Goal: Task Accomplishment & Management: Manage account settings

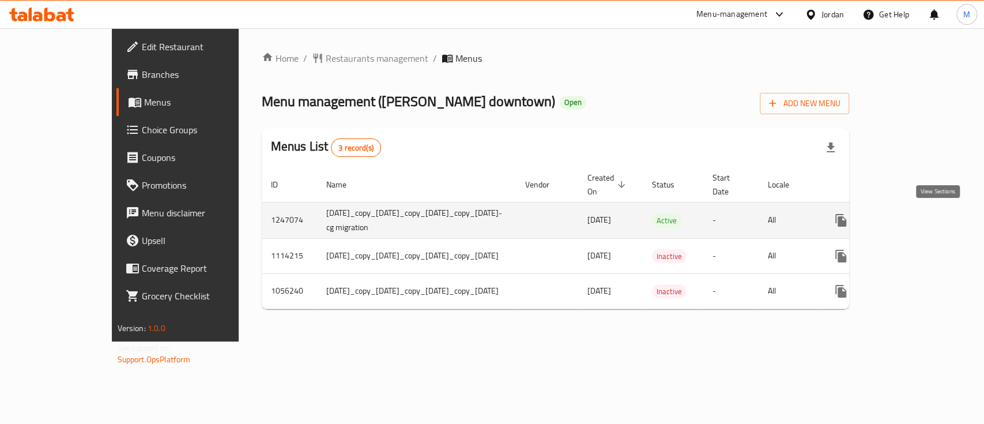
click at [931, 222] on icon "enhanced table" at bounding box center [924, 220] width 14 height 14
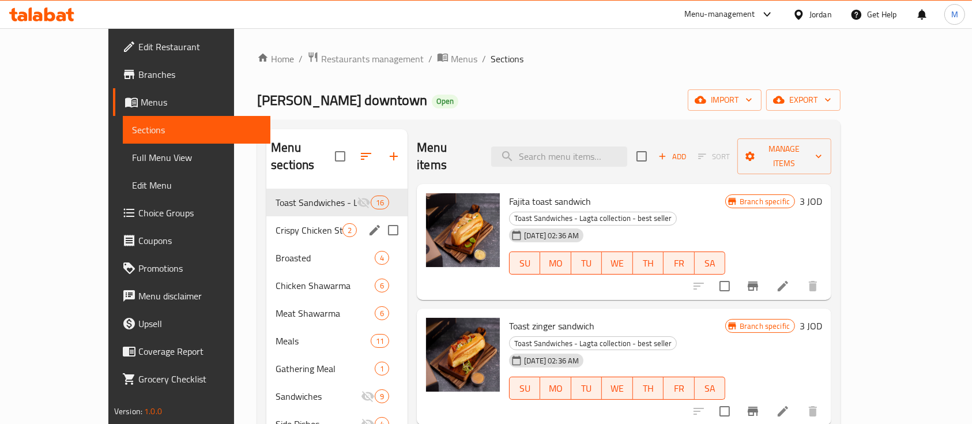
click at [282, 223] on span "Crispy Chicken Strips" at bounding box center [309, 230] width 67 height 14
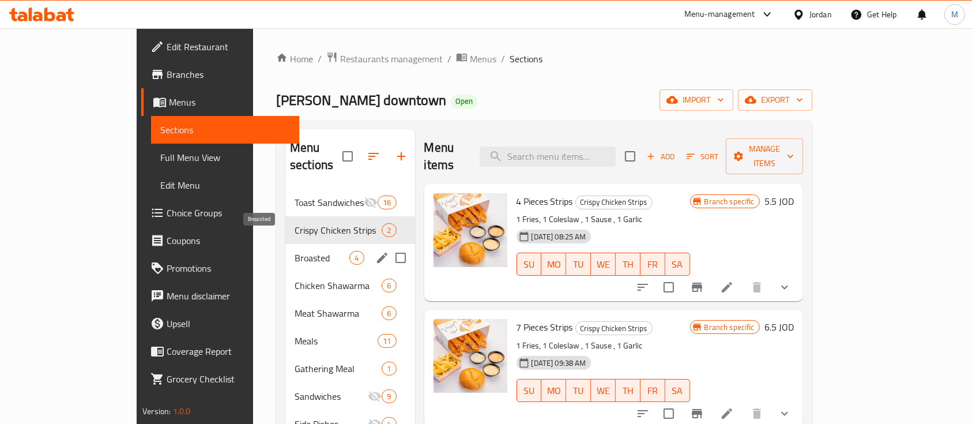
click at [295, 251] on span "Broasted" at bounding box center [322, 258] width 55 height 14
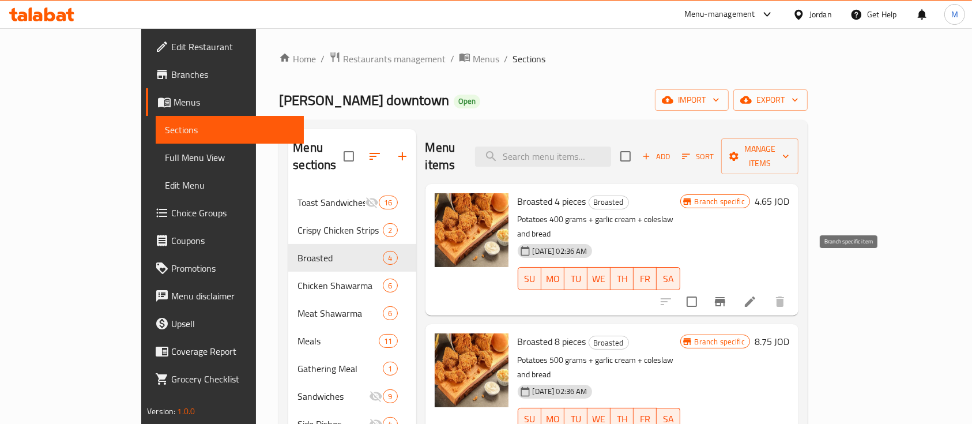
click at [725, 297] on icon "Branch-specific-item" at bounding box center [720, 301] width 10 height 9
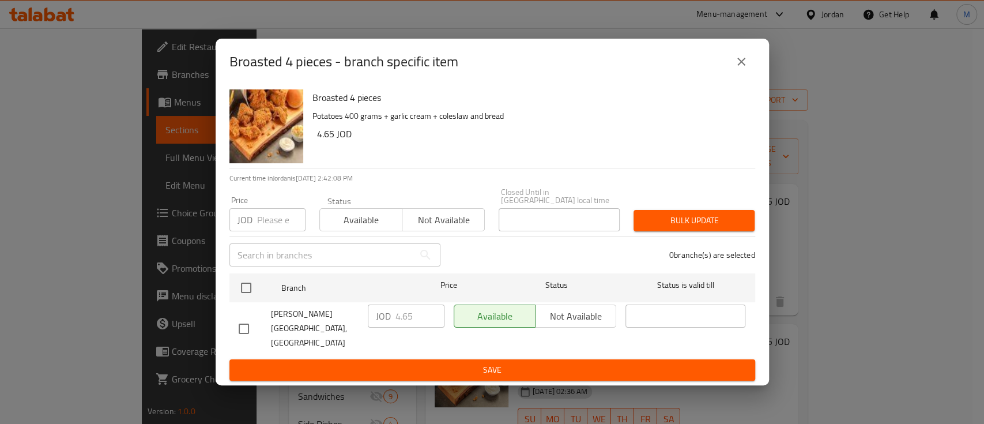
click at [747, 69] on icon "close" at bounding box center [741, 62] width 14 height 14
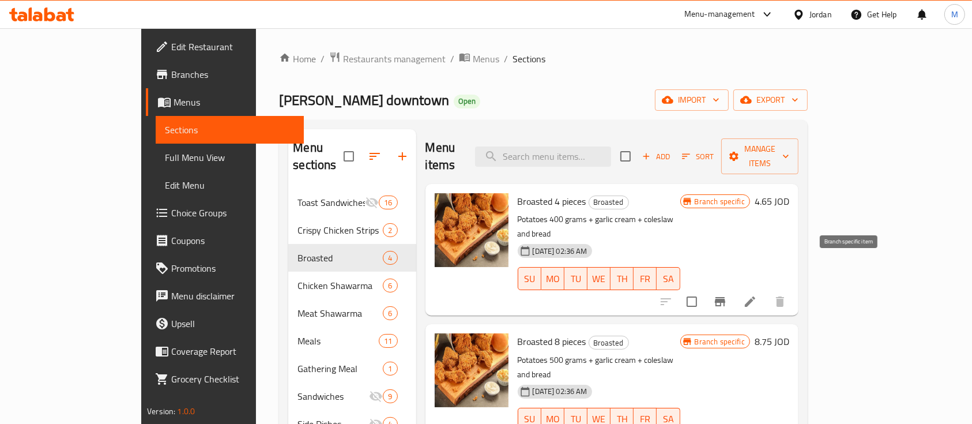
click at [725, 297] on icon "Branch-specific-item" at bounding box center [720, 301] width 10 height 9
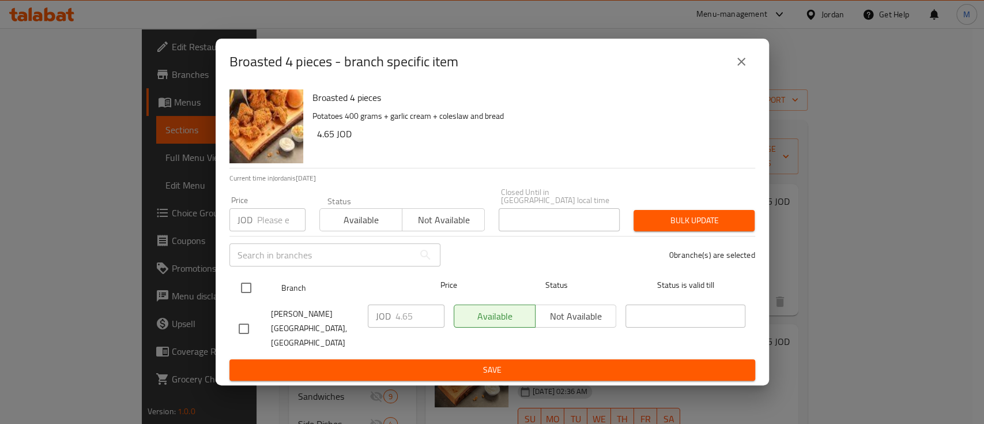
click at [250, 289] on input "checkbox" at bounding box center [246, 288] width 24 height 24
checkbox input "true"
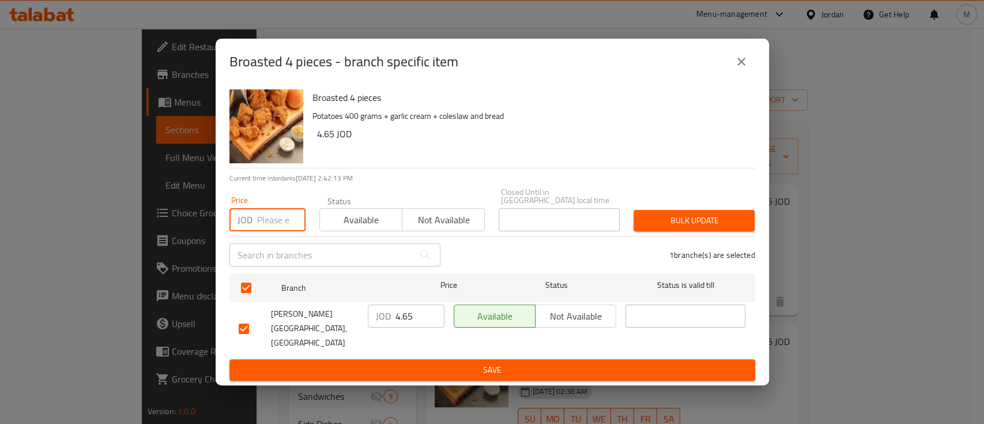
click at [265, 224] on input "number" at bounding box center [281, 219] width 48 height 23
type input "5.65"
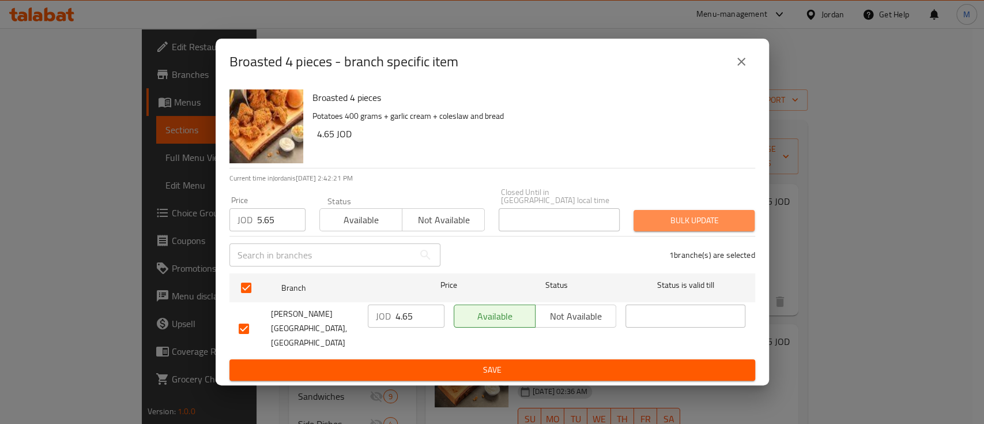
click at [711, 224] on span "Bulk update" at bounding box center [694, 220] width 103 height 14
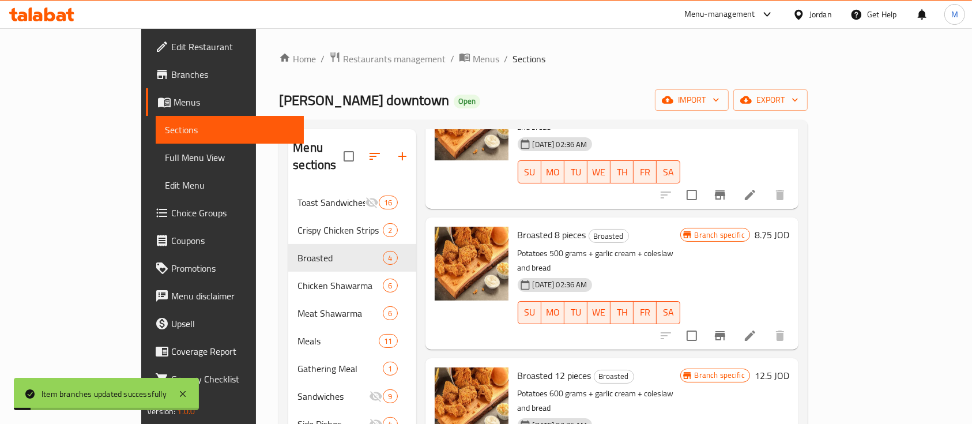
scroll to position [108, 0]
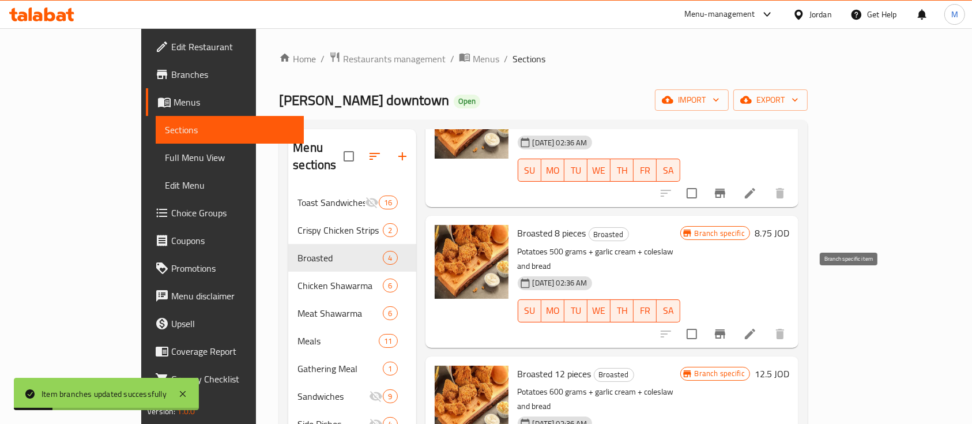
drag, startPoint x: 852, startPoint y: 288, endPoint x: 844, endPoint y: 288, distance: 8.1
click at [727, 327] on icon "Branch-specific-item" at bounding box center [720, 334] width 14 height 14
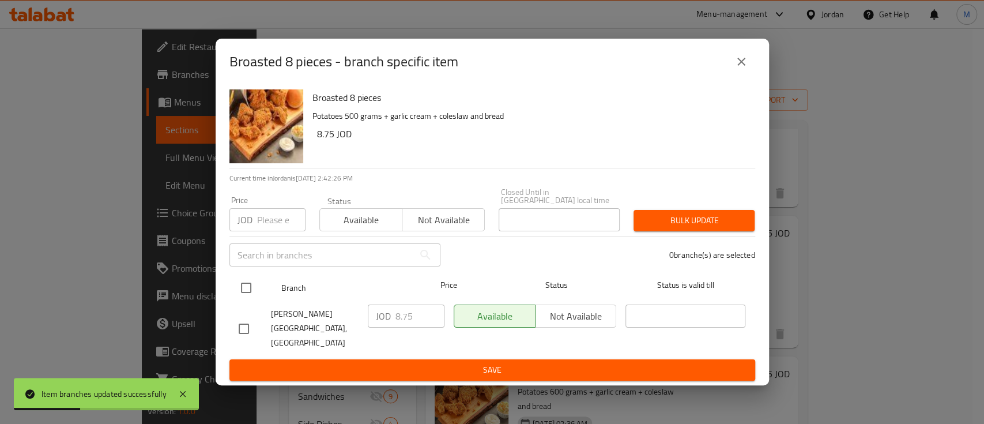
click at [243, 284] on input "checkbox" at bounding box center [246, 288] width 24 height 24
checkbox input "true"
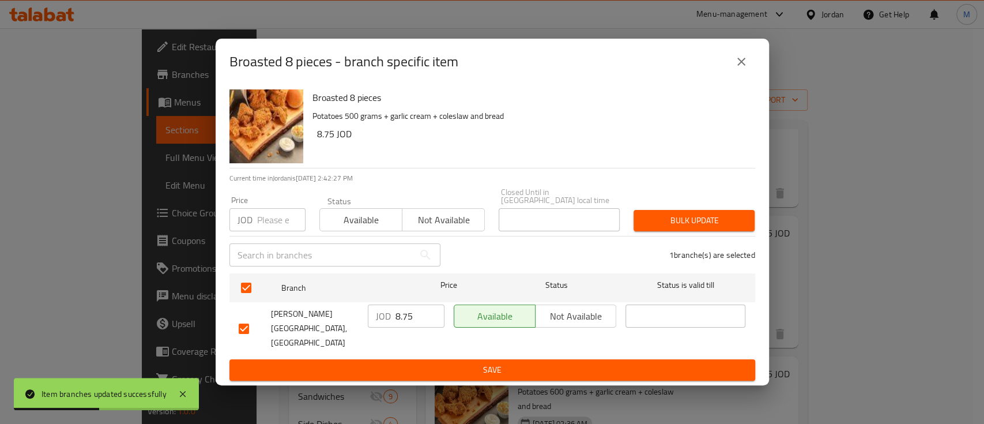
click at [278, 218] on input "number" at bounding box center [281, 219] width 48 height 23
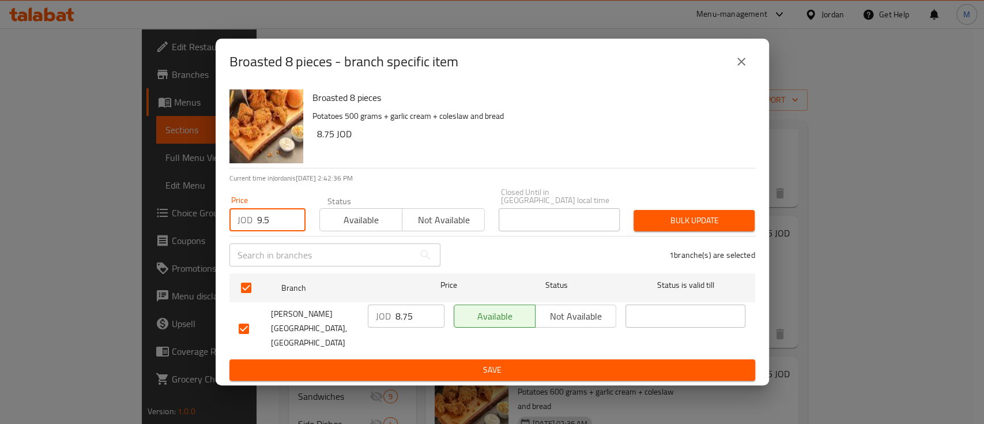
type input "9.5"
click at [706, 228] on span "Bulk update" at bounding box center [694, 220] width 103 height 14
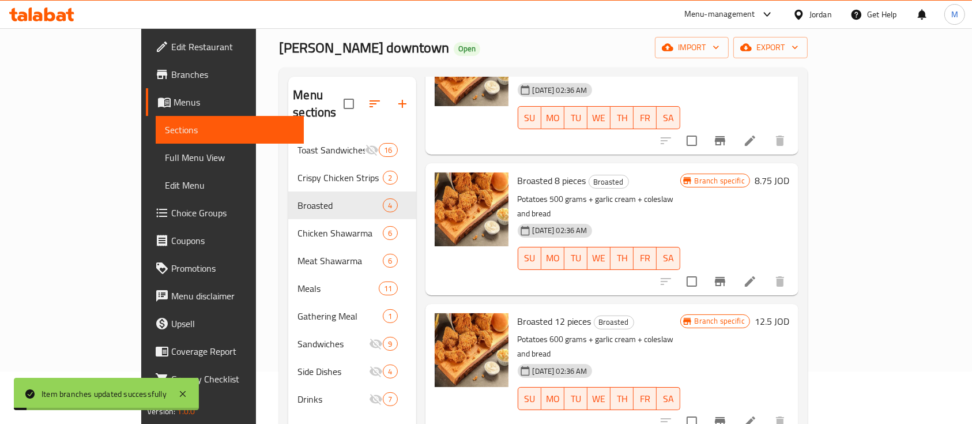
scroll to position [77, 0]
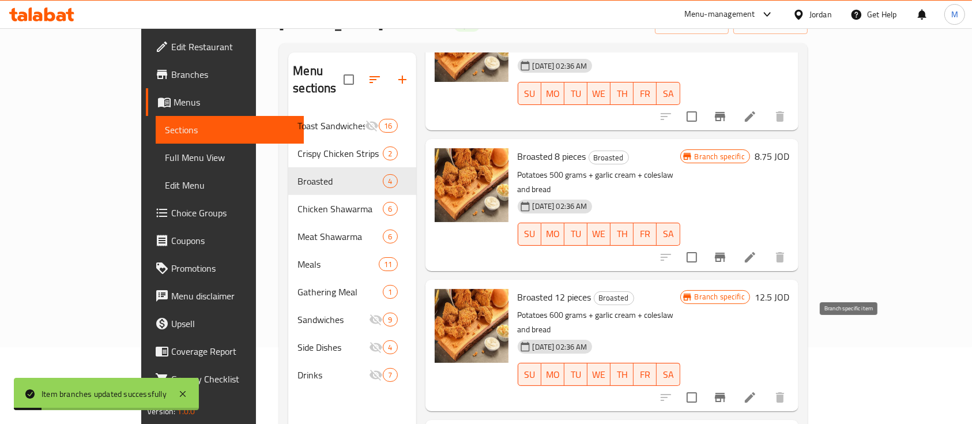
click at [727, 390] on icon "Branch-specific-item" at bounding box center [720, 397] width 14 height 14
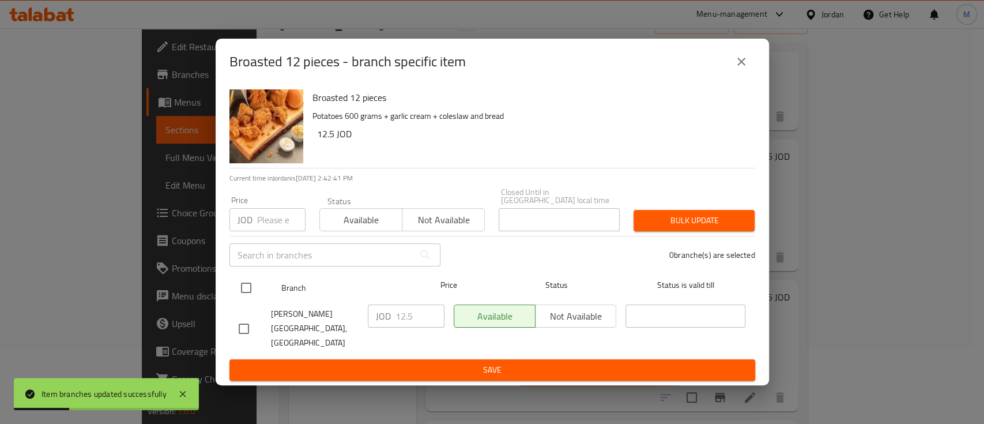
click at [251, 289] on input "checkbox" at bounding box center [246, 288] width 24 height 24
checkbox input "true"
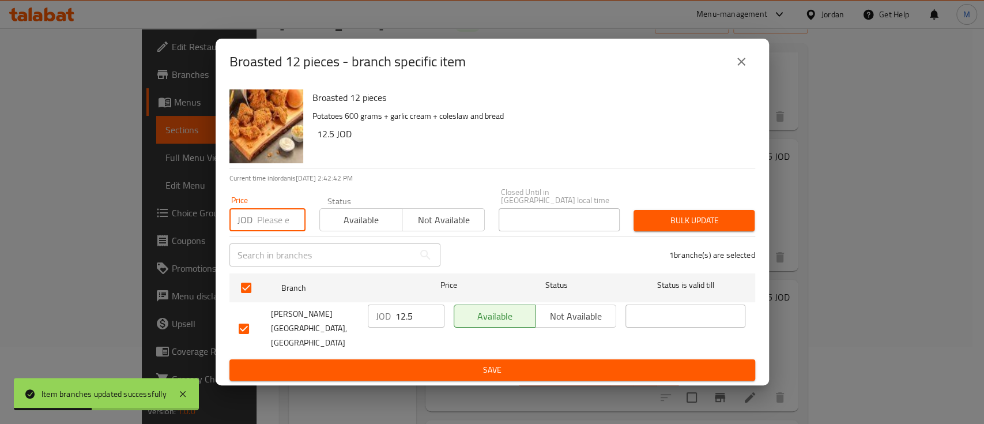
click at [271, 221] on input "number" at bounding box center [281, 219] width 48 height 23
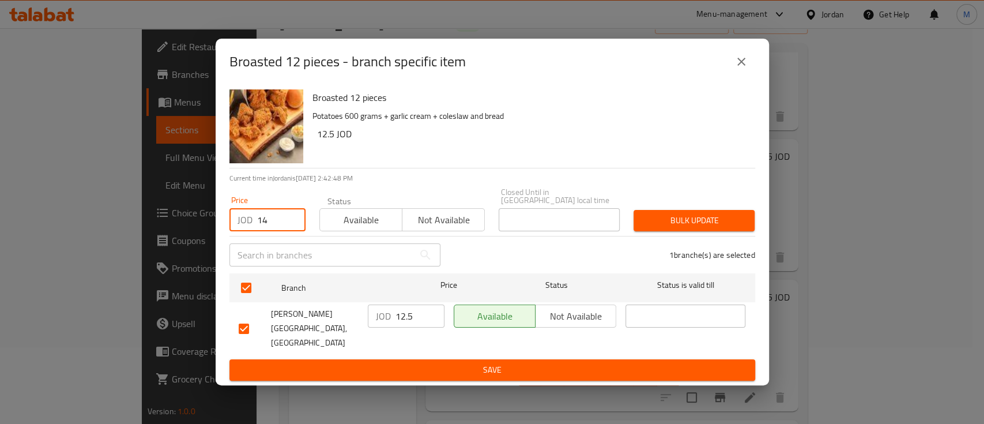
type input "14"
click at [667, 224] on span "Bulk update" at bounding box center [694, 220] width 103 height 14
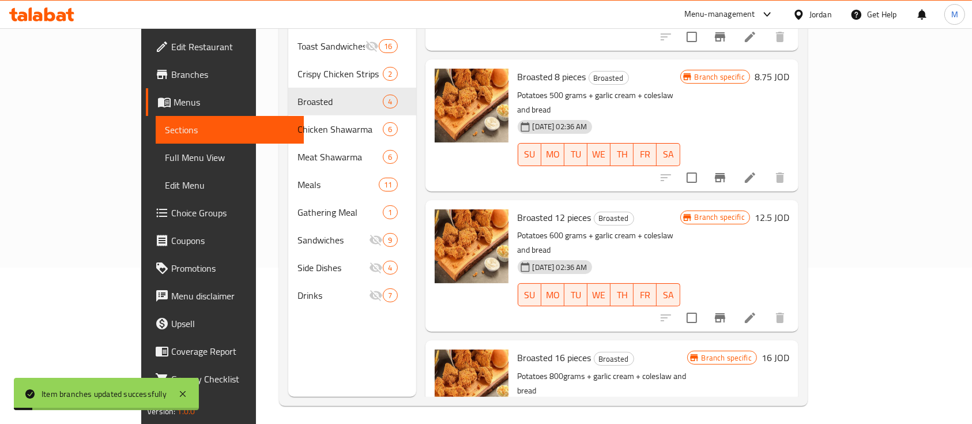
scroll to position [161, 0]
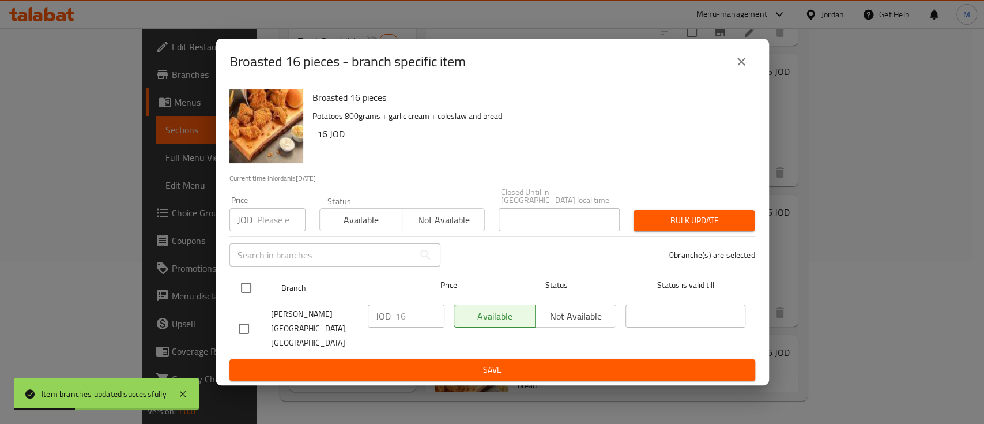
drag, startPoint x: 244, startPoint y: 285, endPoint x: 256, endPoint y: 284, distance: 12.8
click at [245, 286] on input "checkbox" at bounding box center [246, 288] width 24 height 24
checkbox input "true"
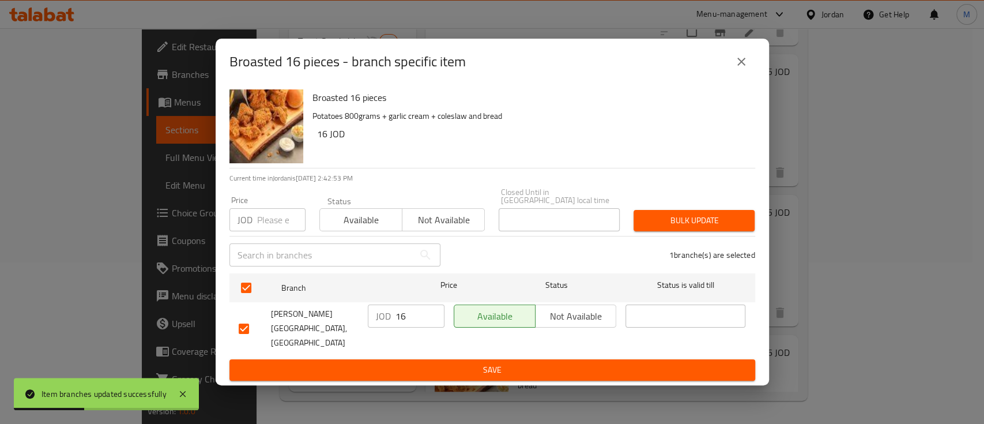
click at [260, 227] on input "number" at bounding box center [281, 219] width 48 height 23
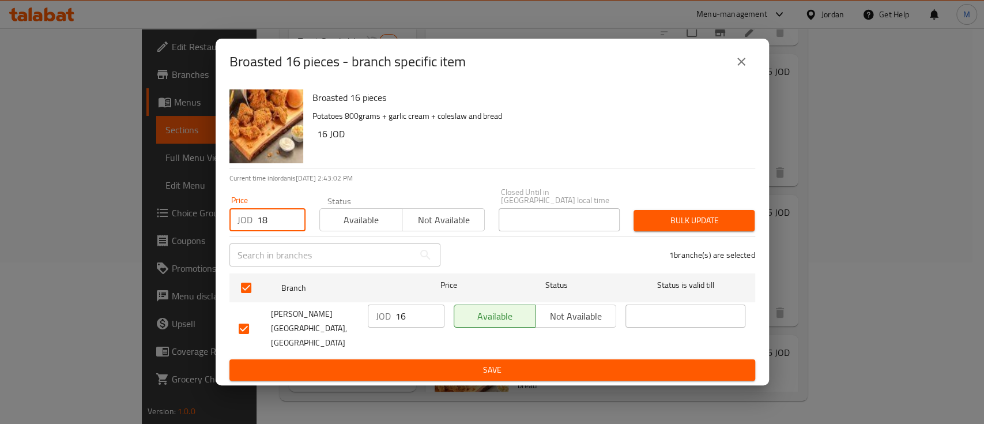
type input "18"
drag, startPoint x: 677, startPoint y: 220, endPoint x: 736, endPoint y: 194, distance: 64.6
click at [678, 220] on span "Bulk update" at bounding box center [694, 220] width 103 height 14
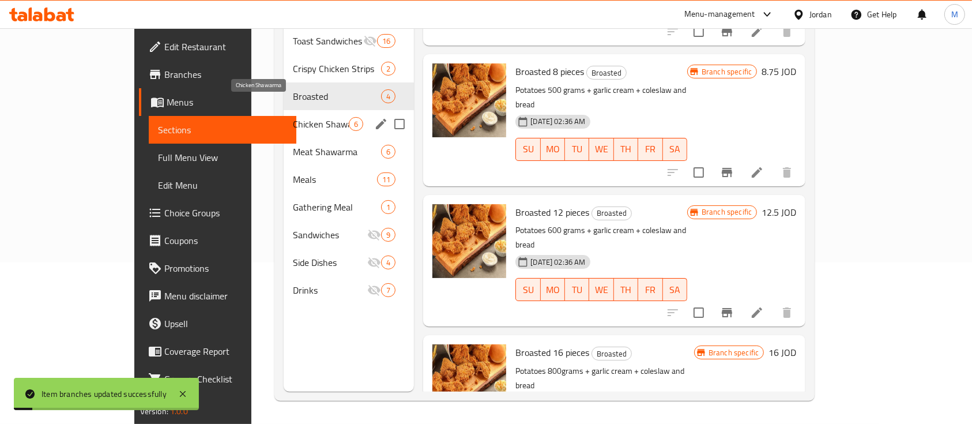
click at [293, 117] on span "Chicken Shawarma" at bounding box center [321, 124] width 56 height 14
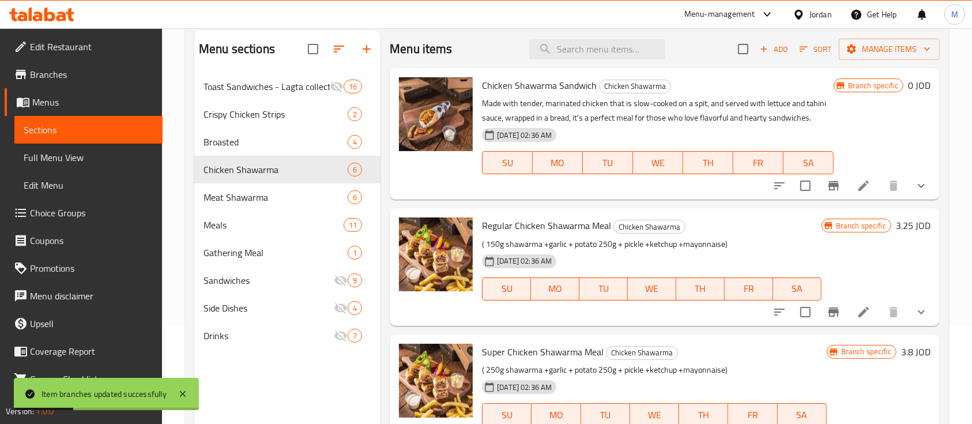
scroll to position [84, 0]
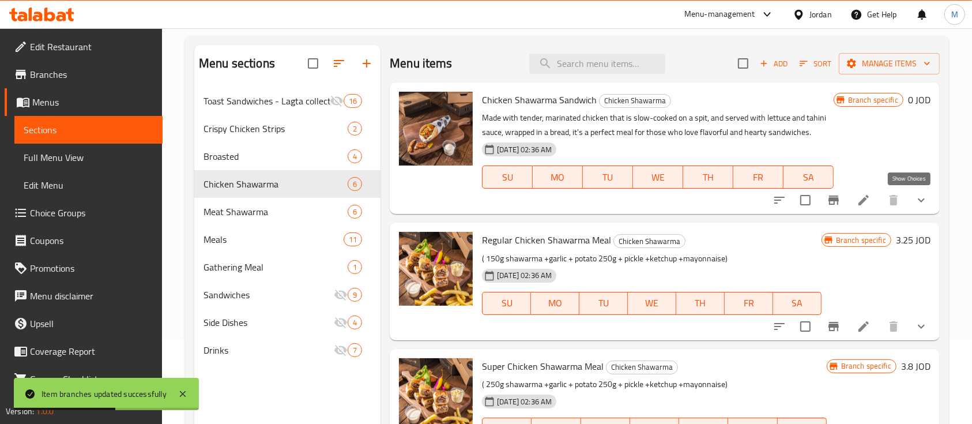
click at [914, 201] on icon "show more" at bounding box center [921, 200] width 14 height 14
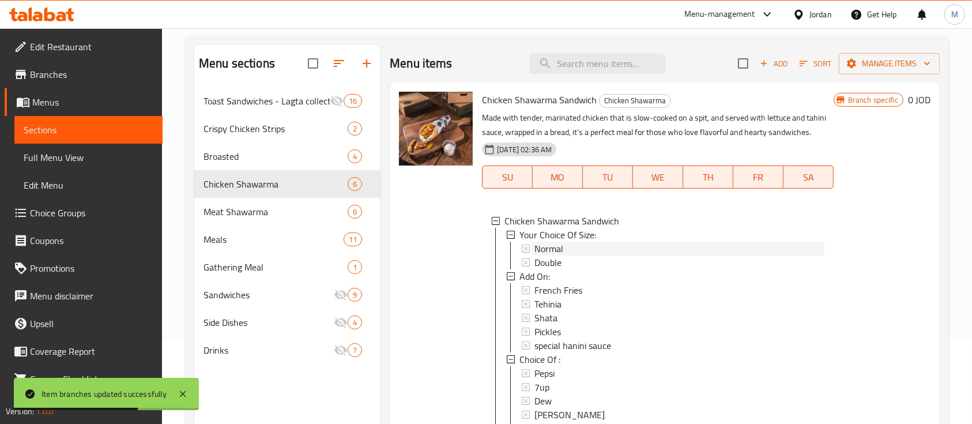
click at [596, 251] on div "Normal" at bounding box center [678, 249] width 289 height 14
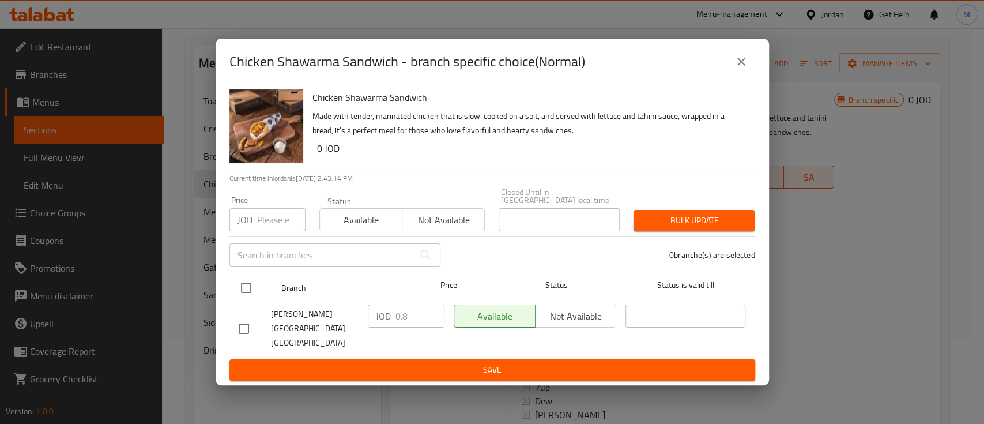
drag, startPoint x: 246, startPoint y: 293, endPoint x: 253, endPoint y: 293, distance: 7.5
click at [247, 293] on input "checkbox" at bounding box center [246, 288] width 24 height 24
checkbox input "true"
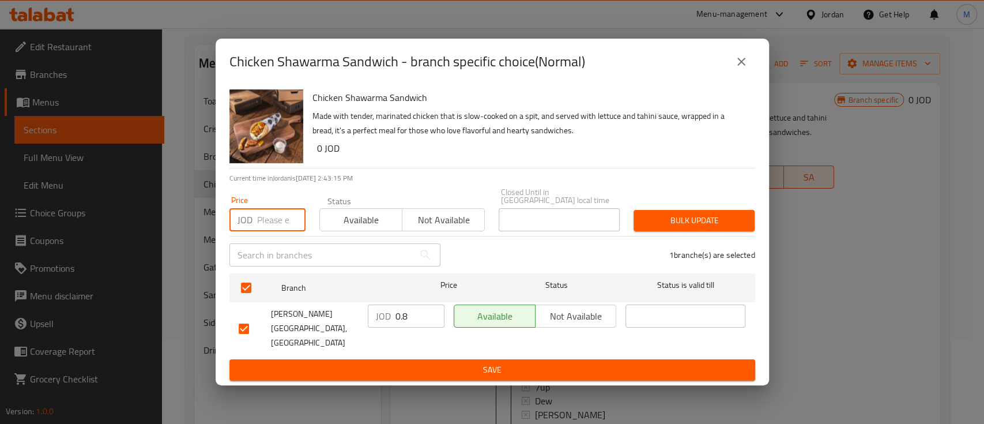
click at [275, 226] on input "number" at bounding box center [281, 219] width 48 height 23
type input "1"
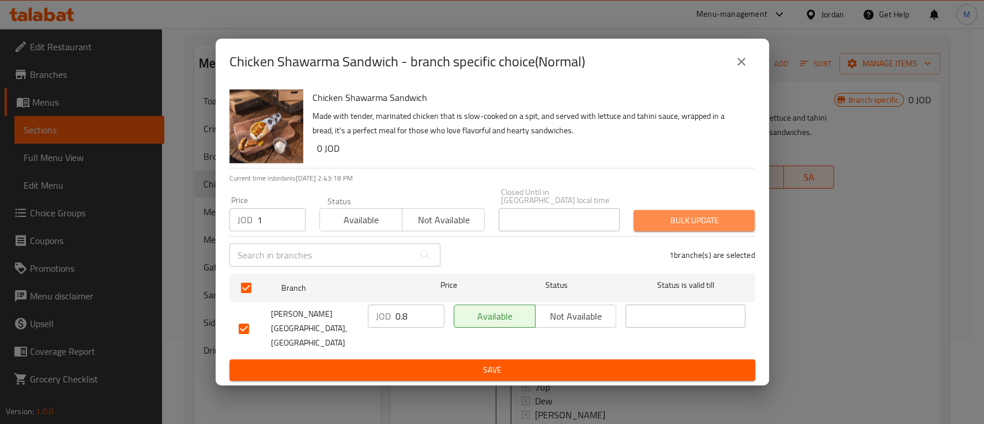
click at [666, 216] on button "Bulk update" at bounding box center [693, 220] width 121 height 21
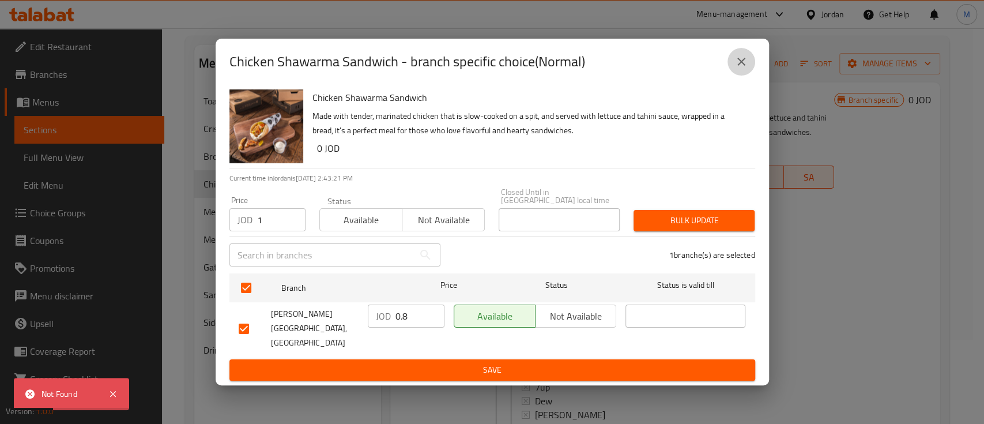
click at [742, 69] on icon "close" at bounding box center [741, 62] width 14 height 14
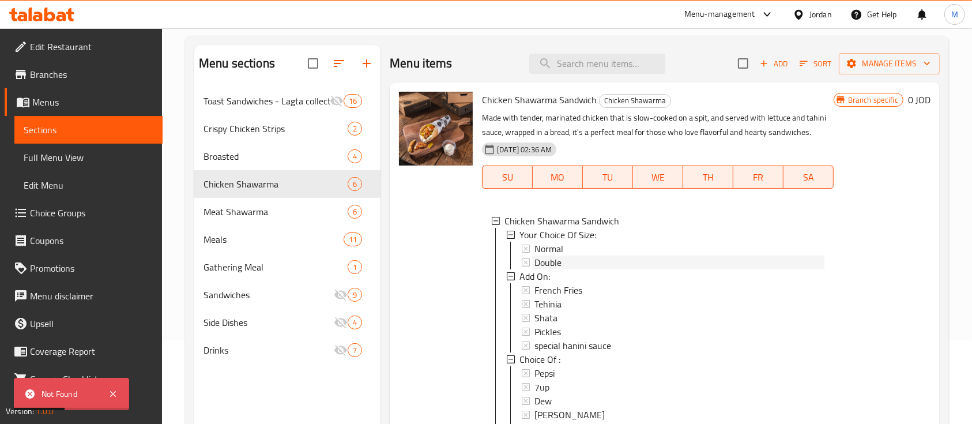
click at [584, 259] on div "Double" at bounding box center [678, 262] width 289 height 14
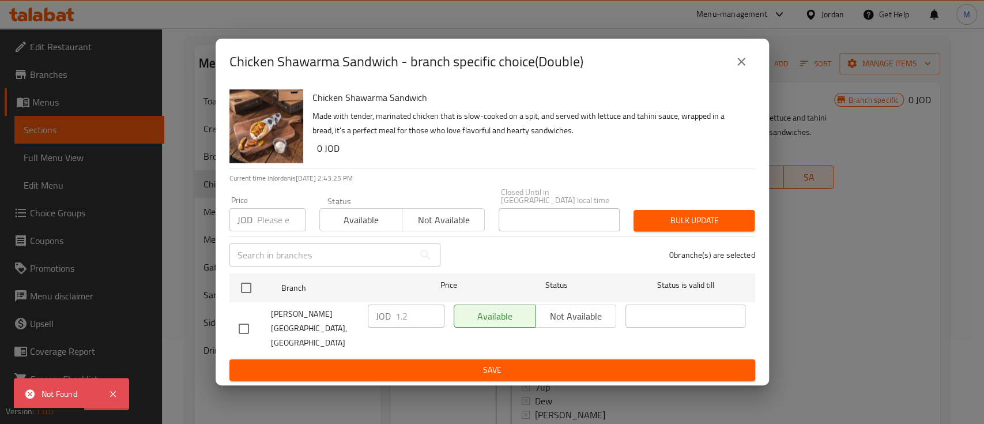
click at [740, 69] on icon "close" at bounding box center [741, 62] width 14 height 14
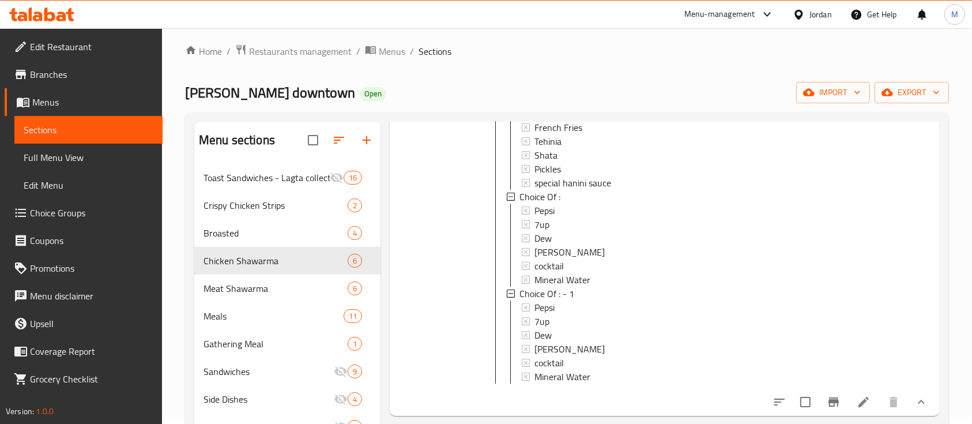
scroll to position [307, 0]
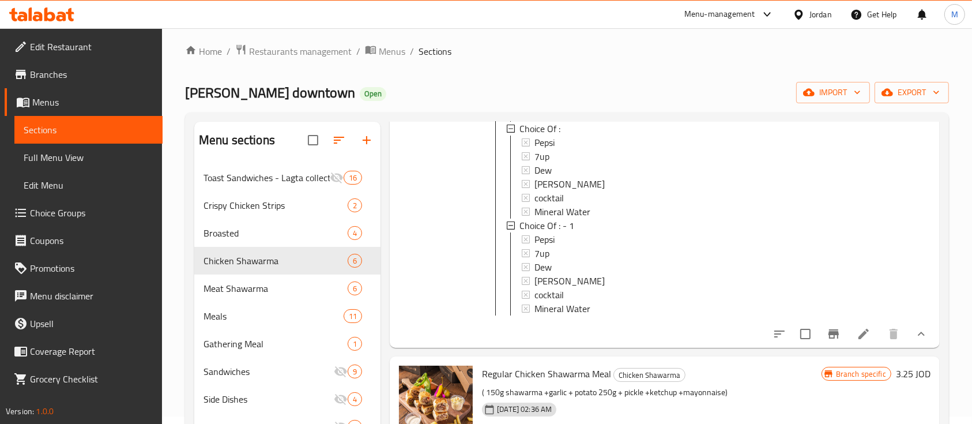
click at [857, 338] on icon at bounding box center [864, 334] width 14 height 14
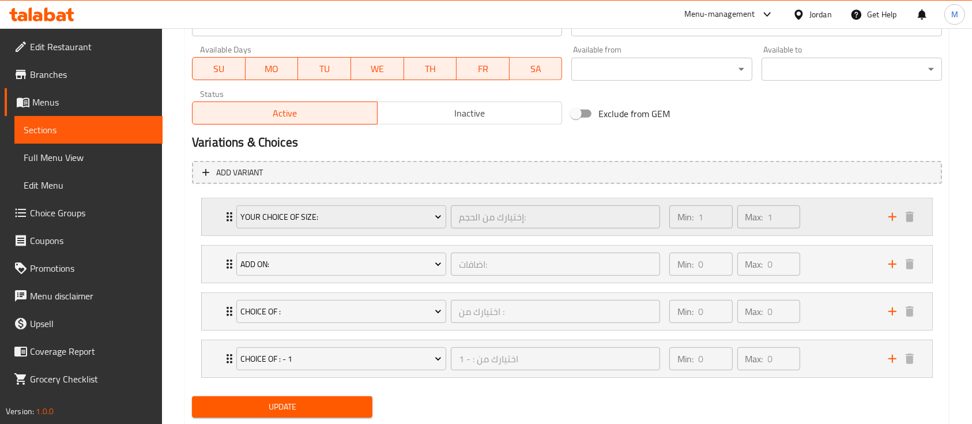
scroll to position [538, 0]
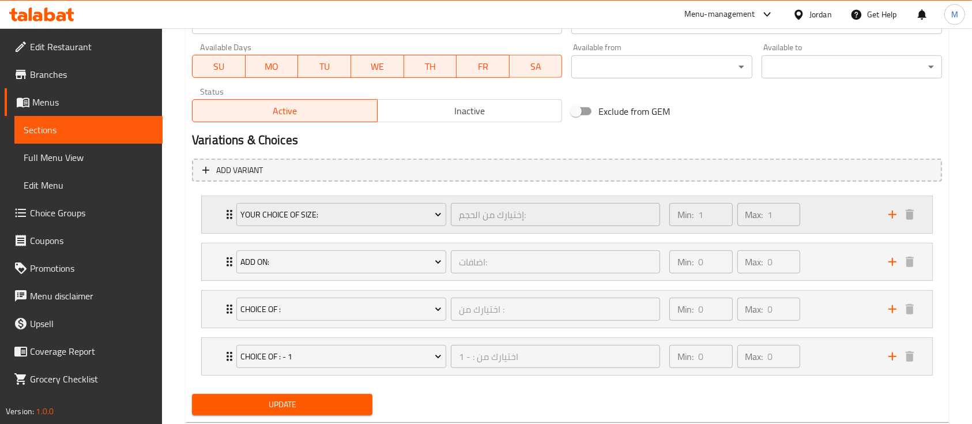
click at [827, 214] on div "Min: 1 ​ Max: 1 ​" at bounding box center [771, 214] width 219 height 37
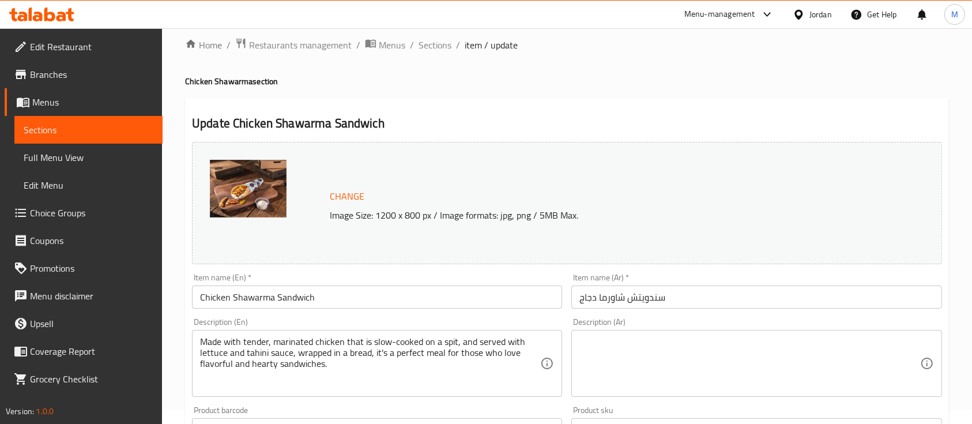
scroll to position [0, 0]
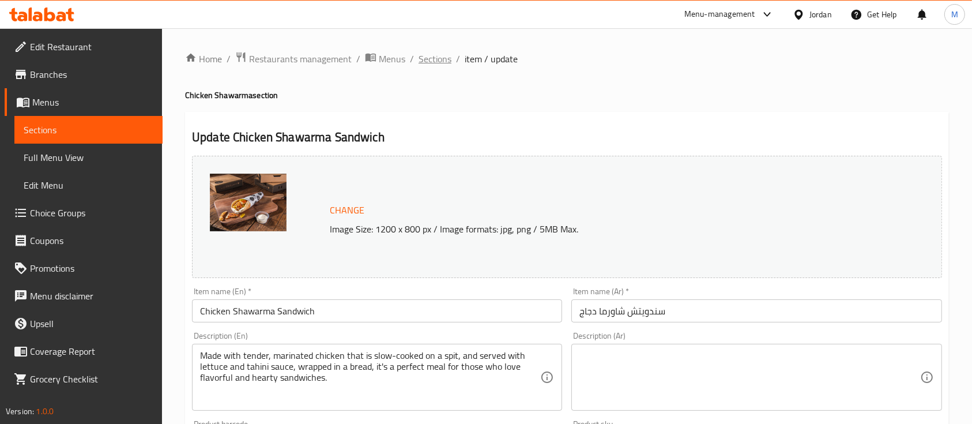
click at [444, 55] on span "Sections" at bounding box center [434, 59] width 33 height 14
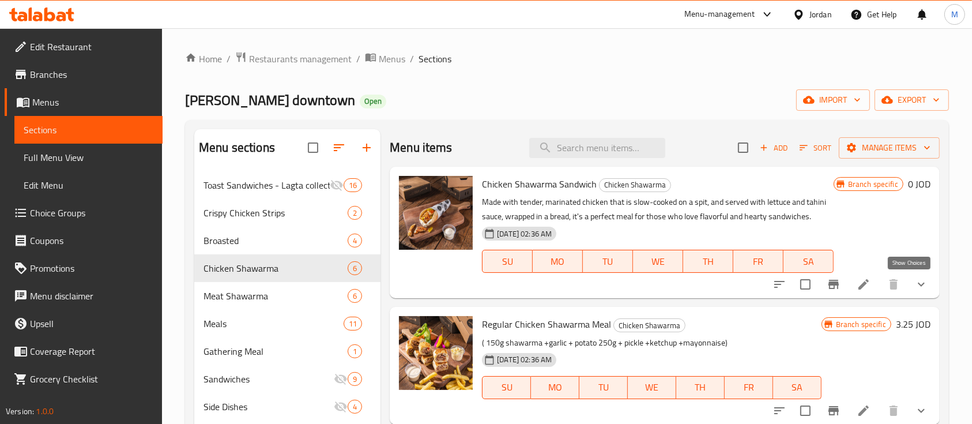
click at [914, 284] on icon "show more" at bounding box center [921, 284] width 14 height 14
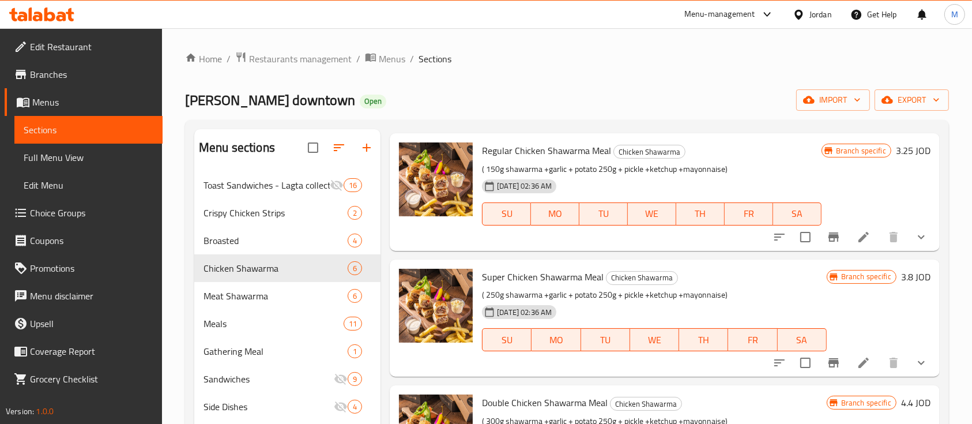
scroll to position [461, 0]
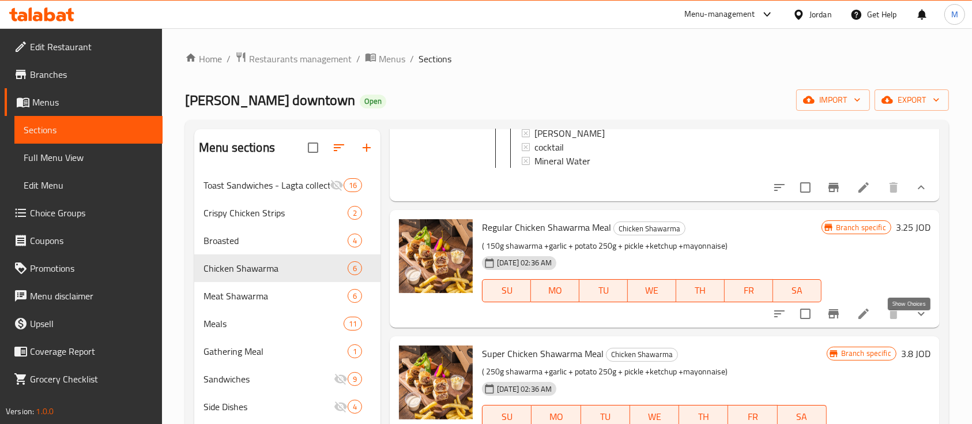
click at [914, 320] on icon "show more" at bounding box center [921, 314] width 14 height 14
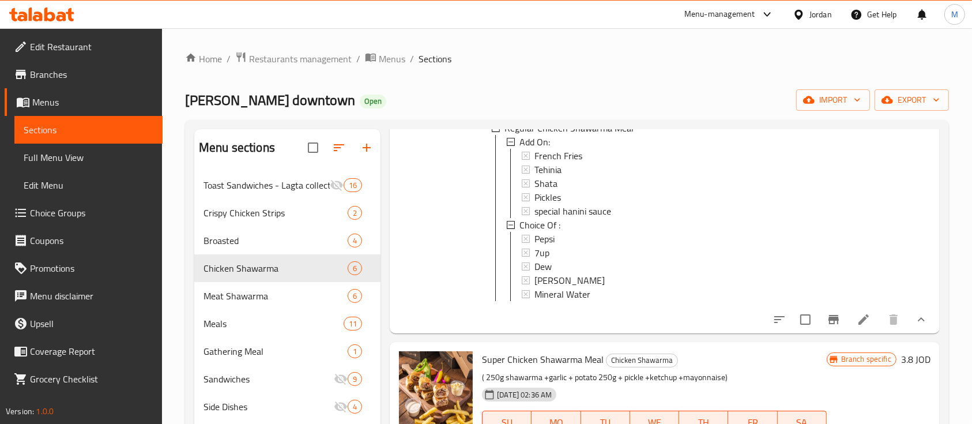
scroll to position [692, 0]
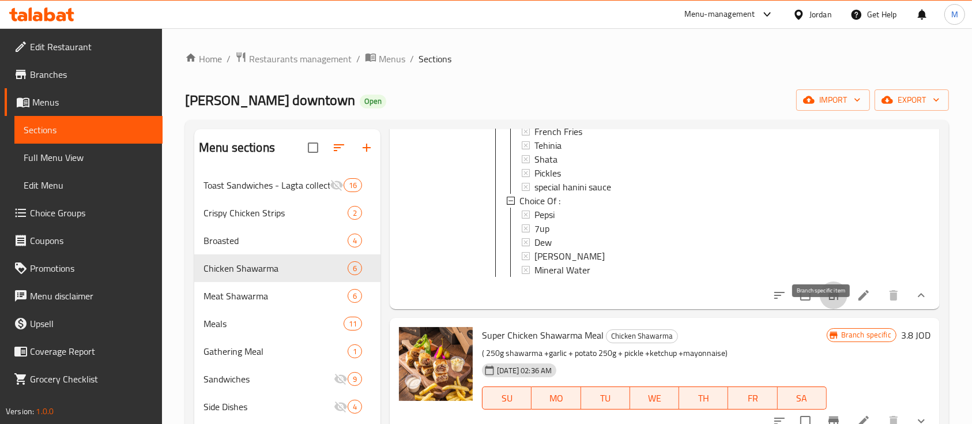
click at [828, 300] on icon "Branch-specific-item" at bounding box center [833, 295] width 10 height 9
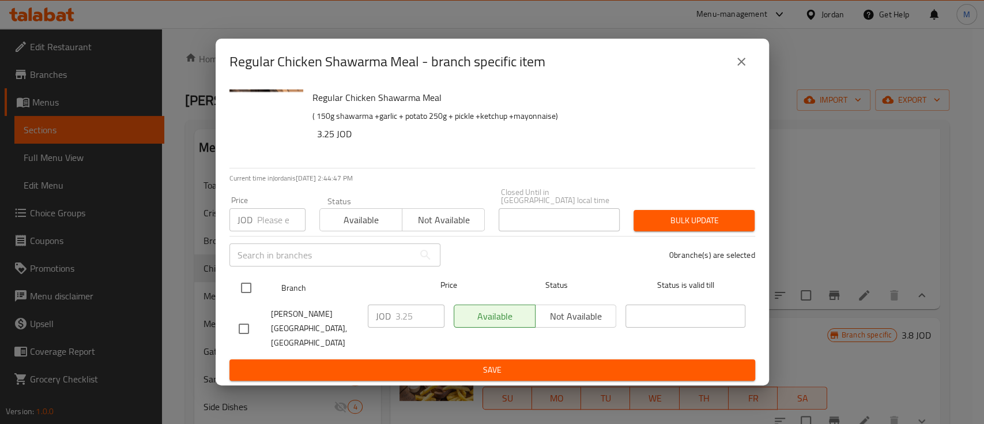
click at [248, 288] on input "checkbox" at bounding box center [246, 288] width 24 height 24
checkbox input "true"
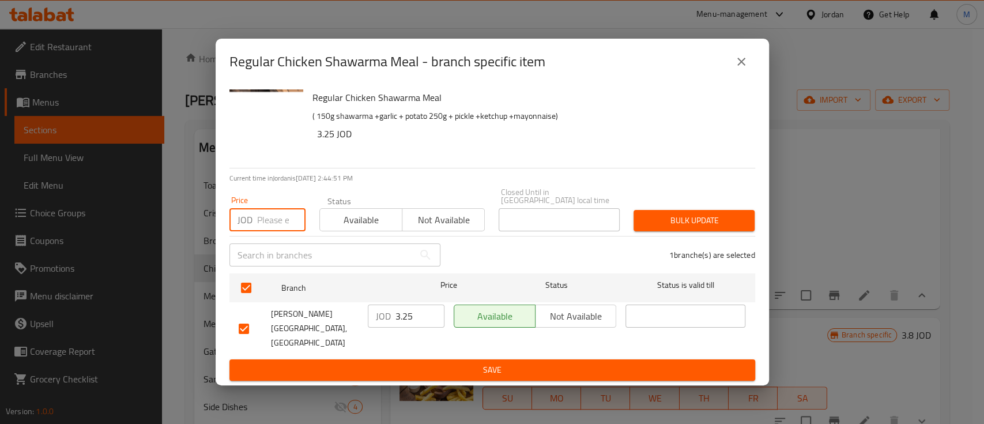
click at [262, 220] on input "number" at bounding box center [281, 219] width 48 height 23
type input "3.5"
click at [704, 228] on span "Bulk update" at bounding box center [694, 220] width 103 height 14
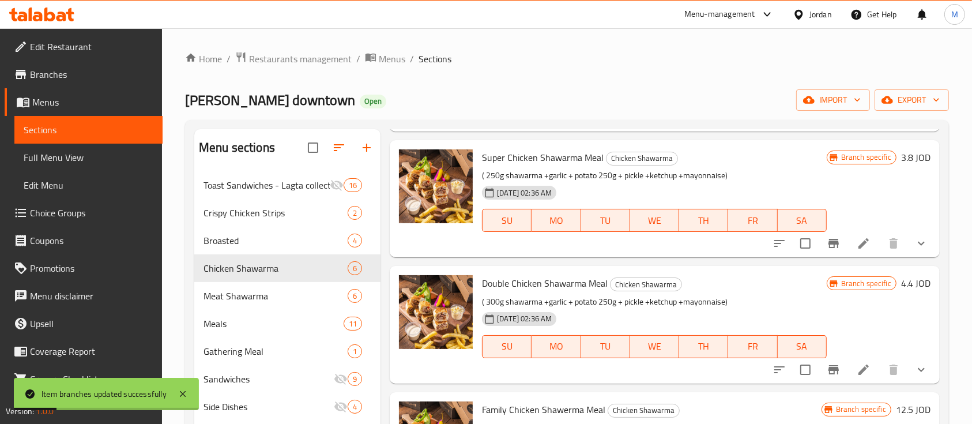
scroll to position [845, 0]
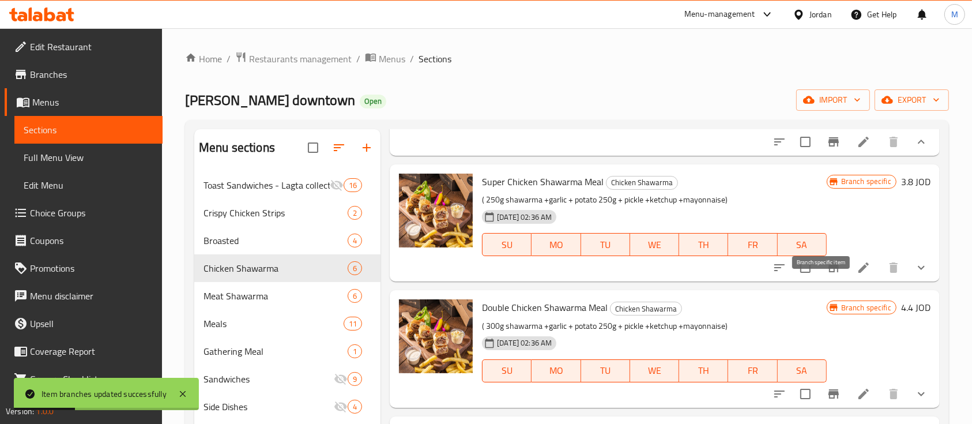
click at [828, 272] on icon "Branch-specific-item" at bounding box center [833, 267] width 10 height 9
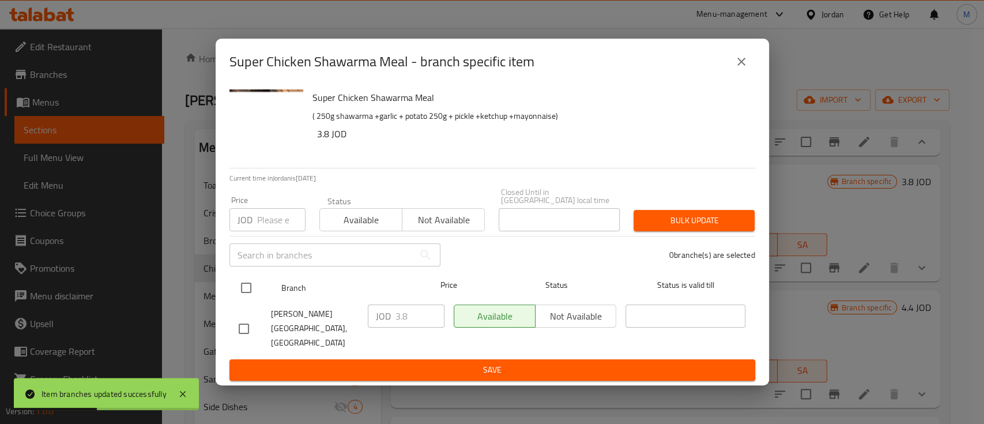
click at [243, 289] on input "checkbox" at bounding box center [246, 288] width 24 height 24
checkbox input "true"
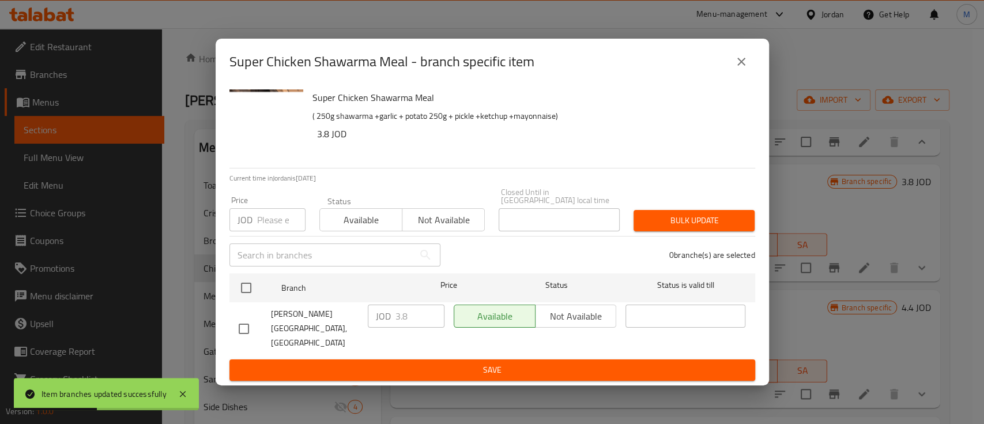
checkbox input "true"
click at [272, 214] on input "number" at bounding box center [281, 219] width 48 height 23
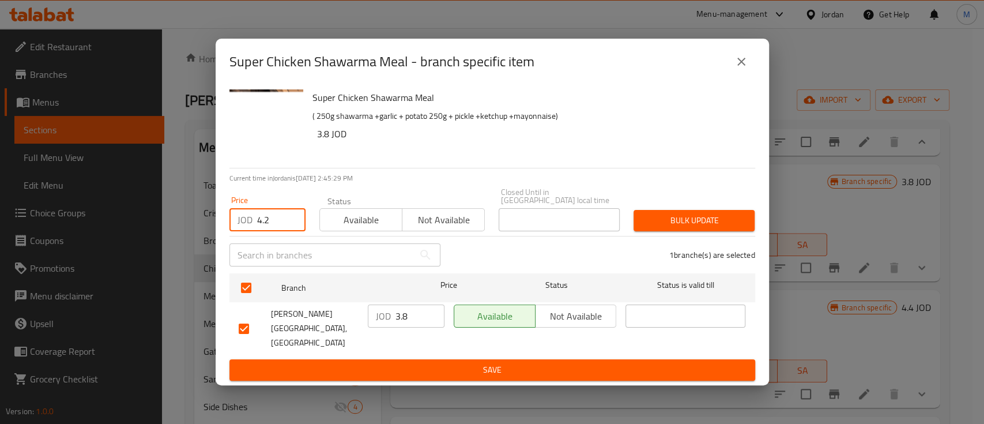
type input "4.2"
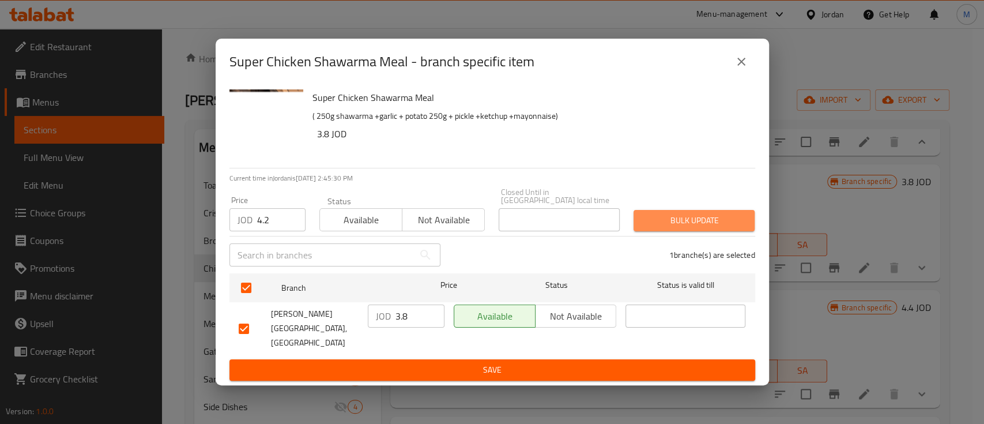
click at [687, 219] on span "Bulk update" at bounding box center [694, 220] width 103 height 14
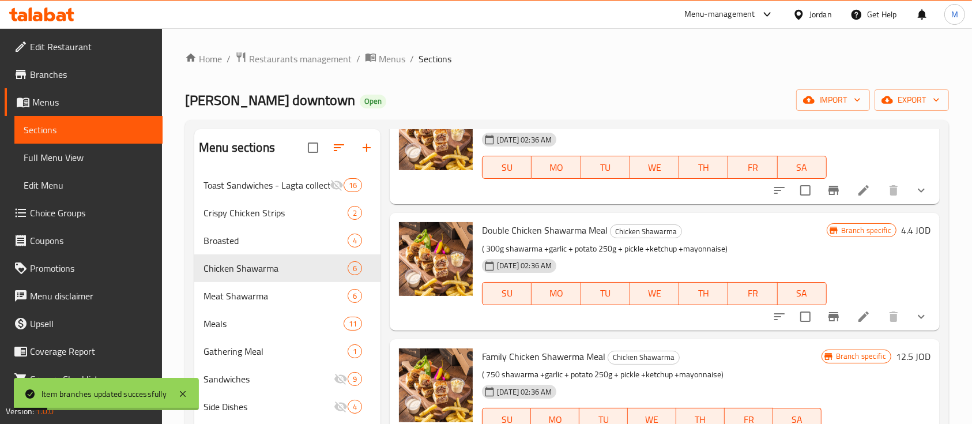
scroll to position [975, 0]
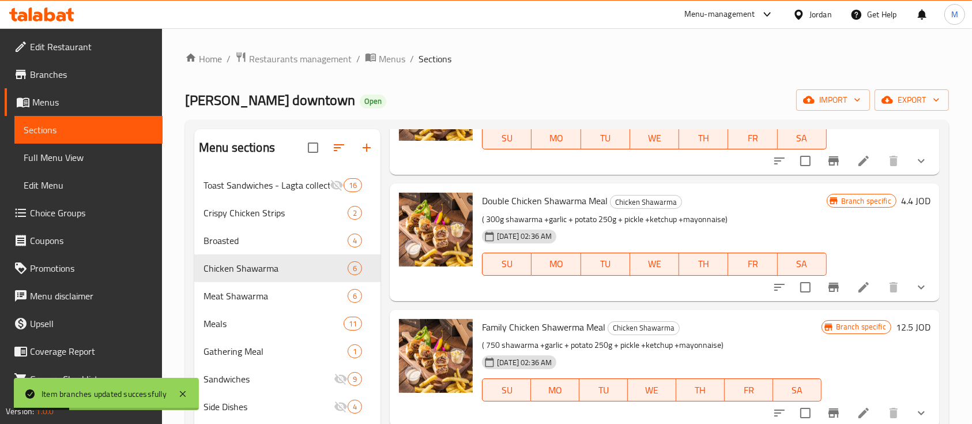
click at [829, 289] on button "Branch-specific-item" at bounding box center [834, 287] width 28 height 28
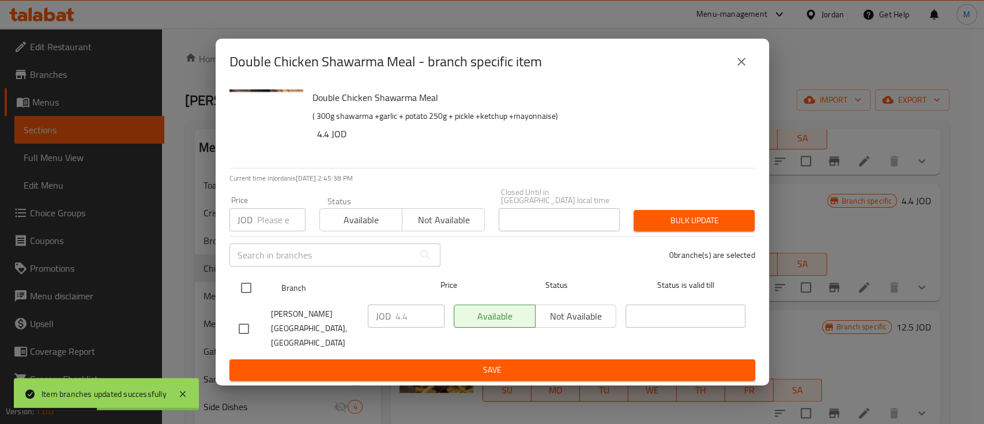
click at [251, 290] on input "checkbox" at bounding box center [246, 288] width 24 height 24
checkbox input "true"
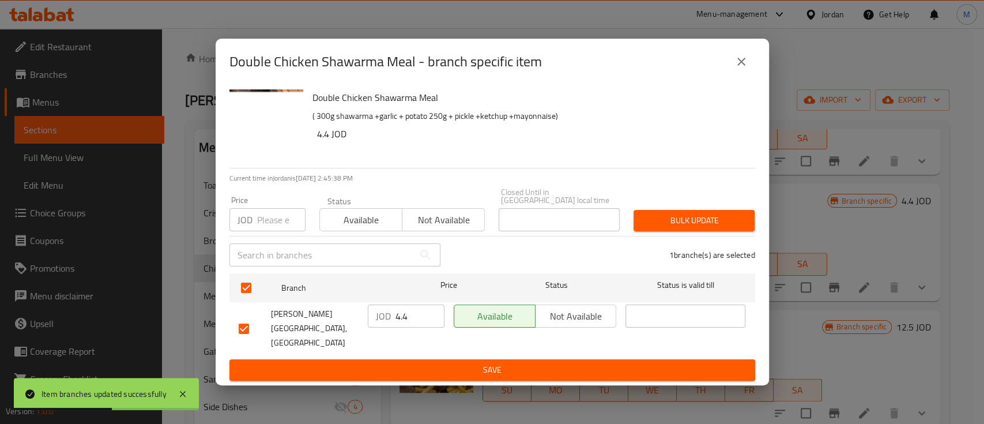
drag, startPoint x: 258, startPoint y: 216, endPoint x: 271, endPoint y: 216, distance: 12.7
click at [259, 216] on input "number" at bounding box center [281, 219] width 48 height 23
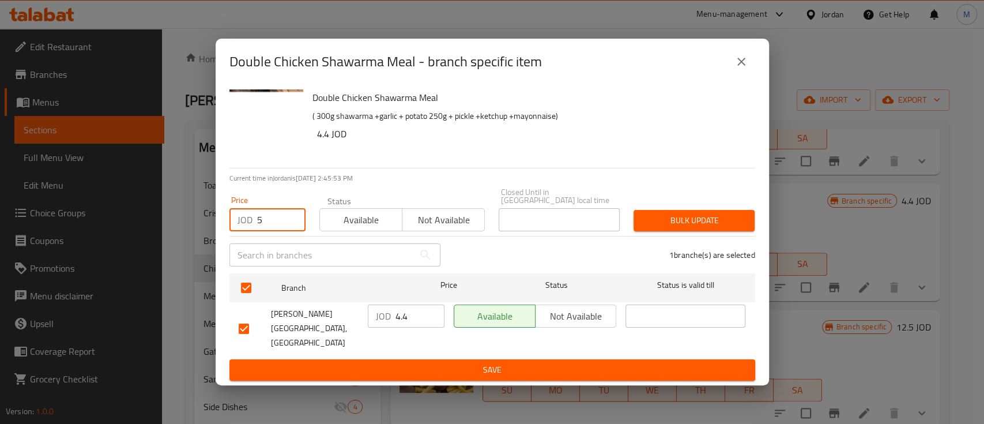
type input "5"
click at [674, 222] on span "Bulk update" at bounding box center [694, 220] width 103 height 14
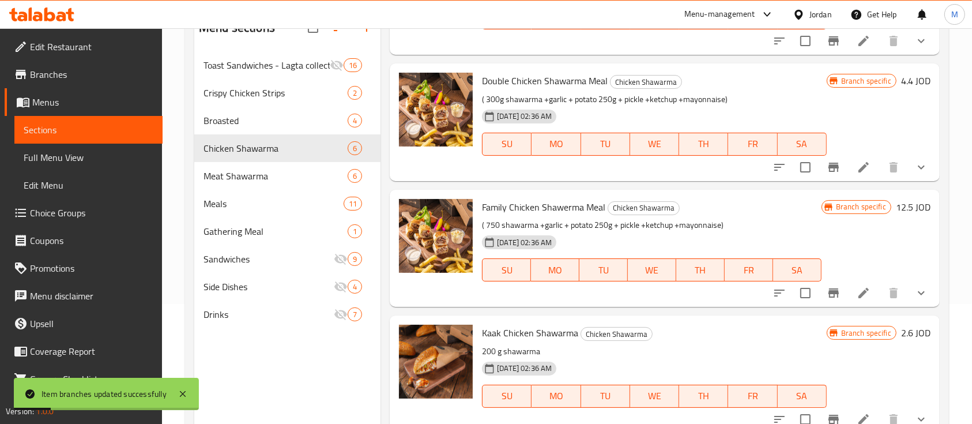
scroll to position [153, 0]
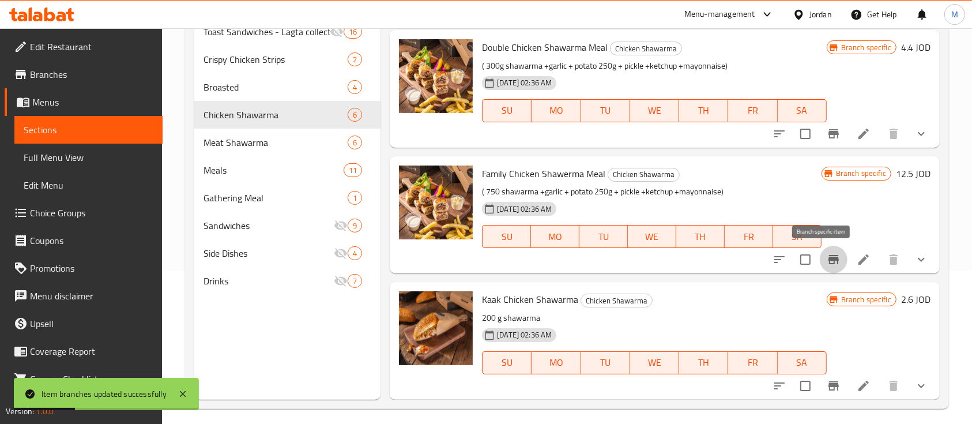
click at [828, 259] on icon "Branch-specific-item" at bounding box center [833, 259] width 10 height 9
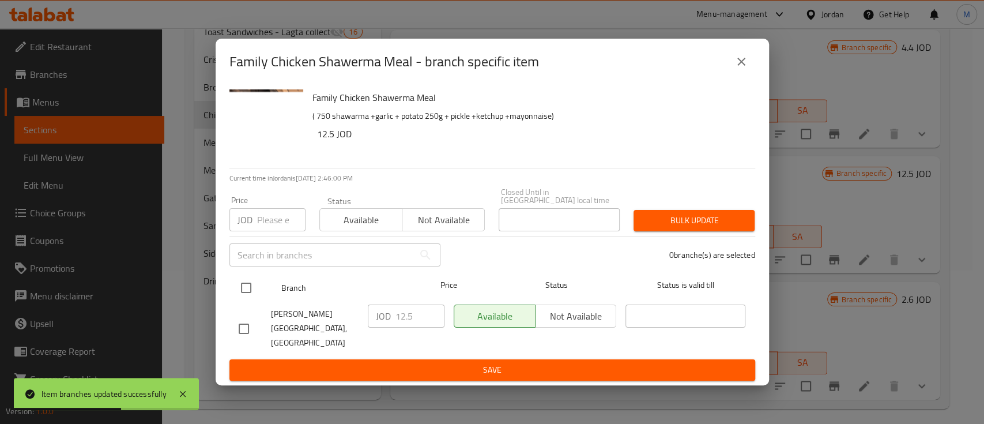
drag, startPoint x: 253, startPoint y: 287, endPoint x: 288, endPoint y: 281, distance: 35.1
click at [254, 287] on input "checkbox" at bounding box center [246, 288] width 24 height 24
checkbox input "true"
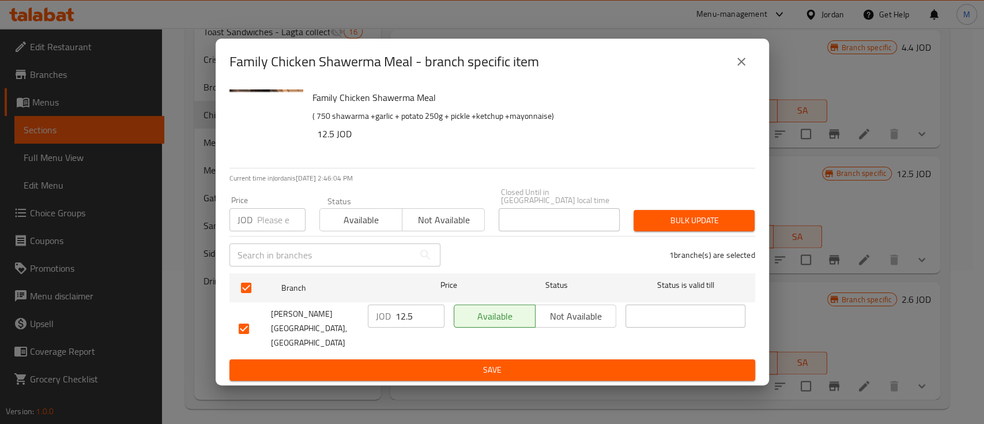
click at [272, 224] on input "number" at bounding box center [281, 219] width 48 height 23
type input "15"
click at [685, 217] on span "Bulk update" at bounding box center [694, 220] width 103 height 14
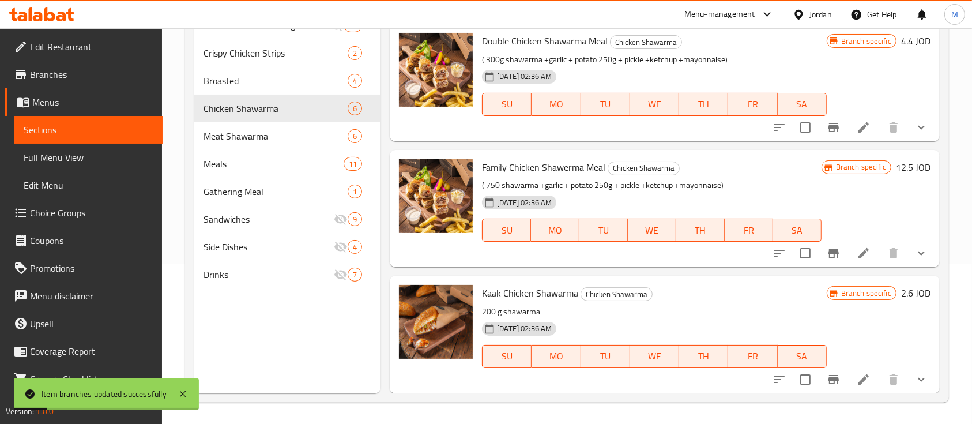
scroll to position [161, 0]
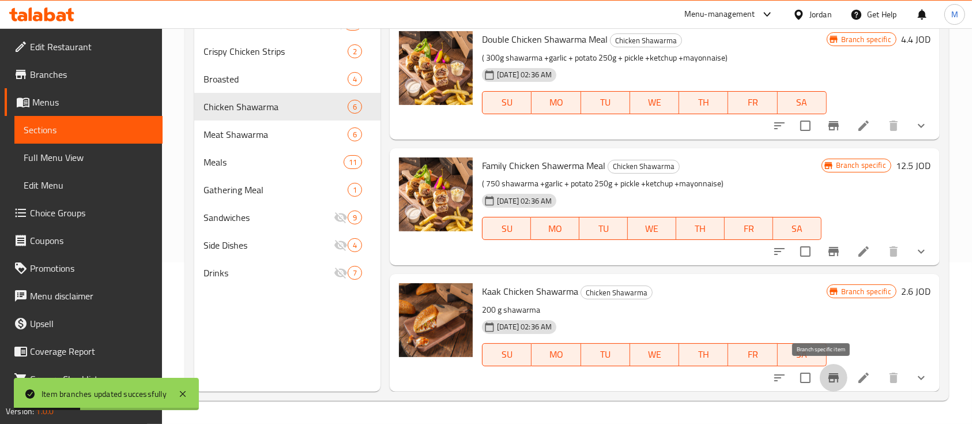
click at [828, 376] on icon "Branch-specific-item" at bounding box center [833, 377] width 10 height 9
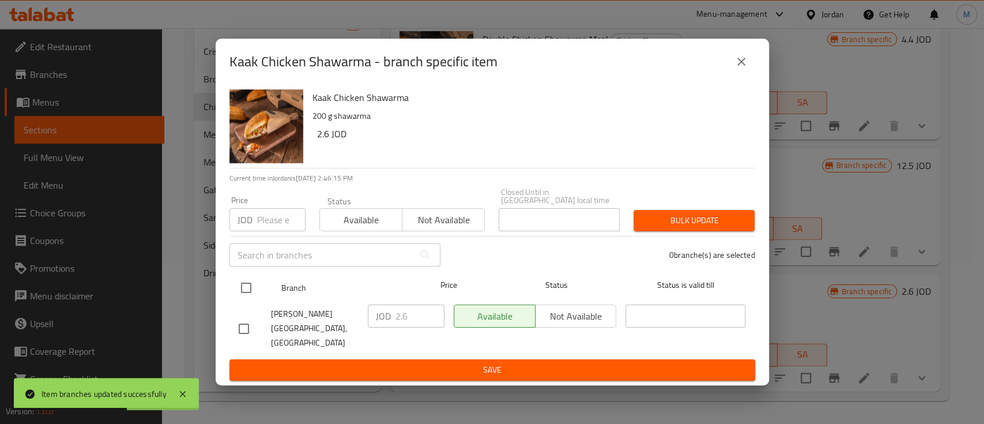
click at [241, 292] on input "checkbox" at bounding box center [246, 288] width 24 height 24
checkbox input "true"
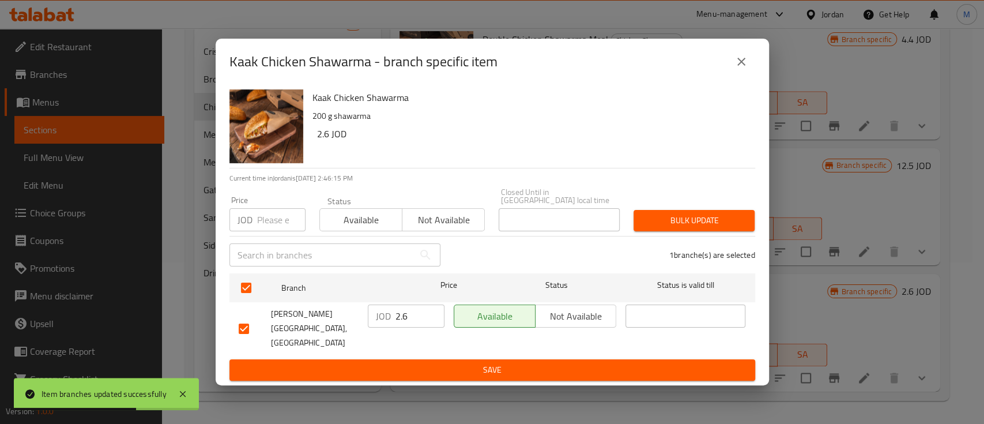
click at [258, 219] on input "number" at bounding box center [281, 219] width 48 height 23
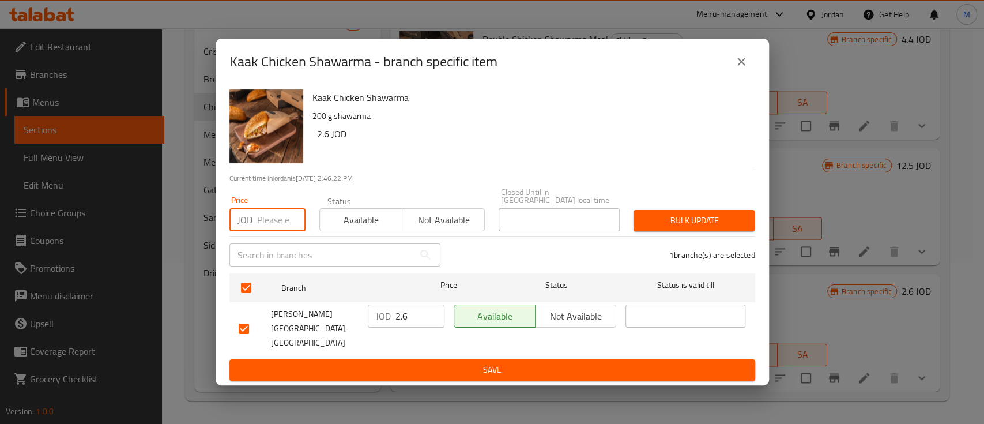
click at [274, 221] on input "number" at bounding box center [281, 219] width 48 height 23
click at [738, 66] on icon "close" at bounding box center [741, 62] width 8 height 8
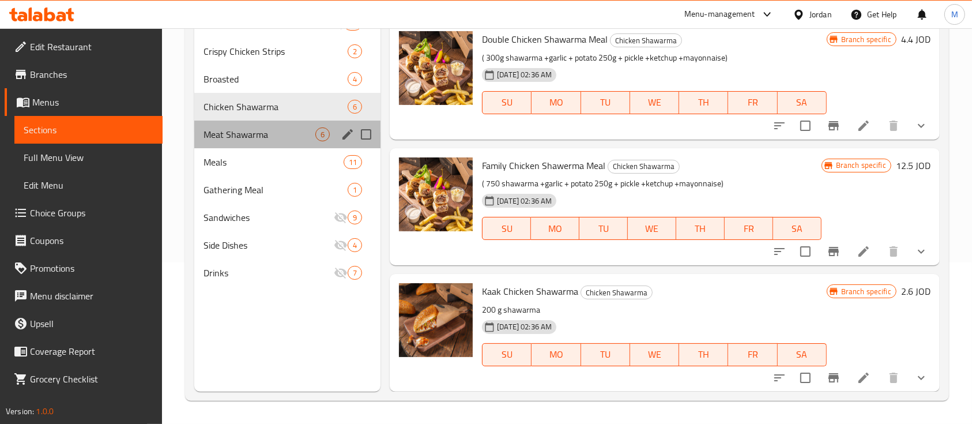
click at [221, 144] on div "Meat Shawarma 6" at bounding box center [287, 134] width 186 height 28
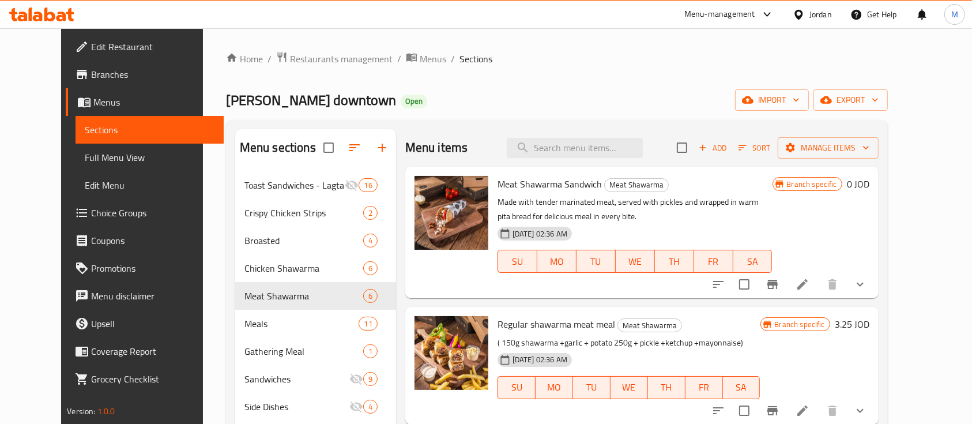
click at [867, 282] on icon "show more" at bounding box center [860, 284] width 14 height 14
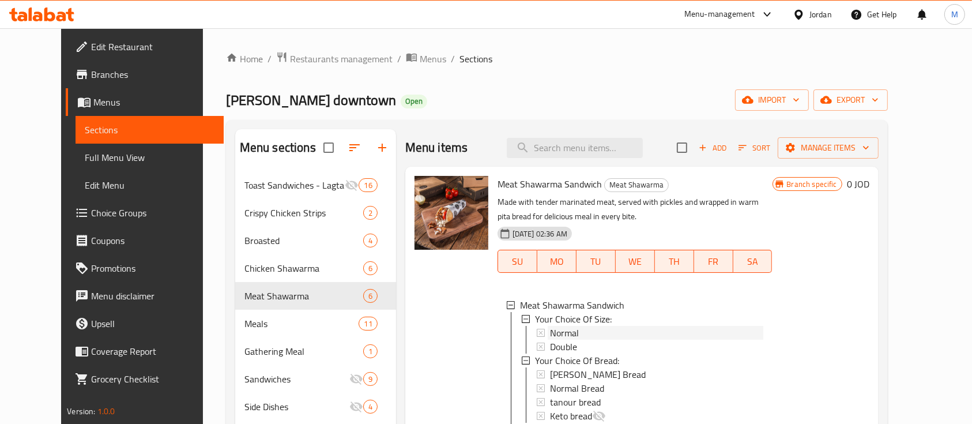
click at [605, 330] on div "Normal" at bounding box center [656, 333] width 213 height 14
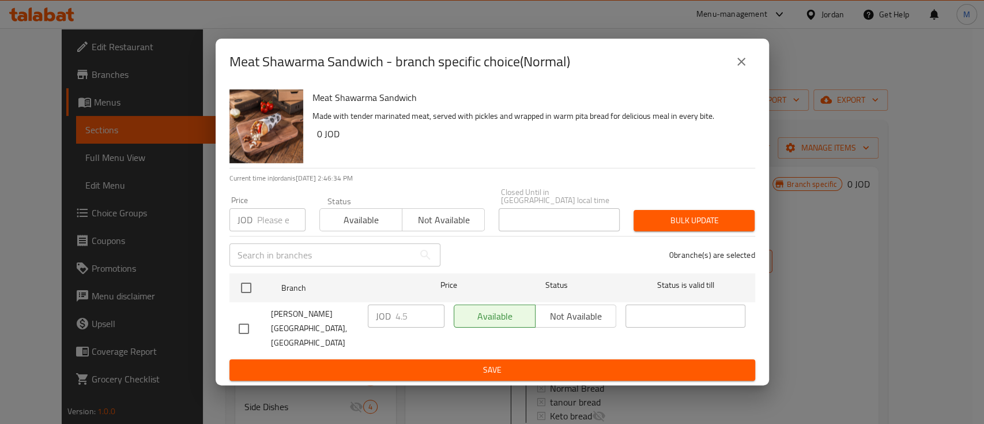
click at [744, 69] on icon "close" at bounding box center [741, 62] width 14 height 14
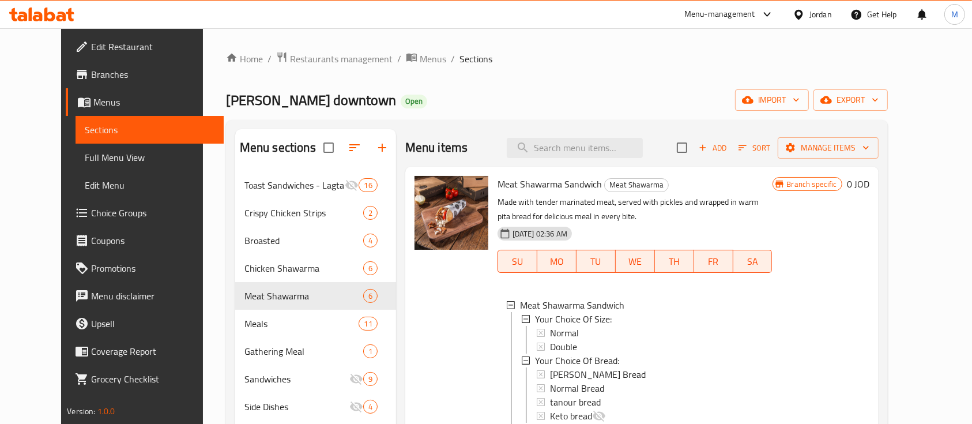
click at [593, 334] on div "Normal" at bounding box center [656, 333] width 213 height 14
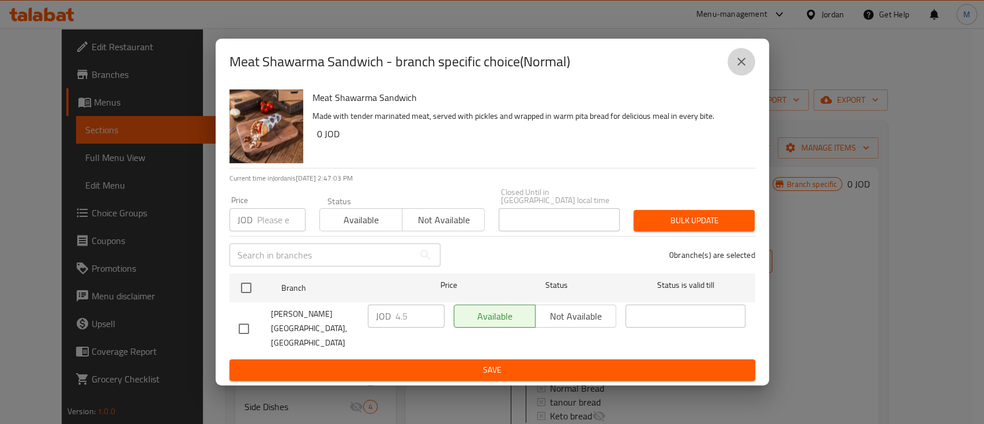
click at [734, 69] on icon "close" at bounding box center [741, 62] width 14 height 14
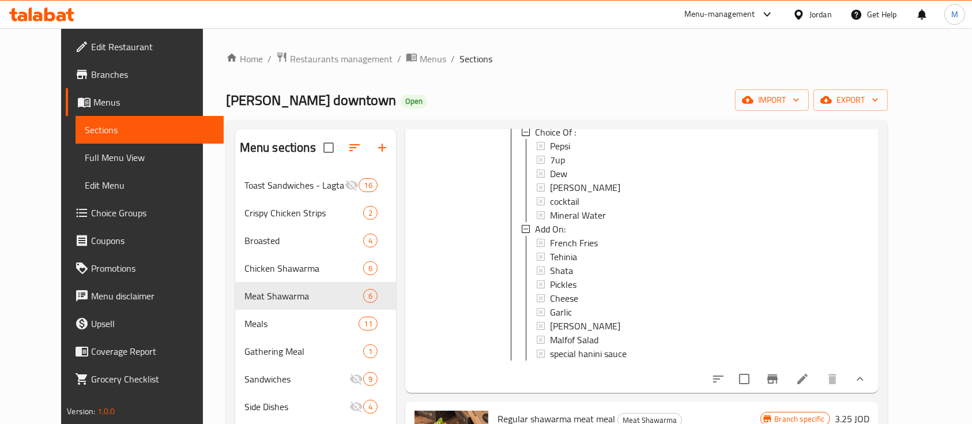
scroll to position [384, 0]
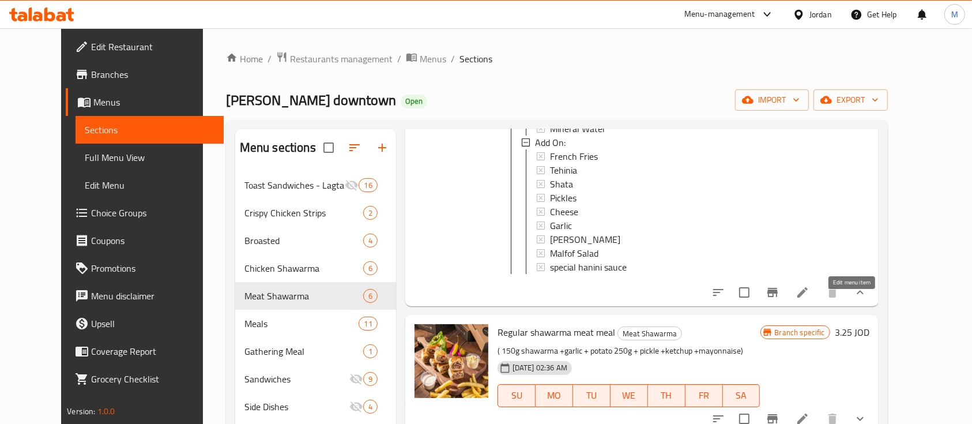
click at [808, 297] on icon at bounding box center [802, 292] width 10 height 10
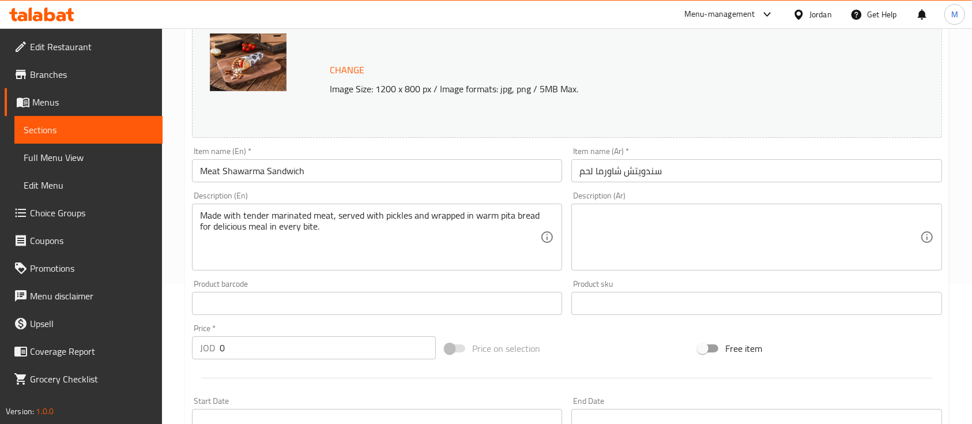
scroll to position [538, 0]
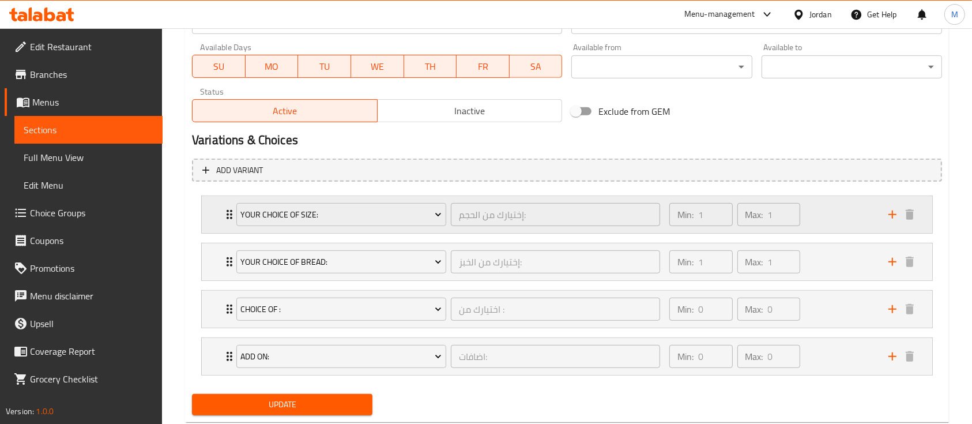
click at [816, 209] on div "Min: 1 ​ Max: 1 ​" at bounding box center [771, 214] width 219 height 37
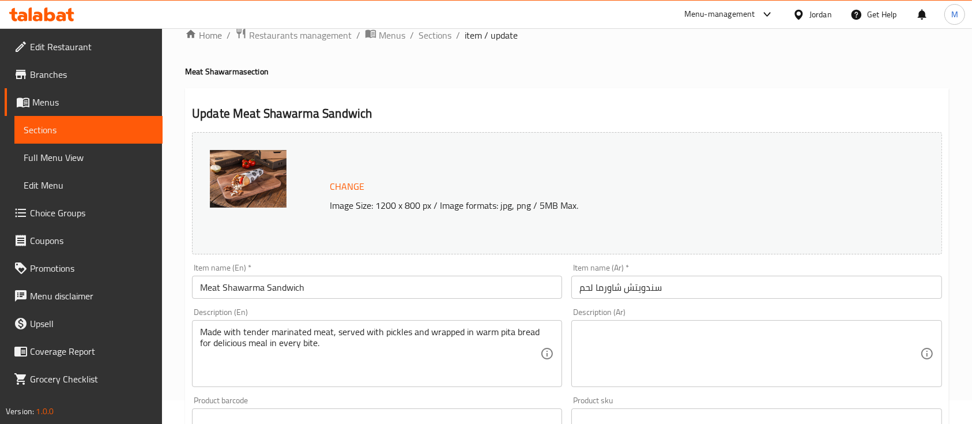
scroll to position [0, 0]
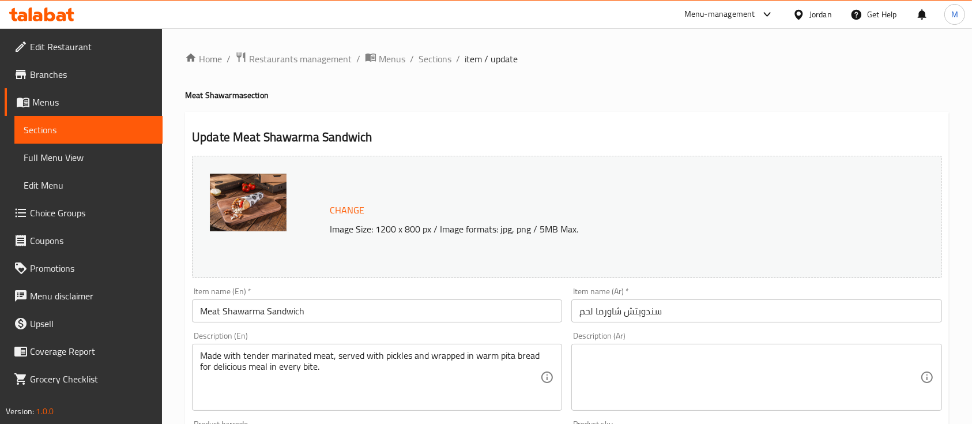
click at [456, 58] on li "/" at bounding box center [458, 59] width 4 height 14
click at [437, 61] on span "Sections" at bounding box center [434, 59] width 33 height 14
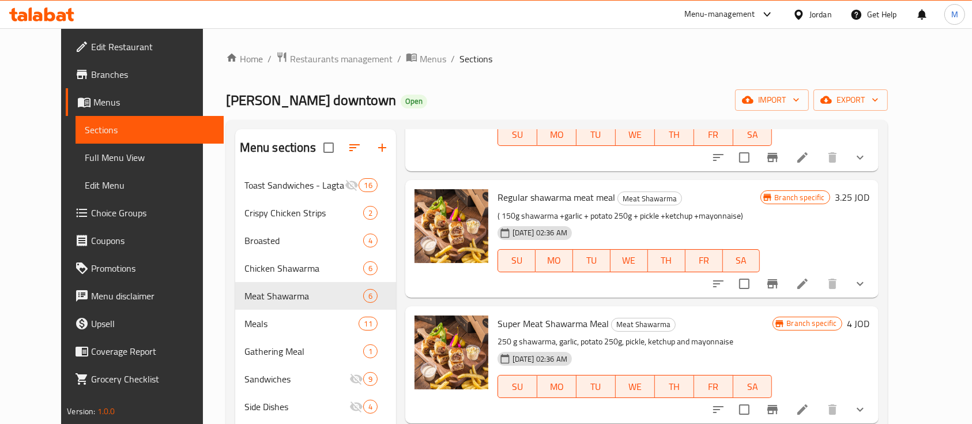
scroll to position [153, 0]
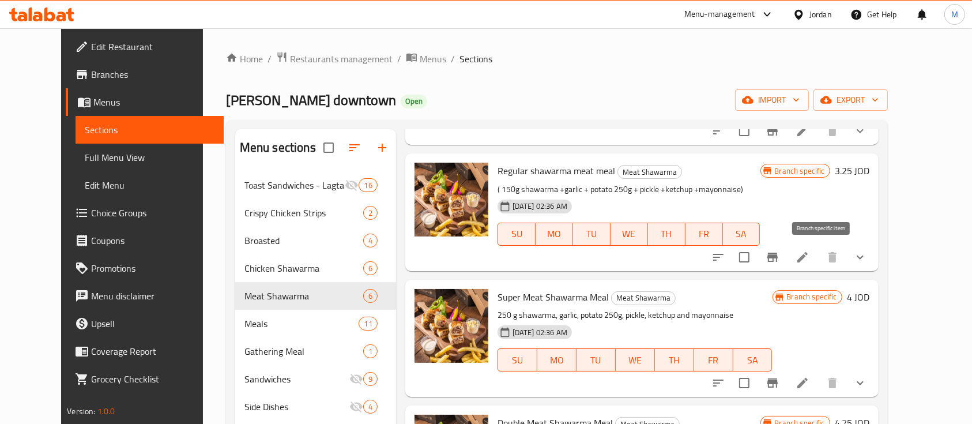
click at [778, 258] on icon "Branch-specific-item" at bounding box center [772, 256] width 10 height 9
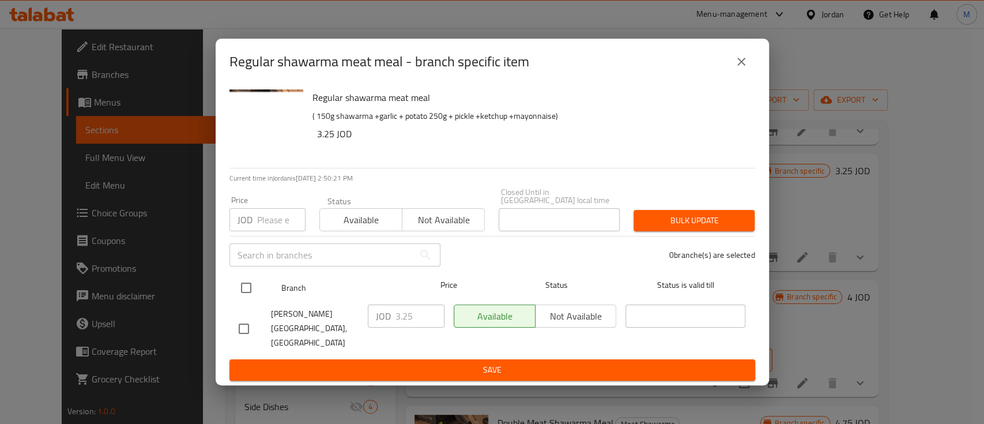
click at [244, 295] on input "checkbox" at bounding box center [246, 288] width 24 height 24
checkbox input "true"
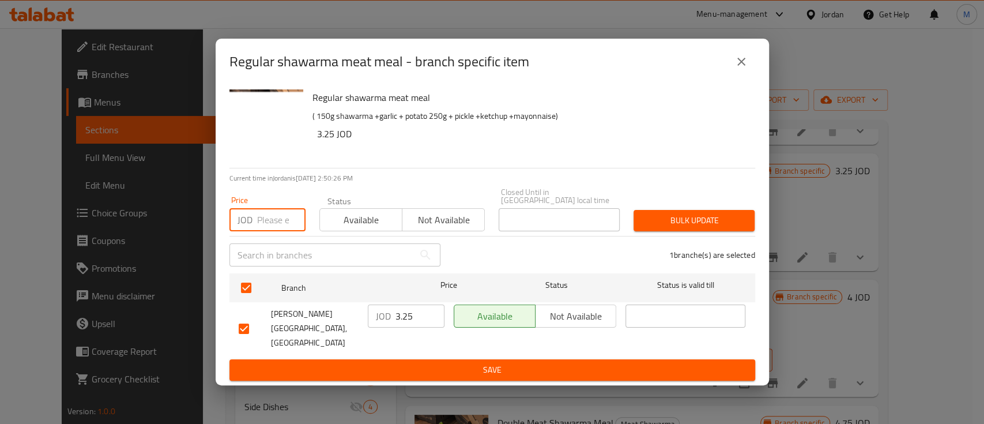
click at [281, 228] on input "number" at bounding box center [281, 219] width 48 height 23
type input "3.7"
click at [682, 219] on span "Bulk update" at bounding box center [694, 220] width 103 height 14
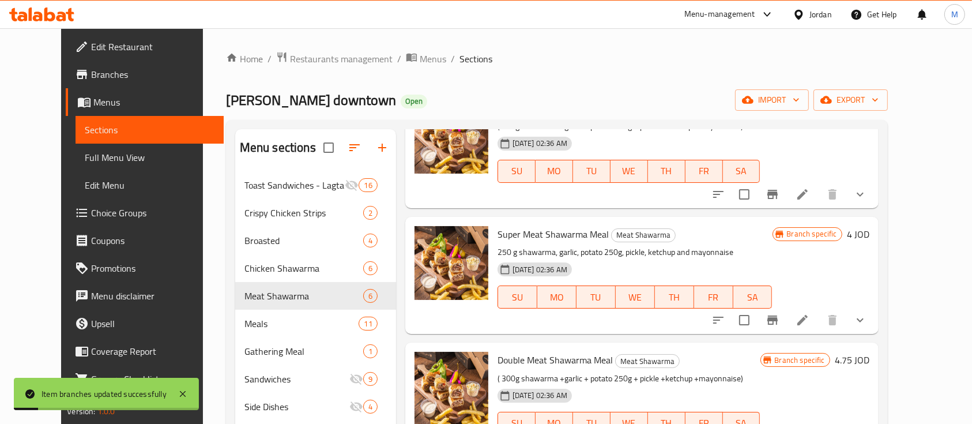
scroll to position [231, 0]
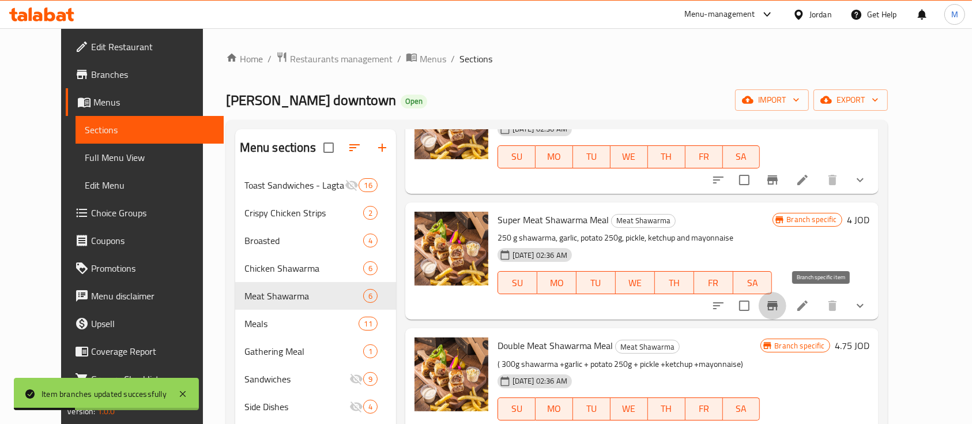
click at [778, 304] on icon "Branch-specific-item" at bounding box center [772, 305] width 10 height 9
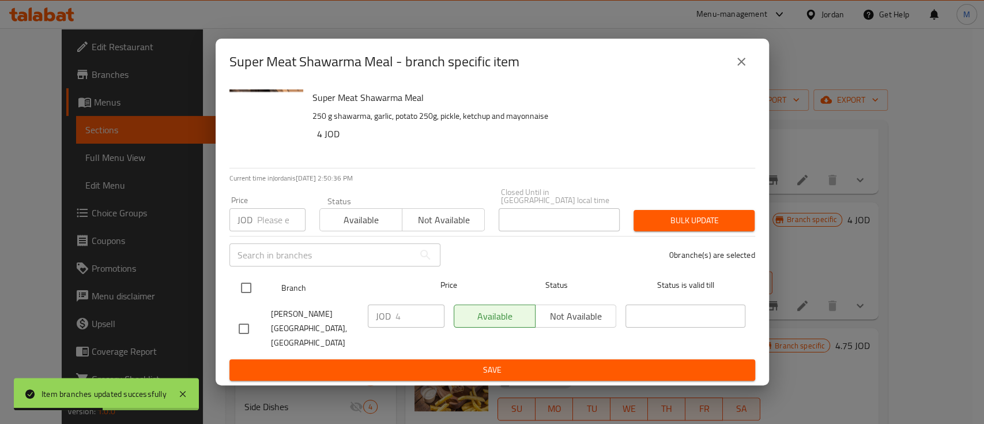
click at [242, 290] on input "checkbox" at bounding box center [246, 288] width 24 height 24
checkbox input "true"
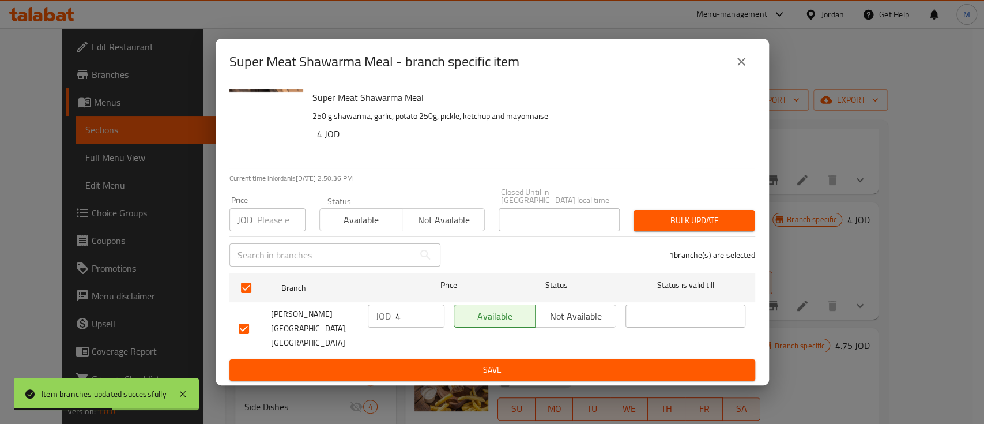
click at [271, 222] on input "number" at bounding box center [281, 219] width 48 height 23
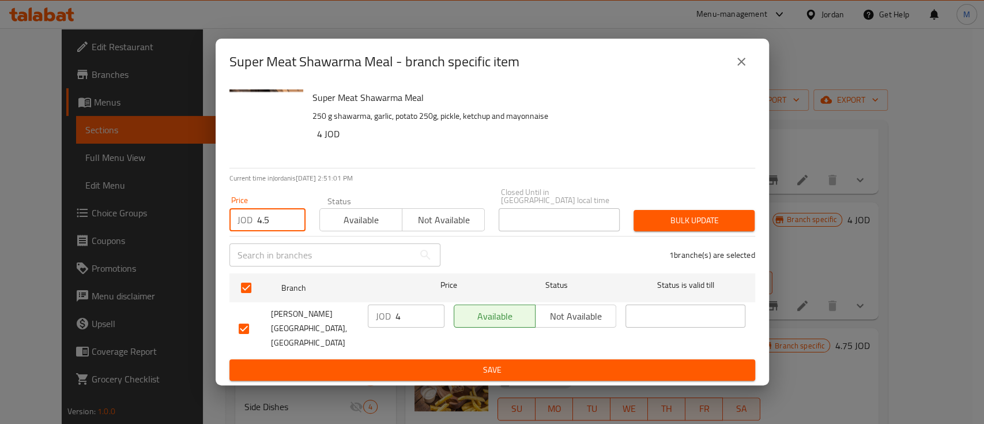
type input "4.5"
click at [692, 228] on span "Bulk update" at bounding box center [694, 220] width 103 height 14
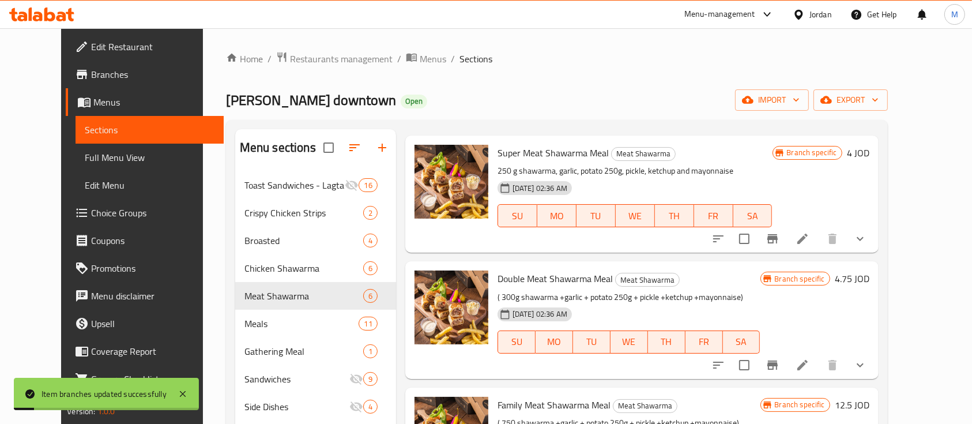
scroll to position [375, 0]
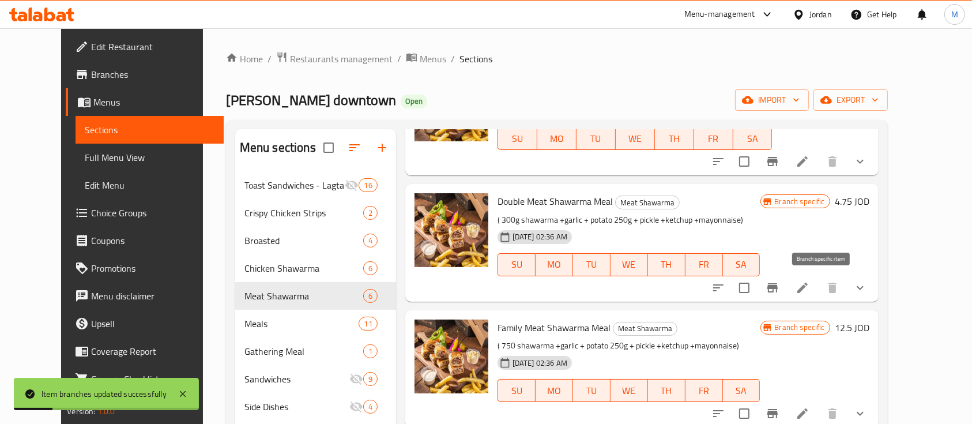
click at [779, 286] on icon "Branch-specific-item" at bounding box center [772, 288] width 14 height 14
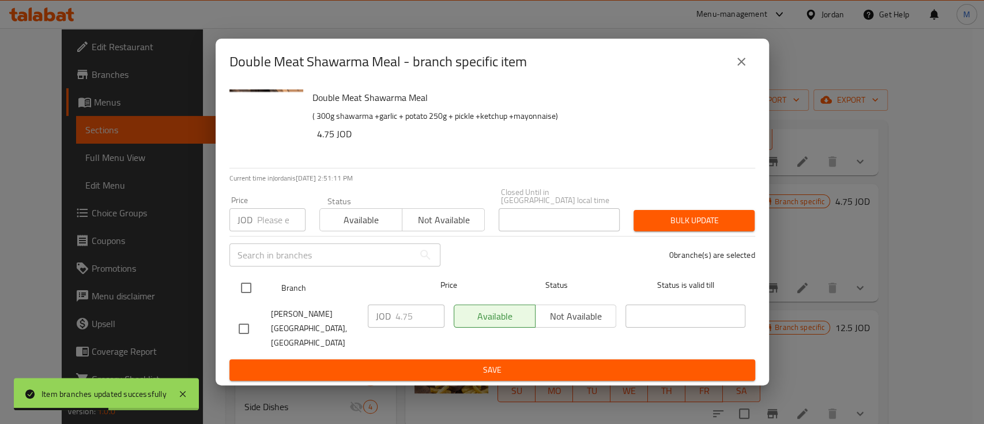
click at [242, 286] on input "checkbox" at bounding box center [246, 288] width 24 height 24
checkbox input "true"
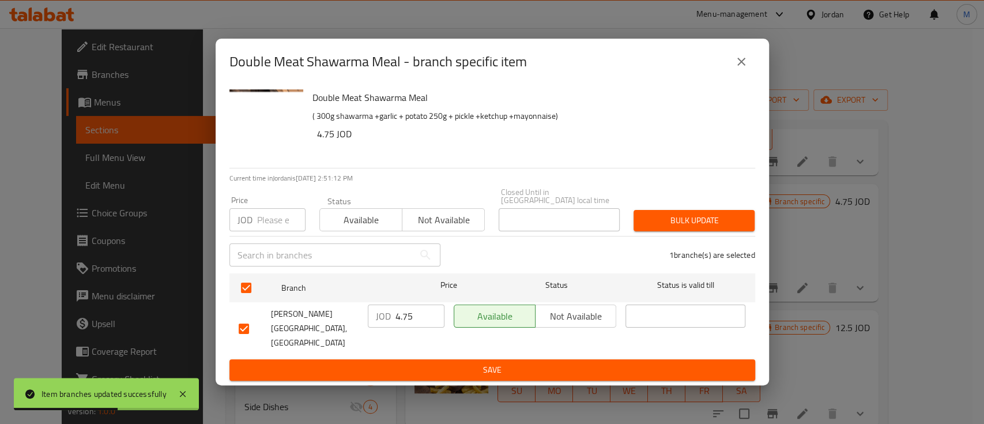
click at [263, 221] on input "number" at bounding box center [281, 219] width 48 height 23
type input "5.25"
click at [678, 228] on span "Bulk update" at bounding box center [694, 220] width 103 height 14
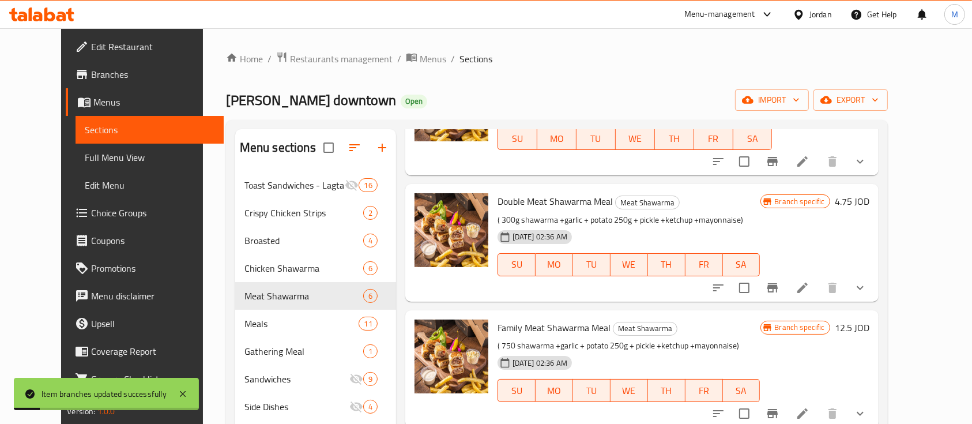
scroll to position [77, 0]
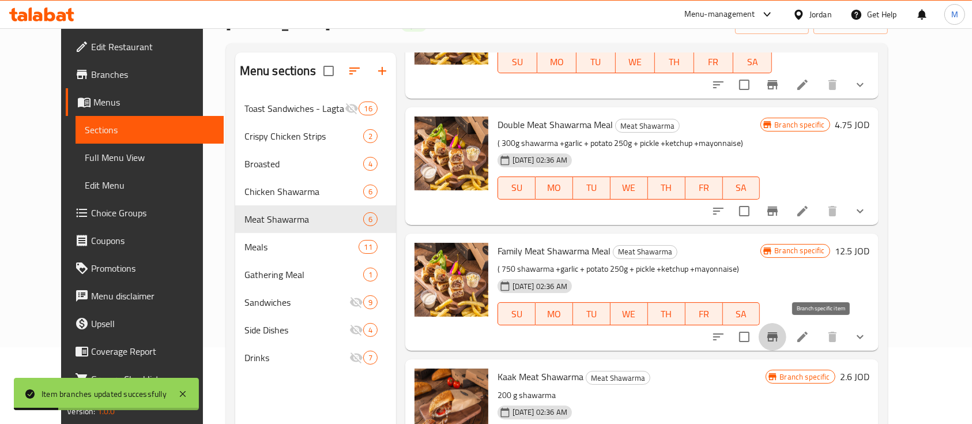
click at [778, 338] on icon "Branch-specific-item" at bounding box center [772, 336] width 10 height 9
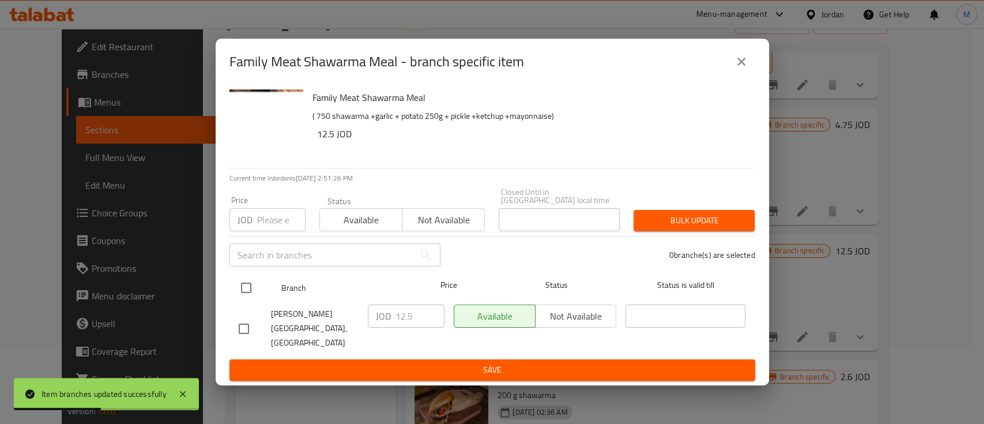
click at [245, 285] on input "checkbox" at bounding box center [246, 288] width 24 height 24
checkbox input "true"
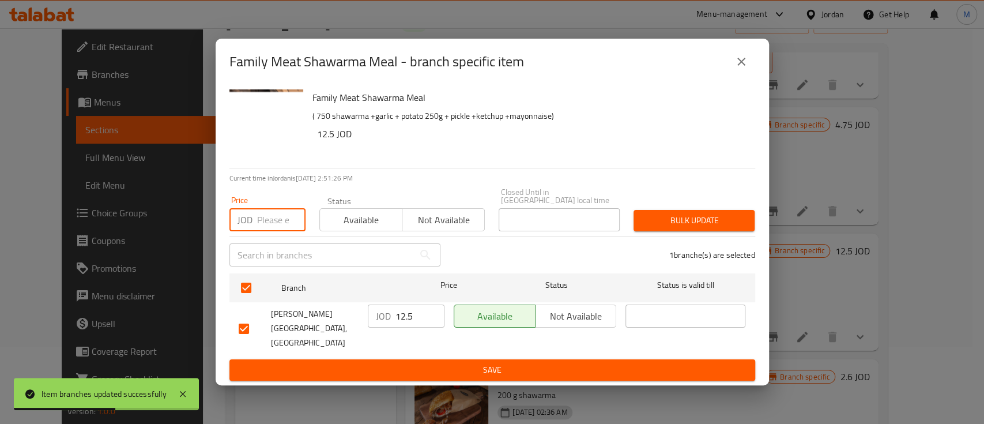
click at [263, 230] on input "number" at bounding box center [281, 219] width 48 height 23
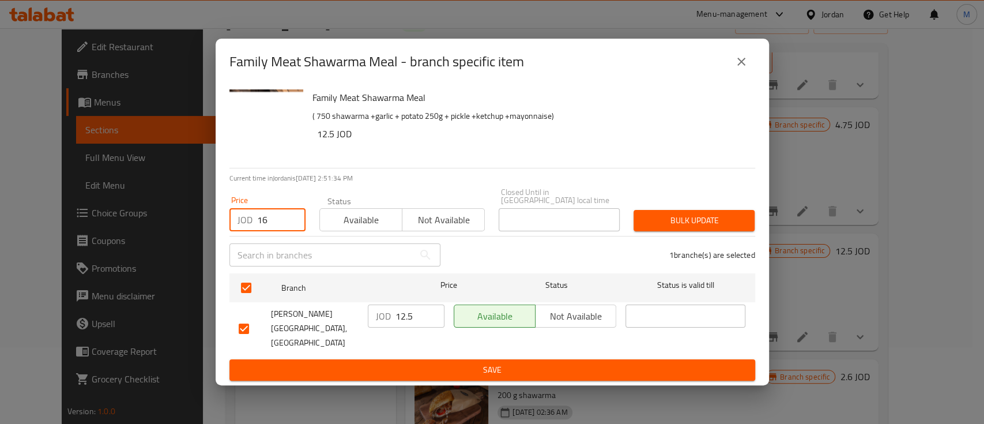
type input "16"
click at [717, 214] on button "Bulk update" at bounding box center [693, 220] width 121 height 21
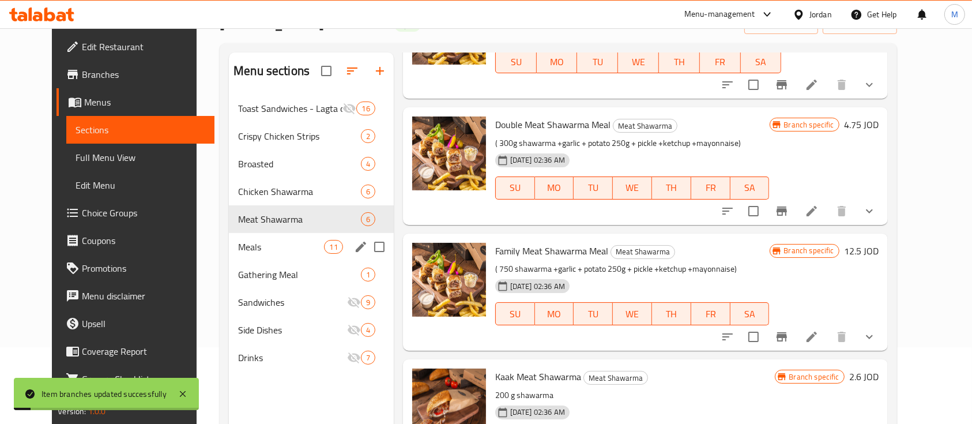
click at [263, 246] on span "Meals" at bounding box center [281, 247] width 86 height 14
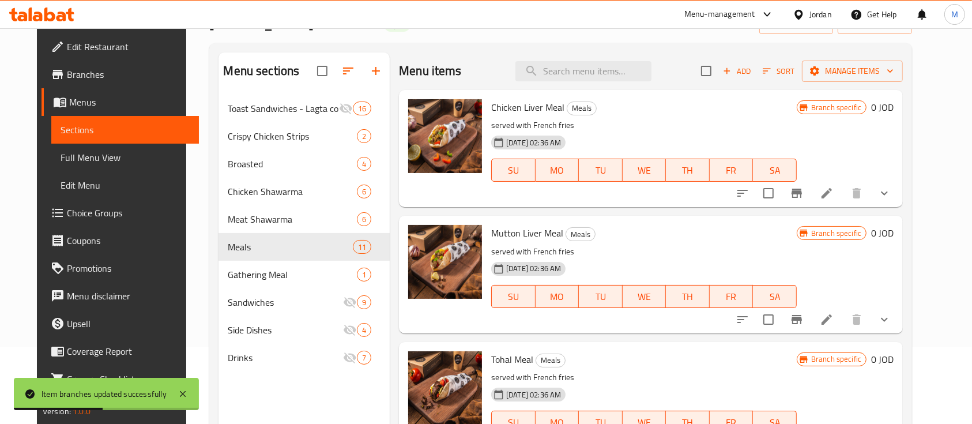
click at [803, 190] on icon "Branch-specific-item" at bounding box center [797, 193] width 14 height 14
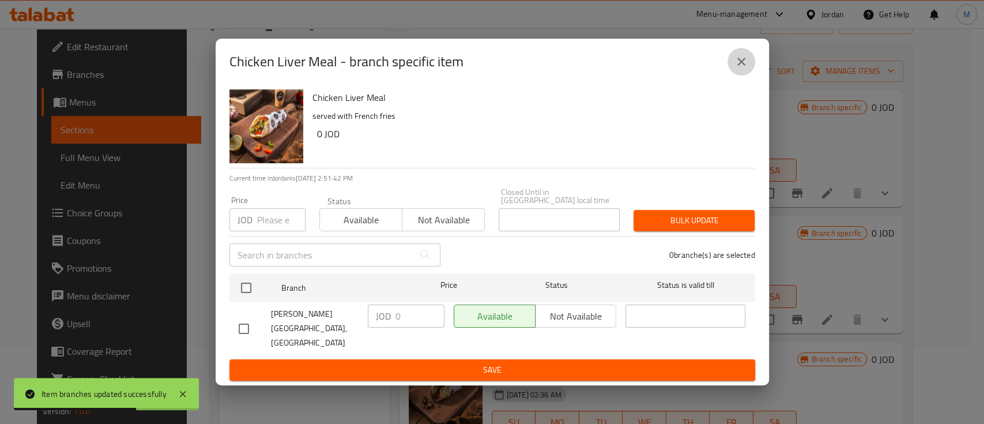
click at [745, 69] on icon "close" at bounding box center [741, 62] width 14 height 14
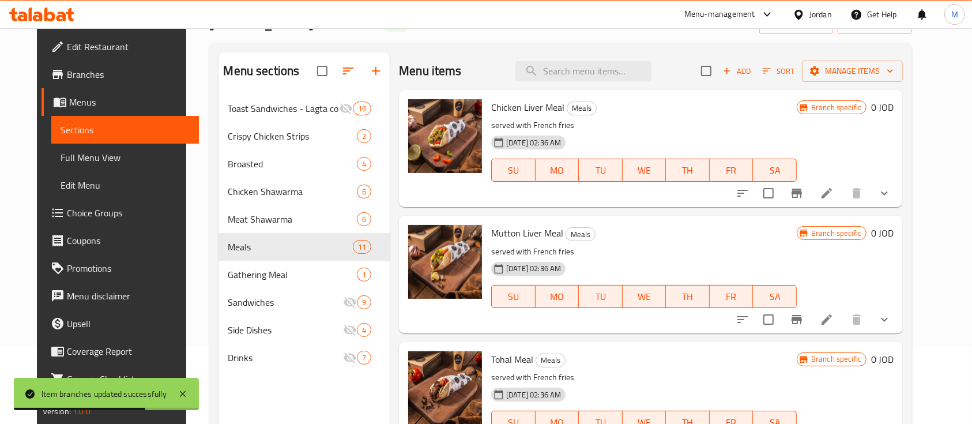
click at [891, 197] on icon "show more" at bounding box center [884, 193] width 14 height 14
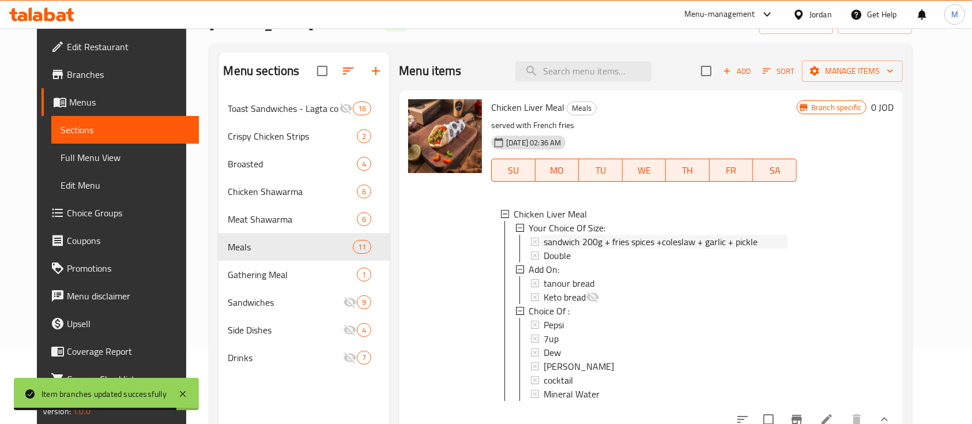
click at [581, 238] on span "sandwich 200g + fries spices +coleslaw + garlic + pickle" at bounding box center [651, 242] width 214 height 14
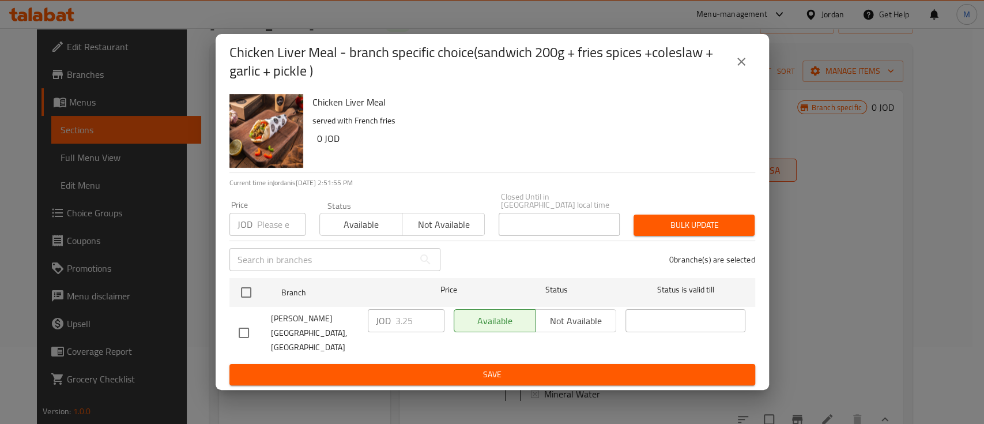
click at [737, 69] on icon "close" at bounding box center [741, 62] width 14 height 14
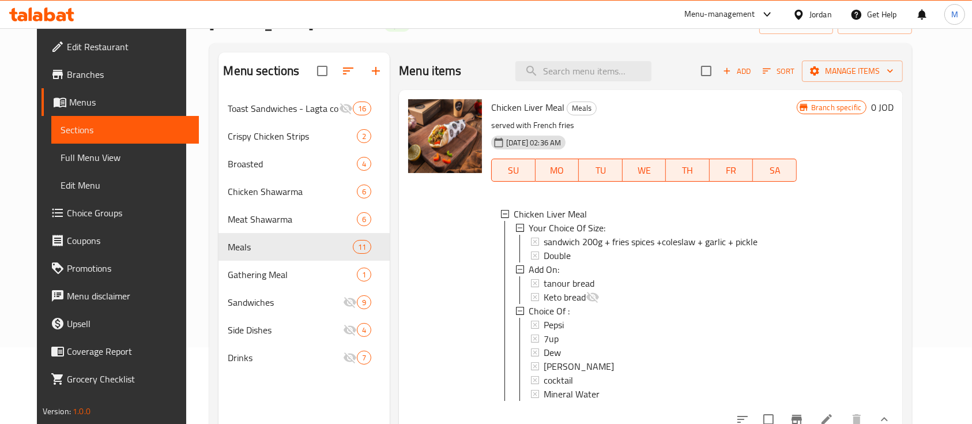
click at [609, 240] on span "sandwich 200g + fries spices +coleslaw + garlic + pickle" at bounding box center [651, 242] width 214 height 14
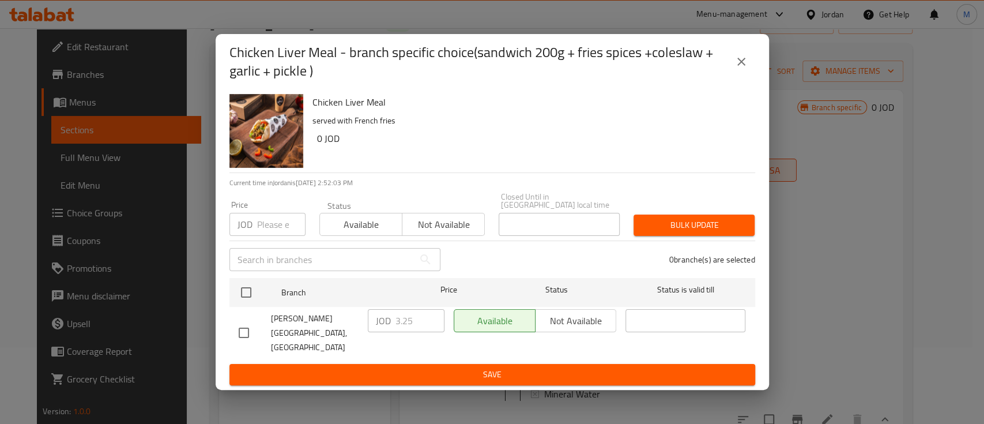
click at [735, 69] on icon "close" at bounding box center [741, 62] width 14 height 14
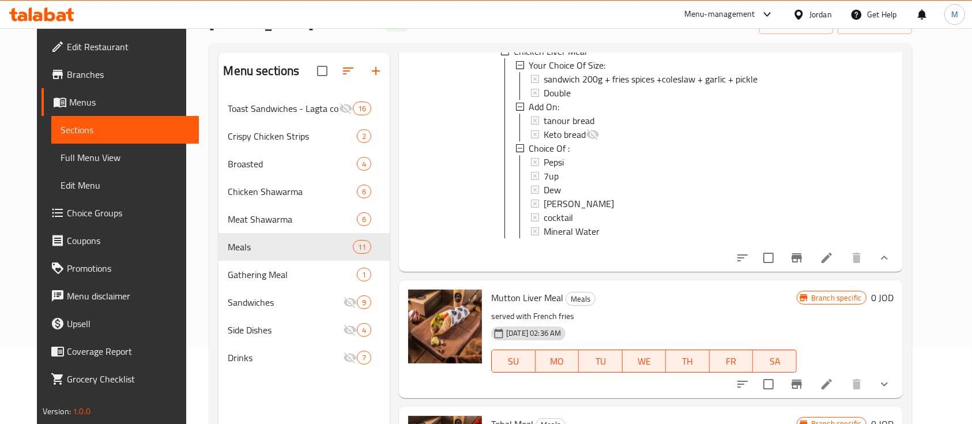
scroll to position [231, 0]
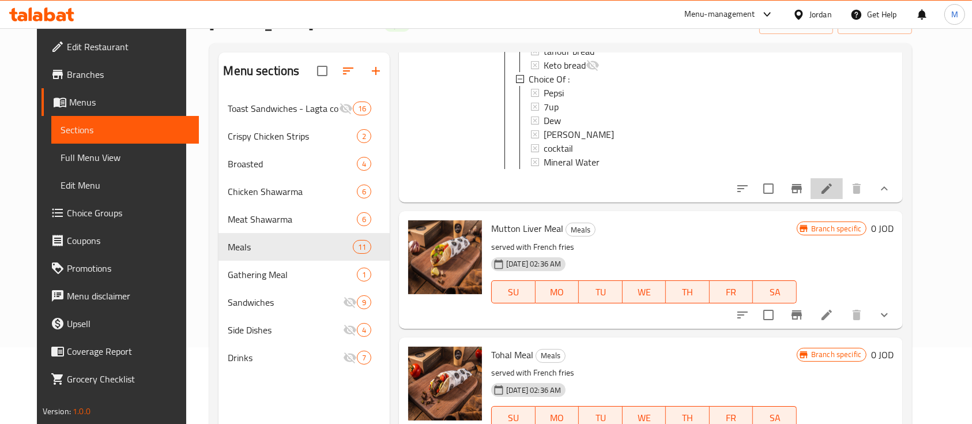
click at [833, 195] on icon at bounding box center [827, 189] width 14 height 14
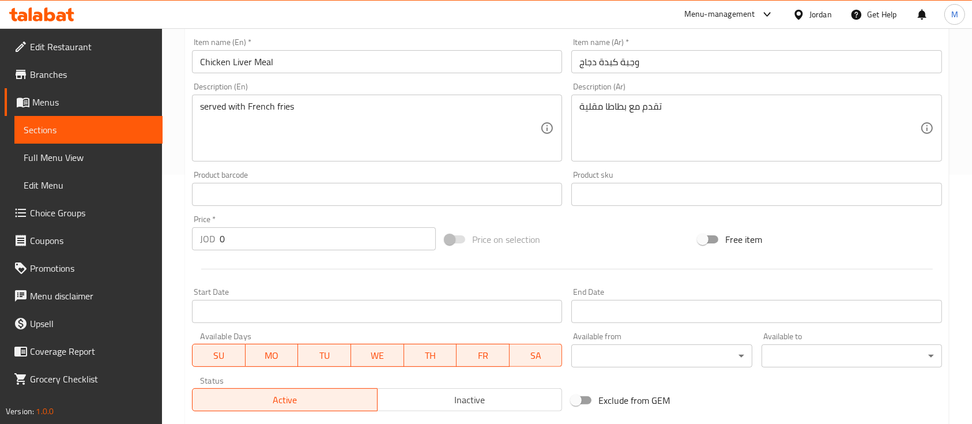
scroll to position [520, 0]
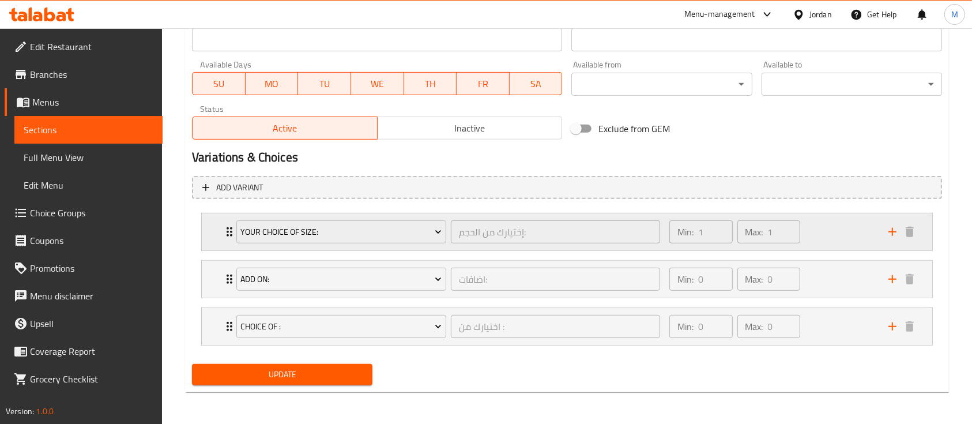
click at [808, 227] on div "Min: 1 ​ Max: 1 ​" at bounding box center [771, 231] width 219 height 37
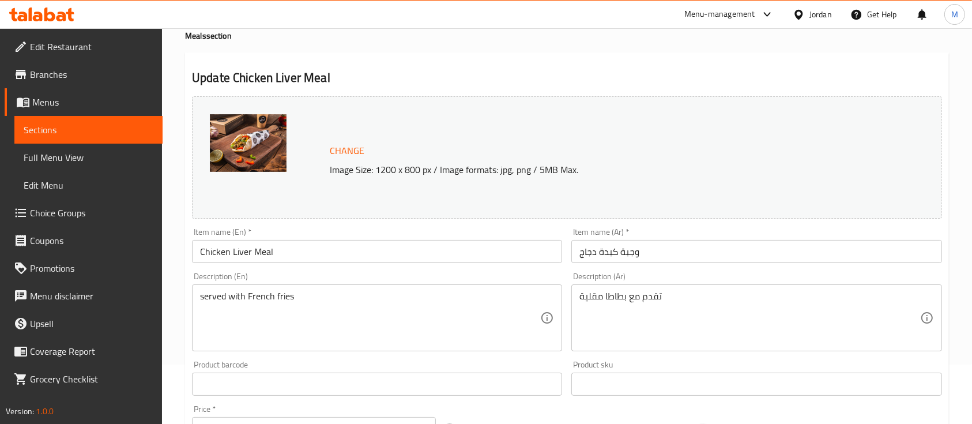
scroll to position [0, 0]
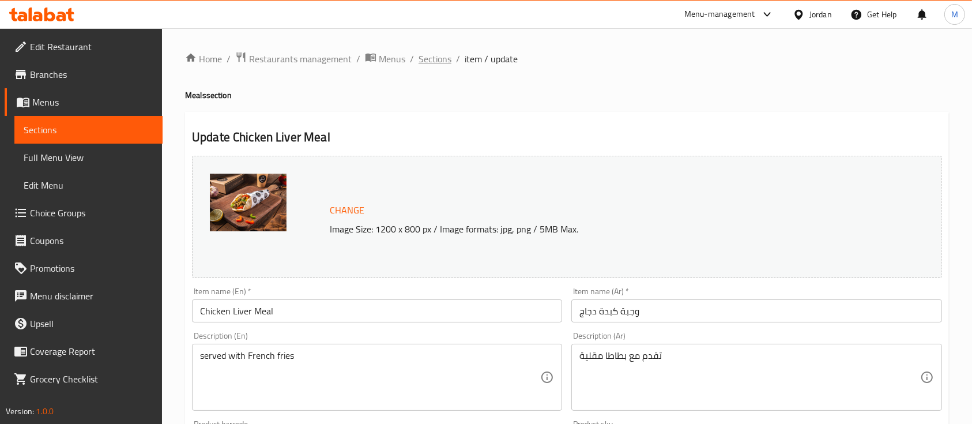
click at [433, 62] on span "Sections" at bounding box center [434, 59] width 33 height 14
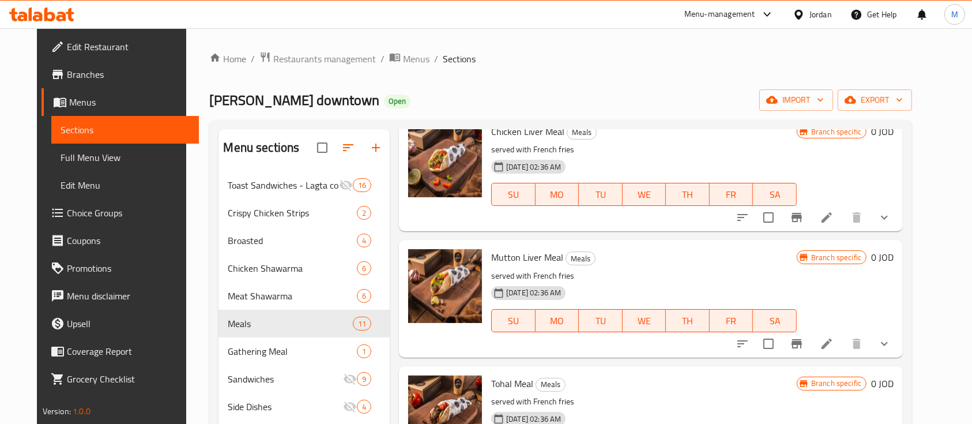
scroll to position [77, 0]
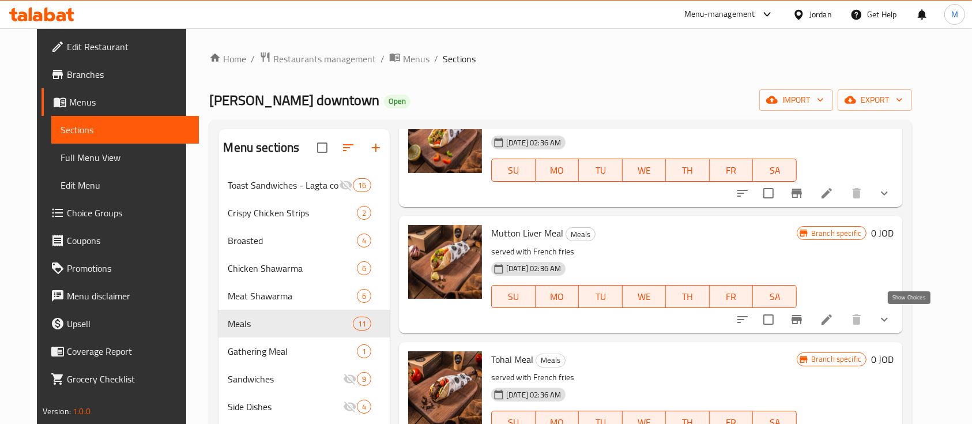
click at [891, 319] on icon "show more" at bounding box center [884, 319] width 14 height 14
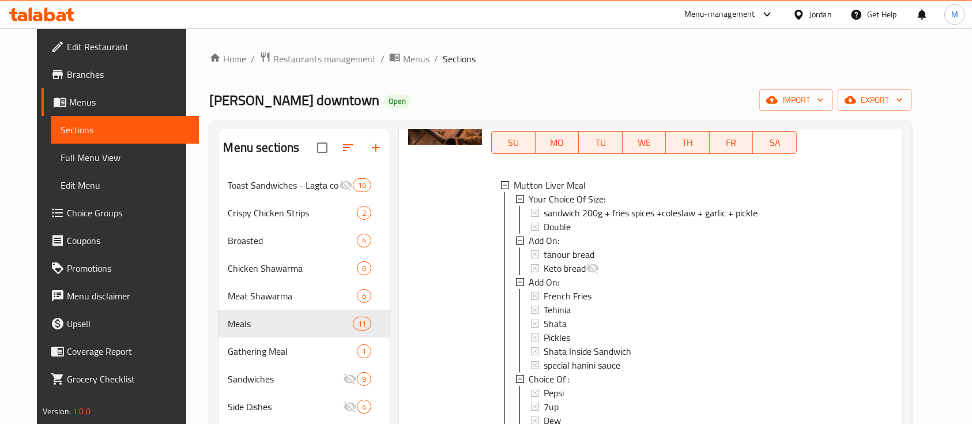
scroll to position [461, 0]
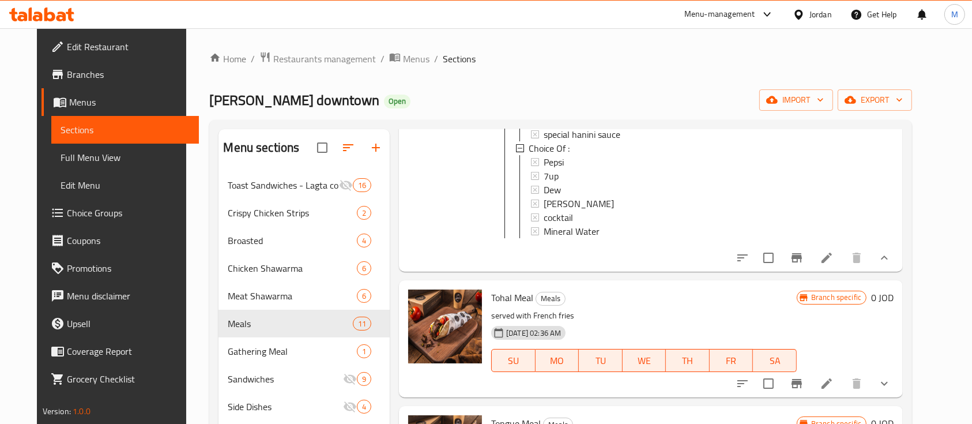
click at [833, 265] on icon at bounding box center [827, 258] width 14 height 14
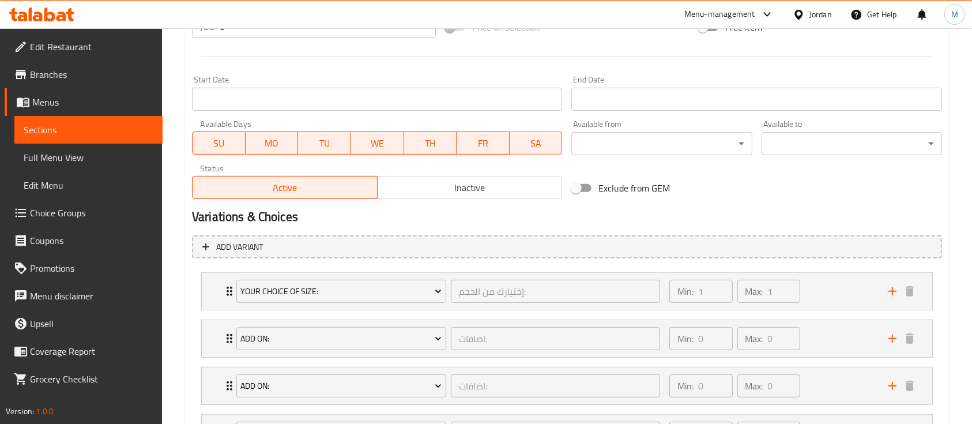
scroll to position [538, 0]
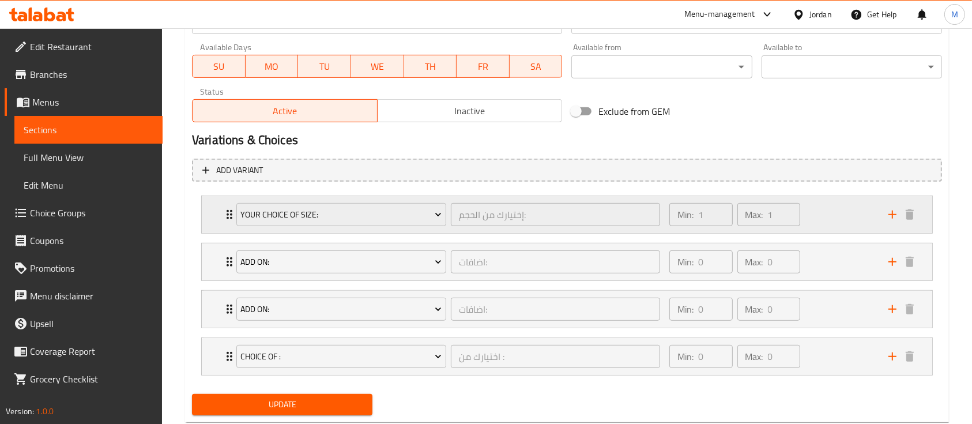
drag, startPoint x: 848, startPoint y: 214, endPoint x: 794, endPoint y: 199, distance: 56.8
click at [848, 214] on div "Min: 1 ​ Max: 1 ​" at bounding box center [771, 214] width 219 height 37
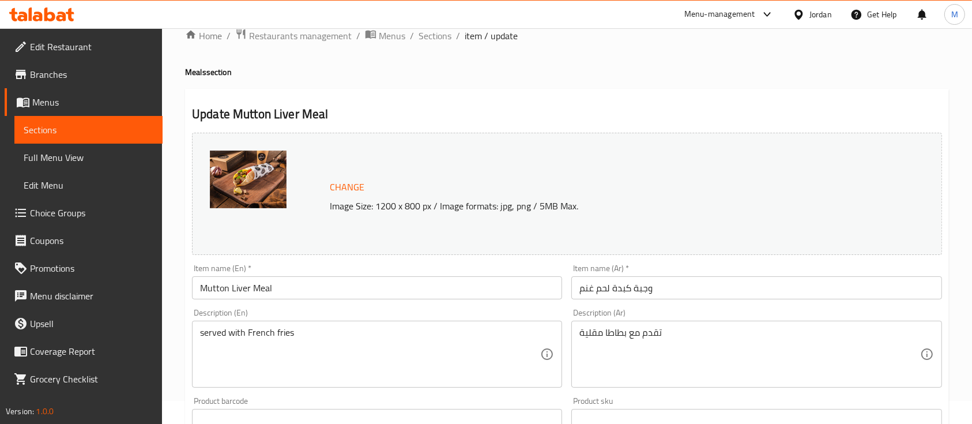
scroll to position [0, 0]
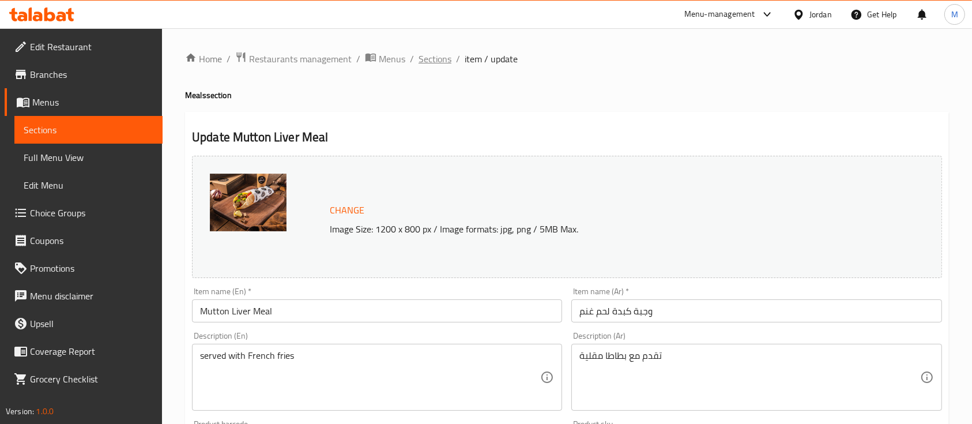
click at [445, 53] on span "Sections" at bounding box center [434, 59] width 33 height 14
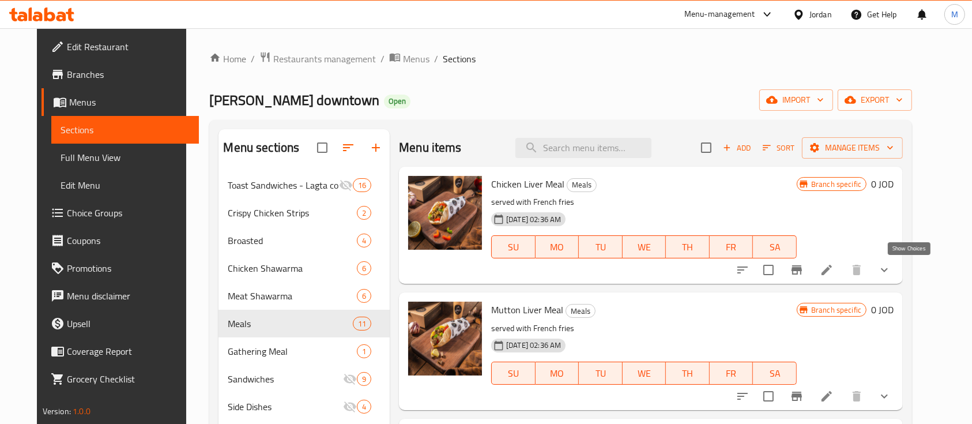
click at [891, 271] on icon "show more" at bounding box center [884, 270] width 14 height 14
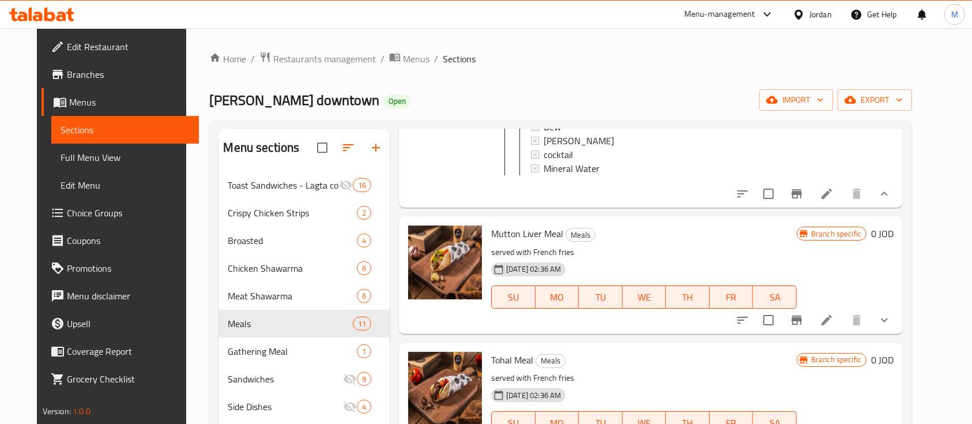
scroll to position [384, 0]
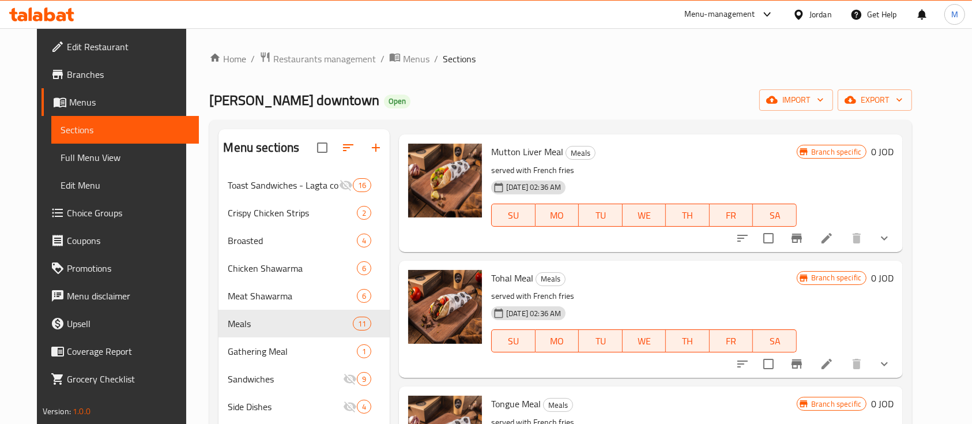
click at [898, 252] on button "show more" at bounding box center [884, 238] width 28 height 28
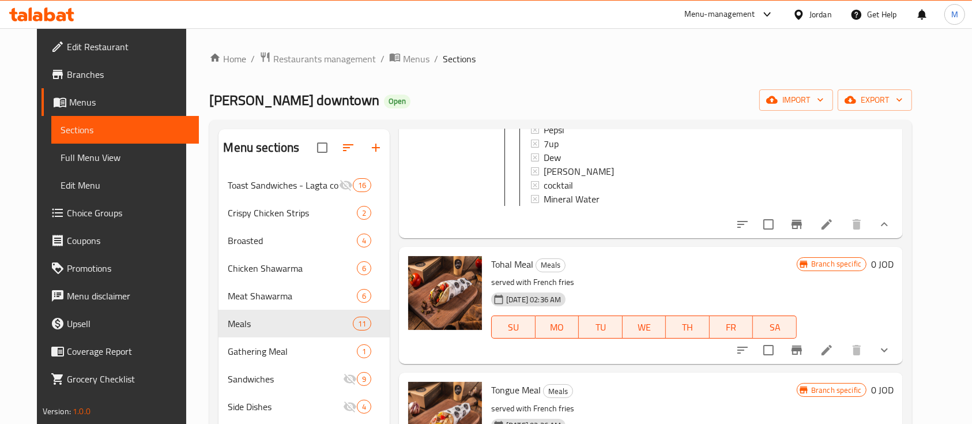
scroll to position [768, 0]
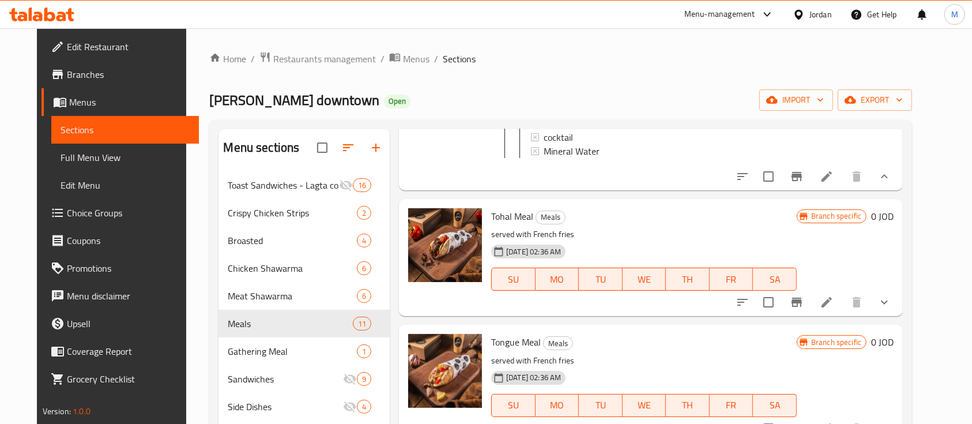
click at [891, 309] on icon "show more" at bounding box center [884, 302] width 14 height 14
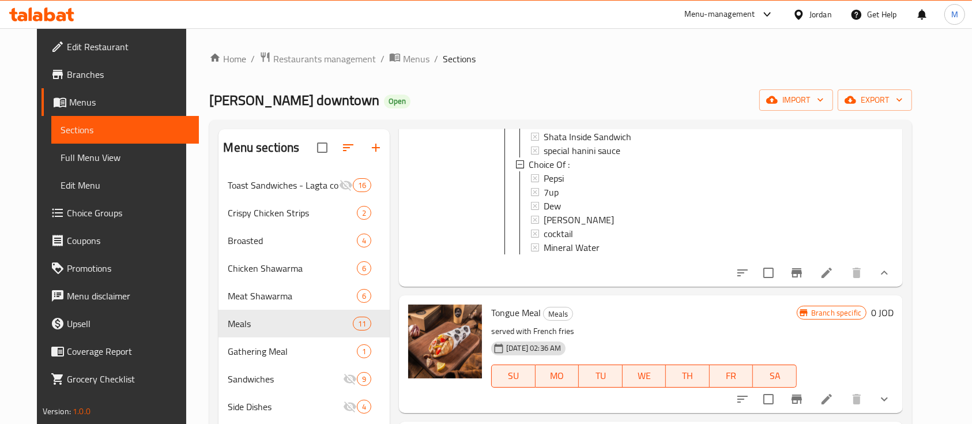
scroll to position [1229, 0]
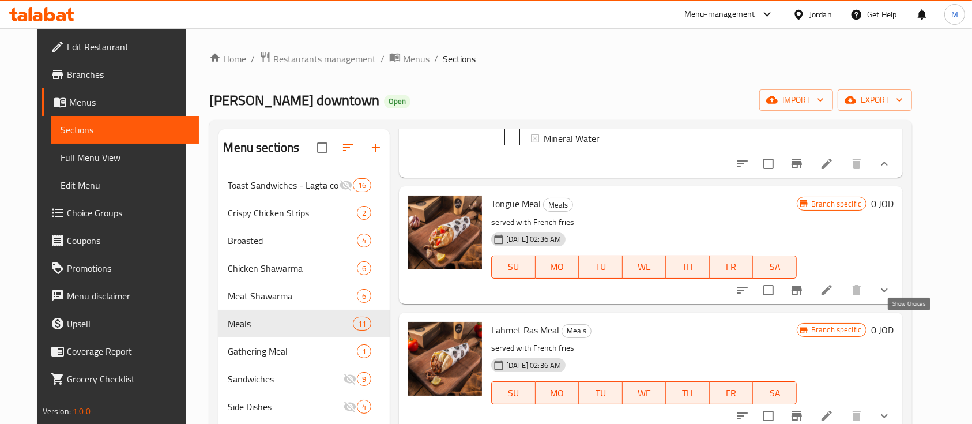
click at [891, 297] on icon "show more" at bounding box center [884, 290] width 14 height 14
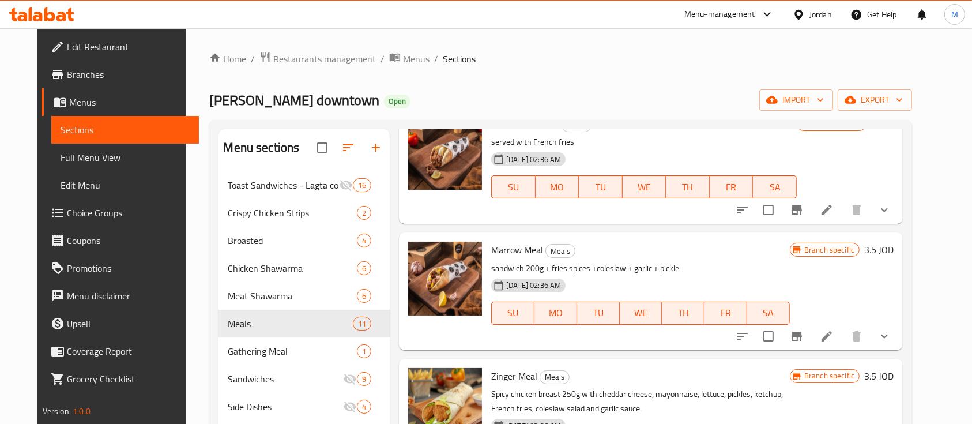
scroll to position [1767, 0]
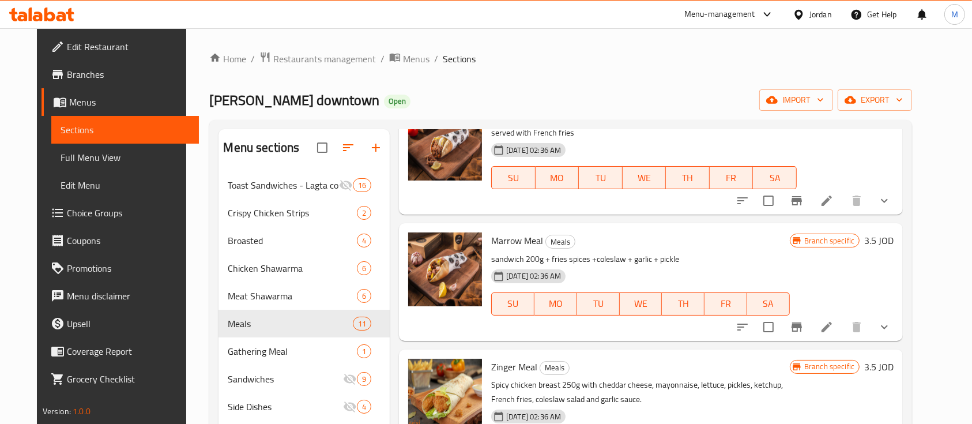
click at [891, 208] on icon "show more" at bounding box center [884, 201] width 14 height 14
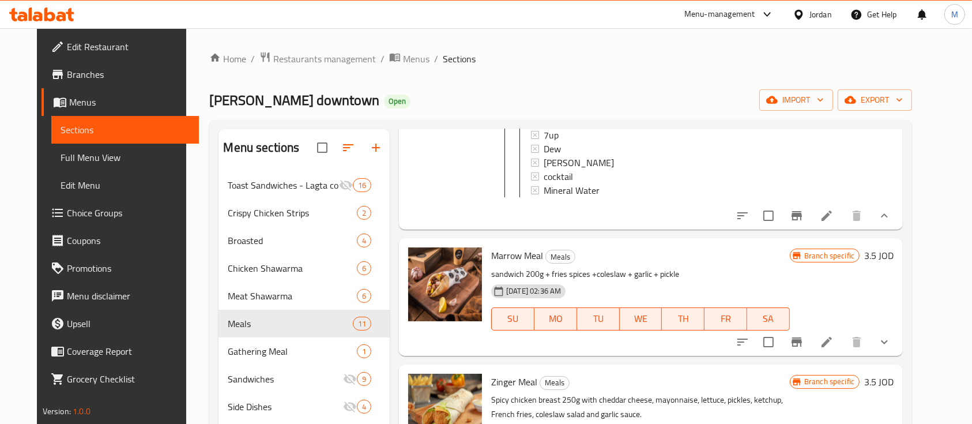
scroll to position [2228, 0]
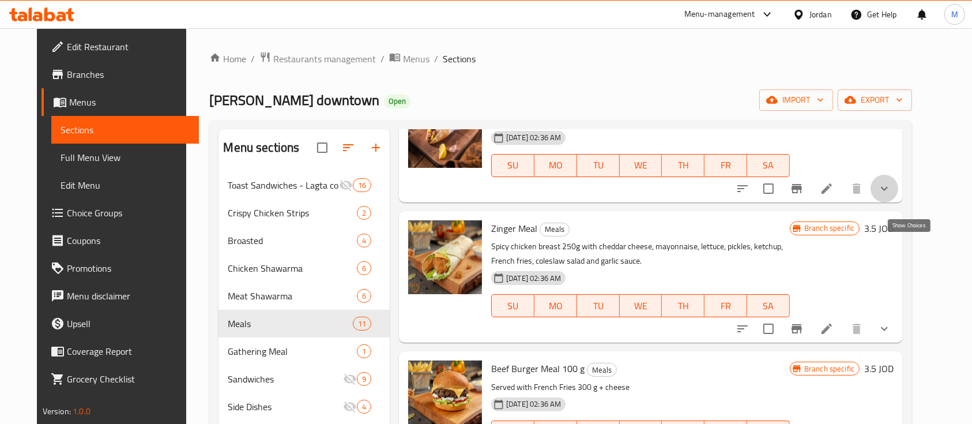
click at [891, 195] on icon "show more" at bounding box center [884, 189] width 14 height 14
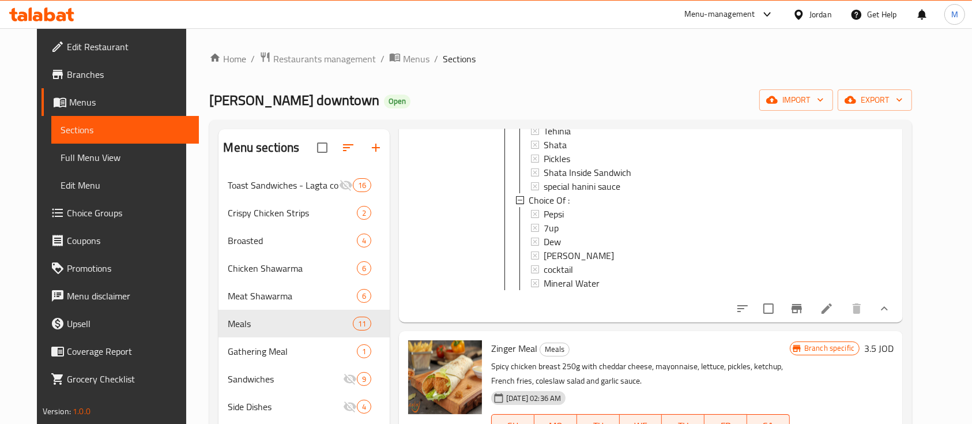
scroll to position [2459, 0]
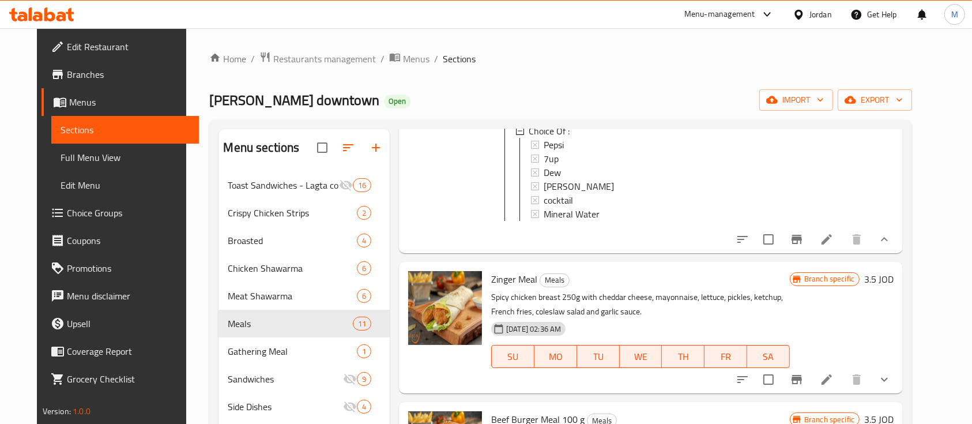
click at [810, 253] on button "Branch-specific-item" at bounding box center [797, 239] width 28 height 28
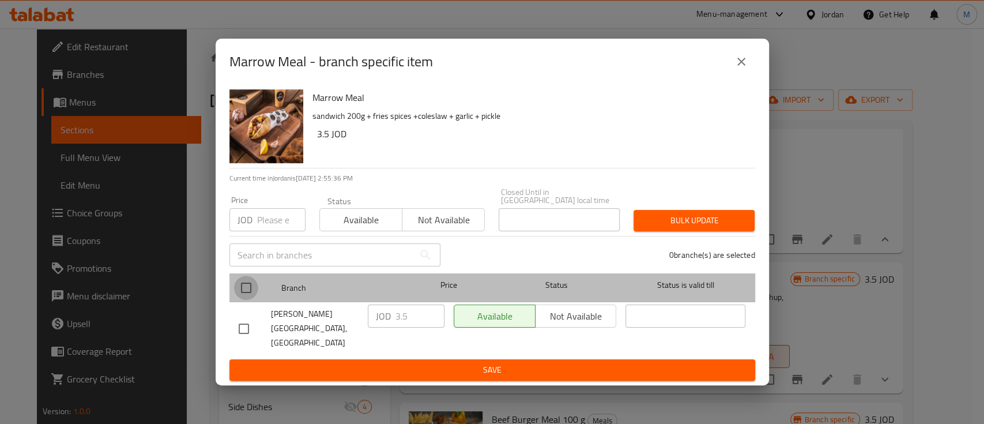
click at [240, 292] on input "checkbox" at bounding box center [246, 288] width 24 height 24
checkbox input "true"
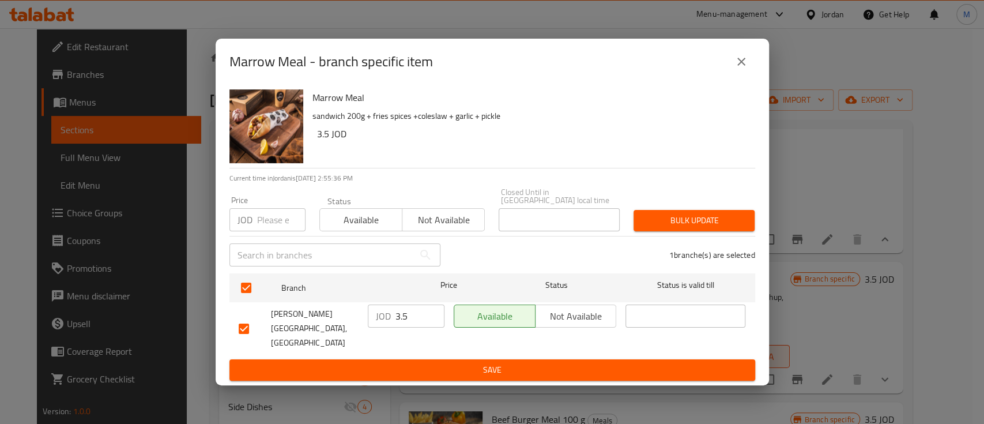
click at [286, 224] on input "number" at bounding box center [281, 219] width 48 height 23
click at [732, 68] on button "close" at bounding box center [741, 62] width 28 height 28
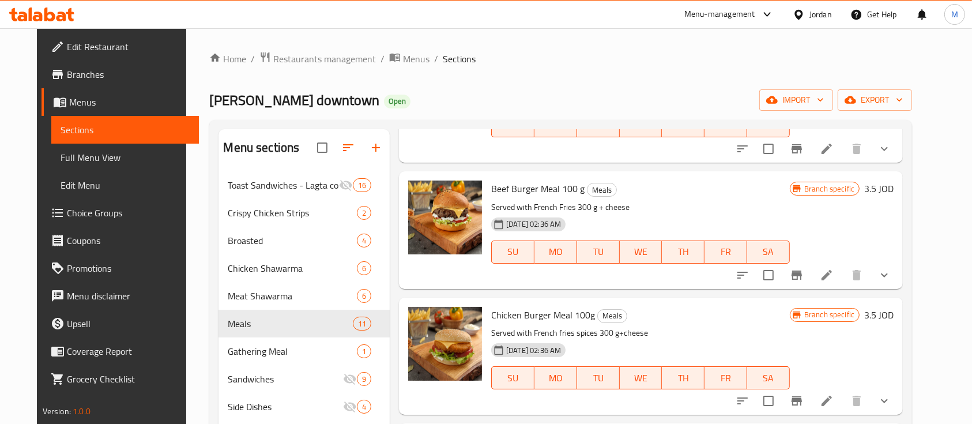
scroll to position [2613, 0]
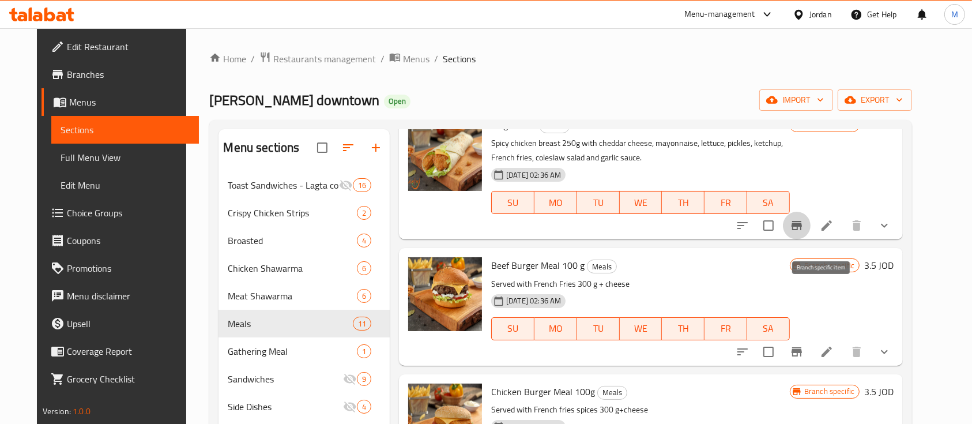
click at [810, 239] on button "Branch-specific-item" at bounding box center [797, 226] width 28 height 28
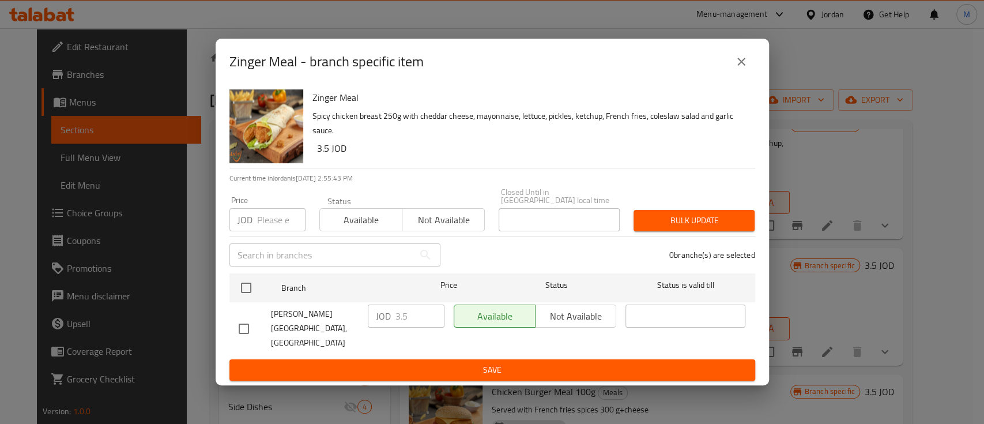
drag, startPoint x: 746, startPoint y: 76, endPoint x: 751, endPoint y: 139, distance: 63.6
click at [746, 69] on icon "close" at bounding box center [741, 62] width 14 height 14
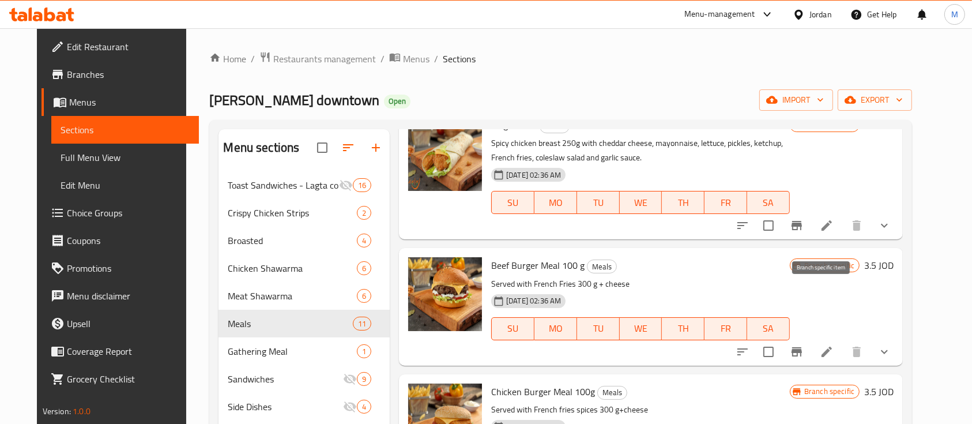
click at [802, 230] on icon "Branch-specific-item" at bounding box center [796, 225] width 10 height 9
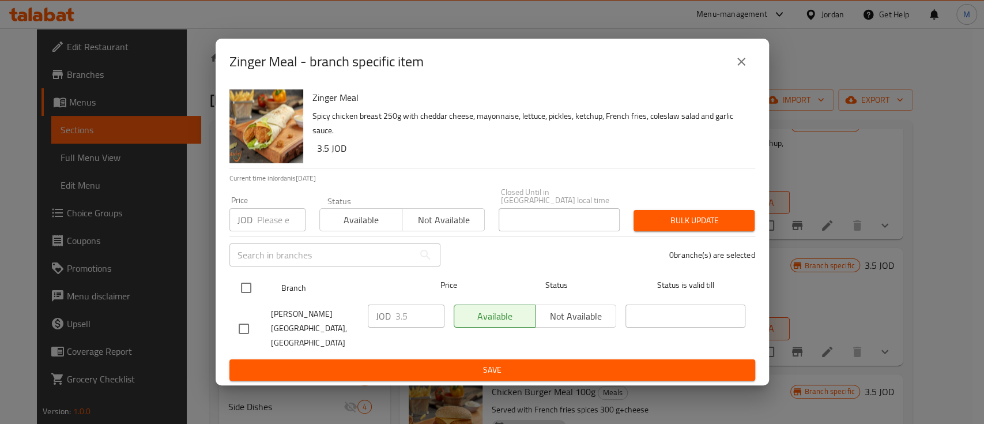
click at [243, 296] on input "checkbox" at bounding box center [246, 288] width 24 height 24
checkbox input "true"
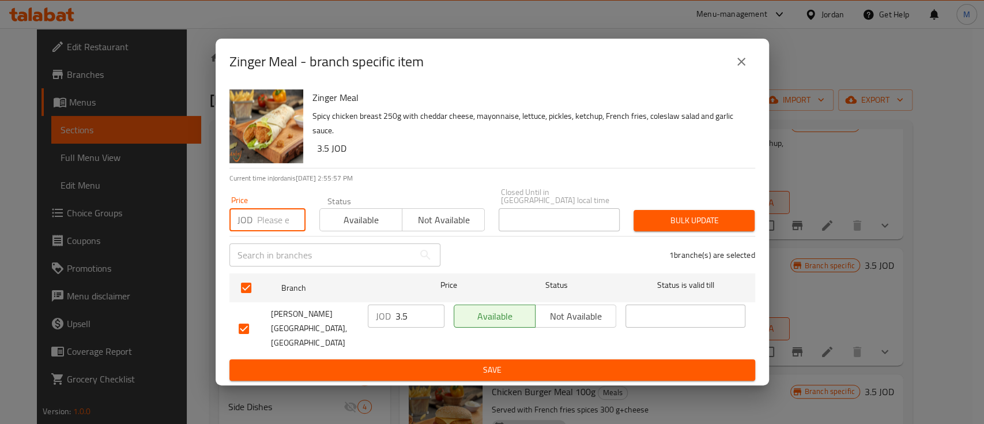
click at [277, 216] on input "number" at bounding box center [281, 219] width 48 height 23
type input "4"
drag, startPoint x: 720, startPoint y: 223, endPoint x: 774, endPoint y: 216, distance: 53.6
click at [721, 225] on span "Bulk update" at bounding box center [694, 220] width 103 height 14
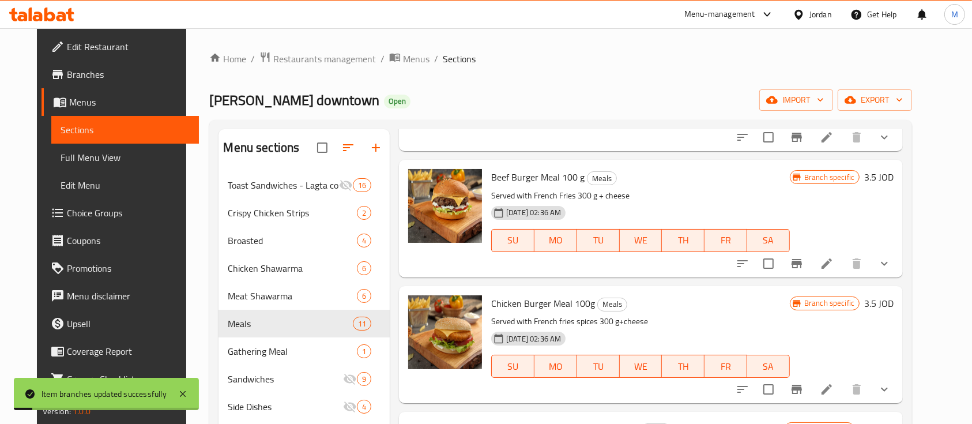
scroll to position [2767, 0]
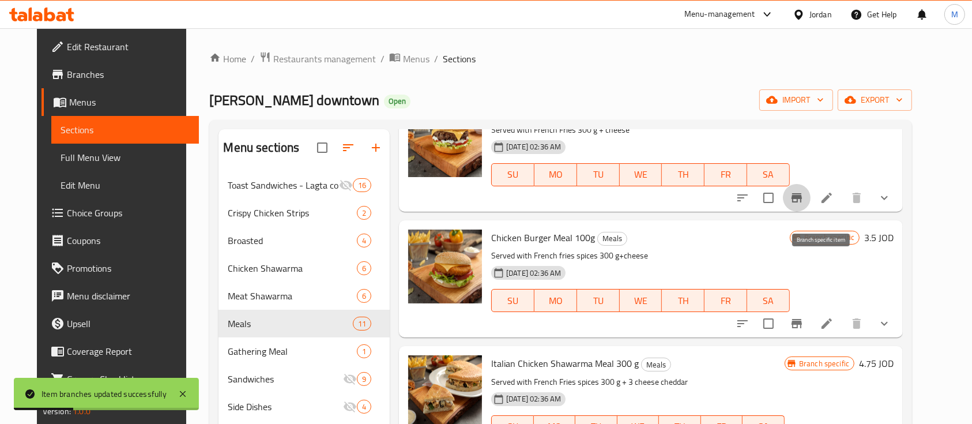
click at [810, 212] on button "Branch-specific-item" at bounding box center [797, 198] width 28 height 28
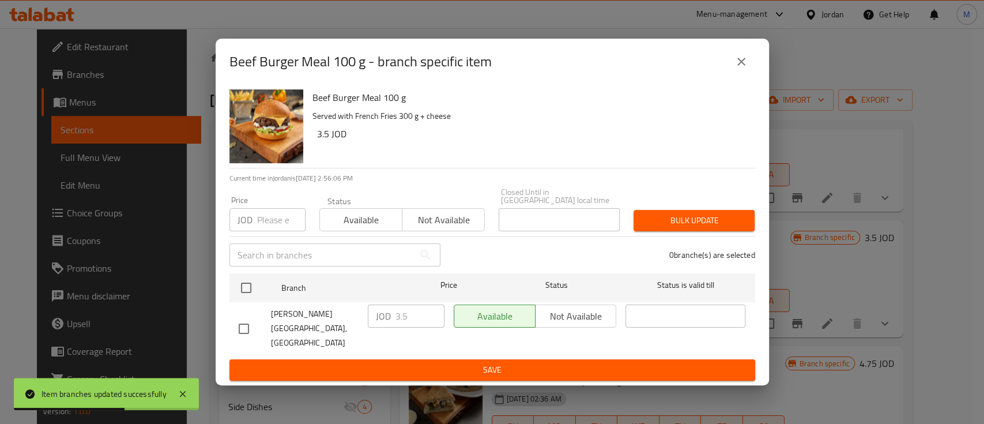
drag, startPoint x: 741, startPoint y: 71, endPoint x: 750, endPoint y: 104, distance: 34.0
click at [741, 69] on icon "close" at bounding box center [741, 62] width 14 height 14
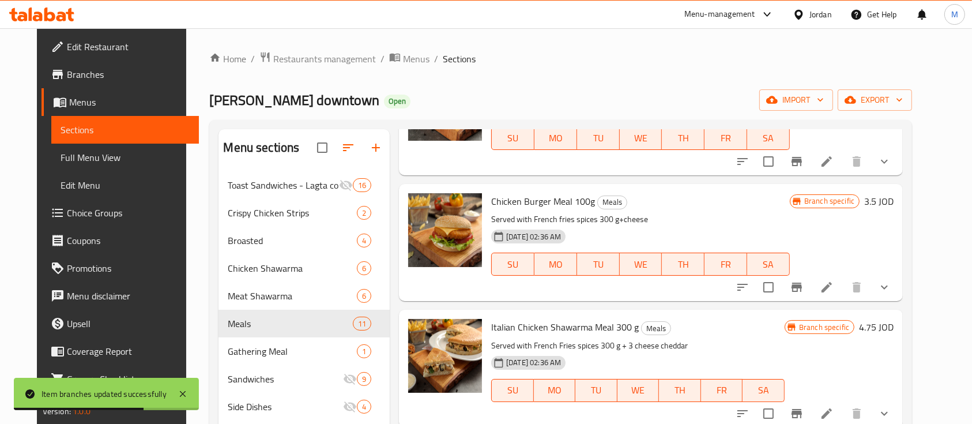
scroll to position [2843, 0]
click at [803, 294] on icon "Branch-specific-item" at bounding box center [797, 287] width 14 height 14
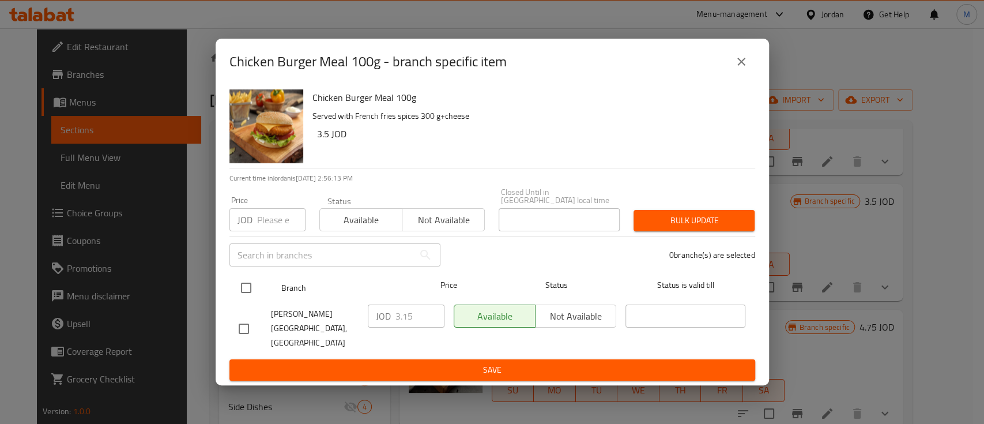
click at [250, 292] on input "checkbox" at bounding box center [246, 288] width 24 height 24
checkbox input "true"
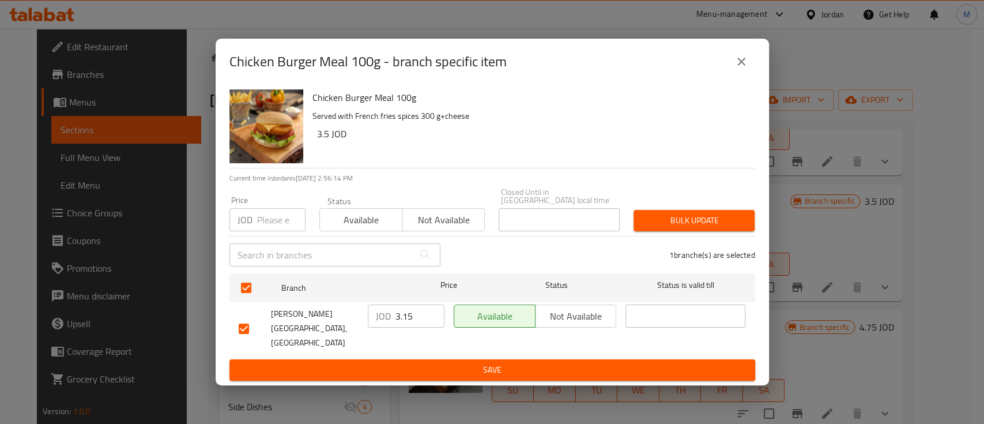
drag, startPoint x: 738, startPoint y: 69, endPoint x: 729, endPoint y: 133, distance: 64.7
click at [738, 69] on icon "close" at bounding box center [741, 62] width 14 height 14
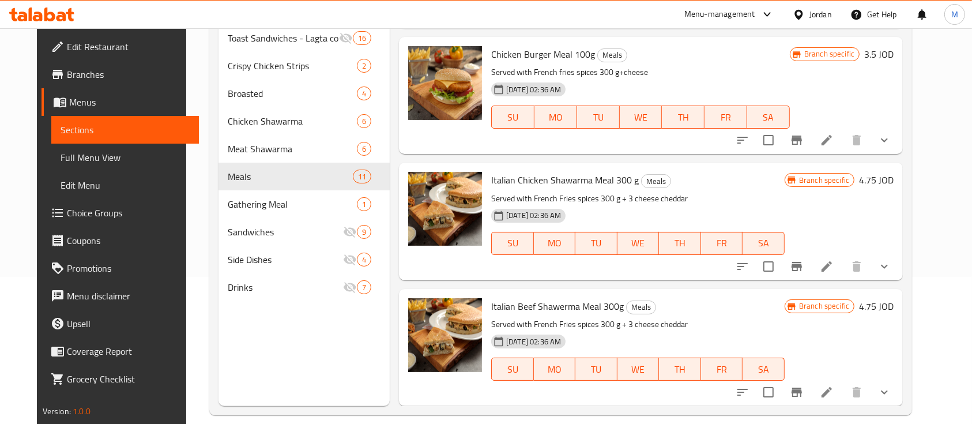
scroll to position [153, 0]
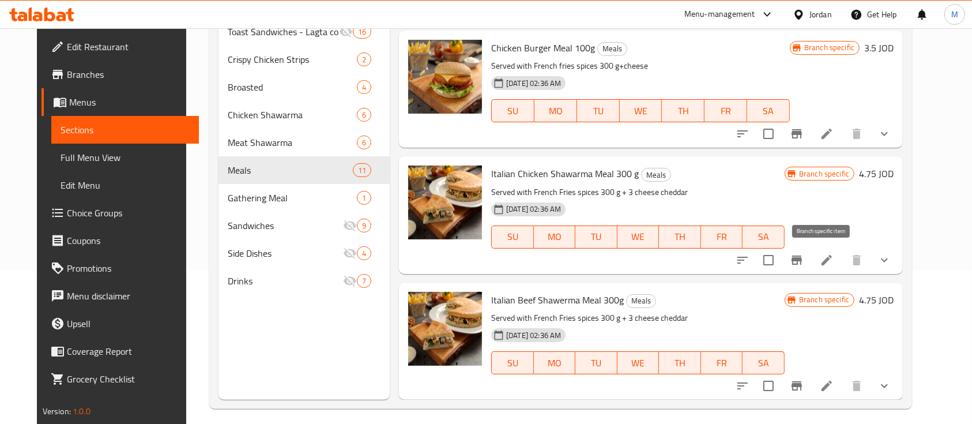
click at [802, 259] on icon "Branch-specific-item" at bounding box center [796, 259] width 10 height 9
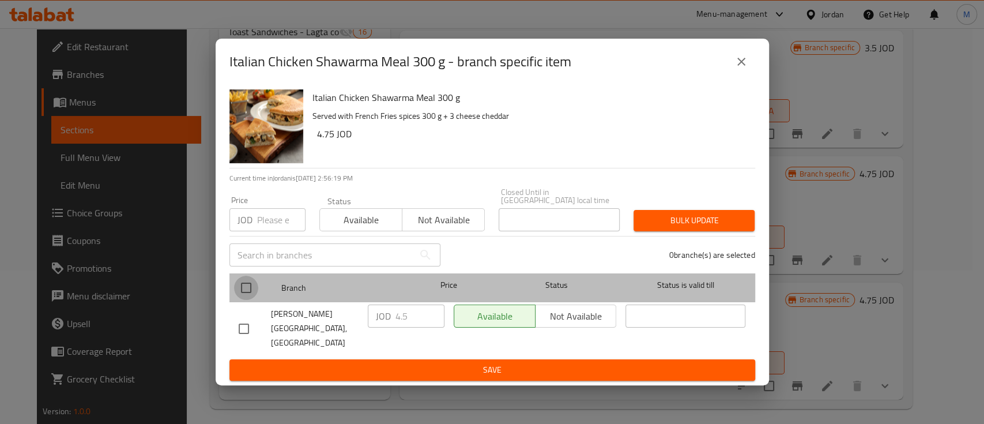
click at [254, 289] on input "checkbox" at bounding box center [246, 288] width 24 height 24
checkbox input "true"
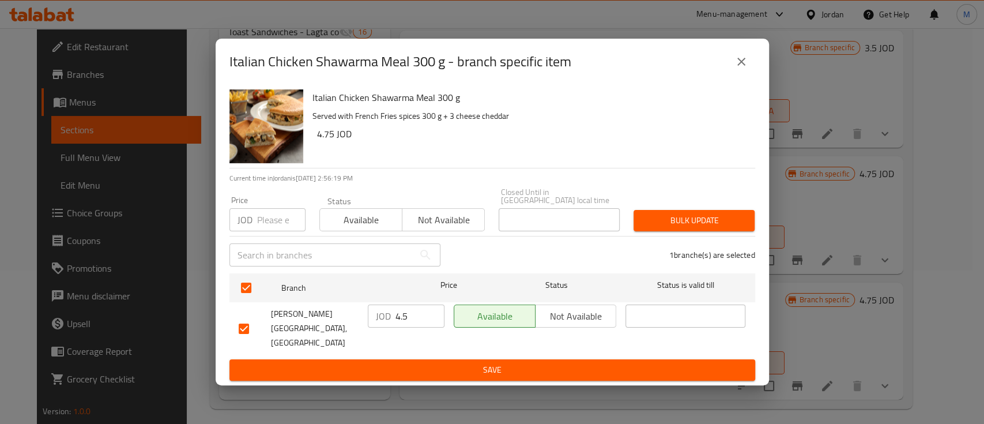
click at [262, 226] on input "number" at bounding box center [281, 219] width 48 height 23
type input "5"
drag, startPoint x: 708, startPoint y: 227, endPoint x: 706, endPoint y: 246, distance: 18.7
click at [708, 227] on span "Bulk update" at bounding box center [694, 220] width 103 height 14
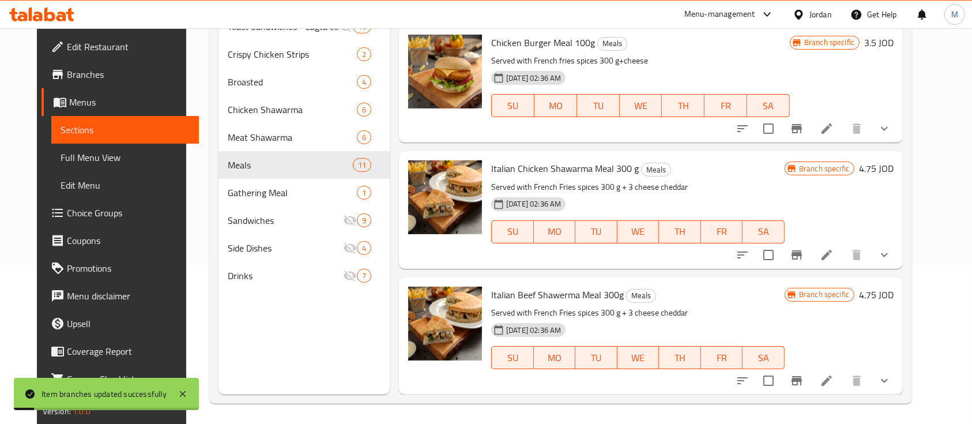
scroll to position [161, 0]
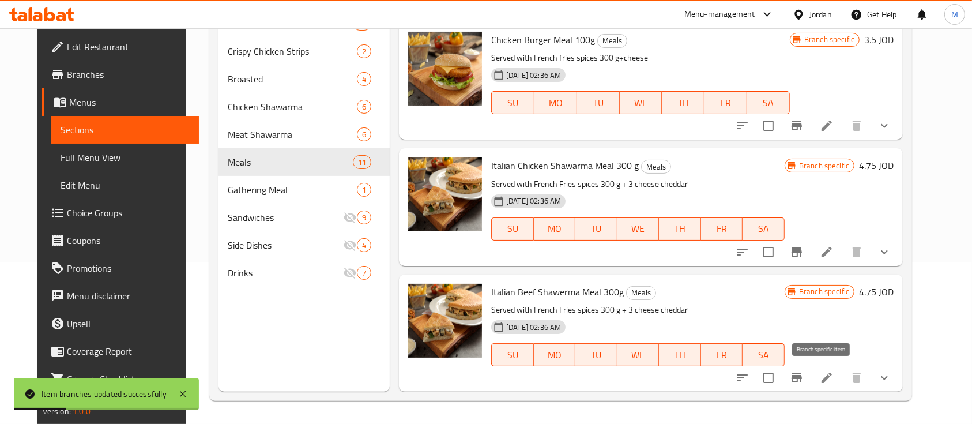
click at [802, 377] on icon "Branch-specific-item" at bounding box center [796, 377] width 10 height 9
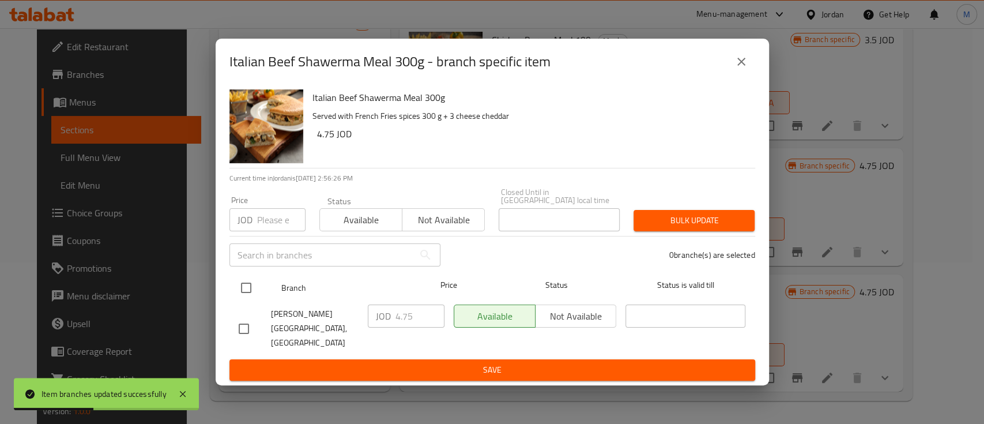
click at [251, 294] on input "checkbox" at bounding box center [246, 288] width 24 height 24
checkbox input "true"
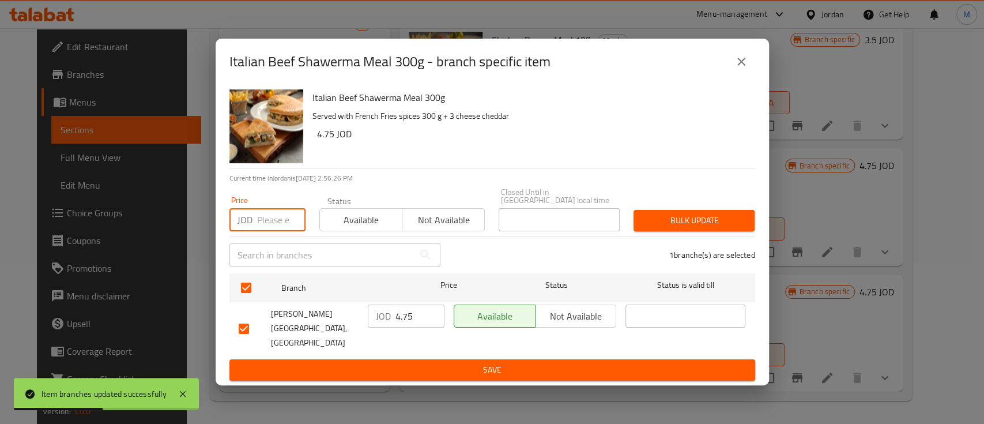
click at [262, 224] on input "number" at bounding box center [281, 219] width 48 height 23
type input "5.25"
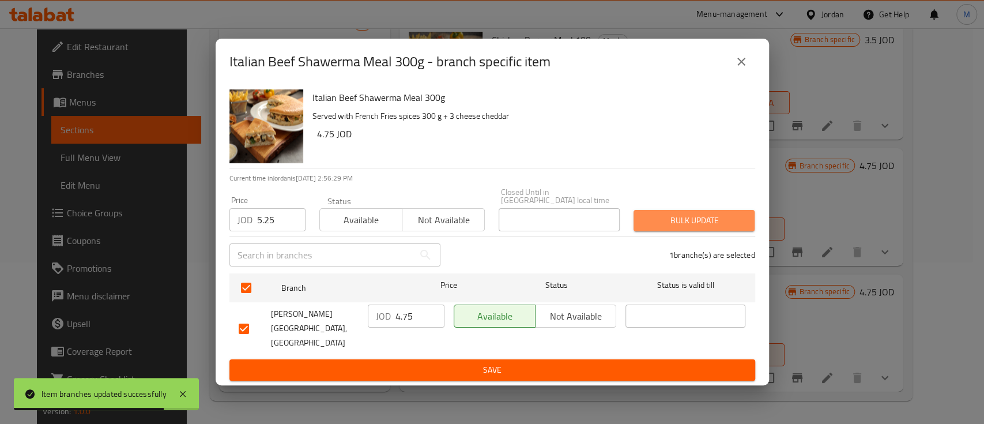
click at [677, 224] on span "Bulk update" at bounding box center [694, 220] width 103 height 14
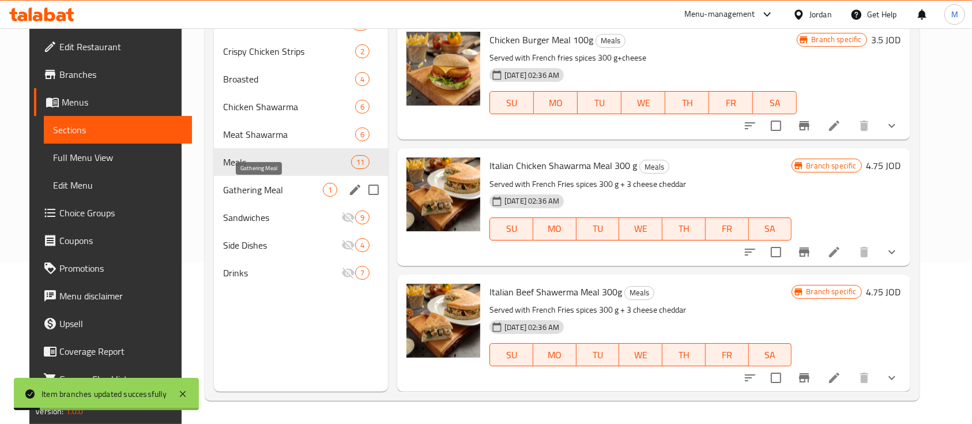
click at [235, 190] on span "Gathering Meal" at bounding box center [273, 190] width 100 height 14
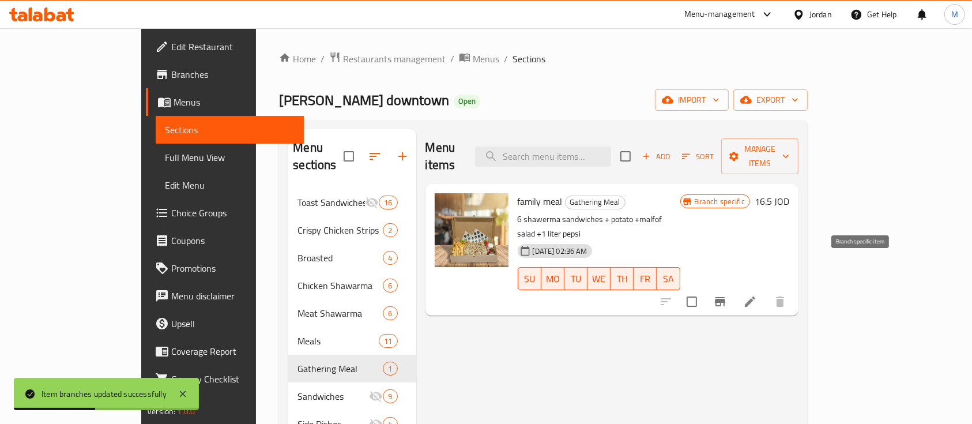
click at [725, 297] on icon "Branch-specific-item" at bounding box center [720, 301] width 10 height 9
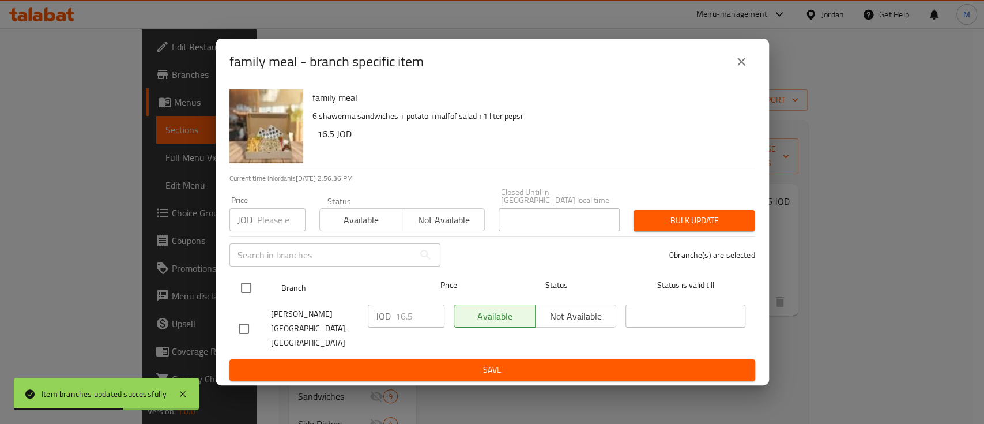
click at [258, 288] on div at bounding box center [255, 287] width 43 height 33
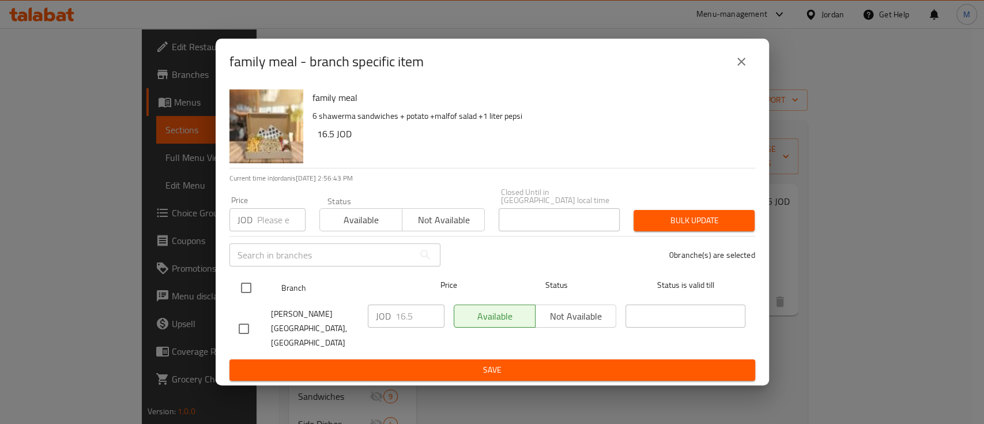
click at [251, 287] on input "checkbox" at bounding box center [246, 288] width 24 height 24
checkbox input "true"
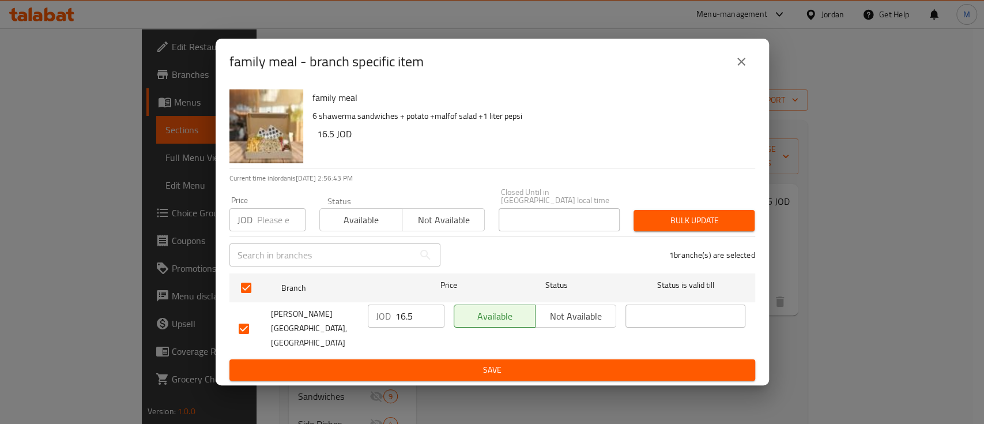
click at [272, 219] on input "number" at bounding box center [281, 219] width 48 height 23
type input "17"
click at [732, 220] on span "Bulk update" at bounding box center [694, 220] width 103 height 14
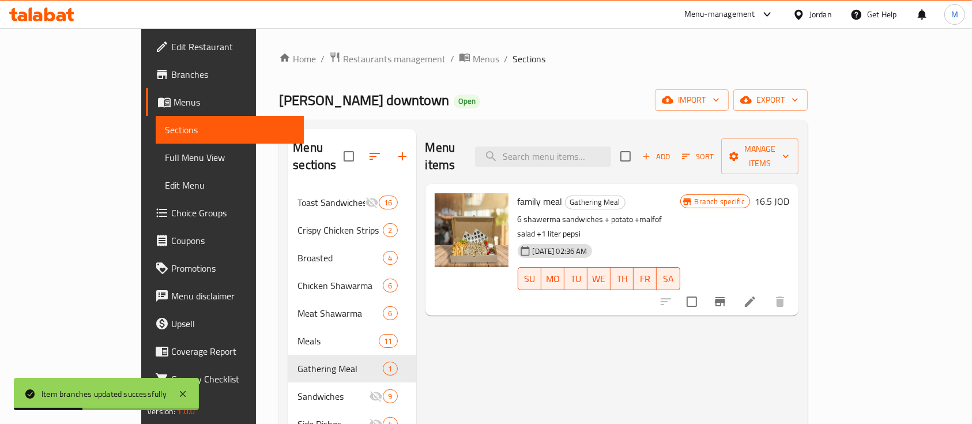
click at [279, 99] on span "Al Hanini downtown" at bounding box center [364, 100] width 170 height 26
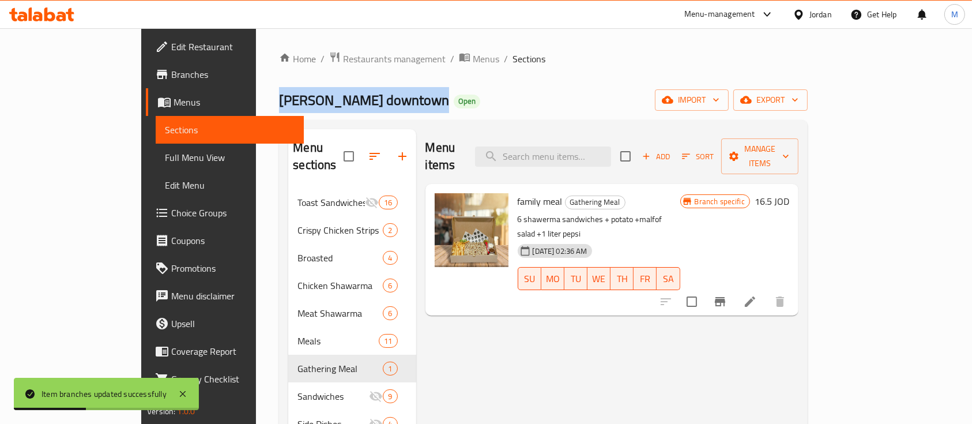
click at [279, 99] on span "Al Hanini downtown" at bounding box center [364, 100] width 170 height 26
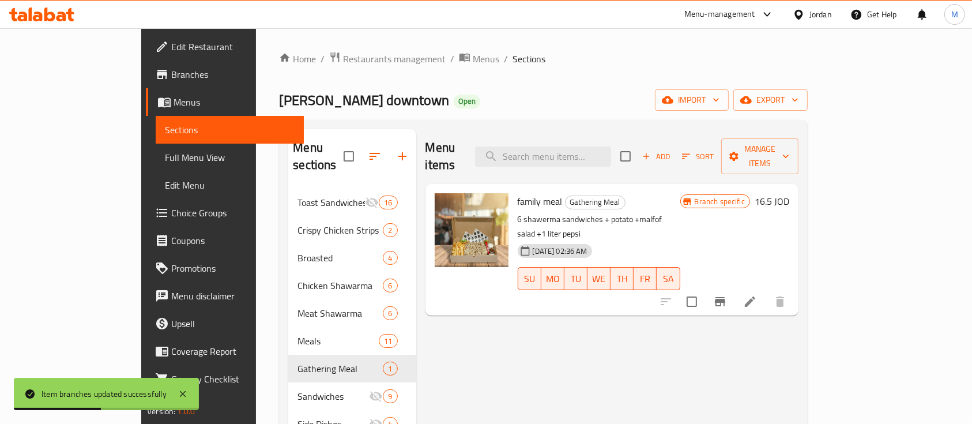
click at [580, 63] on ol "Home / Restaurants management / Menus / Sections" at bounding box center [543, 58] width 529 height 15
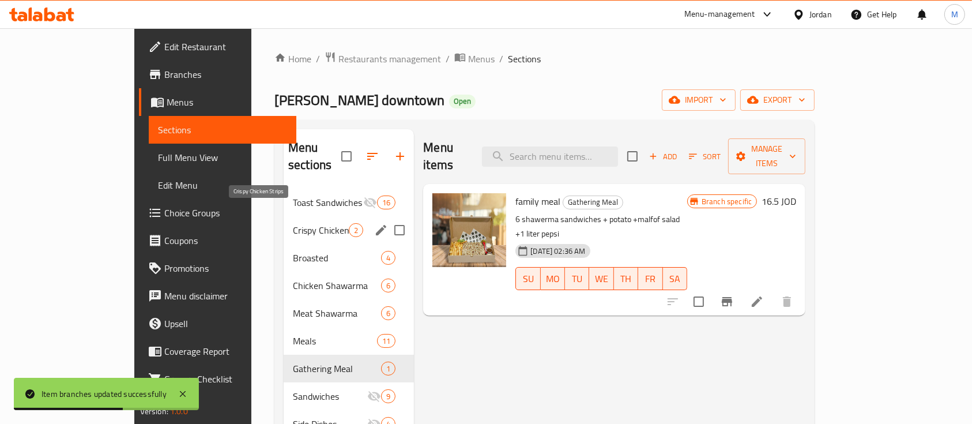
click at [293, 223] on span "Crispy Chicken Strips" at bounding box center [321, 230] width 56 height 14
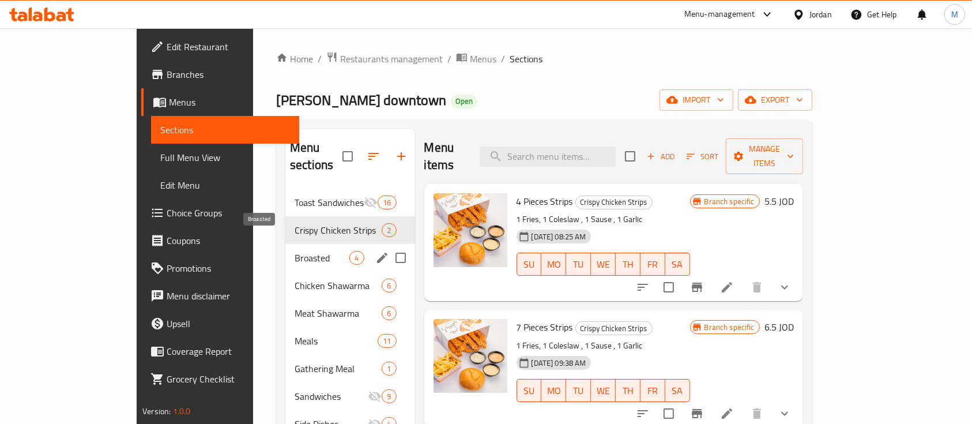
drag, startPoint x: 282, startPoint y: 237, endPoint x: 316, endPoint y: 235, distance: 34.7
click at [295, 251] on span "Broasted" at bounding box center [322, 258] width 55 height 14
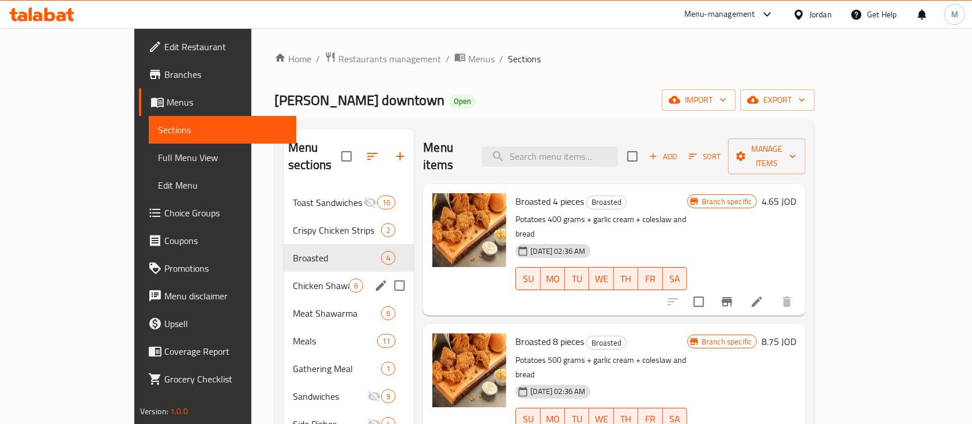
click at [293, 278] on span "Chicken Shawarma" at bounding box center [321, 285] width 56 height 14
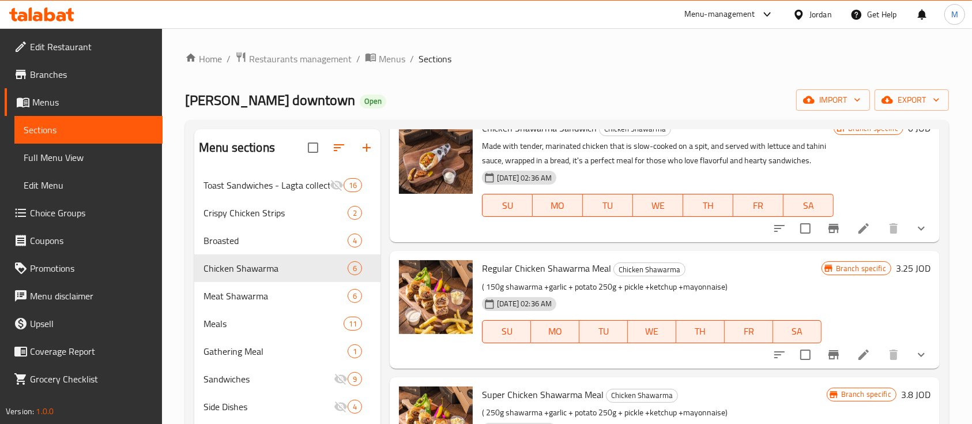
scroll to position [77, 0]
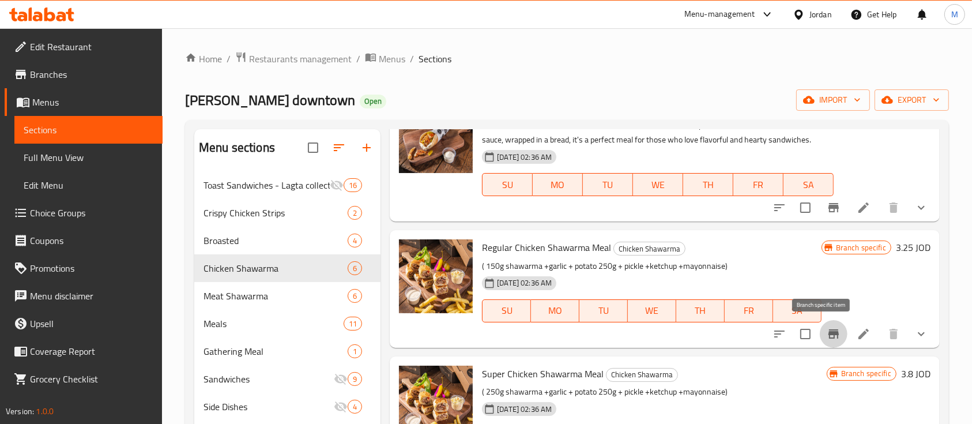
click at [828, 335] on icon "Branch-specific-item" at bounding box center [834, 334] width 14 height 14
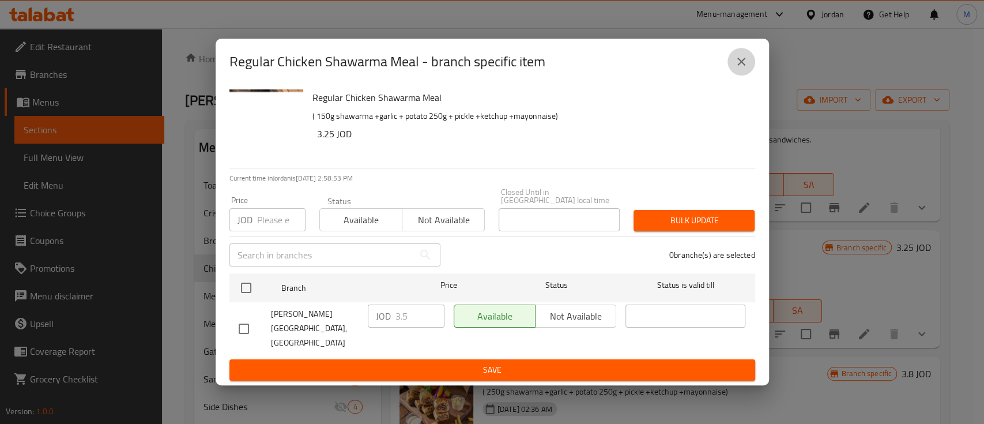
click at [741, 69] on icon "close" at bounding box center [741, 62] width 14 height 14
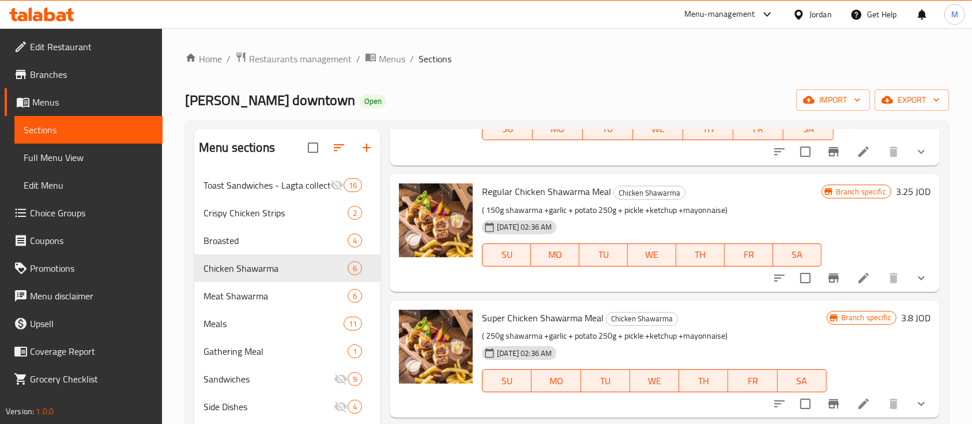
scroll to position [153, 0]
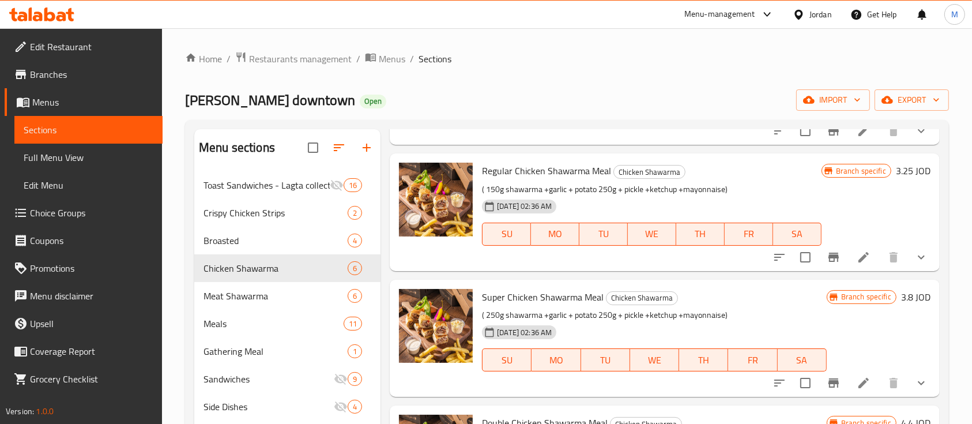
click at [828, 378] on icon "Branch-specific-item" at bounding box center [833, 382] width 10 height 9
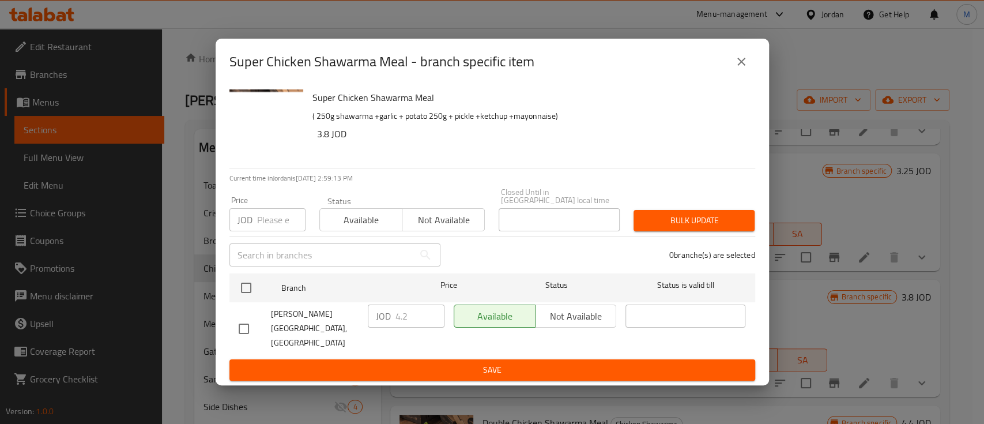
click at [742, 69] on icon "close" at bounding box center [741, 62] width 14 height 14
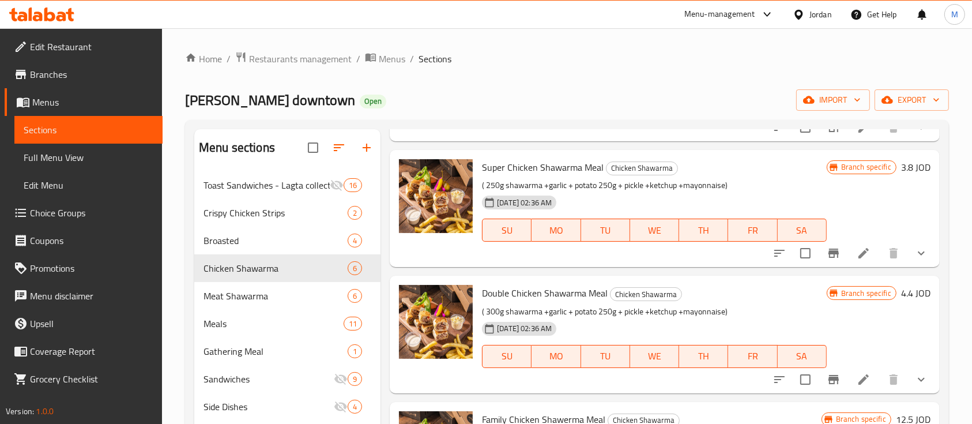
scroll to position [307, 0]
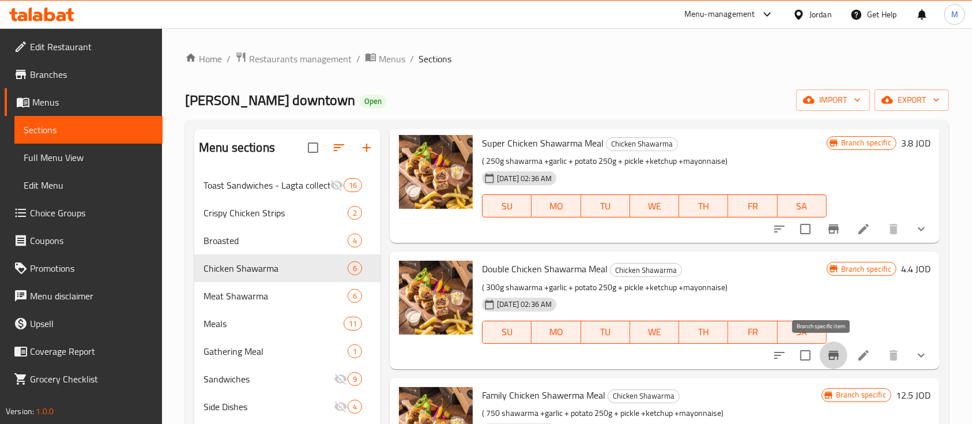
click at [828, 356] on icon "Branch-specific-item" at bounding box center [833, 354] width 10 height 9
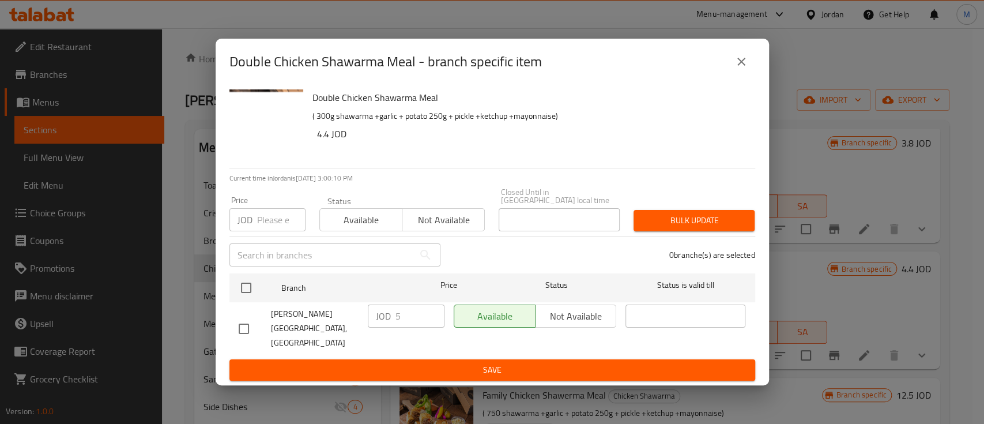
click at [249, 289] on input "checkbox" at bounding box center [246, 288] width 24 height 24
checkbox input "true"
click at [283, 227] on input "number" at bounding box center [281, 219] width 48 height 23
type input "5.25"
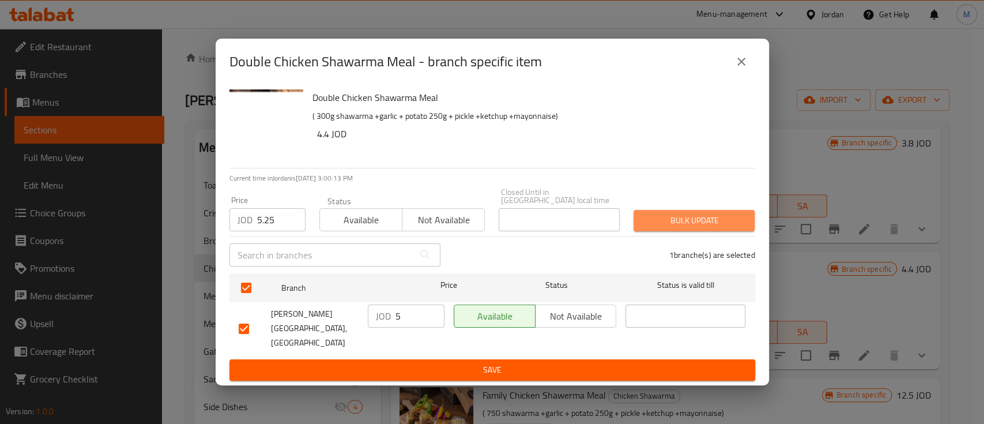
click at [725, 221] on span "Bulk update" at bounding box center [694, 220] width 103 height 14
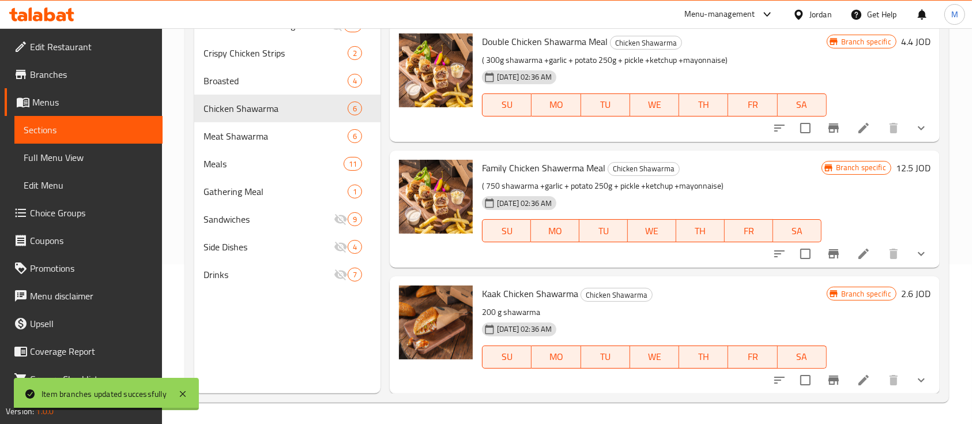
scroll to position [161, 0]
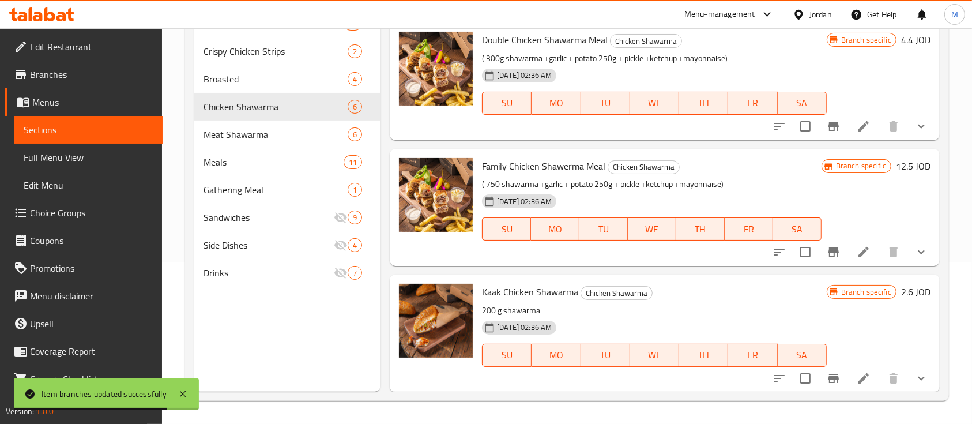
click at [828, 375] on icon "Branch-specific-item" at bounding box center [833, 378] width 10 height 9
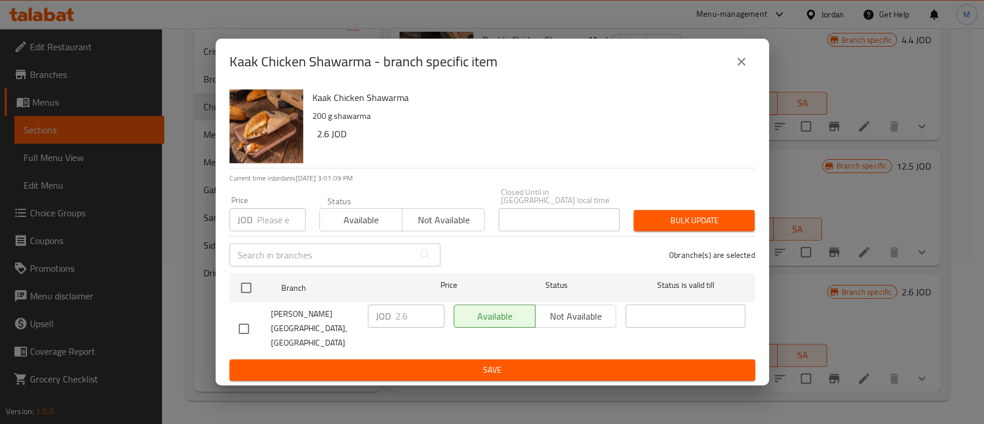
click at [742, 67] on icon "close" at bounding box center [741, 62] width 14 height 14
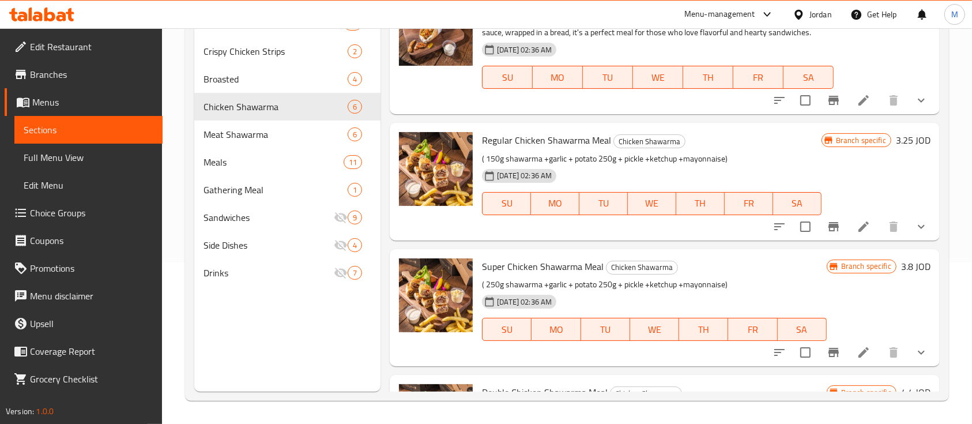
scroll to position [0, 0]
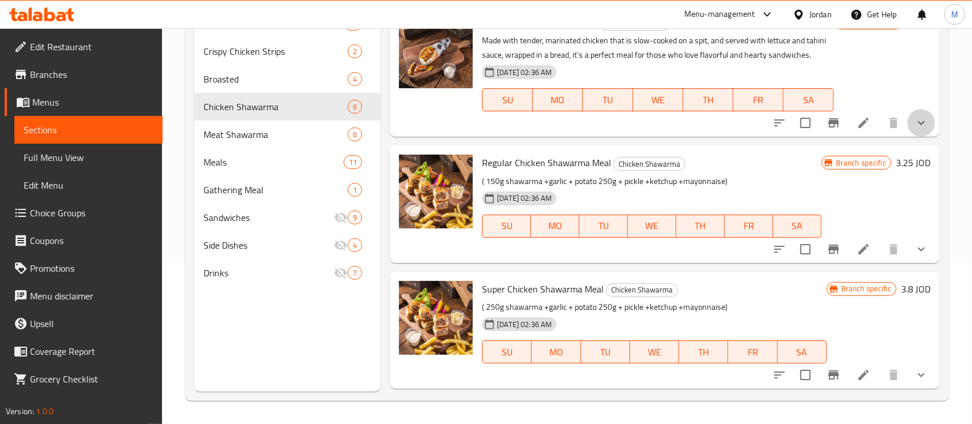
click at [907, 131] on button "show more" at bounding box center [921, 123] width 28 height 28
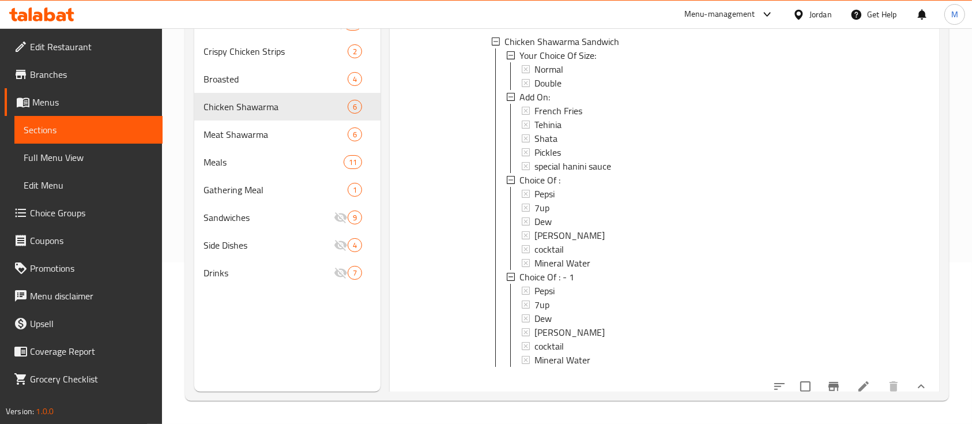
scroll to position [153, 0]
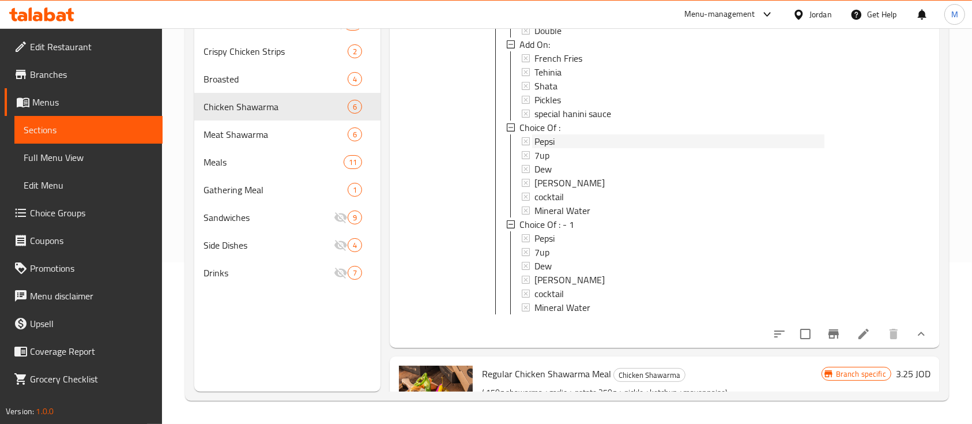
click at [571, 138] on div "Pepsi" at bounding box center [678, 141] width 289 height 14
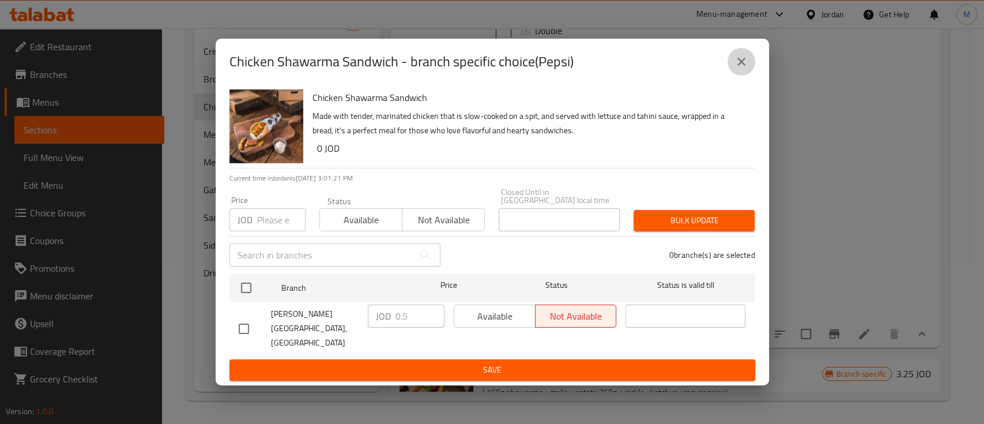
click at [749, 69] on button "close" at bounding box center [741, 62] width 28 height 28
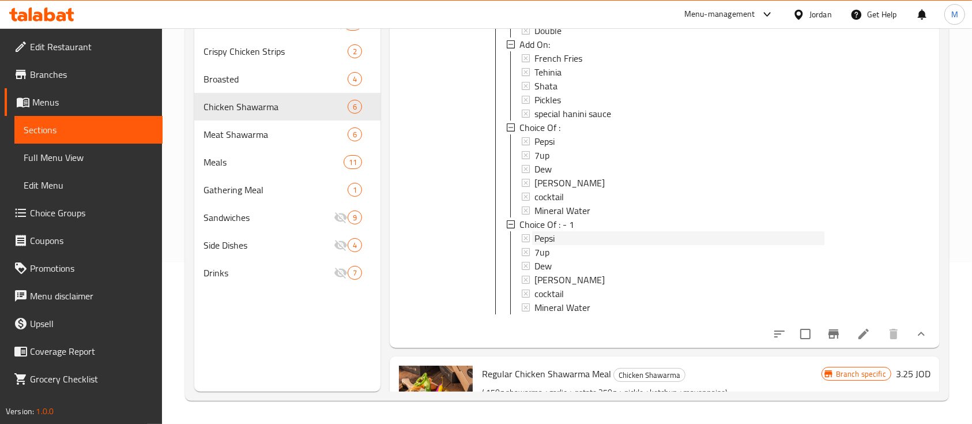
click at [554, 235] on span "Pepsi" at bounding box center [544, 238] width 20 height 14
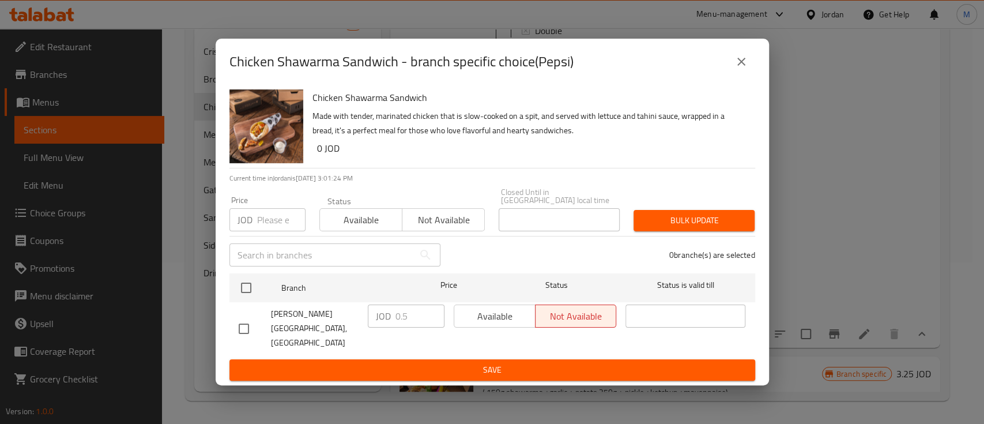
click at [737, 69] on icon "close" at bounding box center [741, 62] width 14 height 14
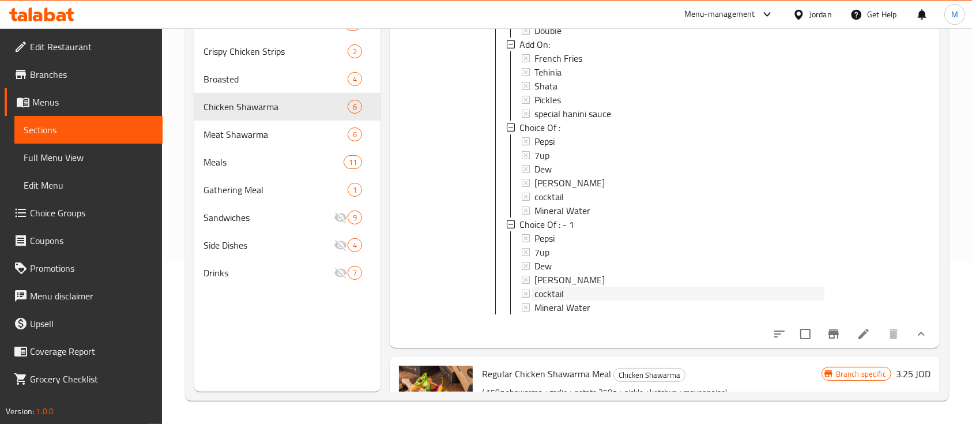
click at [576, 294] on div "cocktail" at bounding box center [678, 293] width 289 height 14
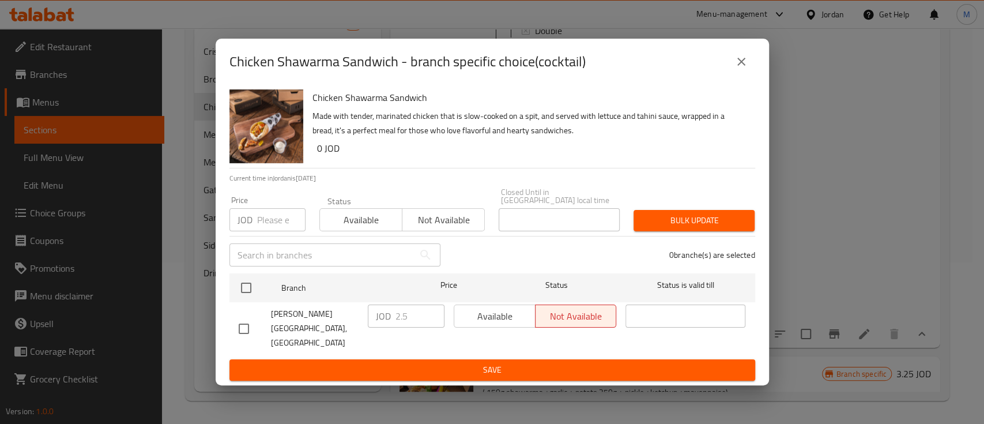
click at [734, 69] on icon "close" at bounding box center [741, 62] width 14 height 14
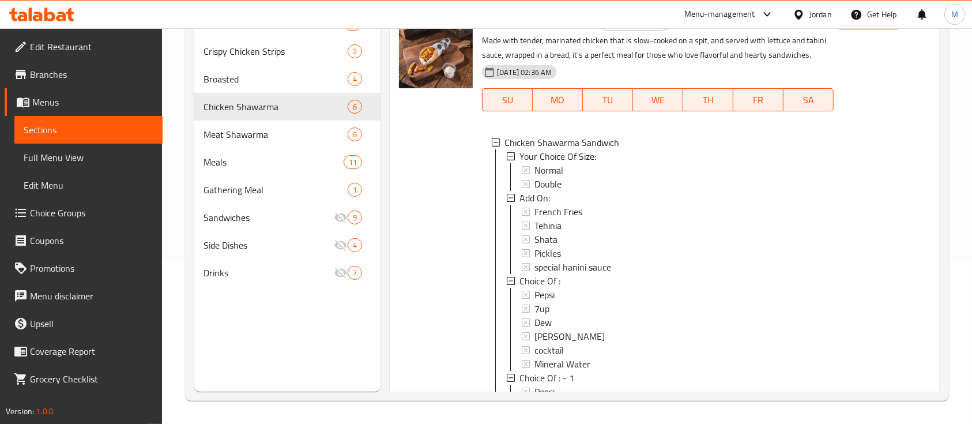
scroll to position [0, 0]
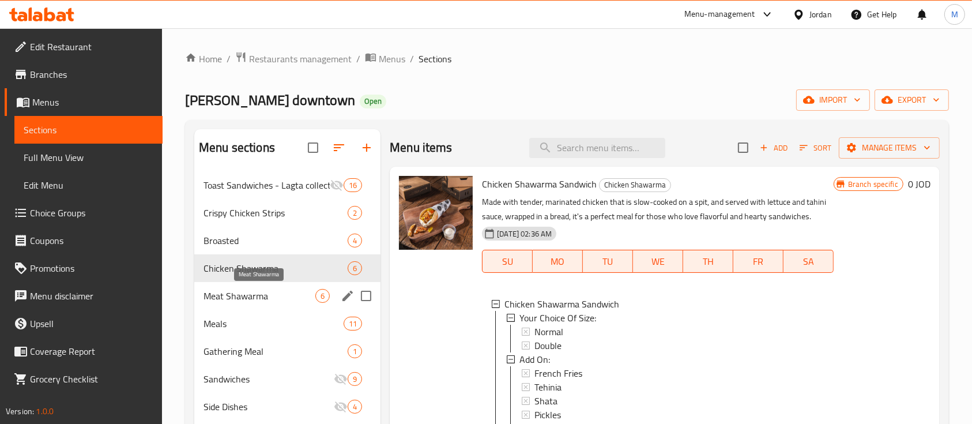
click at [225, 293] on span "Meat Shawarma" at bounding box center [259, 296] width 112 height 14
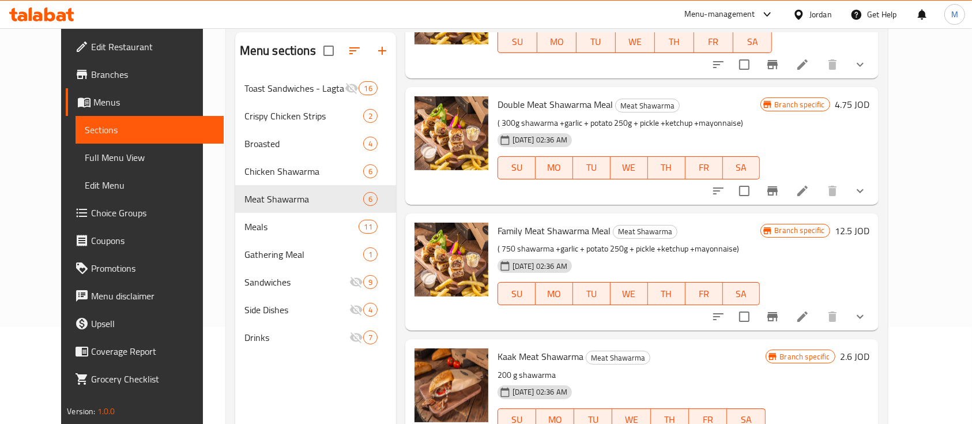
scroll to position [161, 0]
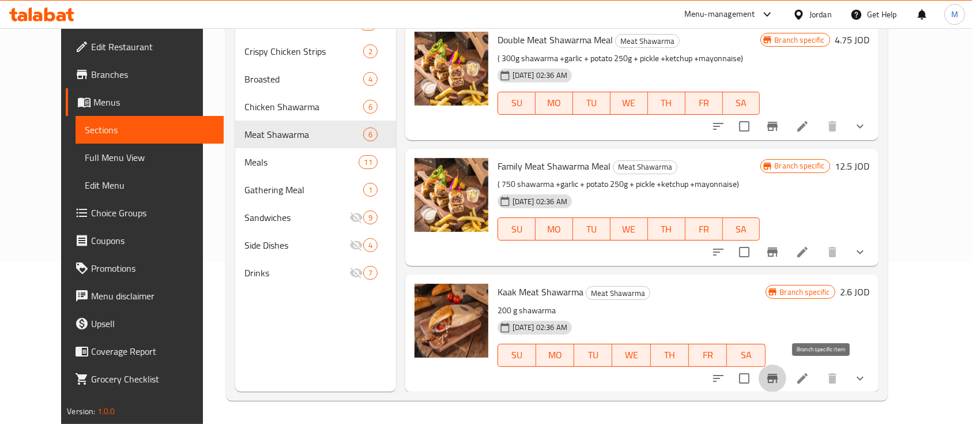
click at [778, 374] on icon "Branch-specific-item" at bounding box center [772, 378] width 10 height 9
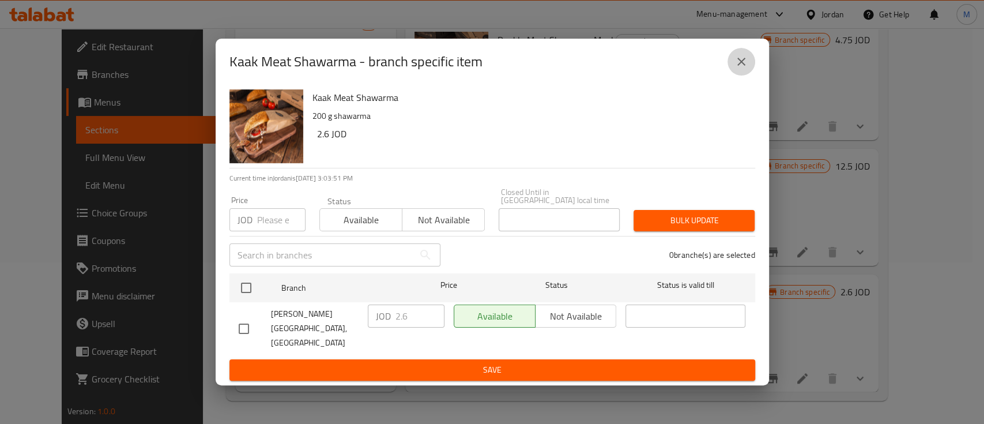
click at [742, 69] on icon "close" at bounding box center [741, 62] width 14 height 14
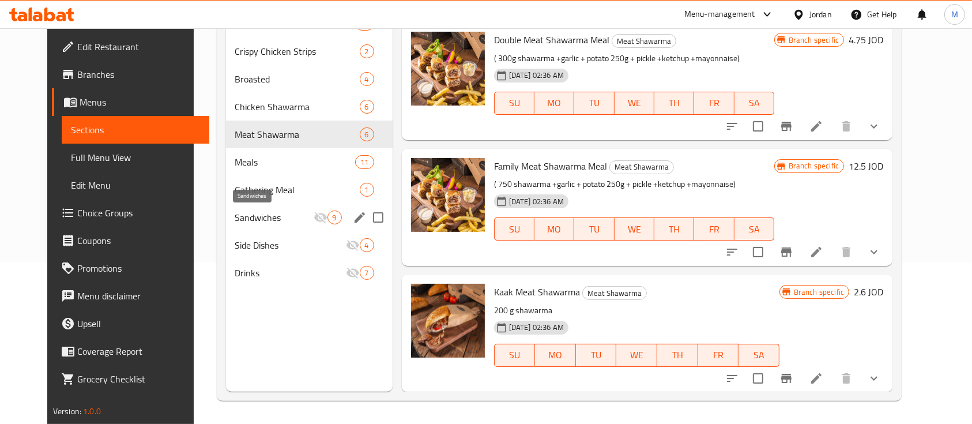
click at [235, 211] on span "Sandwiches" at bounding box center [274, 217] width 78 height 14
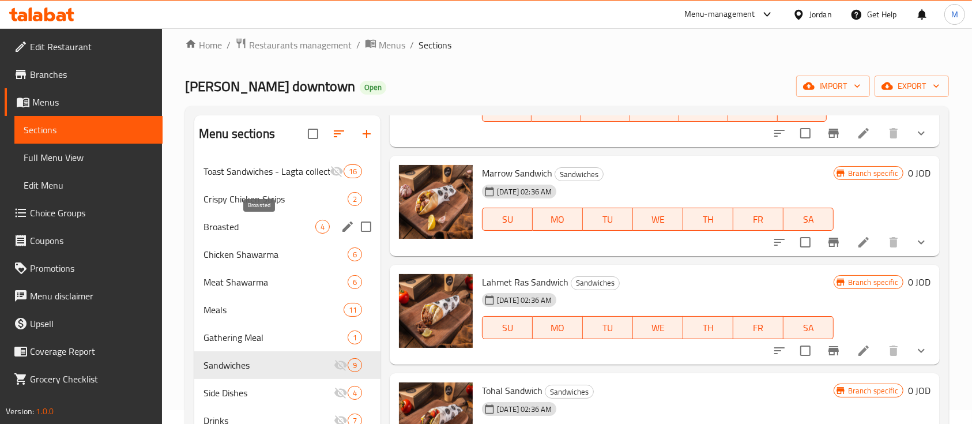
scroll to position [7, 0]
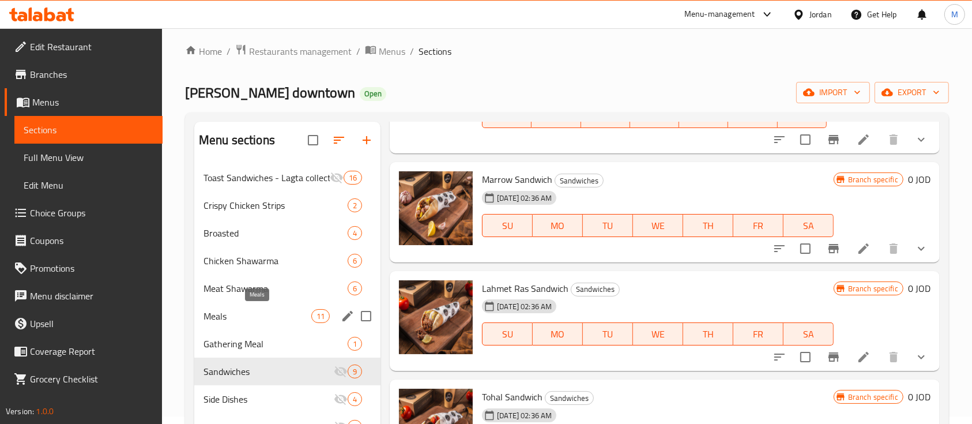
click at [226, 316] on span "Meals" at bounding box center [257, 316] width 108 height 14
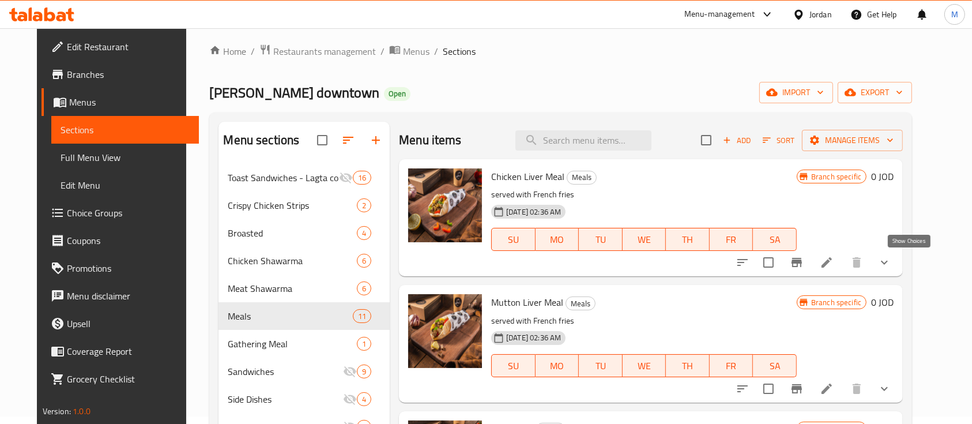
click at [891, 265] on icon "show more" at bounding box center [884, 262] width 14 height 14
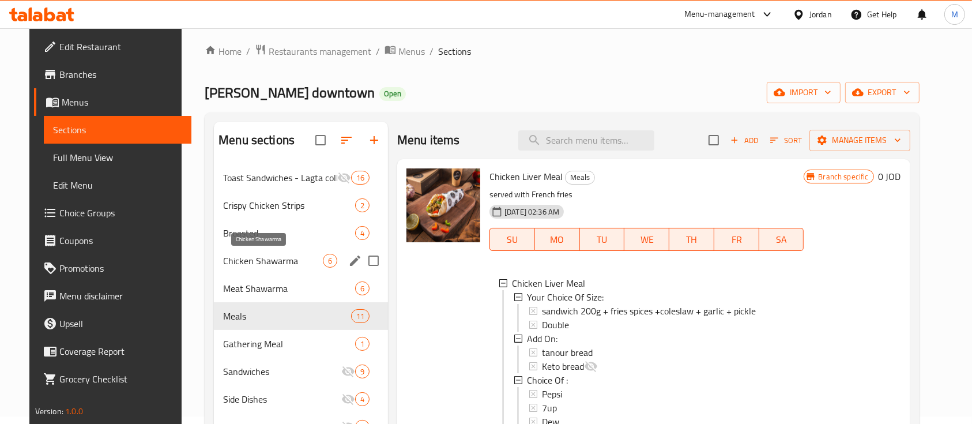
drag, startPoint x: 252, startPoint y: 261, endPoint x: 352, endPoint y: 251, distance: 100.8
click at [253, 261] on span "Chicken Shawarma" at bounding box center [273, 261] width 100 height 14
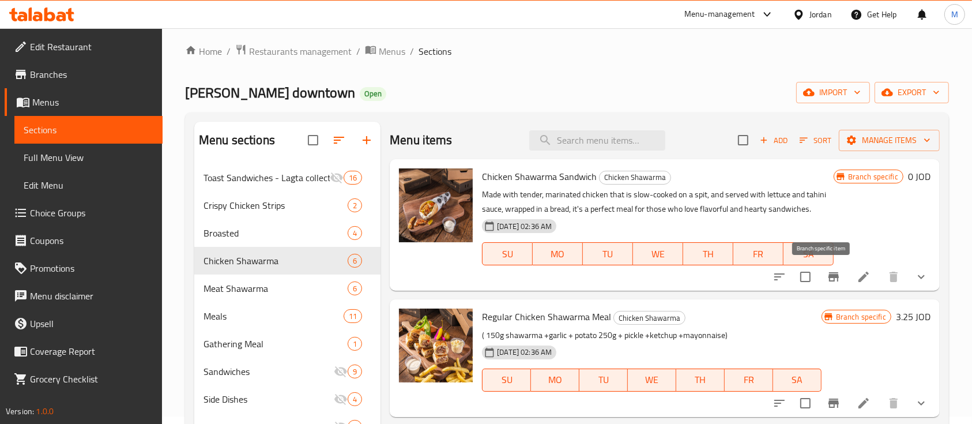
click at [827, 276] on icon "Branch-specific-item" at bounding box center [834, 277] width 14 height 14
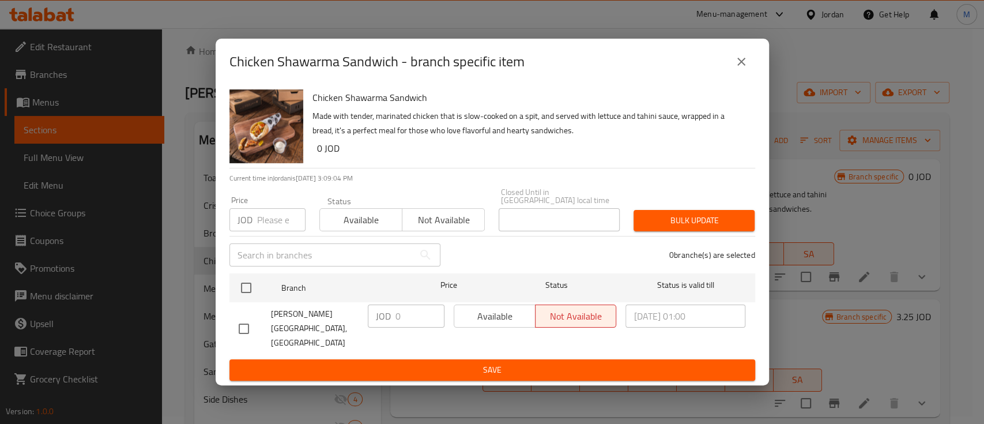
click at [739, 69] on icon "close" at bounding box center [741, 62] width 14 height 14
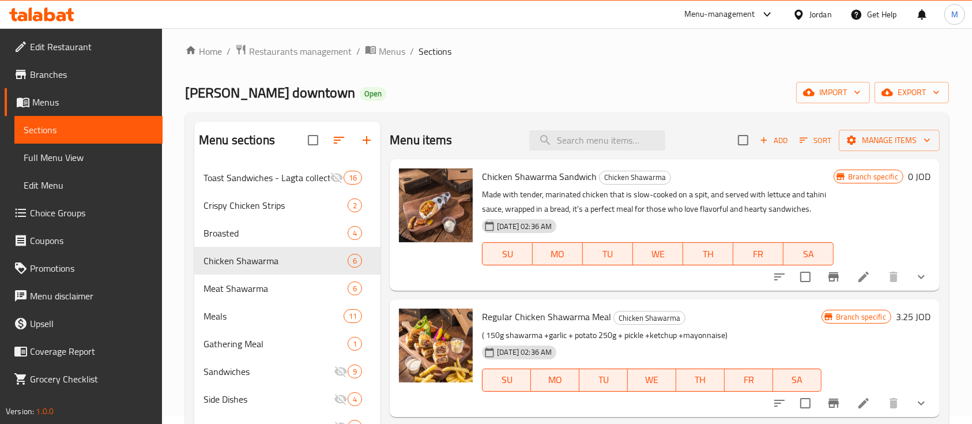
click at [914, 276] on icon "show more" at bounding box center [921, 277] width 14 height 14
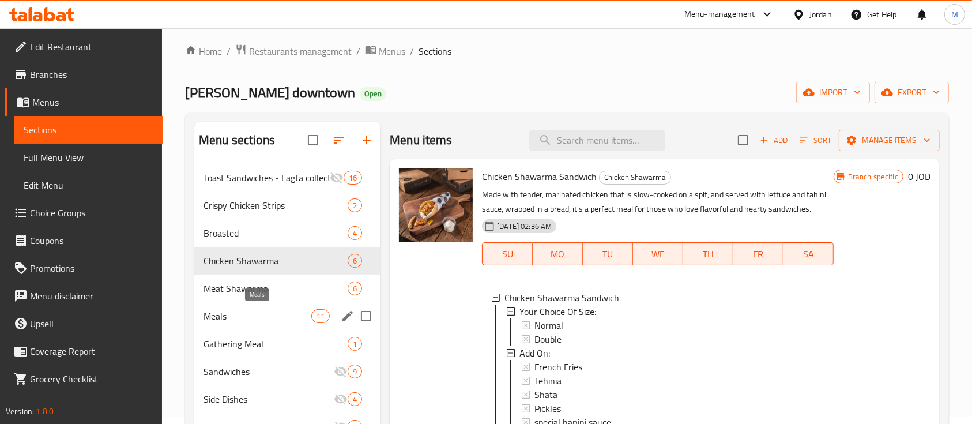
click at [255, 316] on span "Meals" at bounding box center [257, 316] width 108 height 14
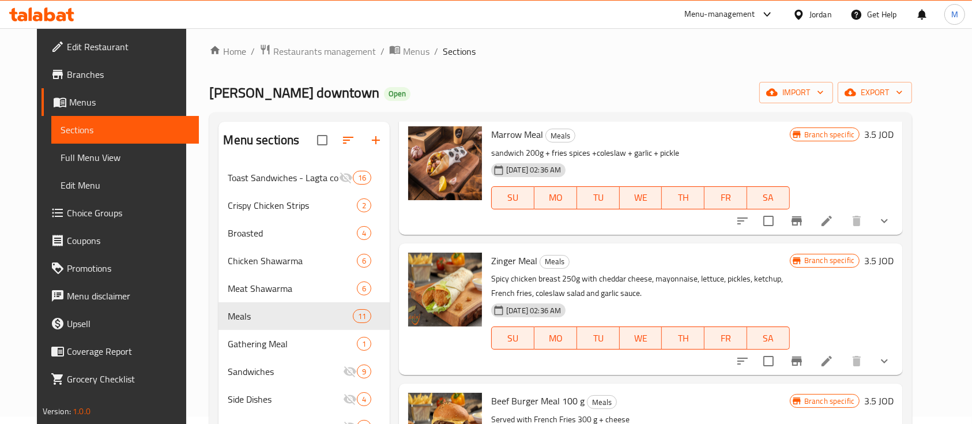
scroll to position [692, 0]
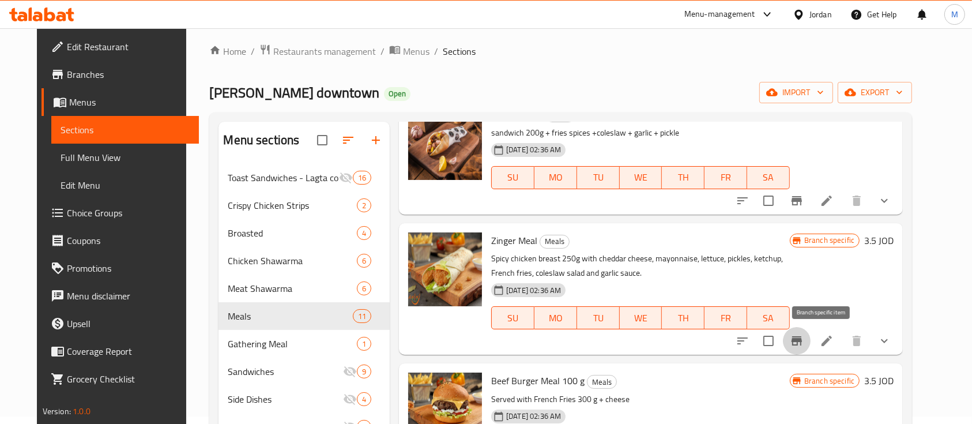
click at [802, 344] on icon "Branch-specific-item" at bounding box center [796, 340] width 10 height 9
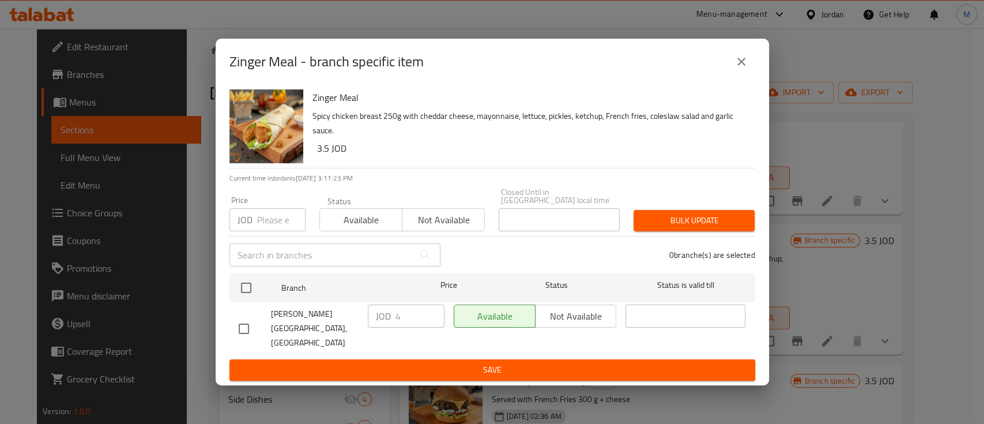
click at [746, 69] on icon "close" at bounding box center [741, 62] width 14 height 14
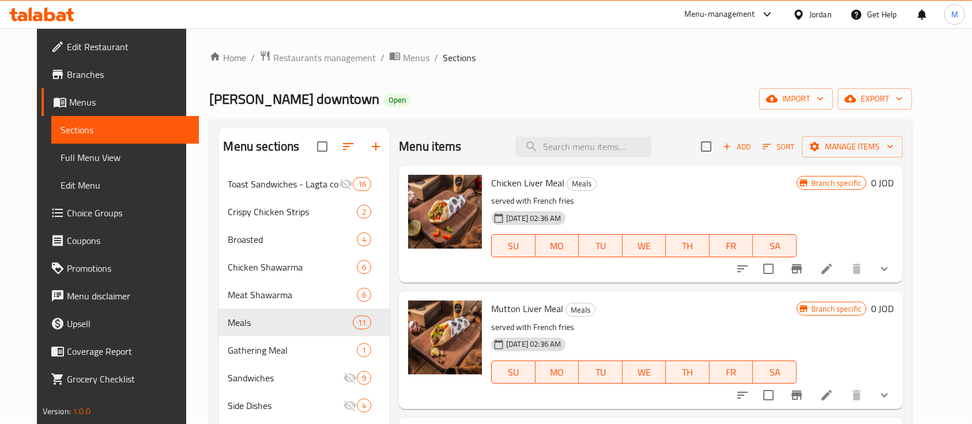
scroll to position [0, 0]
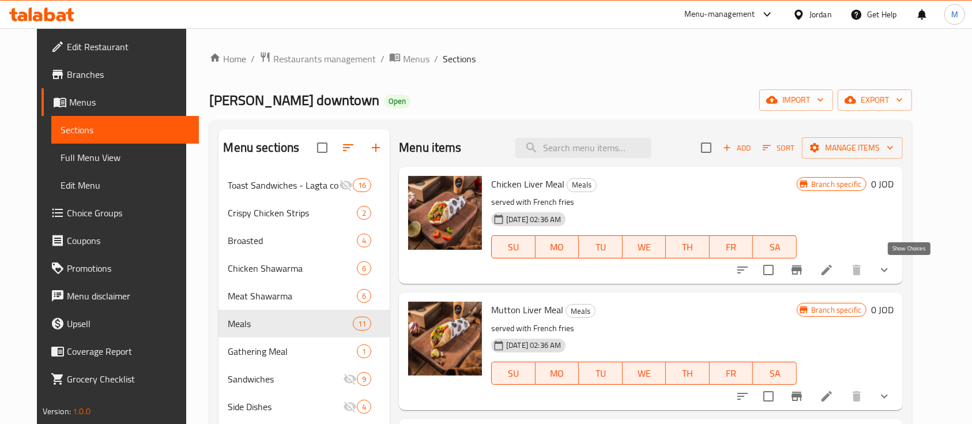
click at [891, 269] on icon "show more" at bounding box center [884, 270] width 14 height 14
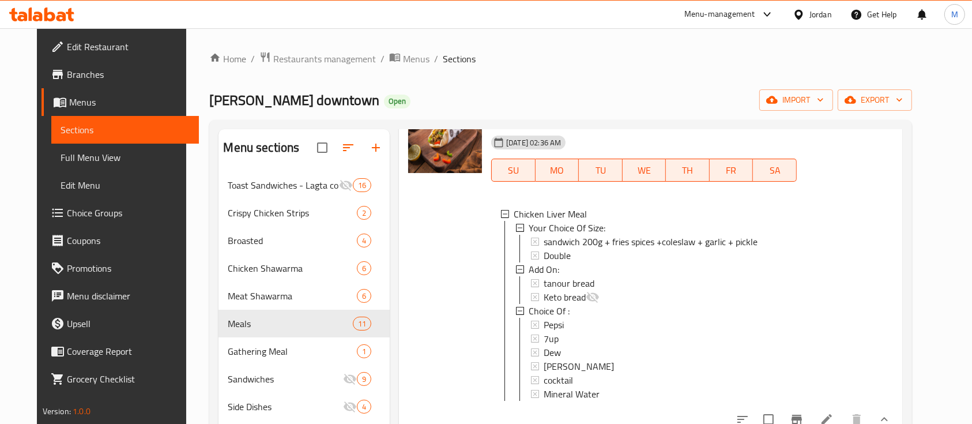
scroll to position [231, 0]
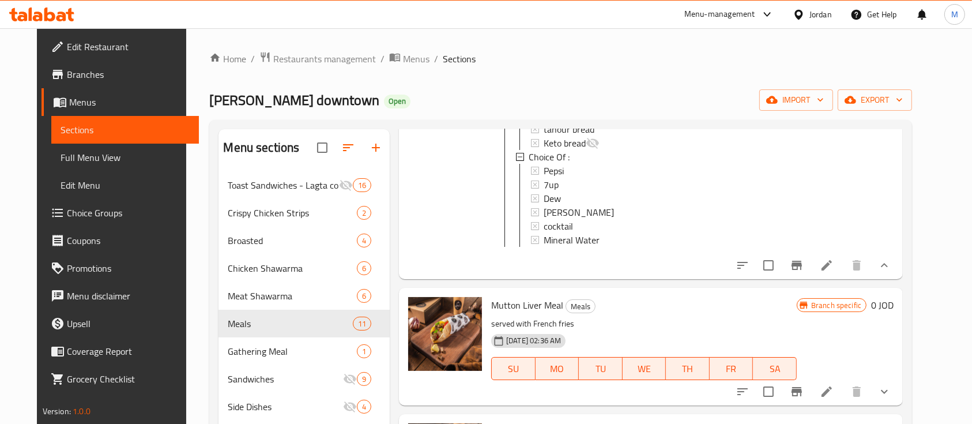
click at [833, 272] on icon at bounding box center [827, 265] width 14 height 14
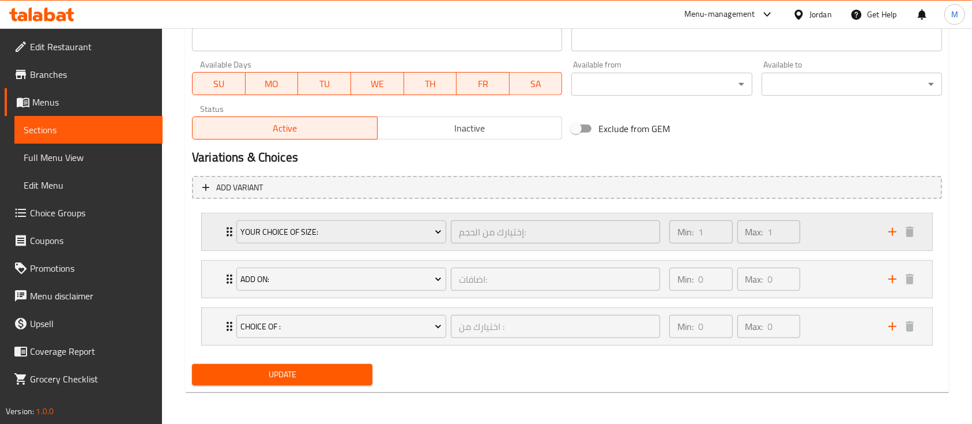
click at [816, 238] on div "Min: 1 ​ Max: 1 ​" at bounding box center [771, 231] width 219 height 37
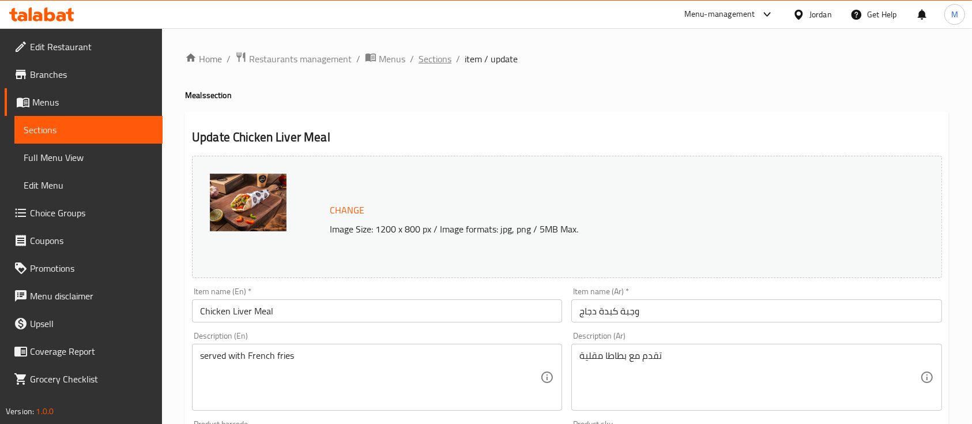
click at [443, 59] on span "Sections" at bounding box center [434, 59] width 33 height 14
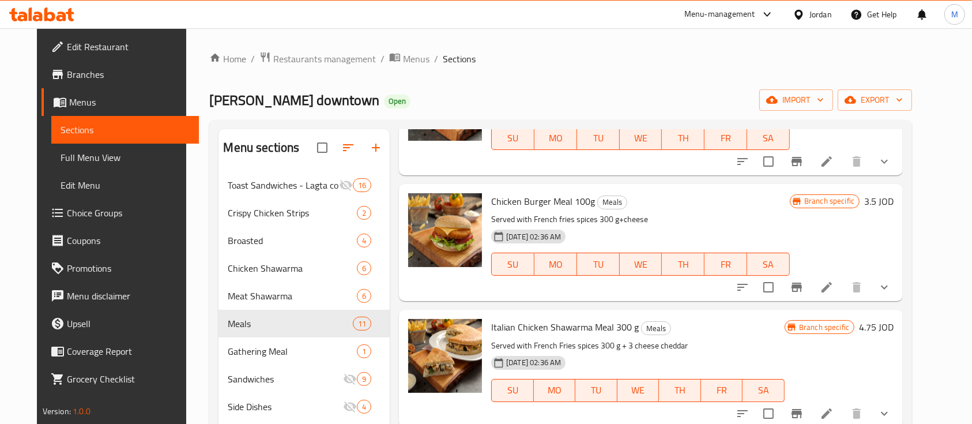
scroll to position [161, 0]
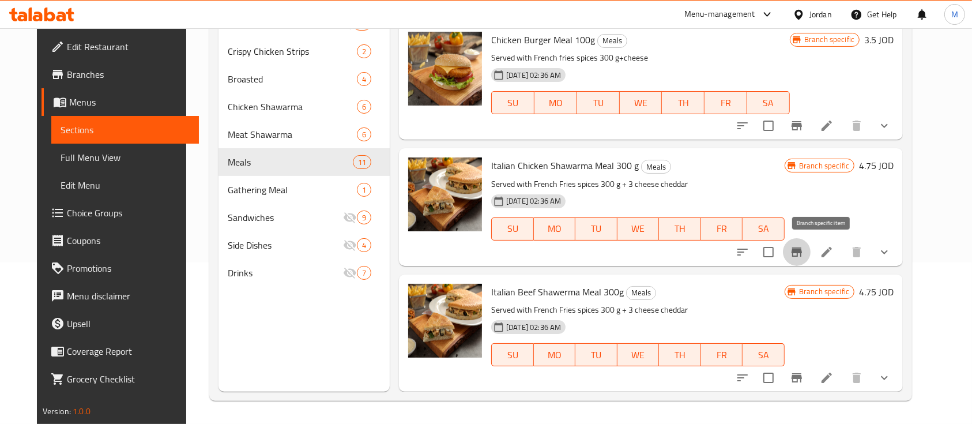
click at [802, 249] on icon "Branch-specific-item" at bounding box center [796, 251] width 10 height 9
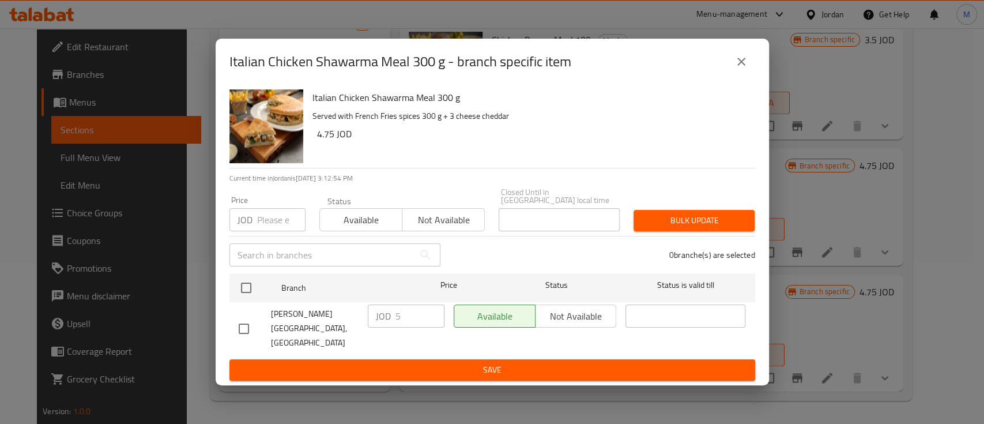
click at [734, 69] on icon "close" at bounding box center [741, 62] width 14 height 14
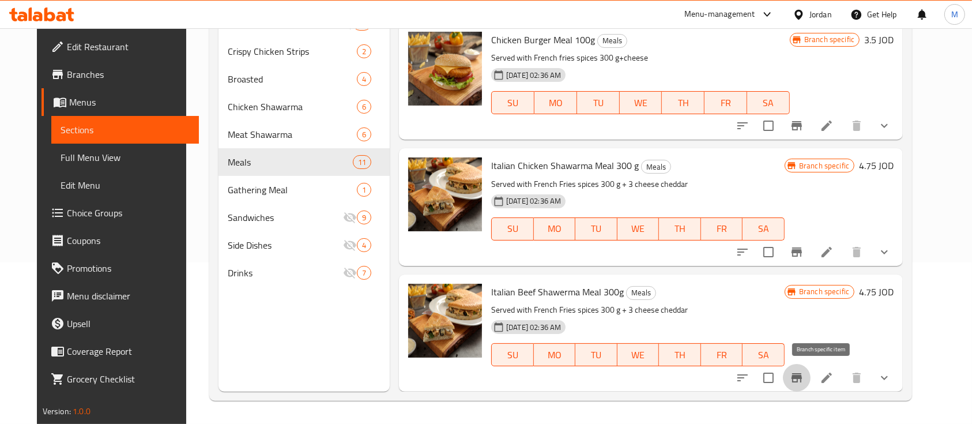
click at [803, 380] on icon "Branch-specific-item" at bounding box center [797, 378] width 14 height 14
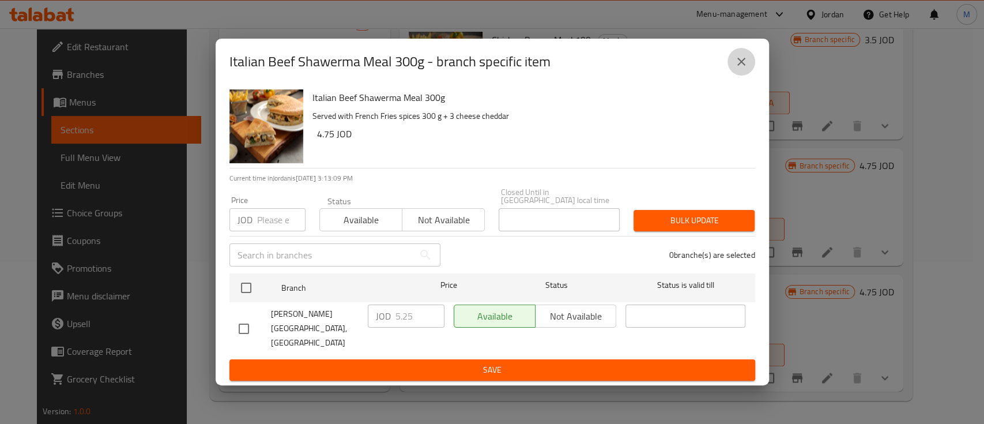
drag, startPoint x: 744, startPoint y: 67, endPoint x: 585, endPoint y: 118, distance: 167.0
click at [745, 66] on icon "close" at bounding box center [741, 62] width 14 height 14
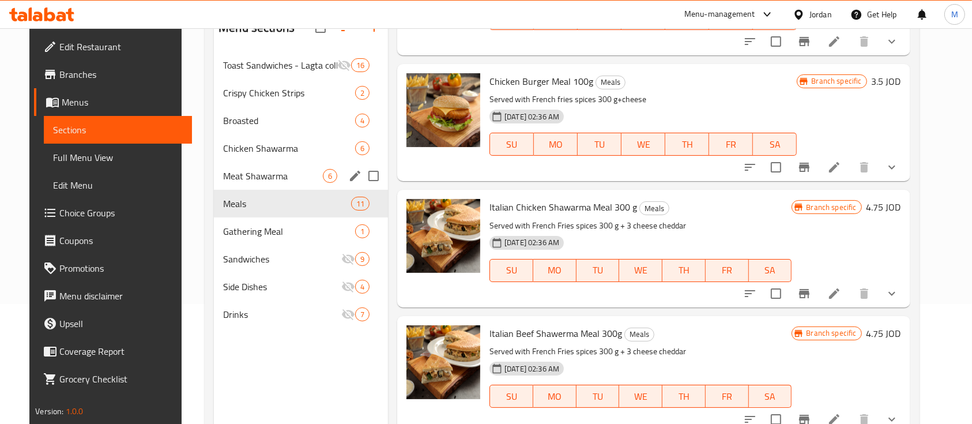
scroll to position [84, 0]
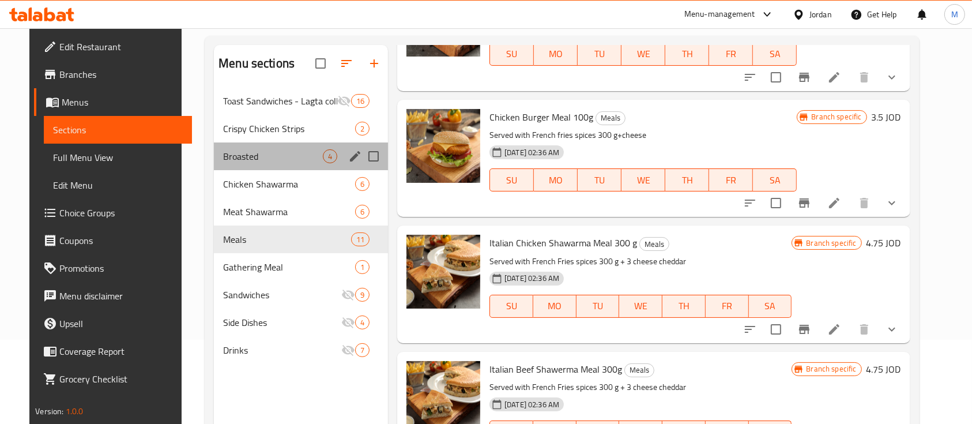
click at [255, 163] on div "Broasted 4" at bounding box center [301, 156] width 174 height 28
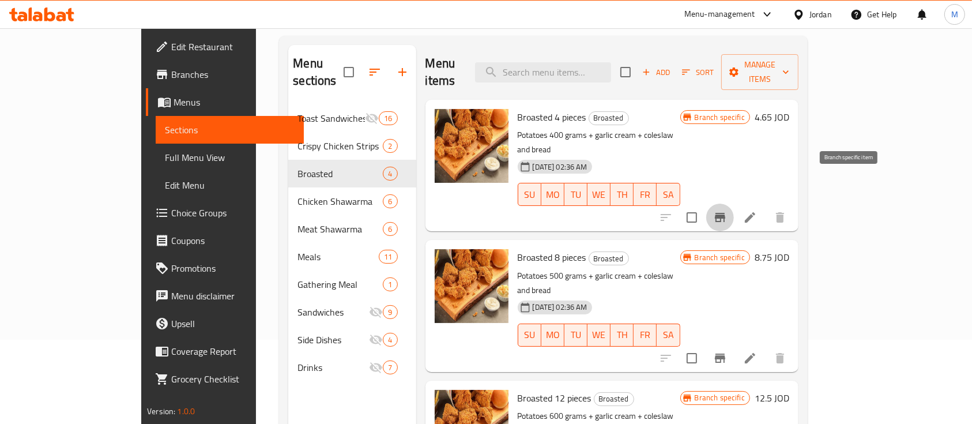
click at [727, 210] on icon "Branch-specific-item" at bounding box center [720, 217] width 14 height 14
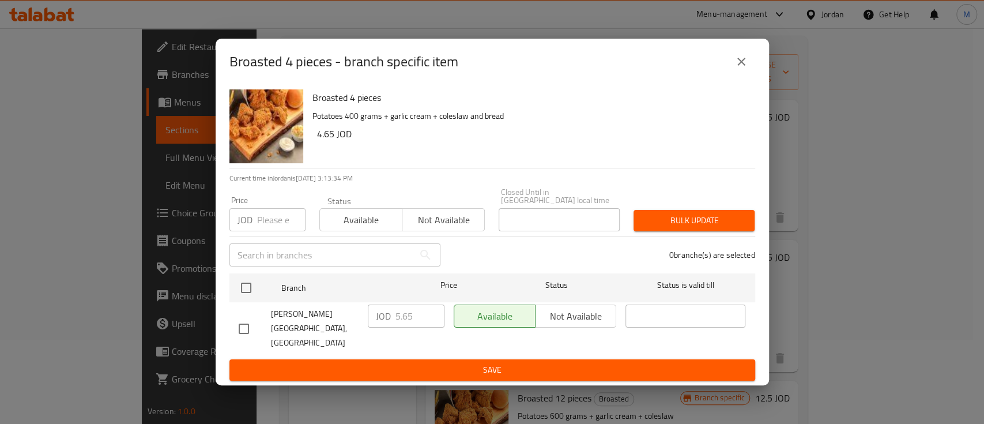
click at [737, 69] on icon "close" at bounding box center [741, 62] width 14 height 14
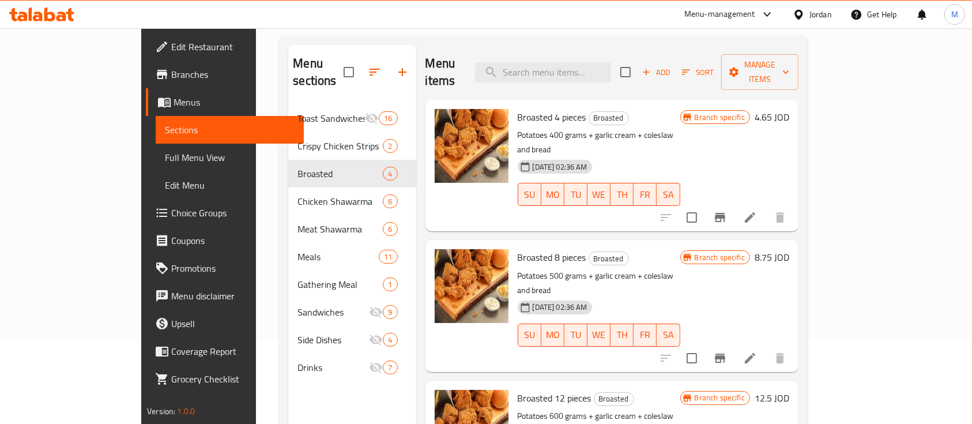
click at [725, 353] on icon "Branch-specific-item" at bounding box center [720, 357] width 10 height 9
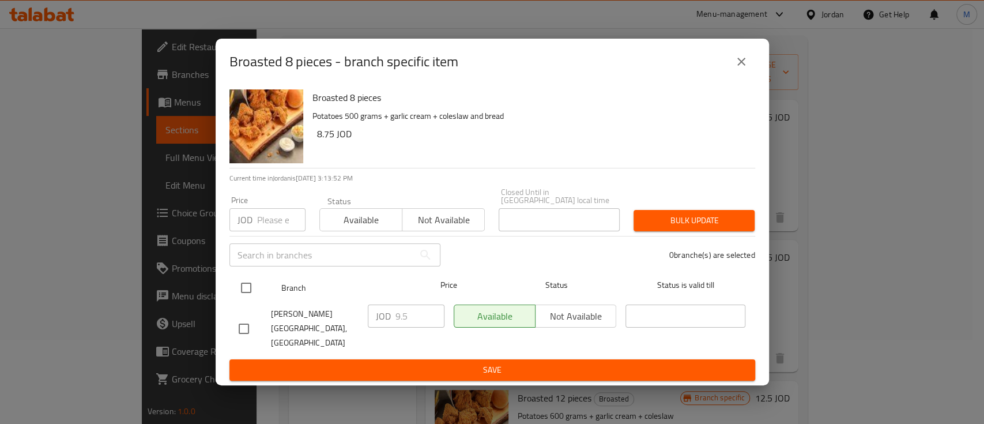
click at [250, 286] on input "checkbox" at bounding box center [246, 288] width 24 height 24
checkbox input "true"
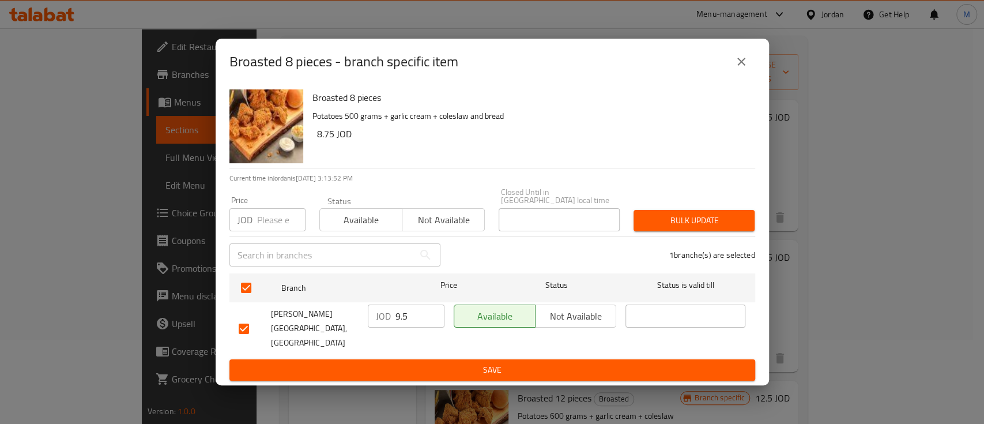
click at [276, 225] on input "number" at bounding box center [281, 219] width 48 height 23
type input "11"
click at [706, 225] on span "Bulk update" at bounding box center [694, 220] width 103 height 14
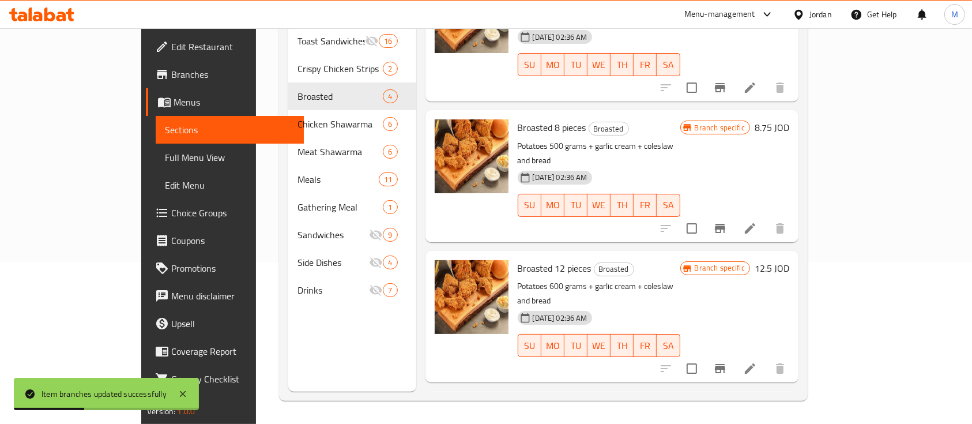
scroll to position [77, 0]
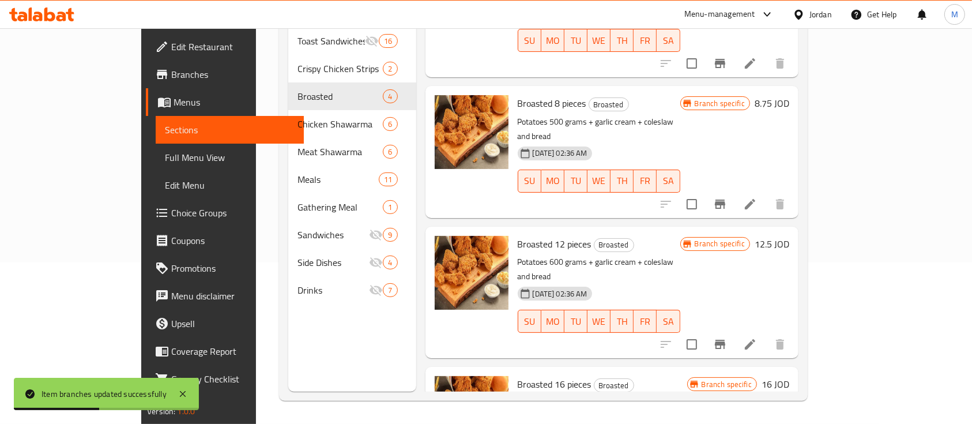
click at [725, 339] on icon "Branch-specific-item" at bounding box center [720, 343] width 10 height 9
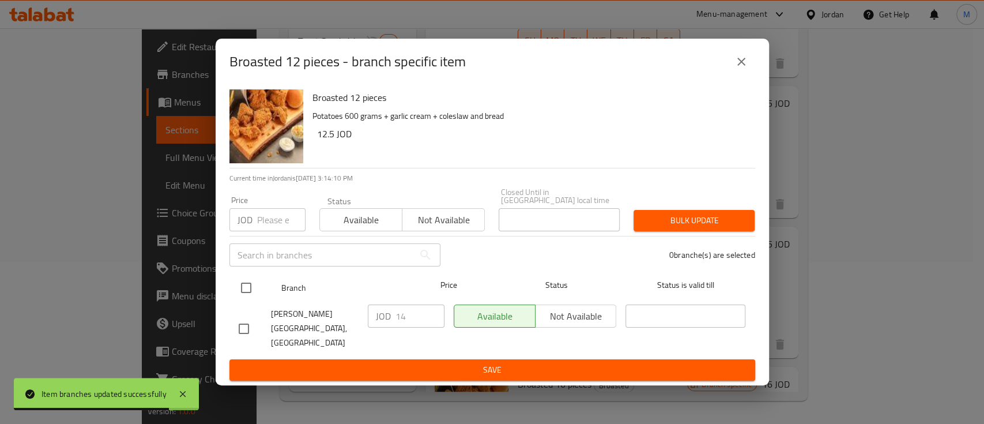
click at [250, 288] on input "checkbox" at bounding box center [246, 288] width 24 height 24
checkbox input "true"
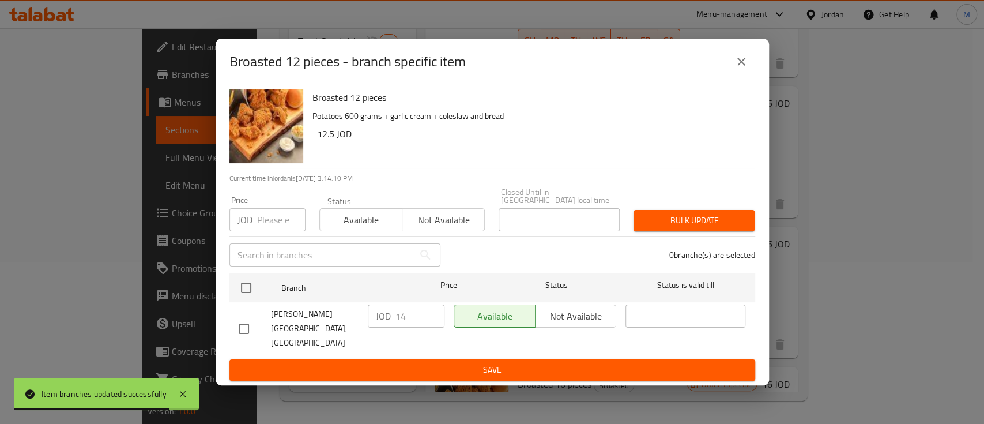
checkbox input "true"
click at [270, 211] on input "number" at bounding box center [281, 219] width 48 height 23
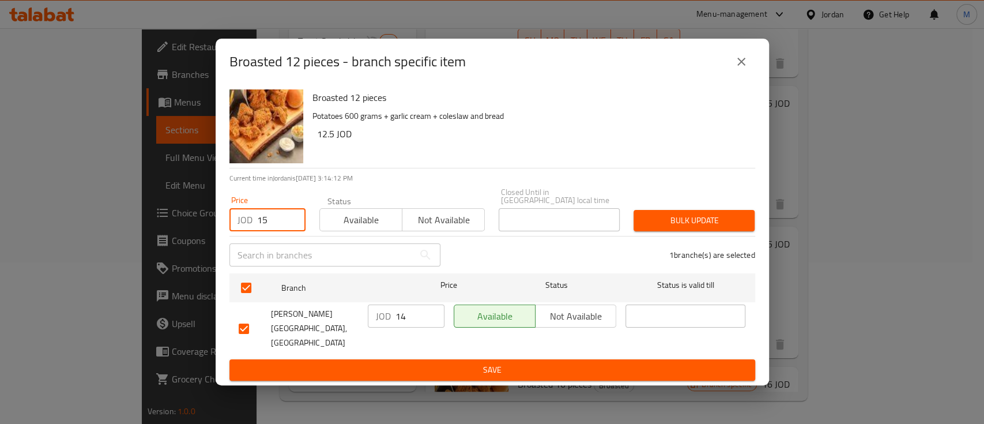
type input "15"
click at [672, 220] on span "Bulk update" at bounding box center [694, 220] width 103 height 14
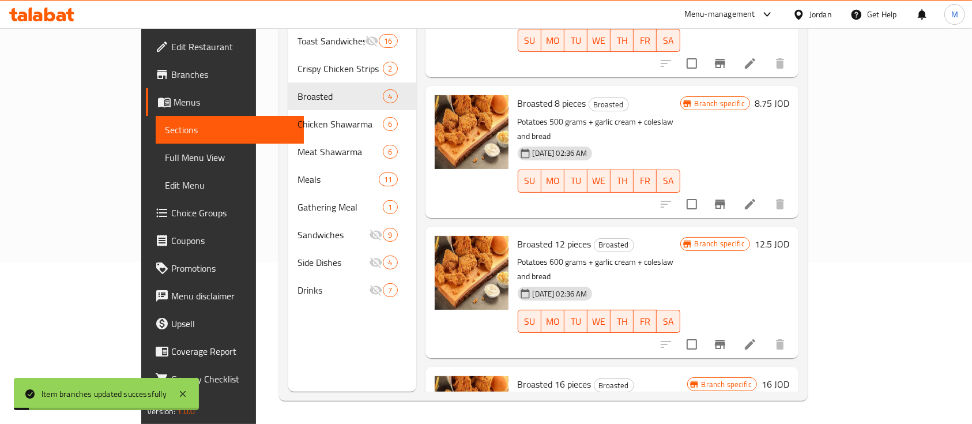
scroll to position [108, 0]
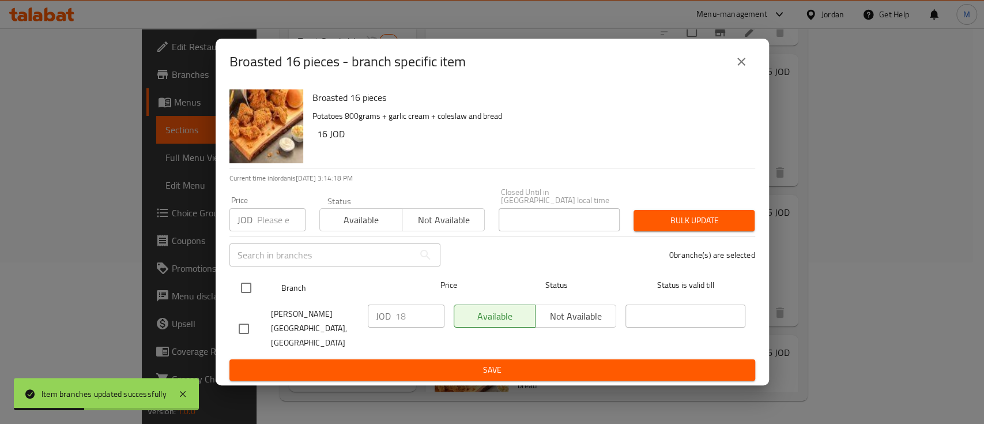
click at [252, 292] on input "checkbox" at bounding box center [246, 288] width 24 height 24
checkbox input "true"
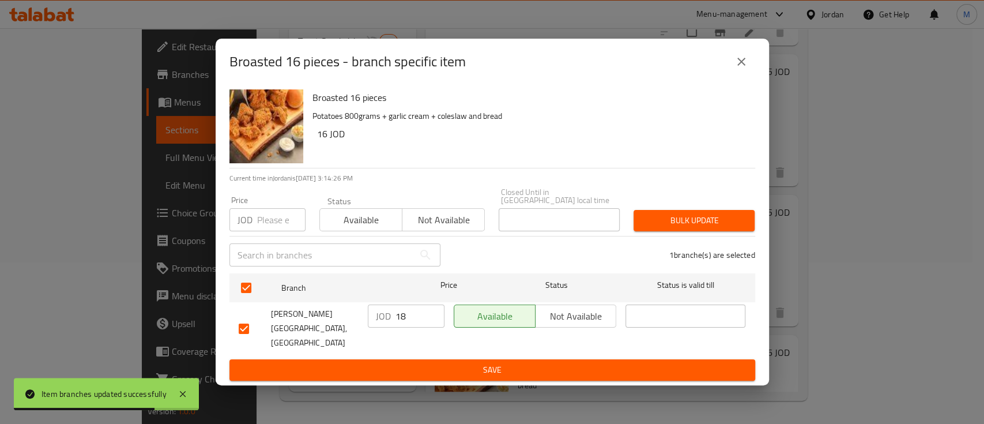
click at [273, 219] on input "number" at bounding box center [281, 219] width 48 height 23
type input "19"
click at [667, 221] on span "Bulk update" at bounding box center [694, 220] width 103 height 14
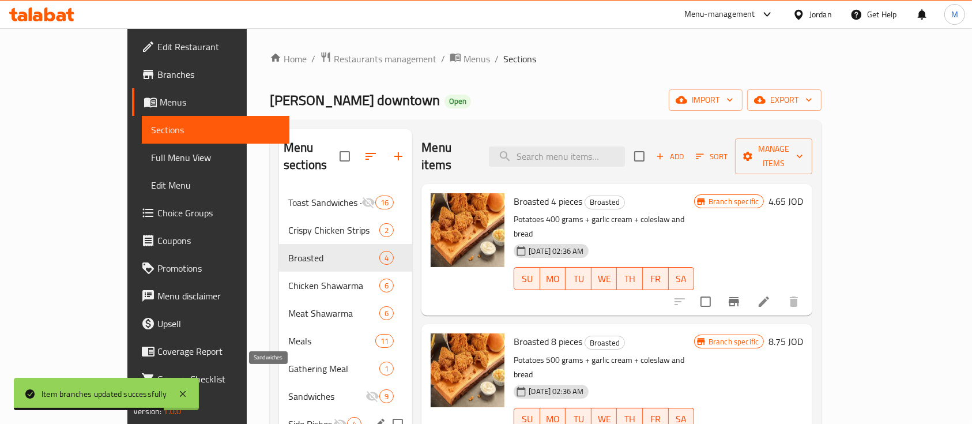
scroll to position [161, 0]
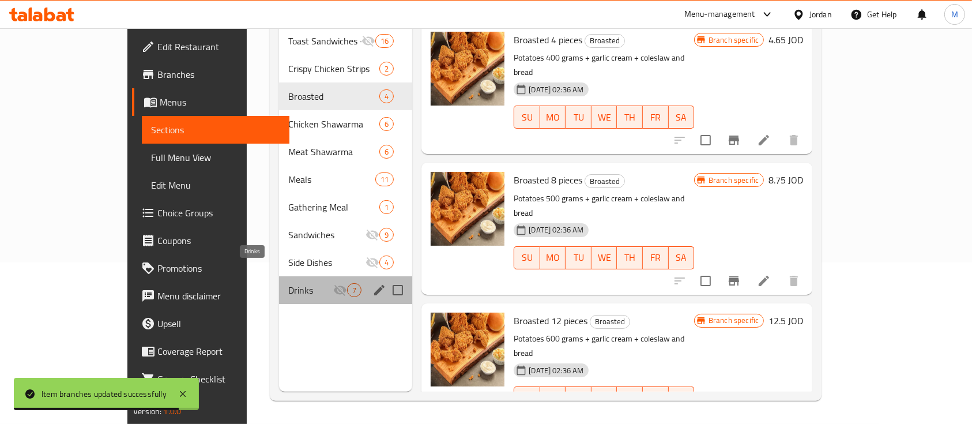
click at [288, 283] on span "Drinks" at bounding box center [310, 290] width 45 height 14
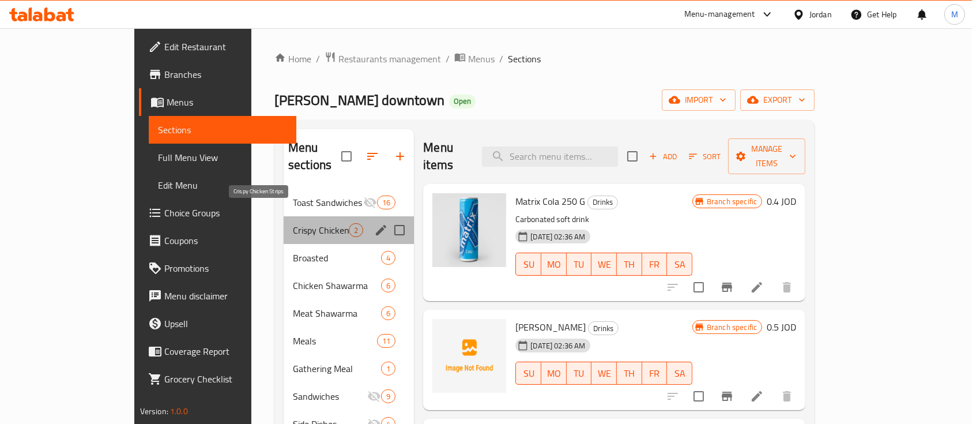
click at [293, 223] on span "Crispy Chicken Strips" at bounding box center [321, 230] width 56 height 14
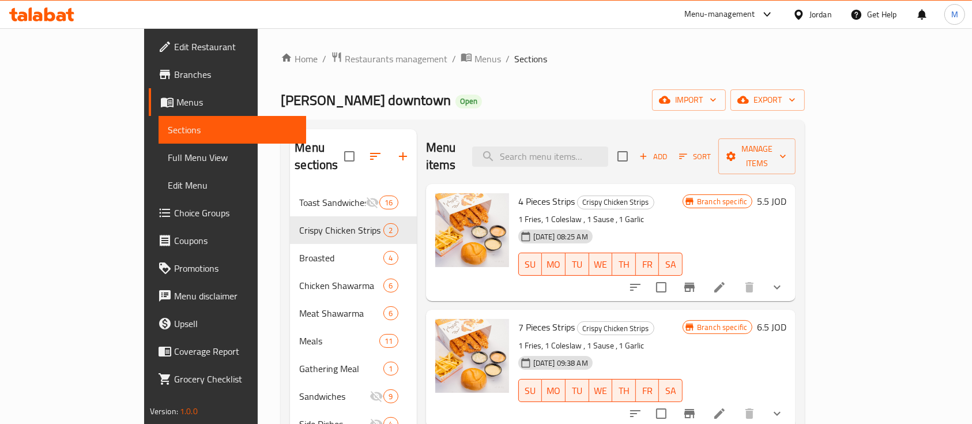
click at [780, 285] on icon "show more" at bounding box center [777, 287] width 7 height 4
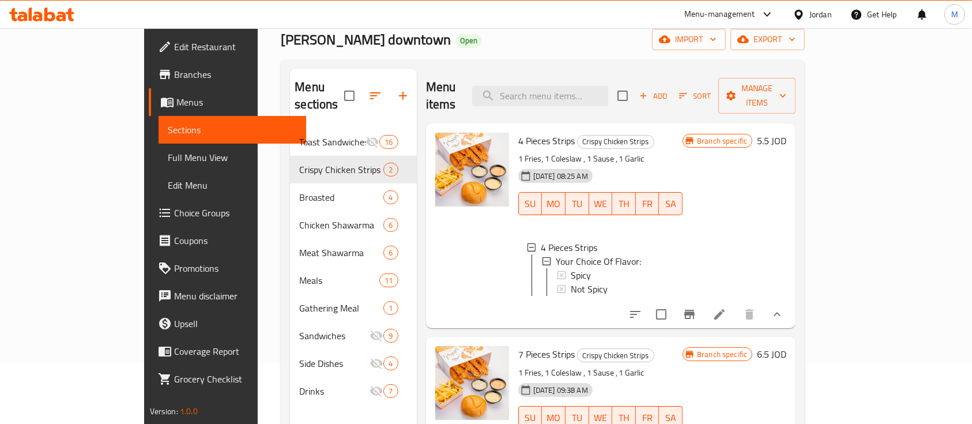
scroll to position [153, 0]
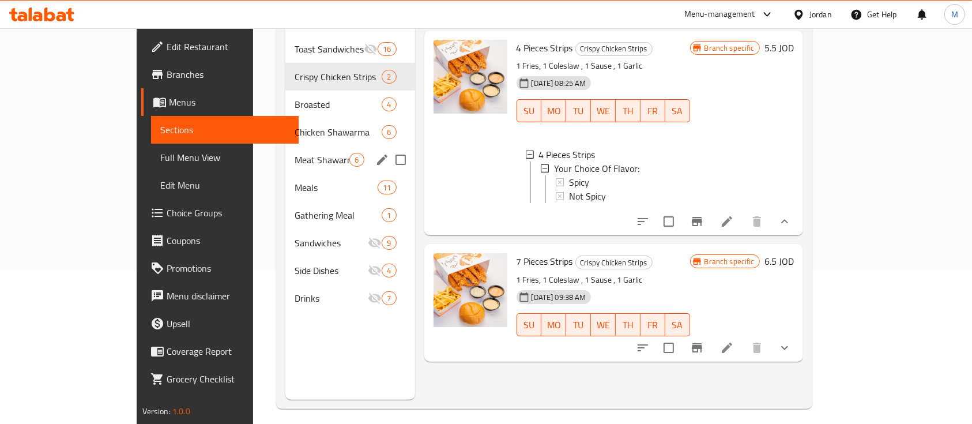
click at [285, 146] on div "Meat Shawarma 6" at bounding box center [349, 160] width 129 height 28
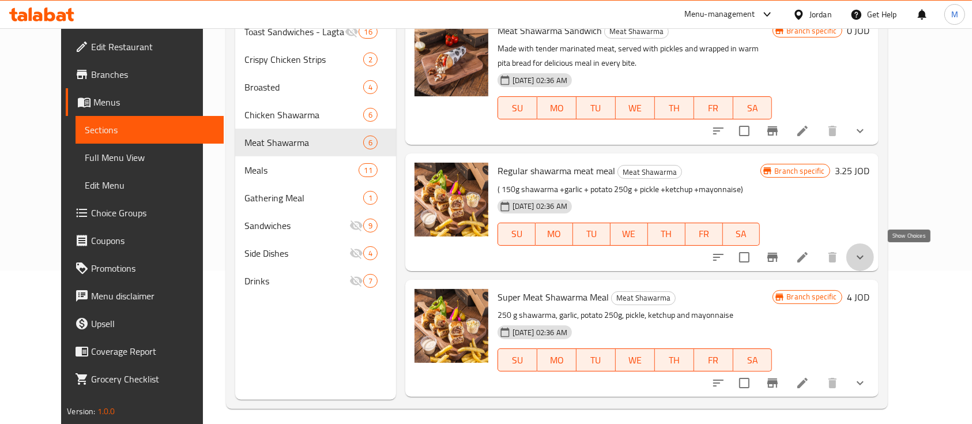
click at [867, 259] on icon "show more" at bounding box center [860, 257] width 14 height 14
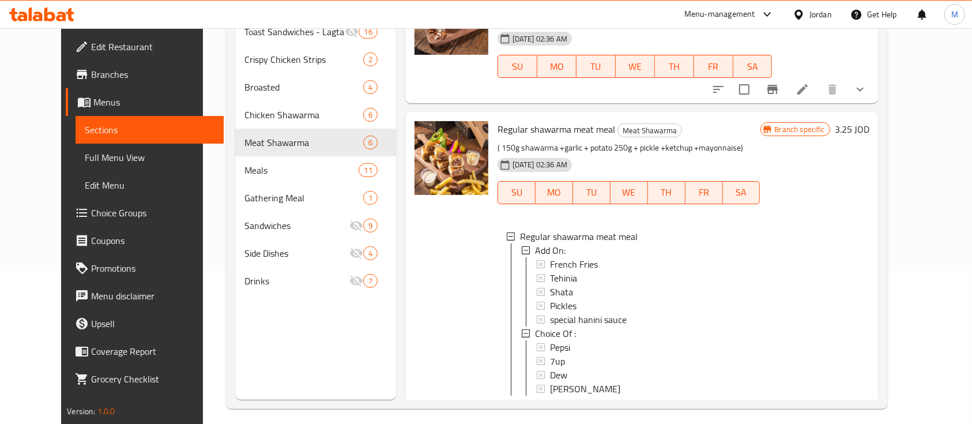
scroll to position [77, 0]
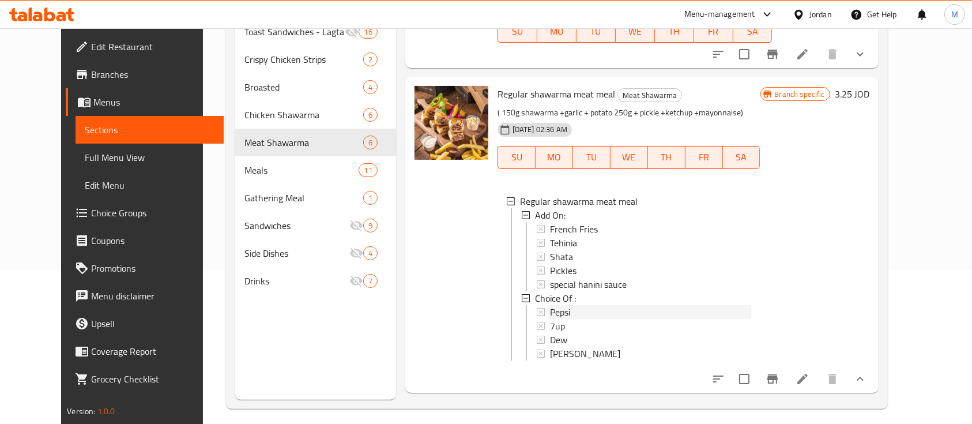
click at [618, 310] on div "Pepsi" at bounding box center [650, 312] width 201 height 14
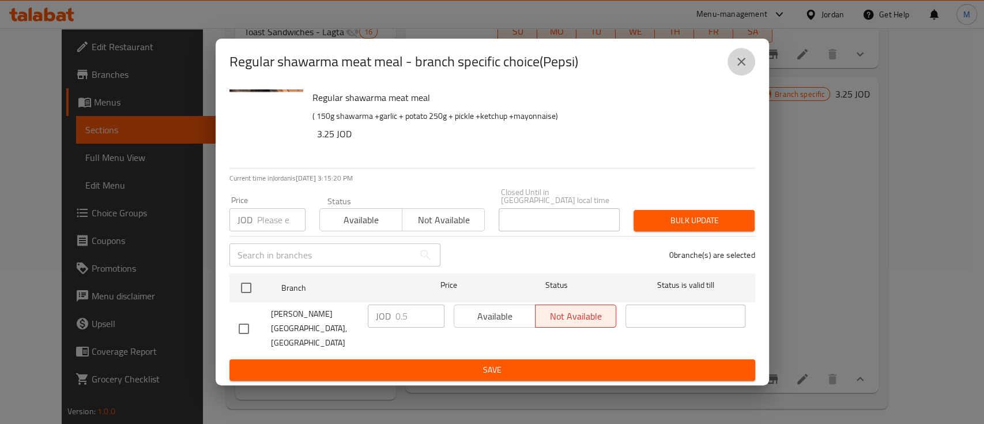
click at [737, 69] on icon "close" at bounding box center [741, 62] width 14 height 14
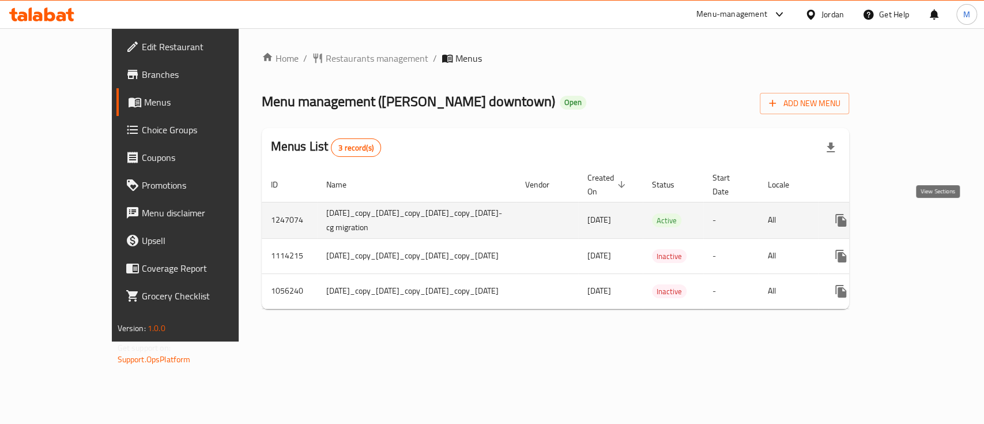
click at [929, 222] on link "enhanced table" at bounding box center [924, 220] width 28 height 28
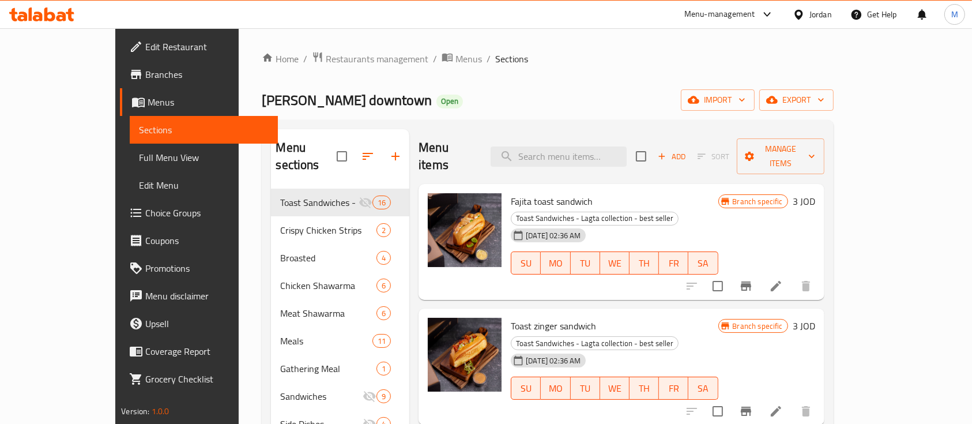
click at [145, 209] on span "Choice Groups" at bounding box center [206, 213] width 123 height 14
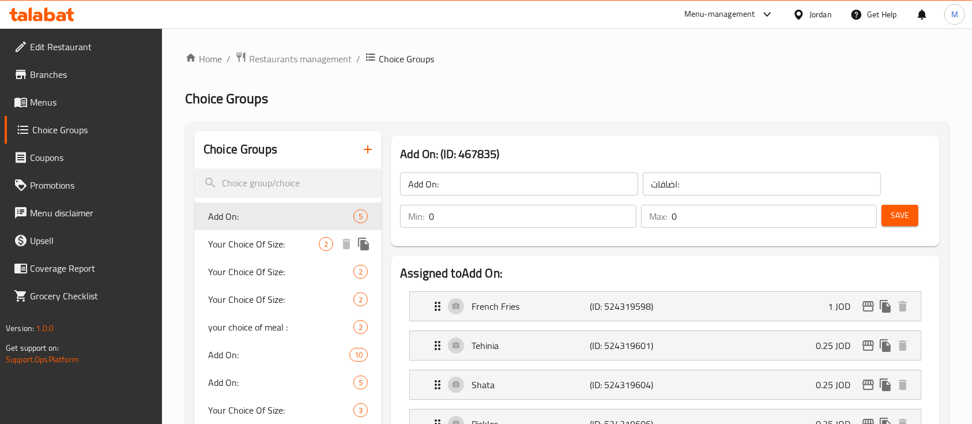
click at [288, 242] on span "Your Choice Of Size:" at bounding box center [263, 244] width 111 height 14
type input "Your Choice Of Size:"
type input "إختيارك من الحجم:"
type input "1"
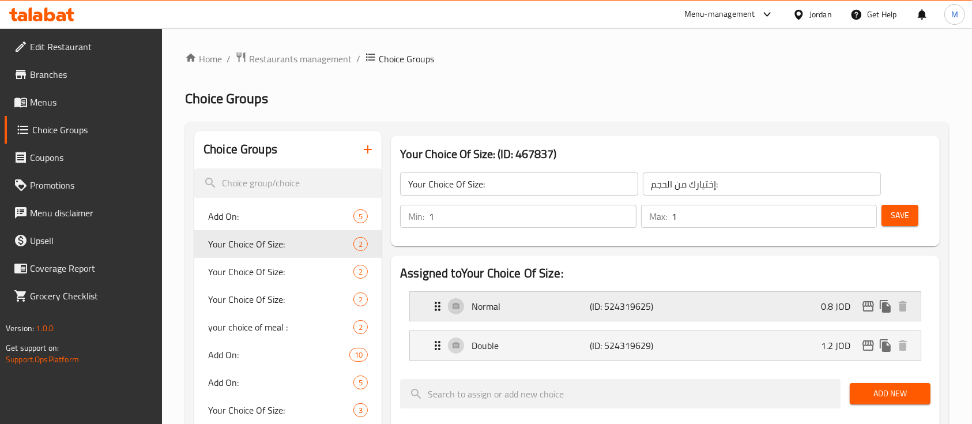
click at [720, 303] on div "Normal (ID: 524319625) 0.8 JOD" at bounding box center [669, 306] width 476 height 29
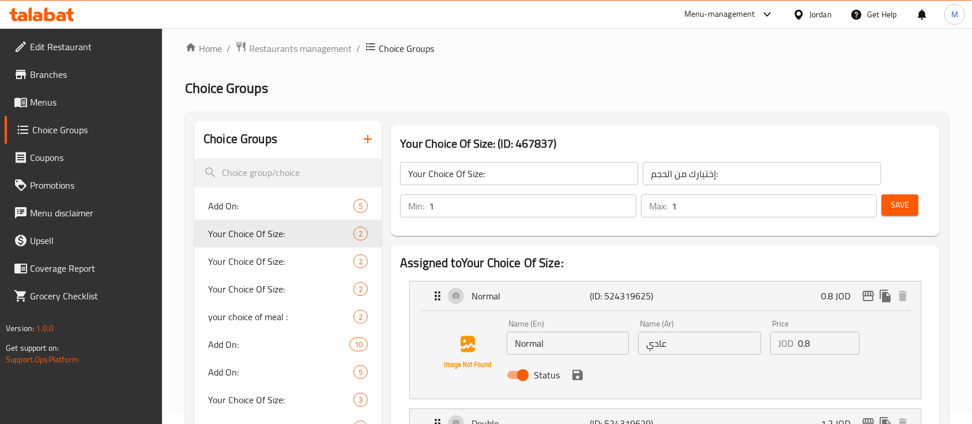
scroll to position [77, 0]
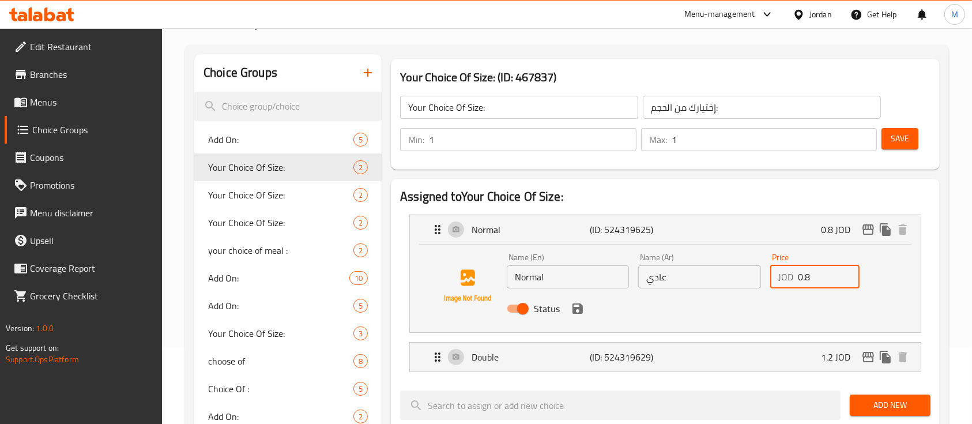
drag, startPoint x: 808, startPoint y: 279, endPoint x: 767, endPoint y: 286, distance: 42.2
click at [767, 286] on div "Price JOD 0.8 Price" at bounding box center [814, 270] width 99 height 44
click at [583, 312] on icon "save" at bounding box center [578, 308] width 14 height 14
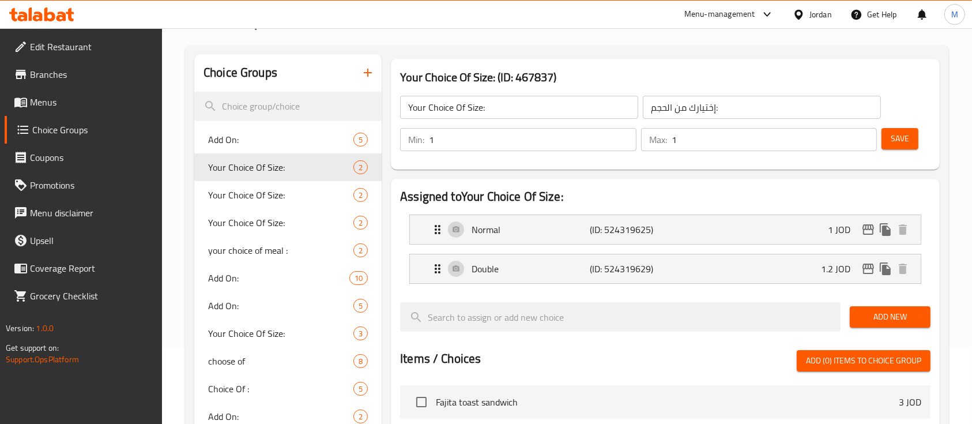
type input "1"
click at [720, 261] on div "Double (ID: 524319629) 1.2 JOD" at bounding box center [669, 268] width 476 height 29
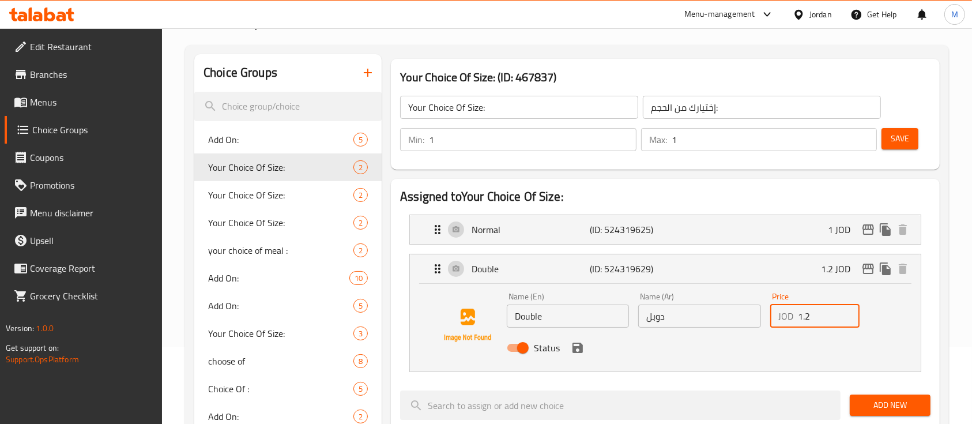
drag, startPoint x: 821, startPoint y: 318, endPoint x: 794, endPoint y: 330, distance: 30.2
click at [794, 330] on div "Price JOD 1.2 Price" at bounding box center [814, 310] width 99 height 44
click at [579, 347] on icon "save" at bounding box center [577, 347] width 10 height 10
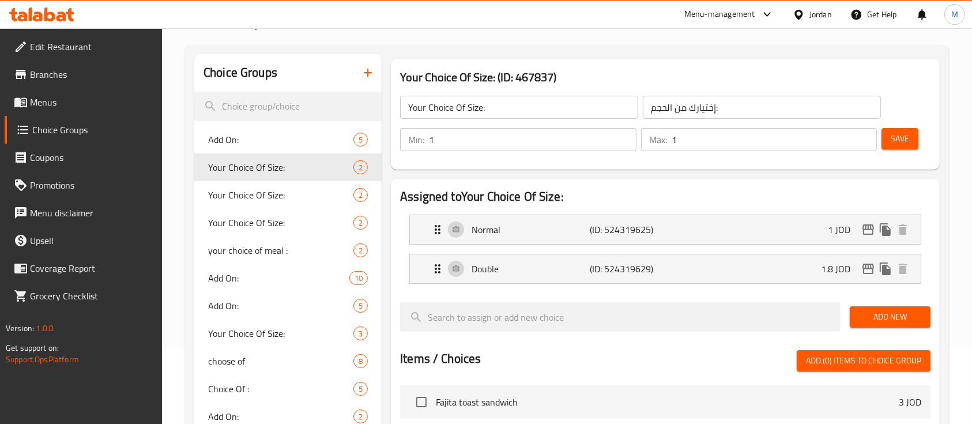
type input "1.8"
click at [904, 128] on button "Save" at bounding box center [899, 138] width 37 height 21
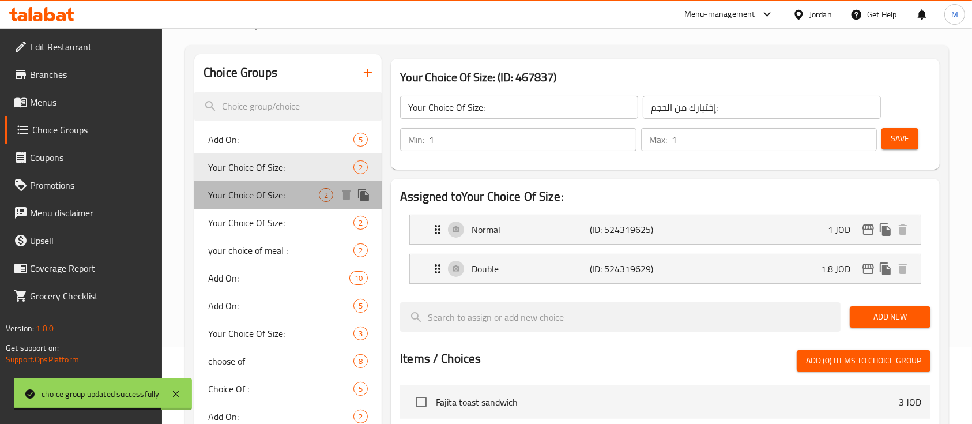
click at [271, 199] on span "Your Choice Of Size:" at bounding box center [263, 195] width 111 height 14
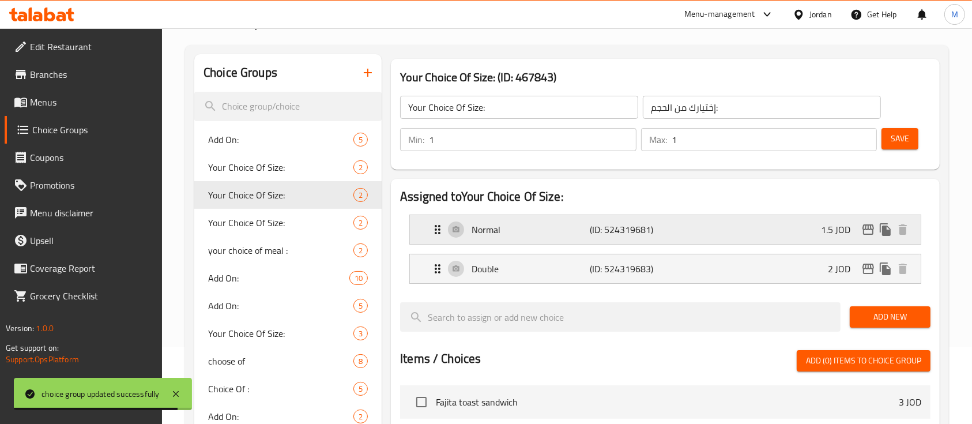
click at [673, 236] on div "Normal (ID: 524319681) 1.5 JOD" at bounding box center [669, 229] width 476 height 29
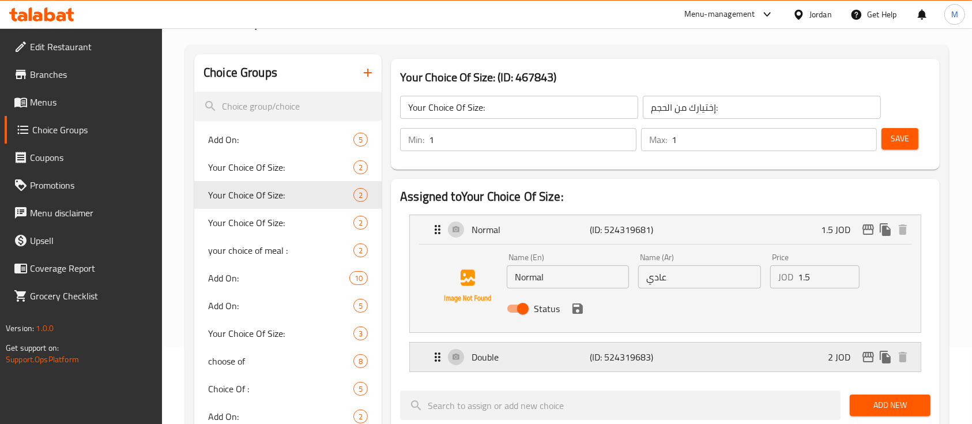
click at [709, 354] on div "Double (ID: 524319683) 2 JOD" at bounding box center [669, 356] width 476 height 29
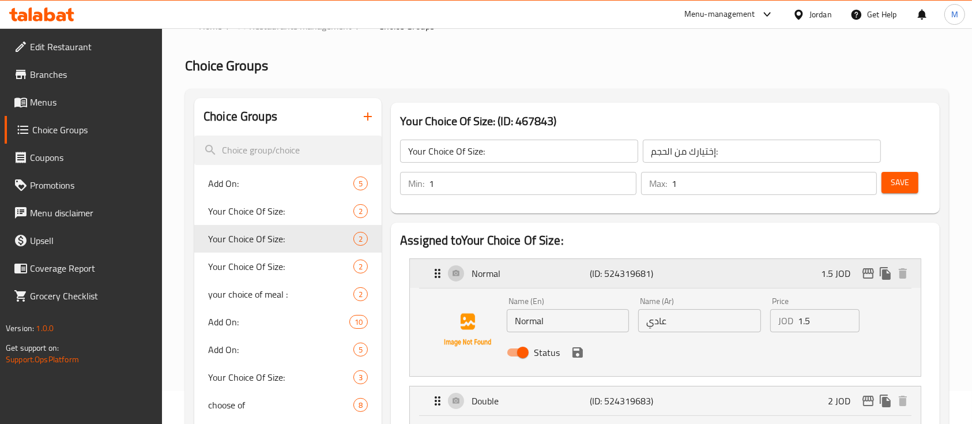
scroll to position [0, 0]
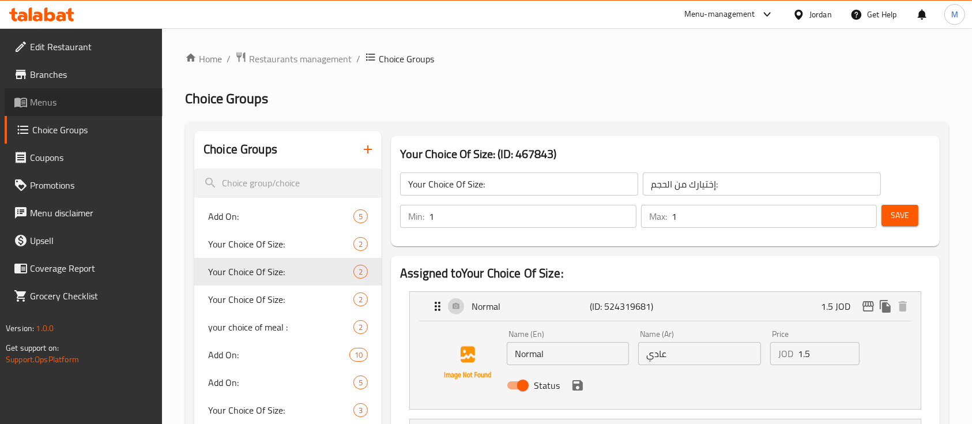
drag, startPoint x: 28, startPoint y: 96, endPoint x: 111, endPoint y: 109, distance: 83.4
click at [28, 97] on span at bounding box center [22, 102] width 16 height 14
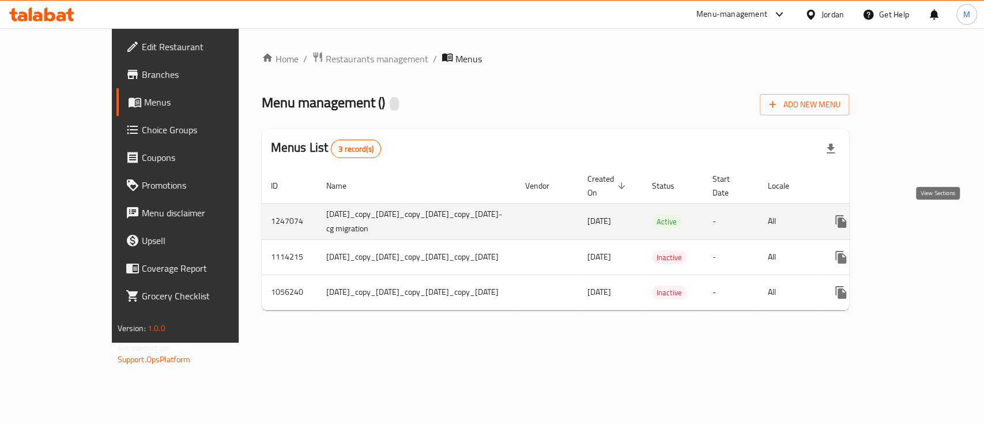
click at [927, 221] on link "enhanced table" at bounding box center [924, 222] width 28 height 28
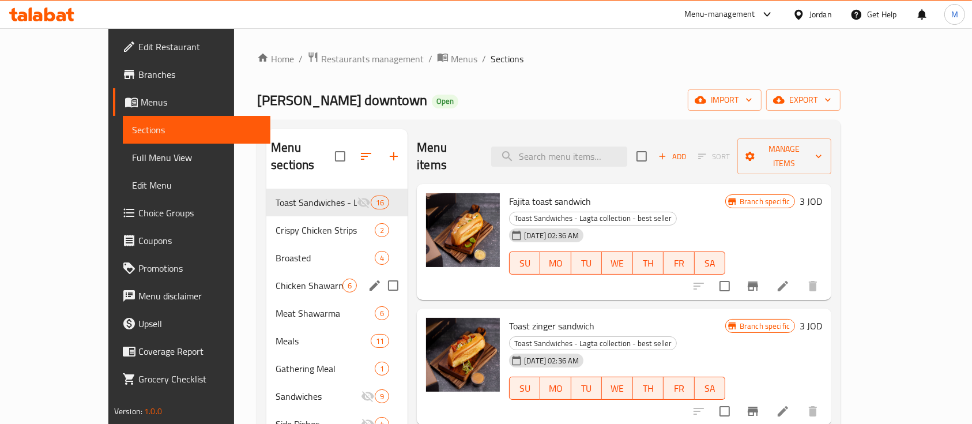
click at [266, 271] on div "Chicken Shawarma 6" at bounding box center [336, 285] width 141 height 28
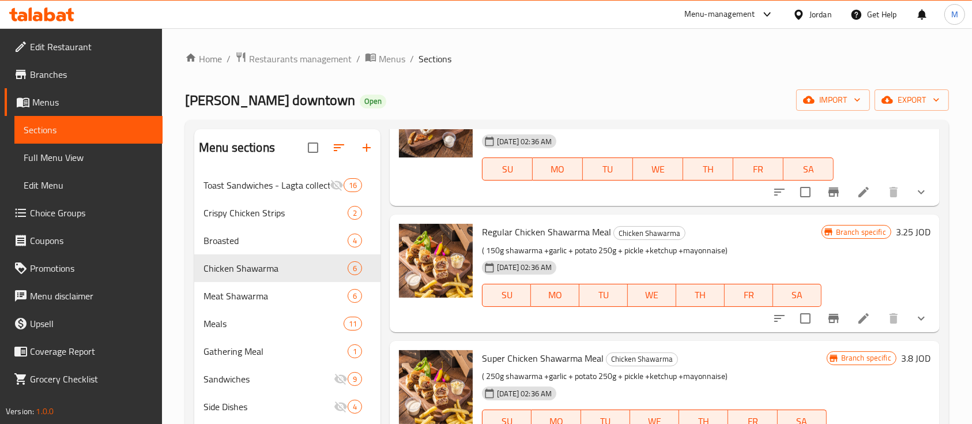
scroll to position [153, 0]
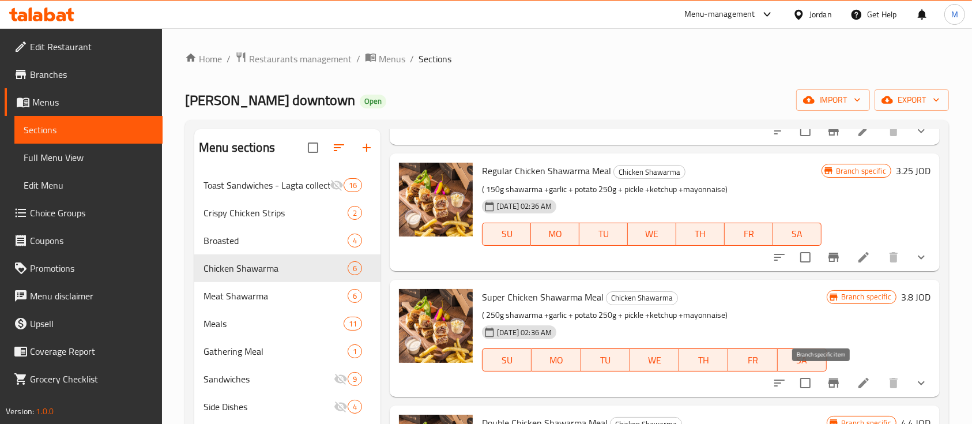
click at [828, 382] on icon "Branch-specific-item" at bounding box center [833, 382] width 10 height 9
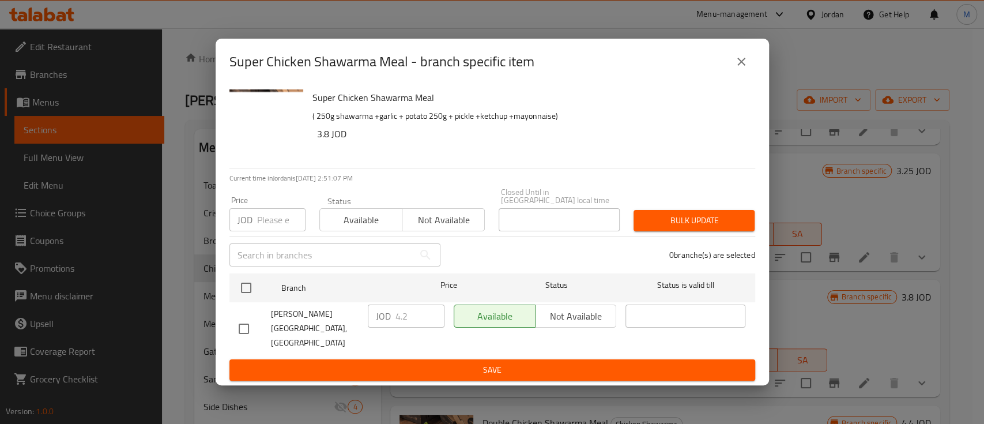
click at [738, 68] on icon "close" at bounding box center [741, 62] width 14 height 14
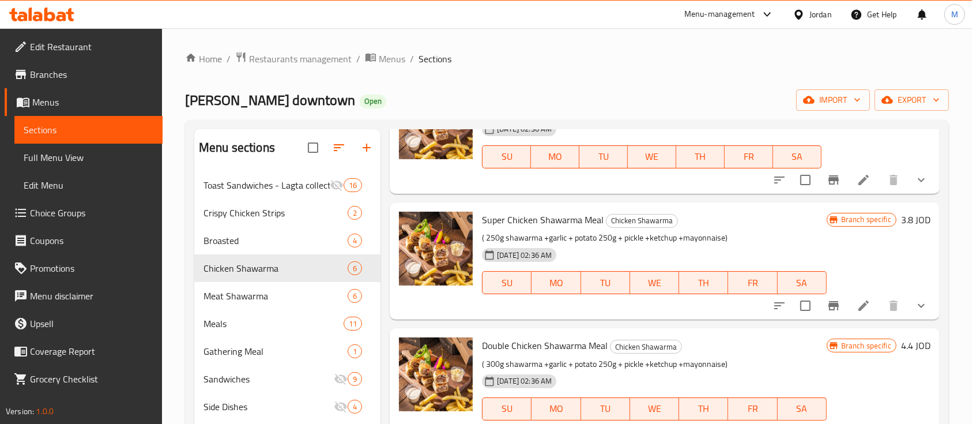
scroll to position [307, 0]
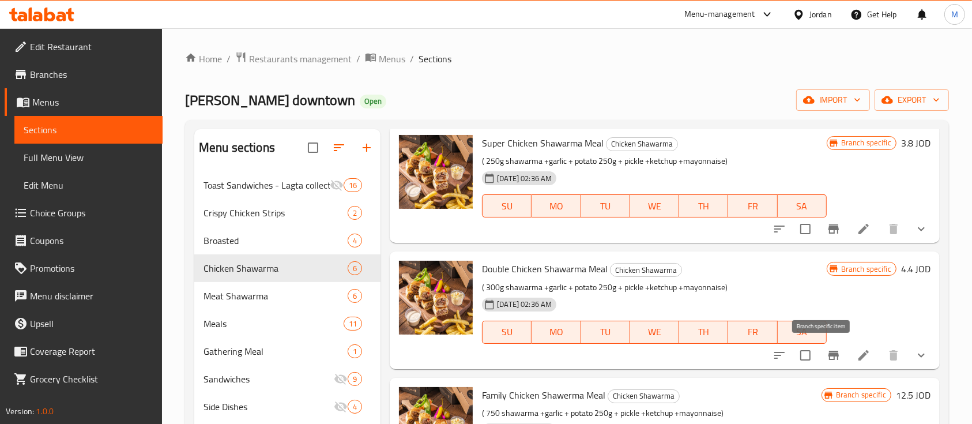
click at [828, 356] on icon "Branch-specific-item" at bounding box center [833, 354] width 10 height 9
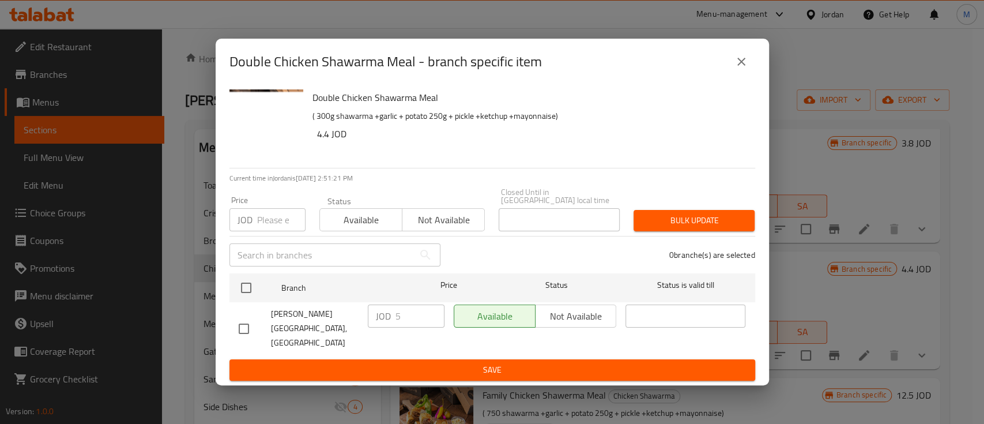
click at [742, 69] on icon "close" at bounding box center [741, 62] width 14 height 14
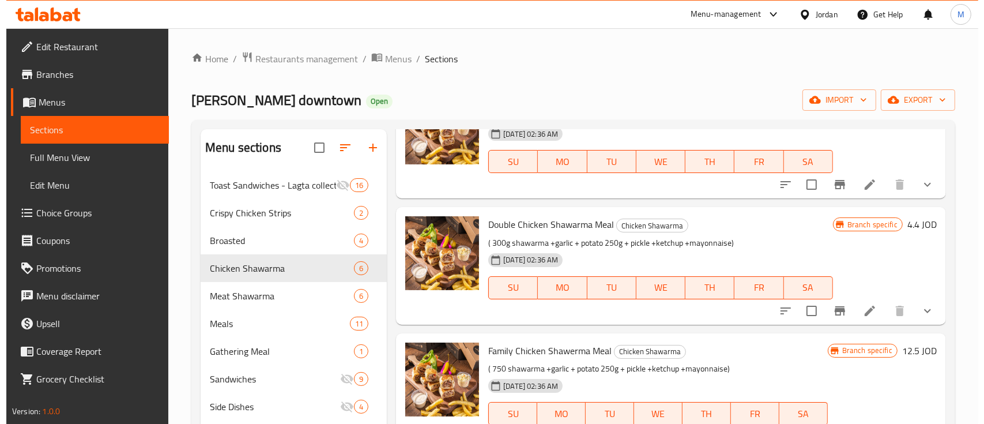
scroll to position [375, 0]
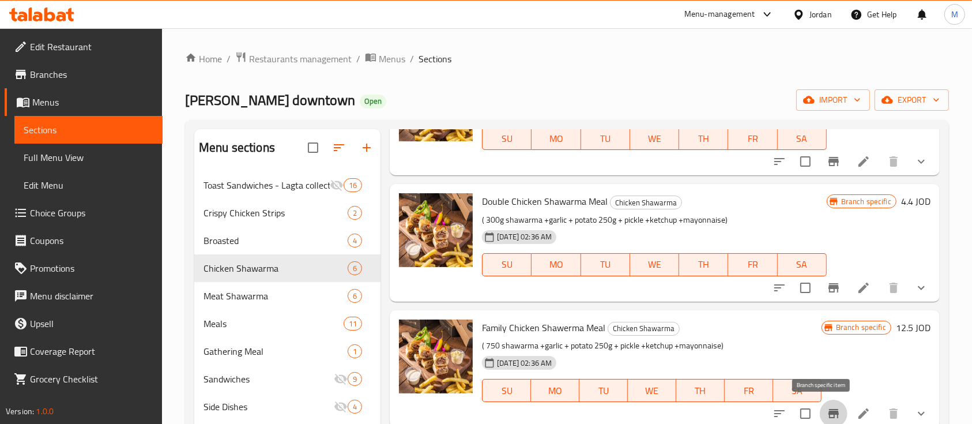
click at [827, 408] on icon "Branch-specific-item" at bounding box center [834, 413] width 14 height 14
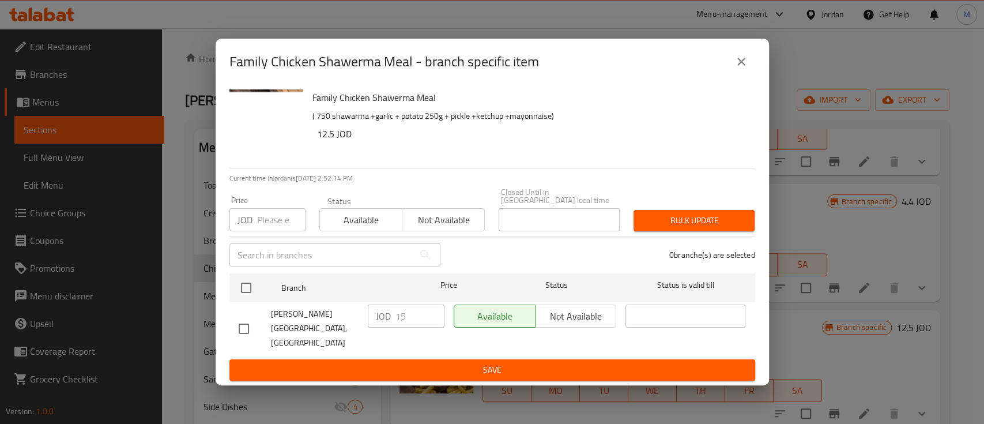
click at [742, 67] on icon "close" at bounding box center [741, 62] width 14 height 14
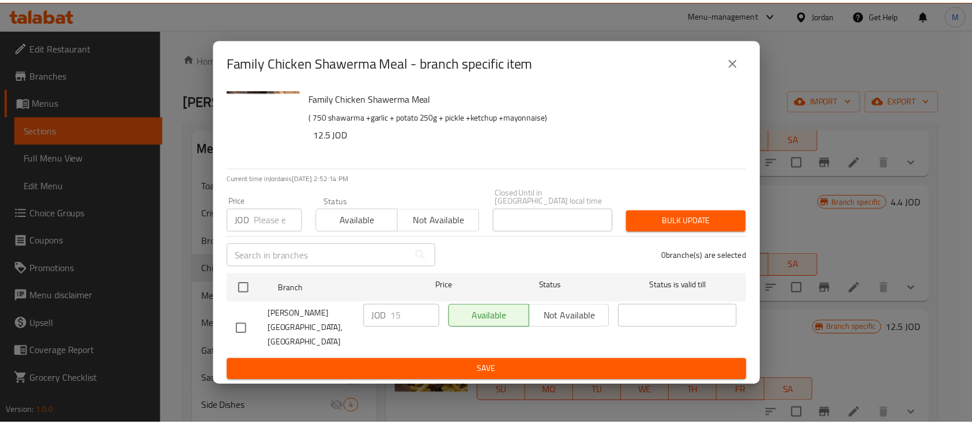
scroll to position [3, 0]
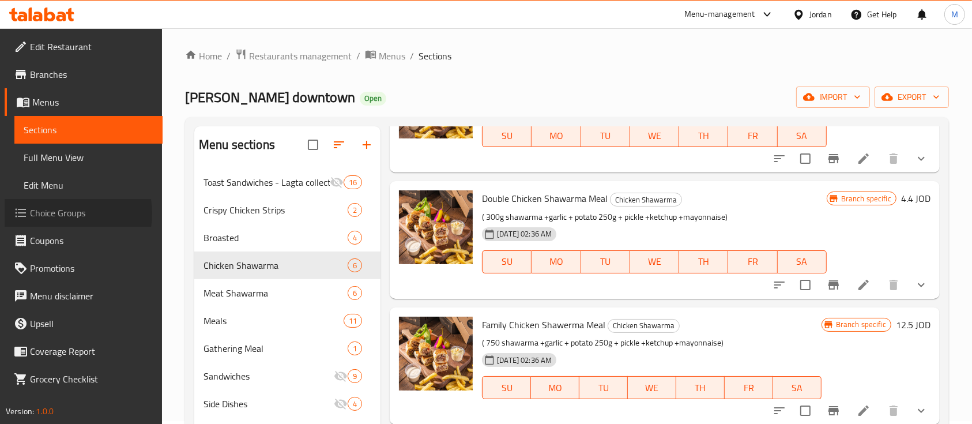
click at [64, 213] on span "Choice Groups" at bounding box center [91, 213] width 123 height 14
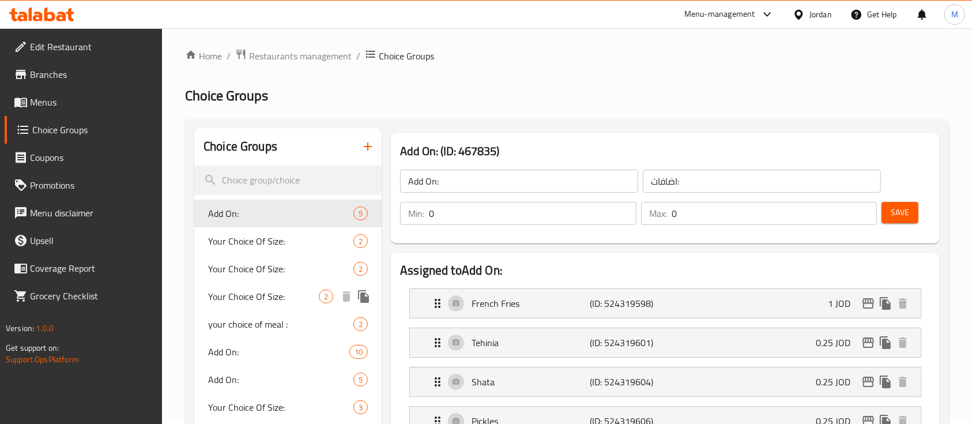
click at [262, 291] on span "Your Choice Of Size:" at bounding box center [263, 296] width 111 height 14
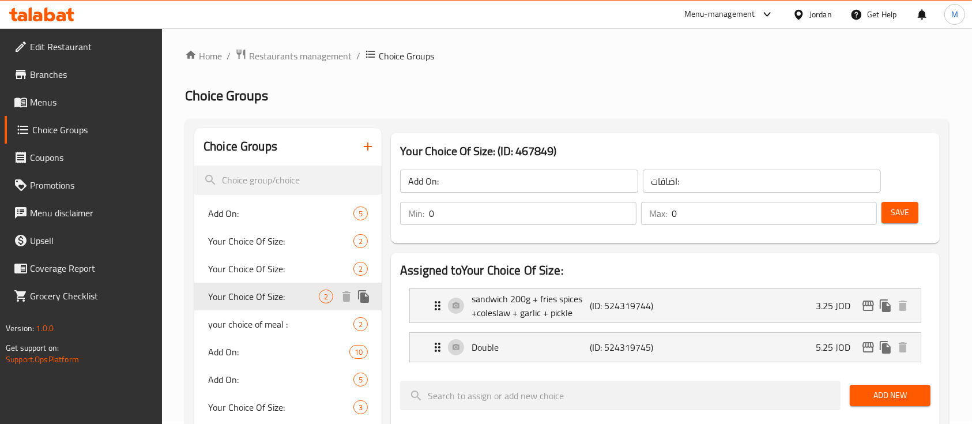
type input "Your Choice Of Size:"
type input "إختيارك من الحجم:"
type input "1"
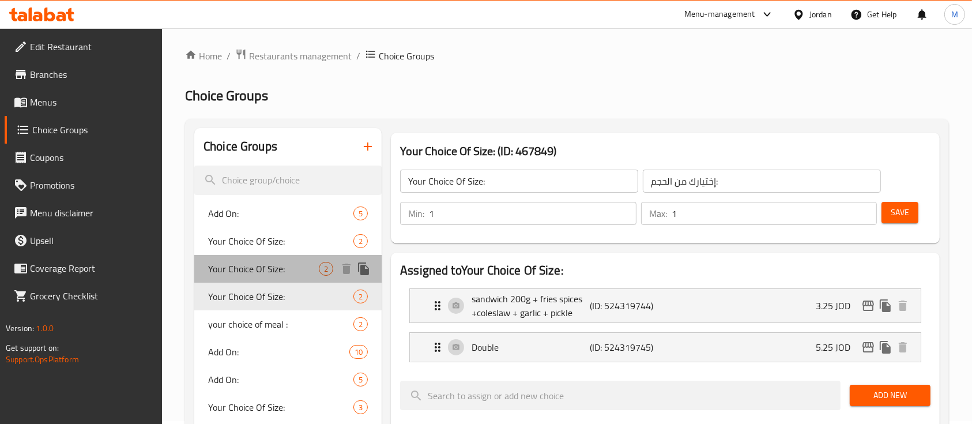
click at [269, 263] on span "Your Choice Of Size:" at bounding box center [263, 269] width 111 height 14
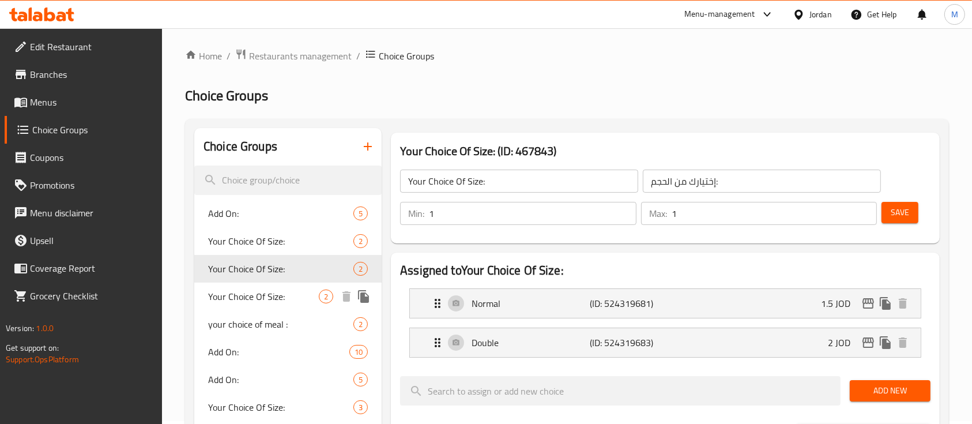
click at [244, 292] on span "Your Choice Of Size:" at bounding box center [263, 296] width 111 height 14
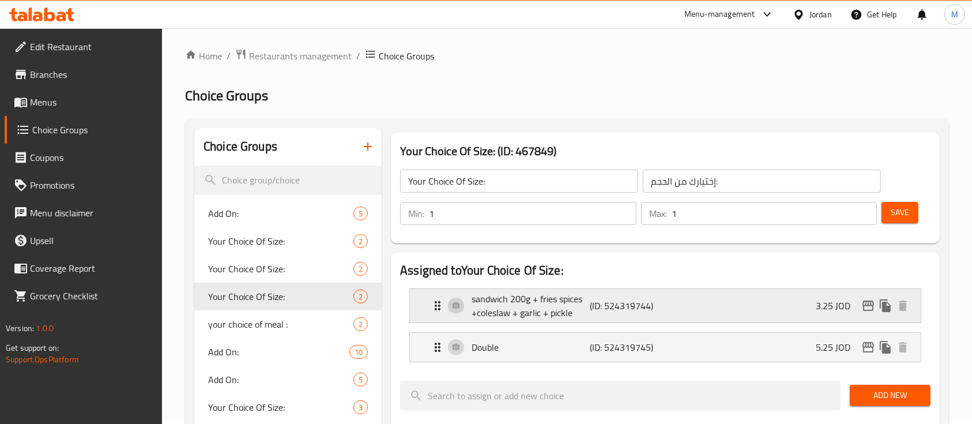
click at [755, 313] on div "sandwich 200g + fries spices +coleslaw + garlic + pickle (ID: 524319744) 3.25 J…" at bounding box center [669, 305] width 476 height 33
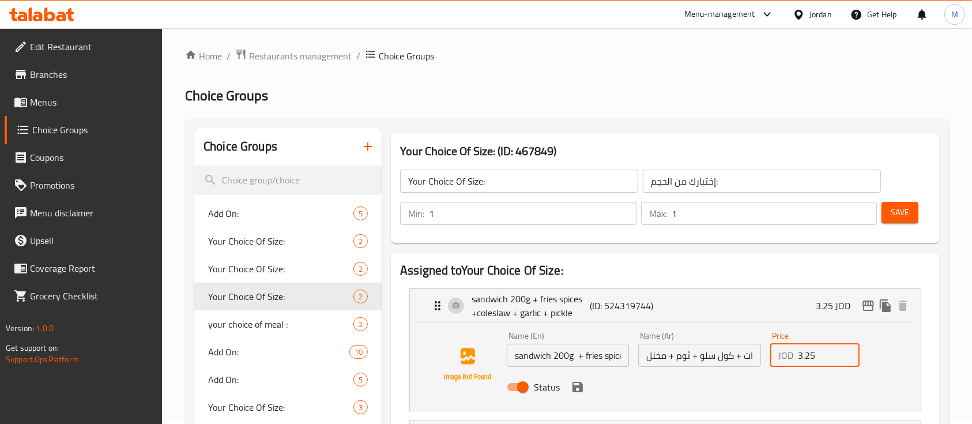
drag, startPoint x: 821, startPoint y: 362, endPoint x: 803, endPoint y: 375, distance: 21.8
click at [803, 375] on div "Name (En) sandwich 200g + fries spices +coleslaw + garlic + pickle Name (En) Na…" at bounding box center [699, 365] width 395 height 76
click at [578, 397] on div "Status" at bounding box center [699, 386] width 395 height 31
click at [578, 390] on icon "save" at bounding box center [577, 387] width 10 height 10
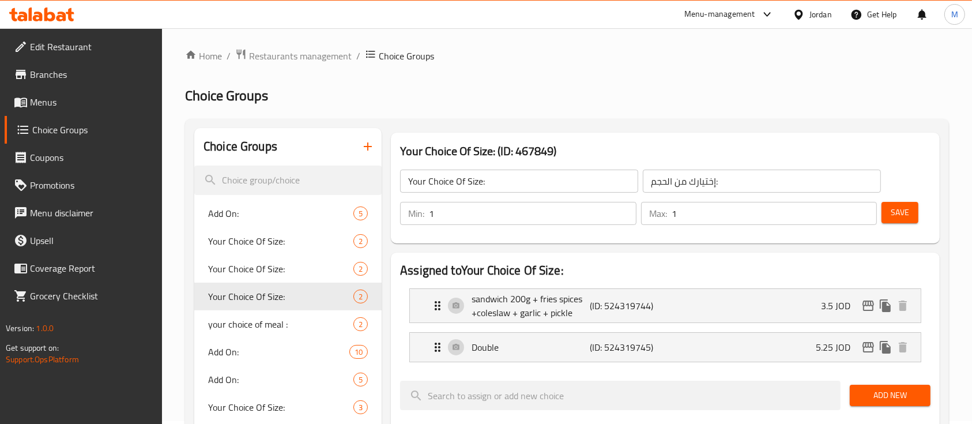
type input "3.5"
click at [782, 349] on div "Double (ID: 524319745) 5.25 JOD" at bounding box center [669, 347] width 476 height 29
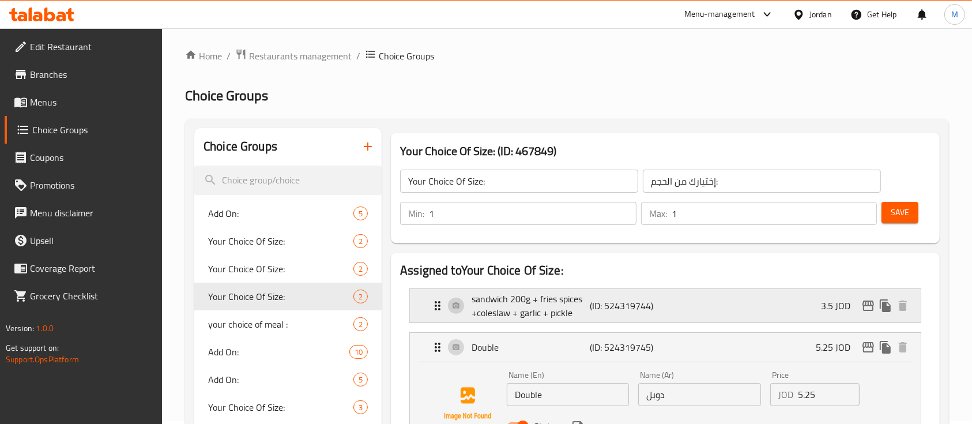
scroll to position [80, 0]
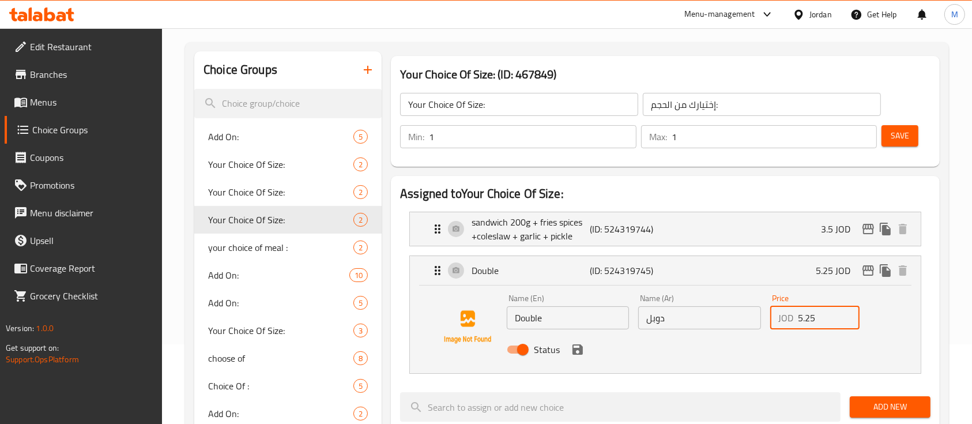
drag, startPoint x: 821, startPoint y: 319, endPoint x: 806, endPoint y: 332, distance: 20.4
click at [806, 332] on div "Price JOD 5.25 Price" at bounding box center [814, 311] width 99 height 44
click at [581, 357] on div "Status" at bounding box center [699, 349] width 395 height 31
type input "5.5"
click at [579, 356] on button "save" at bounding box center [577, 349] width 17 height 17
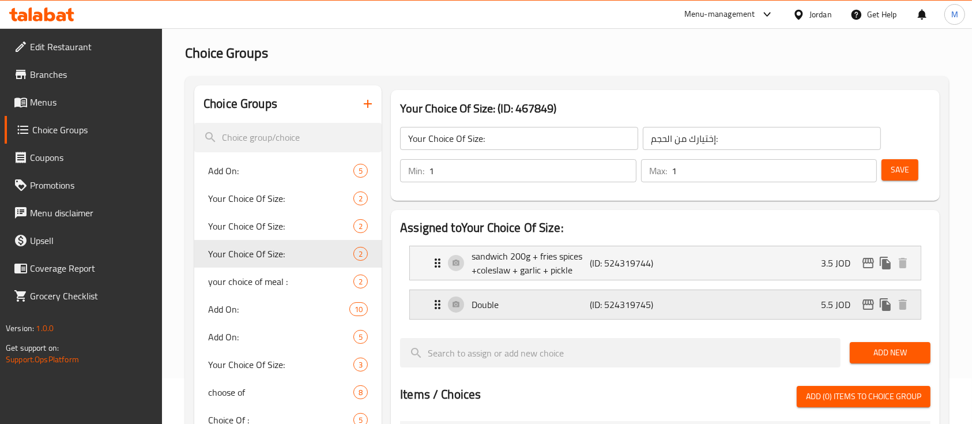
scroll to position [0, 0]
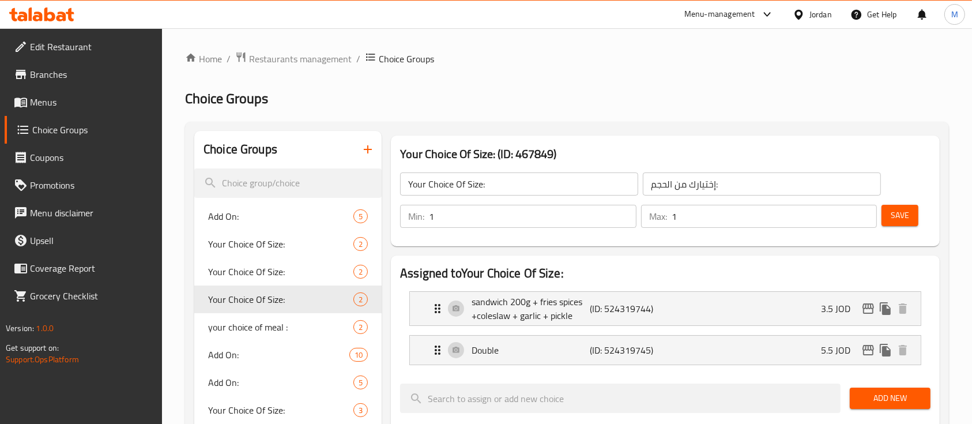
click at [891, 221] on span "Save" at bounding box center [900, 215] width 18 height 14
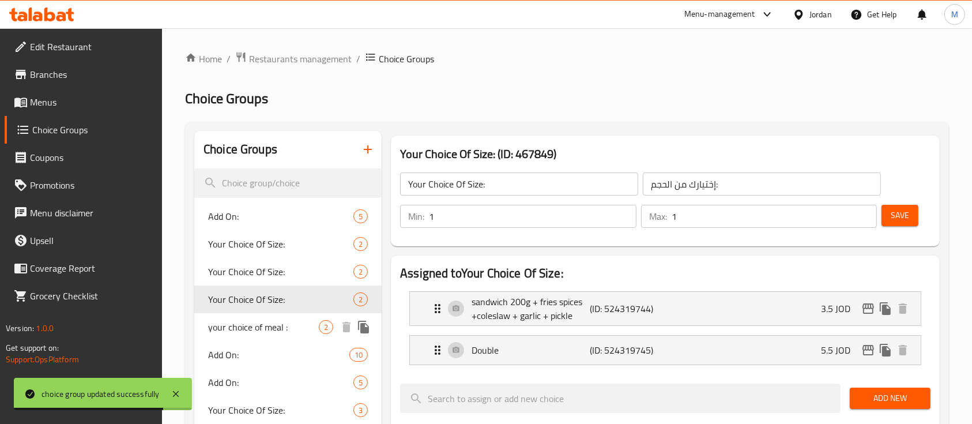
drag, startPoint x: 288, startPoint y: 322, endPoint x: 342, endPoint y: 297, distance: 59.6
click at [288, 323] on span "your choice of meal :" at bounding box center [263, 327] width 111 height 14
type input "your choice of meal :"
type input "اختيارك من الوجبة :"
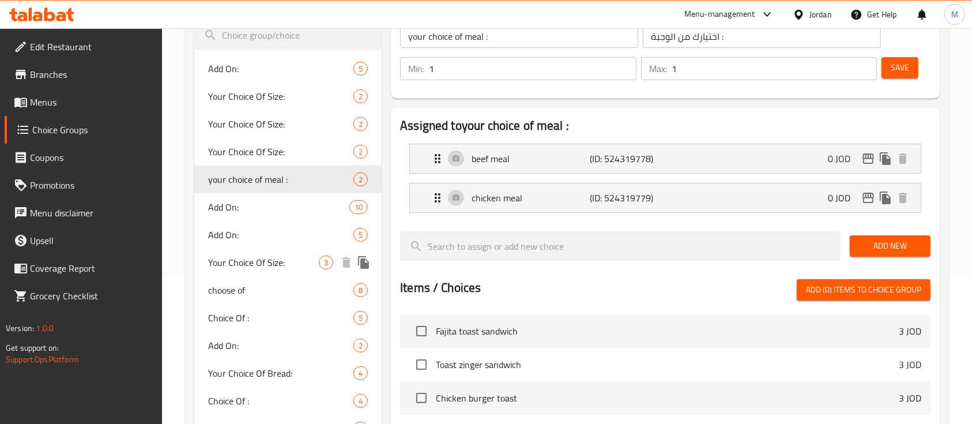
scroll to position [153, 0]
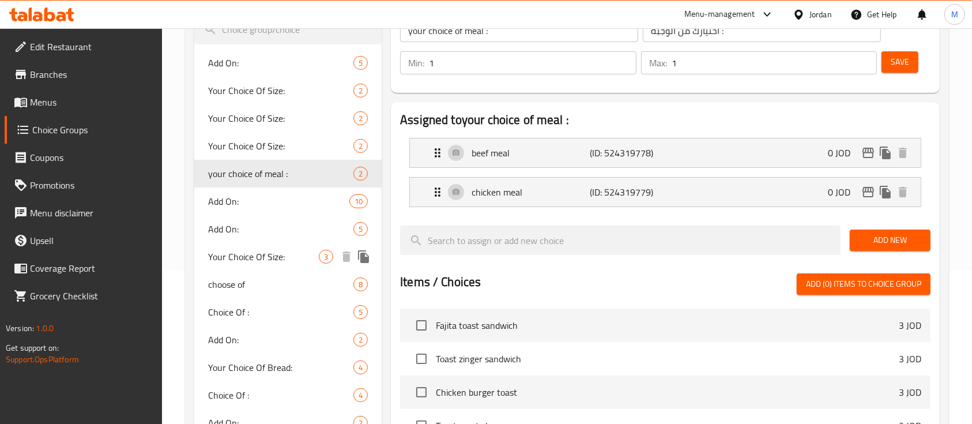
click at [276, 251] on span "Your Choice Of Size:" at bounding box center [263, 257] width 111 height 14
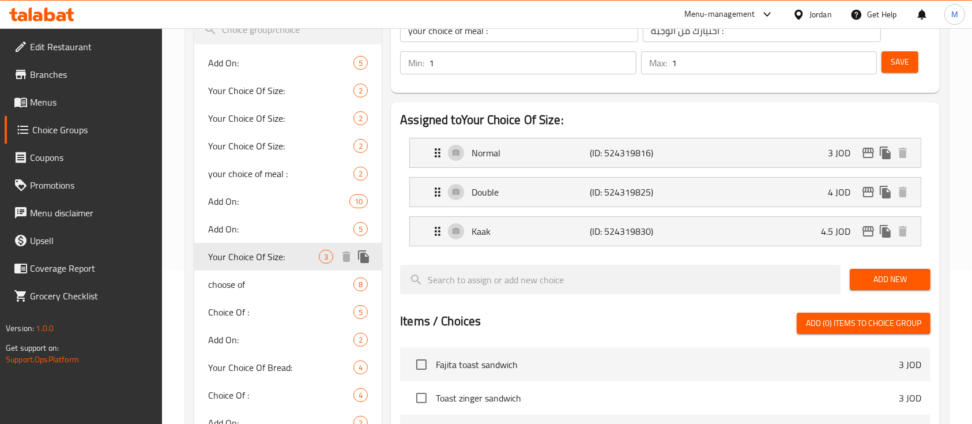
type input "Your Choice Of Size:"
type input "إختيارك من الحجم:"
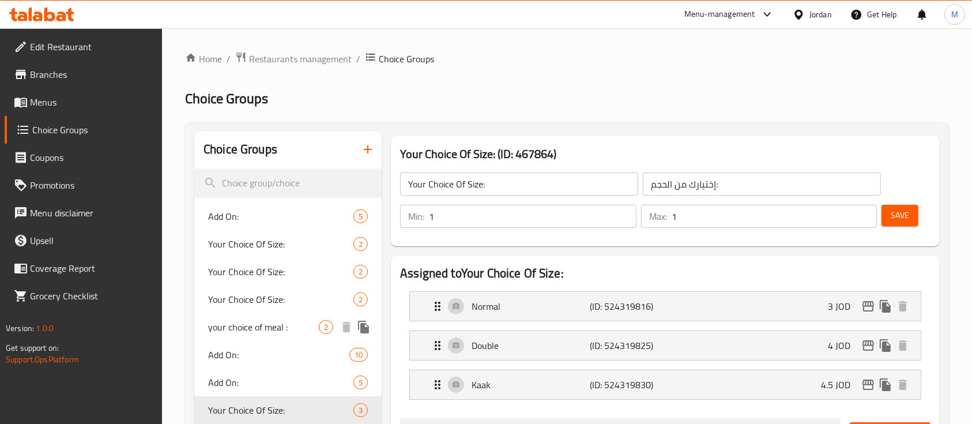
scroll to position [0, 0]
click at [266, 247] on span "Your Choice Of Size:" at bounding box center [263, 244] width 111 height 14
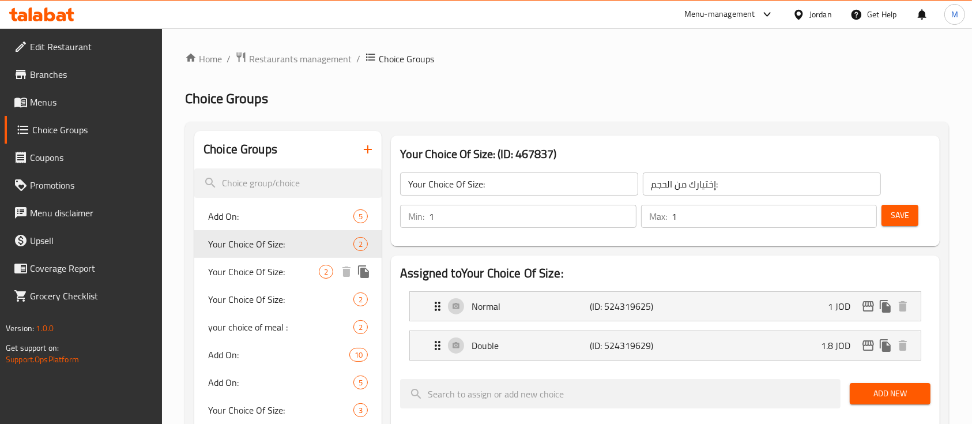
scroll to position [77, 0]
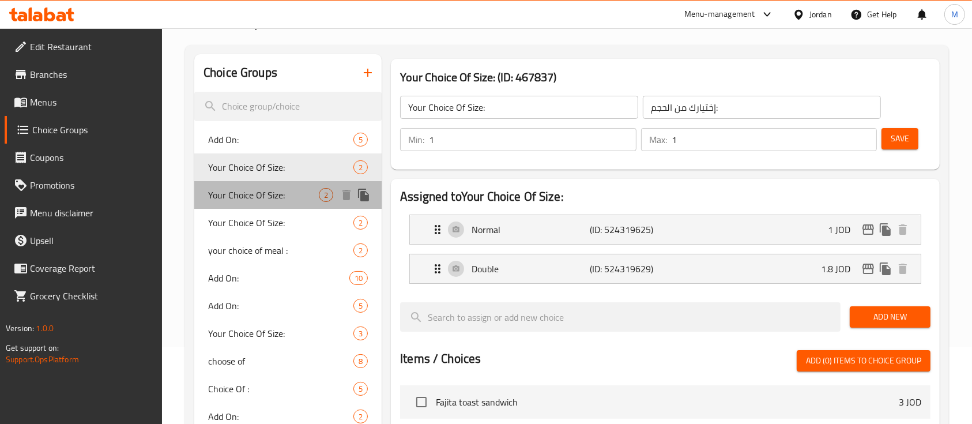
click at [286, 200] on span "Your Choice Of Size:" at bounding box center [263, 195] width 111 height 14
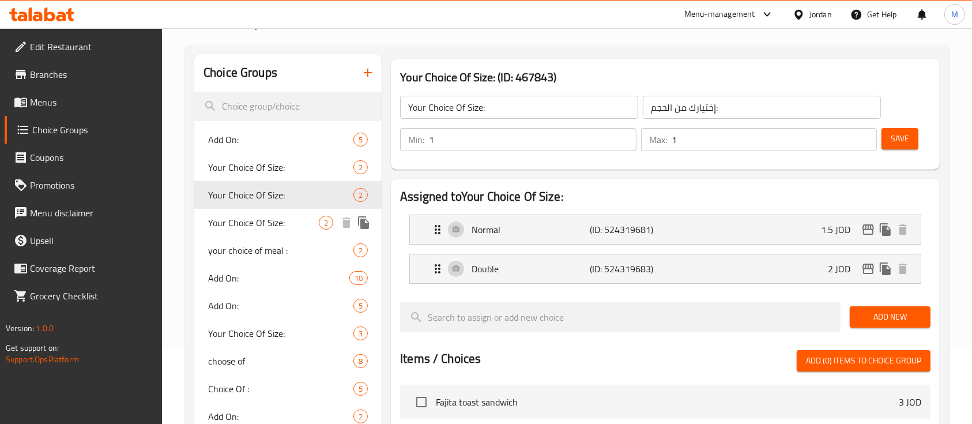
click at [272, 222] on span "Your Choice Of Size:" at bounding box center [263, 223] width 111 height 14
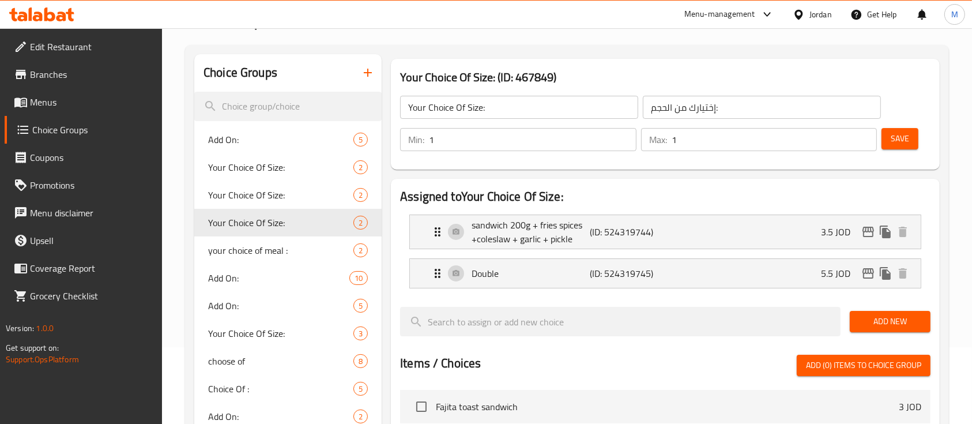
scroll to position [0, 0]
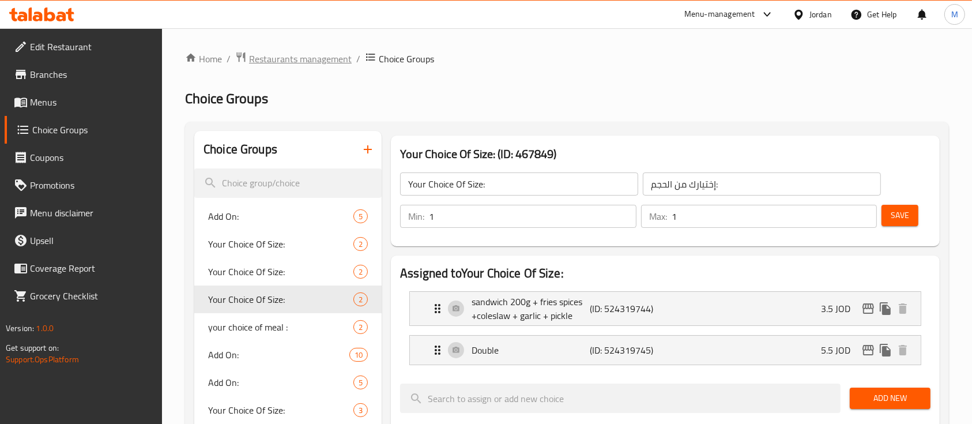
click at [318, 59] on span "Restaurants management" at bounding box center [300, 59] width 103 height 14
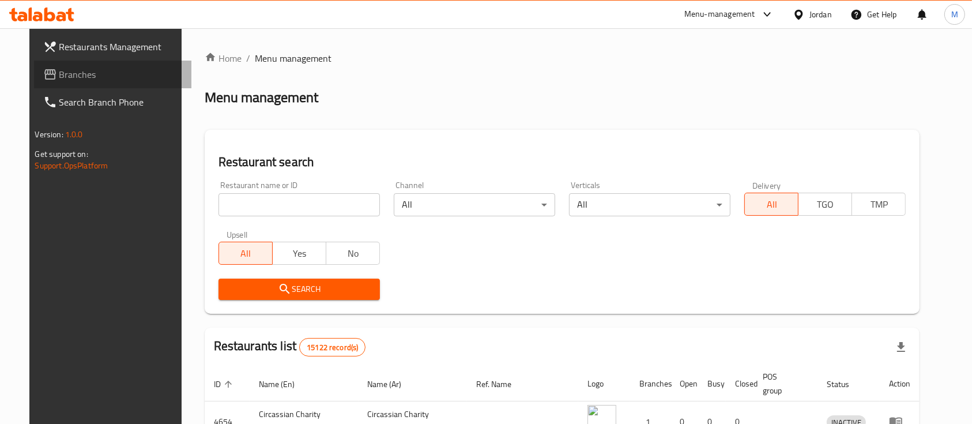
click at [82, 74] on span "Branches" at bounding box center [120, 74] width 123 height 14
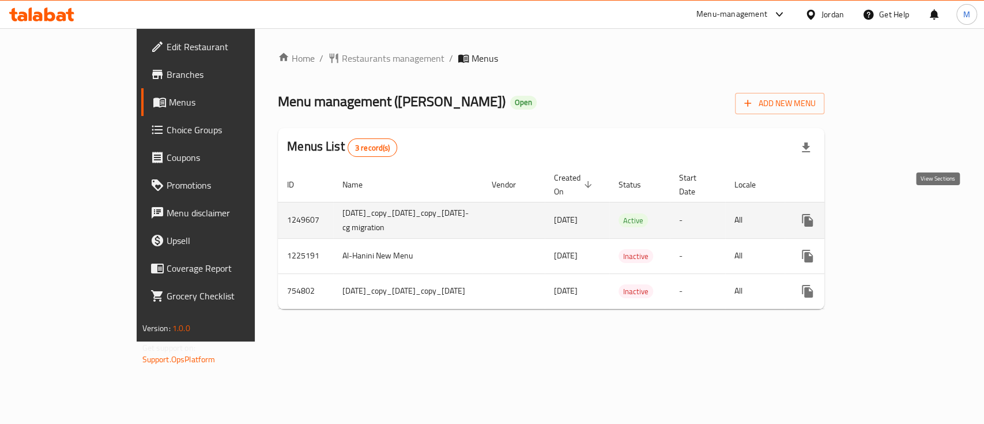
click at [904, 206] on link "enhanced table" at bounding box center [891, 220] width 28 height 28
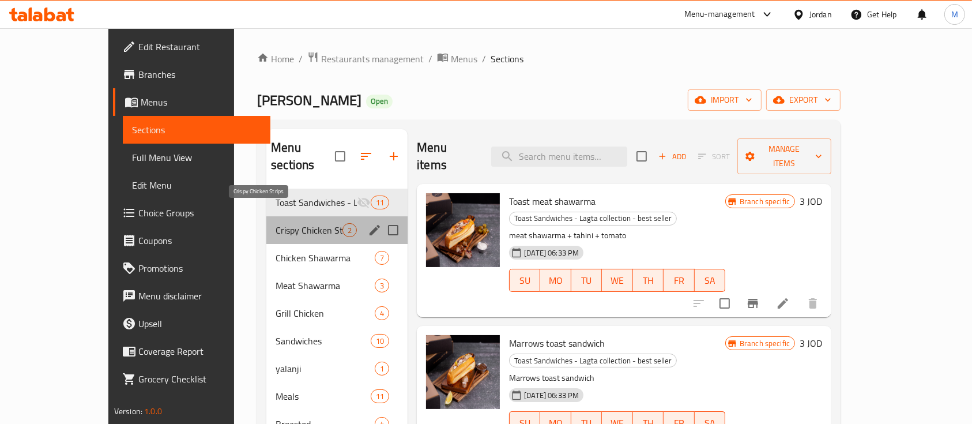
click at [276, 223] on span "Crispy Chicken Strips" at bounding box center [309, 230] width 67 height 14
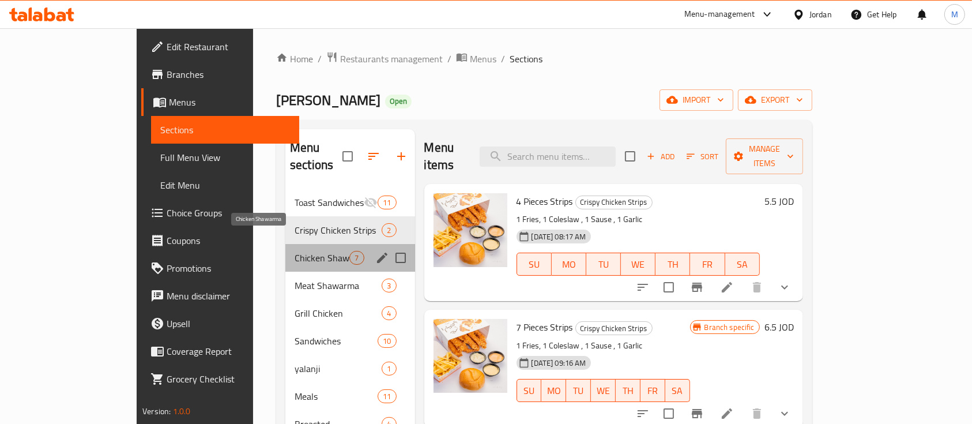
click at [295, 251] on span "Chicken Shawarma" at bounding box center [322, 258] width 55 height 14
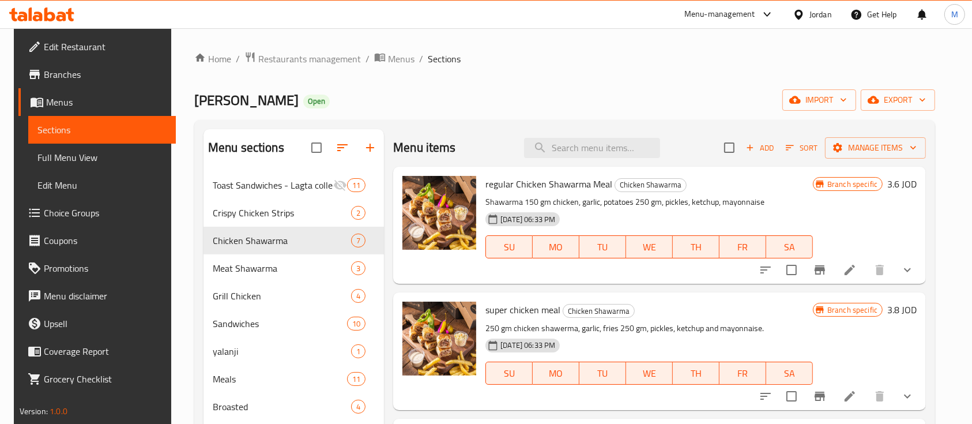
click at [817, 276] on icon "Branch-specific-item" at bounding box center [820, 270] width 14 height 14
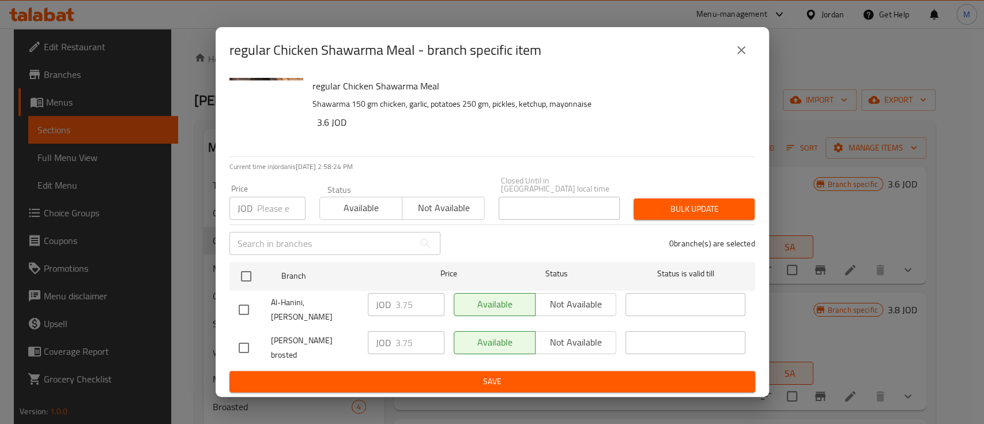
click at [742, 57] on icon "close" at bounding box center [741, 50] width 14 height 14
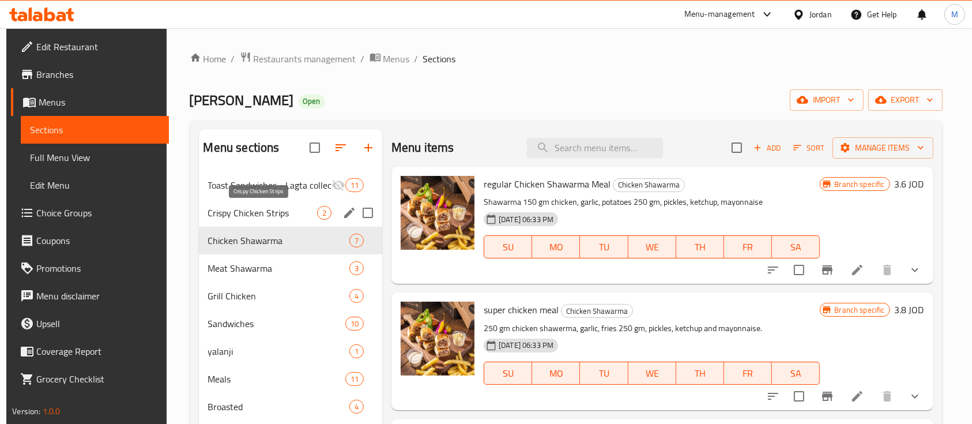
click at [248, 216] on span "Crispy Chicken Strips" at bounding box center [262, 213] width 109 height 14
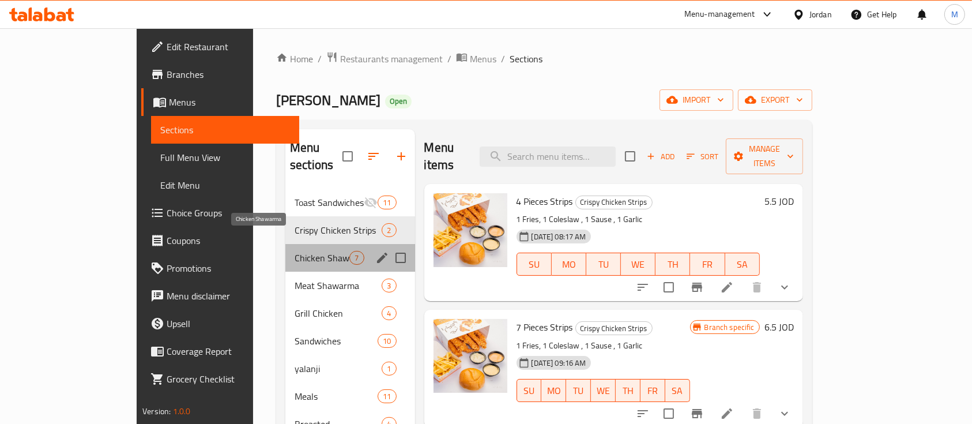
click at [295, 251] on span "Chicken Shawarma" at bounding box center [322, 258] width 55 height 14
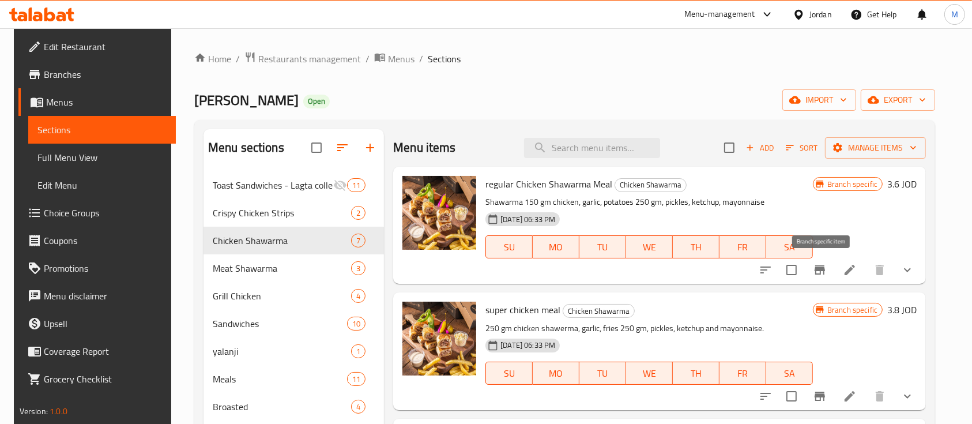
click at [822, 265] on icon "Branch-specific-item" at bounding box center [820, 270] width 14 height 14
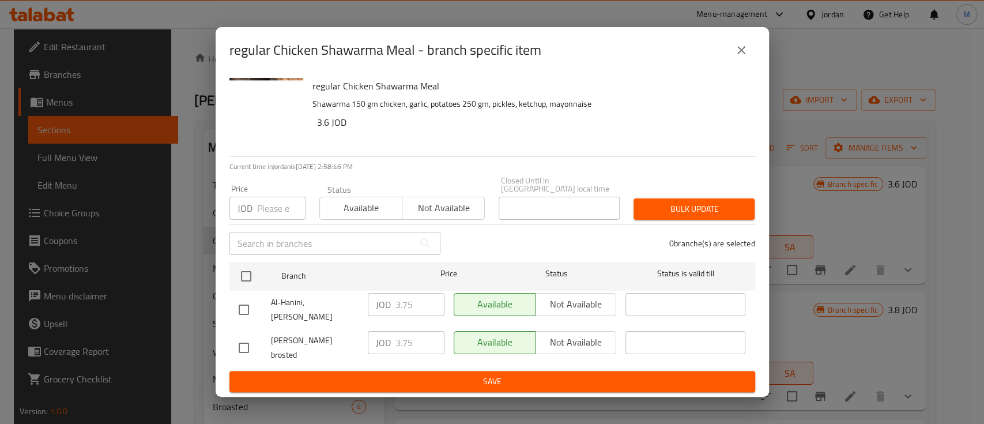
click at [741, 57] on icon "close" at bounding box center [741, 50] width 14 height 14
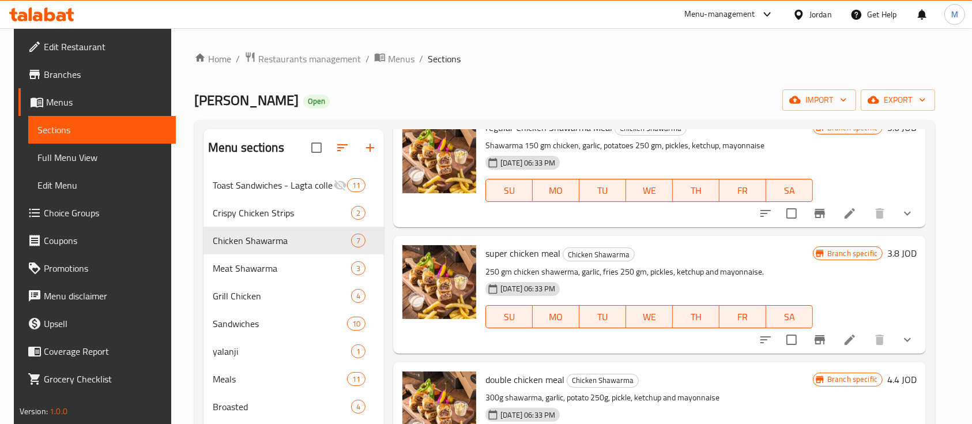
scroll to position [77, 0]
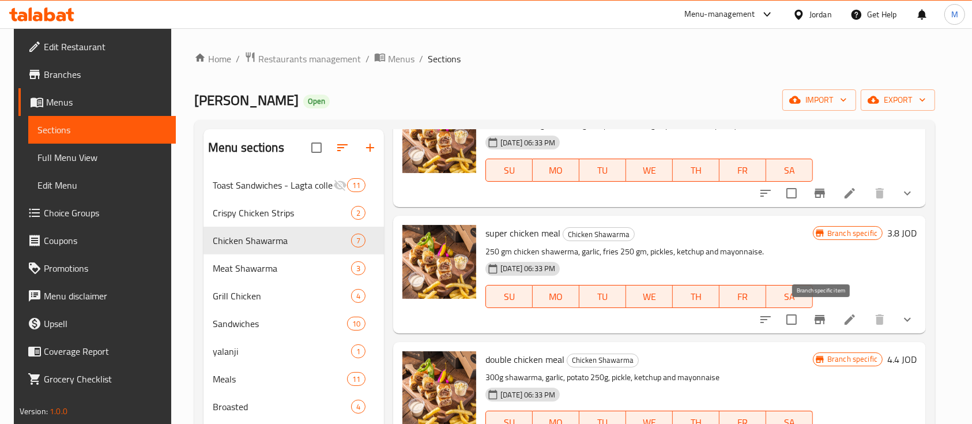
click at [821, 318] on icon "Branch-specific-item" at bounding box center [819, 319] width 10 height 9
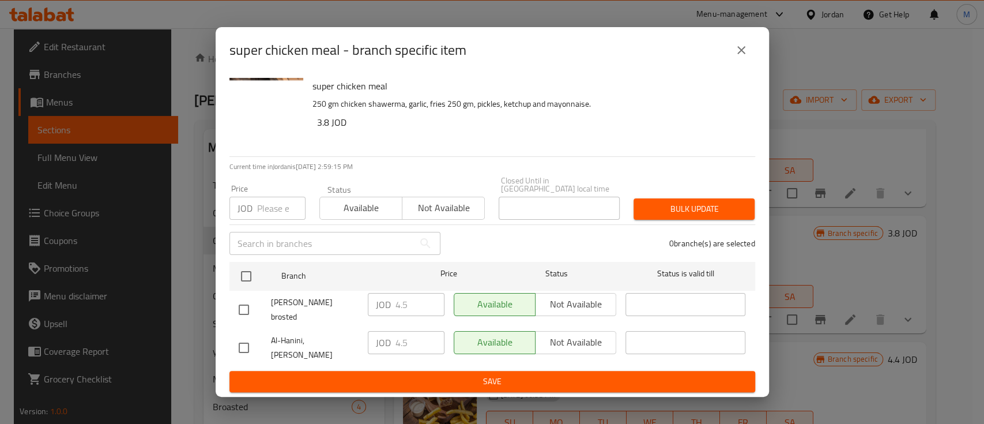
click at [740, 57] on icon "close" at bounding box center [741, 50] width 14 height 14
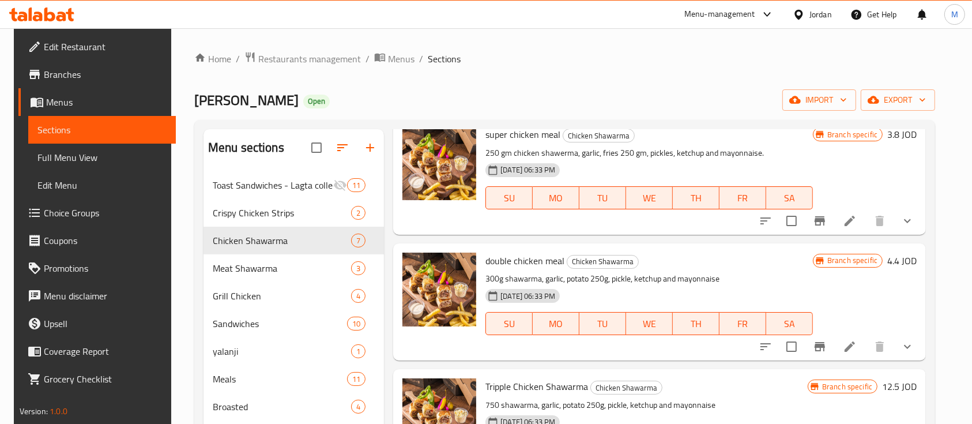
scroll to position [231, 0]
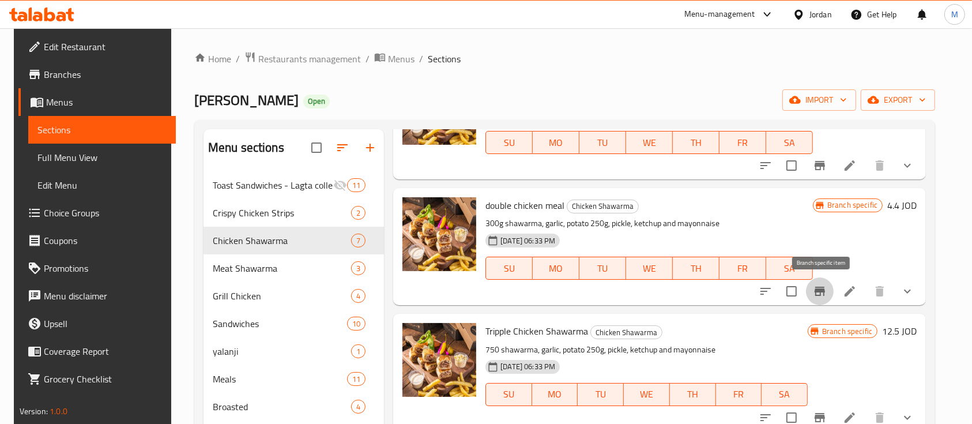
click at [817, 292] on icon "Branch-specific-item" at bounding box center [819, 290] width 10 height 9
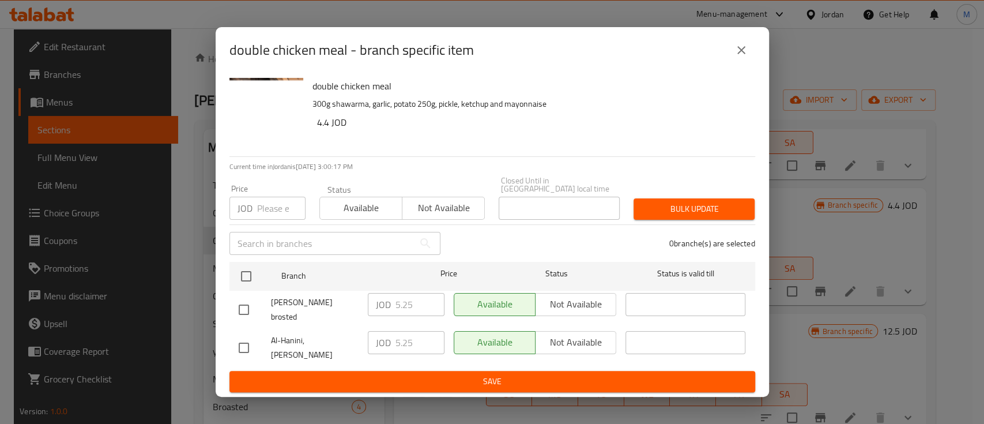
click at [746, 57] on icon "close" at bounding box center [741, 50] width 14 height 14
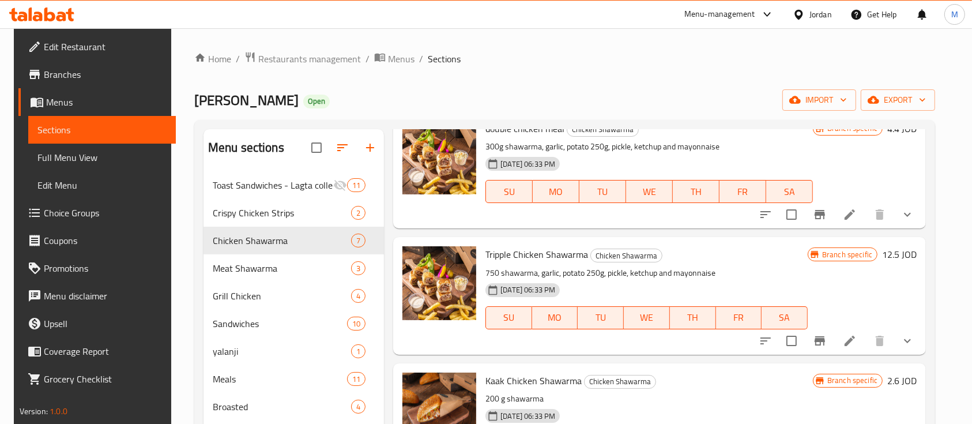
scroll to position [384, 0]
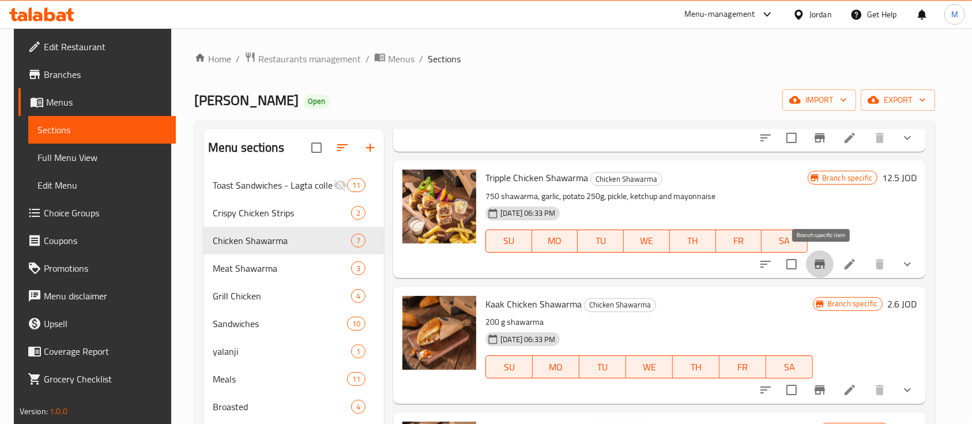
click at [828, 271] on button "Branch-specific-item" at bounding box center [820, 264] width 28 height 28
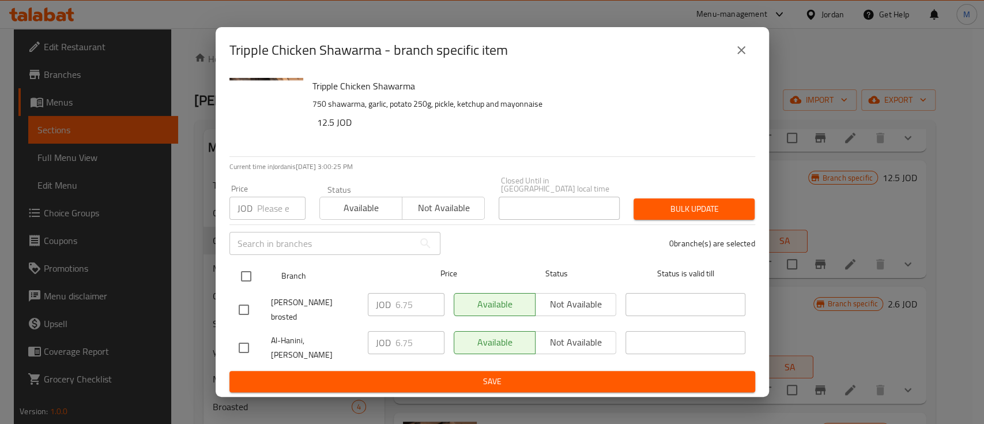
click at [244, 278] on input "checkbox" at bounding box center [246, 276] width 24 height 24
checkbox input "true"
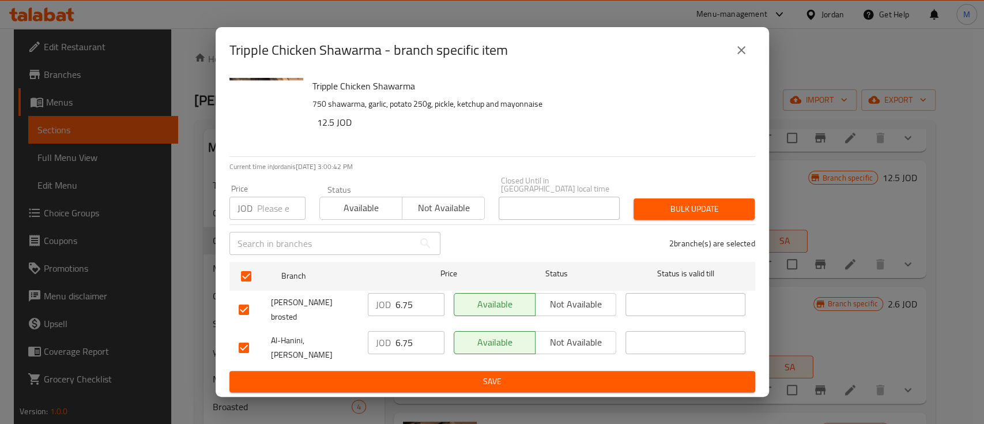
click at [740, 57] on icon "close" at bounding box center [741, 50] width 14 height 14
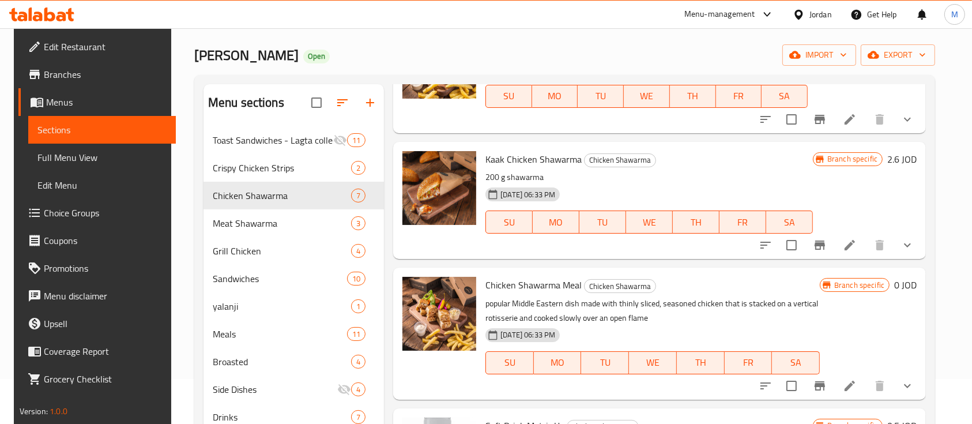
scroll to position [77, 0]
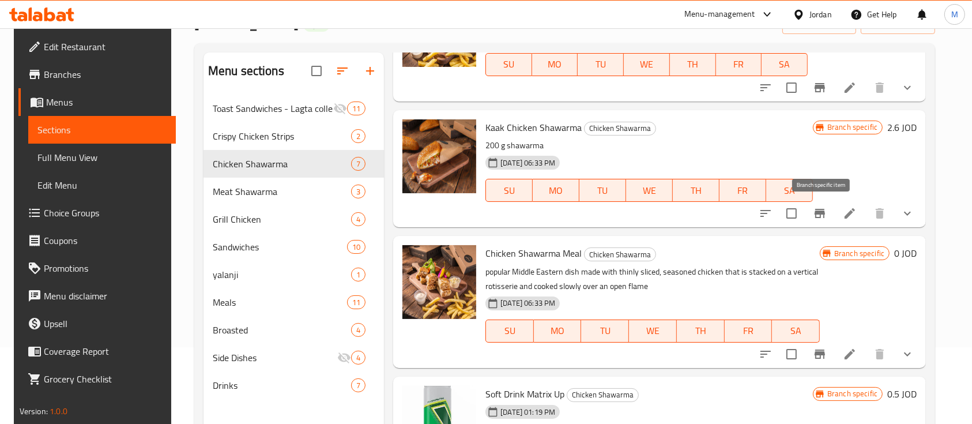
click at [825, 218] on icon "Branch-specific-item" at bounding box center [820, 213] width 14 height 14
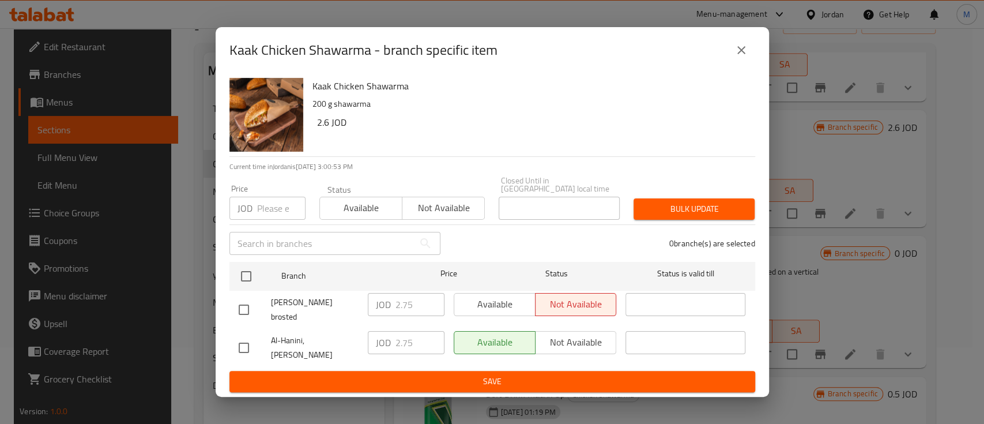
click at [745, 57] on icon "close" at bounding box center [741, 50] width 14 height 14
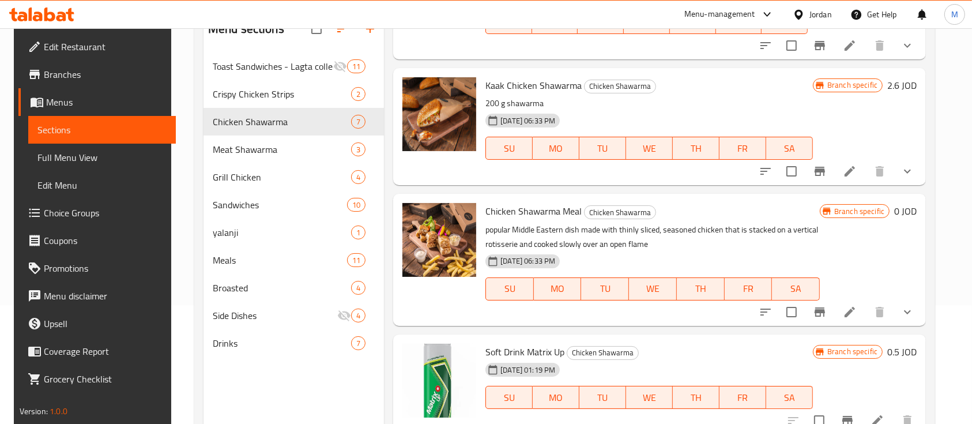
scroll to position [153, 0]
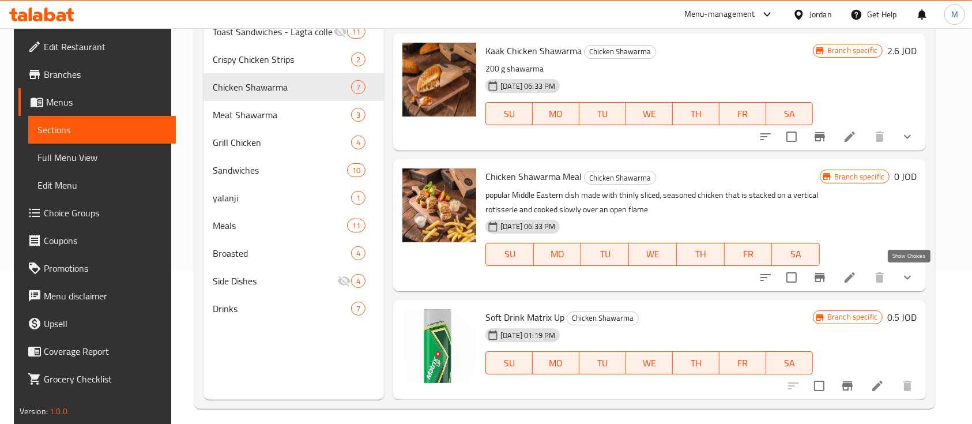
click at [911, 274] on icon "show more" at bounding box center [907, 277] width 14 height 14
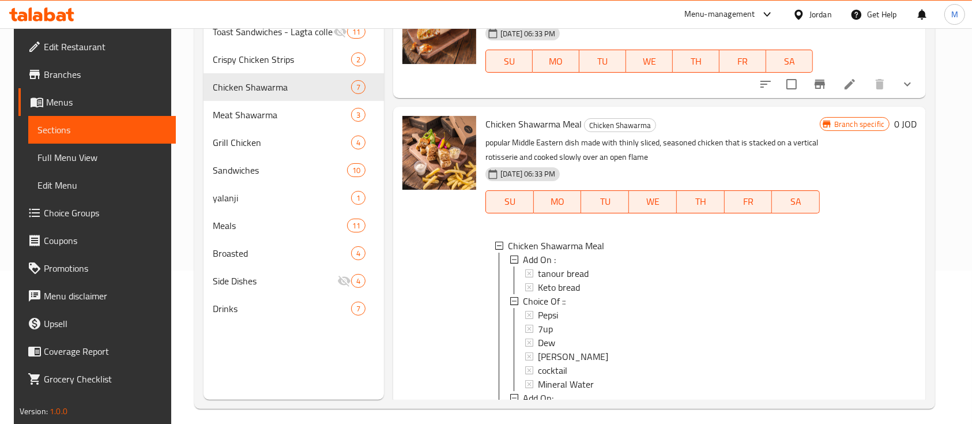
scroll to position [560, 0]
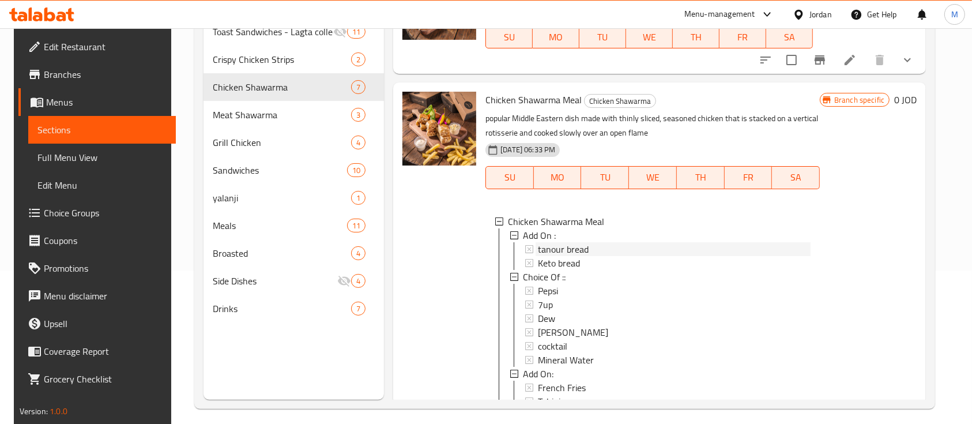
click at [648, 252] on div "tanour bread" at bounding box center [674, 249] width 273 height 14
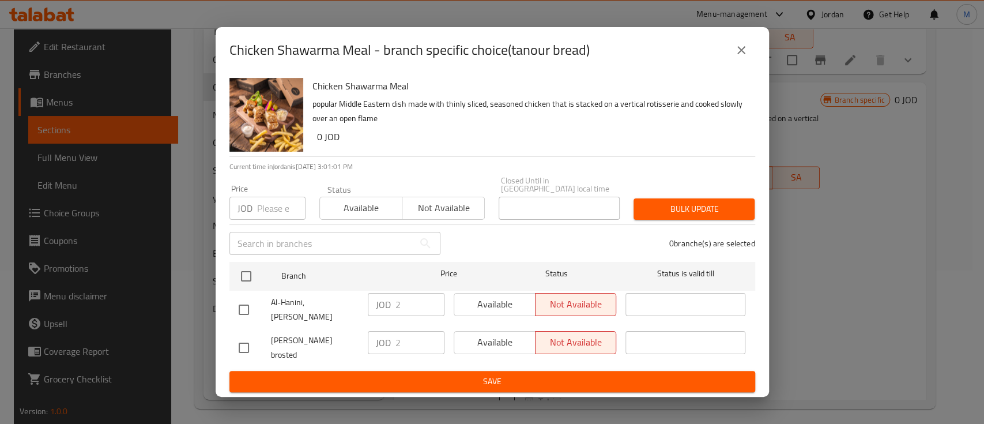
click at [738, 54] on icon "close" at bounding box center [741, 50] width 8 height 8
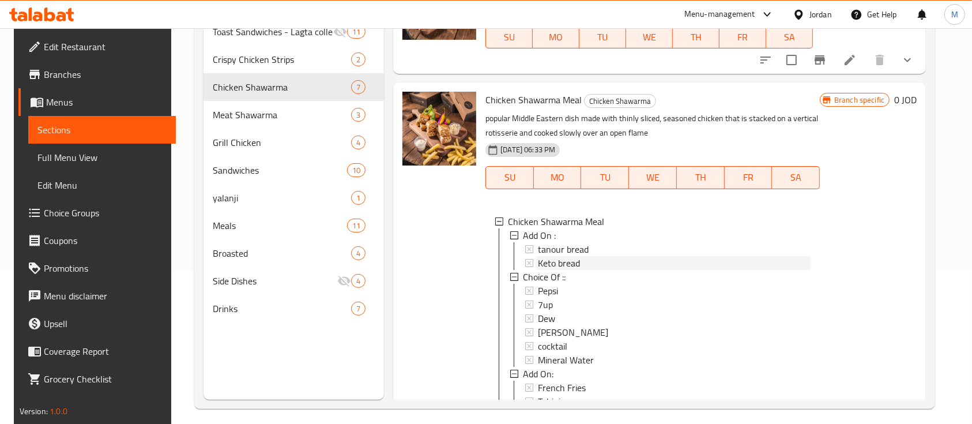
click at [545, 265] on span "Keto bread" at bounding box center [559, 263] width 42 height 14
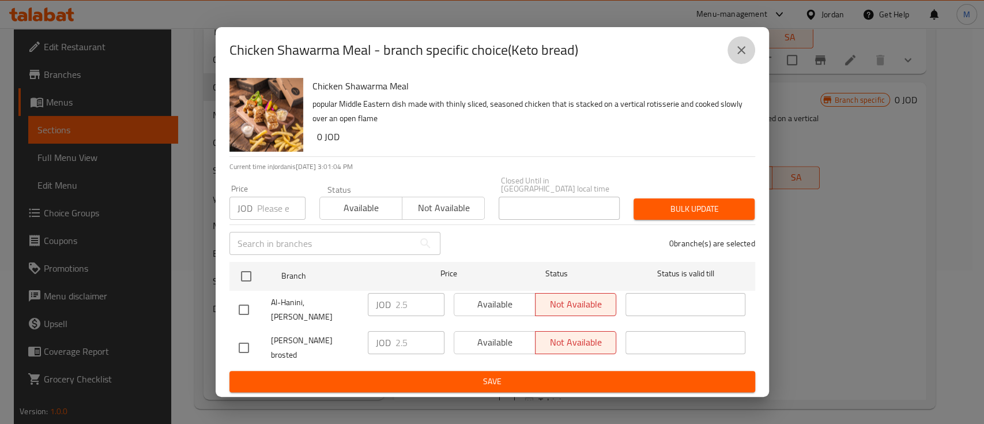
click at [734, 57] on icon "close" at bounding box center [741, 50] width 14 height 14
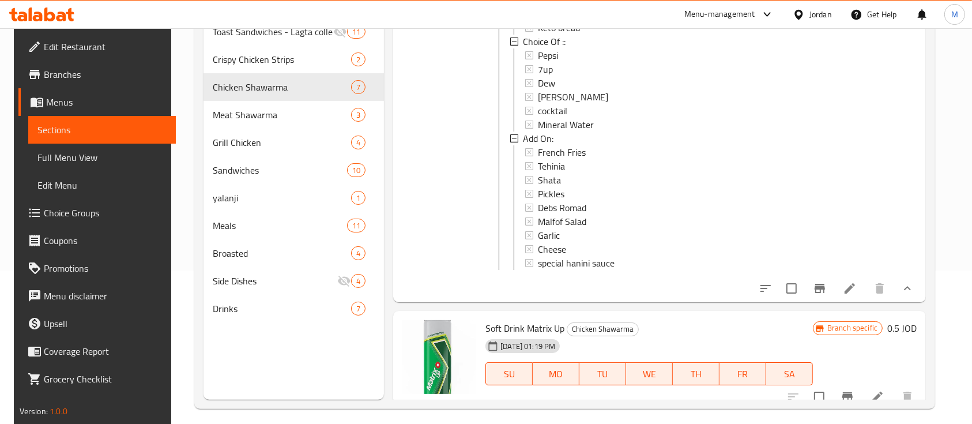
scroll to position [818, 0]
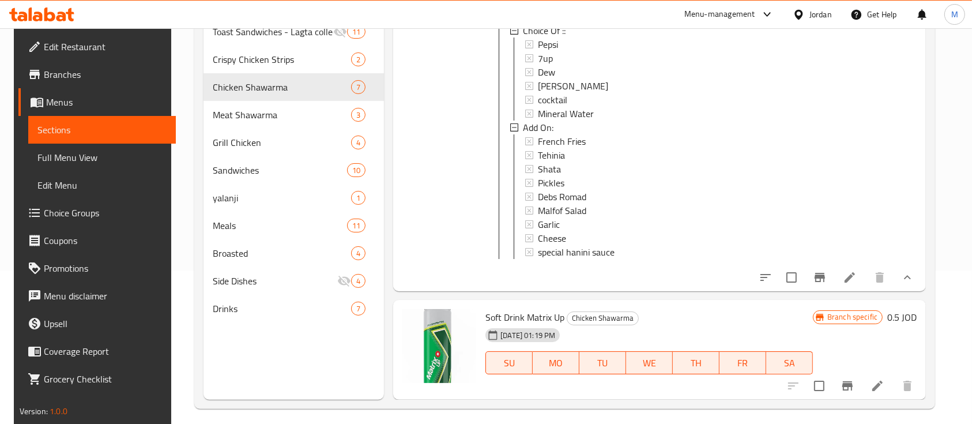
click at [852, 383] on icon "Branch-specific-item" at bounding box center [847, 385] width 10 height 9
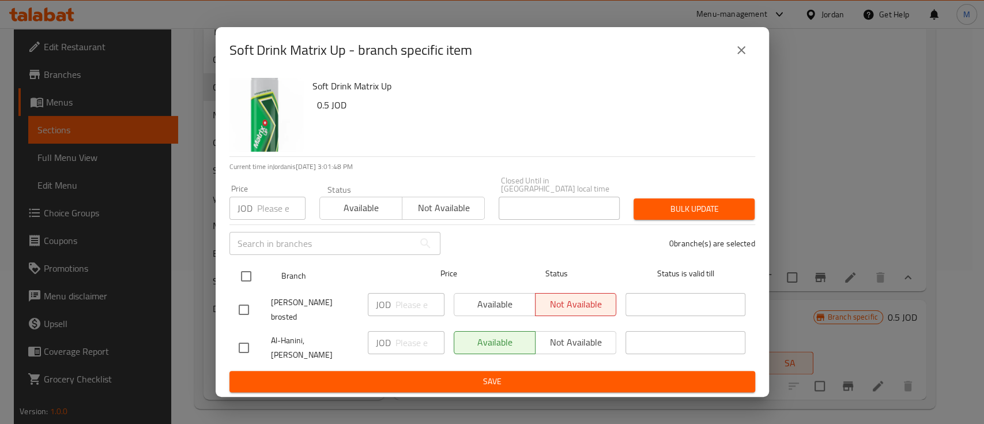
click at [246, 282] on input "checkbox" at bounding box center [246, 276] width 24 height 24
checkbox input "true"
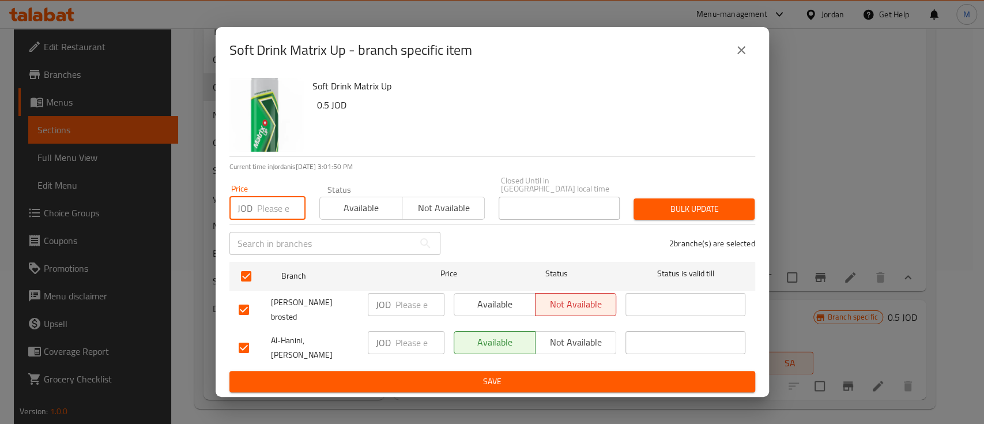
click at [262, 214] on input "number" at bounding box center [281, 208] width 48 height 23
type input "0.6"
click at [700, 216] on span "Bulk update" at bounding box center [694, 209] width 103 height 14
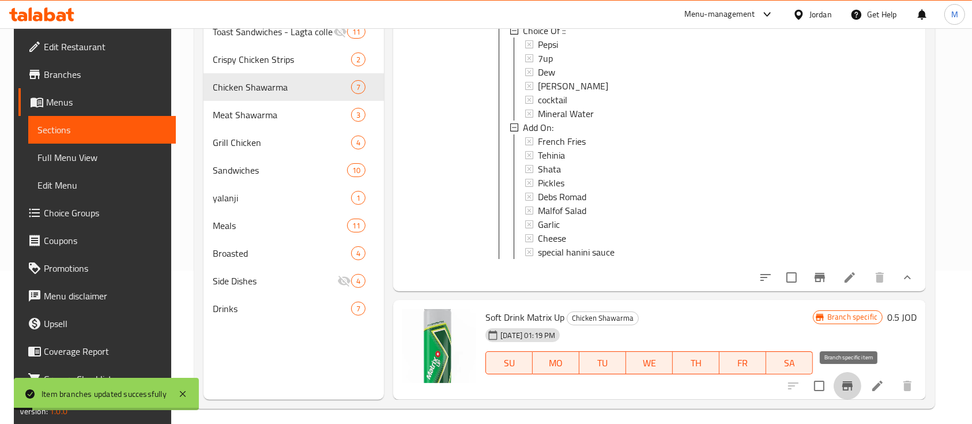
click at [851, 384] on icon "Branch-specific-item" at bounding box center [847, 385] width 10 height 9
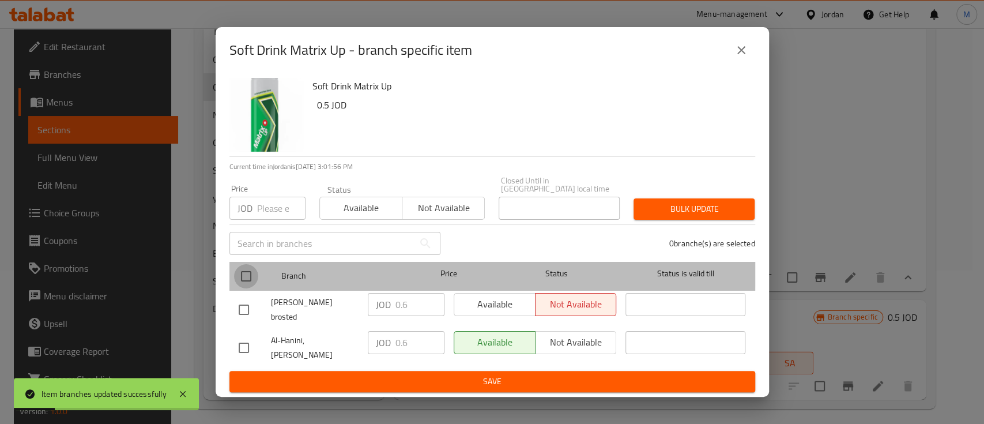
click at [240, 278] on input "checkbox" at bounding box center [246, 276] width 24 height 24
checkbox input "true"
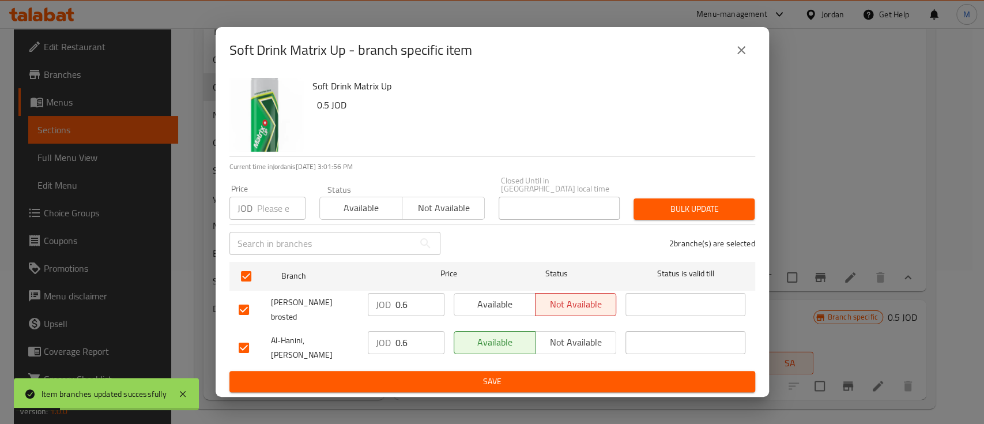
click at [276, 208] on input "number" at bounding box center [281, 208] width 48 height 23
type input "0.5"
click at [741, 209] on span "Bulk update" at bounding box center [694, 209] width 103 height 14
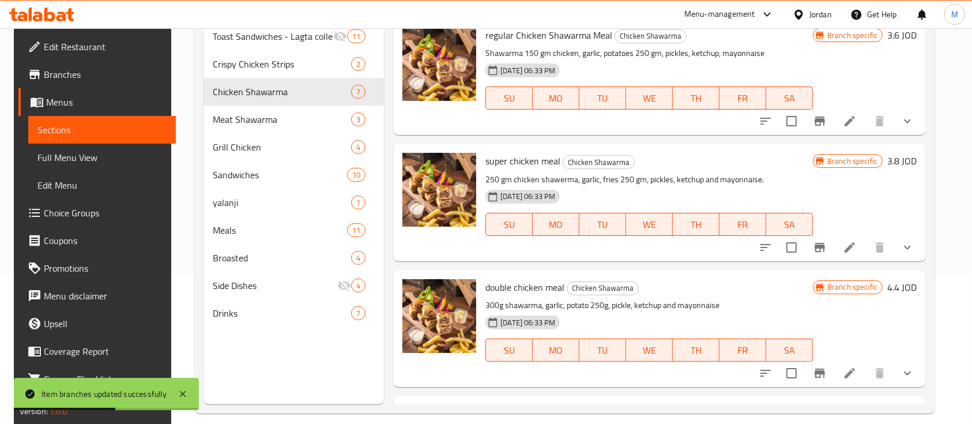
scroll to position [0, 0]
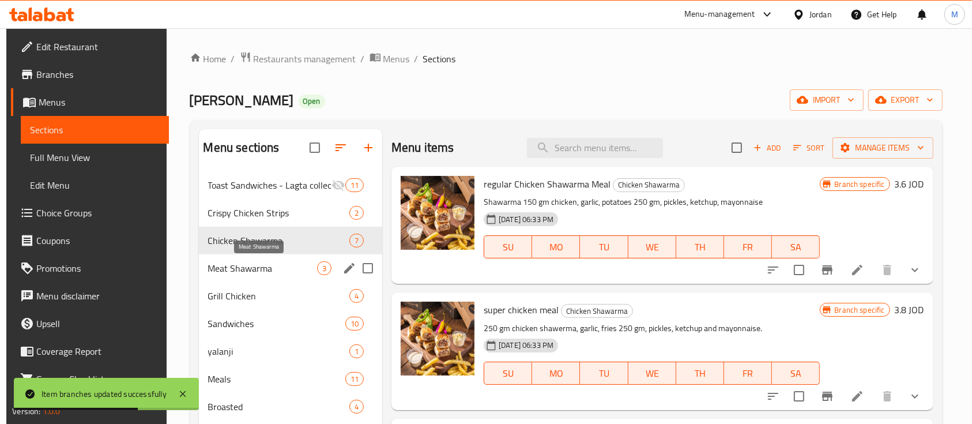
click at [235, 270] on span "Meat Shawarma" at bounding box center [262, 268] width 109 height 14
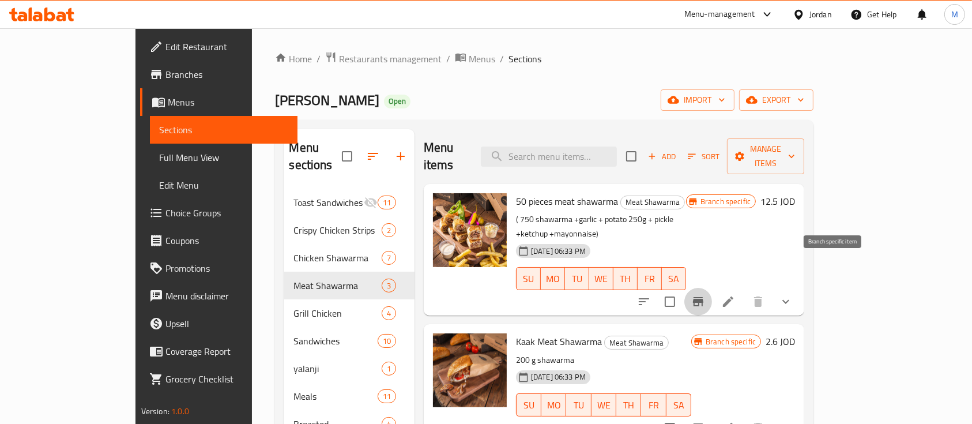
click at [712, 288] on button "Branch-specific-item" at bounding box center [698, 302] width 28 height 28
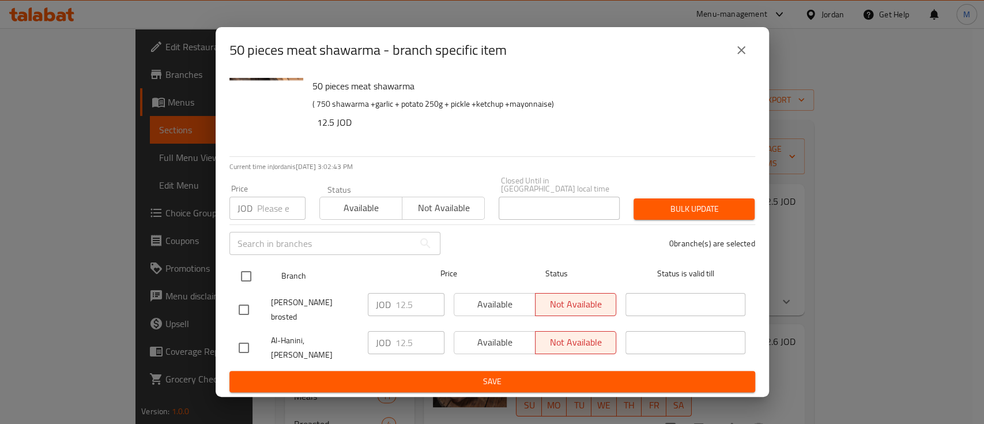
click at [244, 283] on input "checkbox" at bounding box center [246, 276] width 24 height 24
checkbox input "true"
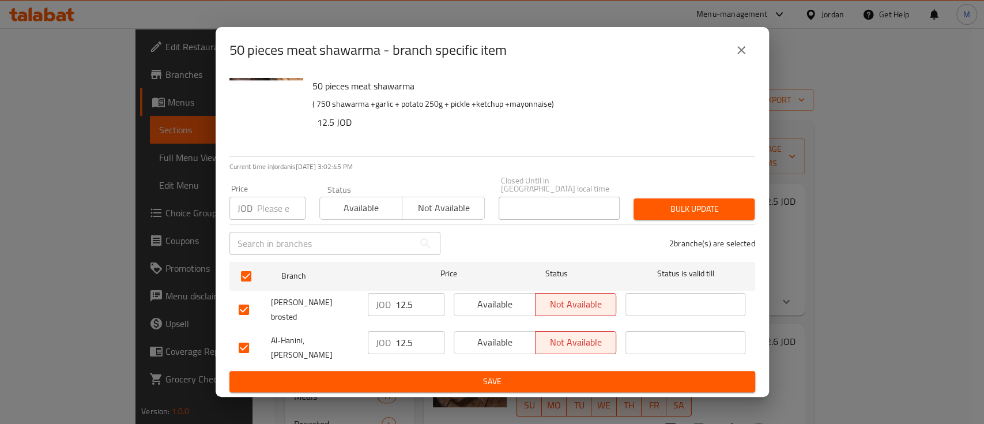
click at [254, 219] on div "JOD Price" at bounding box center [267, 208] width 76 height 23
type input "15"
click at [696, 207] on span "Bulk update" at bounding box center [694, 209] width 103 height 14
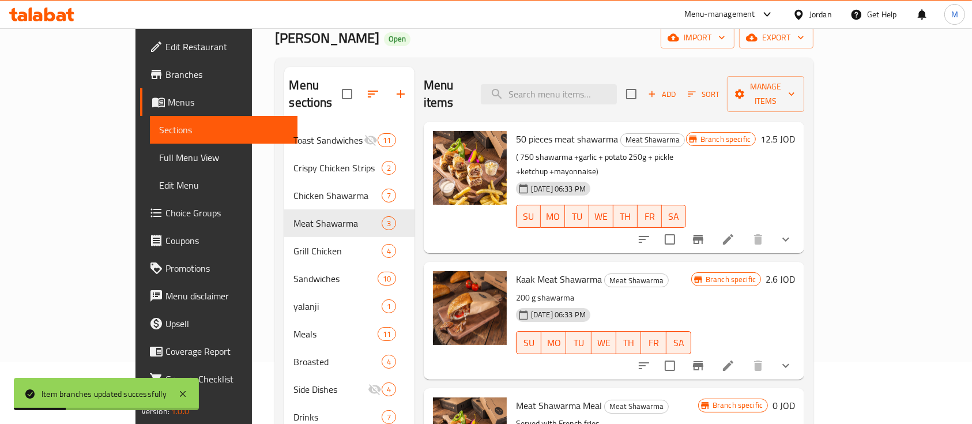
scroll to position [77, 0]
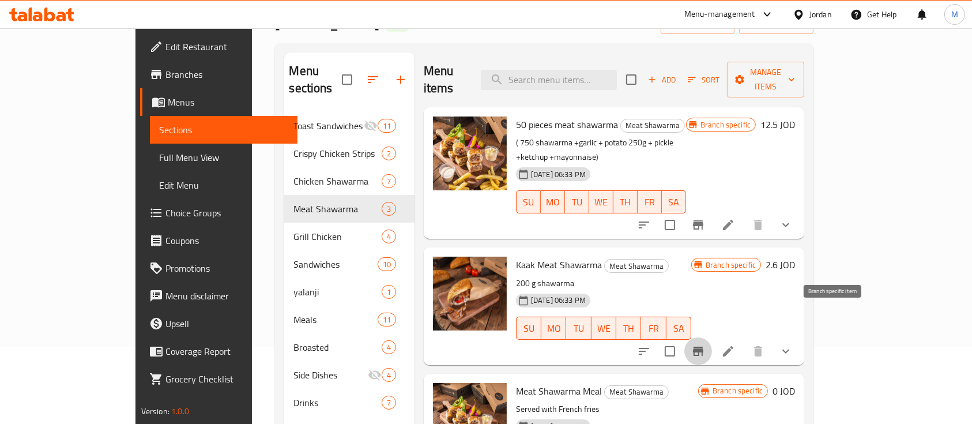
click at [703, 346] on icon "Branch-specific-item" at bounding box center [698, 350] width 10 height 9
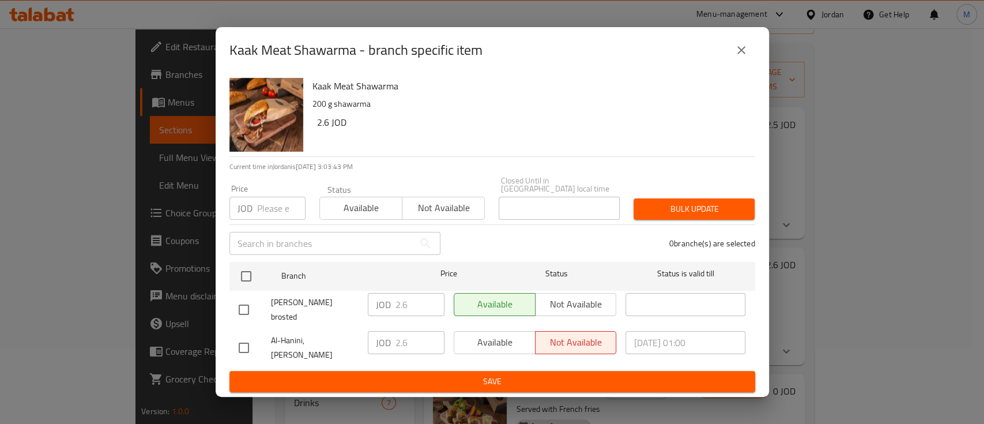
click at [742, 57] on icon "close" at bounding box center [741, 50] width 14 height 14
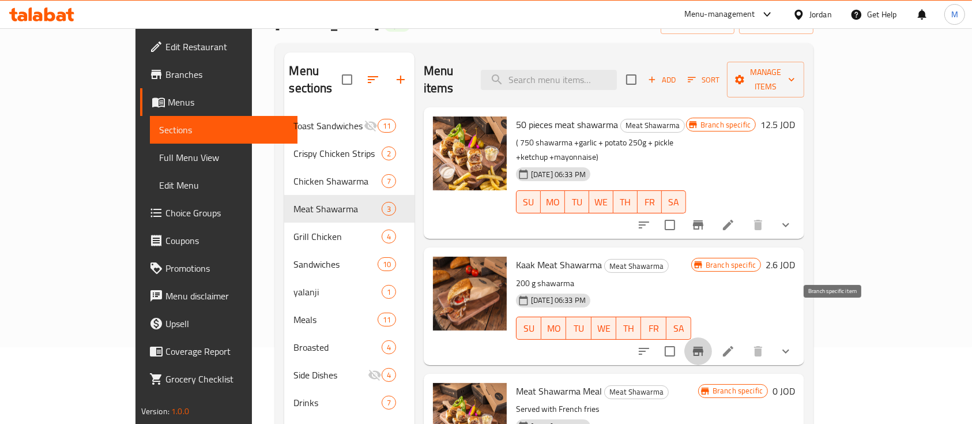
click at [705, 344] on icon "Branch-specific-item" at bounding box center [698, 351] width 14 height 14
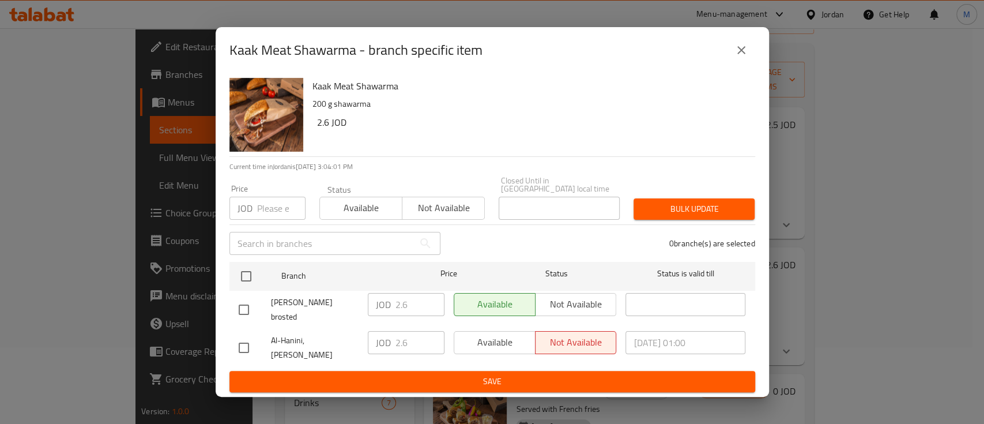
click at [244, 278] on input "checkbox" at bounding box center [246, 276] width 24 height 24
checkbox input "true"
click at [273, 212] on input "number" at bounding box center [281, 208] width 48 height 23
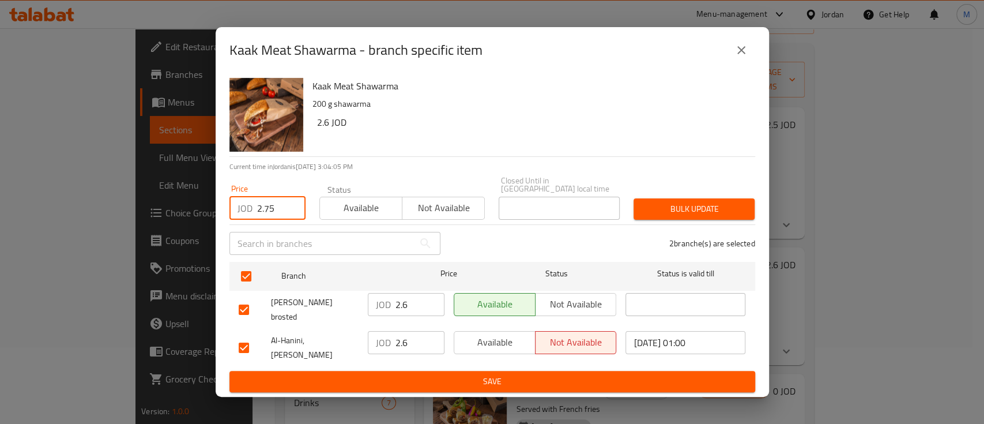
type input "2.75"
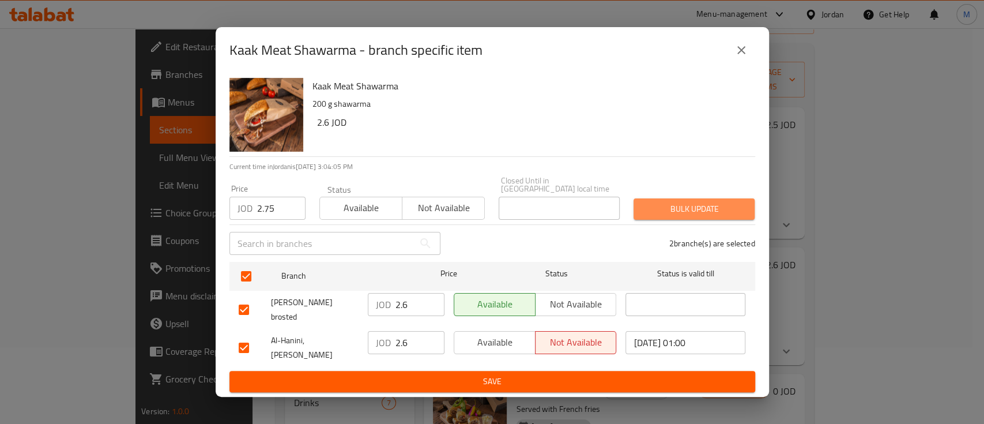
click at [673, 209] on span "Bulk update" at bounding box center [694, 209] width 103 height 14
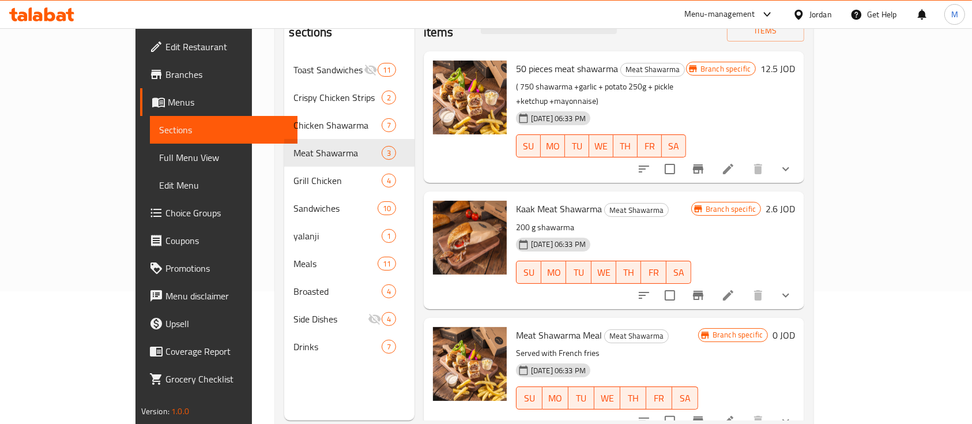
scroll to position [161, 0]
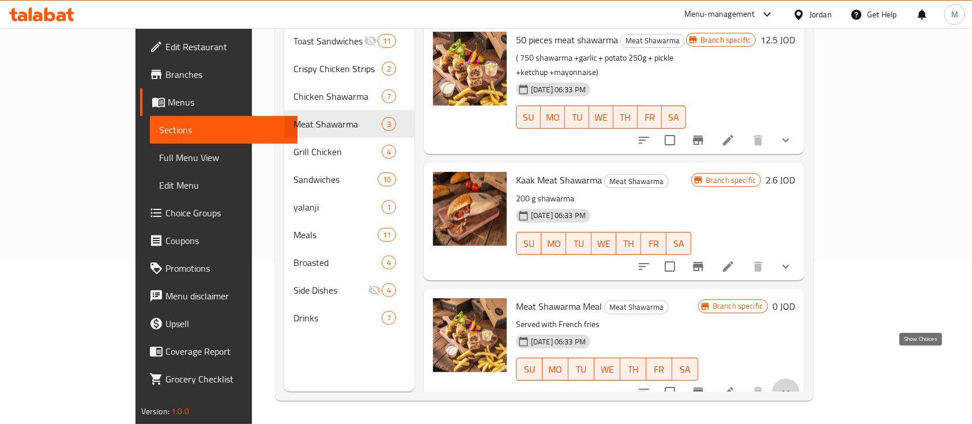
drag, startPoint x: 919, startPoint y: 358, endPoint x: 904, endPoint y: 334, distance: 28.0
click at [793, 385] on icon "show more" at bounding box center [786, 392] width 14 height 14
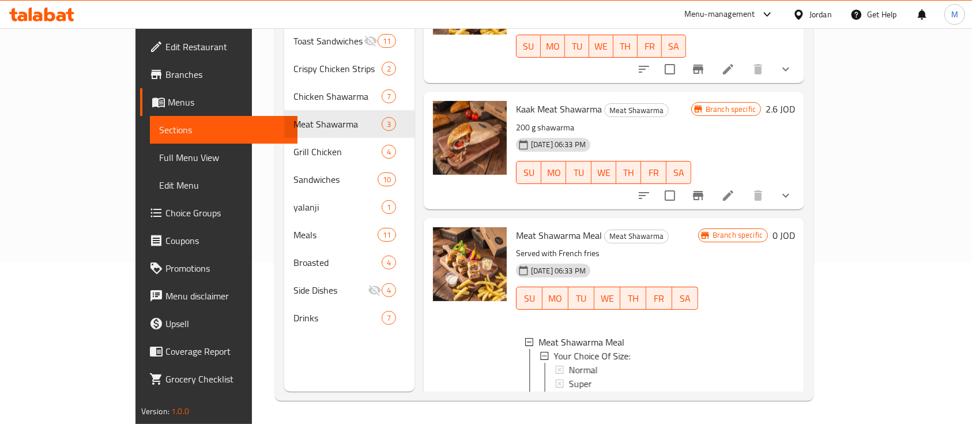
scroll to position [153, 0]
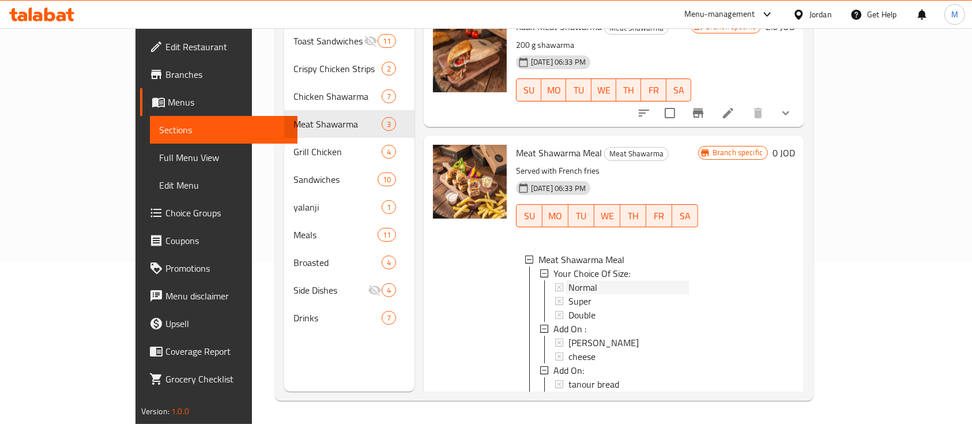
click at [593, 280] on div "Normal" at bounding box center [628, 287] width 120 height 14
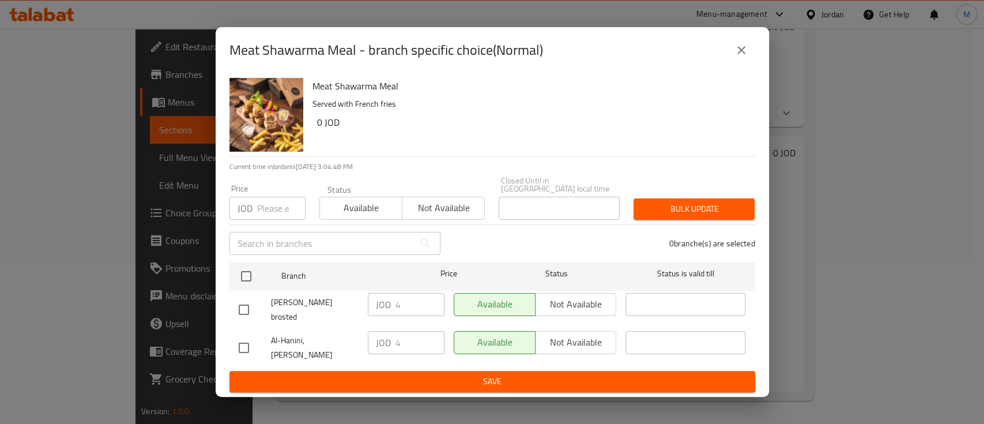
click at [738, 57] on icon "close" at bounding box center [741, 50] width 14 height 14
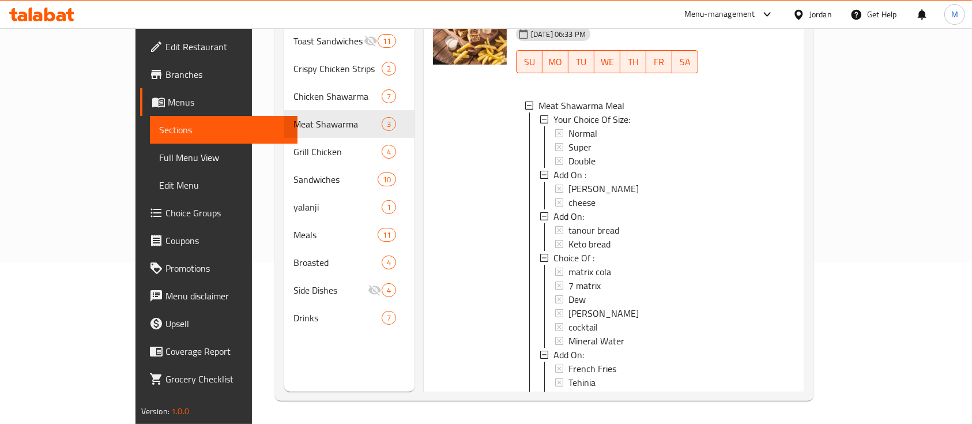
scroll to position [414, 0]
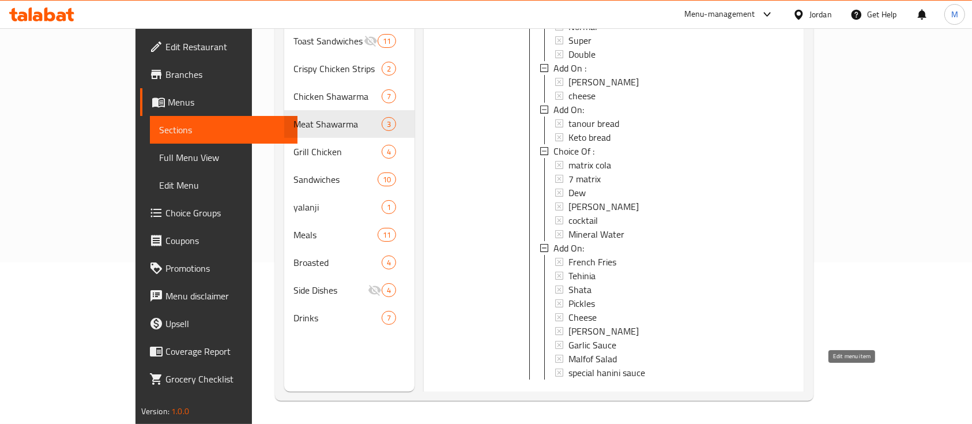
click at [735, 391] on icon at bounding box center [728, 398] width 14 height 14
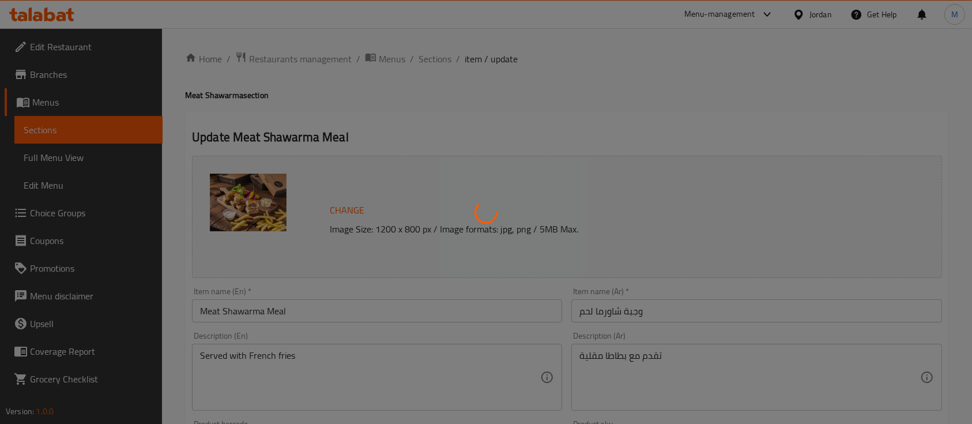
type input "إختيارك من الحجم:"
type input "1"
type input "اضافات :"
type input "0"
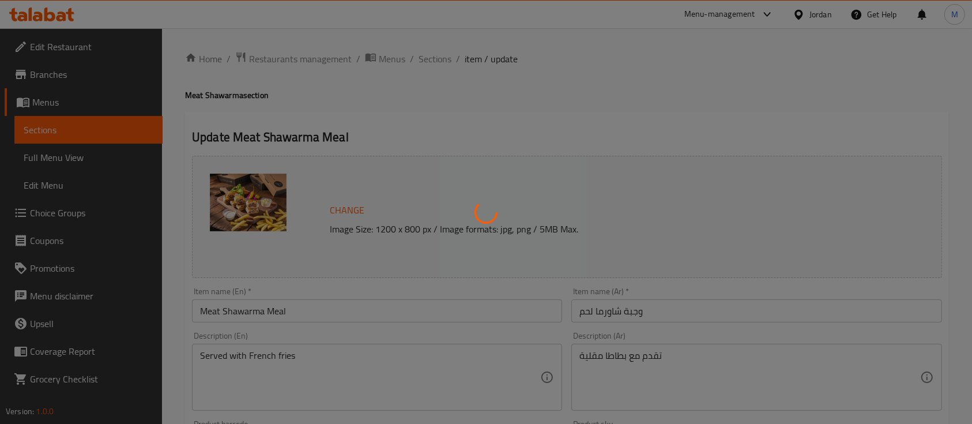
type input "0"
type input "اضافات:"
type input "0"
type input "اختيارك من :"
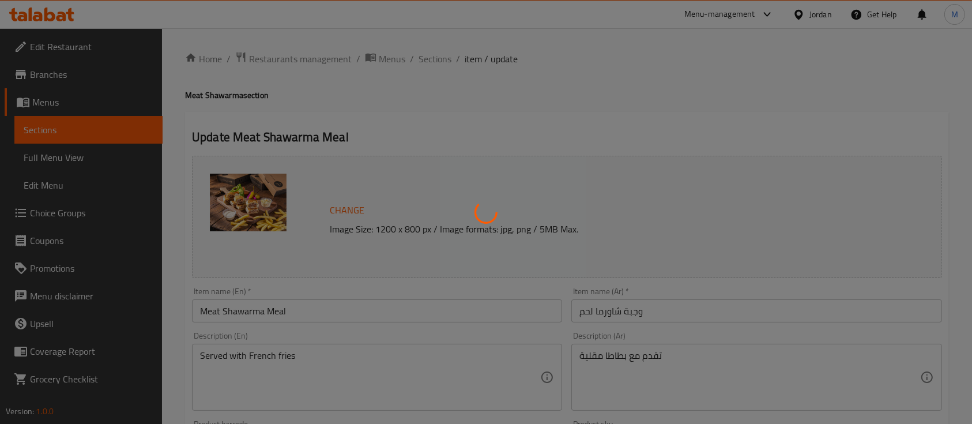
type input "0"
type input "اضافات:"
type input "0"
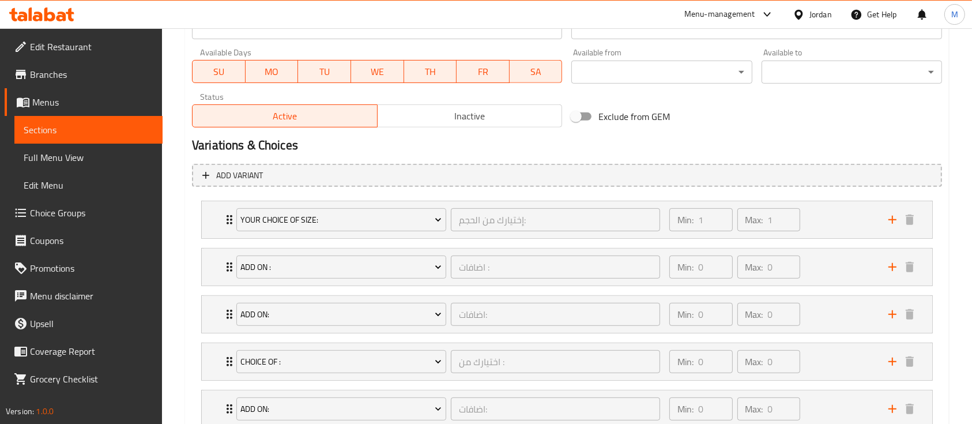
scroll to position [538, 0]
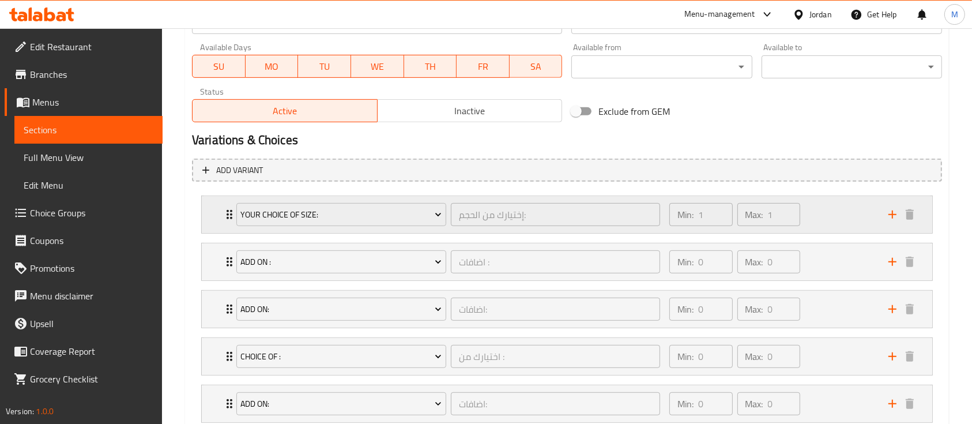
click at [842, 226] on div "Min: 1 ​ Max: 1 ​" at bounding box center [771, 214] width 219 height 37
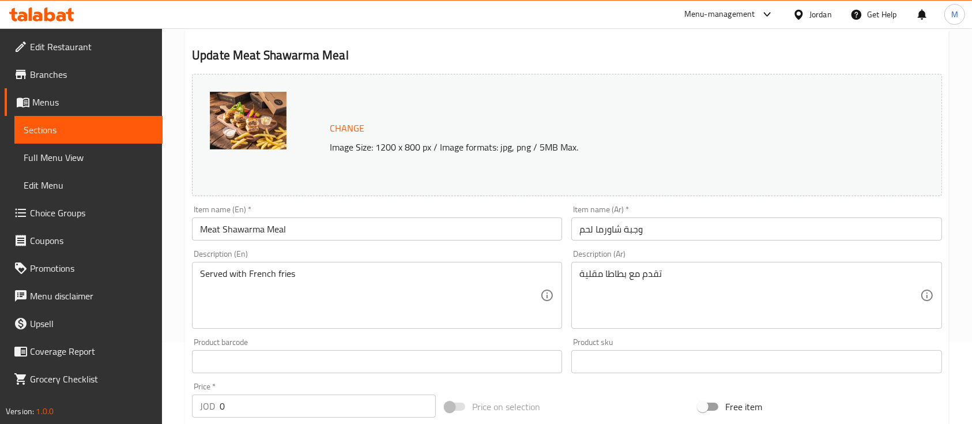
scroll to position [0, 0]
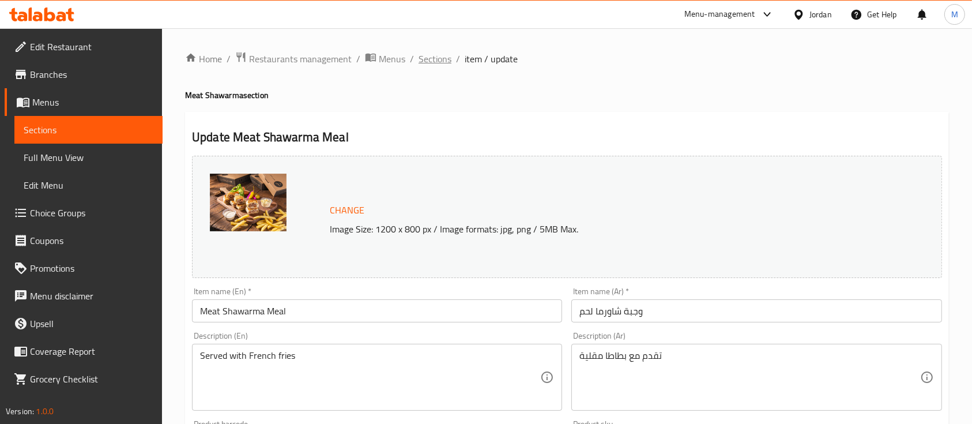
click at [425, 54] on span "Sections" at bounding box center [434, 59] width 33 height 14
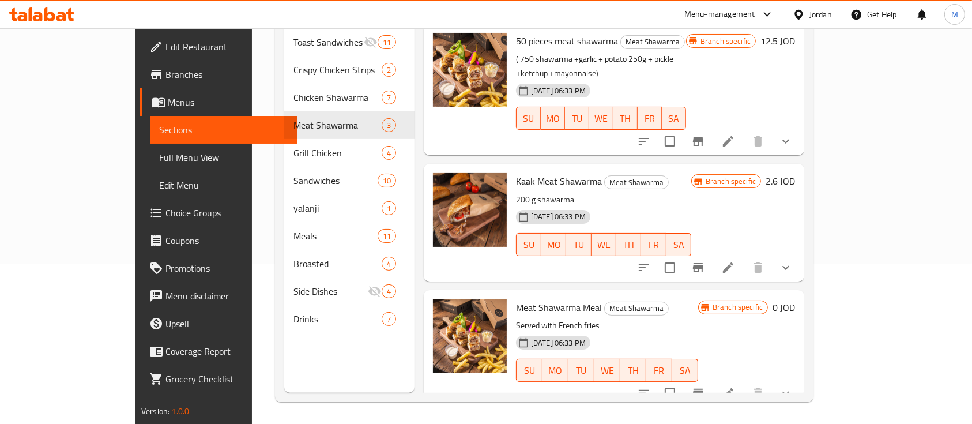
scroll to position [161, 0]
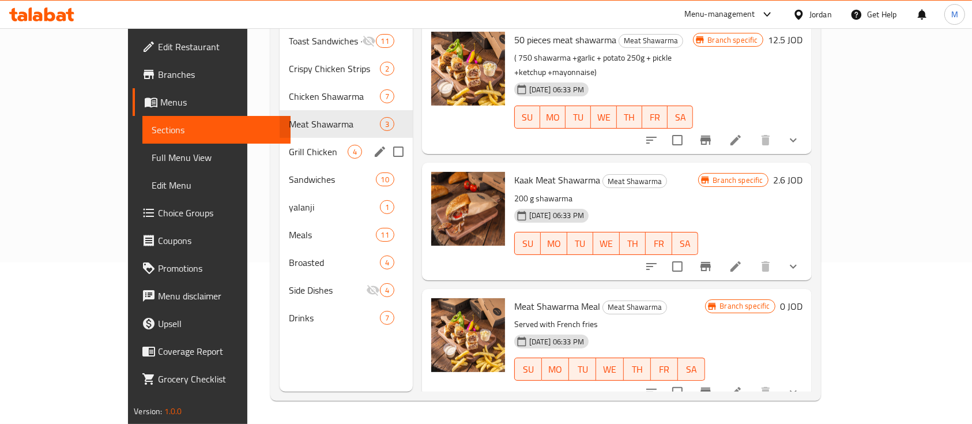
click at [289, 145] on span "Grill Chicken" at bounding box center [318, 152] width 58 height 14
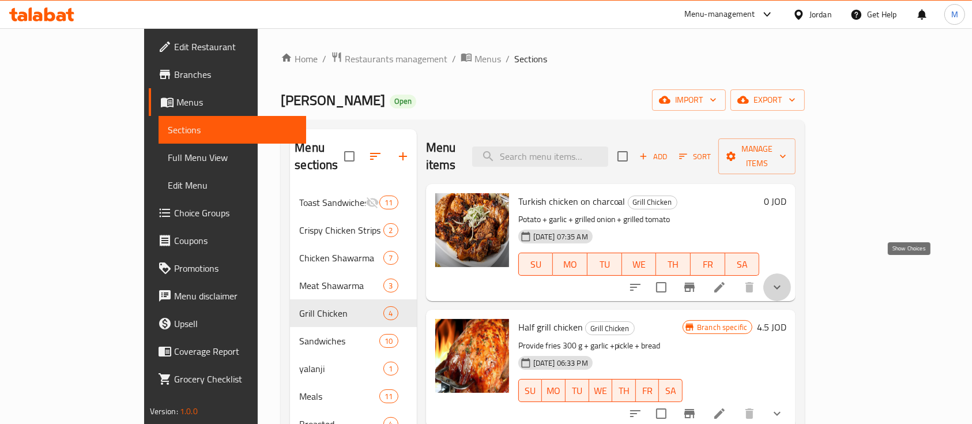
click at [780, 285] on icon "show more" at bounding box center [777, 287] width 7 height 4
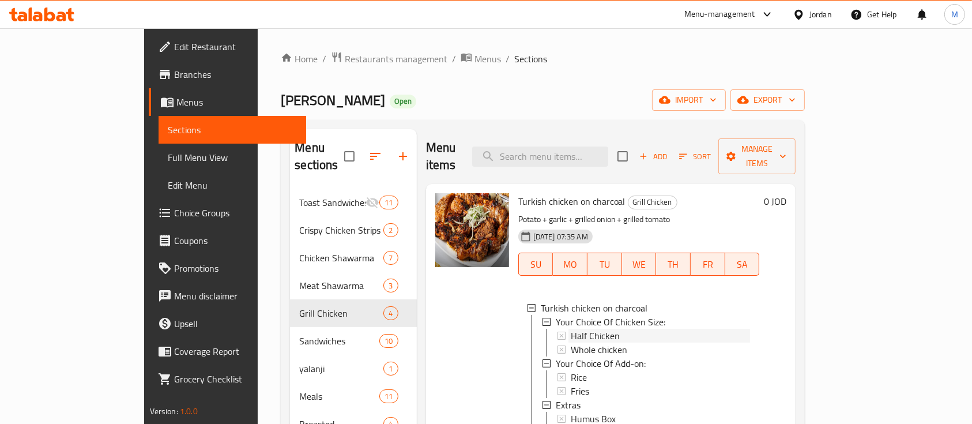
click at [571, 329] on span "Half Chicken" at bounding box center [595, 336] width 49 height 14
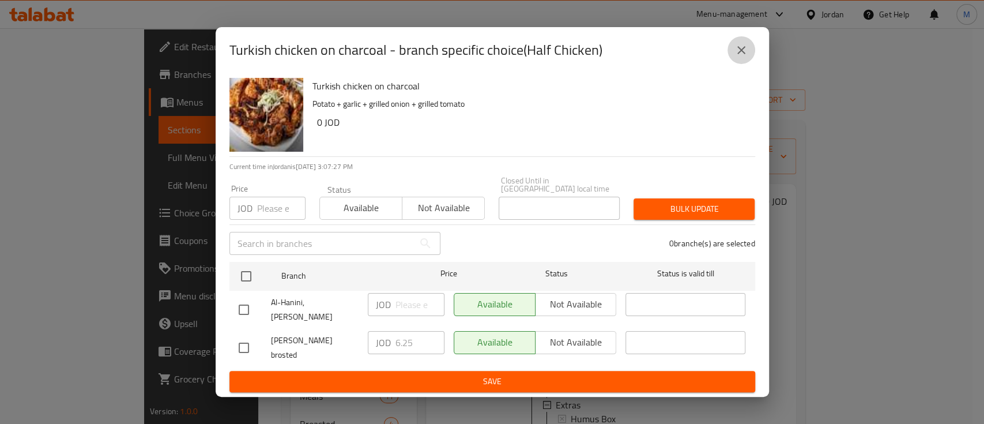
click at [738, 54] on icon "close" at bounding box center [741, 50] width 8 height 8
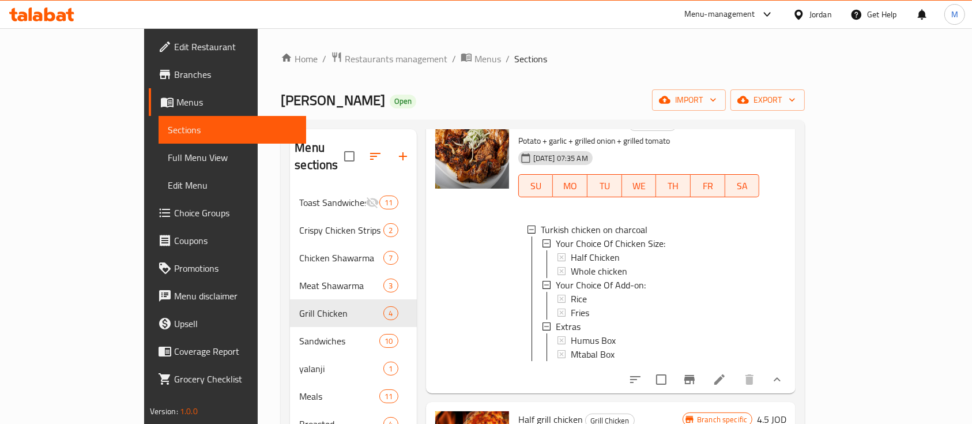
scroll to position [153, 0]
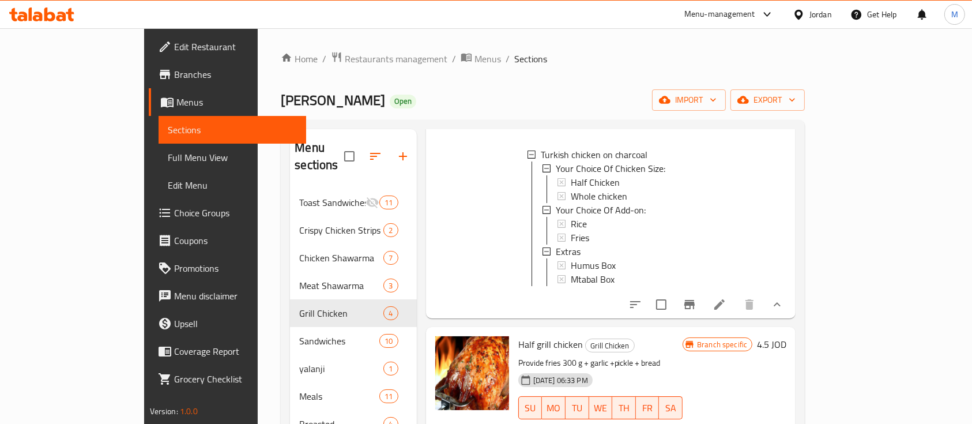
click at [726, 301] on icon at bounding box center [719, 304] width 14 height 14
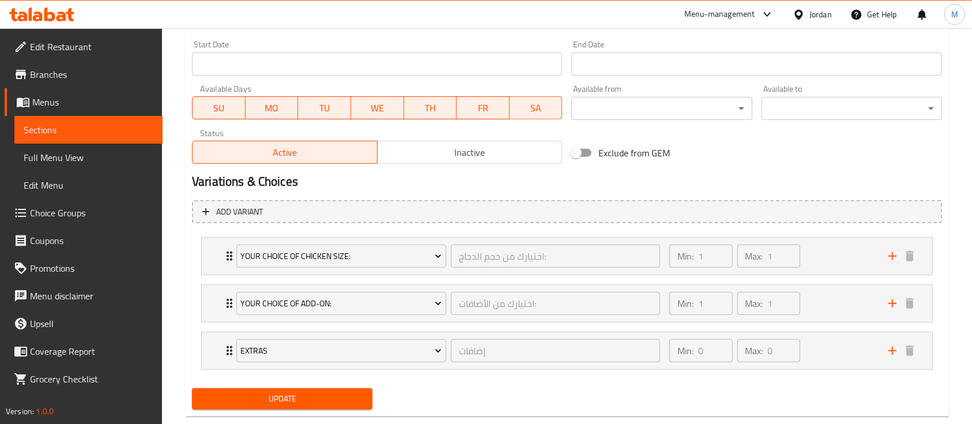
scroll to position [520, 0]
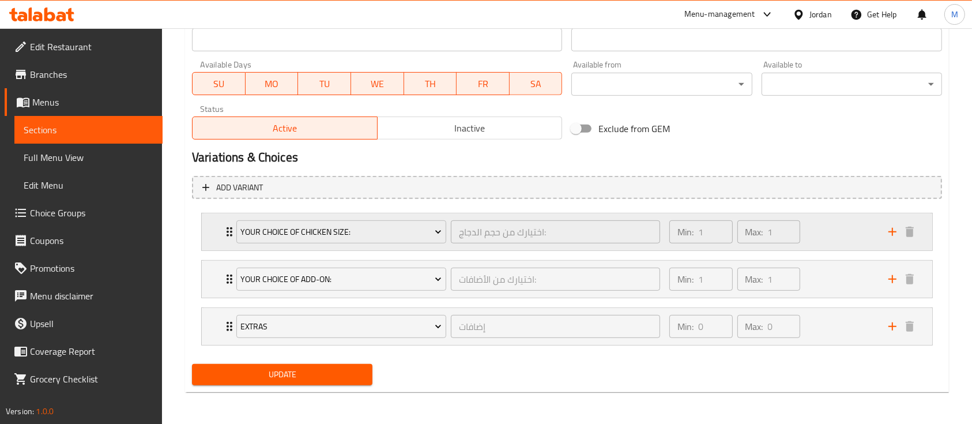
click at [819, 227] on div "Min: 1 ​ Max: 1 ​" at bounding box center [771, 231] width 219 height 37
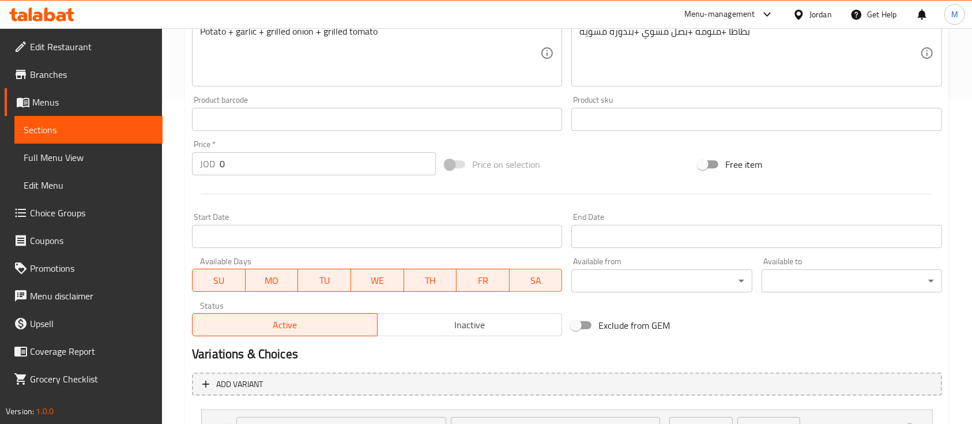
scroll to position [0, 0]
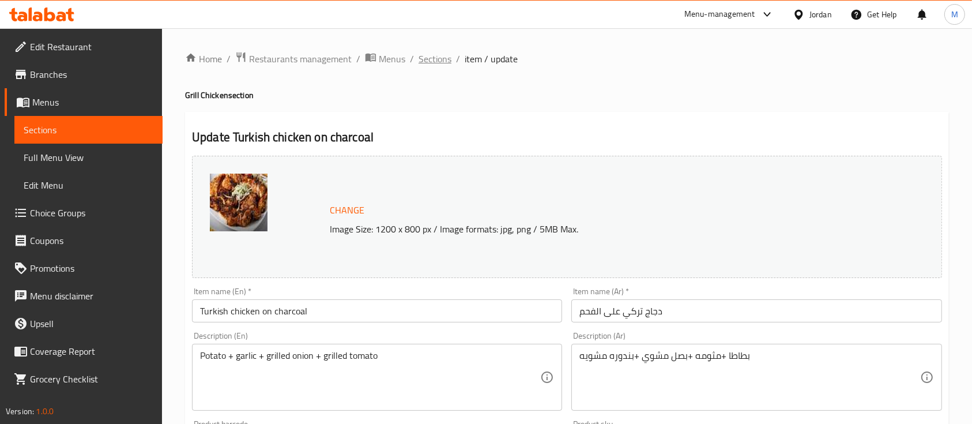
click at [431, 64] on span "Sections" at bounding box center [434, 59] width 33 height 14
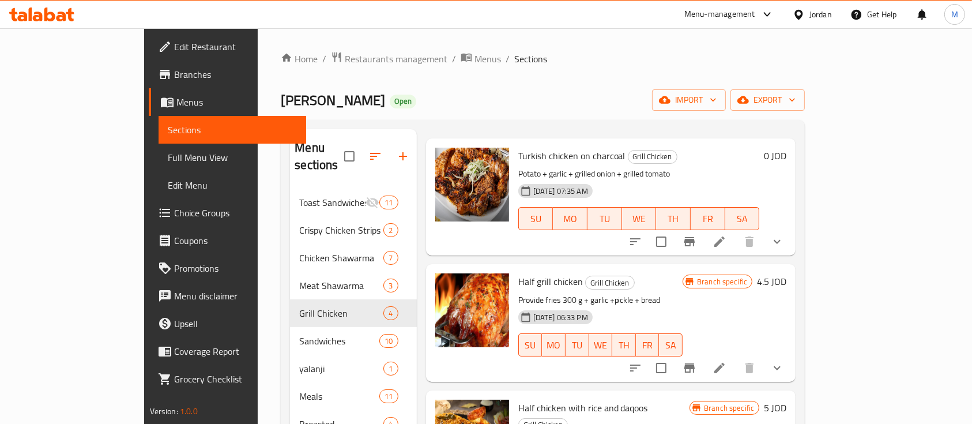
scroll to position [77, 0]
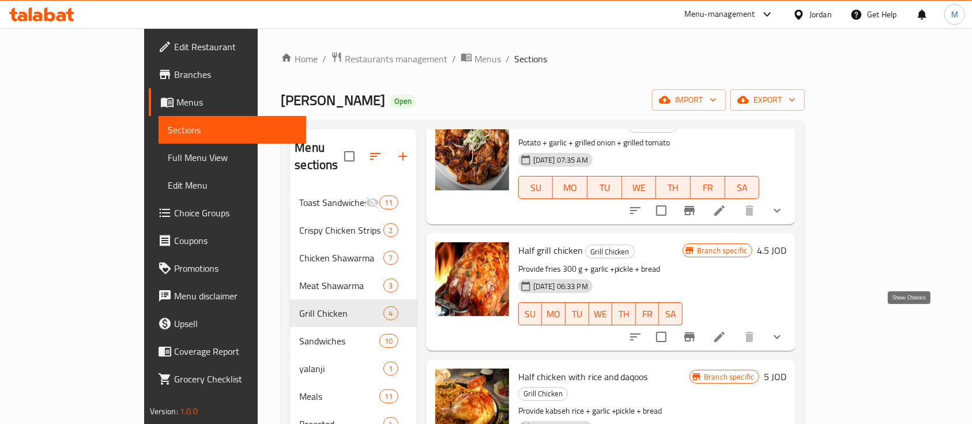
click at [784, 330] on icon "show more" at bounding box center [777, 337] width 14 height 14
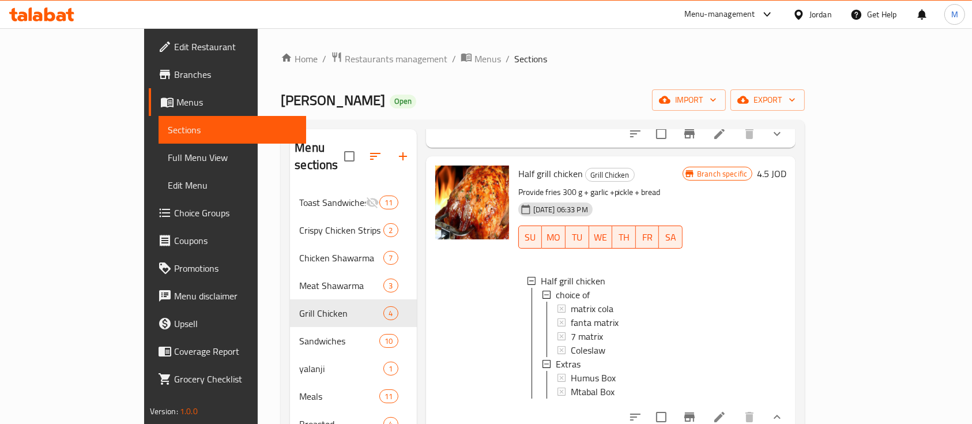
scroll to position [231, 0]
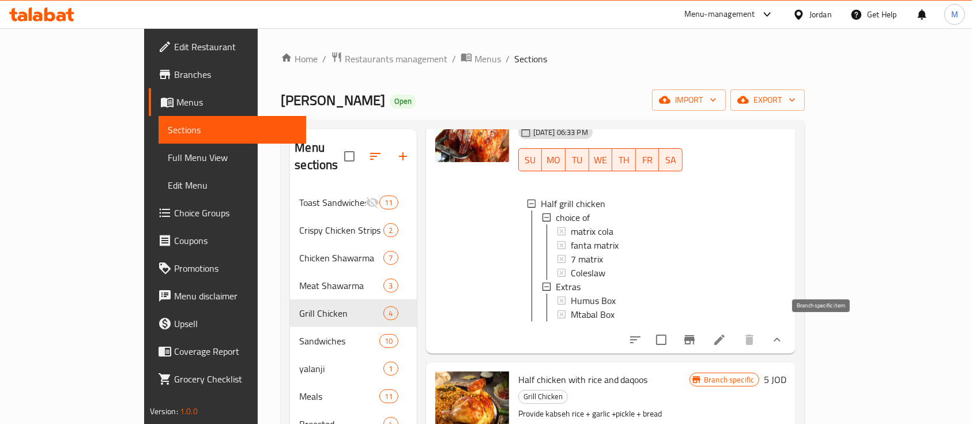
click at [696, 333] on icon "Branch-specific-item" at bounding box center [689, 340] width 14 height 14
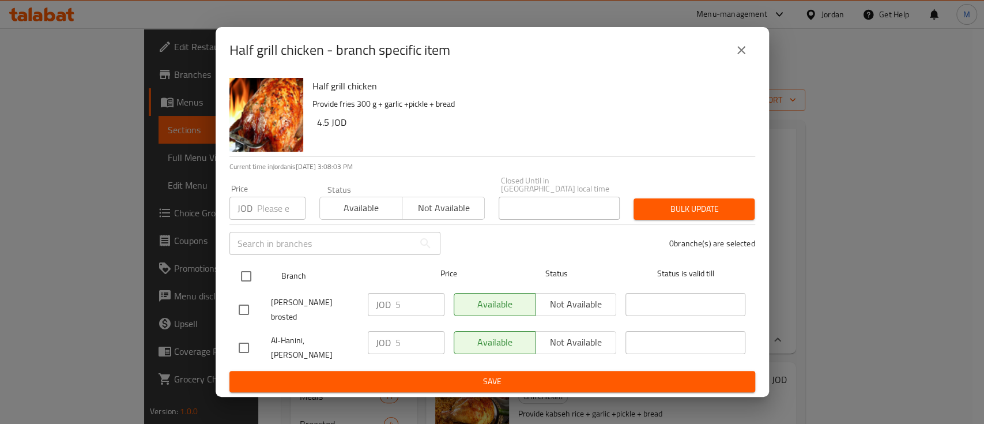
click at [250, 279] on input "checkbox" at bounding box center [246, 276] width 24 height 24
checkbox input "true"
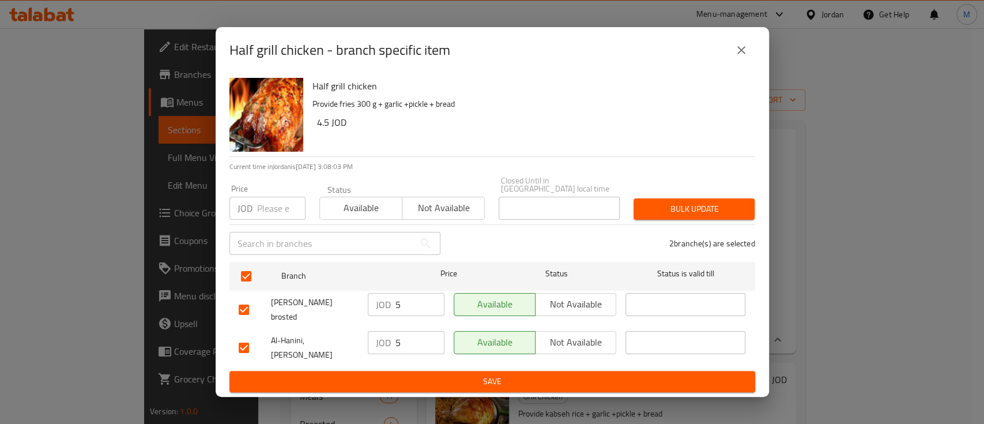
click at [259, 208] on input "number" at bounding box center [281, 208] width 48 height 23
type input "5.5"
click at [724, 209] on span "Bulk update" at bounding box center [694, 209] width 103 height 14
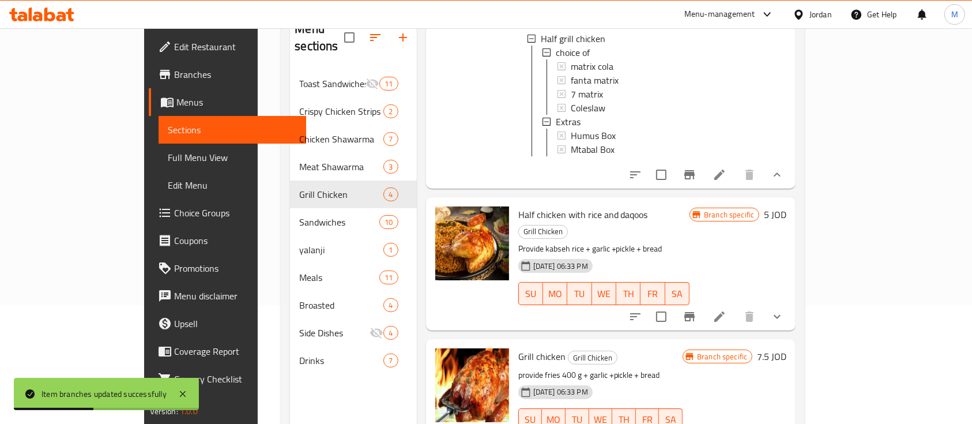
scroll to position [153, 0]
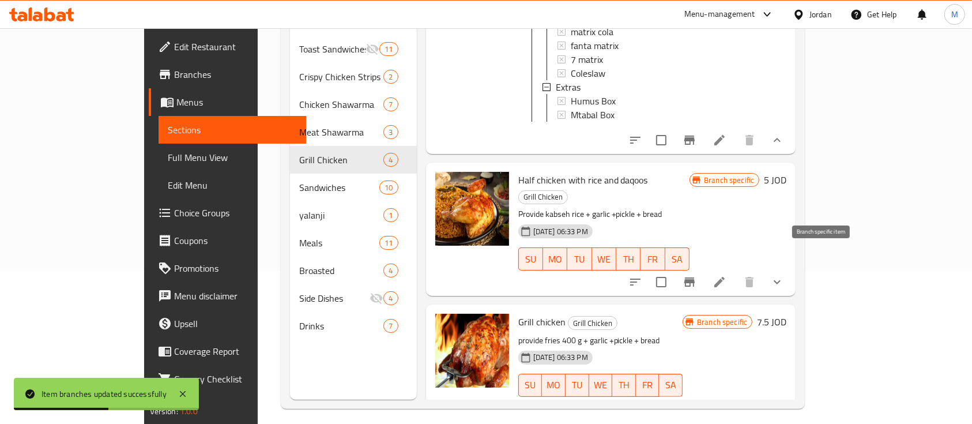
click at [696, 275] on icon "Branch-specific-item" at bounding box center [689, 282] width 14 height 14
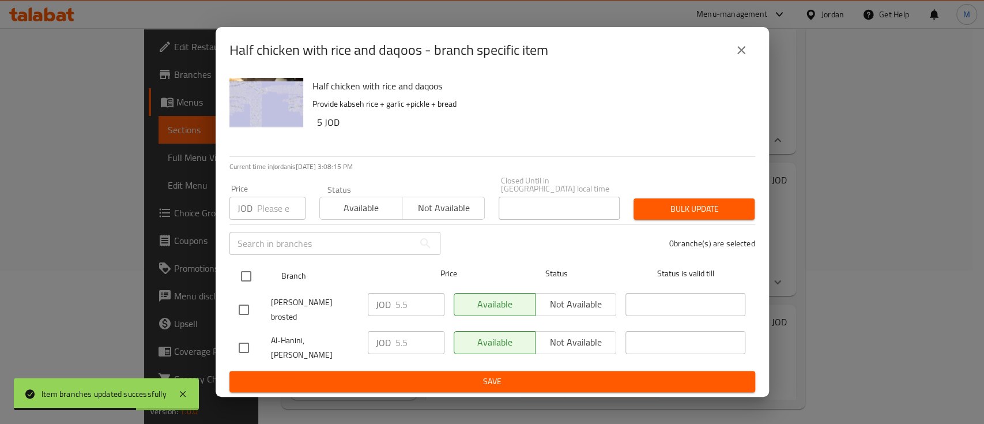
click at [251, 279] on input "checkbox" at bounding box center [246, 276] width 24 height 24
checkbox input "true"
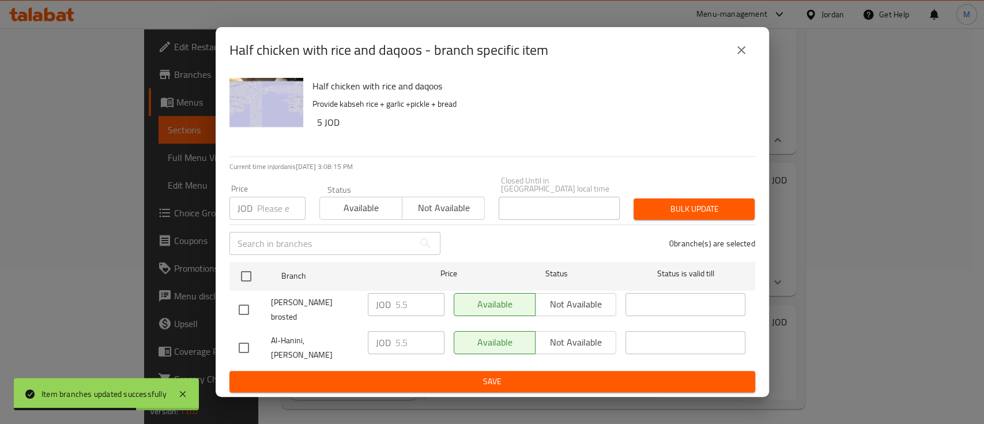
checkbox input "true"
click at [258, 218] on input "number" at bounding box center [281, 208] width 48 height 23
type input "6"
click at [693, 206] on span "Bulk update" at bounding box center [694, 209] width 103 height 14
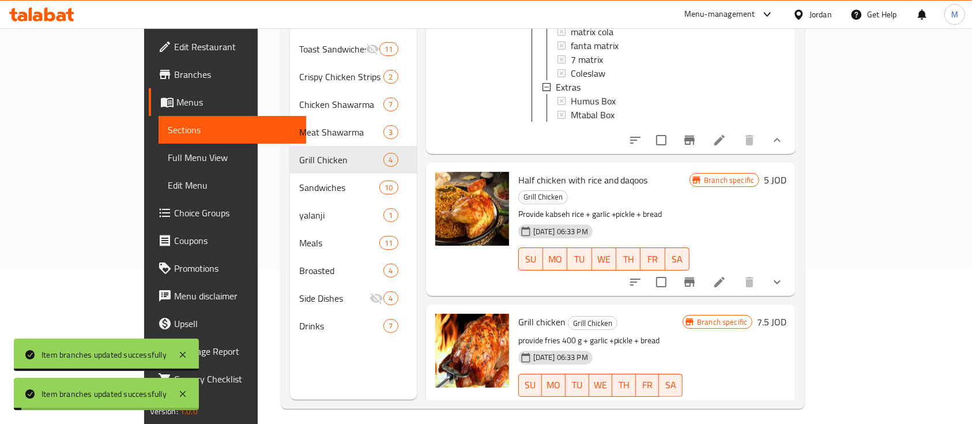
scroll to position [161, 0]
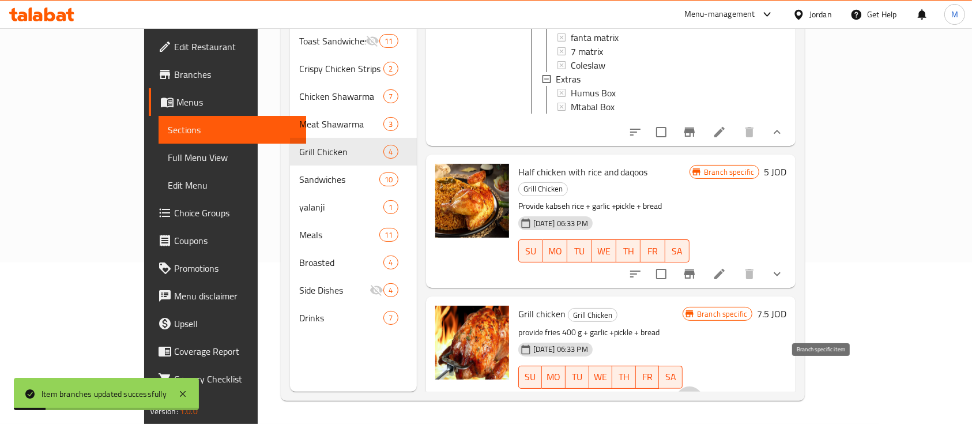
click at [695, 395] on icon "Branch-specific-item" at bounding box center [689, 399] width 10 height 9
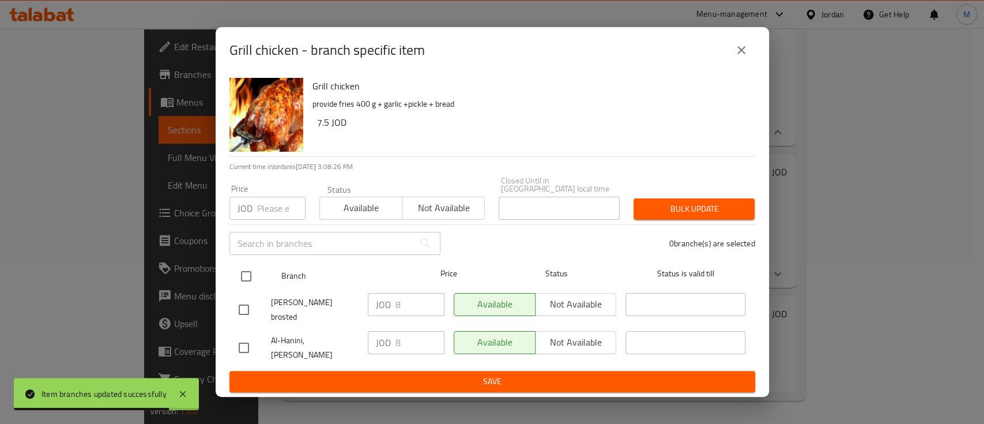
click at [242, 277] on input "checkbox" at bounding box center [246, 276] width 24 height 24
checkbox input "true"
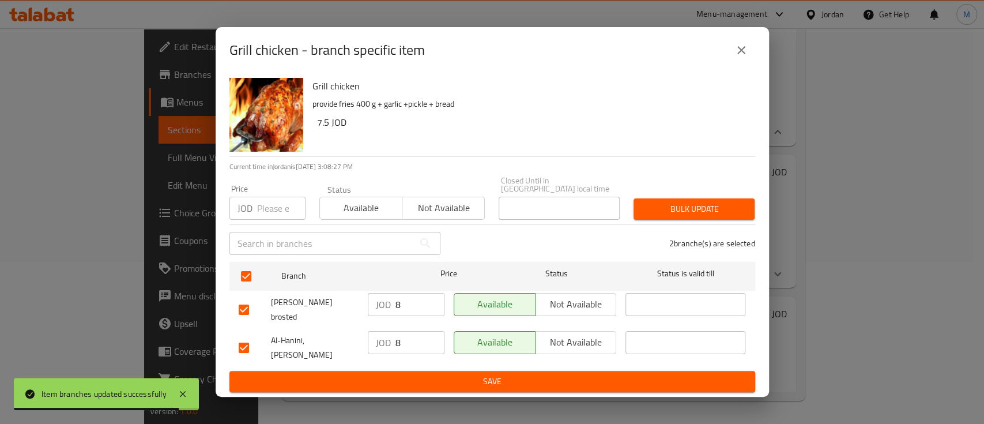
click at [276, 212] on input "number" at bounding box center [281, 208] width 48 height 23
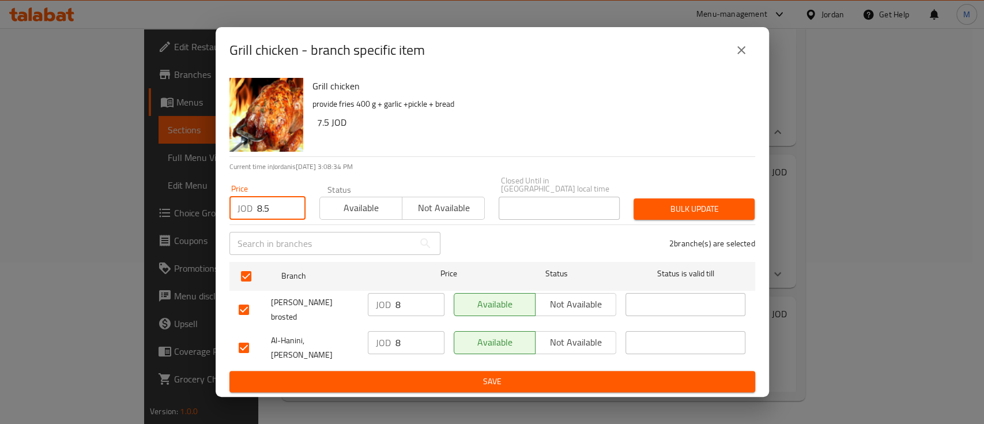
type input "8.5"
drag, startPoint x: 674, startPoint y: 210, endPoint x: 710, endPoint y: 161, distance: 59.8
click at [676, 210] on span "Bulk update" at bounding box center [694, 209] width 103 height 14
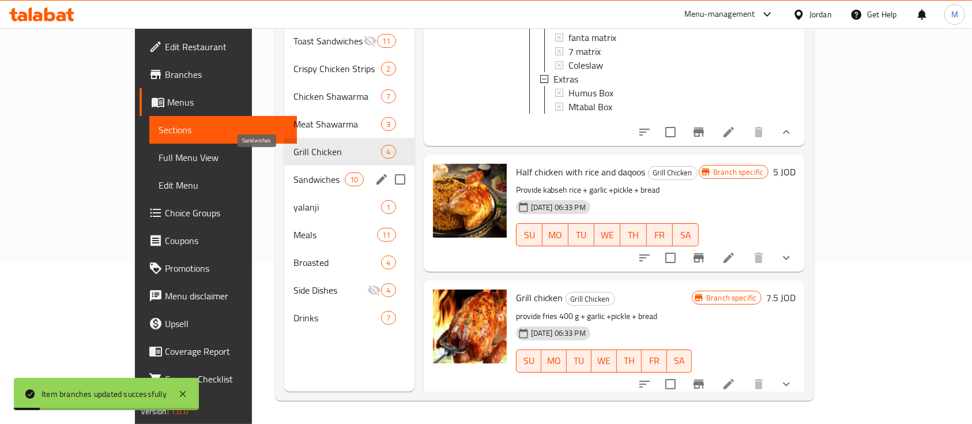
click at [293, 172] on span "Sandwiches" at bounding box center [319, 179] width 52 height 14
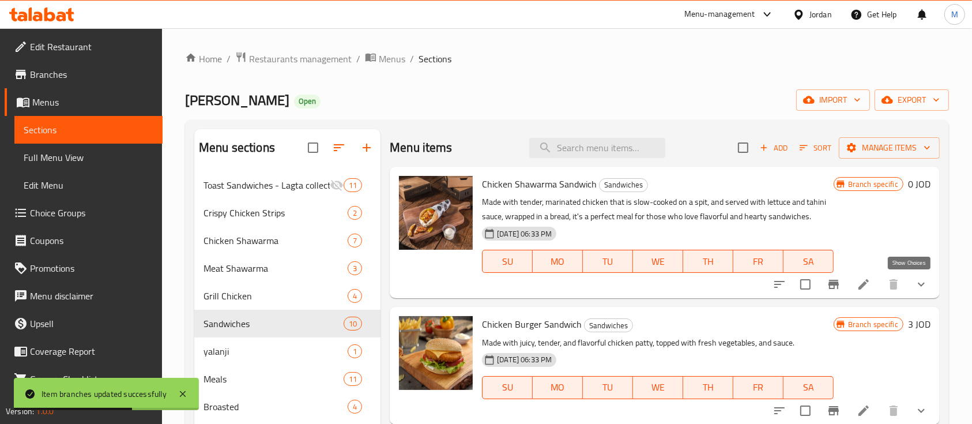
click at [914, 277] on icon "show more" at bounding box center [921, 284] width 14 height 14
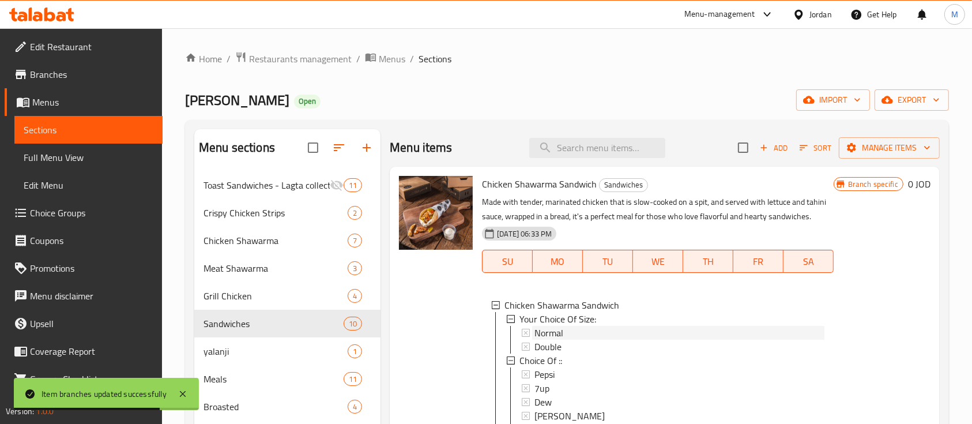
click at [573, 333] on div "Normal" at bounding box center [678, 333] width 289 height 14
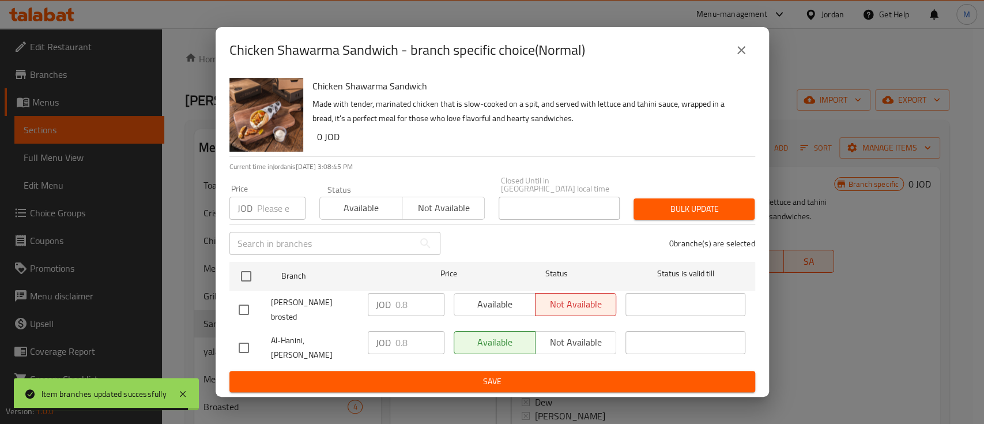
click at [736, 57] on icon "close" at bounding box center [741, 50] width 14 height 14
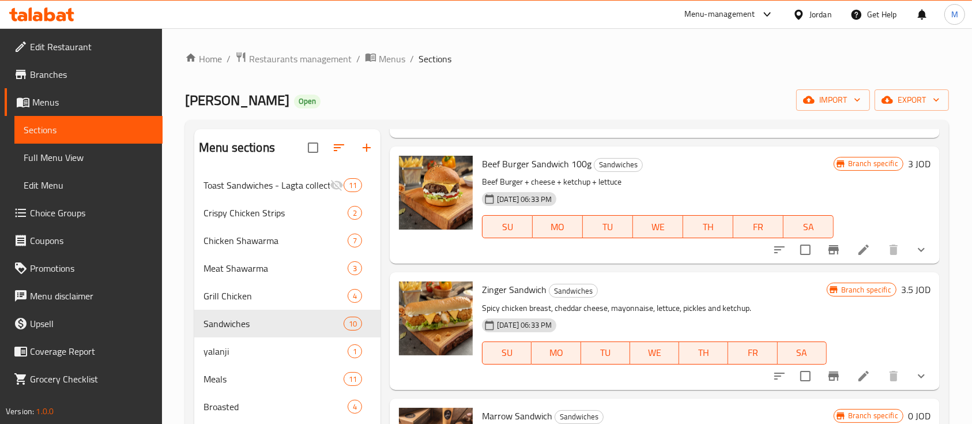
scroll to position [614, 0]
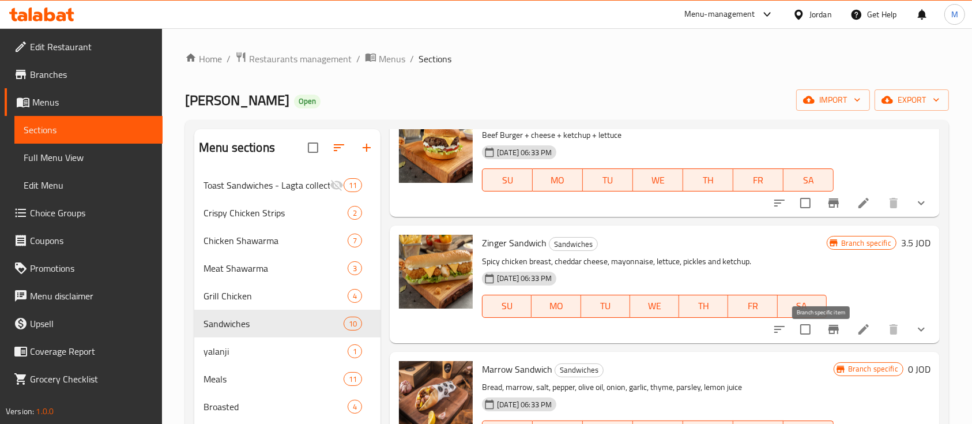
click at [828, 334] on icon "Branch-specific-item" at bounding box center [833, 329] width 10 height 9
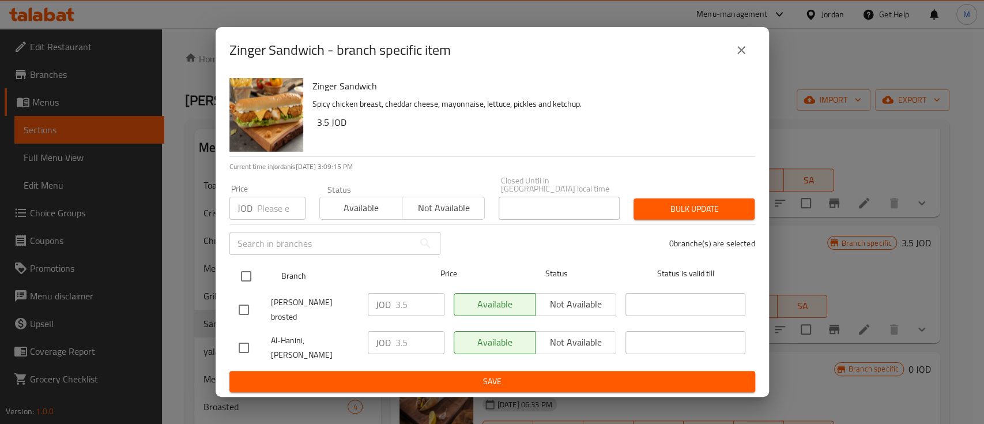
click at [244, 281] on input "checkbox" at bounding box center [246, 276] width 24 height 24
checkbox input "true"
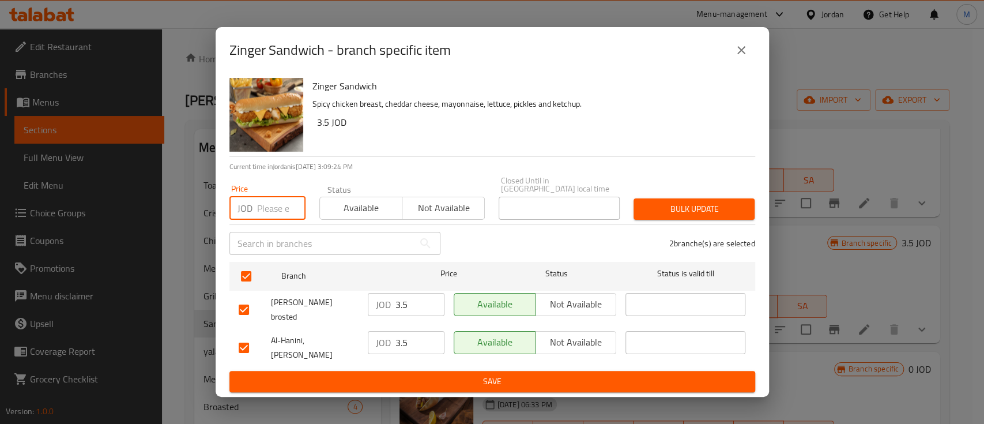
click at [277, 214] on input "number" at bounding box center [281, 208] width 48 height 23
type input "4"
click at [737, 215] on span "Bulk update" at bounding box center [694, 209] width 103 height 14
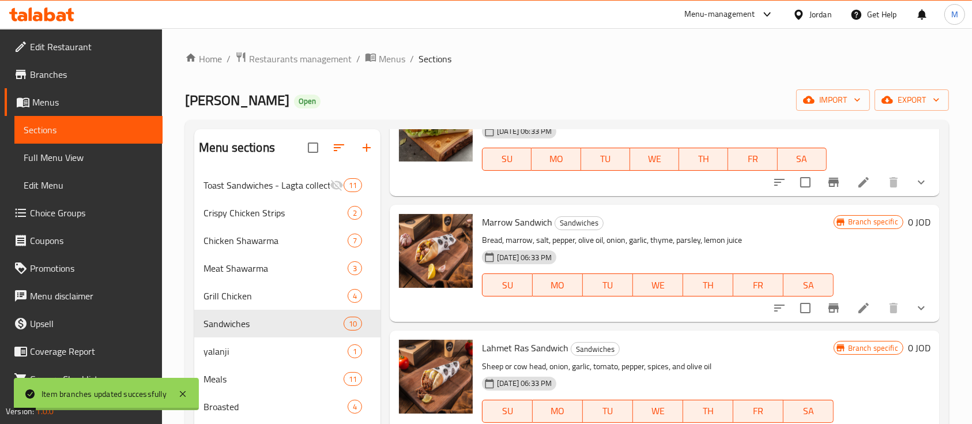
scroll to position [768, 0]
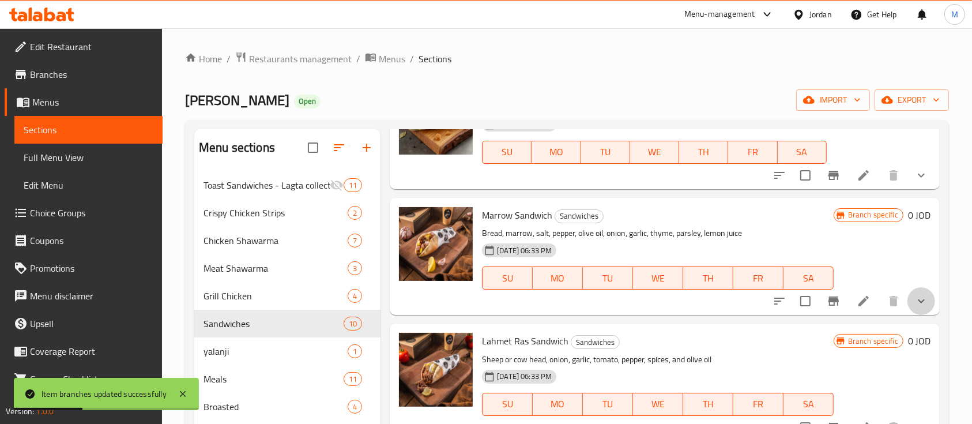
click at [917, 313] on button "show more" at bounding box center [921, 301] width 28 height 28
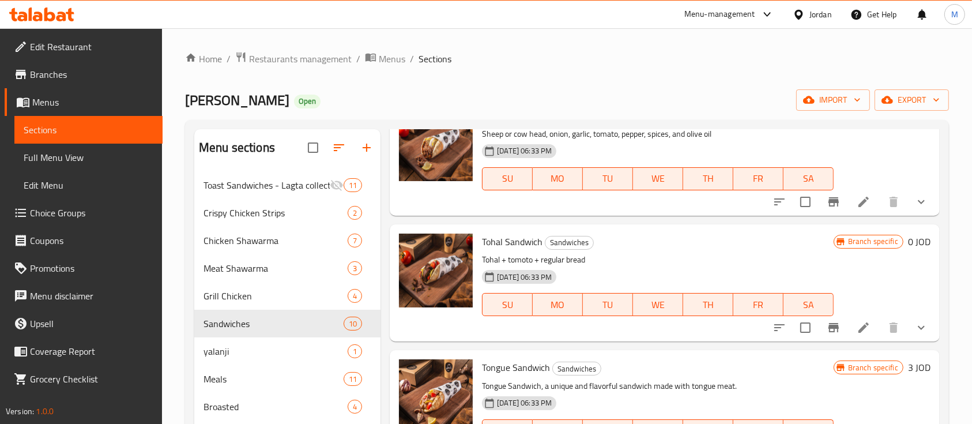
scroll to position [1306, 0]
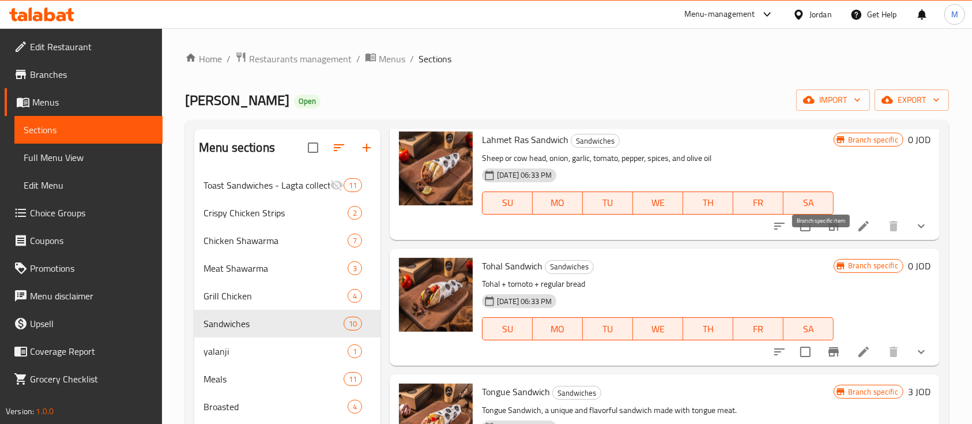
click at [829, 240] on button "Branch-specific-item" at bounding box center [834, 226] width 28 height 28
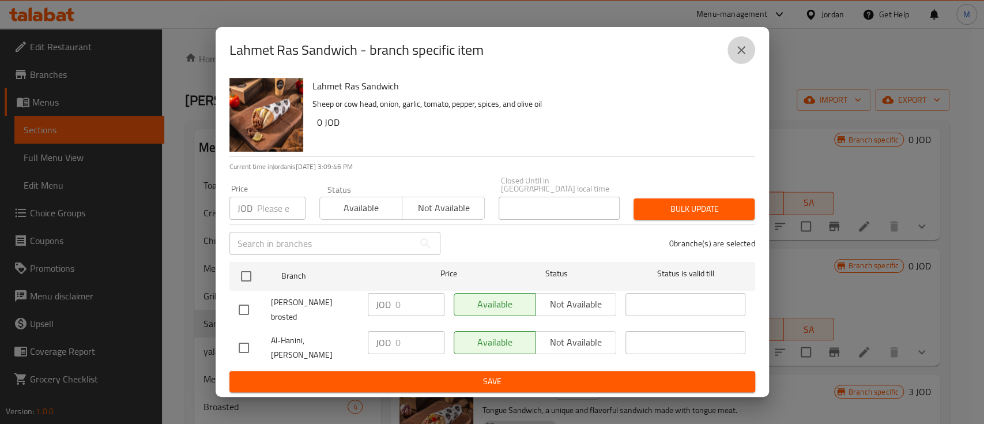
click at [747, 57] on icon "close" at bounding box center [741, 50] width 14 height 14
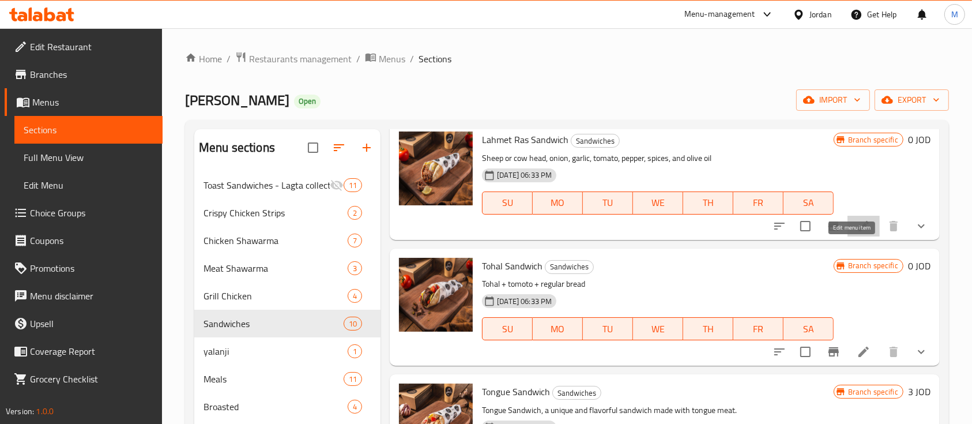
click at [857, 233] on icon at bounding box center [864, 226] width 14 height 14
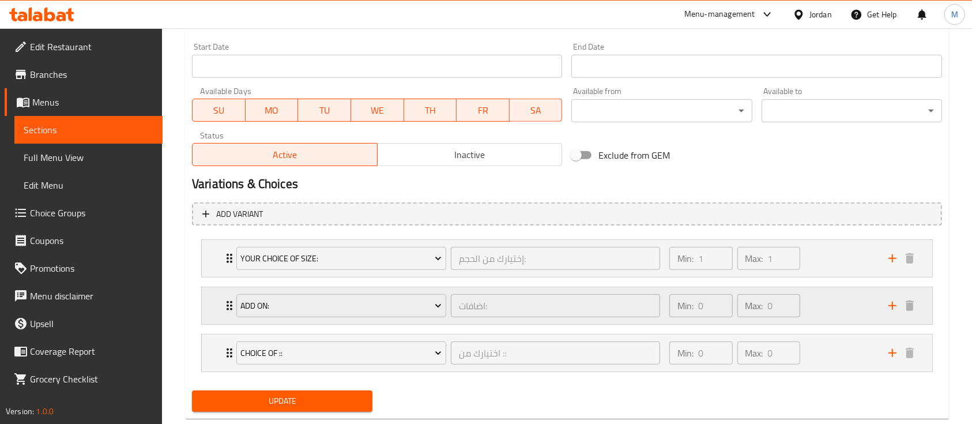
scroll to position [520, 0]
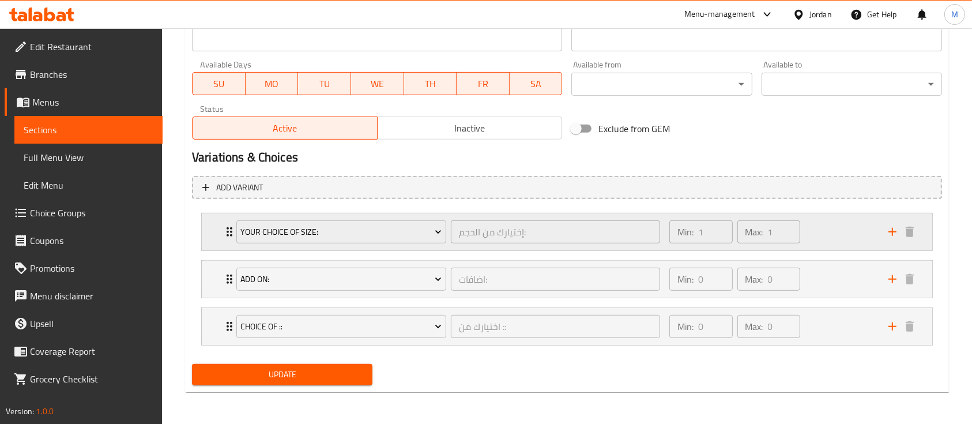
click at [825, 236] on div "Min: 1 ​ Max: 1 ​" at bounding box center [771, 231] width 219 height 37
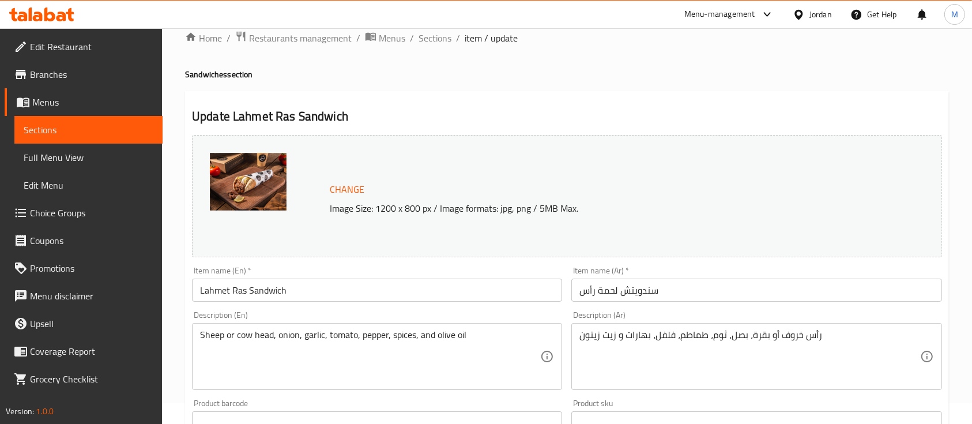
scroll to position [0, 0]
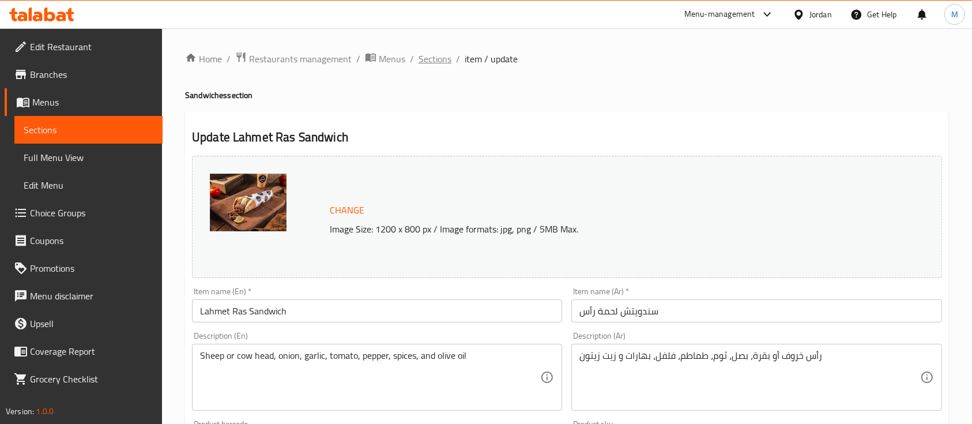
click at [440, 59] on span "Sections" at bounding box center [434, 59] width 33 height 14
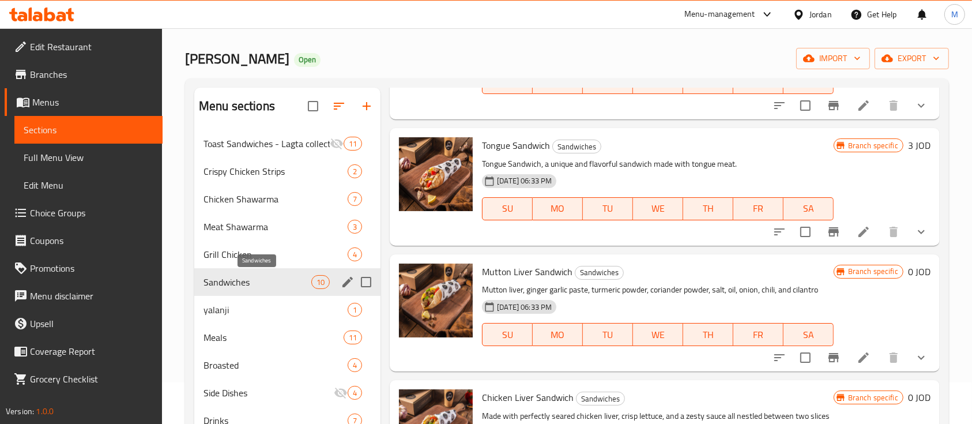
scroll to position [77, 0]
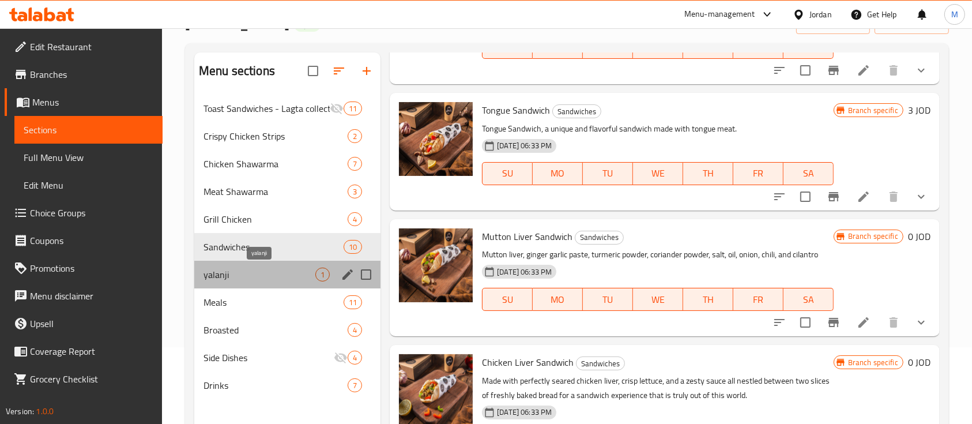
click at [265, 270] on span "yalanji" at bounding box center [259, 274] width 112 height 14
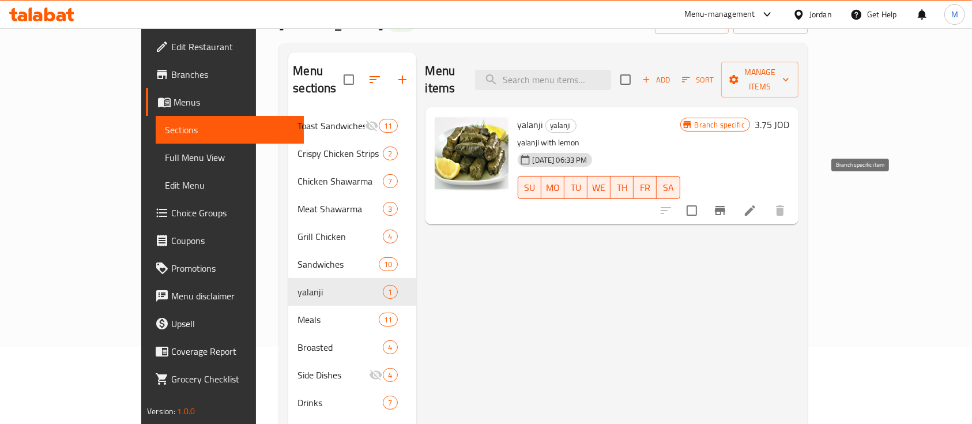
click at [727, 203] on icon "Branch-specific-item" at bounding box center [720, 210] width 14 height 14
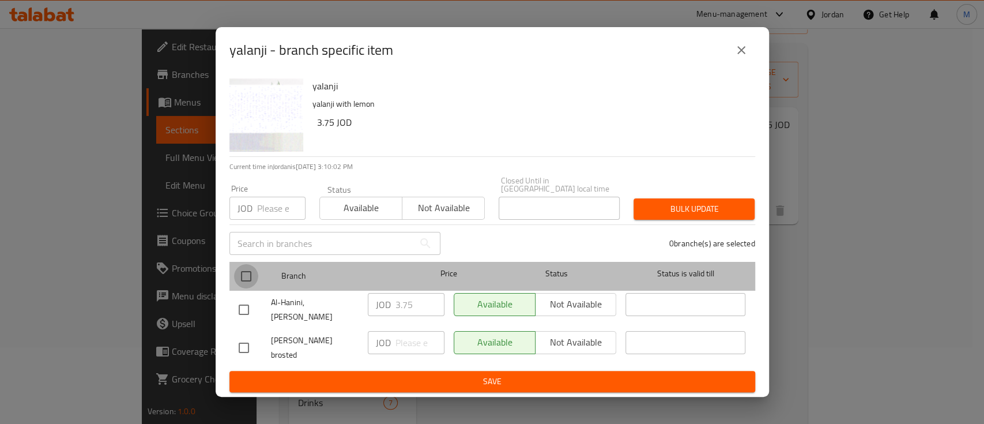
click at [248, 284] on input "checkbox" at bounding box center [246, 276] width 24 height 24
checkbox input "true"
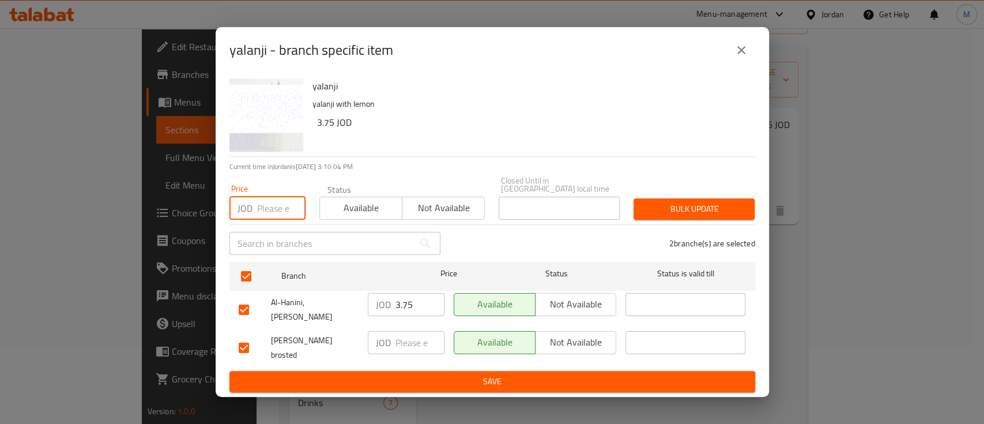
click at [278, 216] on input "number" at bounding box center [281, 208] width 48 height 23
type input "4"
click at [700, 210] on span "Bulk update" at bounding box center [694, 209] width 103 height 14
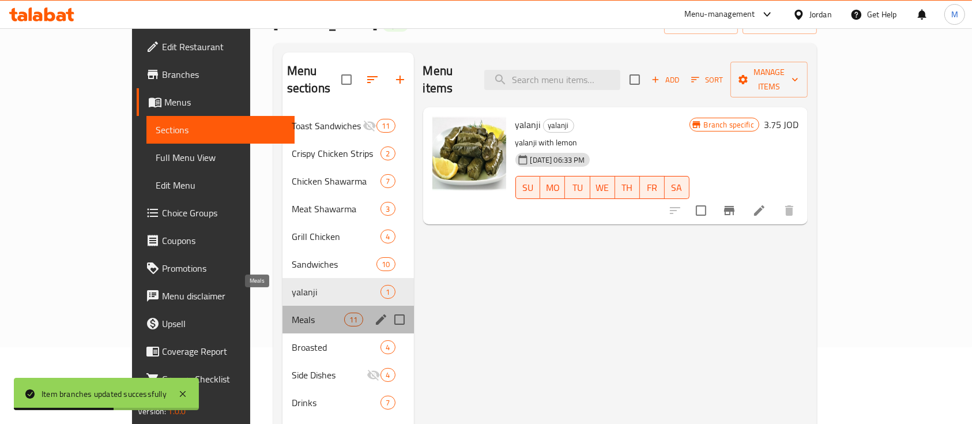
click at [292, 312] on span "Meals" at bounding box center [318, 319] width 52 height 14
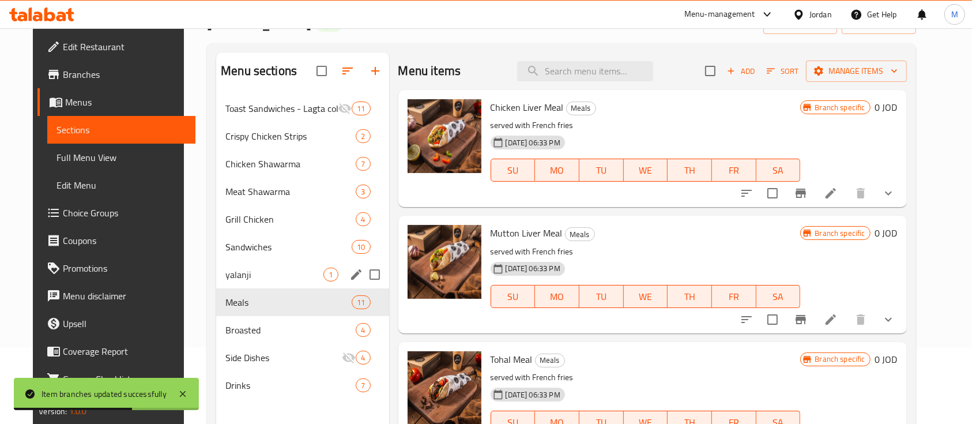
click at [247, 281] on div "yalanji 1" at bounding box center [302, 275] width 172 height 28
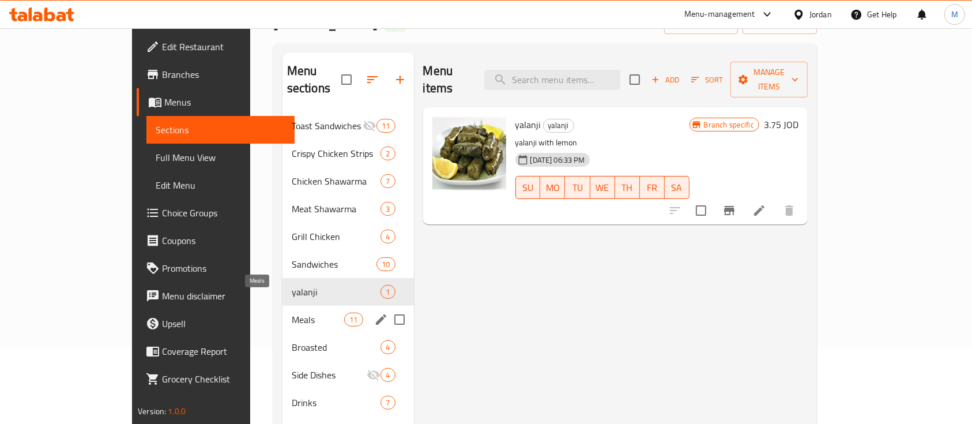
click at [292, 312] on span "Meals" at bounding box center [318, 319] width 52 height 14
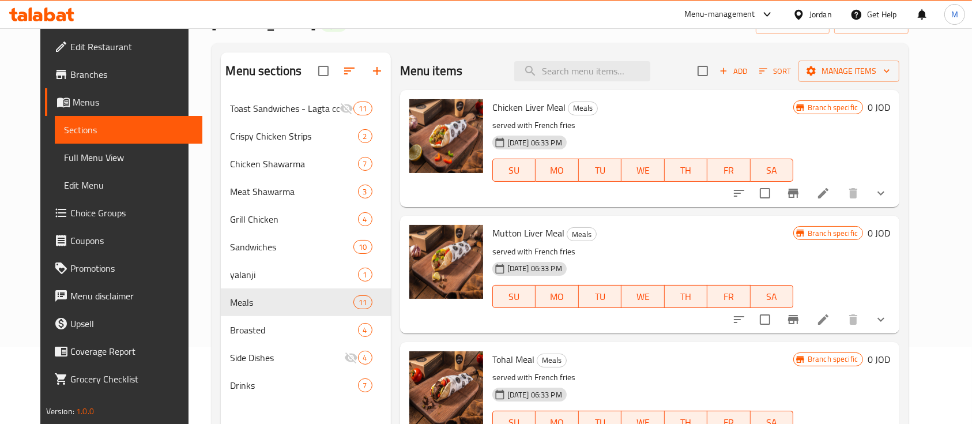
click at [888, 192] on icon "show more" at bounding box center [881, 193] width 14 height 14
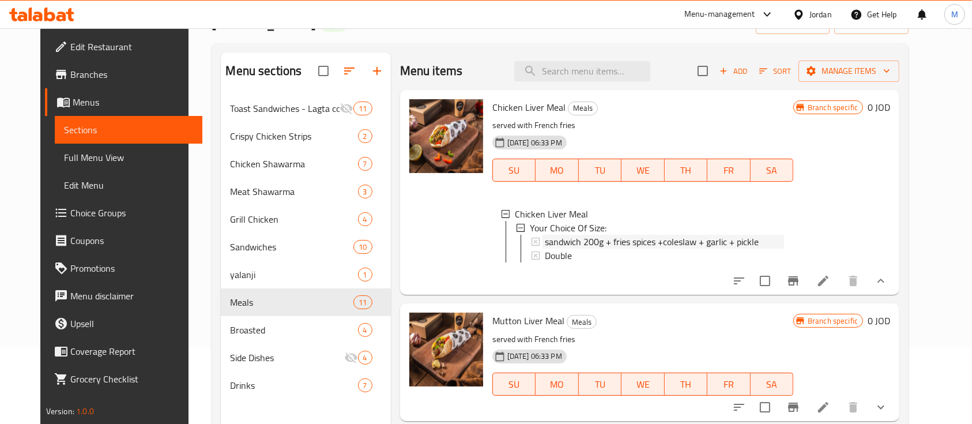
click at [680, 237] on span "sandwich 200g + fries spices +coleslaw + garlic + pickle" at bounding box center [652, 242] width 214 height 14
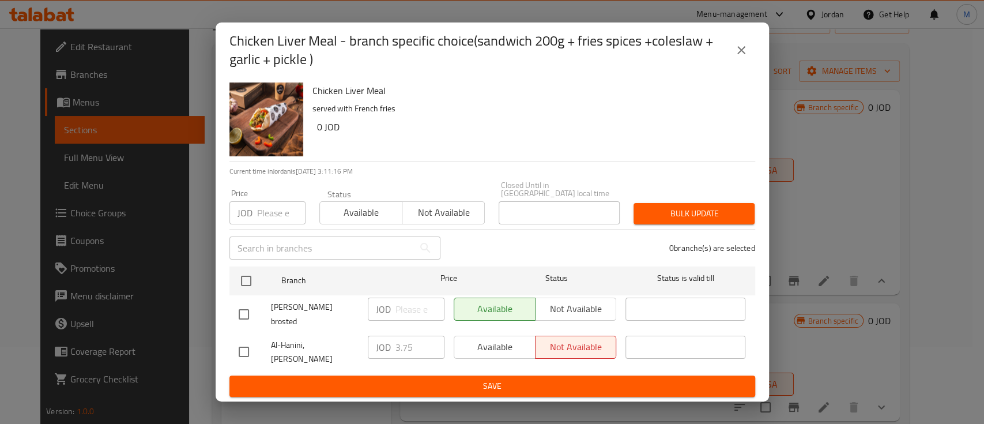
click at [736, 57] on icon "close" at bounding box center [741, 50] width 14 height 14
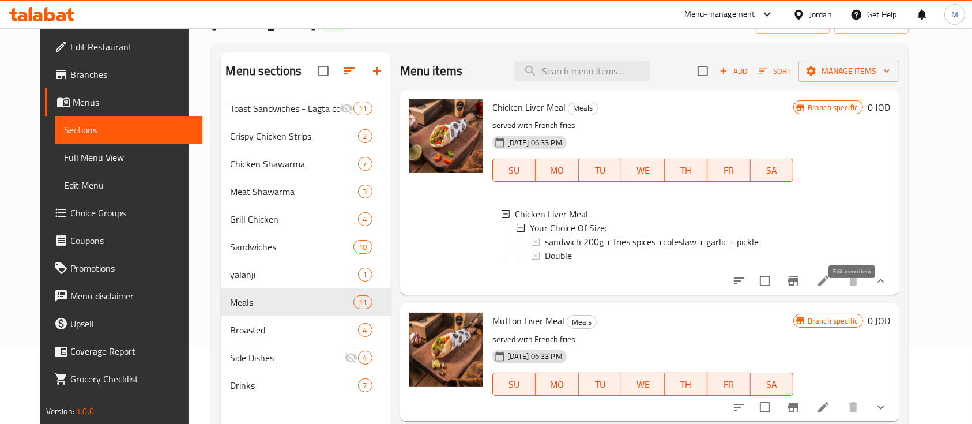
click at [830, 288] on icon at bounding box center [823, 281] width 14 height 14
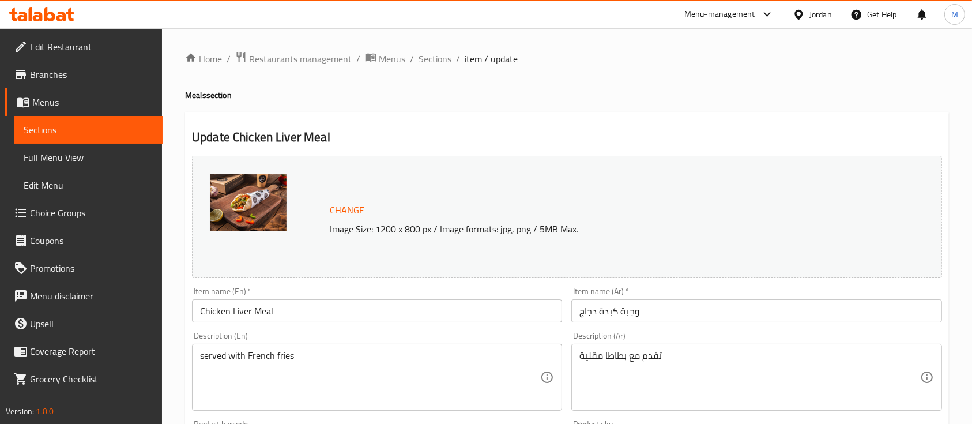
scroll to position [426, 0]
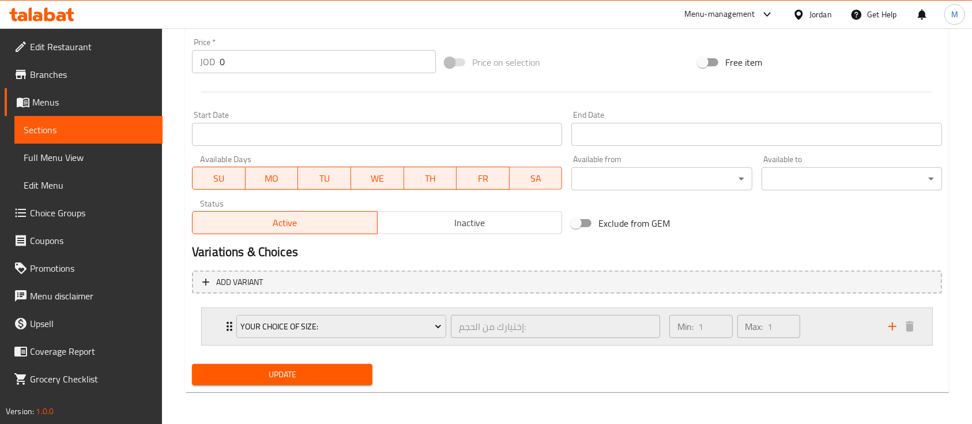
click at [825, 330] on div "Min: 1 ​ Max: 1 ​" at bounding box center [771, 326] width 219 height 37
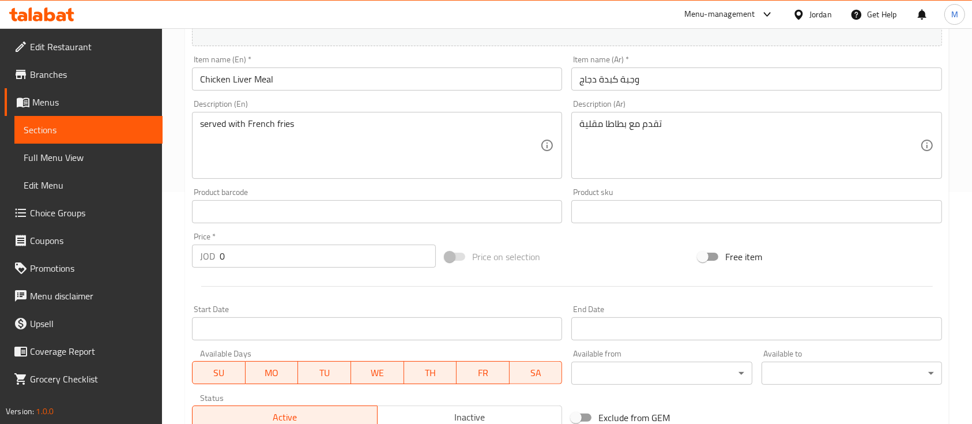
scroll to position [0, 0]
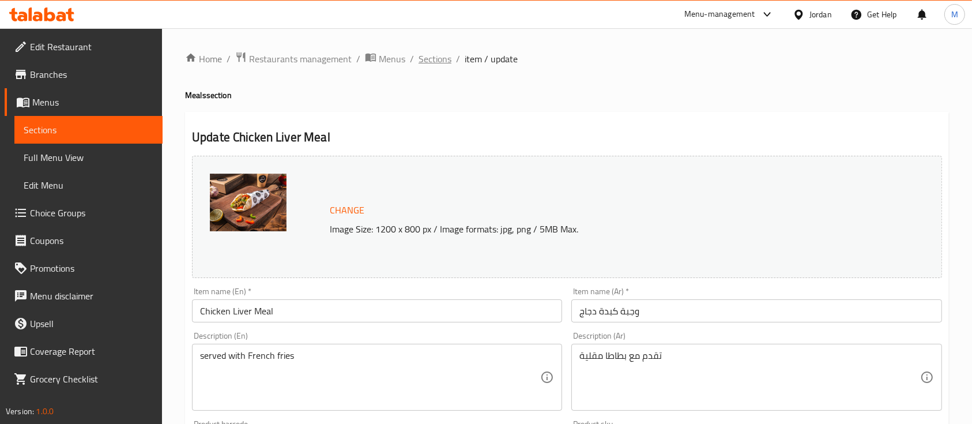
click at [443, 53] on span "Sections" at bounding box center [434, 59] width 33 height 14
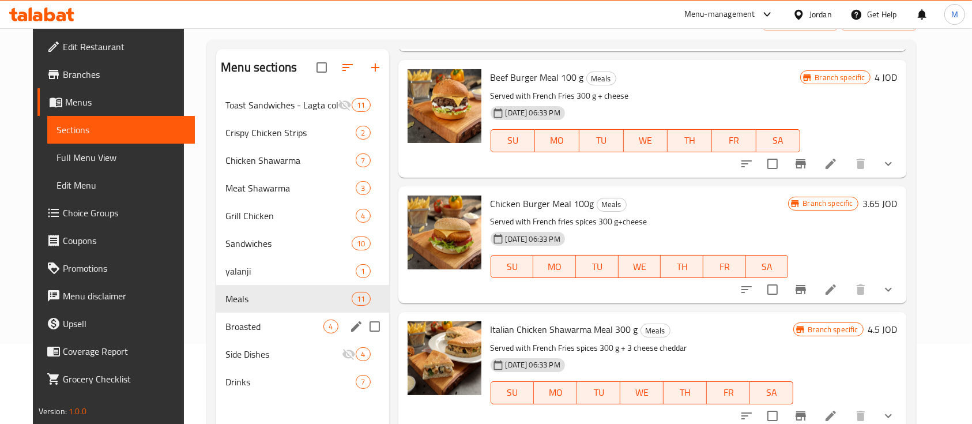
scroll to position [153, 0]
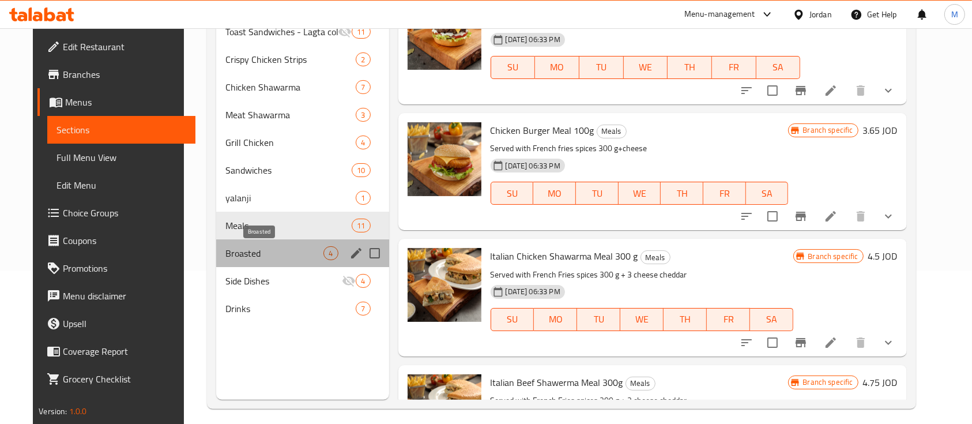
click at [228, 247] on span "Broasted" at bounding box center [274, 253] width 98 height 14
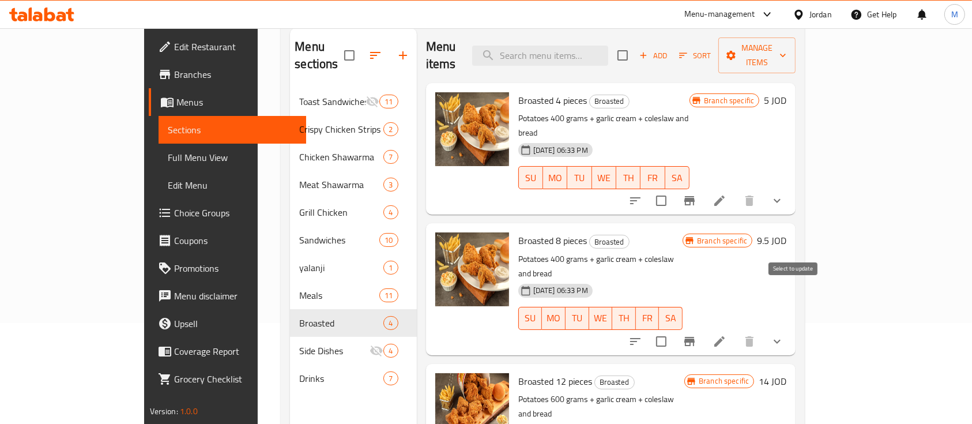
scroll to position [77, 0]
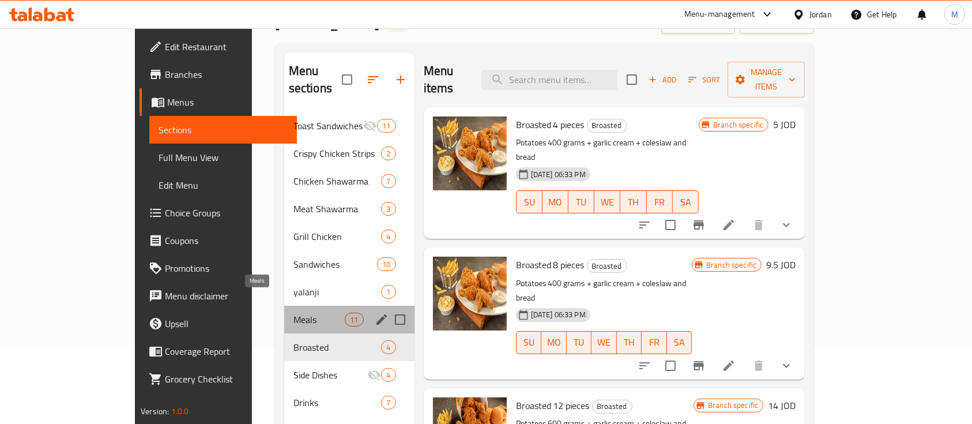
click at [293, 312] on span "Meals" at bounding box center [319, 319] width 52 height 14
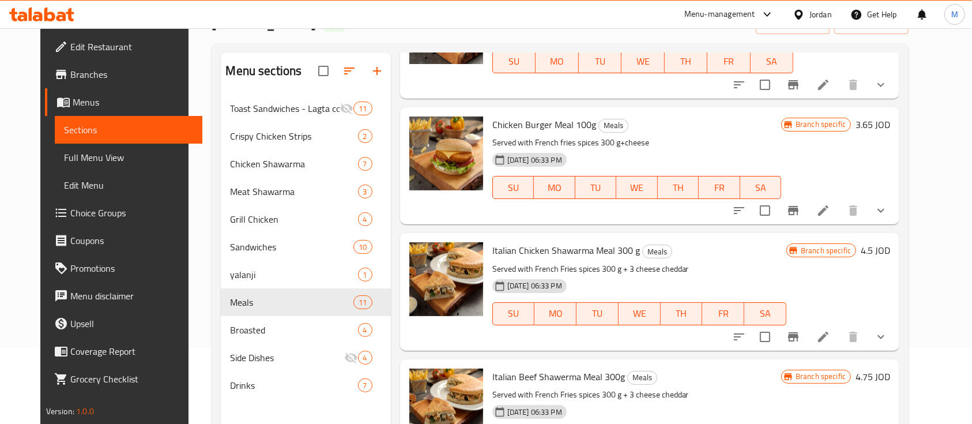
scroll to position [161, 0]
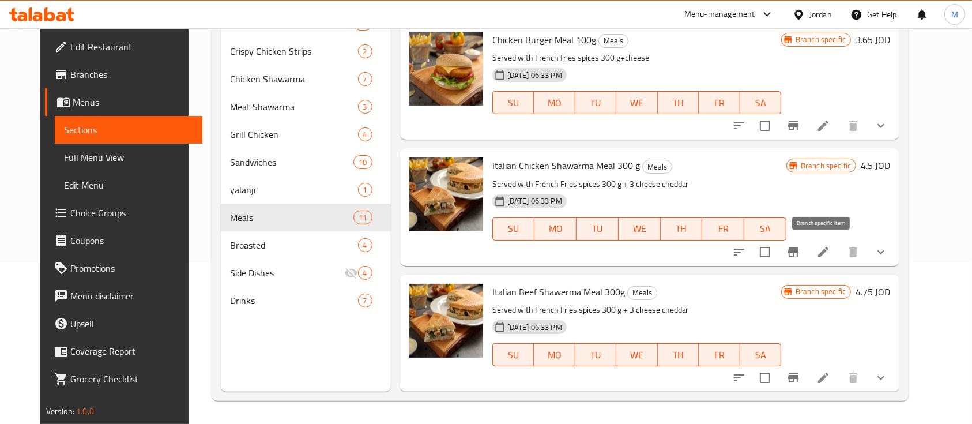
click at [798, 247] on icon "Branch-specific-item" at bounding box center [793, 251] width 10 height 9
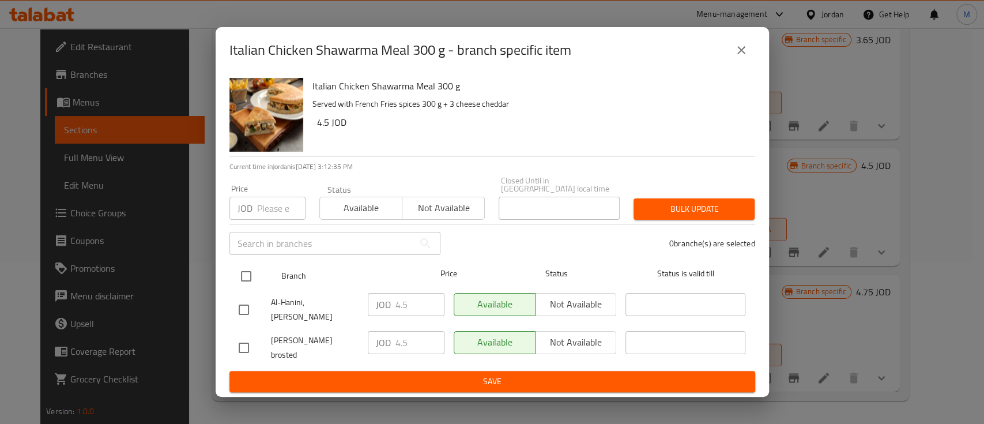
click at [251, 279] on input "checkbox" at bounding box center [246, 276] width 24 height 24
checkbox input "true"
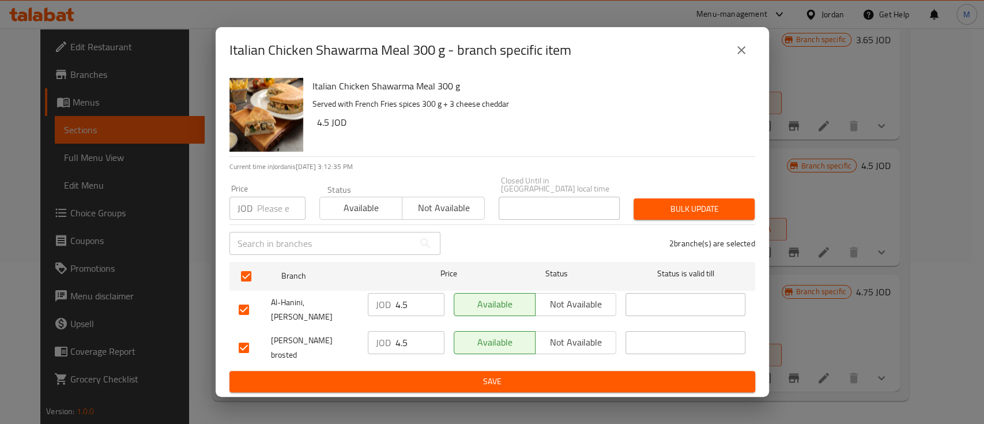
click at [269, 213] on input "number" at bounding box center [281, 208] width 48 height 23
type input "5"
click at [667, 216] on span "Bulk update" at bounding box center [694, 209] width 103 height 14
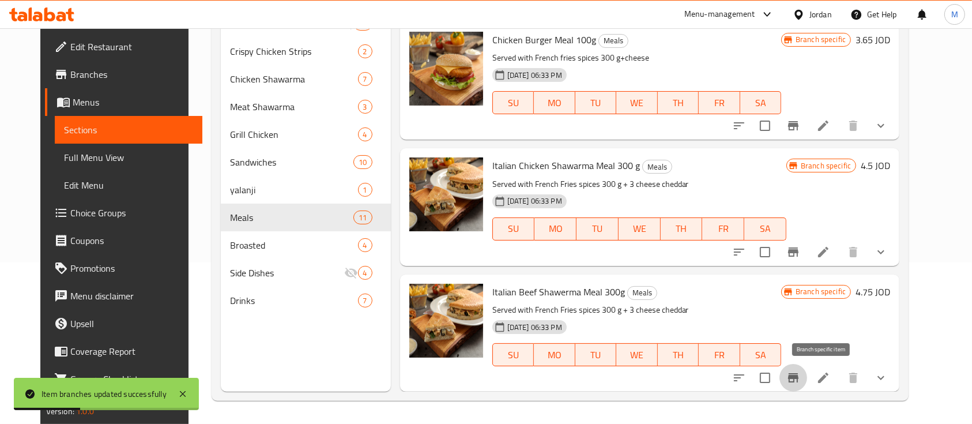
click at [800, 379] on icon "Branch-specific-item" at bounding box center [793, 378] width 14 height 14
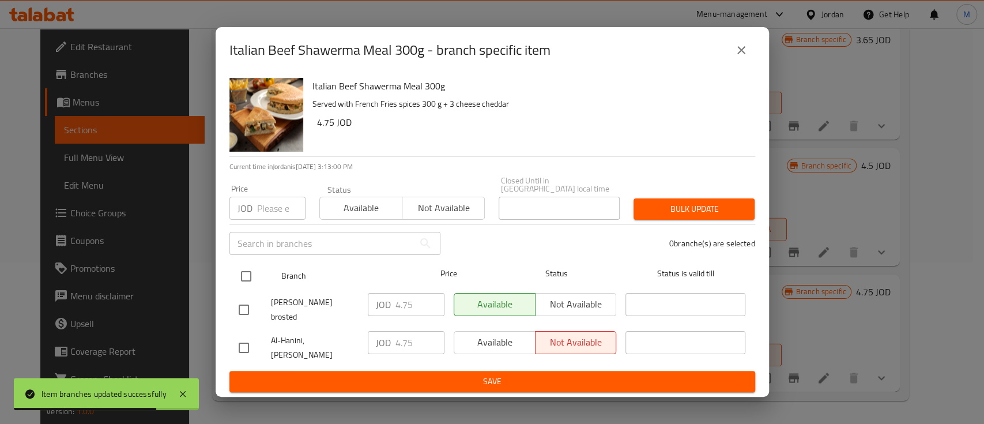
click at [247, 281] on input "checkbox" at bounding box center [246, 276] width 24 height 24
checkbox input "true"
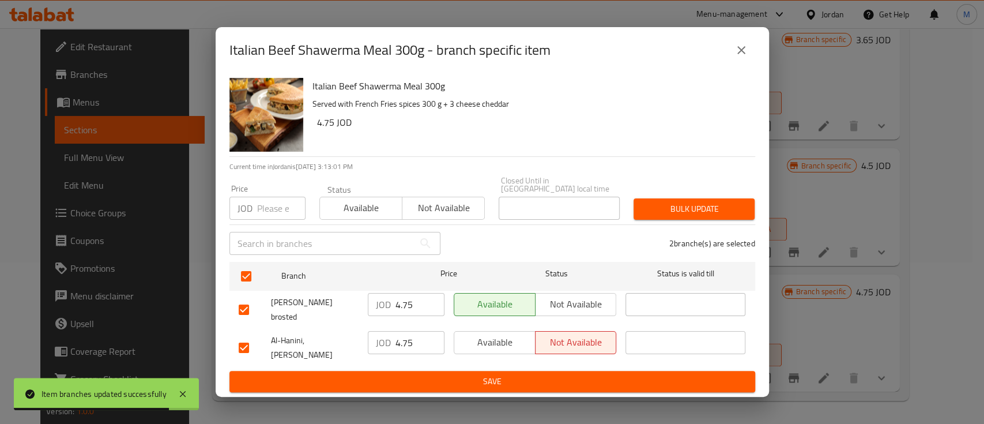
click at [278, 210] on input "number" at bounding box center [281, 208] width 48 height 23
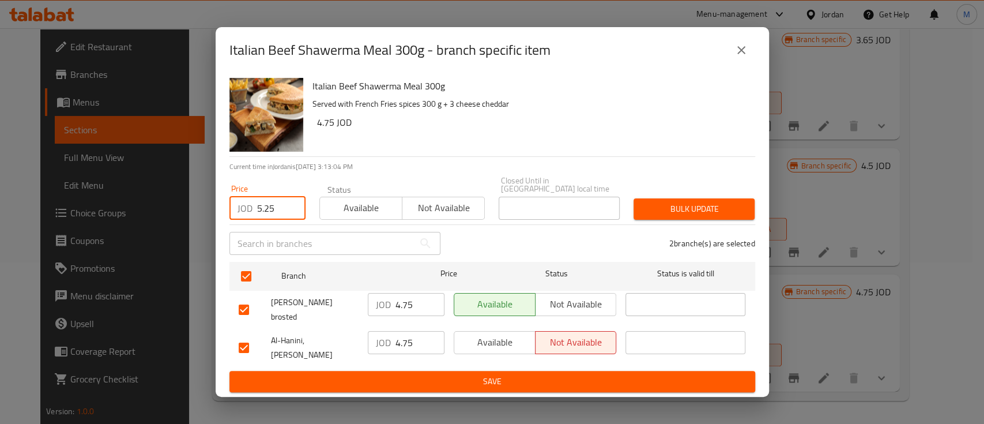
type input "5.25"
click at [673, 206] on button "Bulk update" at bounding box center [693, 208] width 121 height 21
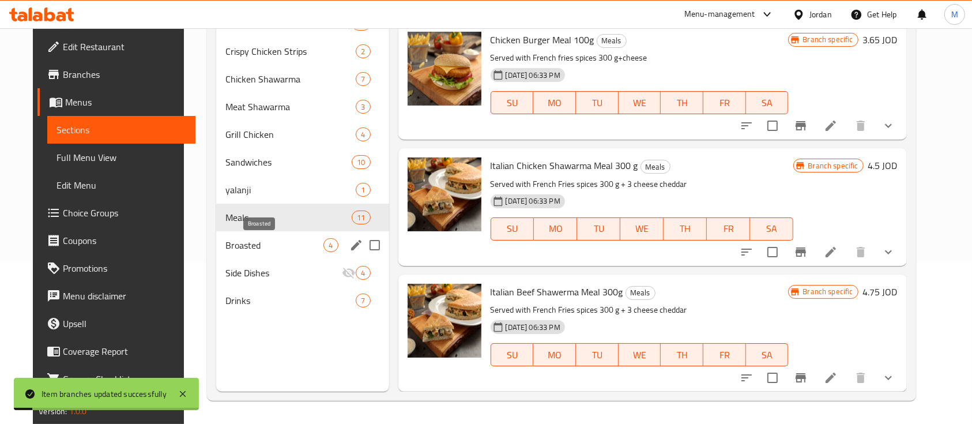
click at [254, 247] on span "Broasted" at bounding box center [274, 245] width 98 height 14
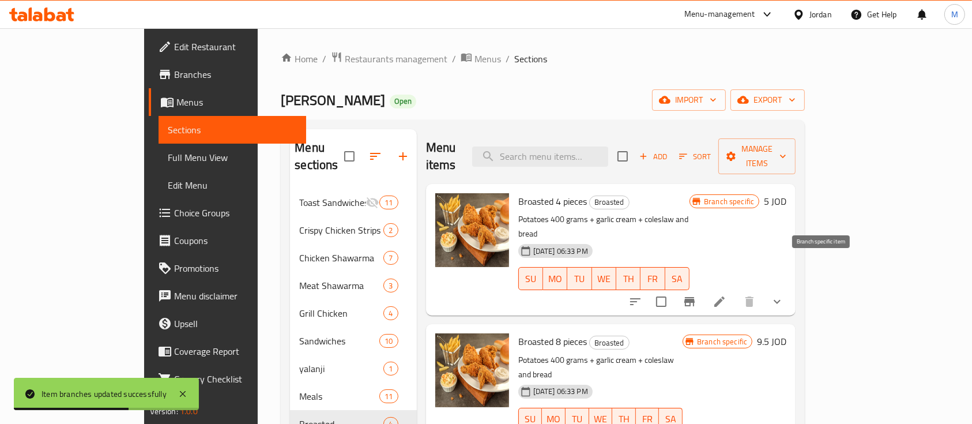
click at [695, 297] on icon "Branch-specific-item" at bounding box center [689, 301] width 10 height 9
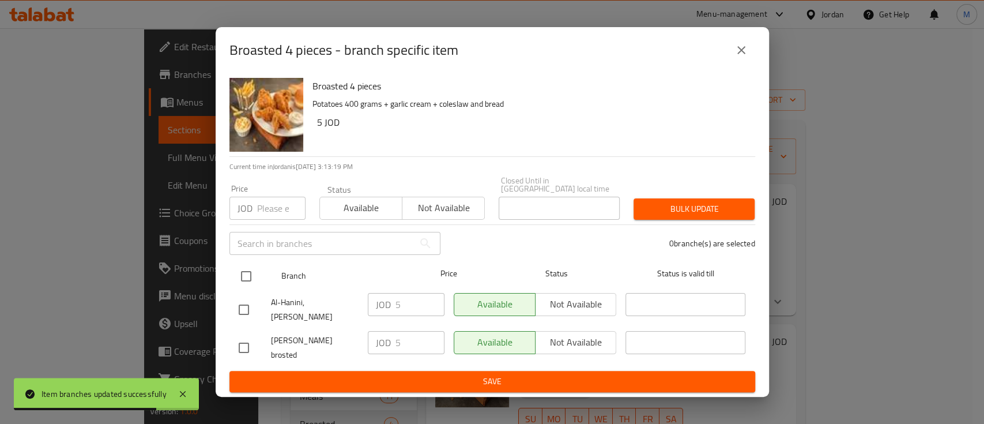
drag, startPoint x: 246, startPoint y: 273, endPoint x: 293, endPoint y: 274, distance: 47.9
click at [246, 274] on input "checkbox" at bounding box center [246, 276] width 24 height 24
checkbox input "true"
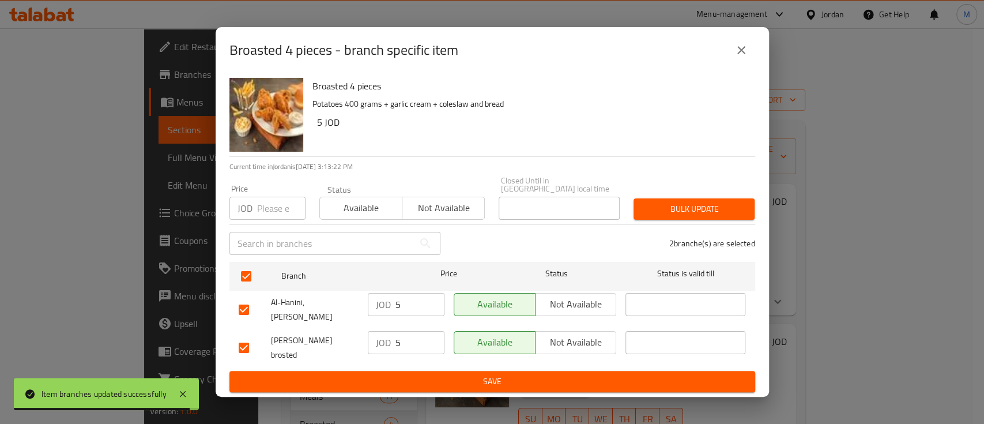
type input "-1"
click at [289, 214] on input "-1" at bounding box center [281, 208] width 48 height 23
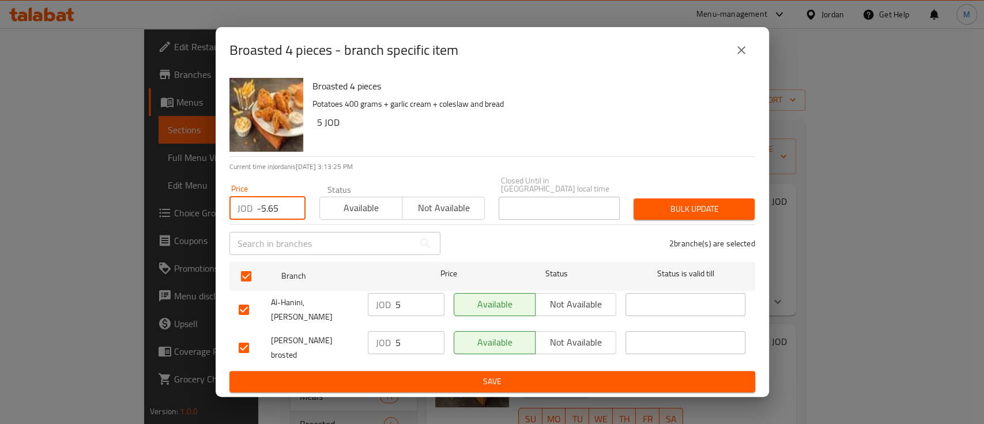
click at [267, 213] on input "-5.65" at bounding box center [281, 208] width 48 height 23
type input "5.65"
click at [674, 208] on span "Bulk update" at bounding box center [694, 209] width 103 height 14
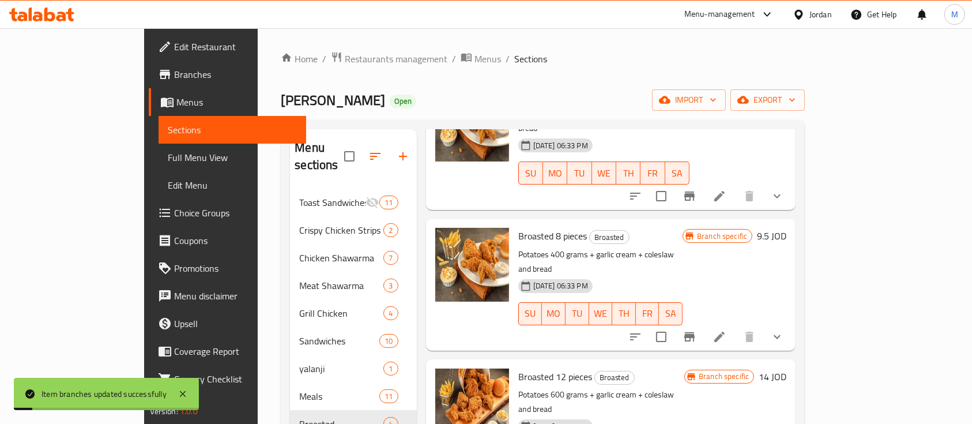
scroll to position [108, 0]
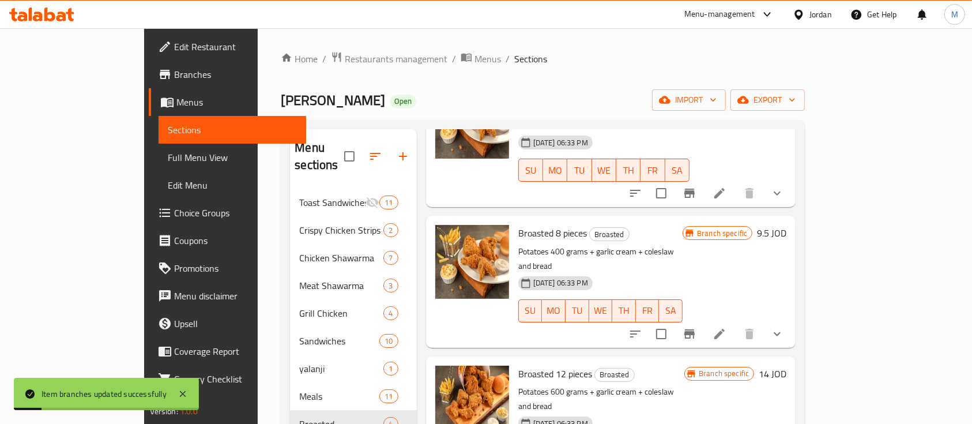
click at [695, 329] on icon "Branch-specific-item" at bounding box center [689, 333] width 10 height 9
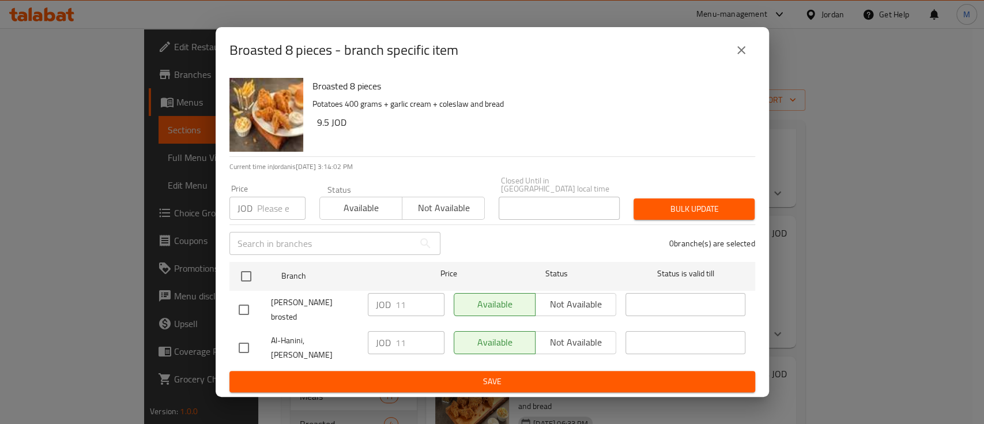
click at [743, 57] on icon "close" at bounding box center [741, 50] width 14 height 14
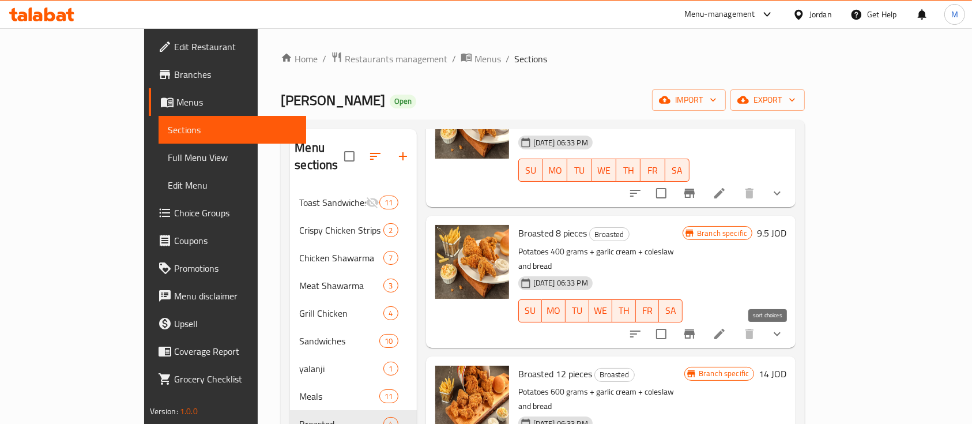
scroll to position [153, 0]
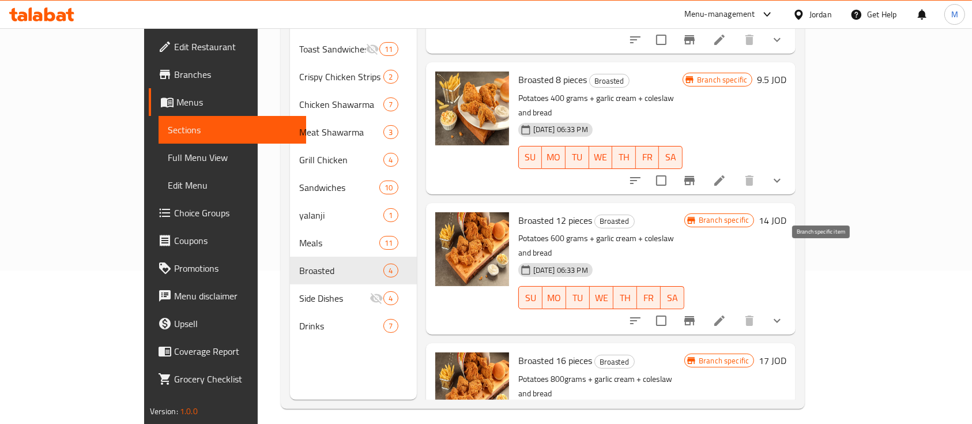
click at [695, 316] on icon "Branch-specific-item" at bounding box center [689, 320] width 10 height 9
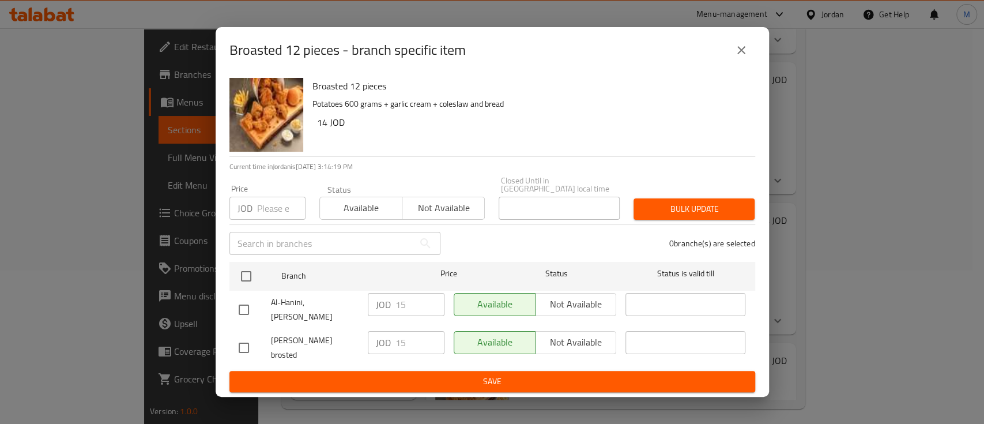
click at [731, 64] on button "close" at bounding box center [741, 50] width 28 height 28
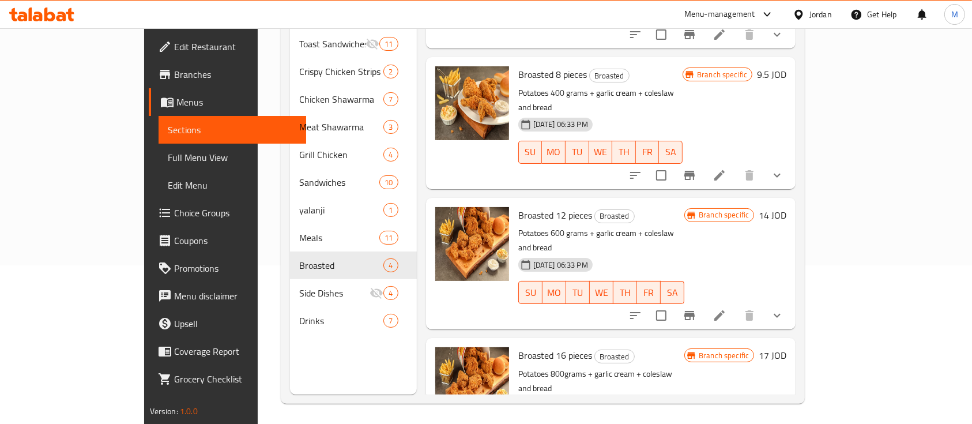
scroll to position [161, 0]
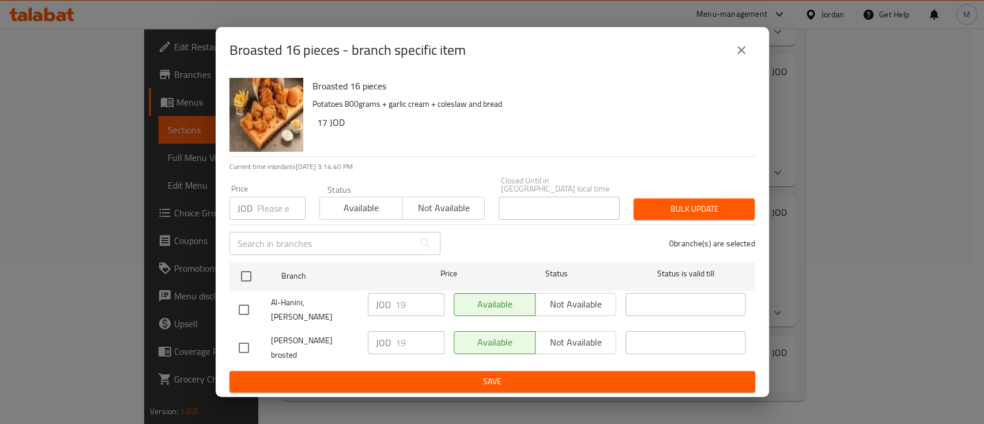
click at [738, 56] on icon "close" at bounding box center [741, 50] width 14 height 14
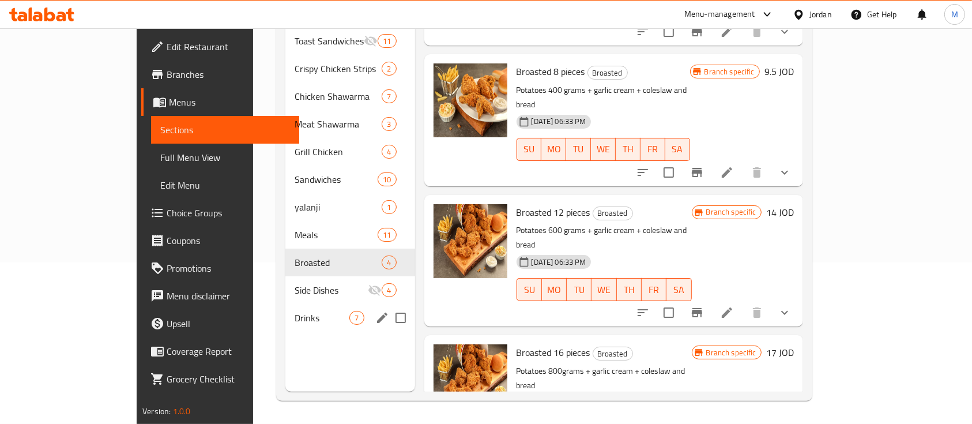
click at [285, 308] on div "Drinks 7" at bounding box center [349, 318] width 129 height 28
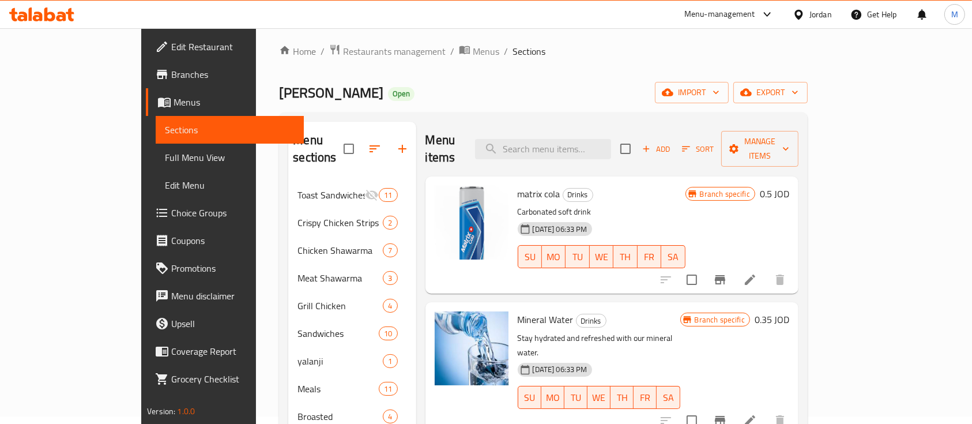
click at [734, 266] on button "Branch-specific-item" at bounding box center [720, 280] width 28 height 28
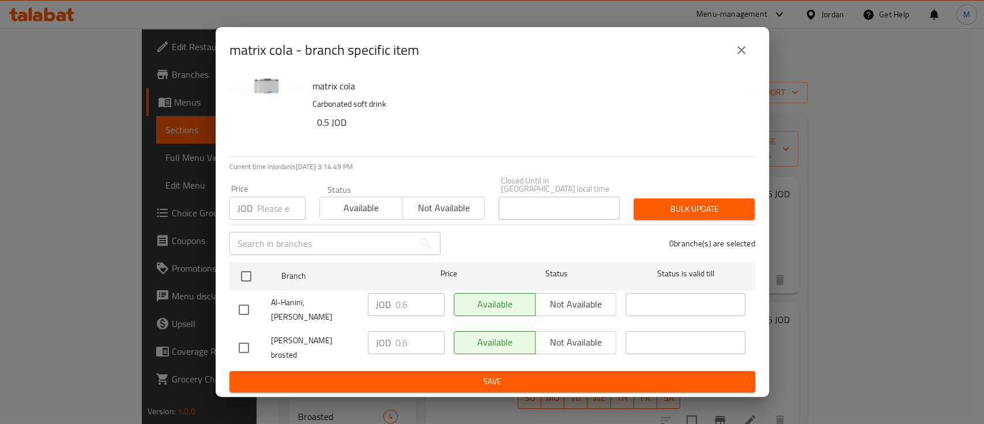
click at [740, 57] on icon "close" at bounding box center [741, 50] width 14 height 14
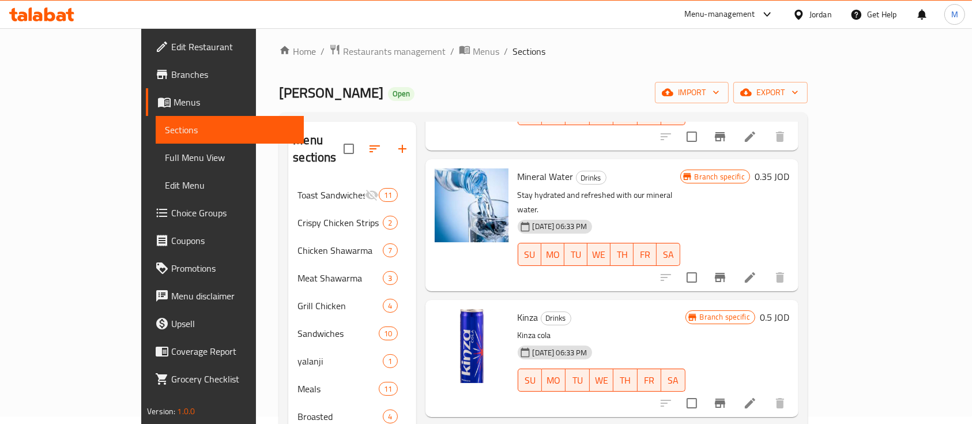
scroll to position [153, 0]
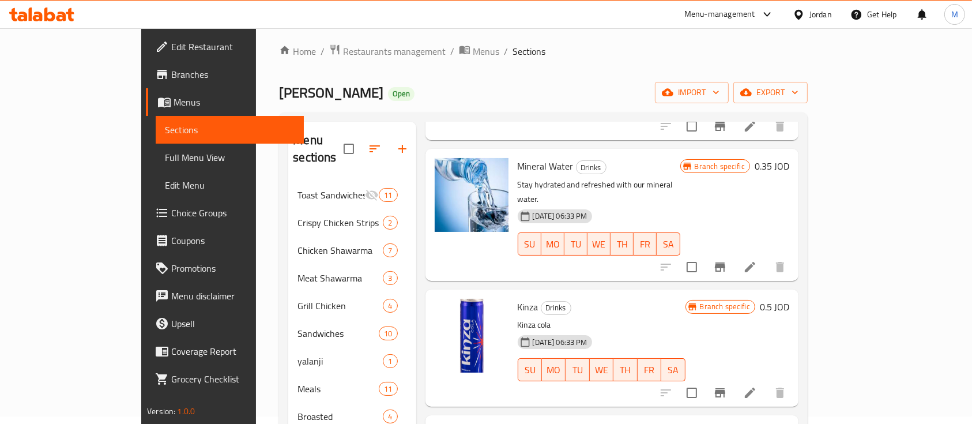
click at [725, 262] on icon "Branch-specific-item" at bounding box center [720, 266] width 10 height 9
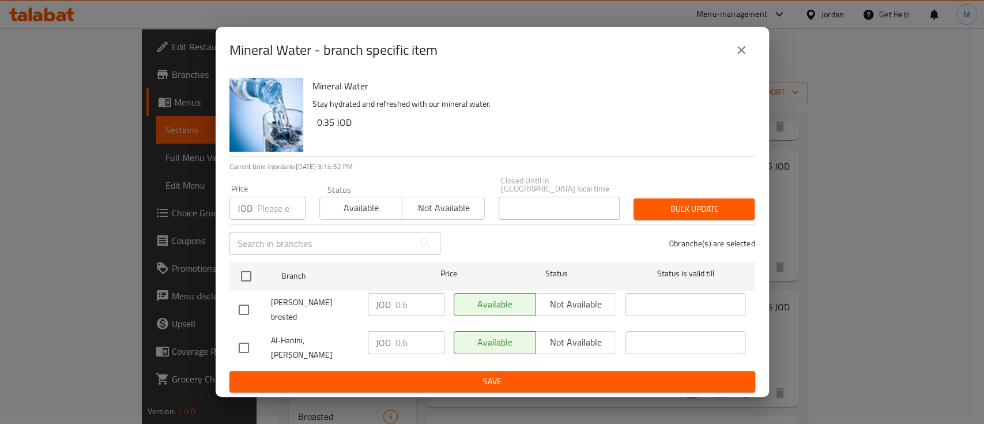
click at [737, 57] on icon "close" at bounding box center [741, 50] width 14 height 14
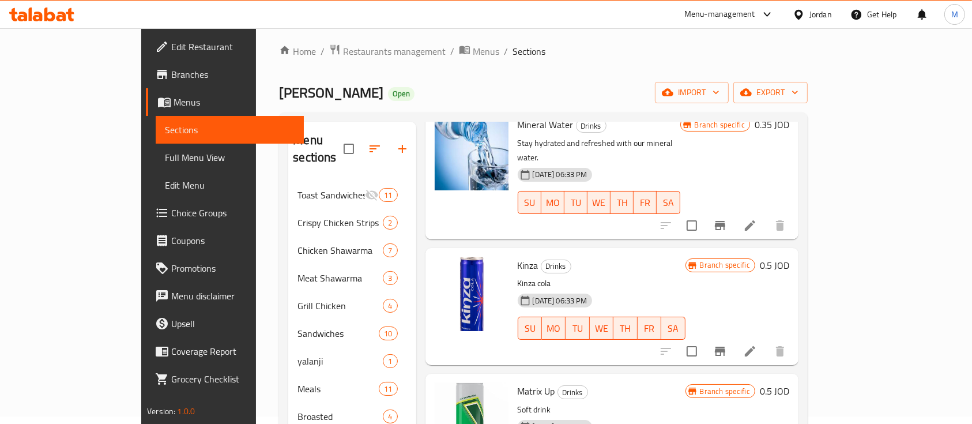
scroll to position [231, 0]
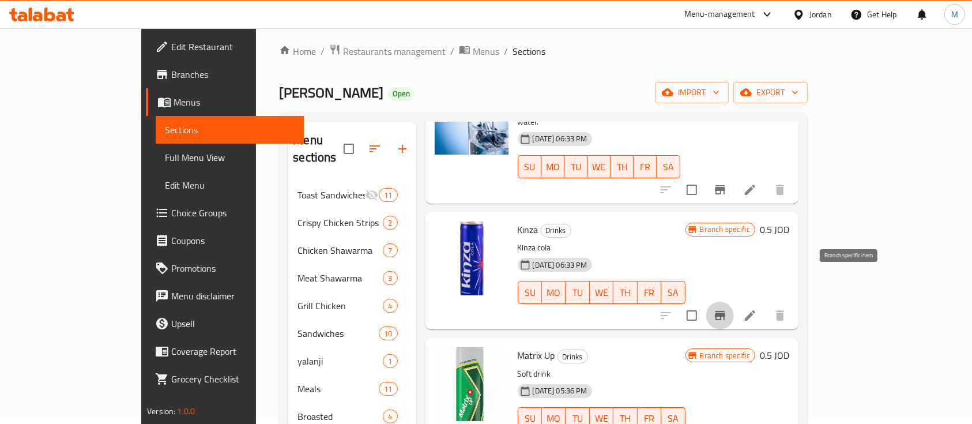
click at [727, 308] on icon "Branch-specific-item" at bounding box center [720, 315] width 14 height 14
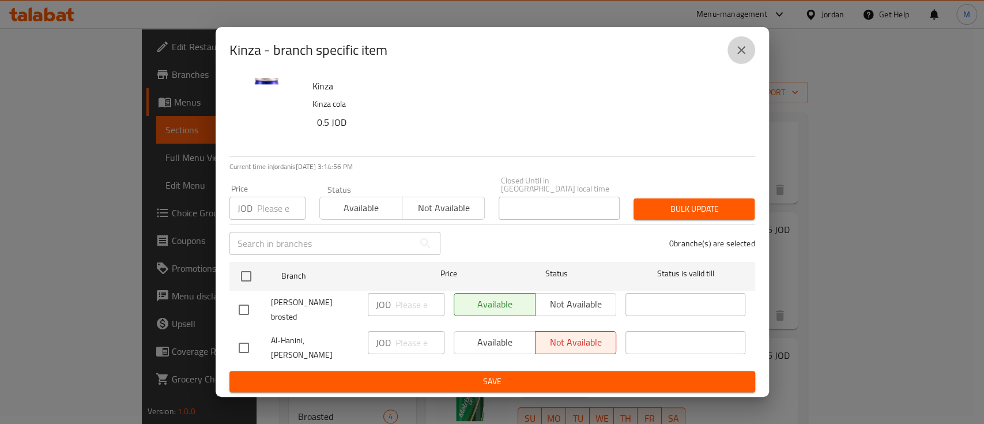
click at [738, 57] on icon "close" at bounding box center [741, 50] width 14 height 14
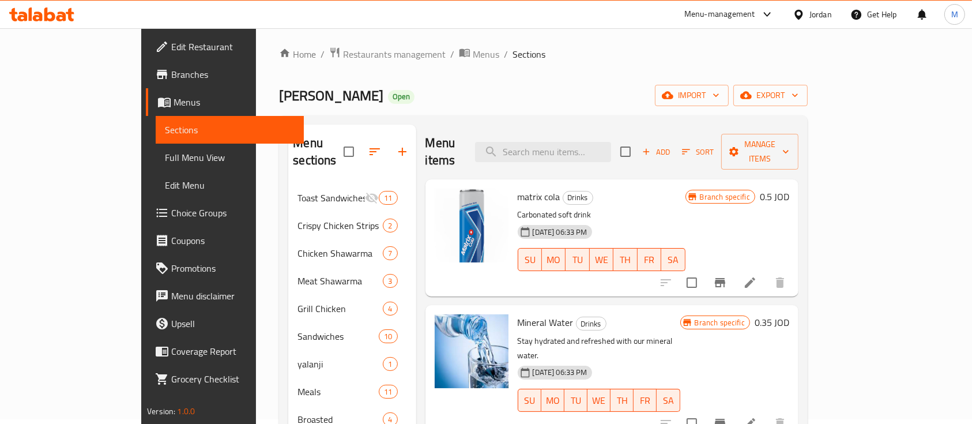
scroll to position [0, 0]
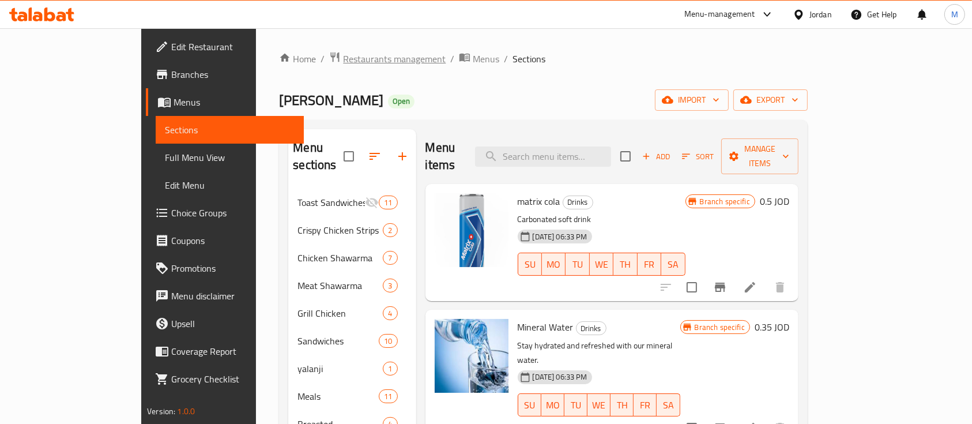
click at [343, 60] on span "Restaurants management" at bounding box center [394, 59] width 103 height 14
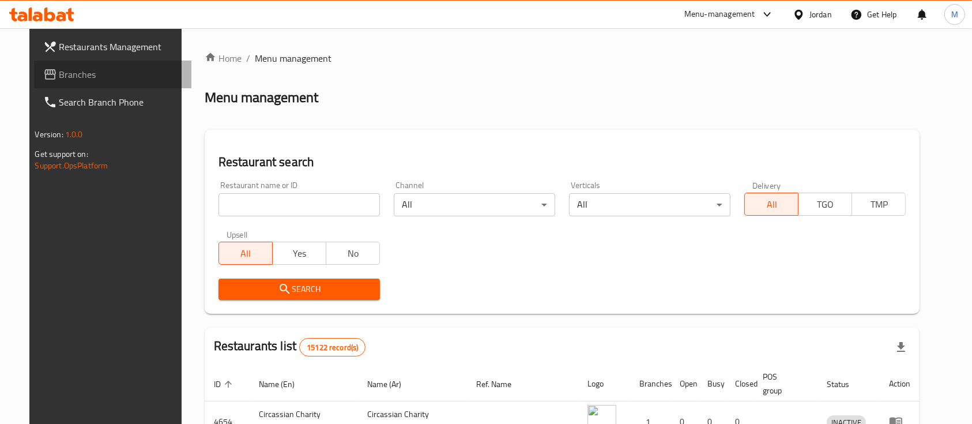
drag, startPoint x: 48, startPoint y: 76, endPoint x: 259, endPoint y: 81, distance: 211.0
click at [59, 75] on span "Branches" at bounding box center [120, 74] width 123 height 14
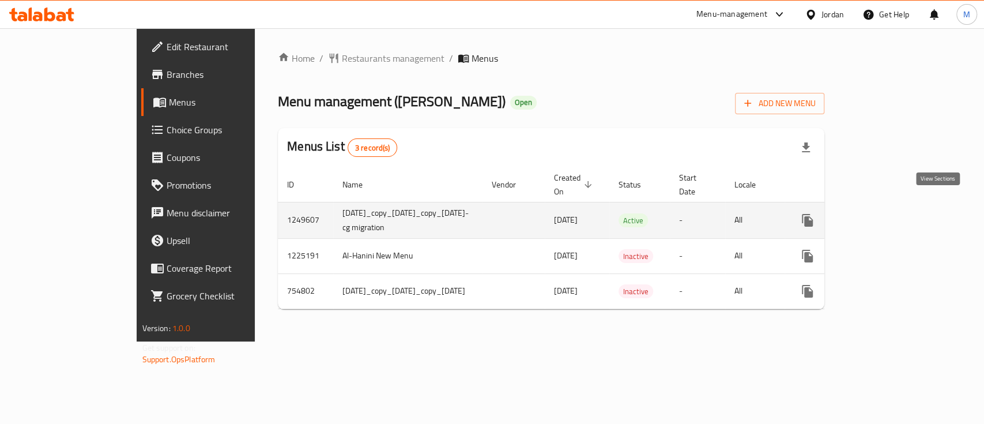
click at [897, 213] on icon "enhanced table" at bounding box center [891, 220] width 14 height 14
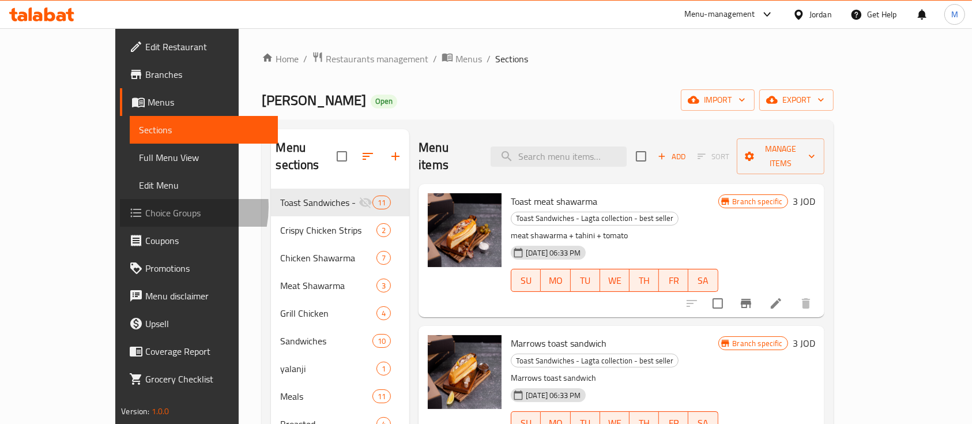
click at [145, 207] on span "Choice Groups" at bounding box center [206, 213] width 123 height 14
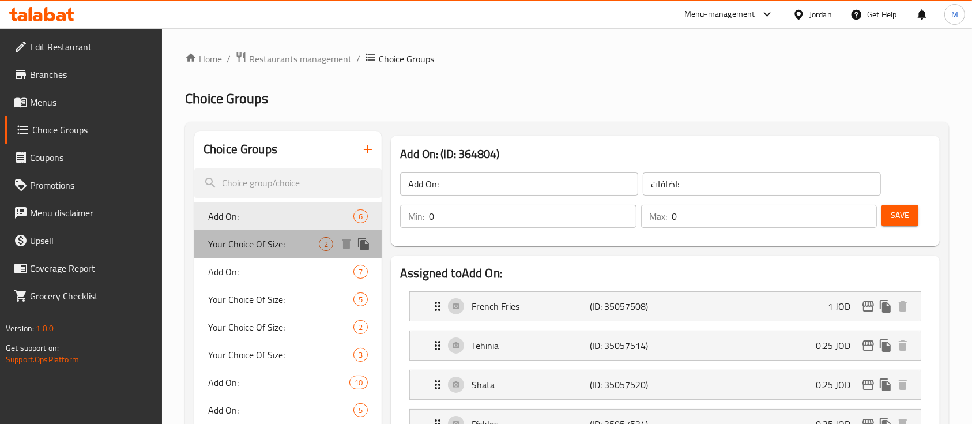
click at [273, 240] on span "Your Choice Of Size:" at bounding box center [263, 244] width 111 height 14
type input "Your Choice Of Size:"
type input "إختيارك من الحجم:"
type input "1"
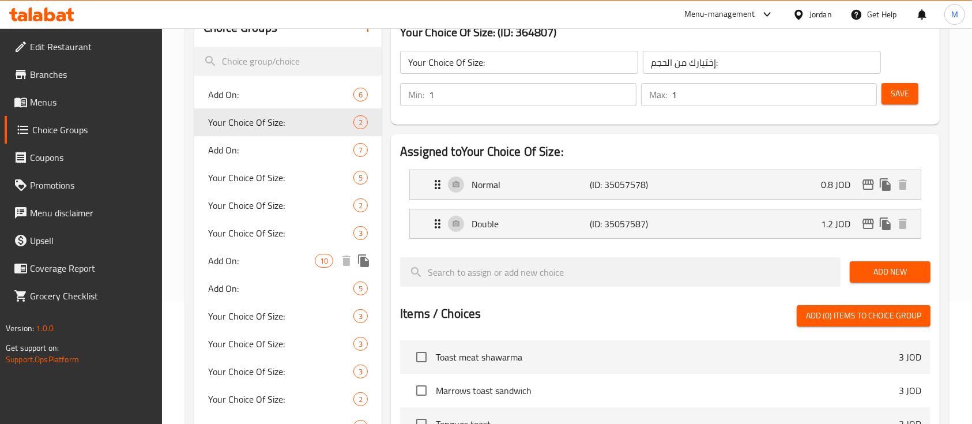
scroll to position [153, 0]
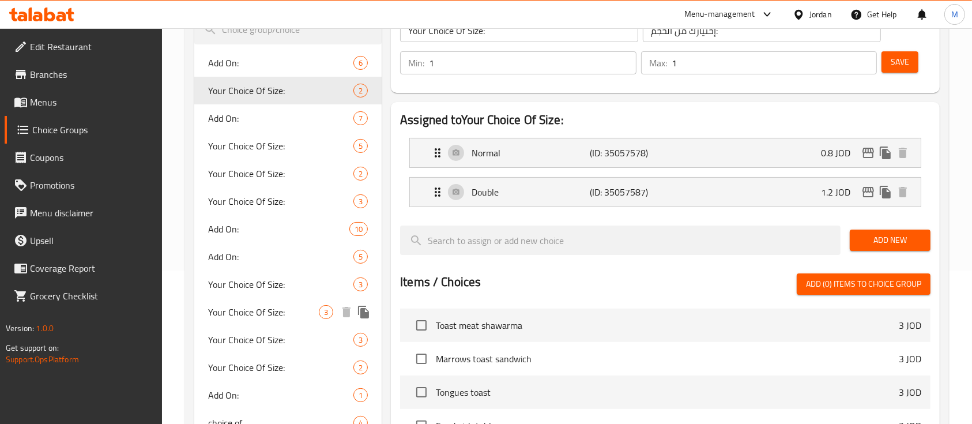
click at [276, 310] on span "Your Choice Of Size:" at bounding box center [263, 312] width 111 height 14
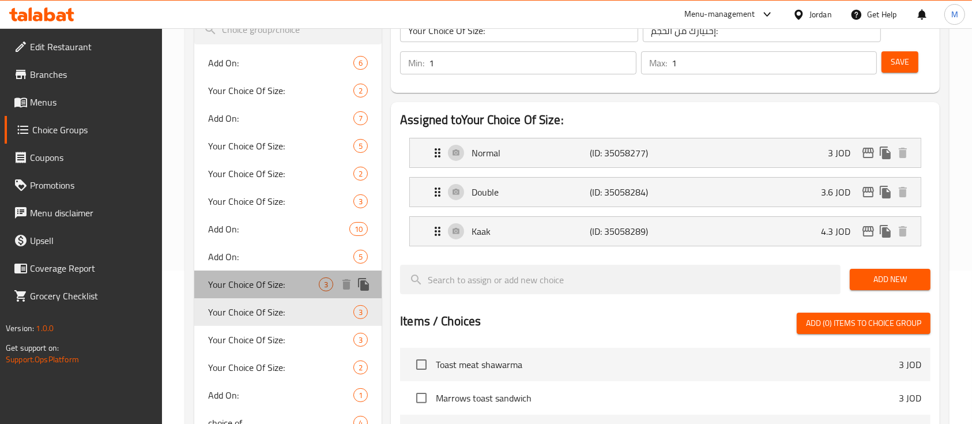
click at [271, 282] on span "Your Choice Of Size:" at bounding box center [263, 284] width 111 height 14
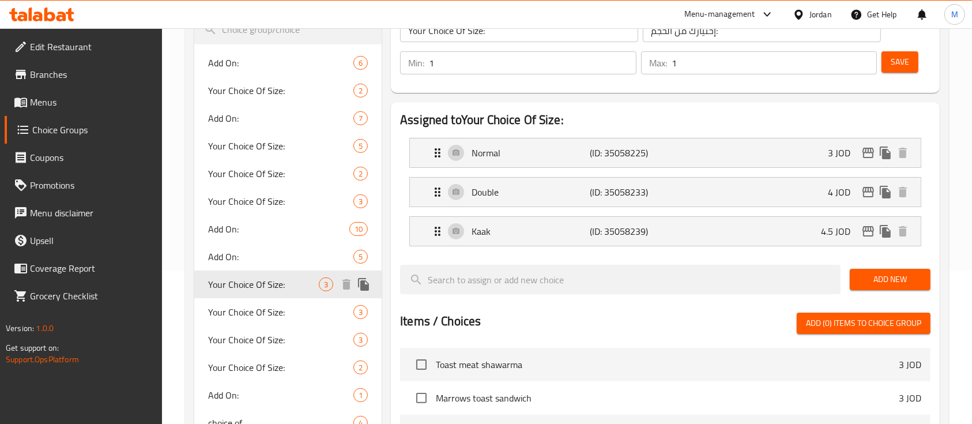
scroll to position [231, 0]
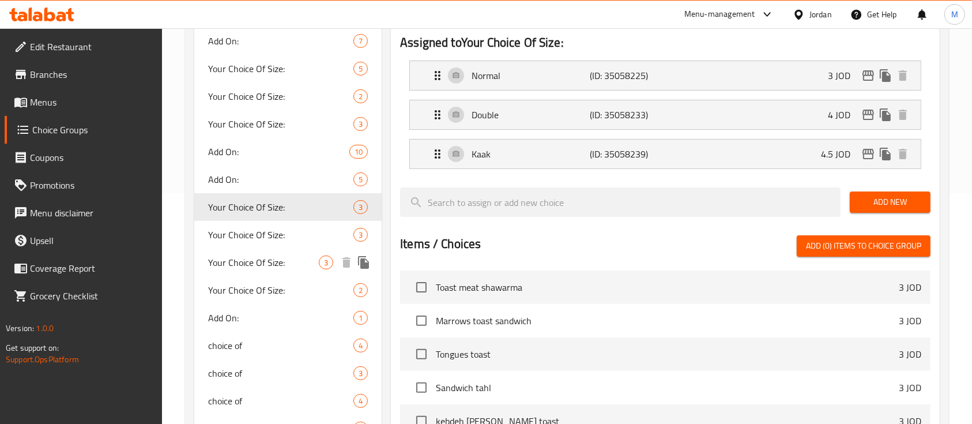
click at [292, 266] on span "Your Choice Of Size:" at bounding box center [263, 262] width 111 height 14
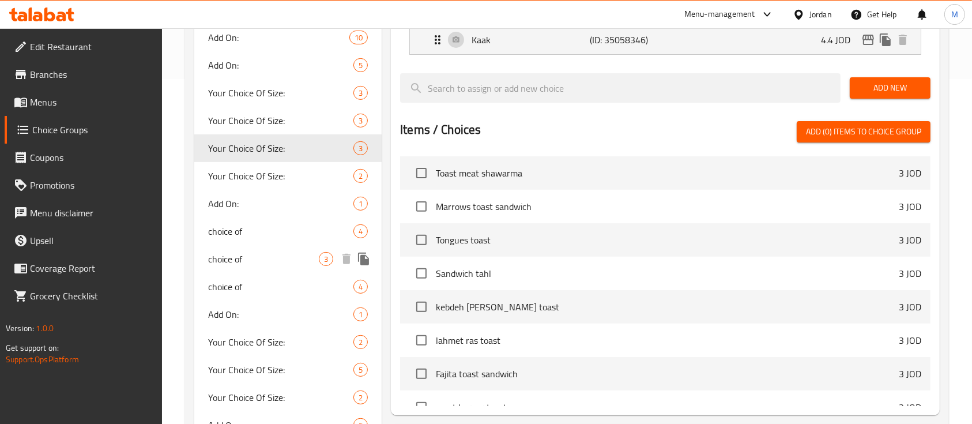
scroll to position [384, 0]
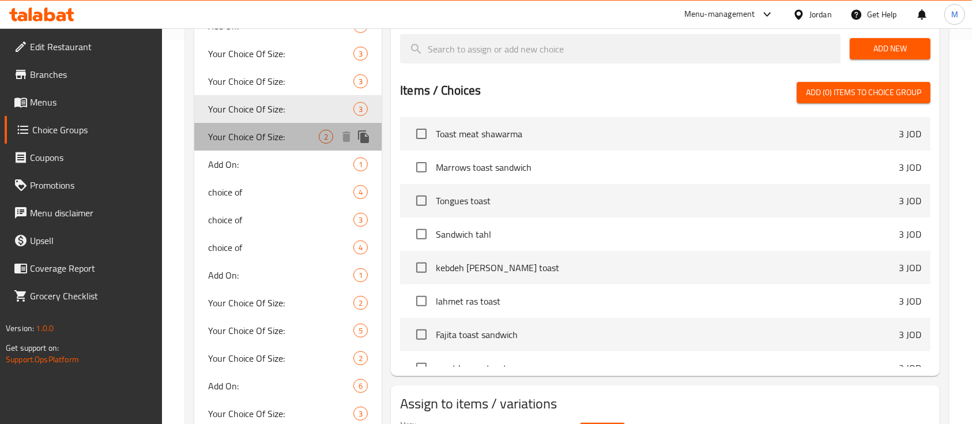
click at [281, 133] on span "Your Choice Of Size:" at bounding box center [263, 137] width 111 height 14
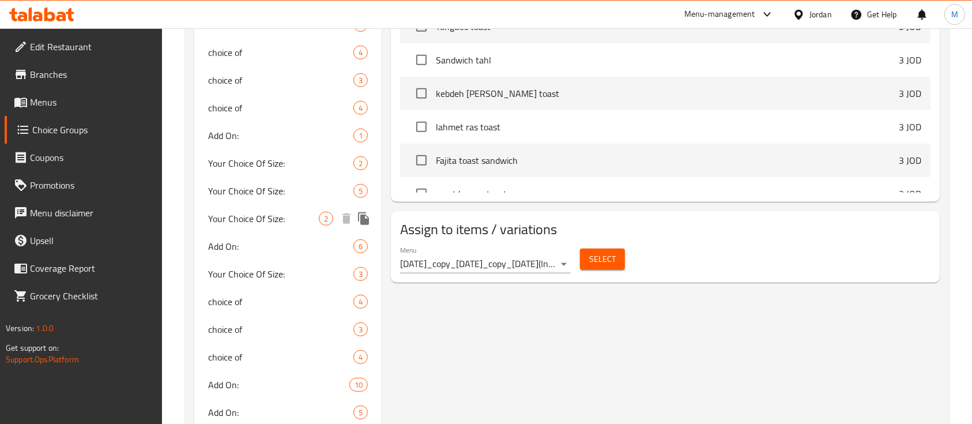
scroll to position [538, 0]
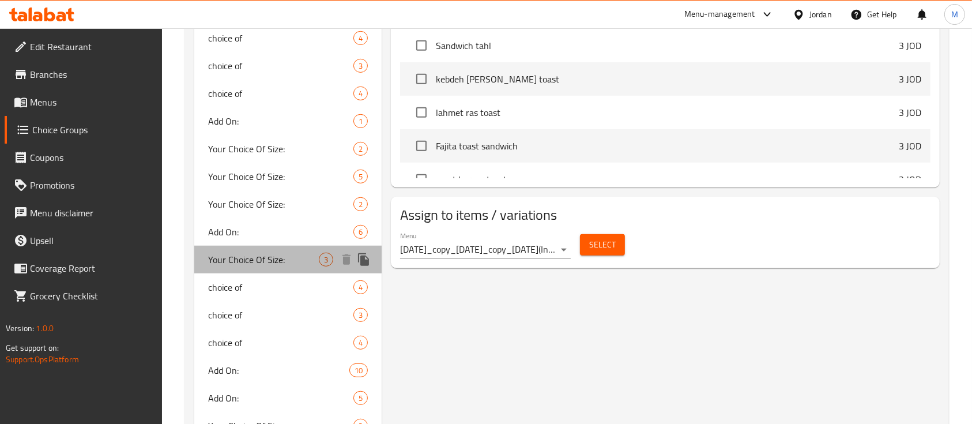
click at [239, 252] on span "Your Choice Of Size:" at bounding box center [263, 259] width 111 height 14
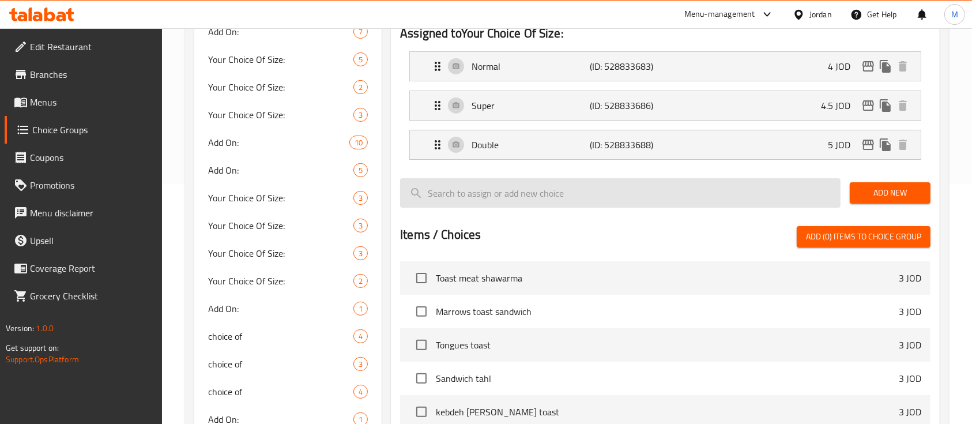
scroll to position [231, 0]
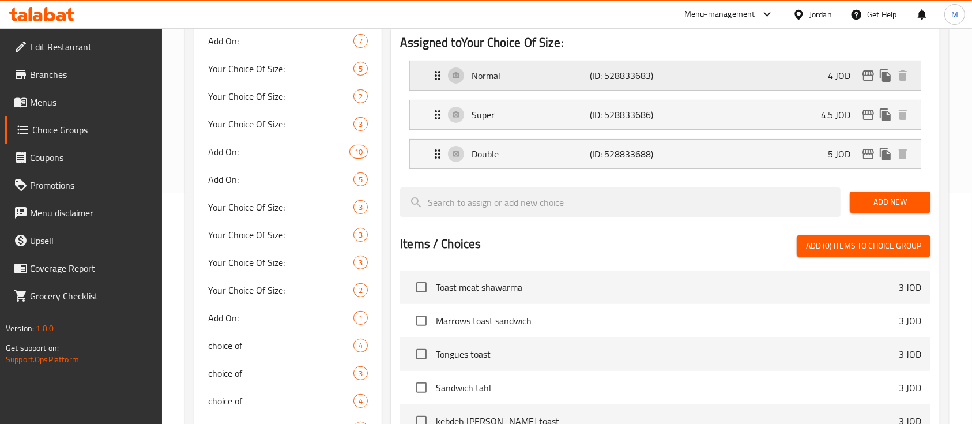
click at [699, 67] on div "Normal (ID: 528833683) 4 JOD" at bounding box center [669, 75] width 476 height 29
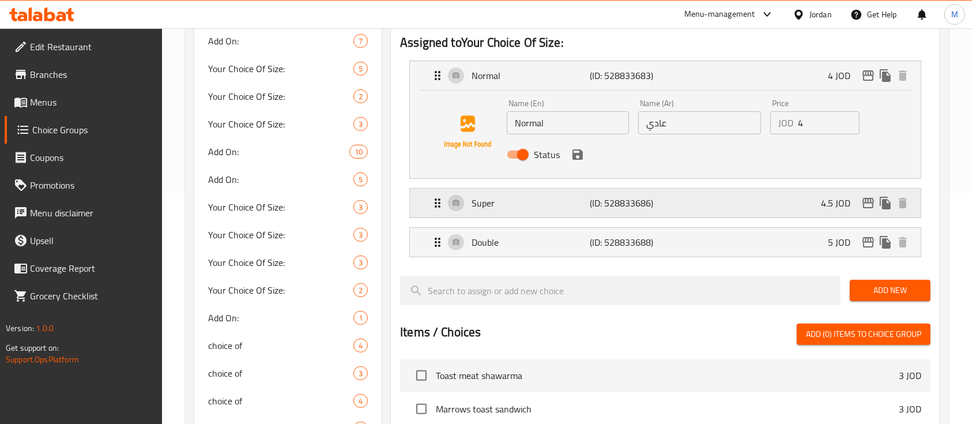
click at [725, 195] on div "Super (ID: 528833686) 4.5 JOD" at bounding box center [669, 202] width 476 height 29
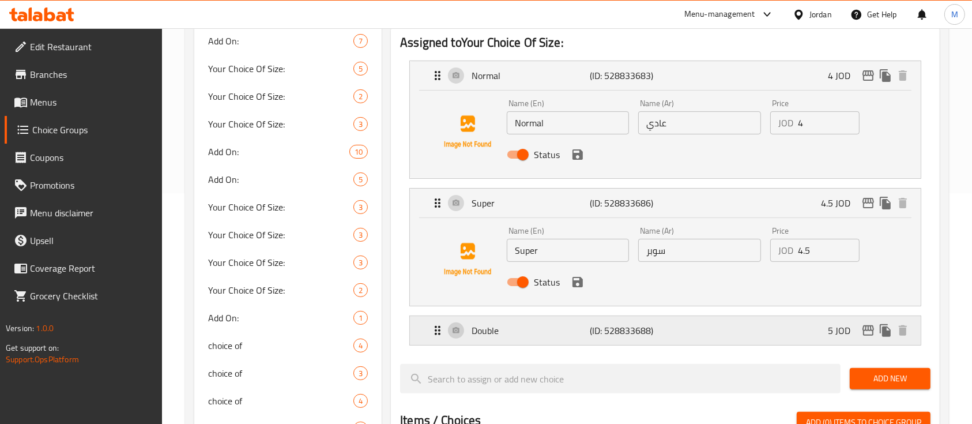
click at [714, 335] on div "Double (ID: 528833688) 5 JOD" at bounding box center [669, 330] width 476 height 29
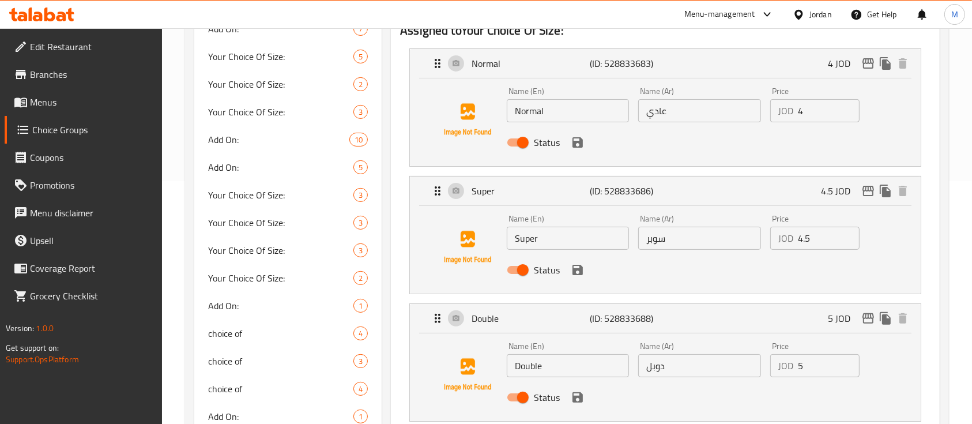
scroll to position [307, 0]
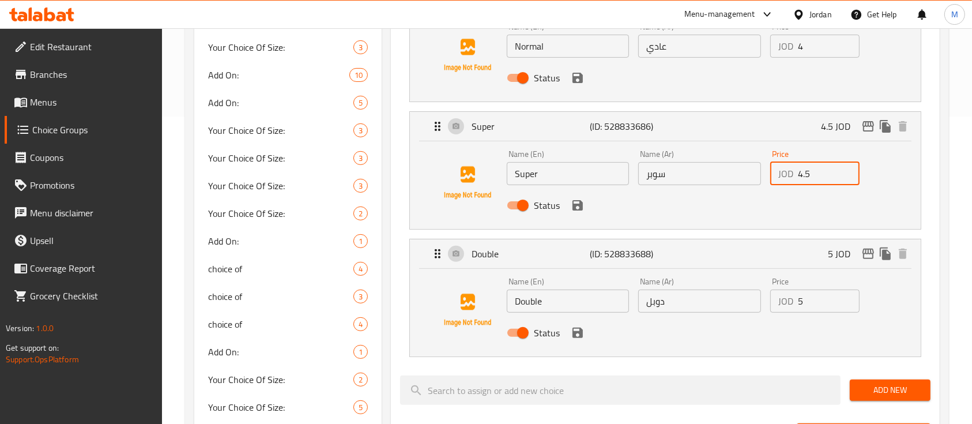
drag, startPoint x: 816, startPoint y: 180, endPoint x: 787, endPoint y: 184, distance: 29.8
click at [787, 184] on div "Price JOD 4.5 Price" at bounding box center [814, 167] width 99 height 44
type input "5"
click at [813, 306] on input "5" at bounding box center [829, 300] width 62 height 23
click at [582, 214] on div "Status" at bounding box center [699, 205] width 395 height 31
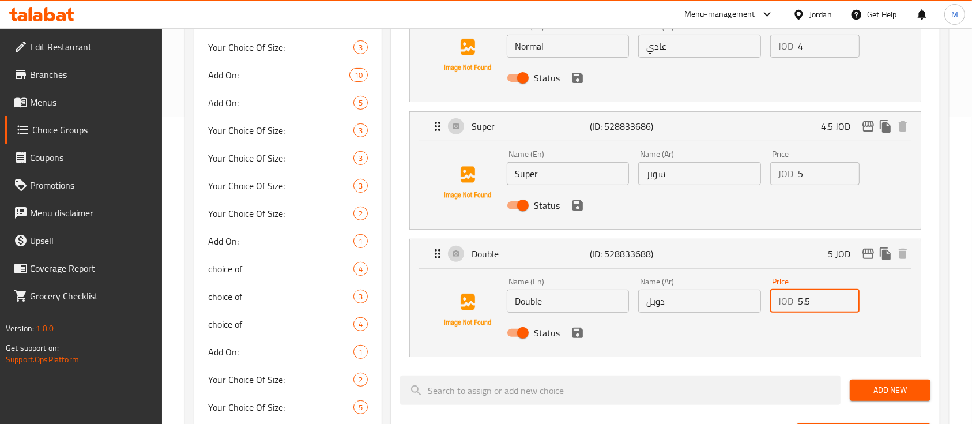
type input "5.5"
click at [576, 212] on button "save" at bounding box center [577, 205] width 17 height 17
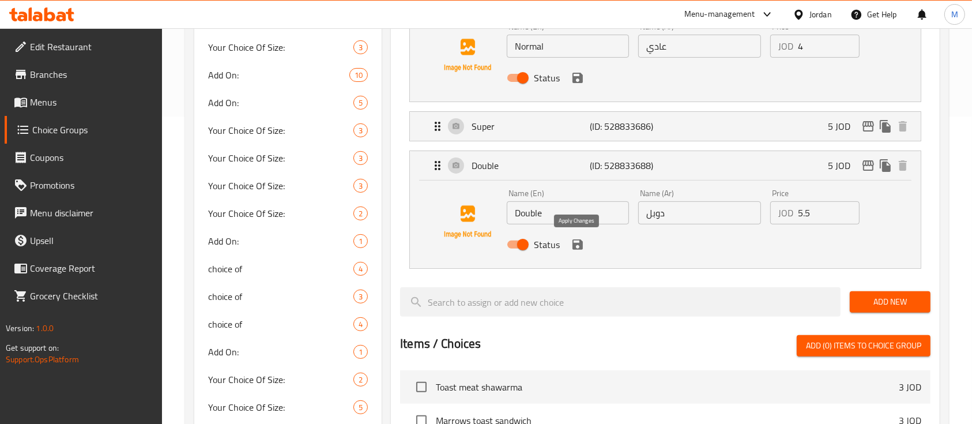
click at [581, 247] on icon "save" at bounding box center [577, 244] width 10 height 10
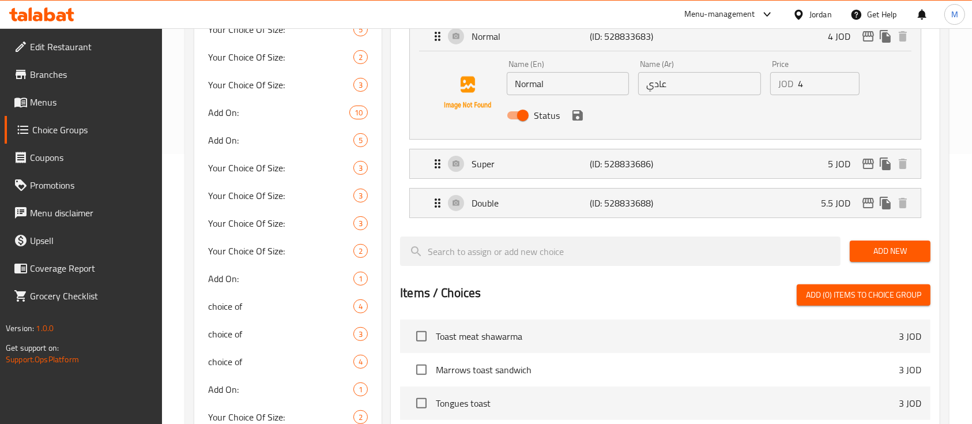
scroll to position [0, 0]
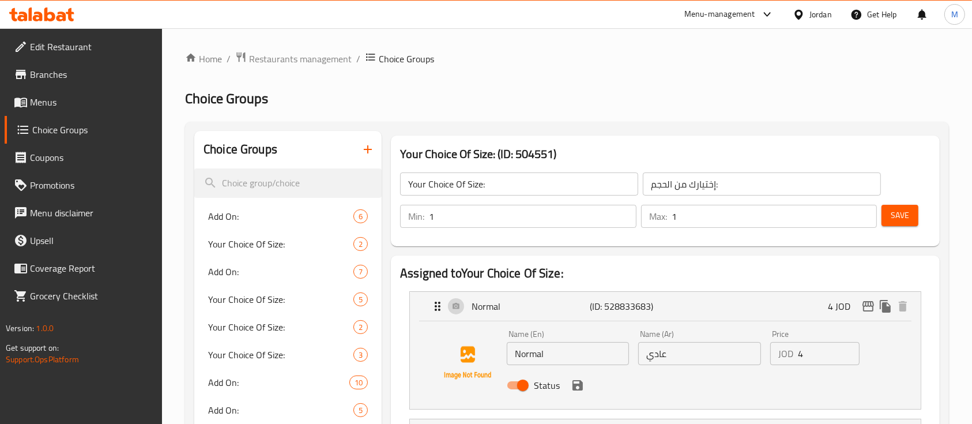
click at [910, 219] on button "Save" at bounding box center [899, 215] width 37 height 21
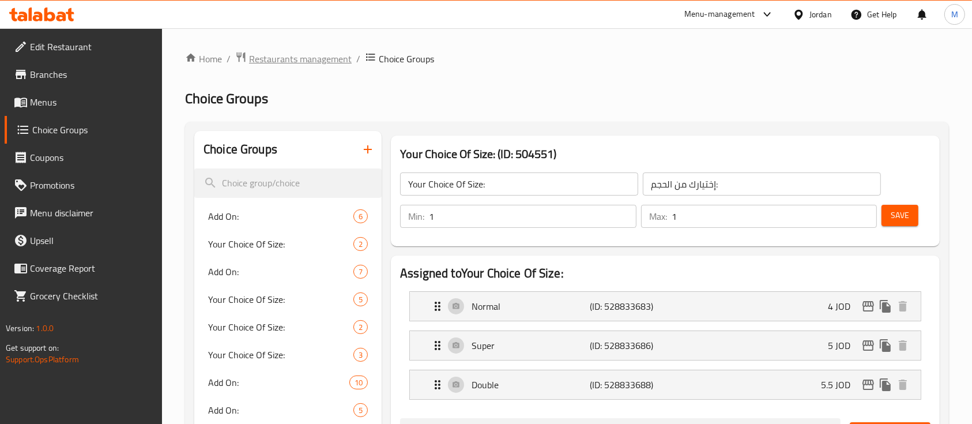
click at [311, 61] on span "Restaurants management" at bounding box center [300, 59] width 103 height 14
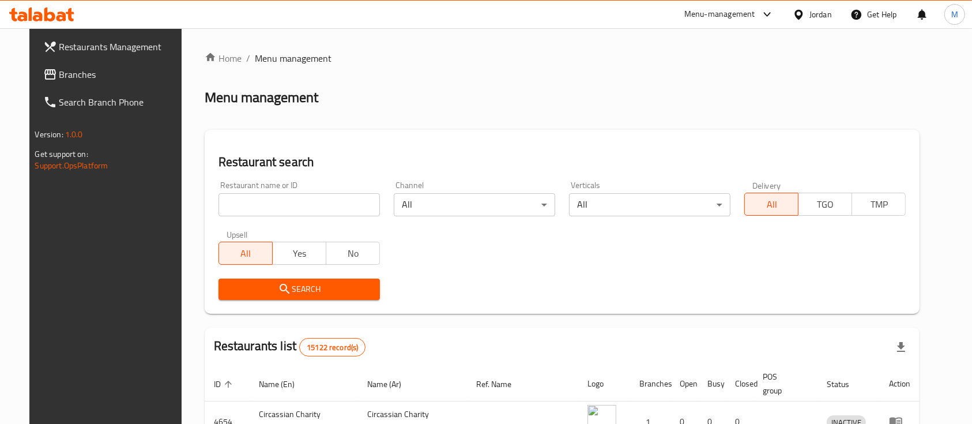
click at [108, 78] on span "Branches" at bounding box center [120, 74] width 123 height 14
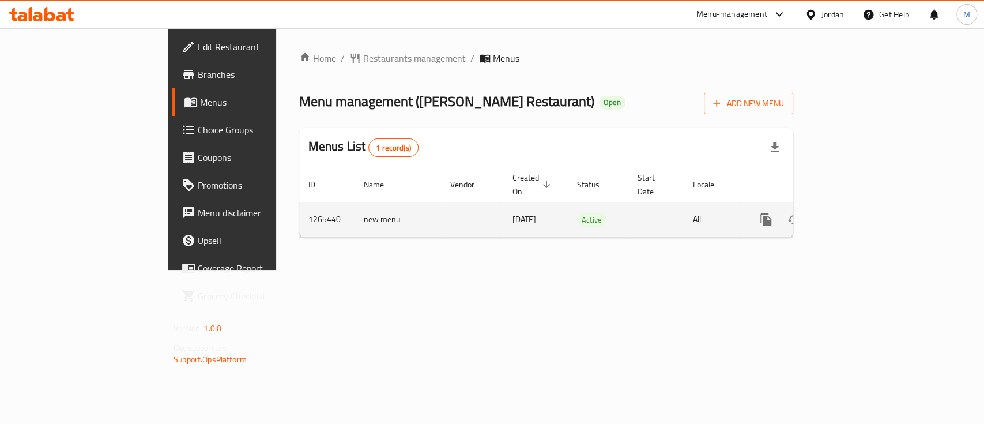
click at [856, 213] on icon "enhanced table" at bounding box center [849, 220] width 14 height 14
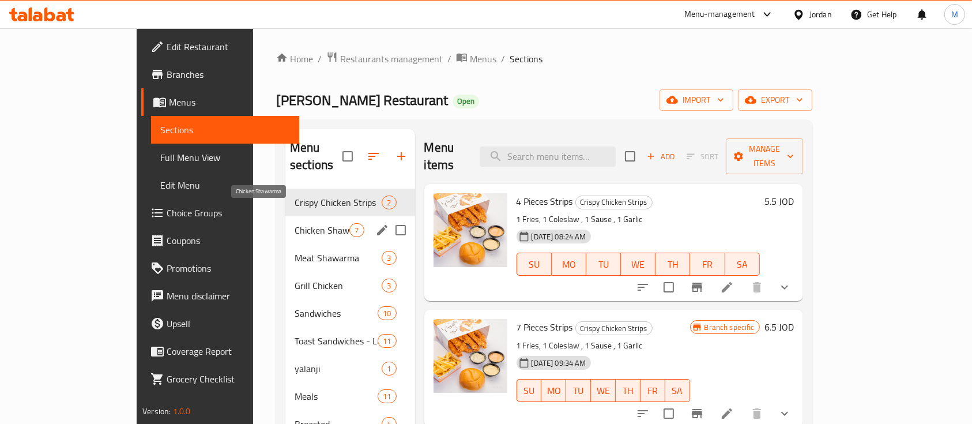
click at [295, 223] on span "Chicken Shawarma" at bounding box center [322, 230] width 55 height 14
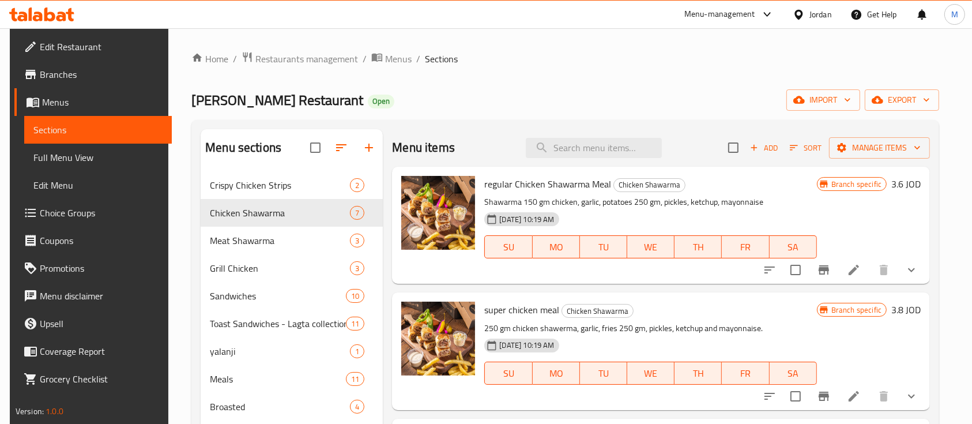
click at [822, 268] on icon "Branch-specific-item" at bounding box center [823, 269] width 10 height 9
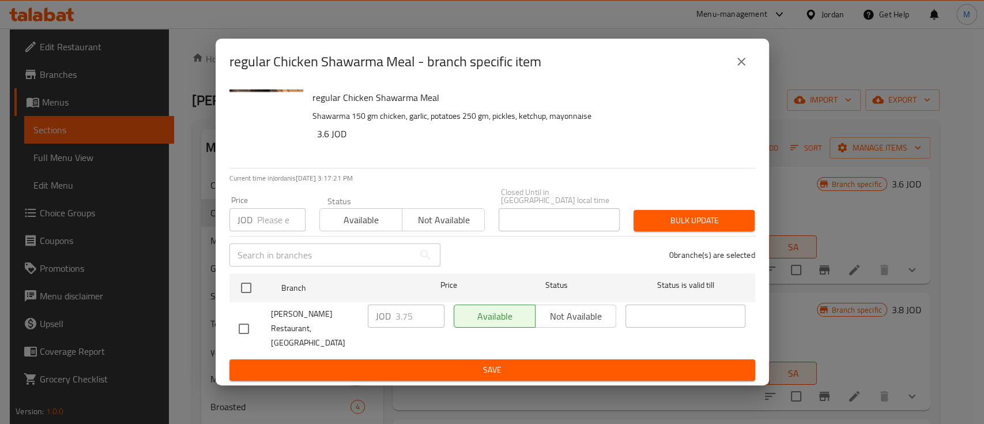
click at [737, 67] on icon "close" at bounding box center [741, 62] width 14 height 14
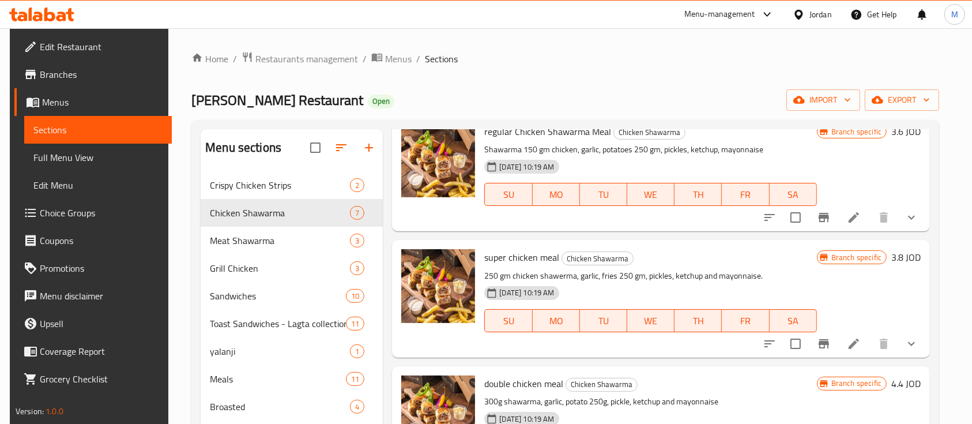
scroll to position [77, 0]
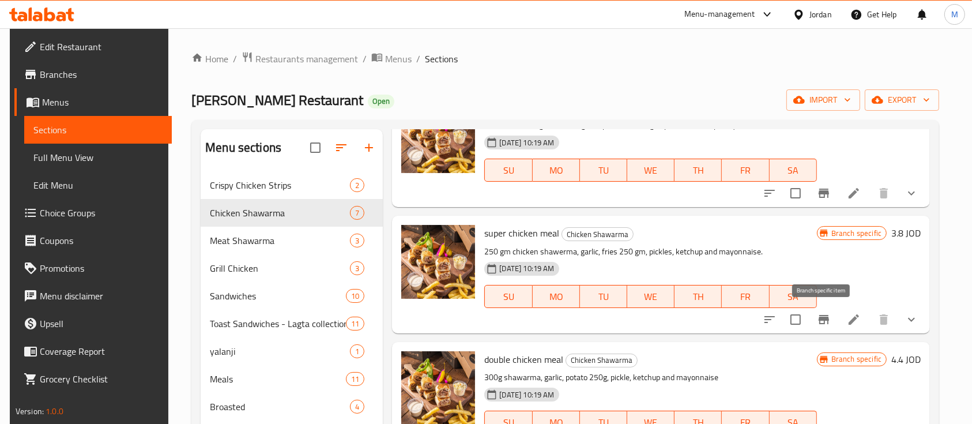
click at [820, 325] on icon "Branch-specific-item" at bounding box center [824, 319] width 14 height 14
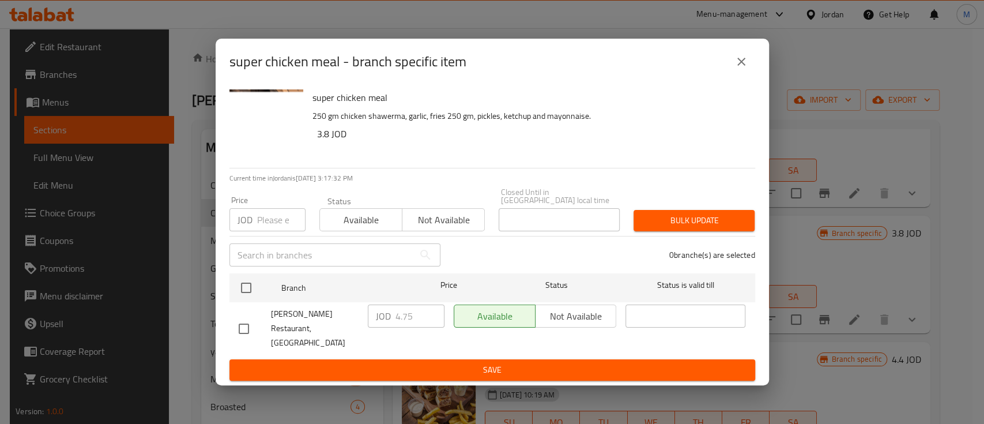
drag, startPoint x: 736, startPoint y: 68, endPoint x: 773, endPoint y: 153, distance: 92.4
click at [737, 69] on icon "close" at bounding box center [741, 62] width 14 height 14
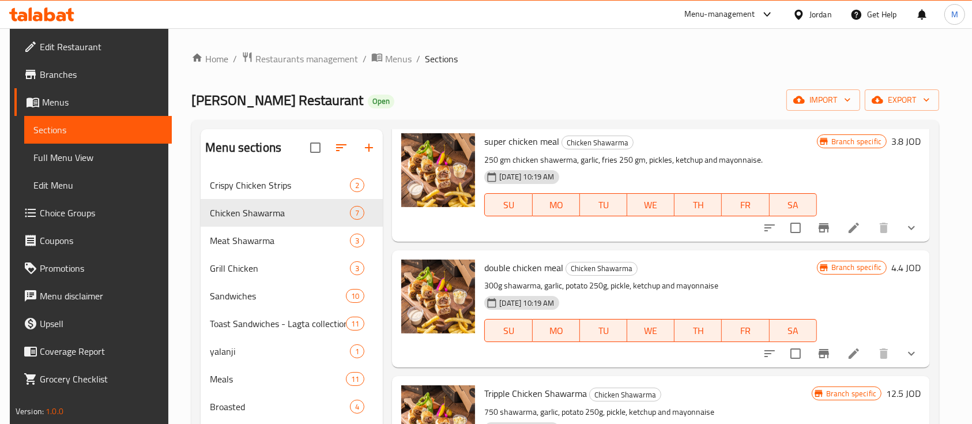
scroll to position [231, 0]
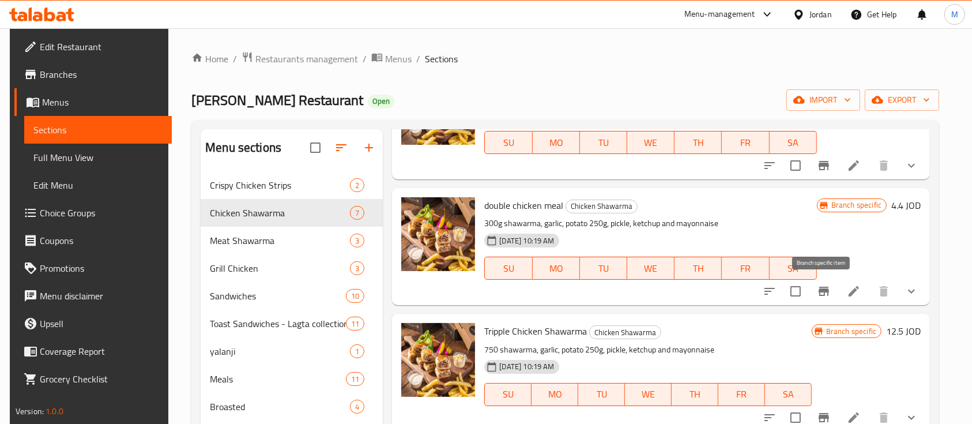
click at [825, 293] on icon "Branch-specific-item" at bounding box center [823, 290] width 10 height 9
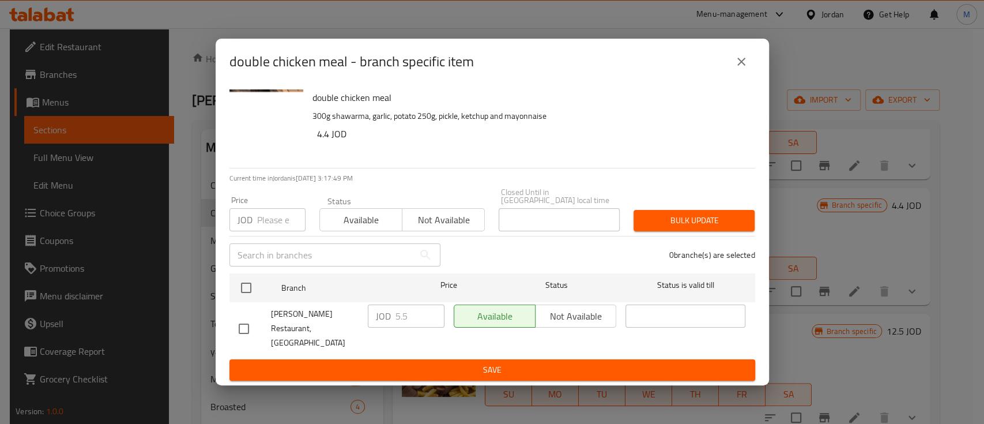
click at [747, 69] on icon "close" at bounding box center [741, 62] width 14 height 14
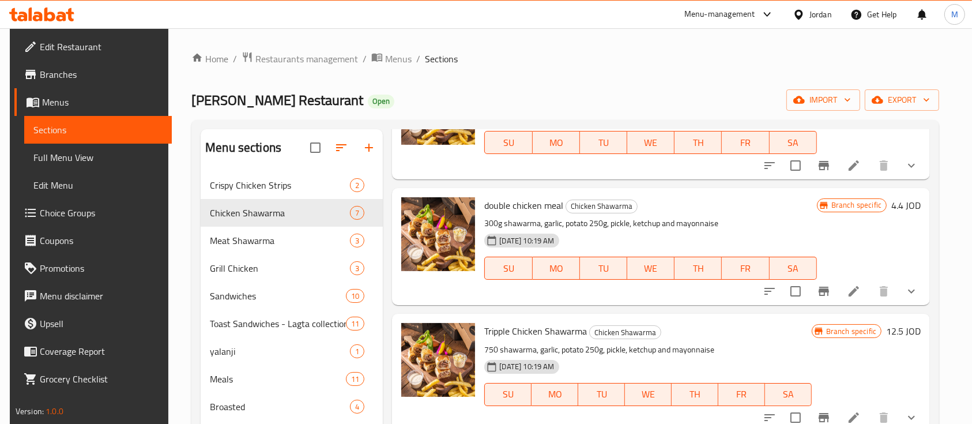
scroll to position [384, 0]
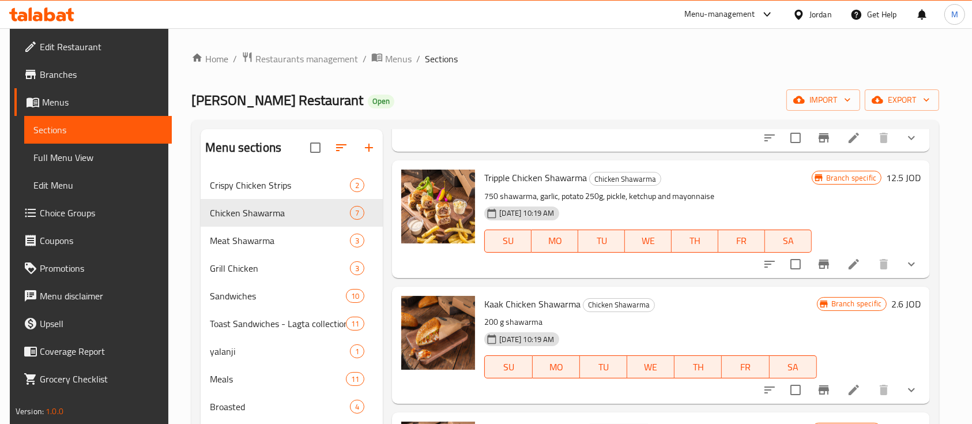
click at [818, 261] on icon "Branch-specific-item" at bounding box center [823, 263] width 10 height 9
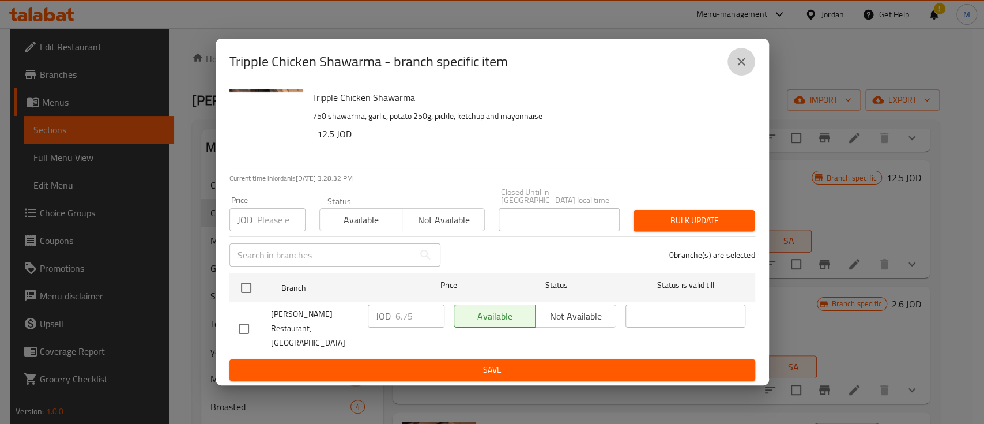
click at [734, 69] on icon "close" at bounding box center [741, 62] width 14 height 14
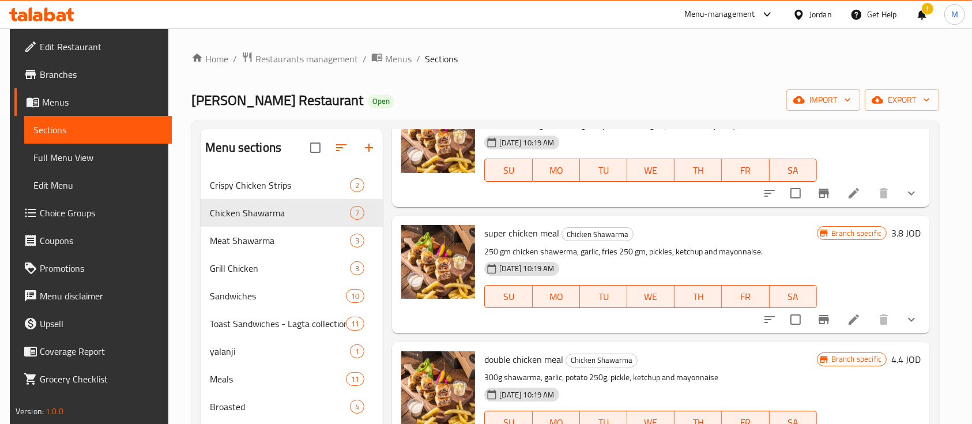
scroll to position [231, 0]
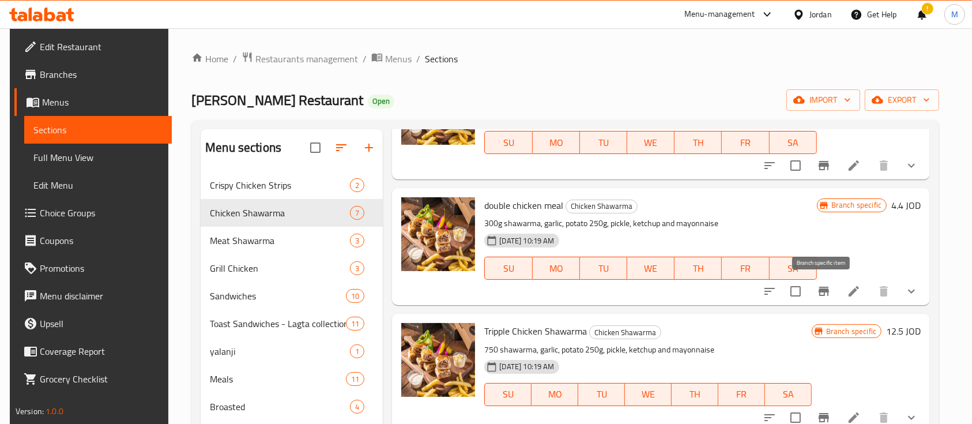
click at [825, 290] on icon "Branch-specific-item" at bounding box center [823, 290] width 10 height 9
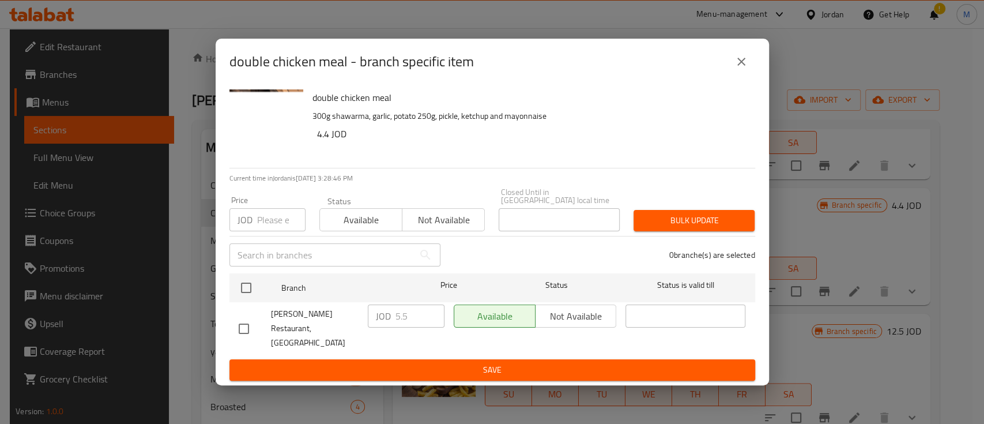
click at [733, 72] on button "close" at bounding box center [741, 62] width 28 height 28
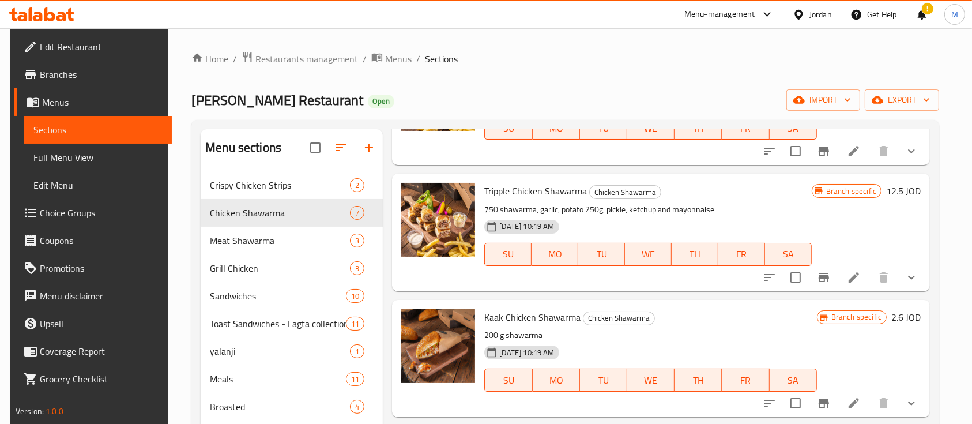
scroll to position [384, 0]
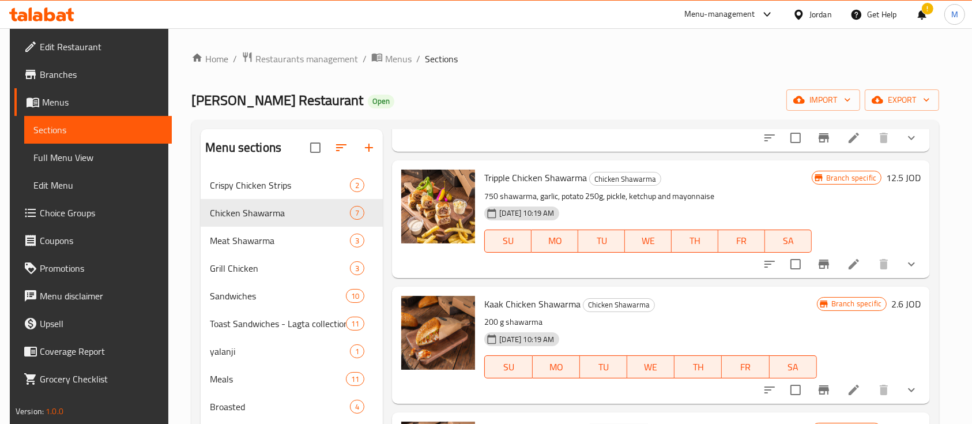
click at [816, 270] on button "Branch-specific-item" at bounding box center [824, 264] width 28 height 28
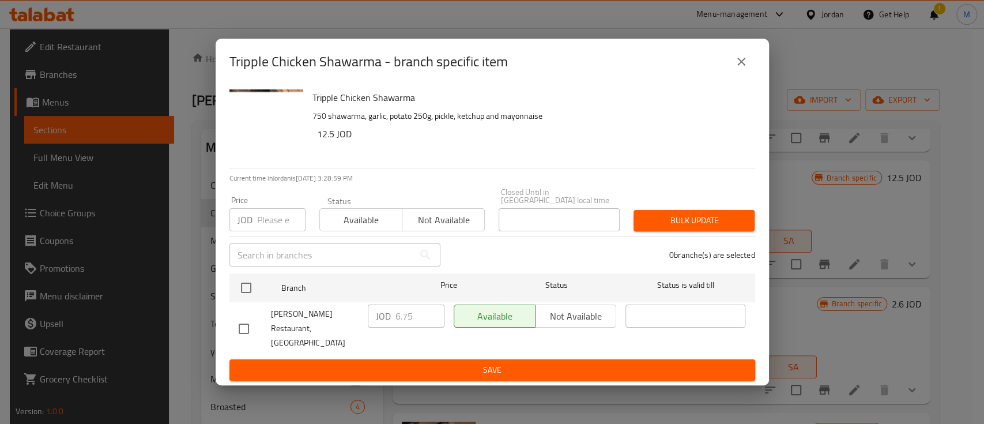
click at [741, 69] on icon "close" at bounding box center [741, 62] width 14 height 14
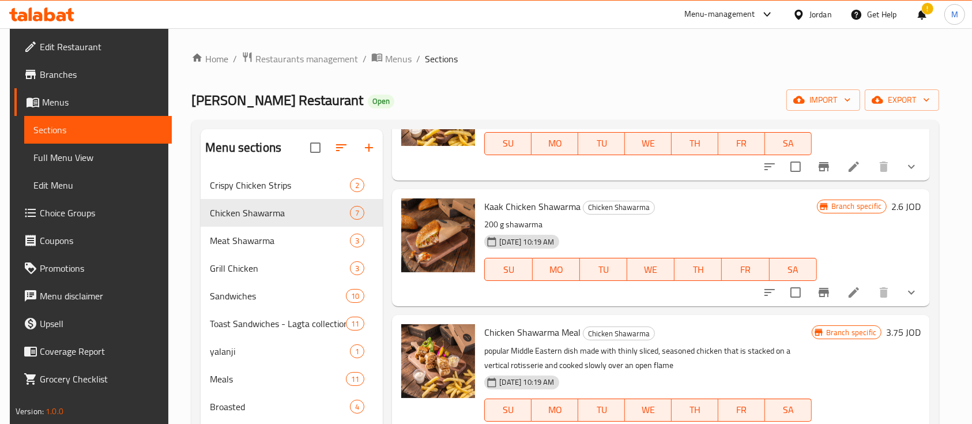
scroll to position [484, 0]
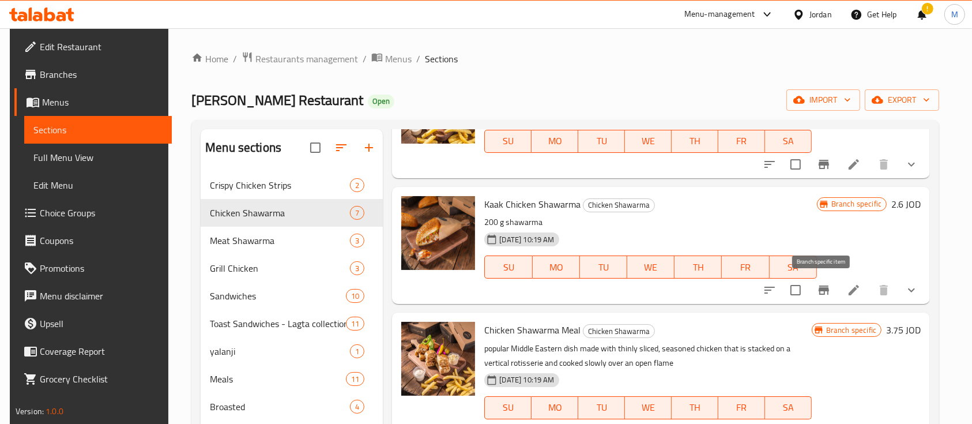
click at [816, 280] on button "Branch-specific-item" at bounding box center [824, 290] width 28 height 28
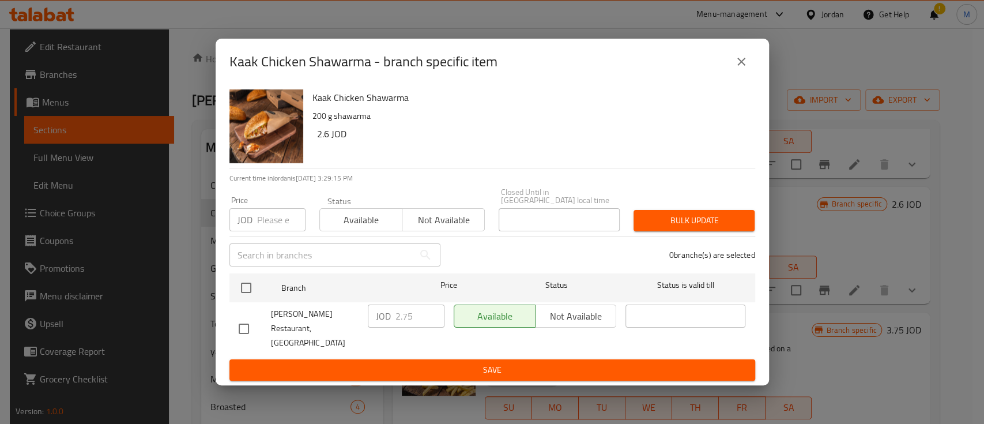
click at [736, 69] on icon "close" at bounding box center [741, 62] width 14 height 14
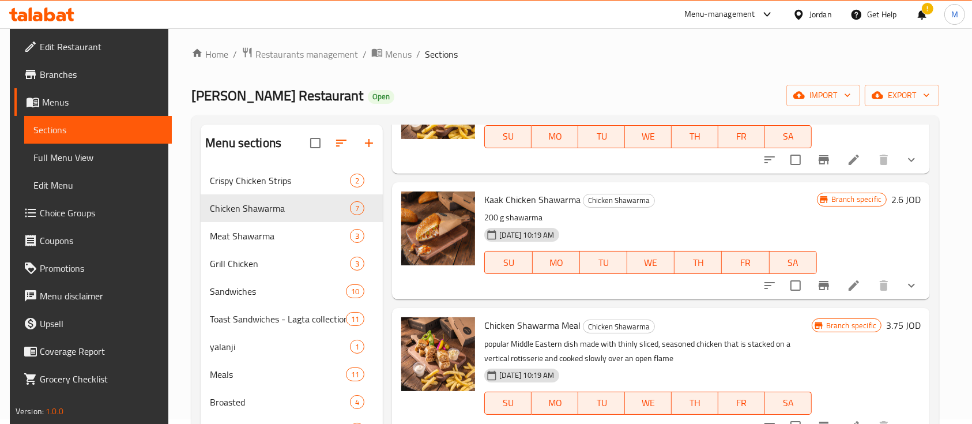
scroll to position [77, 0]
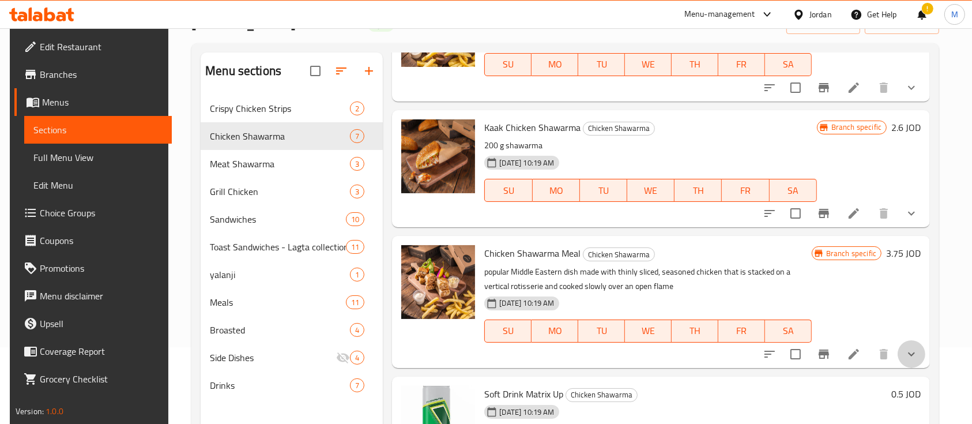
click at [901, 352] on button "show more" at bounding box center [911, 354] width 28 height 28
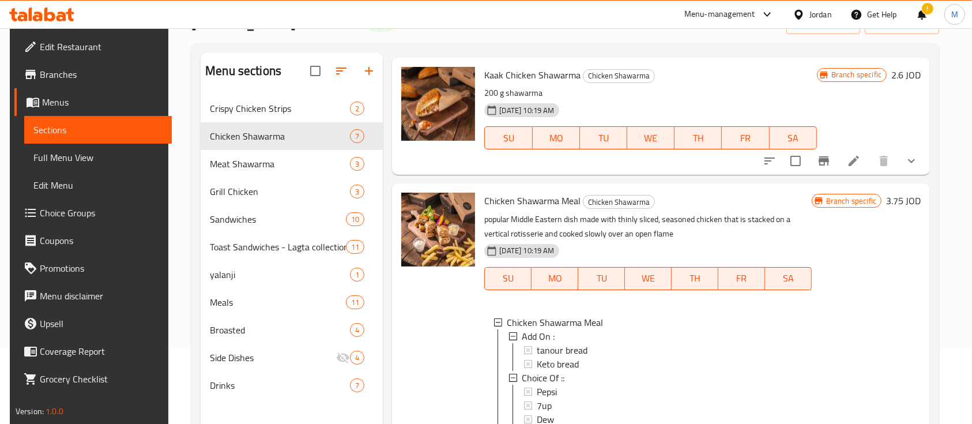
scroll to position [560, 0]
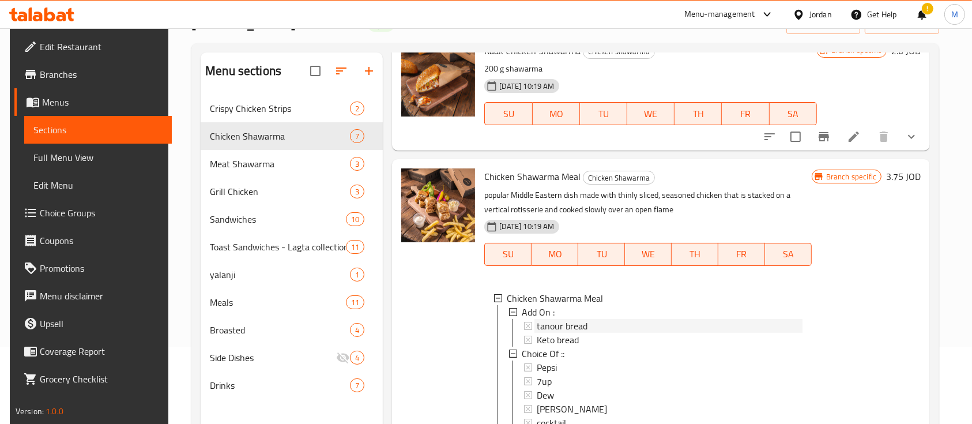
click at [636, 326] on div "tanour bread" at bounding box center [670, 326] width 266 height 14
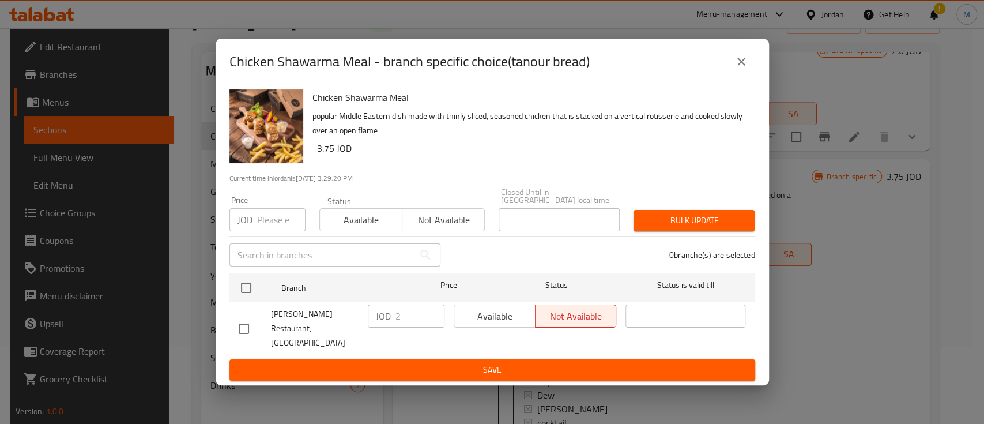
click at [737, 69] on icon "close" at bounding box center [741, 62] width 14 height 14
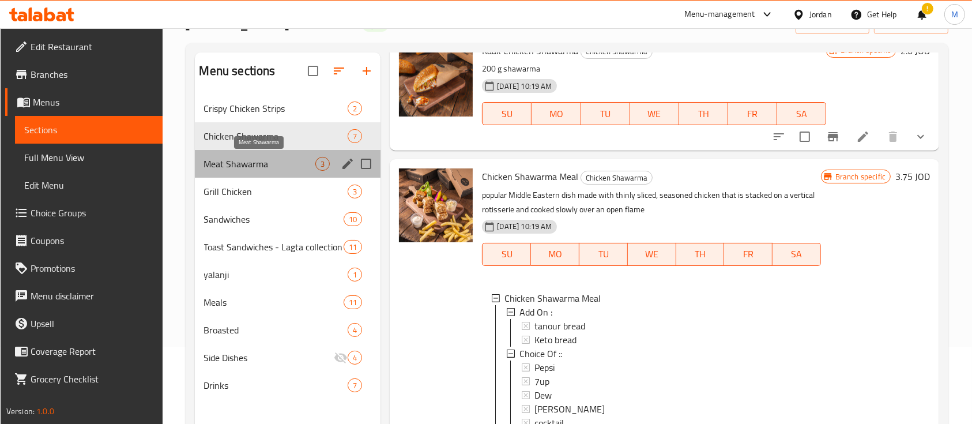
click at [278, 161] on span "Meat Shawarma" at bounding box center [260, 164] width 112 height 14
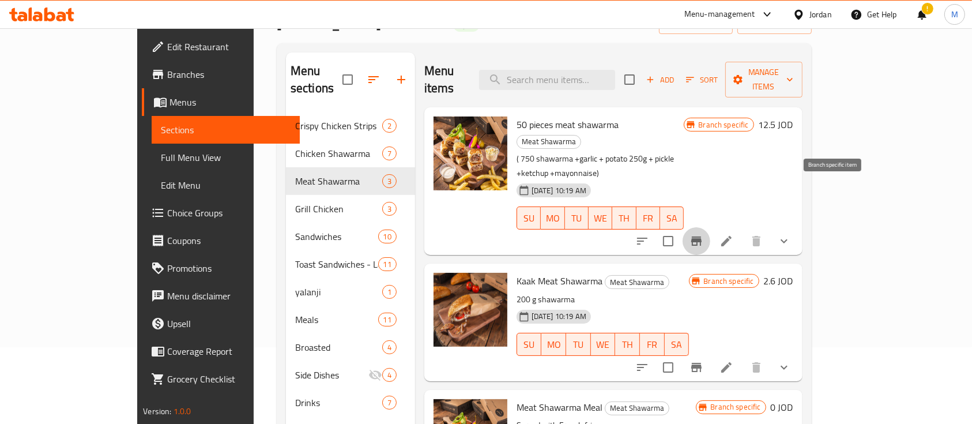
click at [701, 236] on icon "Branch-specific-item" at bounding box center [696, 240] width 10 height 9
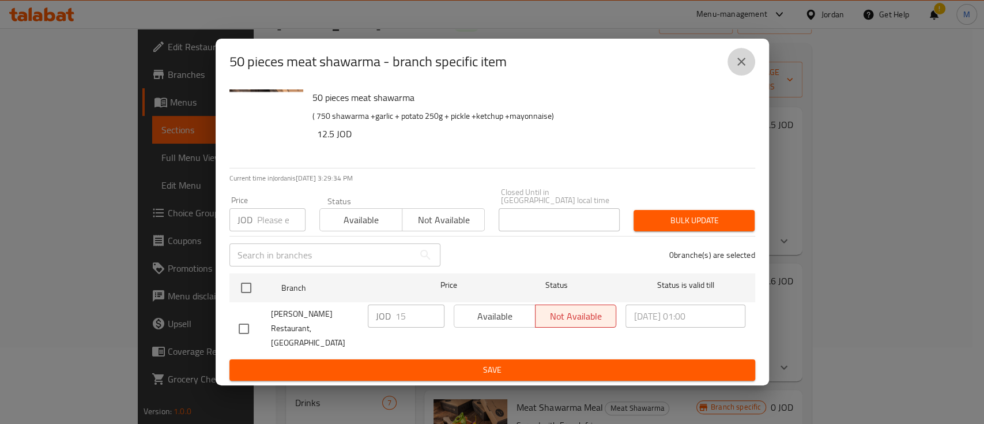
click at [744, 66] on icon "close" at bounding box center [741, 62] width 8 height 8
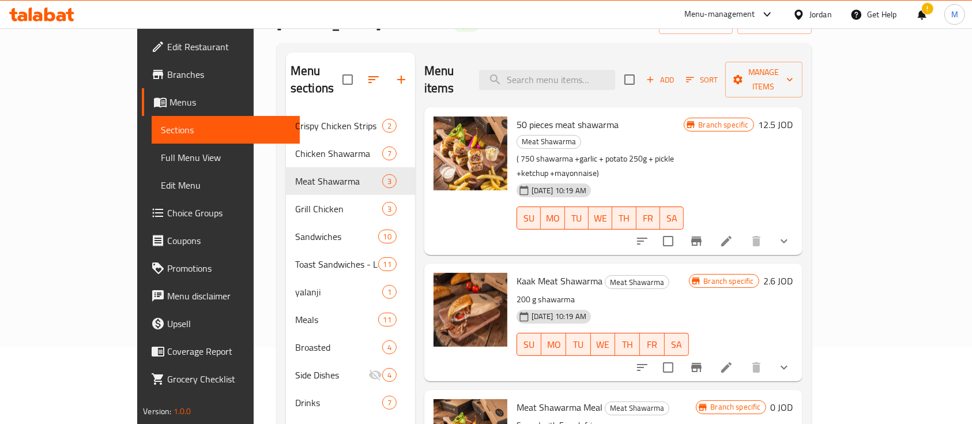
click at [701, 363] on icon "Branch-specific-item" at bounding box center [696, 367] width 10 height 9
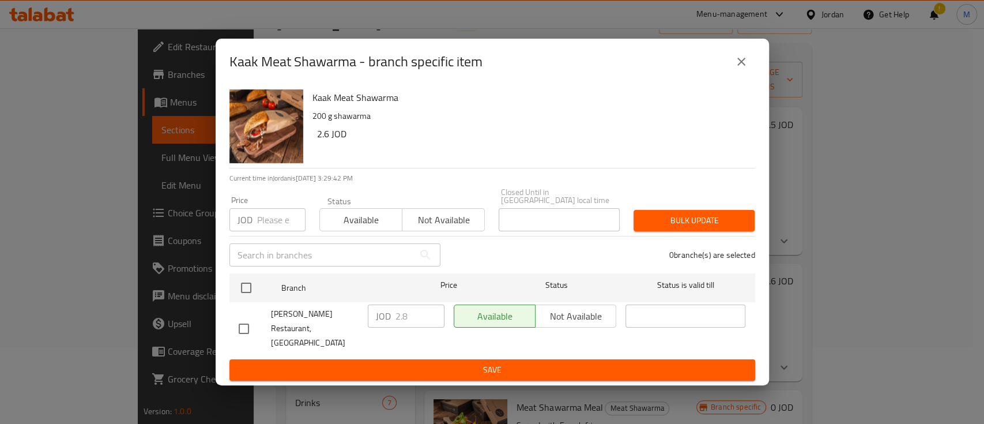
click at [742, 67] on icon "close" at bounding box center [741, 62] width 14 height 14
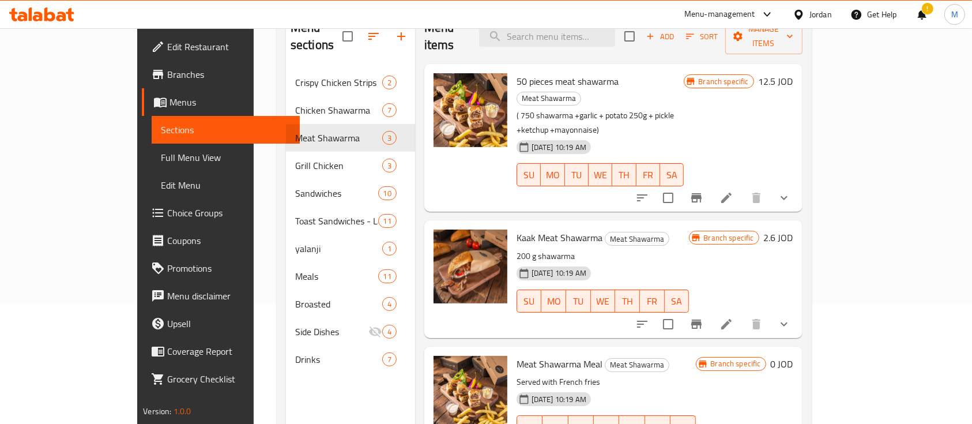
scroll to position [161, 0]
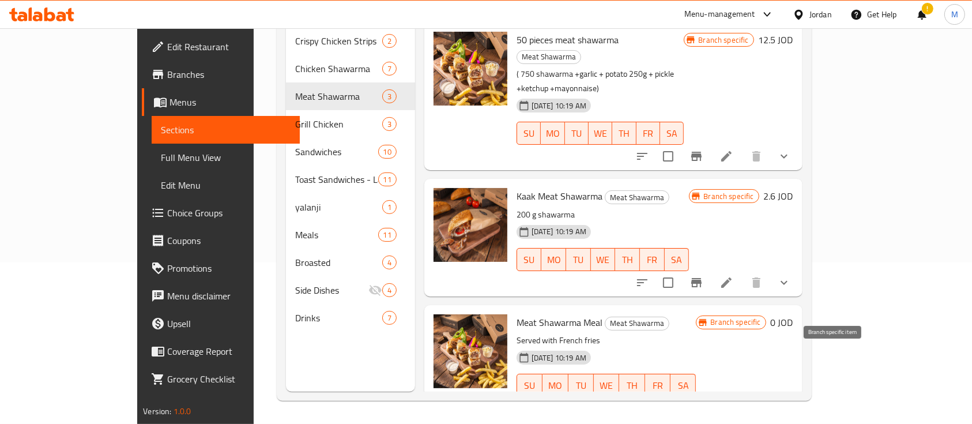
click at [701, 403] on icon "Branch-specific-item" at bounding box center [696, 407] width 10 height 9
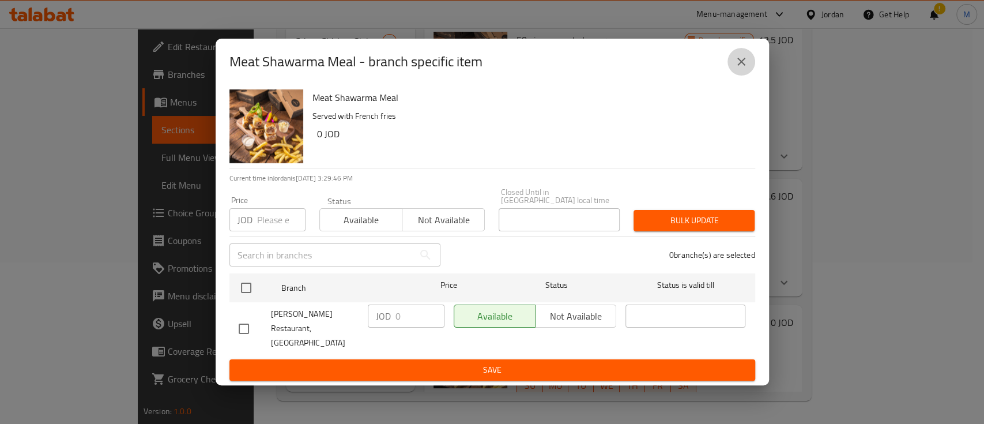
click at [737, 69] on icon "close" at bounding box center [741, 62] width 14 height 14
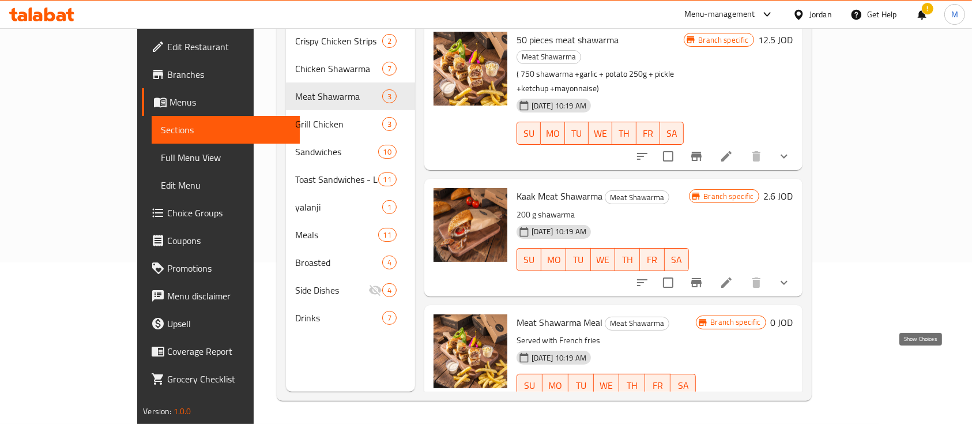
click at [791, 401] on icon "show more" at bounding box center [784, 408] width 14 height 14
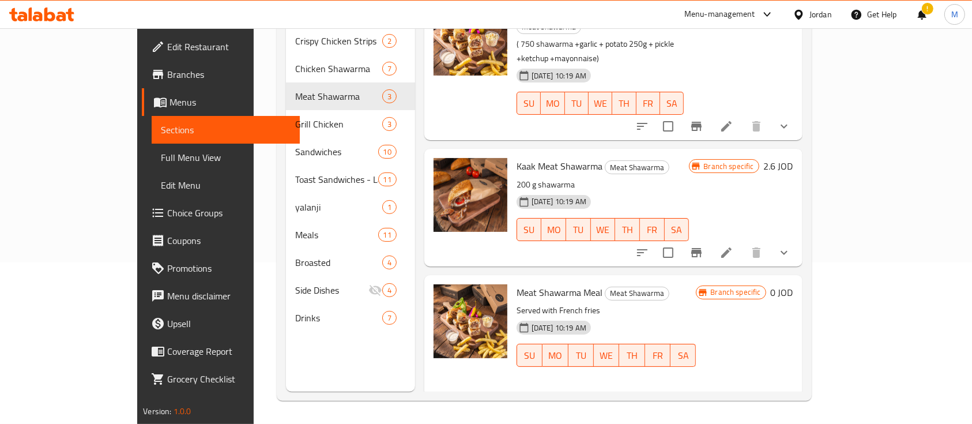
scroll to position [77, 0]
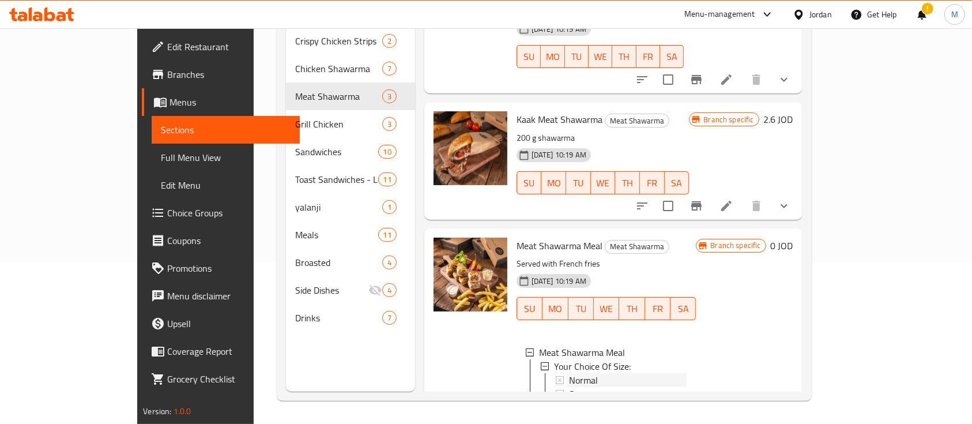
click at [599, 373] on div "Normal" at bounding box center [628, 380] width 118 height 14
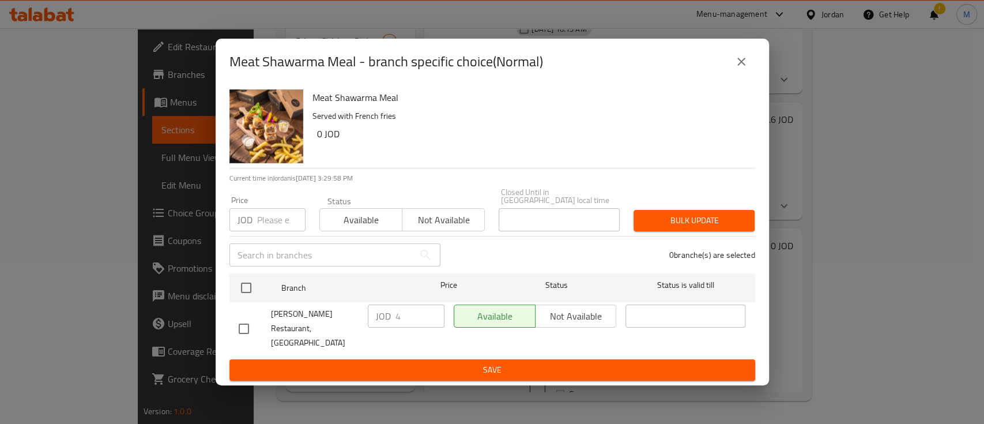
click at [738, 67] on icon "close" at bounding box center [741, 62] width 14 height 14
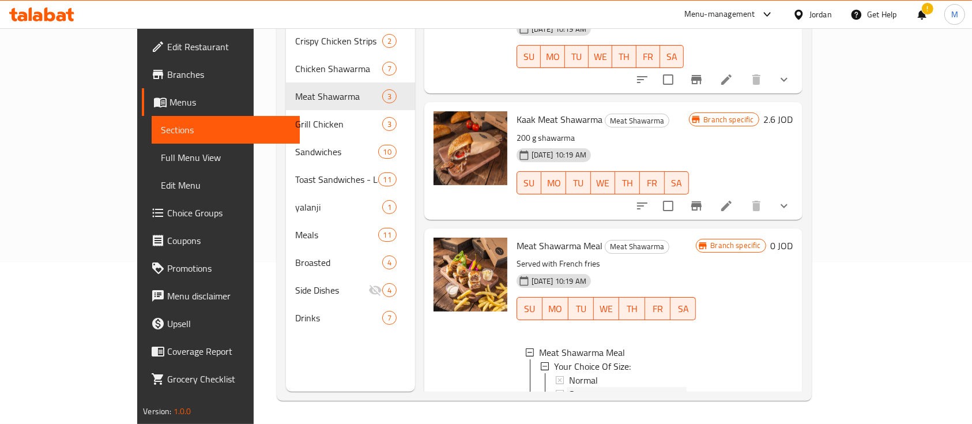
click at [589, 387] on div "Super" at bounding box center [628, 394] width 118 height 14
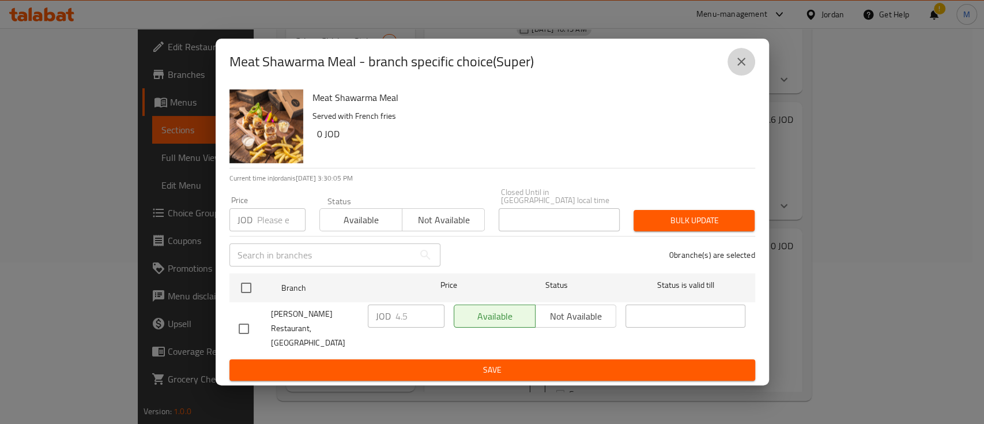
click at [738, 69] on icon "close" at bounding box center [741, 62] width 14 height 14
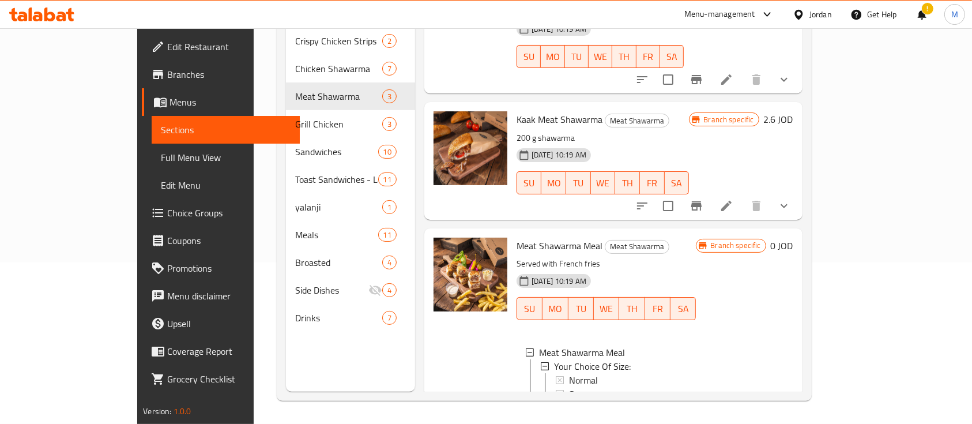
click at [569, 401] on span "Double" at bounding box center [582, 408] width 27 height 14
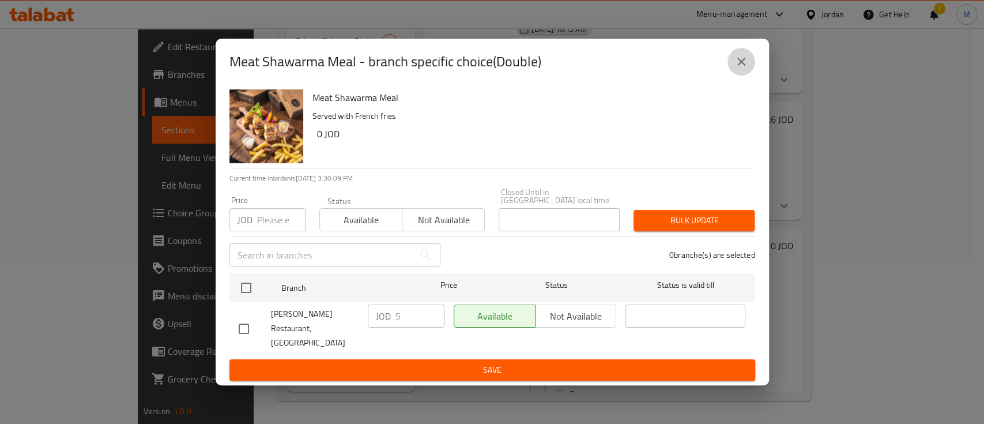
click at [737, 69] on icon "close" at bounding box center [741, 62] width 14 height 14
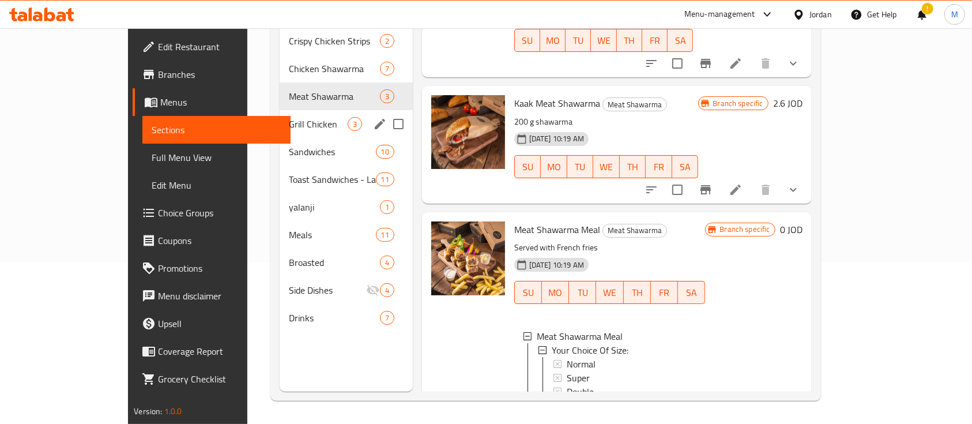
click at [289, 117] on span "Grill Chicken" at bounding box center [318, 124] width 58 height 14
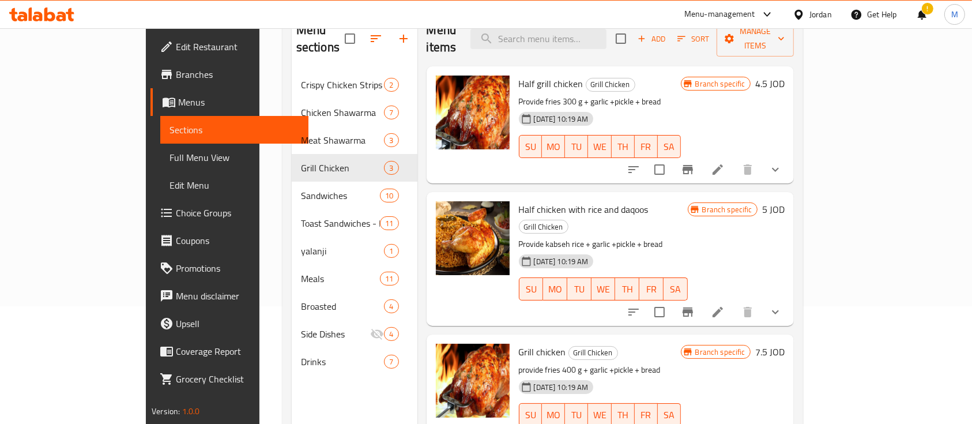
scroll to position [7, 0]
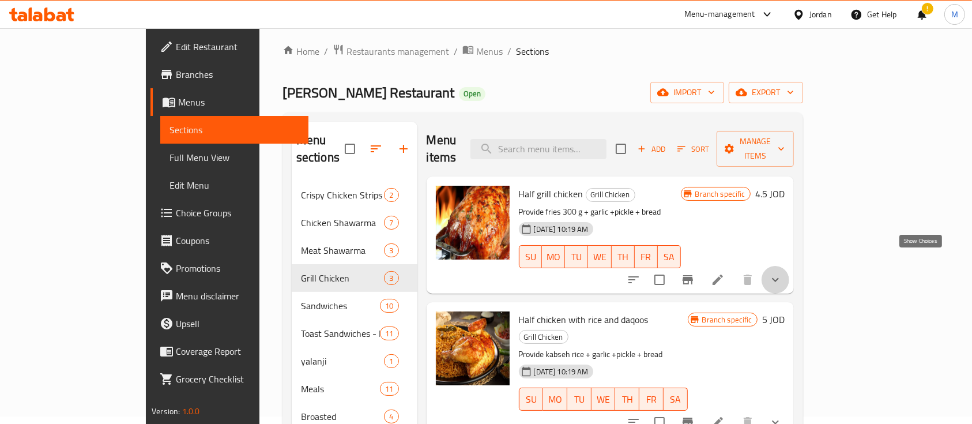
click at [779, 278] on icon "show more" at bounding box center [775, 280] width 7 height 4
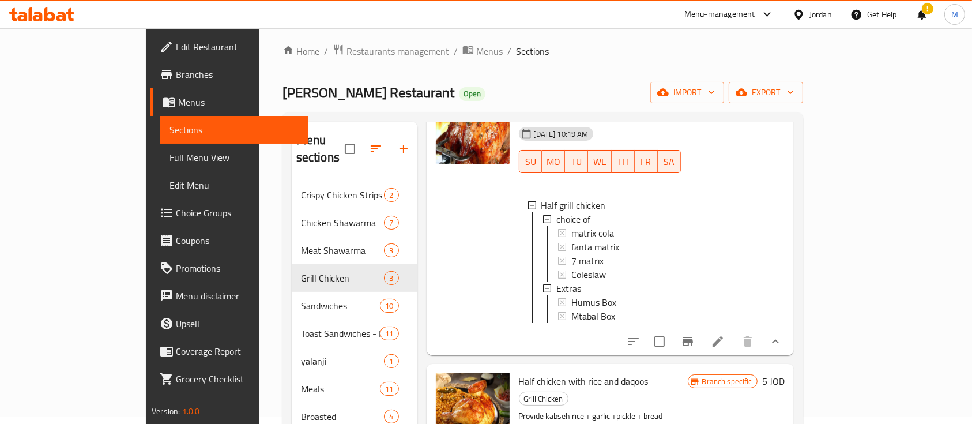
scroll to position [151, 0]
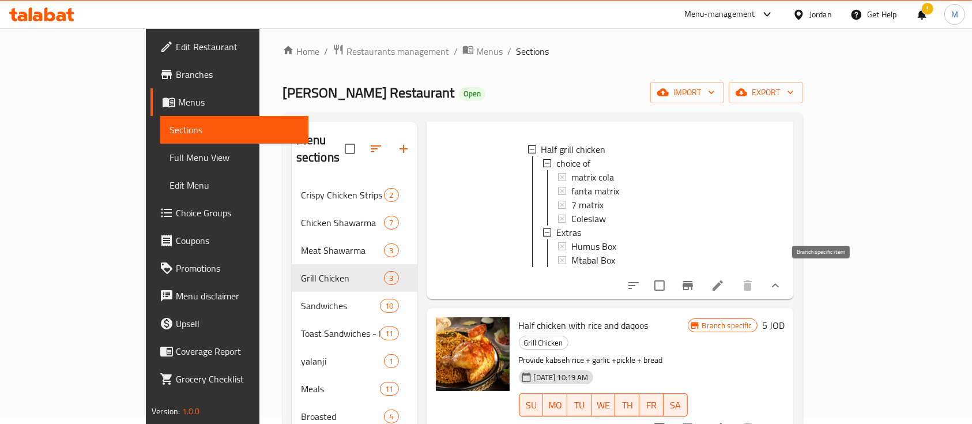
click at [701, 281] on button "Branch-specific-item" at bounding box center [688, 285] width 28 height 28
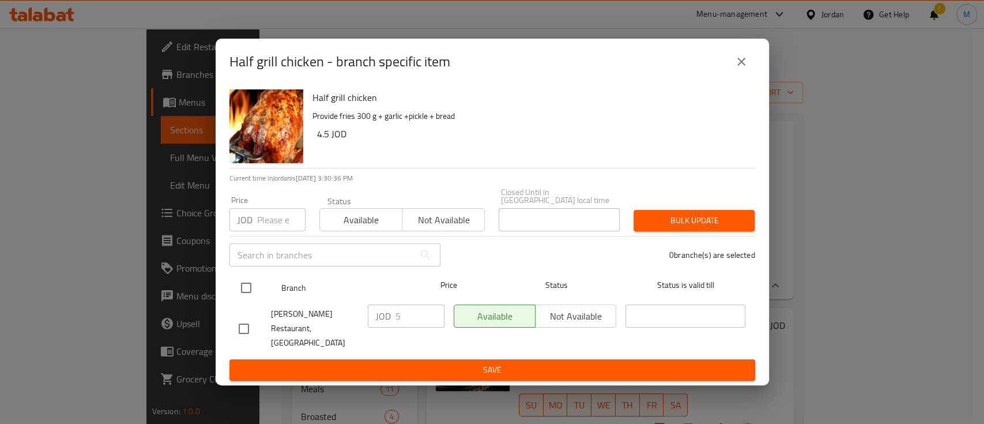
click at [248, 289] on input "checkbox" at bounding box center [246, 288] width 24 height 24
checkbox input "true"
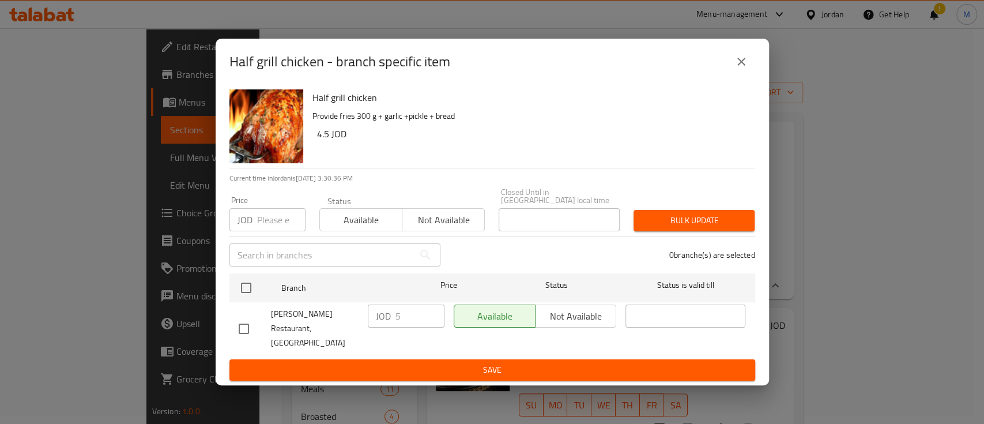
checkbox input "true"
click at [278, 222] on input "number" at bounding box center [281, 219] width 48 height 23
type input "5.5"
click at [677, 216] on span "Bulk update" at bounding box center [694, 220] width 103 height 14
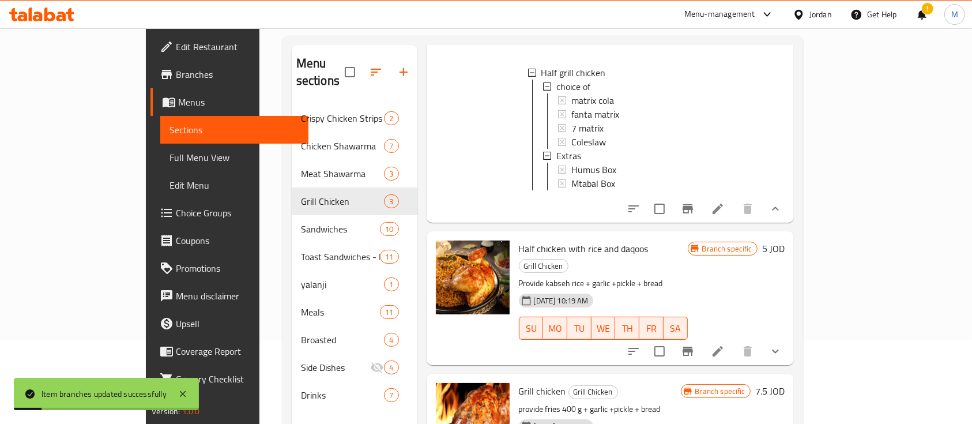
scroll to position [161, 0]
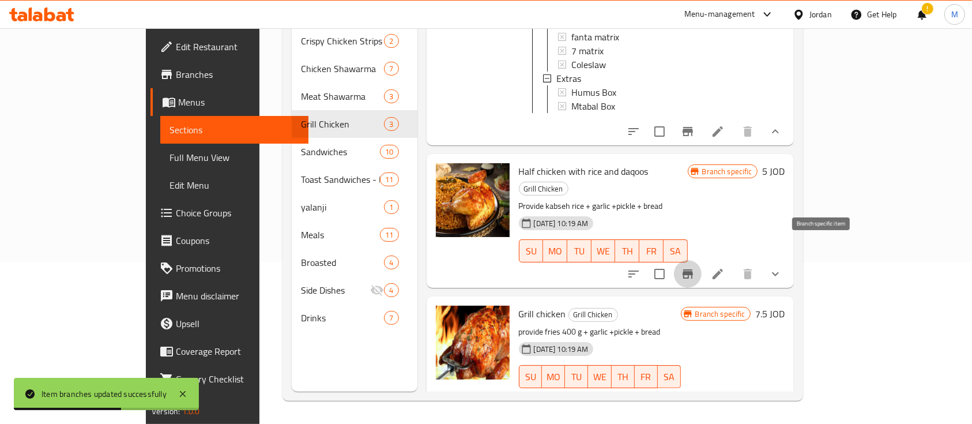
click at [695, 267] on icon "Branch-specific-item" at bounding box center [688, 274] width 14 height 14
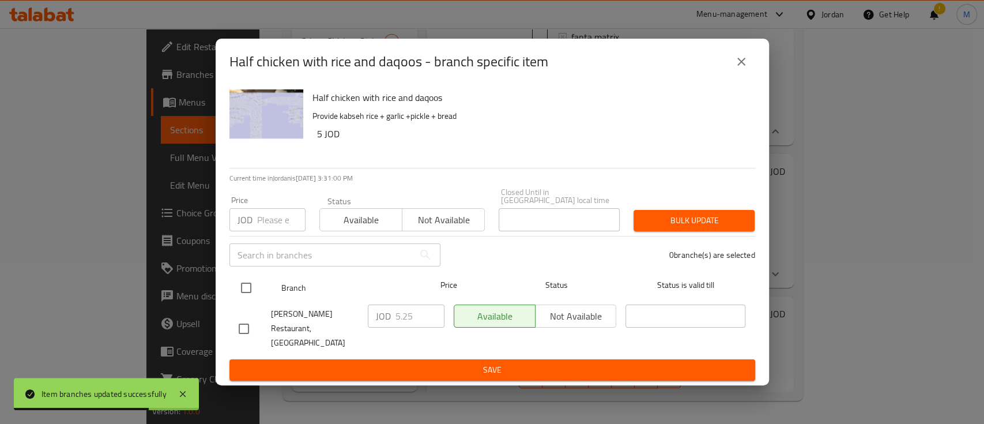
click at [249, 286] on input "checkbox" at bounding box center [246, 288] width 24 height 24
checkbox input "true"
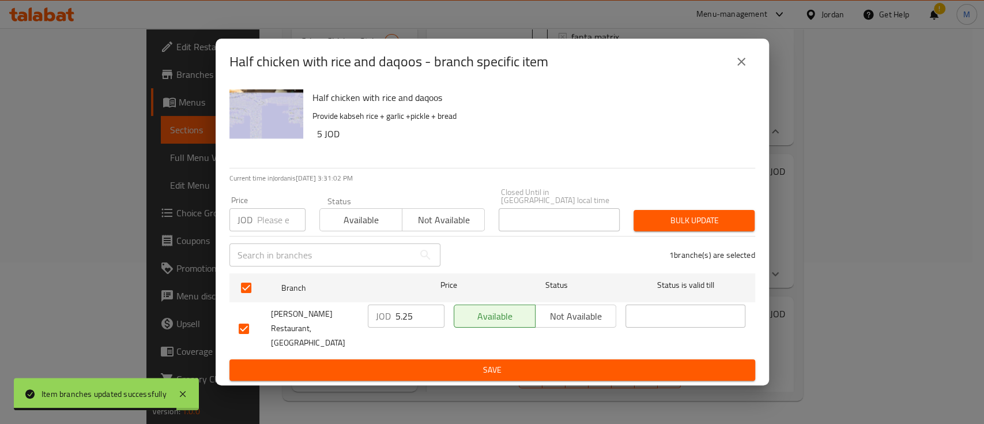
click at [258, 223] on input "number" at bounding box center [281, 219] width 48 height 23
type input "6"
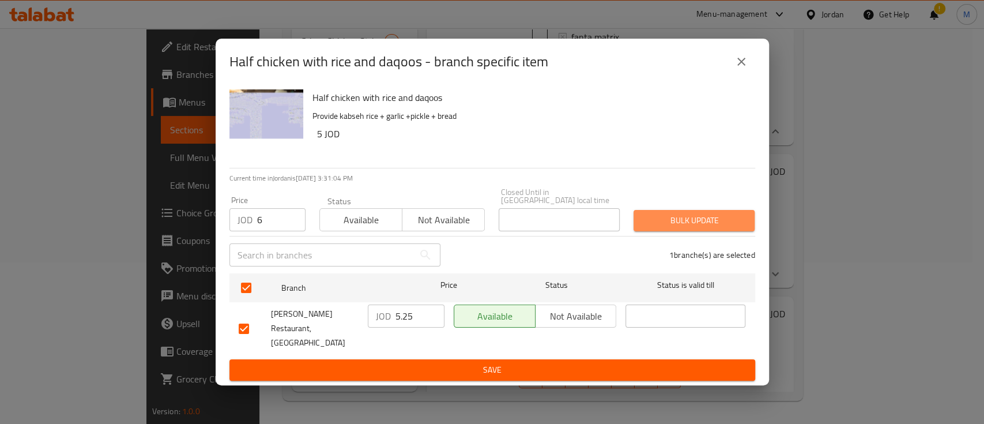
click at [680, 220] on span "Bulk update" at bounding box center [694, 220] width 103 height 14
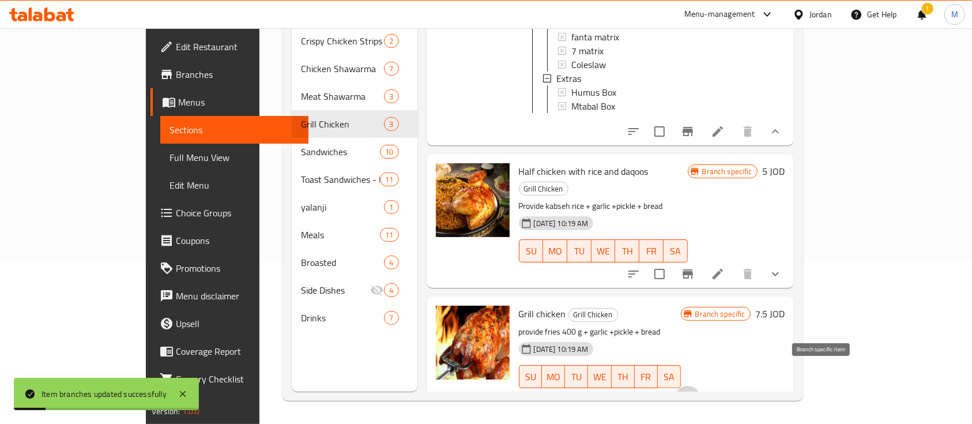
click at [693, 395] on icon "Branch-specific-item" at bounding box center [687, 399] width 10 height 9
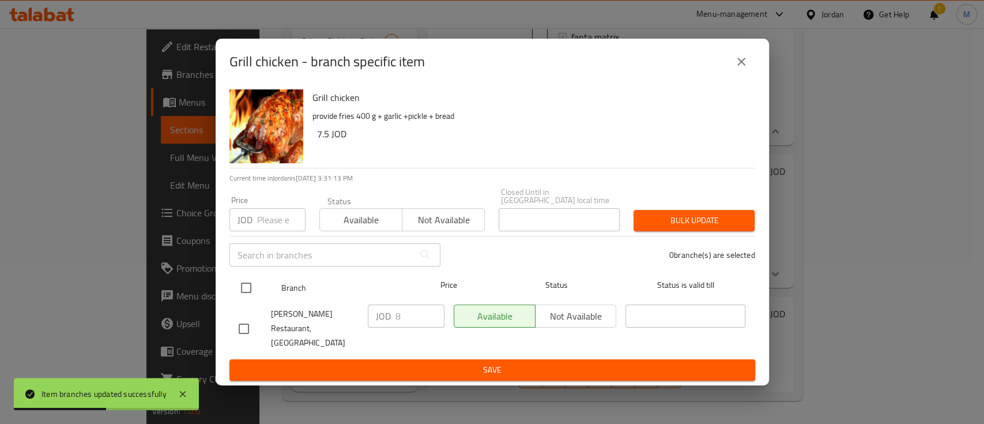
click at [242, 291] on input "checkbox" at bounding box center [246, 288] width 24 height 24
checkbox input "true"
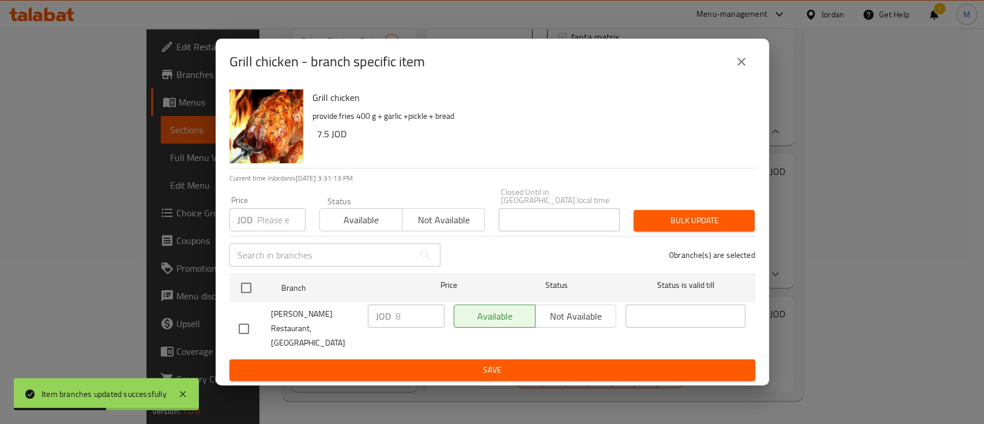
checkbox input "true"
click at [263, 211] on input "number" at bounding box center [281, 219] width 48 height 23
type input "8.5"
click at [686, 225] on span "Bulk update" at bounding box center [694, 220] width 103 height 14
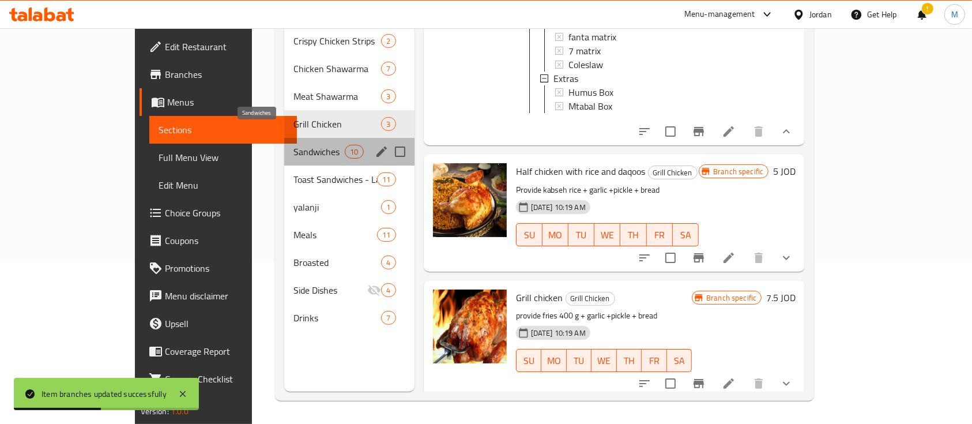
click at [293, 145] on span "Sandwiches" at bounding box center [319, 152] width 52 height 14
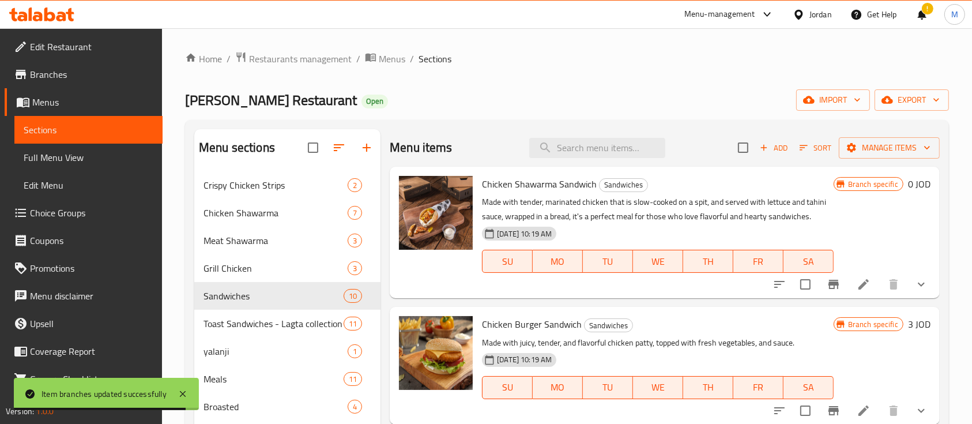
click at [917, 285] on button "show more" at bounding box center [921, 284] width 28 height 28
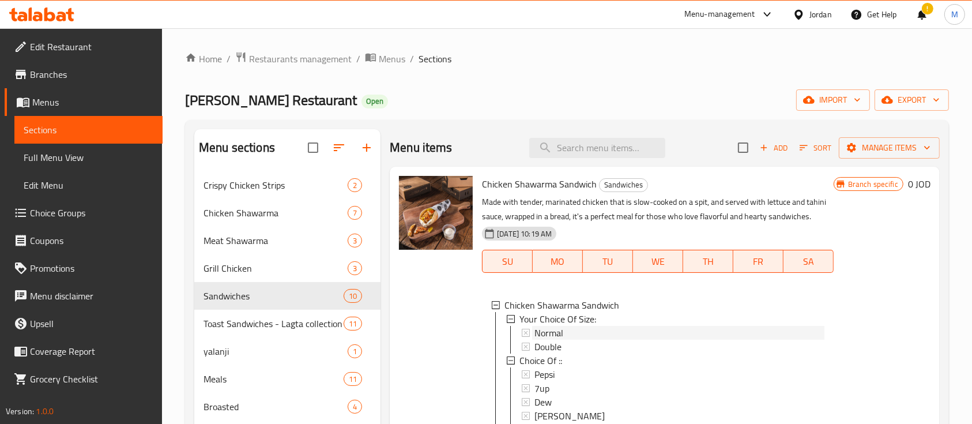
click at [623, 329] on div "Normal" at bounding box center [678, 333] width 289 height 14
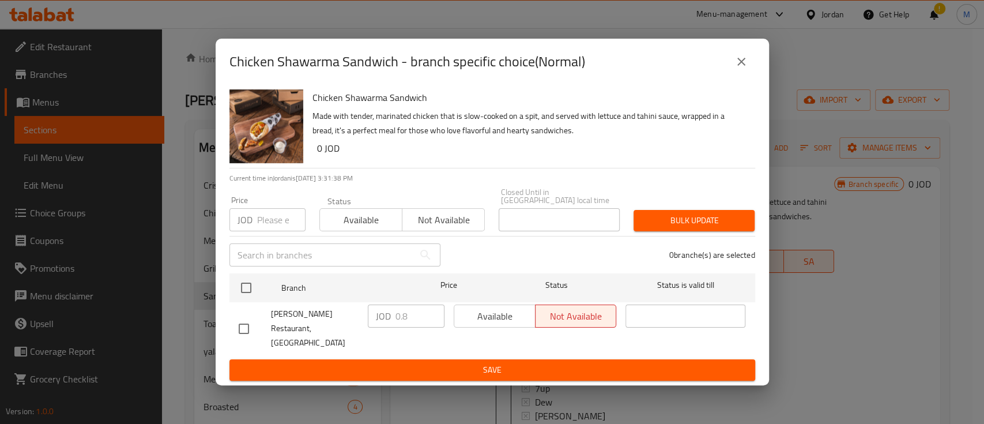
click at [748, 71] on button "close" at bounding box center [741, 62] width 28 height 28
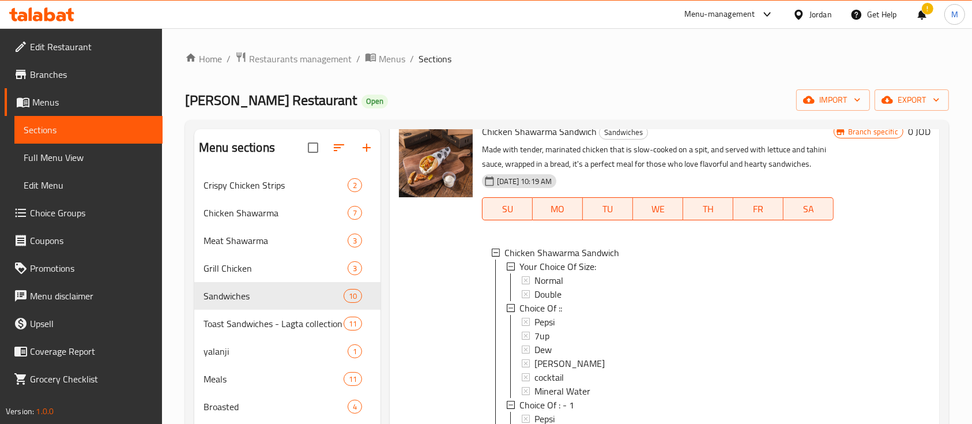
scroll to position [77, 0]
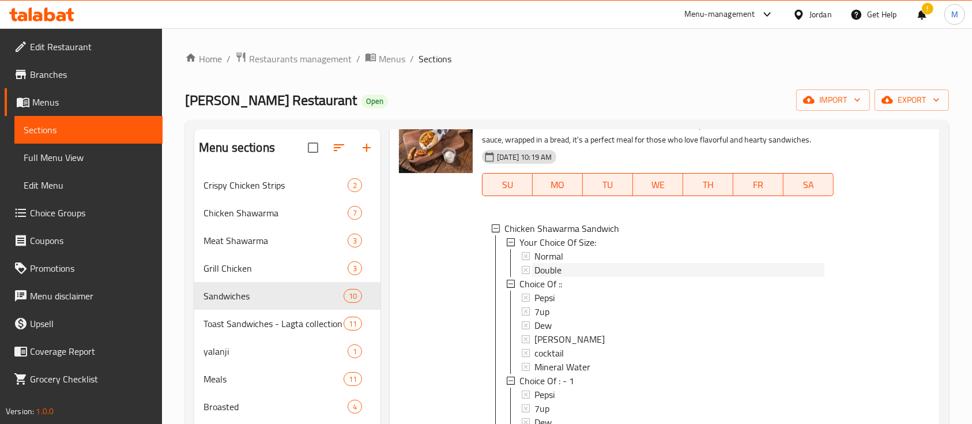
click at [607, 268] on div "Double" at bounding box center [678, 270] width 289 height 14
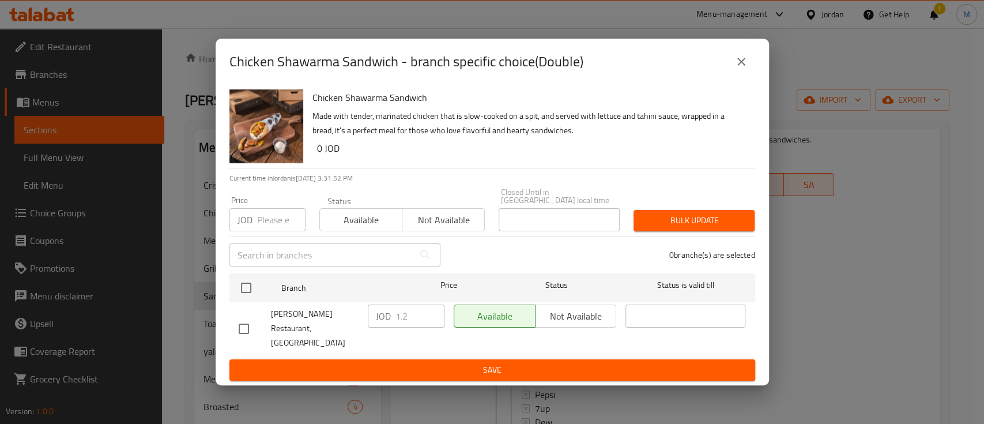
click at [737, 65] on button "close" at bounding box center [741, 62] width 28 height 28
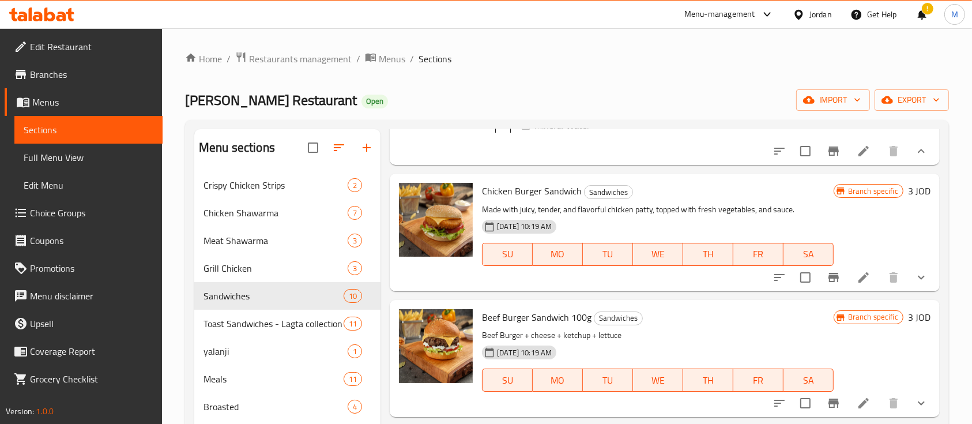
scroll to position [461, 0]
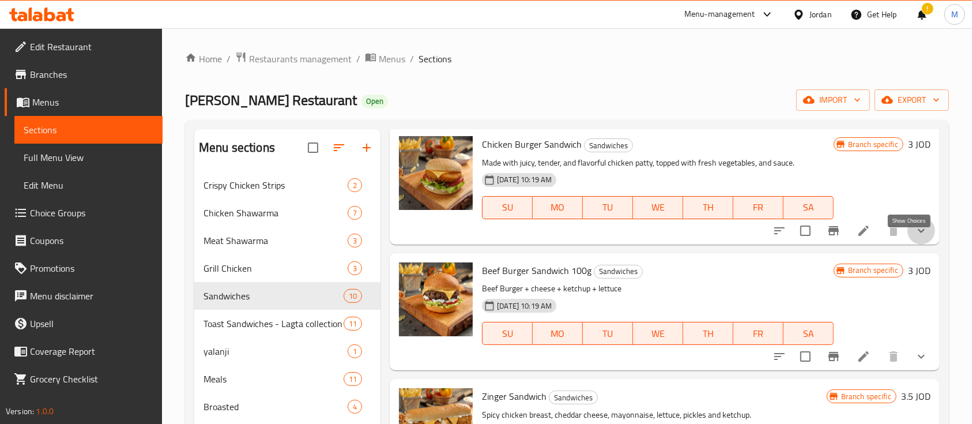
click at [914, 237] on icon "show more" at bounding box center [921, 231] width 14 height 14
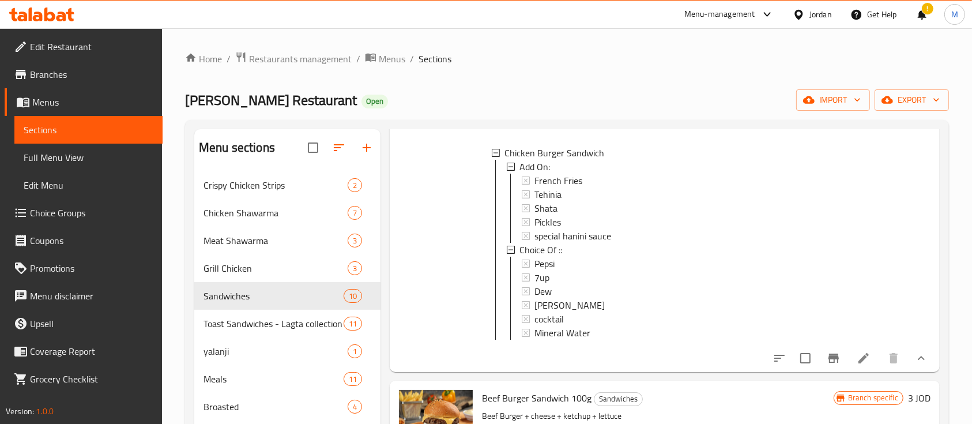
scroll to position [614, 0]
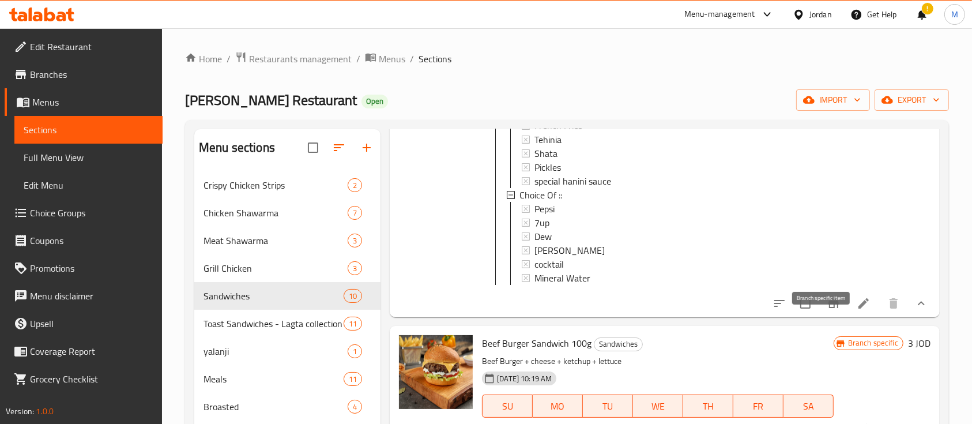
click at [828, 308] on icon "Branch-specific-item" at bounding box center [833, 303] width 10 height 9
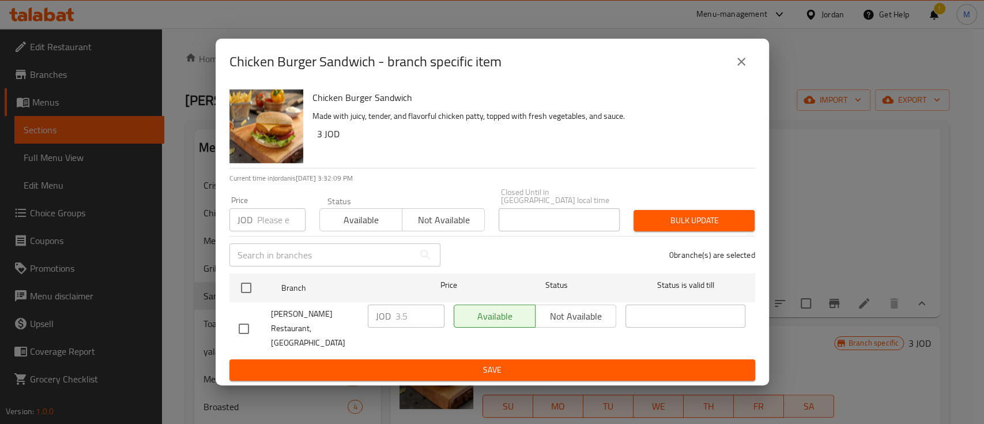
click at [747, 69] on icon "close" at bounding box center [741, 62] width 14 height 14
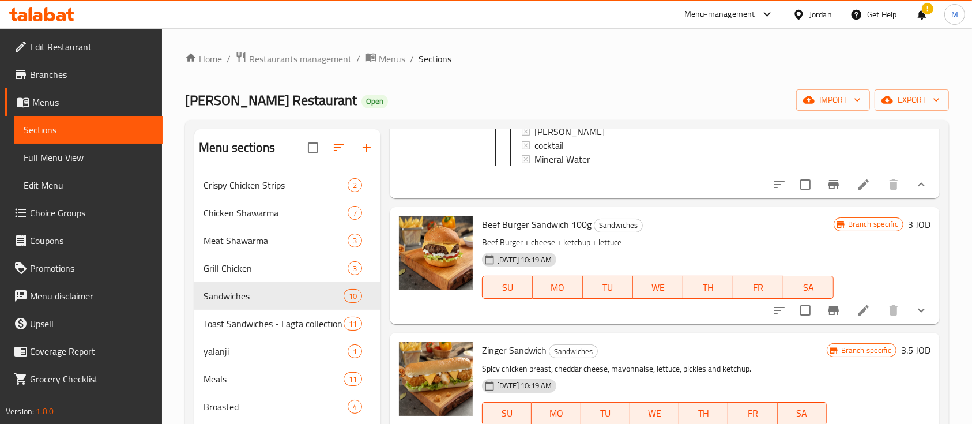
scroll to position [768, 0]
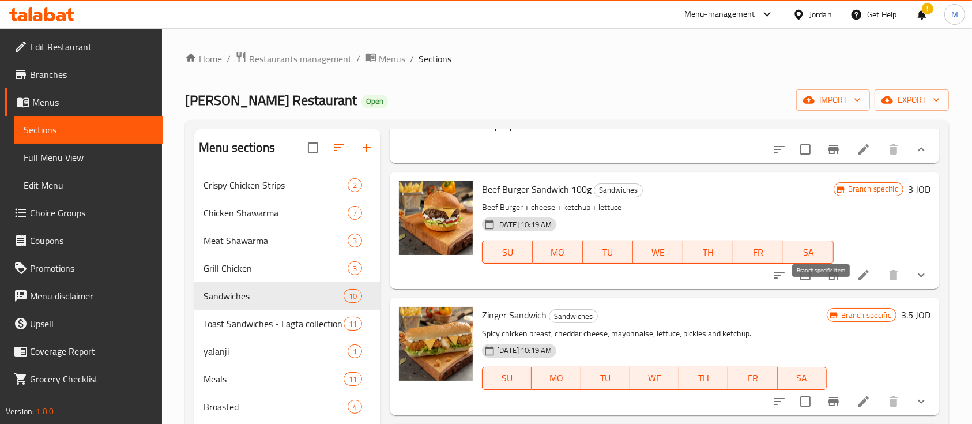
click at [827, 282] on icon "Branch-specific-item" at bounding box center [834, 275] width 14 height 14
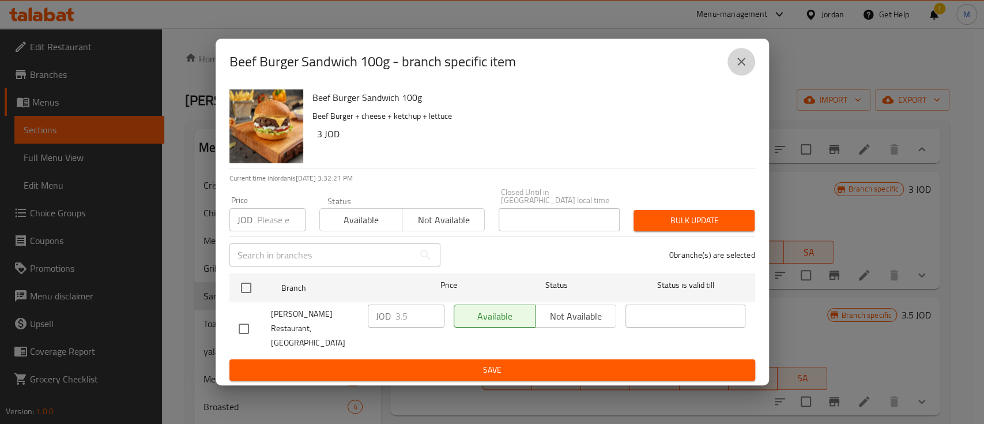
click at [738, 64] on button "close" at bounding box center [741, 62] width 28 height 28
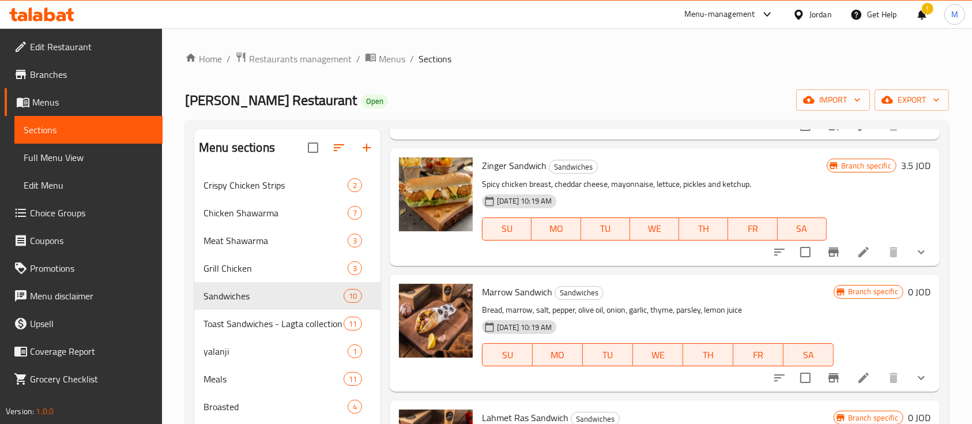
scroll to position [922, 0]
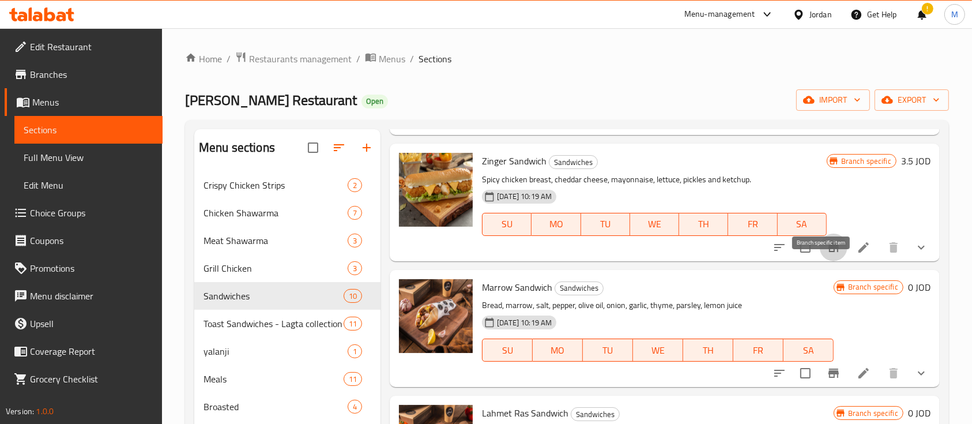
click at [828, 252] on icon "Branch-specific-item" at bounding box center [833, 247] width 10 height 9
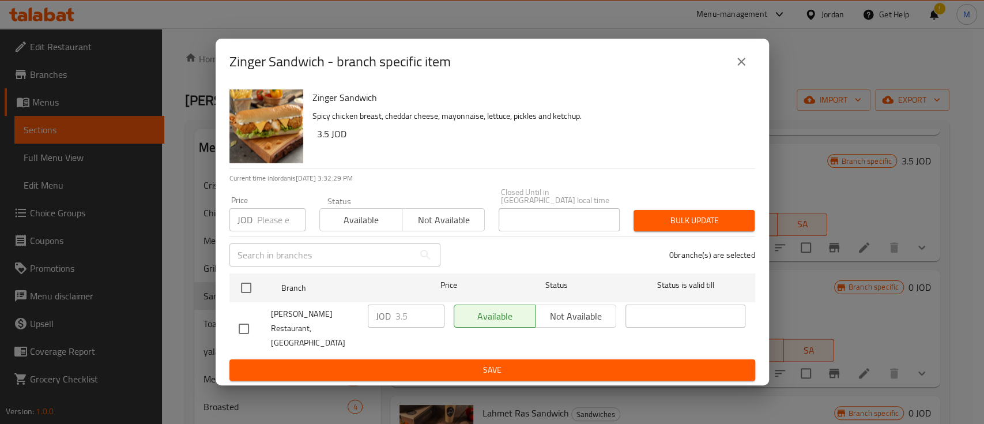
click at [249, 289] on input "checkbox" at bounding box center [246, 288] width 24 height 24
checkbox input "true"
click at [263, 229] on input "number" at bounding box center [281, 219] width 48 height 23
click at [737, 69] on icon "close" at bounding box center [741, 62] width 14 height 14
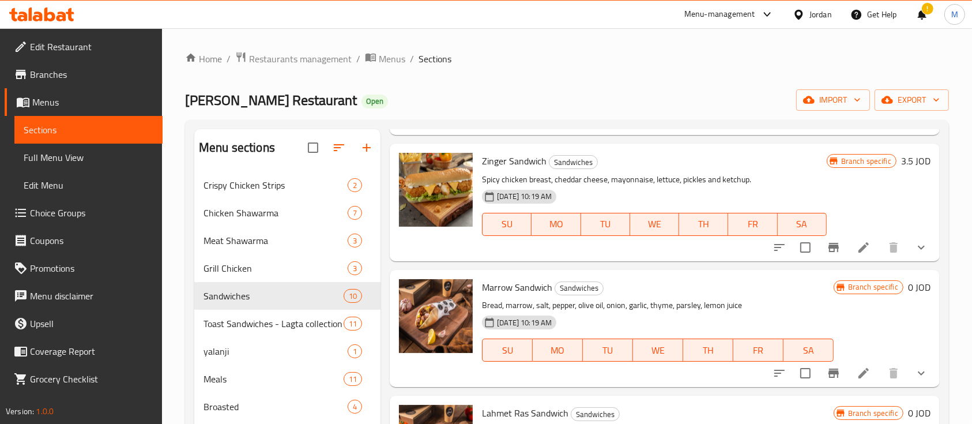
click at [914, 254] on icon "show more" at bounding box center [921, 247] width 14 height 14
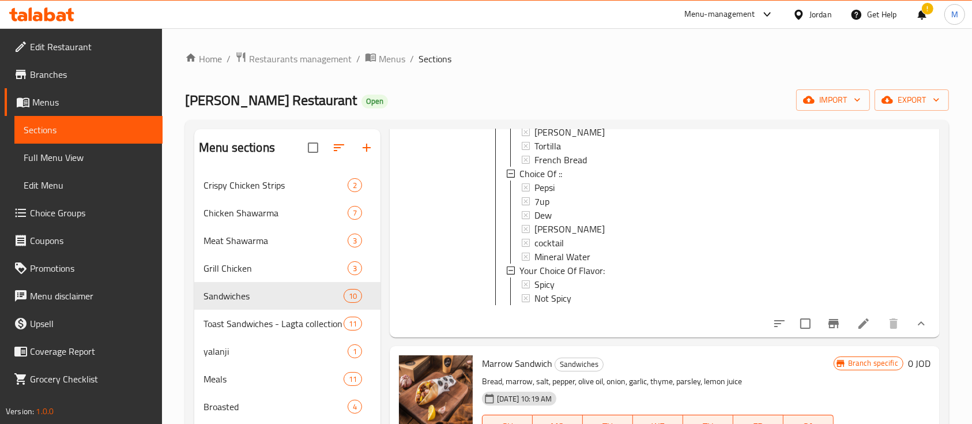
scroll to position [1306, 0]
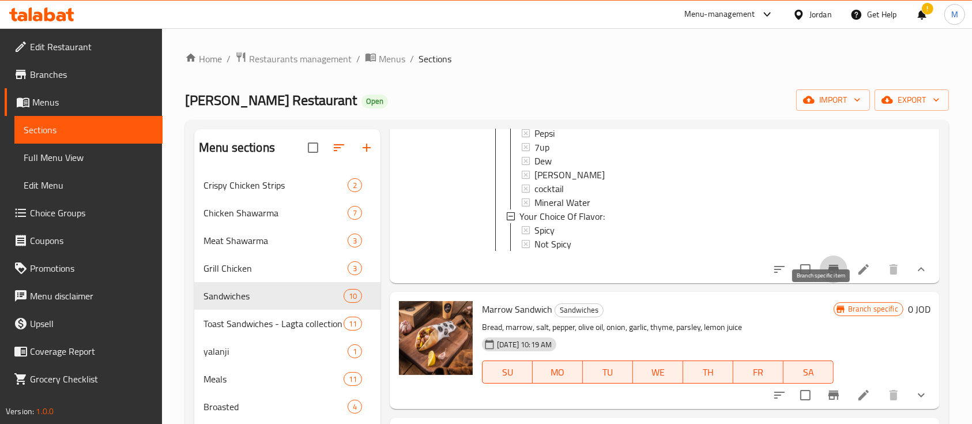
click at [828, 274] on icon "Branch-specific-item" at bounding box center [833, 269] width 10 height 9
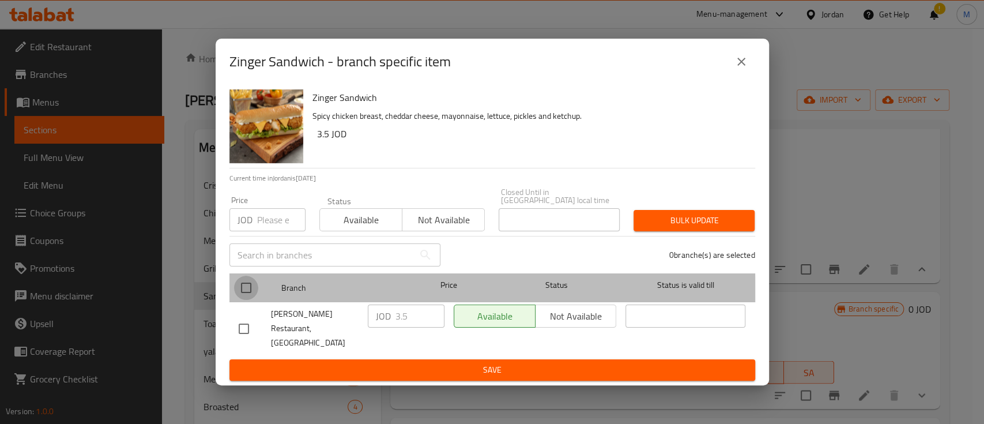
click at [244, 296] on input "checkbox" at bounding box center [246, 288] width 24 height 24
checkbox input "true"
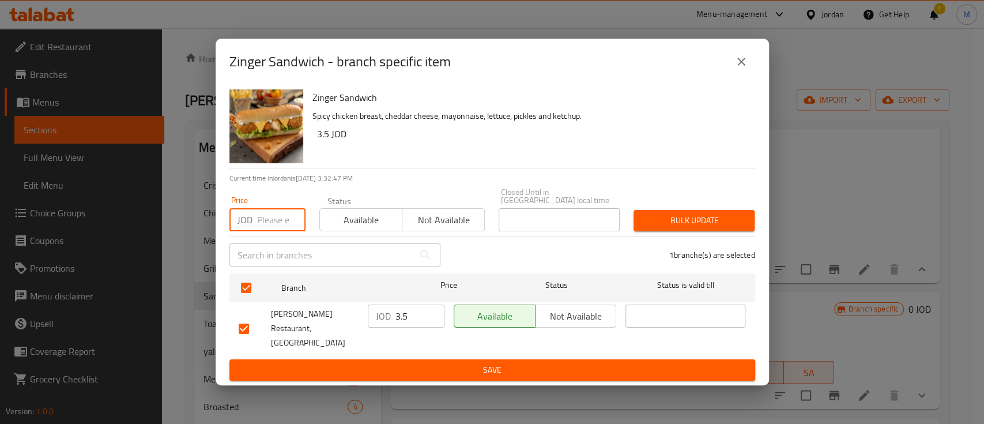
click at [269, 220] on input "number" at bounding box center [281, 219] width 48 height 23
type input "4"
click at [681, 214] on button "Bulk update" at bounding box center [693, 220] width 121 height 21
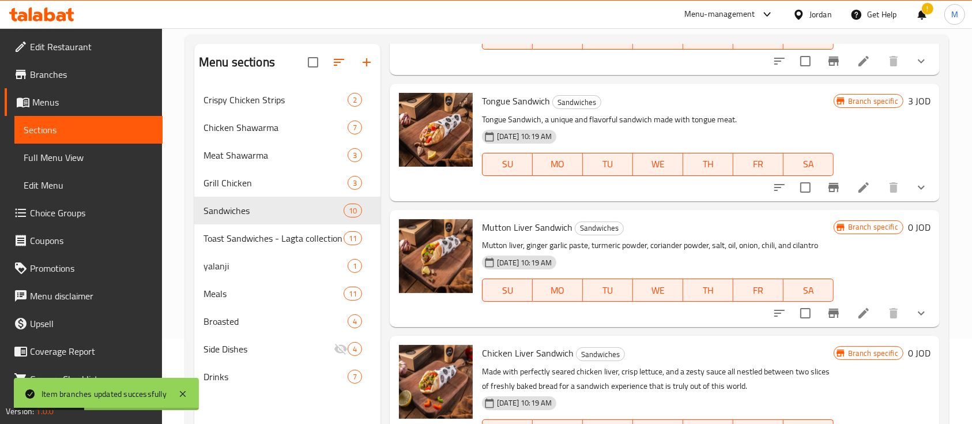
scroll to position [153, 0]
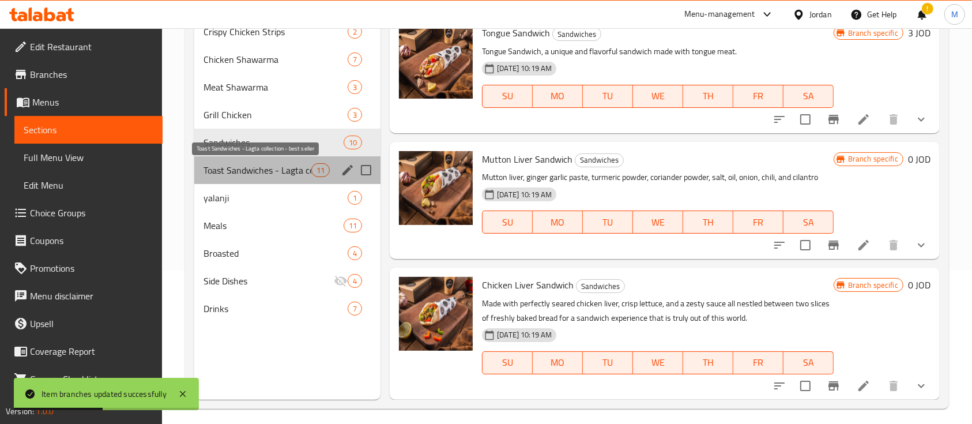
click at [236, 164] on span "Toast Sandwiches - Lagta collection - best seller" at bounding box center [257, 170] width 108 height 14
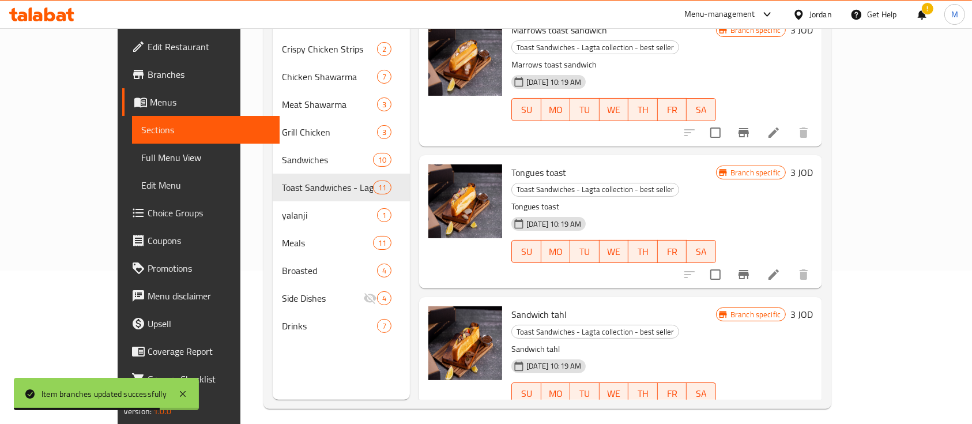
scroll to position [145, 0]
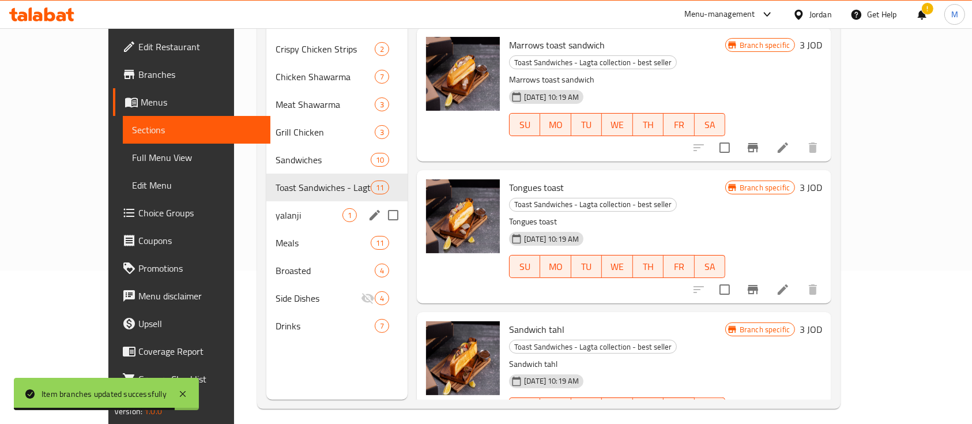
click at [276, 208] on span "yalanji" at bounding box center [309, 215] width 67 height 14
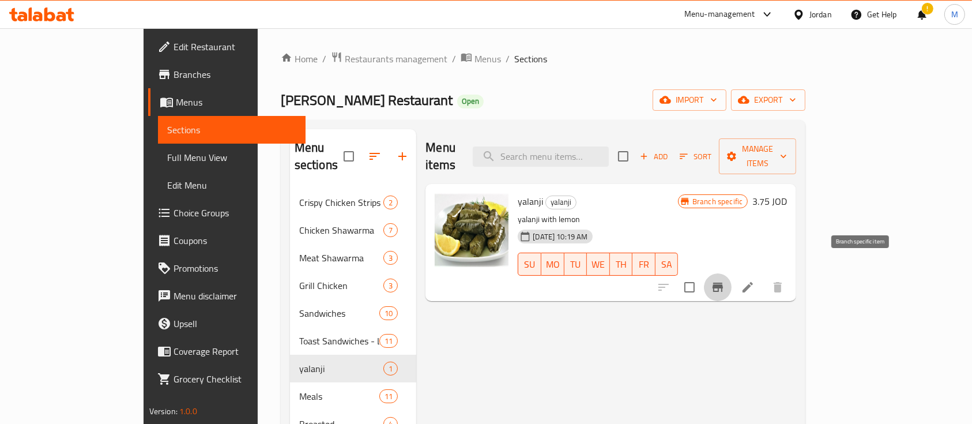
click at [723, 282] on icon "Branch-specific-item" at bounding box center [717, 286] width 10 height 9
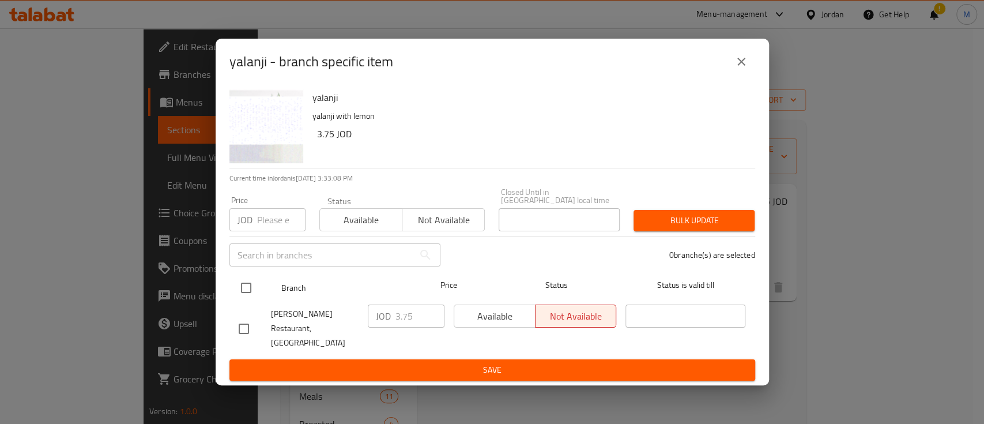
click at [241, 292] on input "checkbox" at bounding box center [246, 288] width 24 height 24
checkbox input "true"
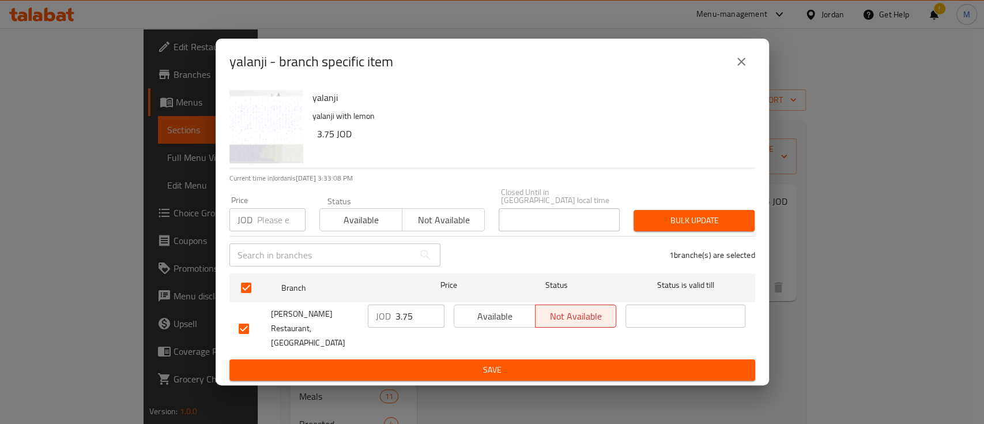
click at [262, 236] on div "Price JOD Price" at bounding box center [267, 213] width 90 height 49
click at [267, 226] on input "number" at bounding box center [281, 219] width 48 height 23
type input "4"
click at [682, 219] on span "Bulk update" at bounding box center [694, 220] width 103 height 14
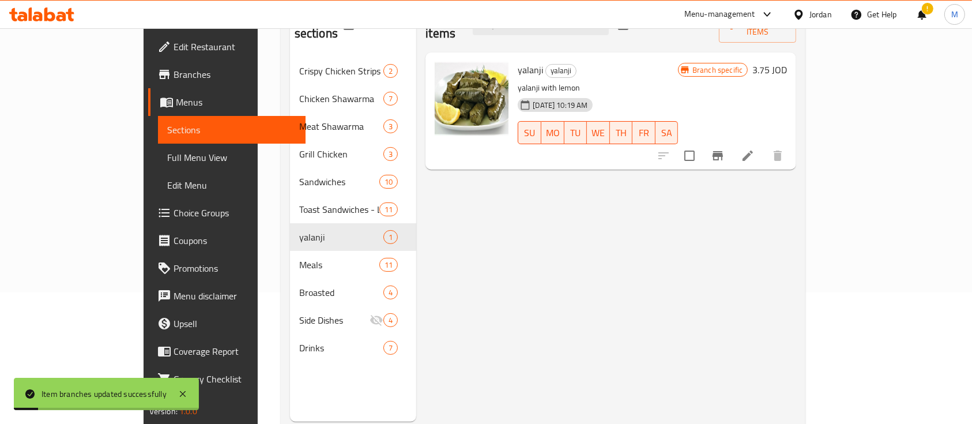
scroll to position [153, 0]
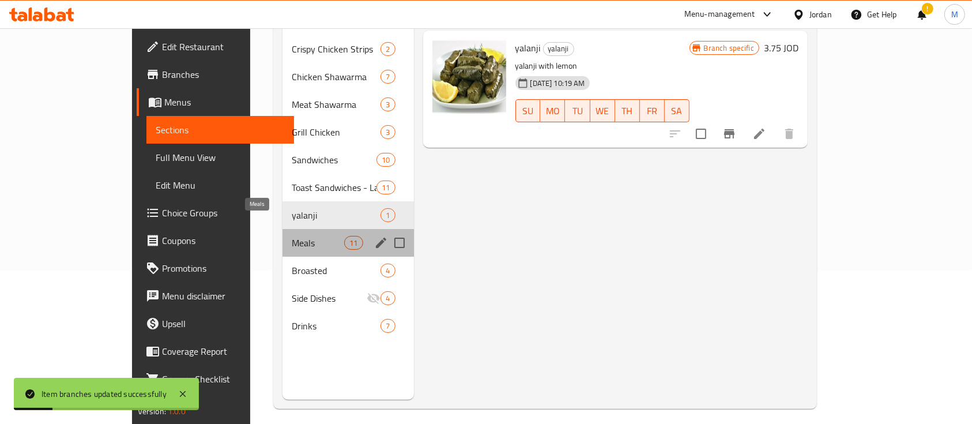
click at [292, 236] on span "Meals" at bounding box center [318, 243] width 52 height 14
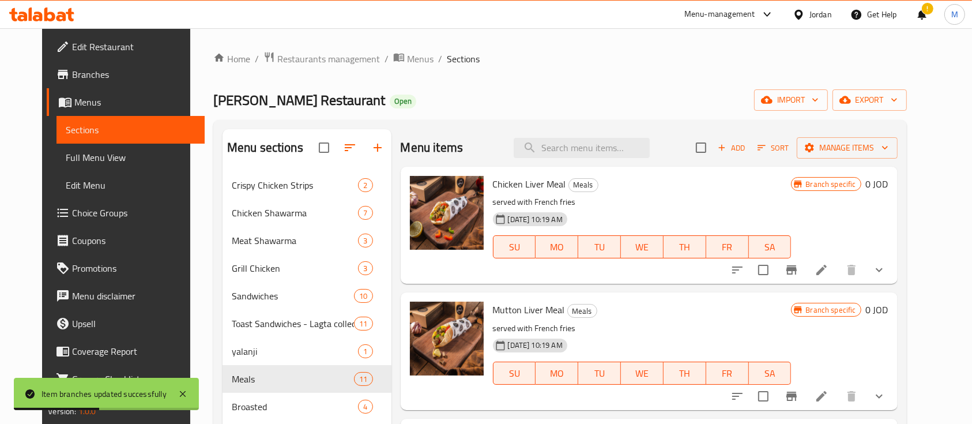
click at [886, 270] on icon "show more" at bounding box center [879, 270] width 14 height 14
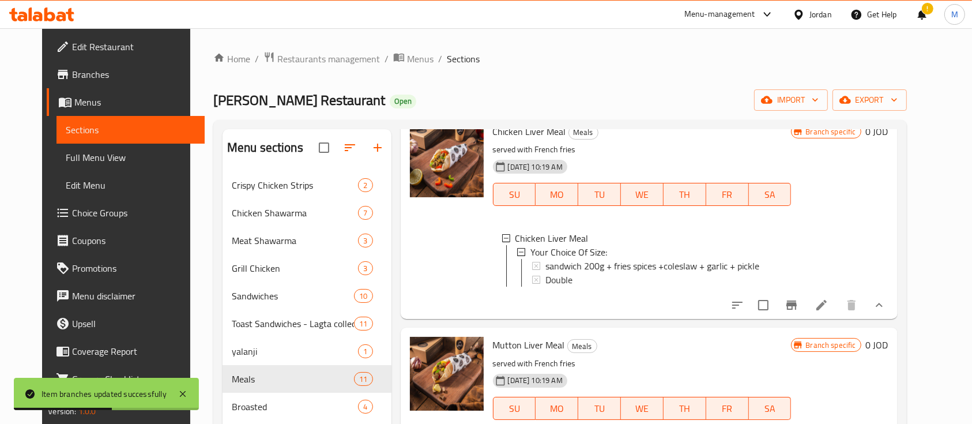
scroll to position [77, 0]
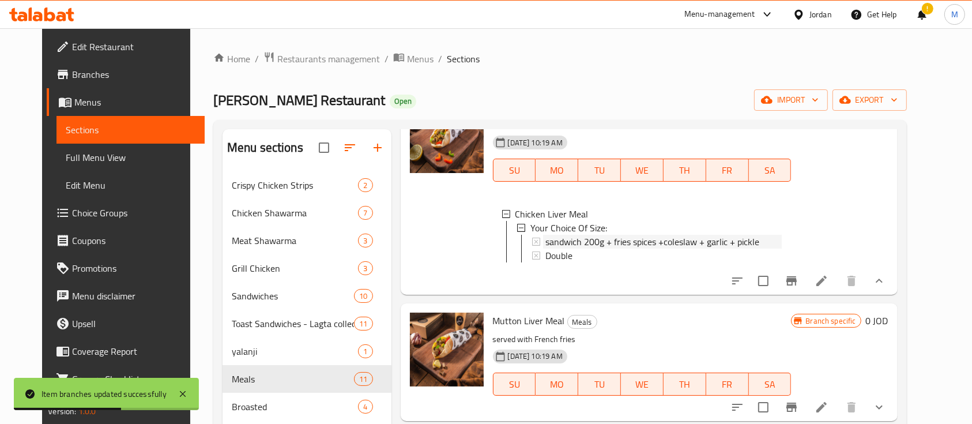
click at [650, 243] on span "sandwich 200g + fries spices +coleslaw + garlic + pickle" at bounding box center [652, 242] width 214 height 14
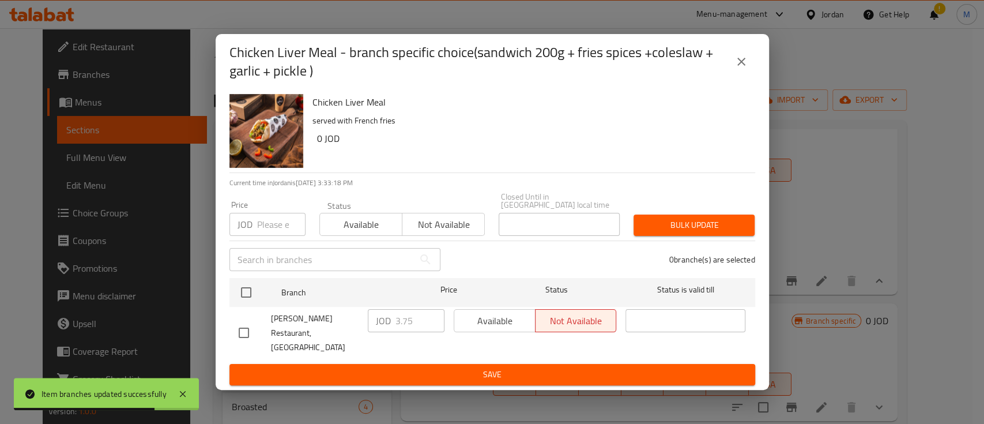
click at [744, 66] on icon "close" at bounding box center [741, 62] width 8 height 8
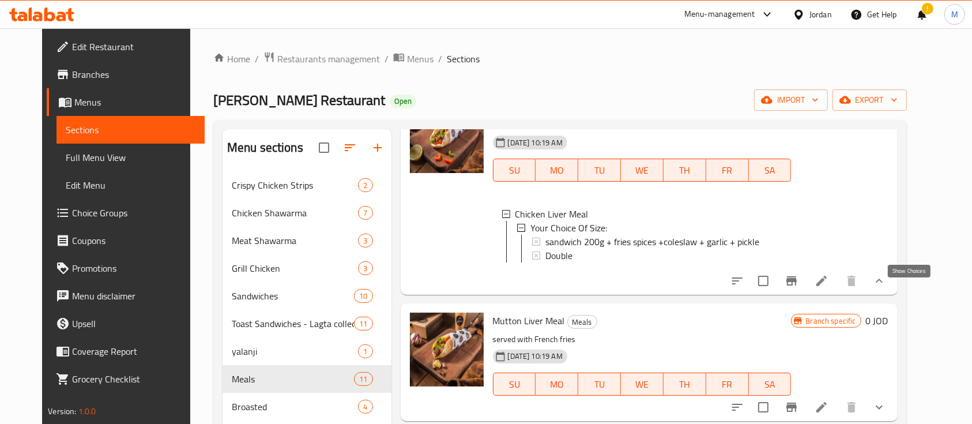
click at [886, 288] on icon "show more" at bounding box center [879, 281] width 14 height 14
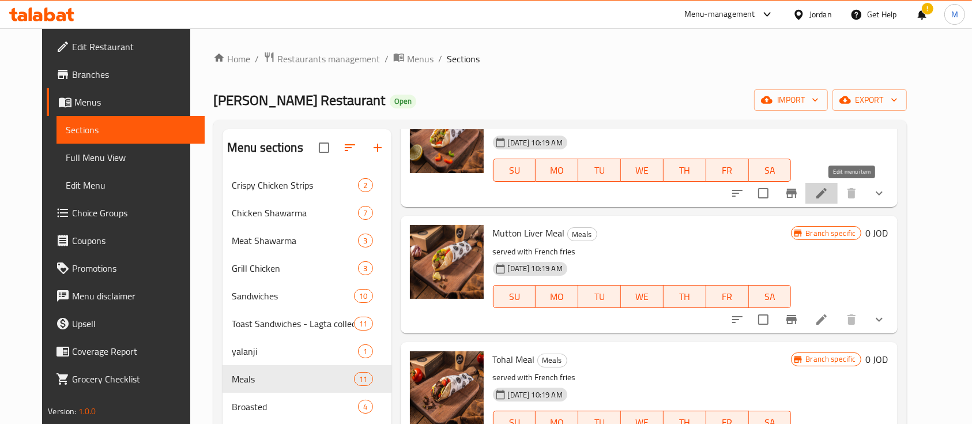
click at [828, 187] on icon at bounding box center [821, 193] width 14 height 14
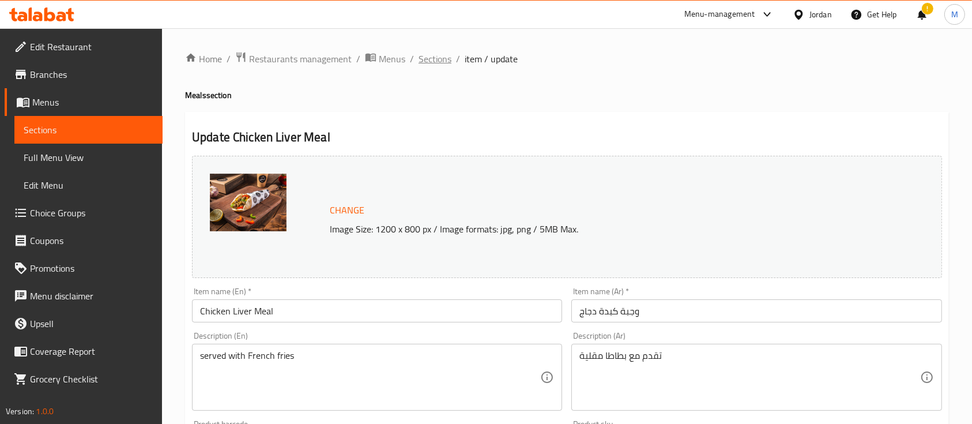
click at [436, 58] on span "Sections" at bounding box center [434, 59] width 33 height 14
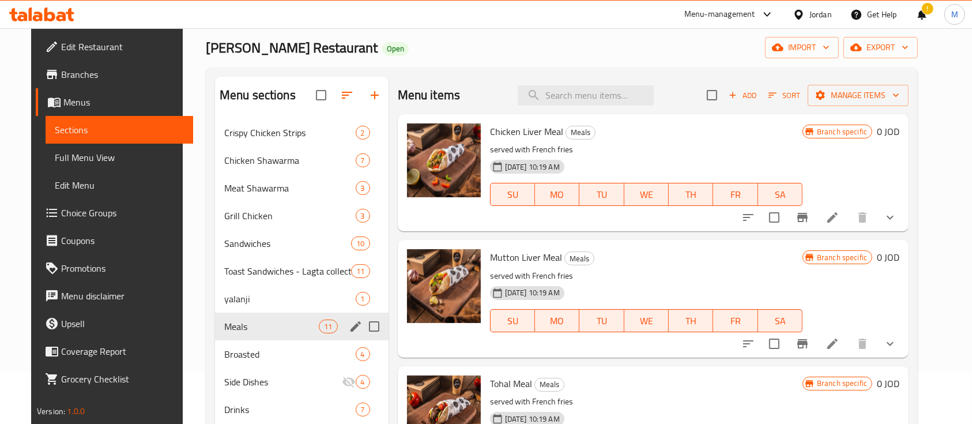
scroll to position [77, 0]
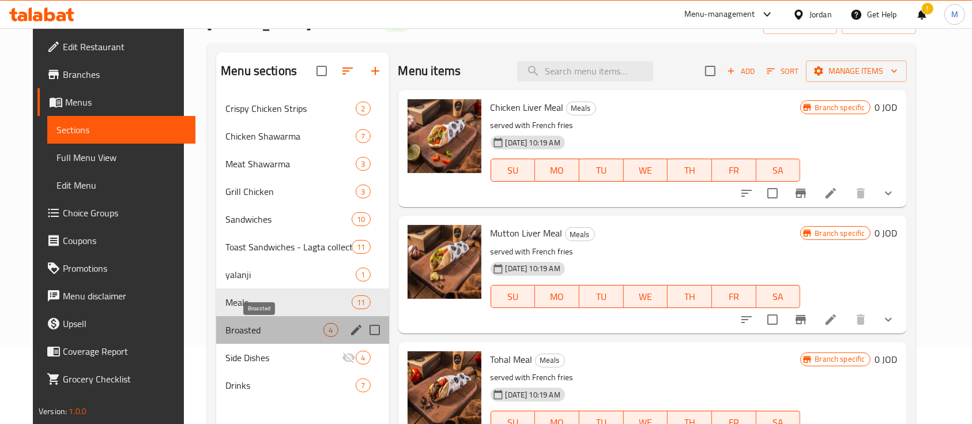
click at [236, 332] on span "Broasted" at bounding box center [274, 330] width 98 height 14
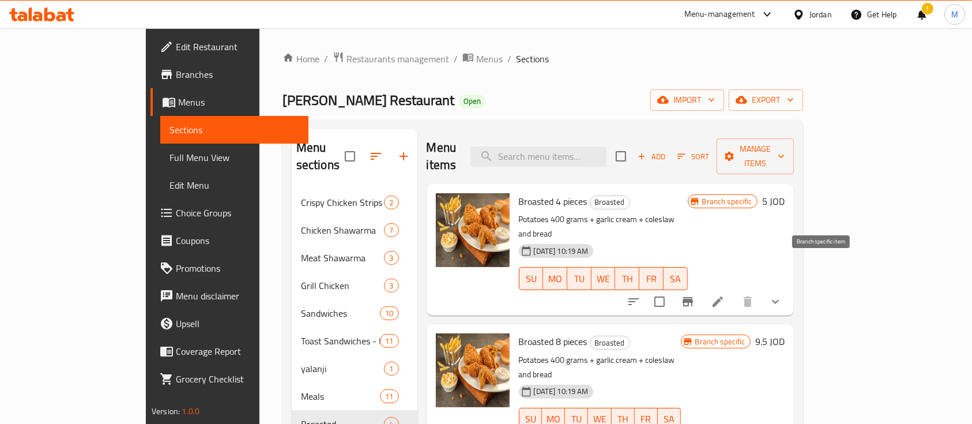
click at [693, 297] on icon "Branch-specific-item" at bounding box center [687, 301] width 10 height 9
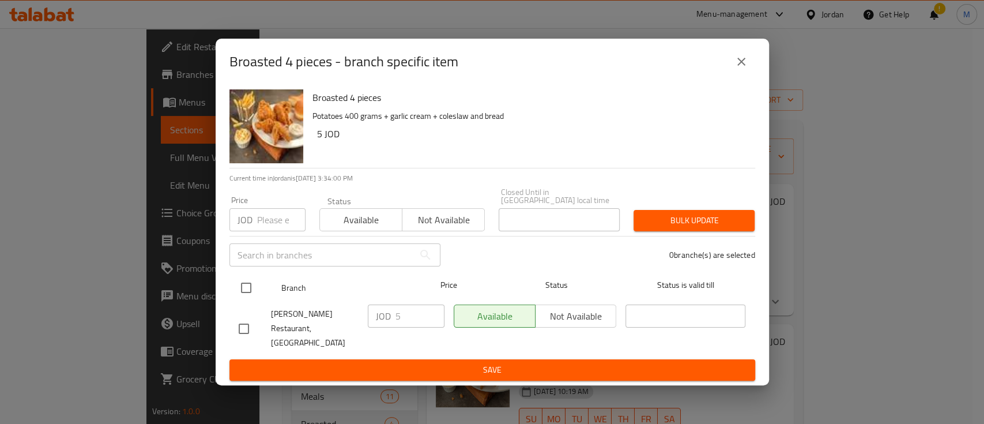
click at [253, 288] on input "checkbox" at bounding box center [246, 288] width 24 height 24
checkbox input "true"
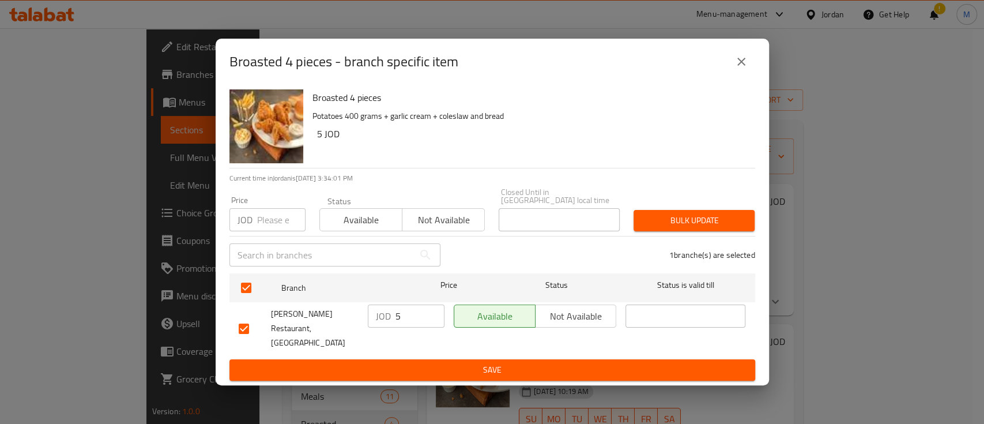
drag, startPoint x: 259, startPoint y: 219, endPoint x: 265, endPoint y: 210, distance: 10.6
click at [261, 219] on input "number" at bounding box center [281, 219] width 48 height 23
type input "5.65"
click at [688, 218] on button "Bulk update" at bounding box center [693, 220] width 121 height 21
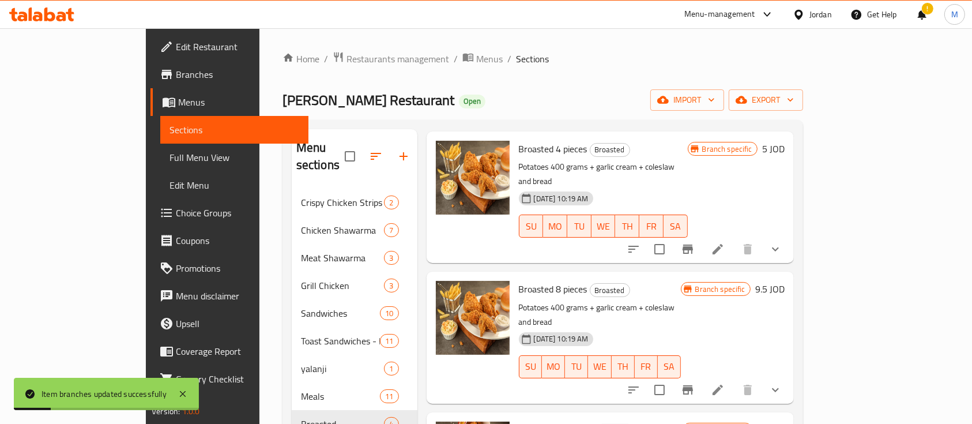
scroll to position [77, 0]
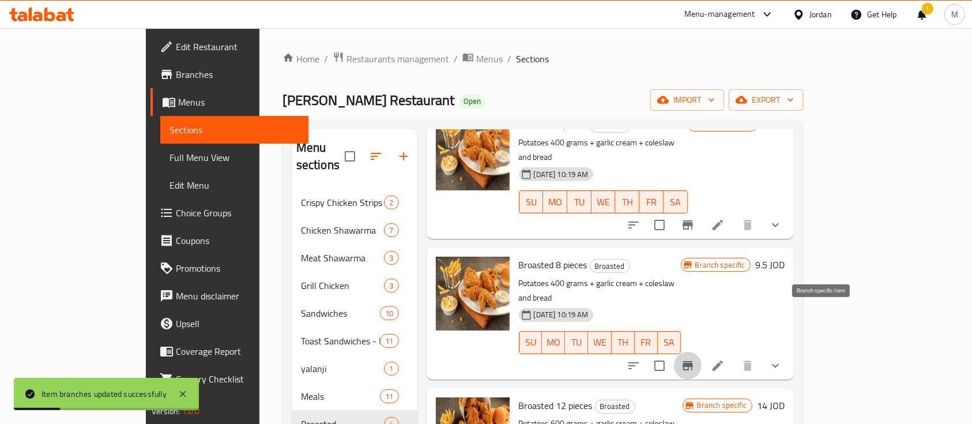
click at [693, 361] on icon "Branch-specific-item" at bounding box center [687, 365] width 10 height 9
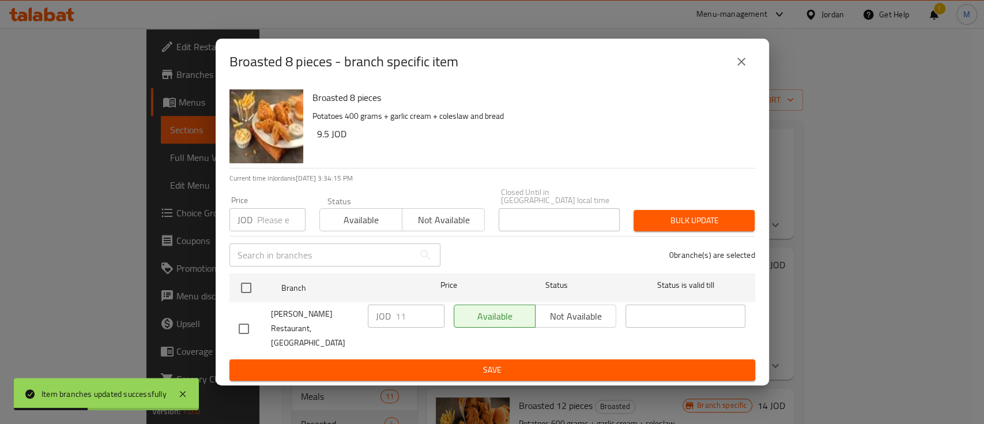
click at [745, 69] on icon "close" at bounding box center [741, 62] width 14 height 14
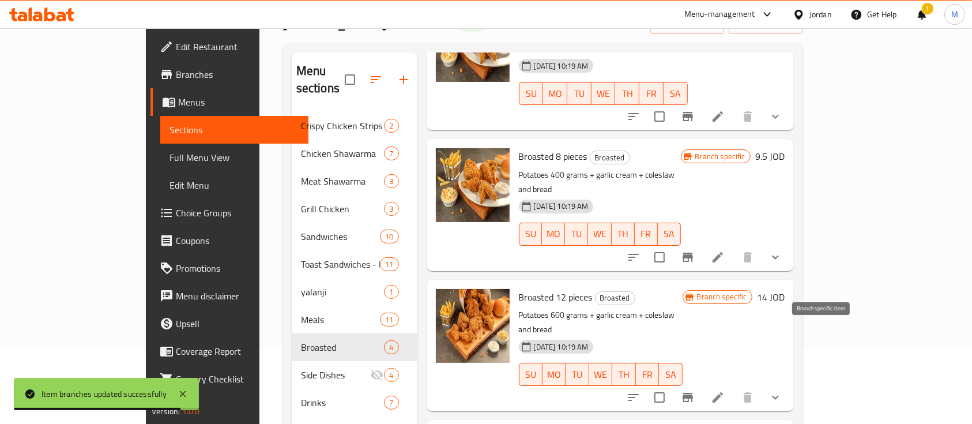
click at [693, 393] on icon "Branch-specific-item" at bounding box center [687, 397] width 10 height 9
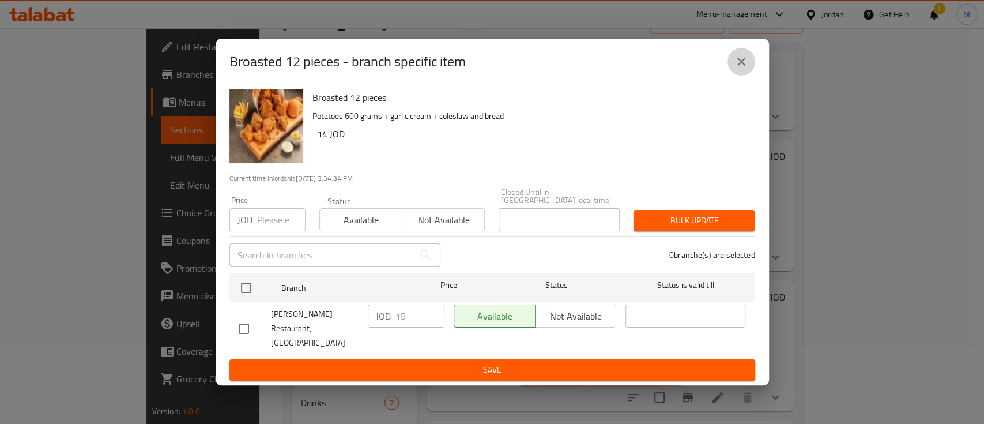
click at [735, 66] on icon "close" at bounding box center [741, 62] width 14 height 14
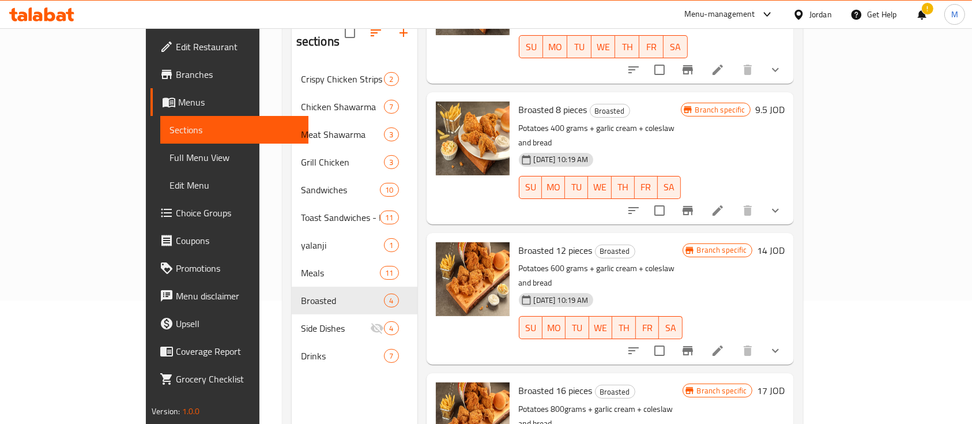
scroll to position [161, 0]
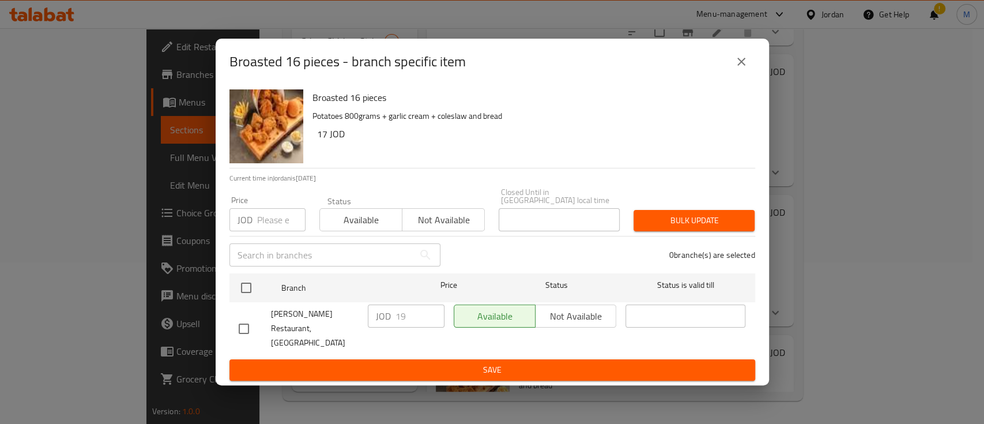
click at [741, 69] on icon "close" at bounding box center [741, 62] width 14 height 14
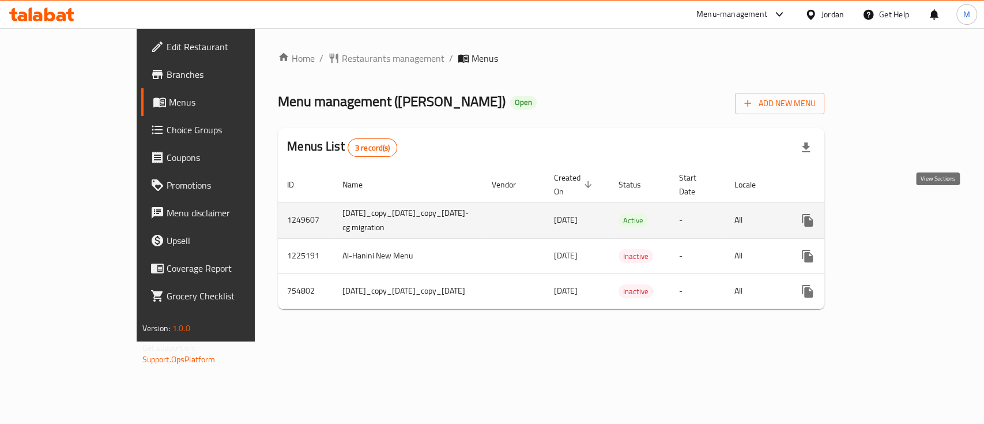
click at [897, 213] on icon "enhanced table" at bounding box center [891, 220] width 14 height 14
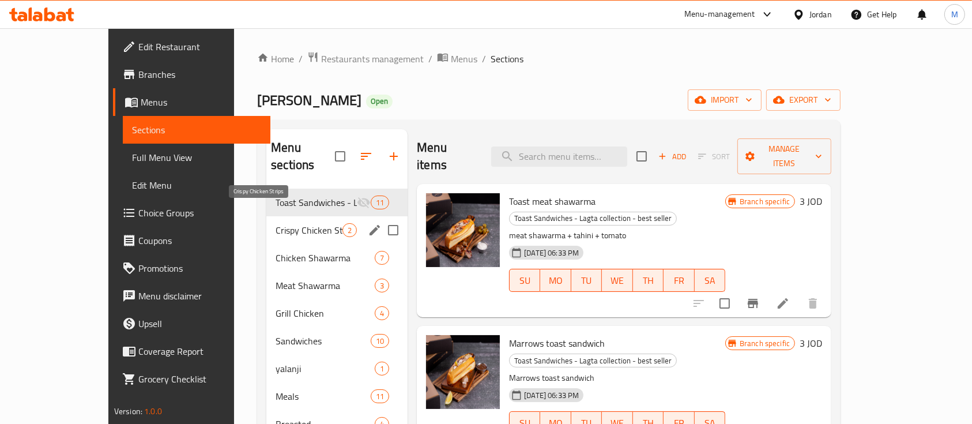
click at [276, 223] on span "Crispy Chicken Strips" at bounding box center [309, 230] width 67 height 14
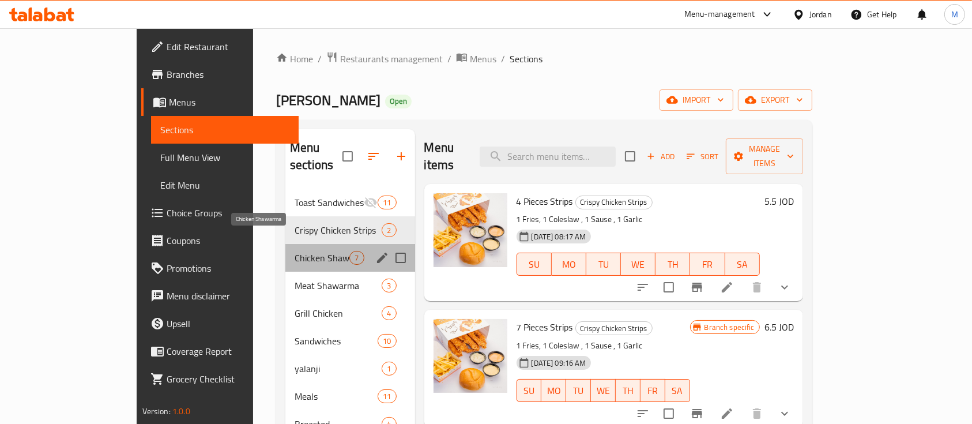
click at [295, 251] on span "Chicken Shawarma" at bounding box center [322, 258] width 55 height 14
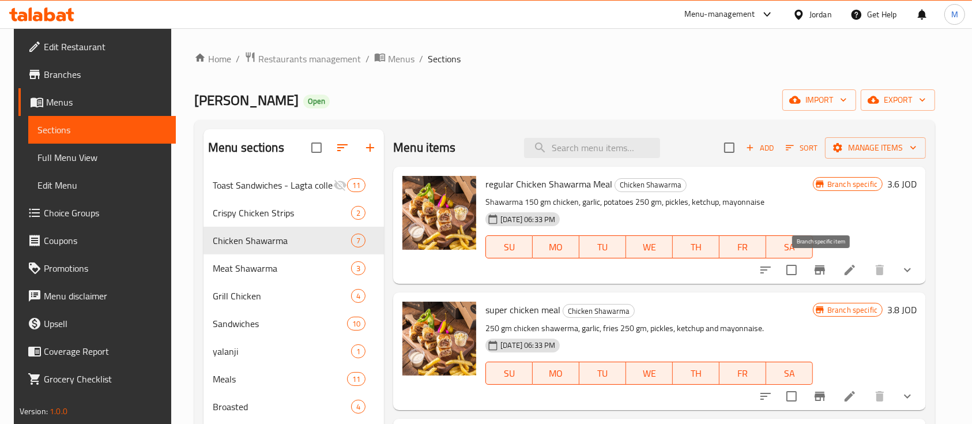
click at [816, 267] on icon "Branch-specific-item" at bounding box center [820, 270] width 14 height 14
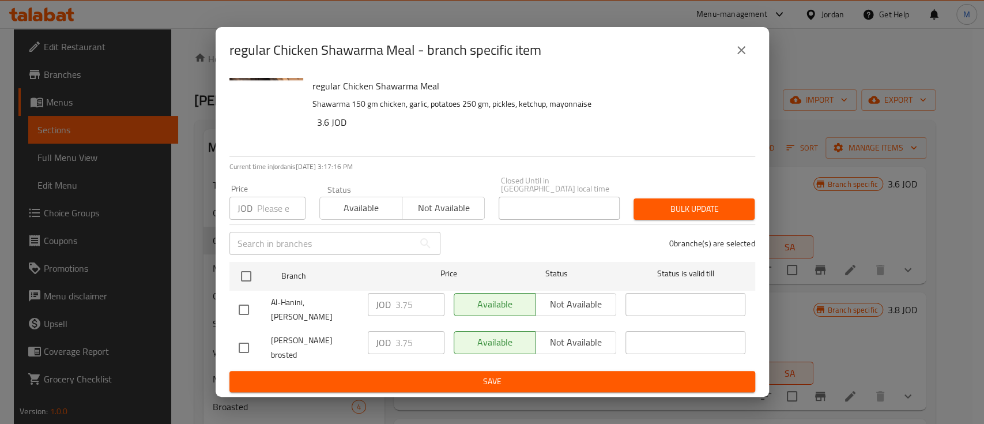
click at [740, 52] on button "close" at bounding box center [741, 50] width 28 height 28
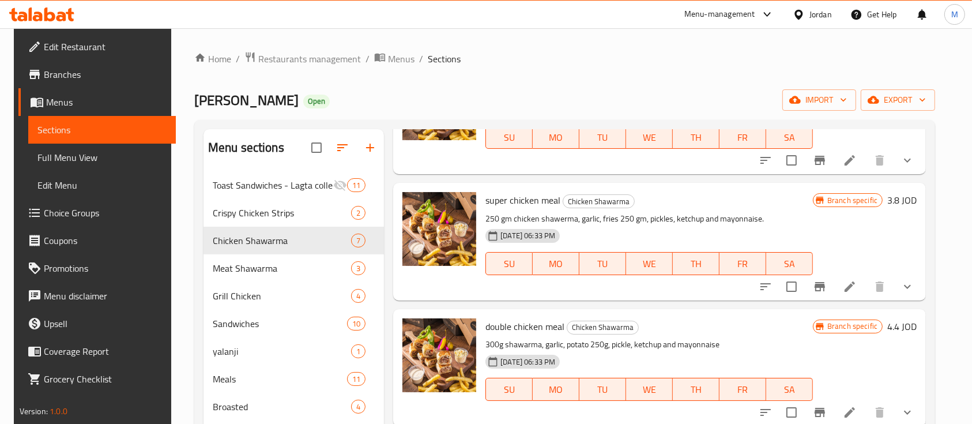
scroll to position [77, 0]
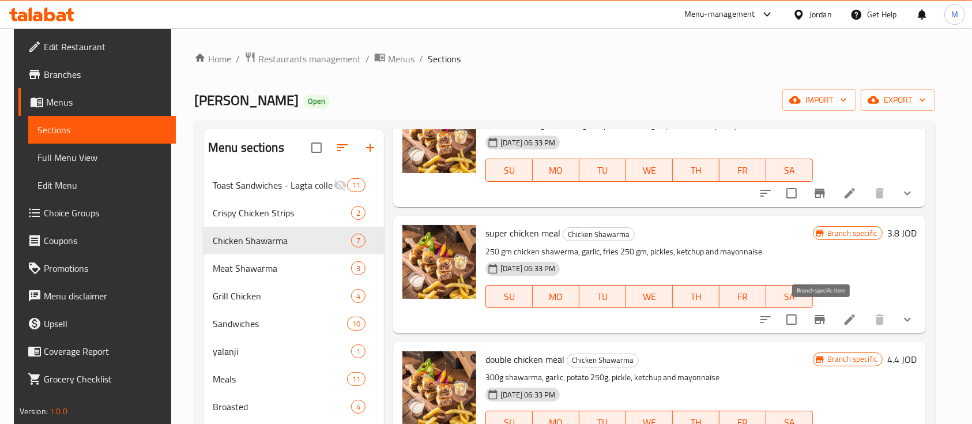
click at [818, 319] on icon "Branch-specific-item" at bounding box center [819, 319] width 10 height 9
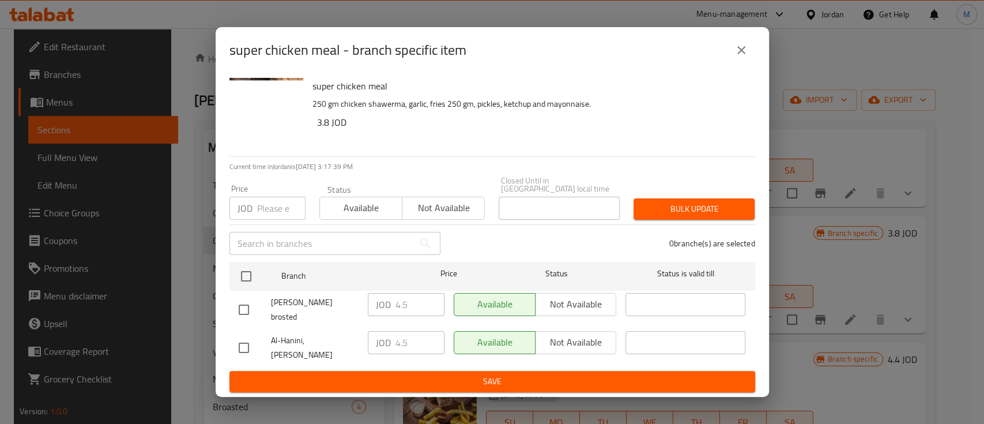
click at [739, 57] on icon "close" at bounding box center [741, 50] width 14 height 14
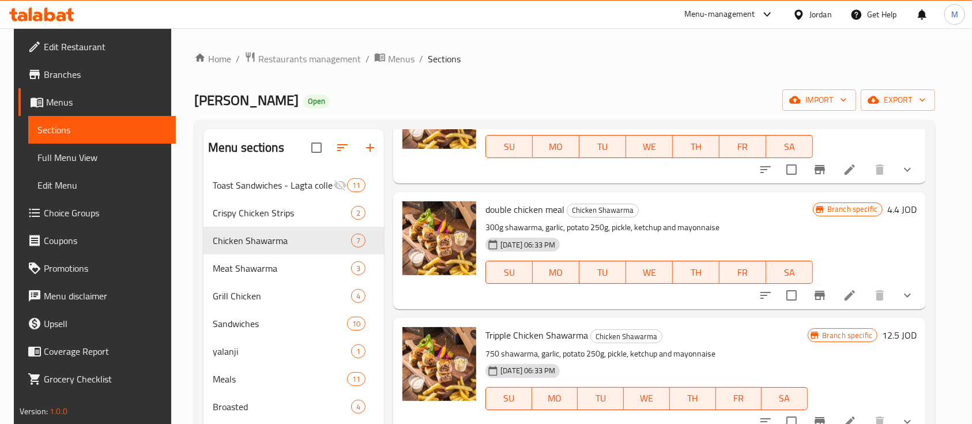
scroll to position [231, 0]
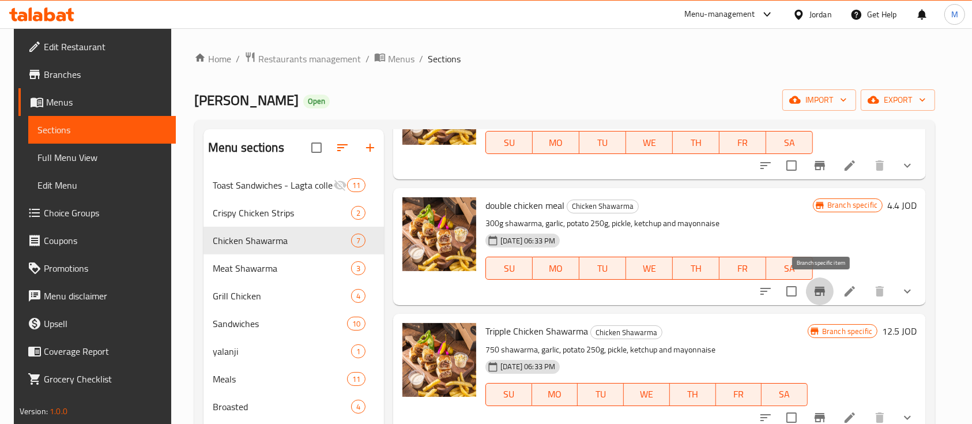
click at [825, 292] on icon "Branch-specific-item" at bounding box center [819, 290] width 10 height 9
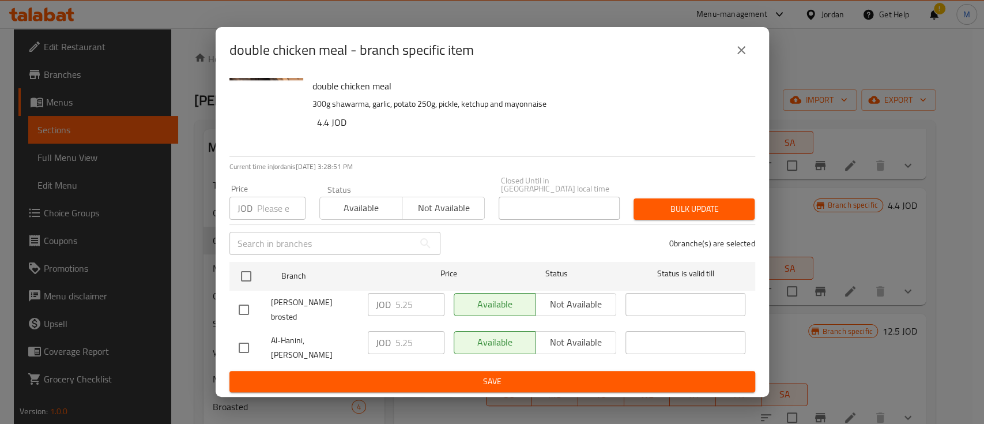
click at [738, 57] on icon "close" at bounding box center [741, 50] width 14 height 14
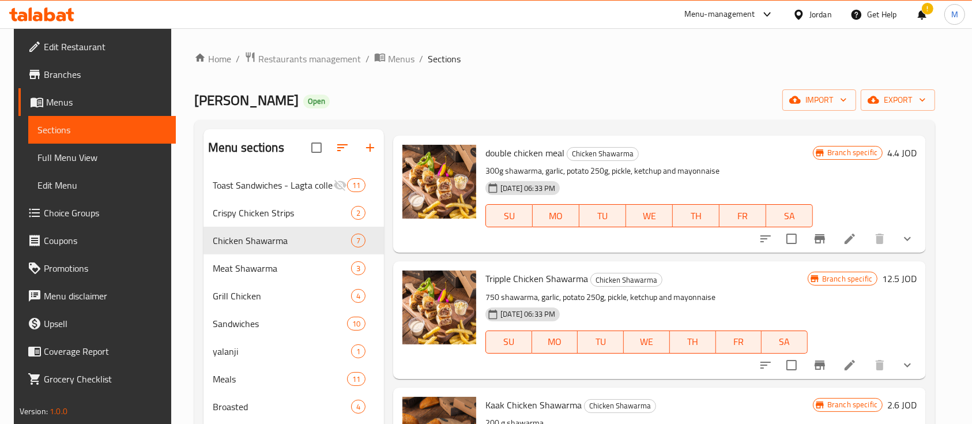
scroll to position [307, 0]
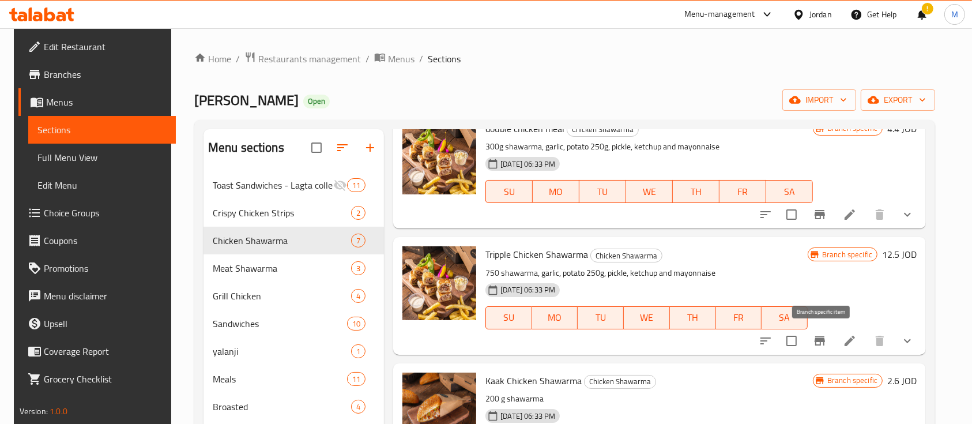
click at [820, 334] on icon "Branch-specific-item" at bounding box center [820, 341] width 14 height 14
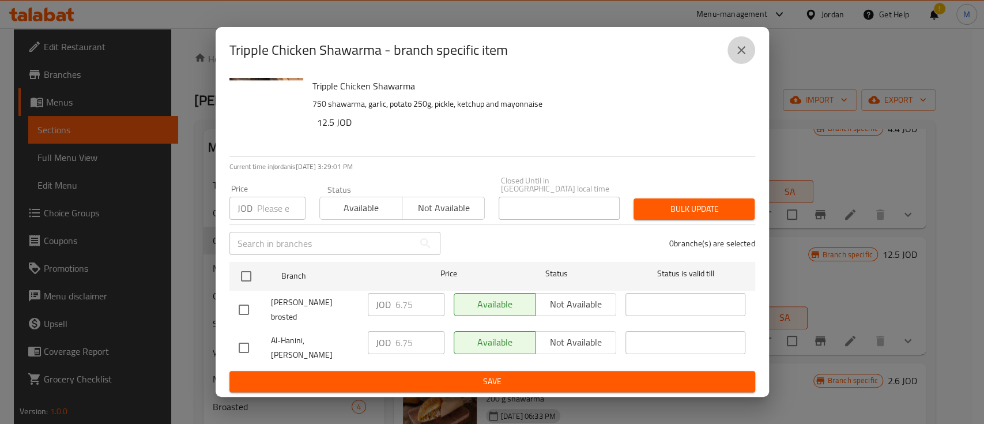
click at [742, 57] on icon "close" at bounding box center [741, 50] width 14 height 14
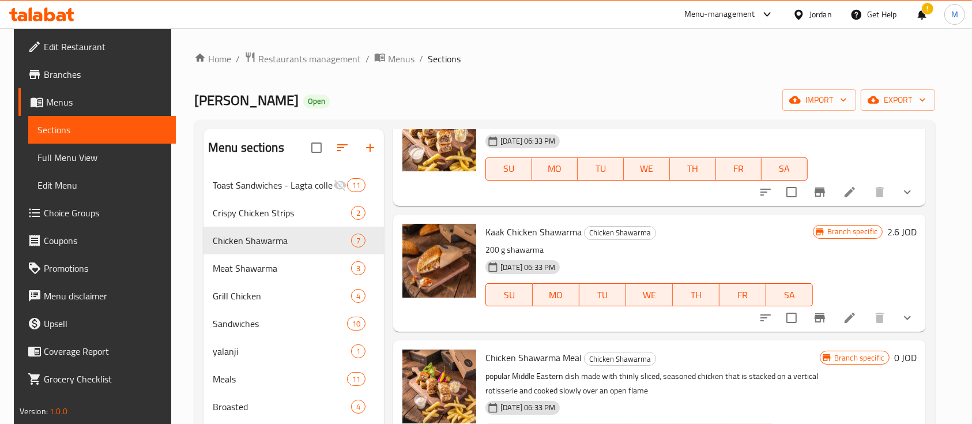
scroll to position [461, 0]
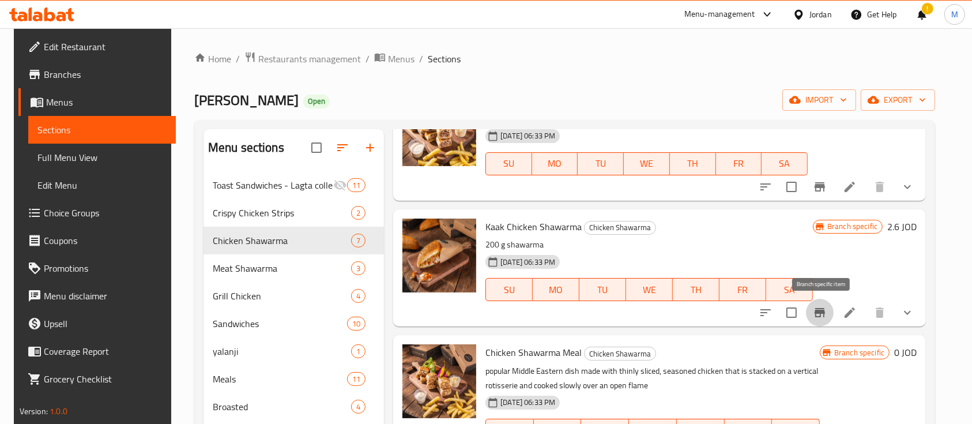
click at [825, 307] on icon "Branch-specific-item" at bounding box center [820, 312] width 14 height 14
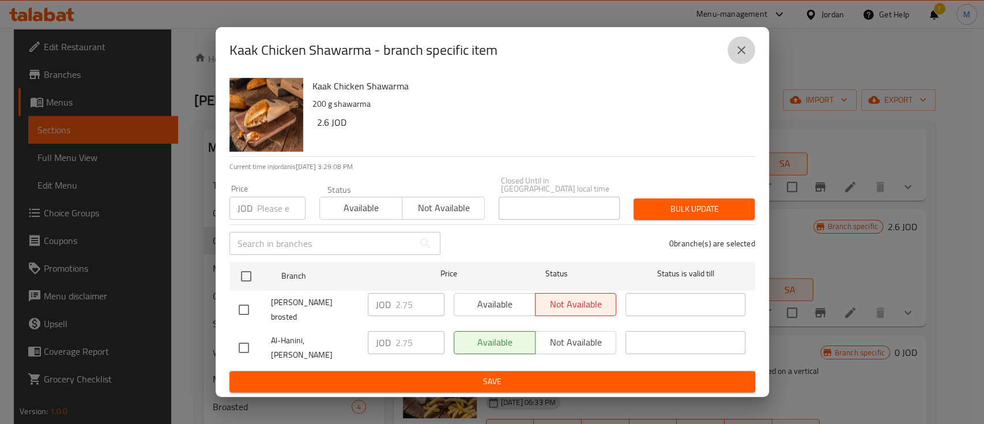
click at [745, 57] on icon "close" at bounding box center [741, 50] width 14 height 14
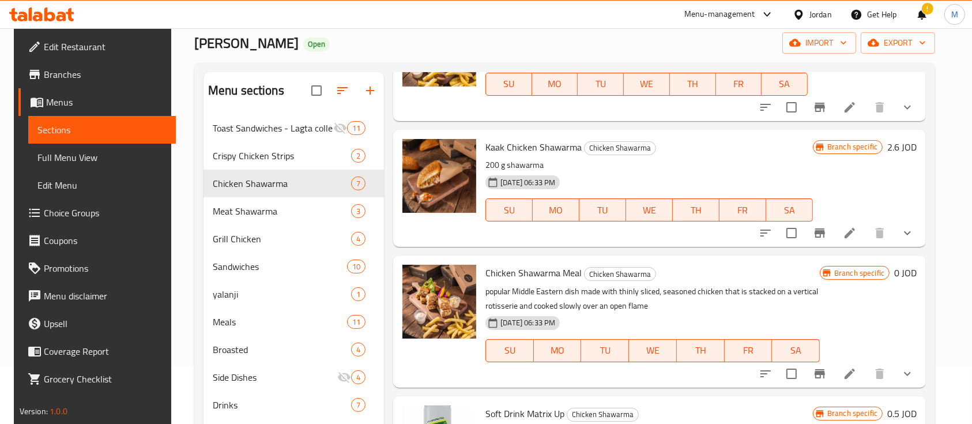
scroll to position [153, 0]
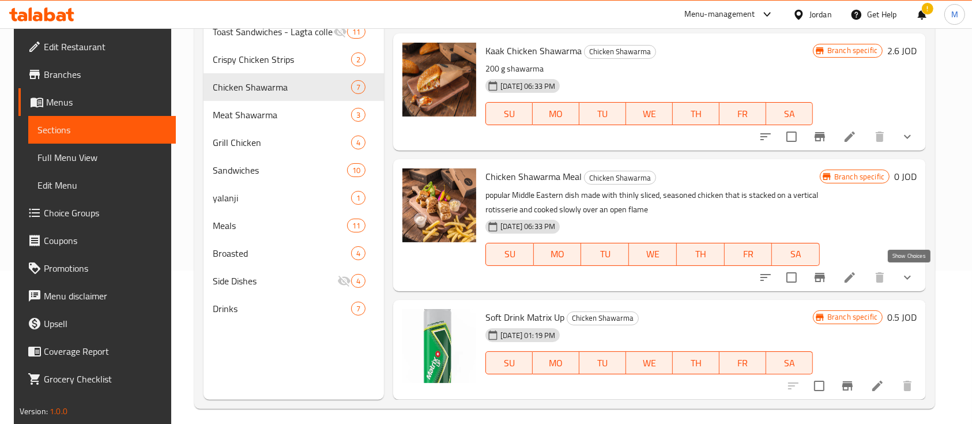
click at [905, 277] on icon "show more" at bounding box center [907, 277] width 14 height 14
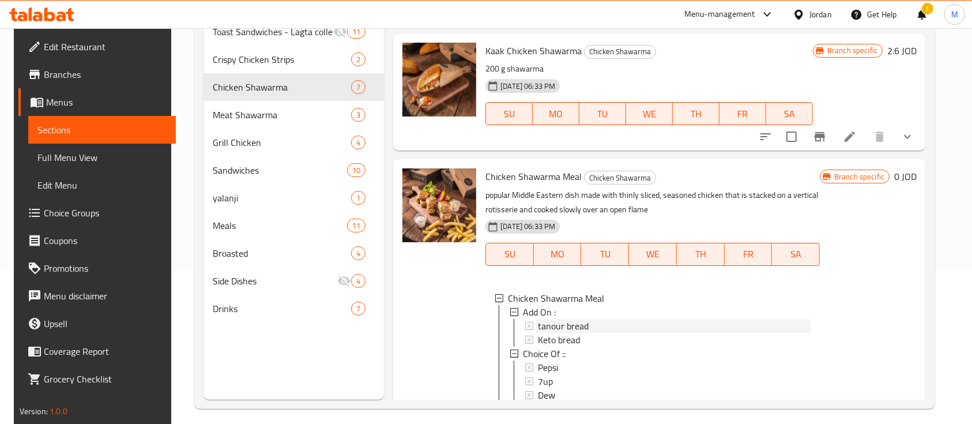
click at [617, 327] on div "tanour bread" at bounding box center [674, 326] width 273 height 14
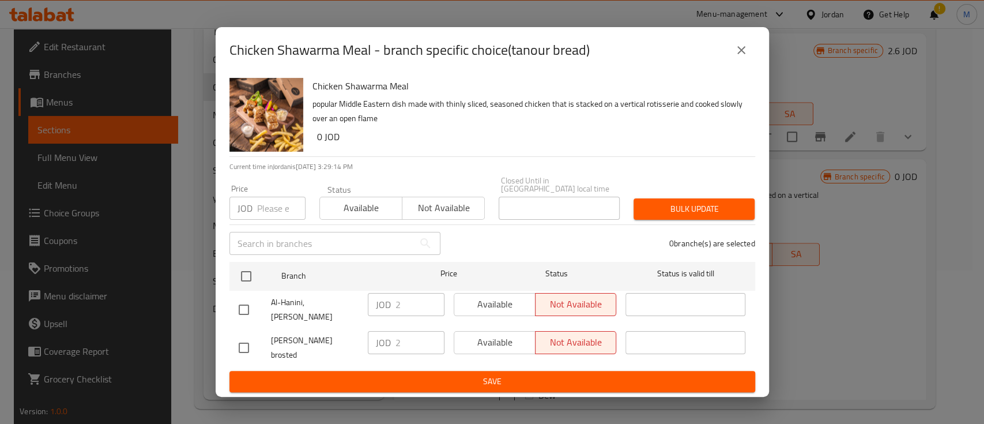
click at [740, 54] on icon "close" at bounding box center [741, 50] width 8 height 8
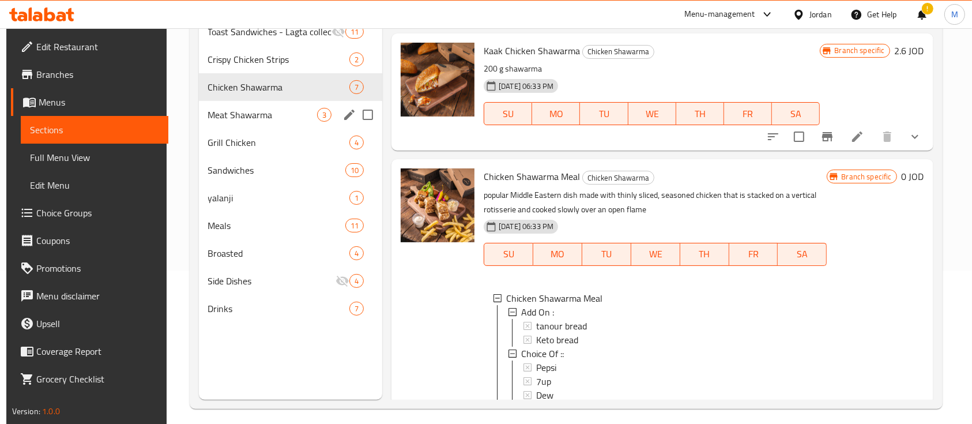
click at [284, 121] on div "Meat Shawarma 3" at bounding box center [291, 115] width 184 height 28
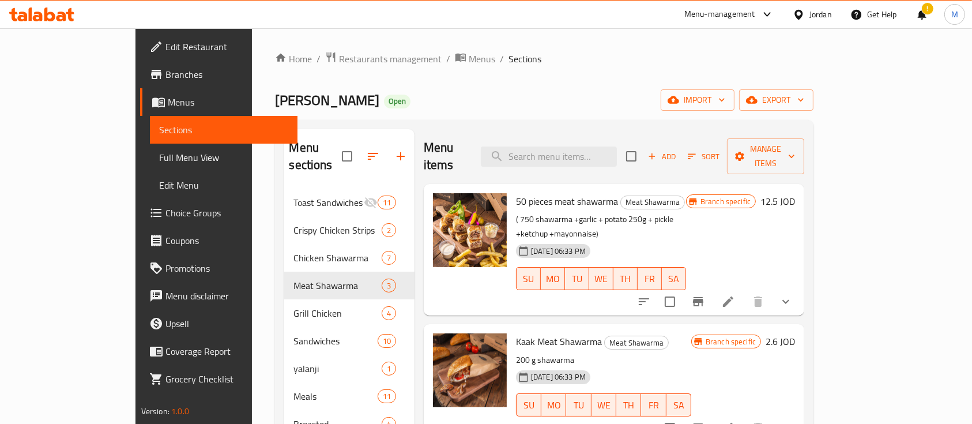
click at [705, 295] on icon "Branch-specific-item" at bounding box center [698, 302] width 14 height 14
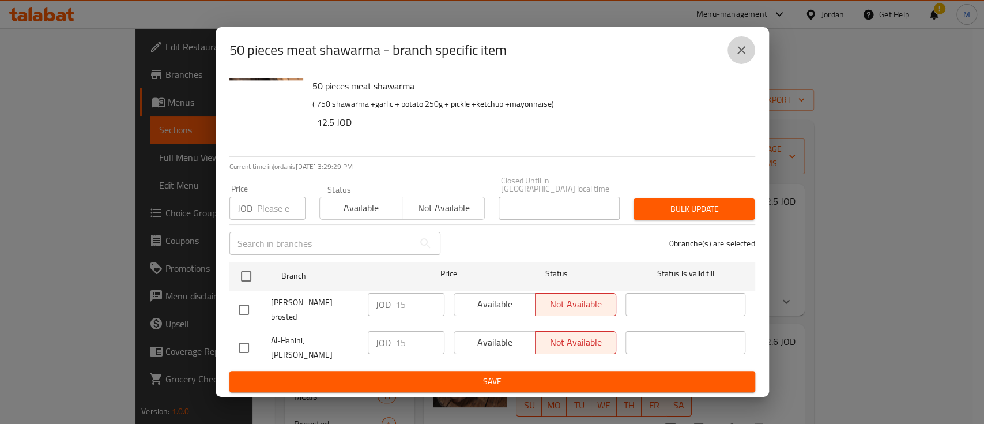
click at [743, 57] on icon "close" at bounding box center [741, 50] width 14 height 14
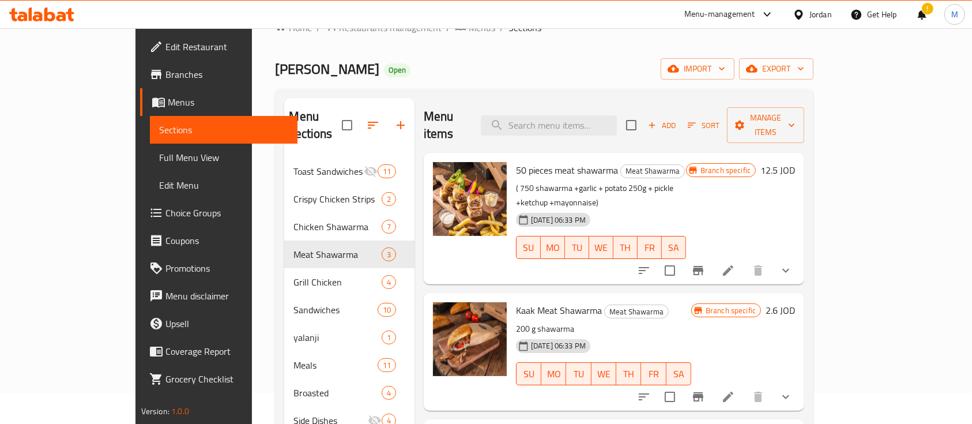
scroll to position [77, 0]
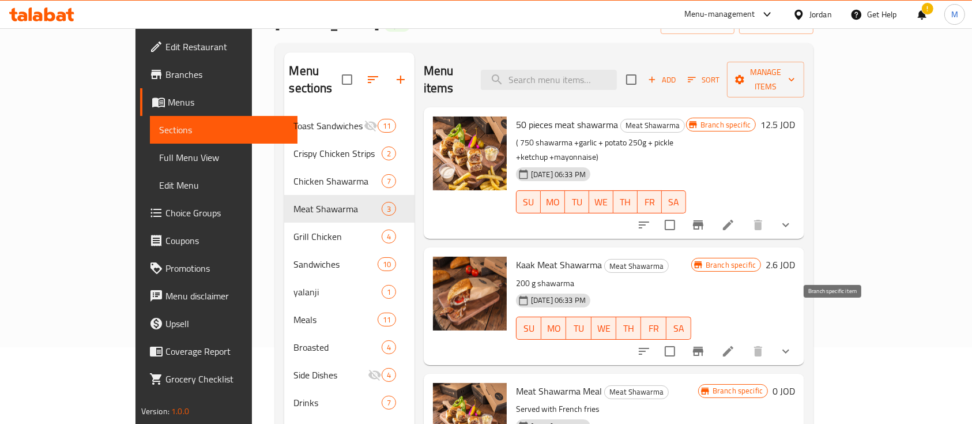
click at [703, 346] on icon "Branch-specific-item" at bounding box center [698, 350] width 10 height 9
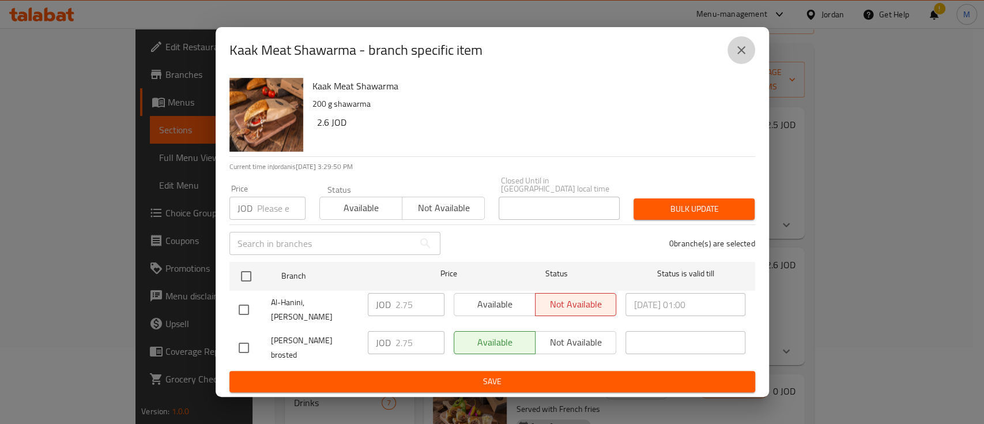
click at [734, 56] on icon "close" at bounding box center [741, 50] width 14 height 14
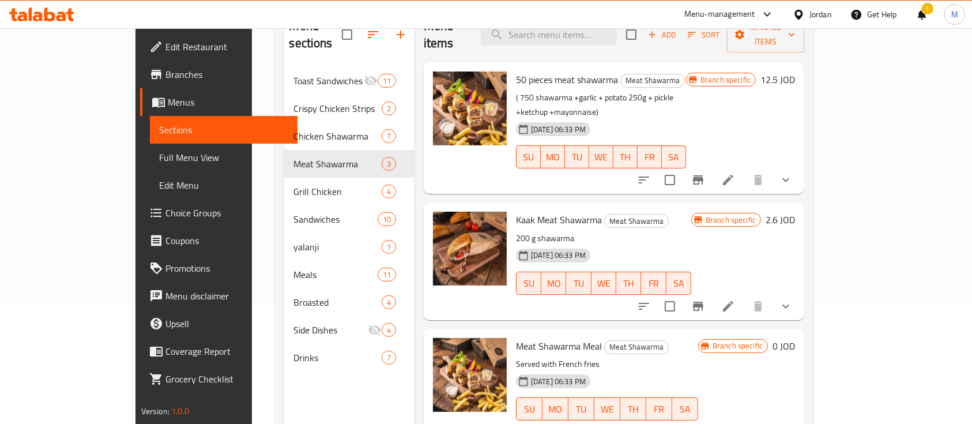
scroll to position [161, 0]
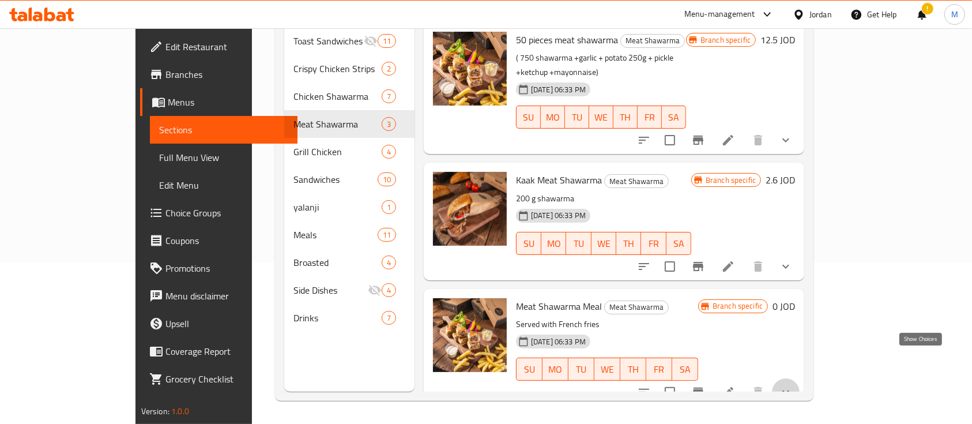
click at [793, 385] on icon "show more" at bounding box center [786, 392] width 14 height 14
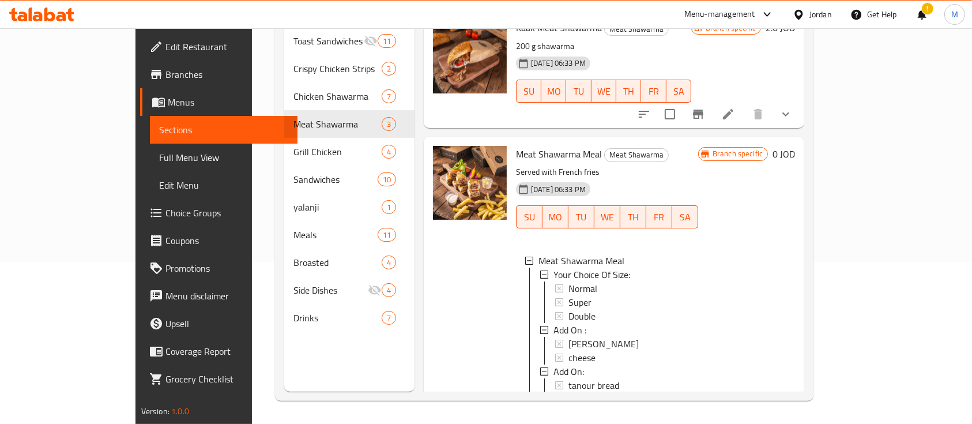
scroll to position [153, 0]
click at [568, 280] on div "Normal" at bounding box center [628, 287] width 120 height 14
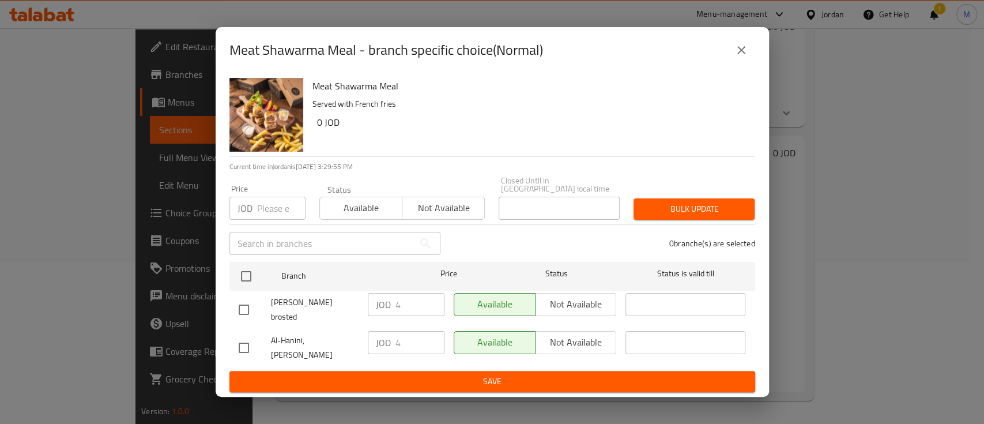
click at [742, 57] on icon "close" at bounding box center [741, 50] width 14 height 14
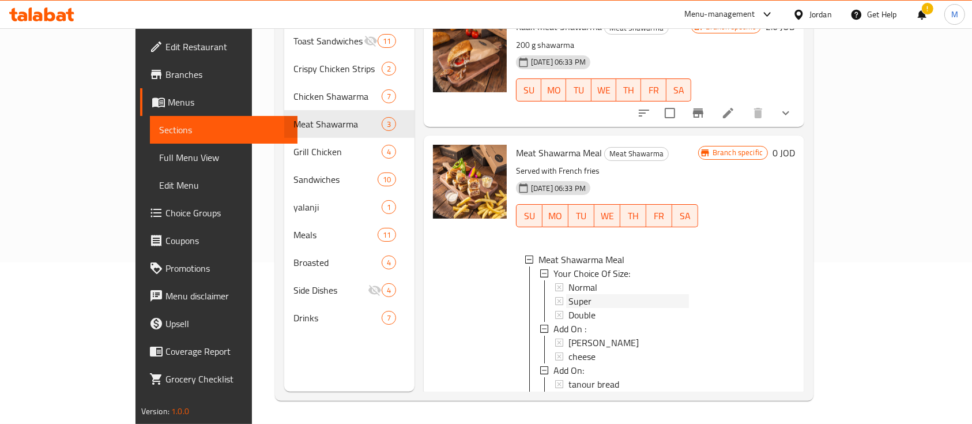
click at [568, 294] on div "Super" at bounding box center [628, 301] width 120 height 14
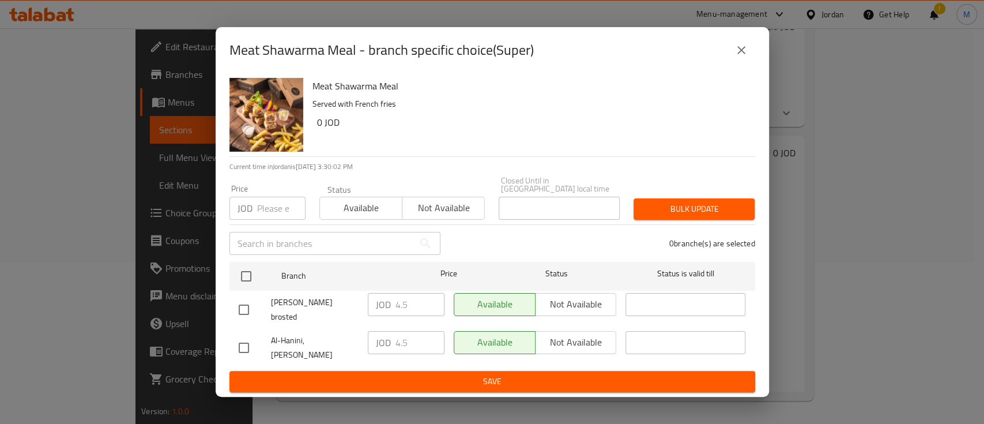
click at [742, 57] on icon "close" at bounding box center [741, 50] width 14 height 14
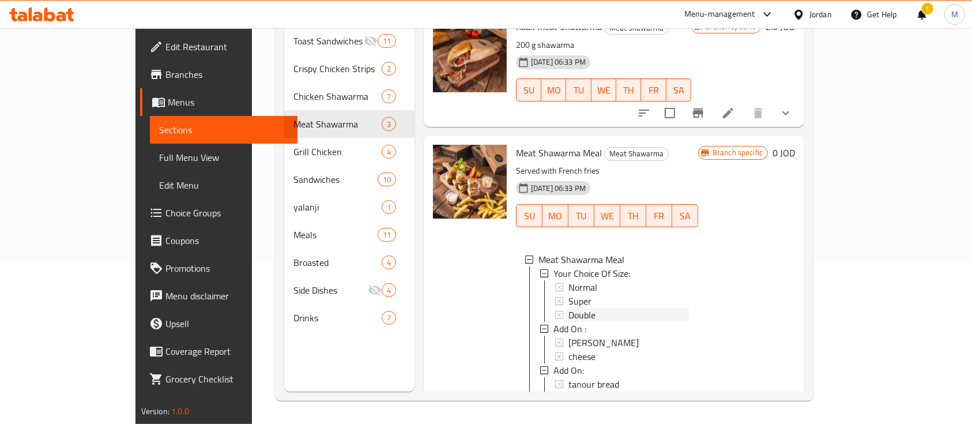
click at [597, 308] on div "Double" at bounding box center [628, 315] width 120 height 14
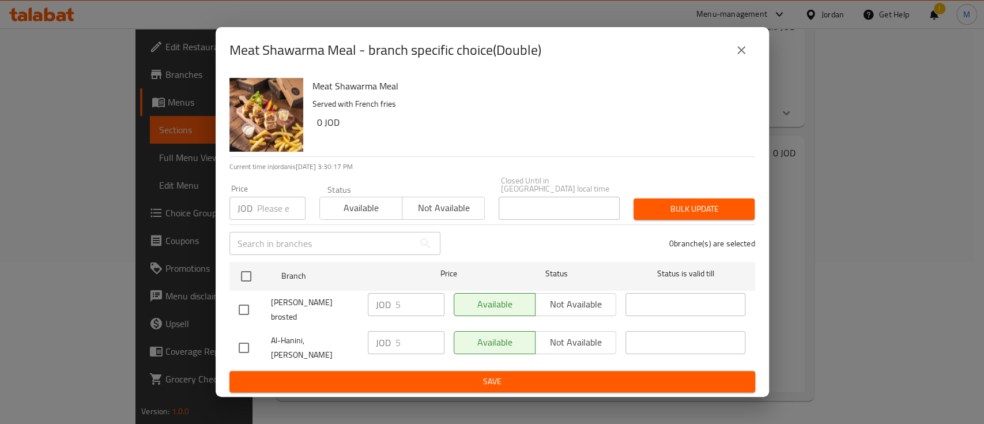
click at [742, 54] on icon "close" at bounding box center [741, 50] width 8 height 8
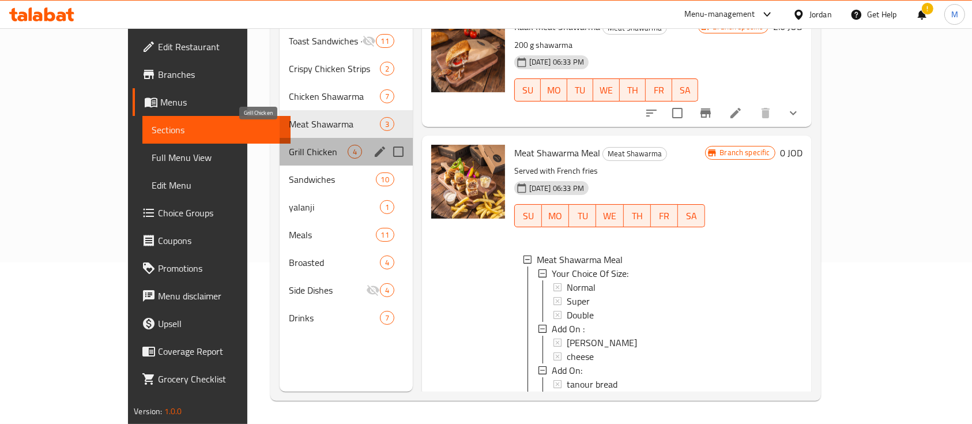
click at [289, 145] on span "Grill Chicken" at bounding box center [318, 152] width 58 height 14
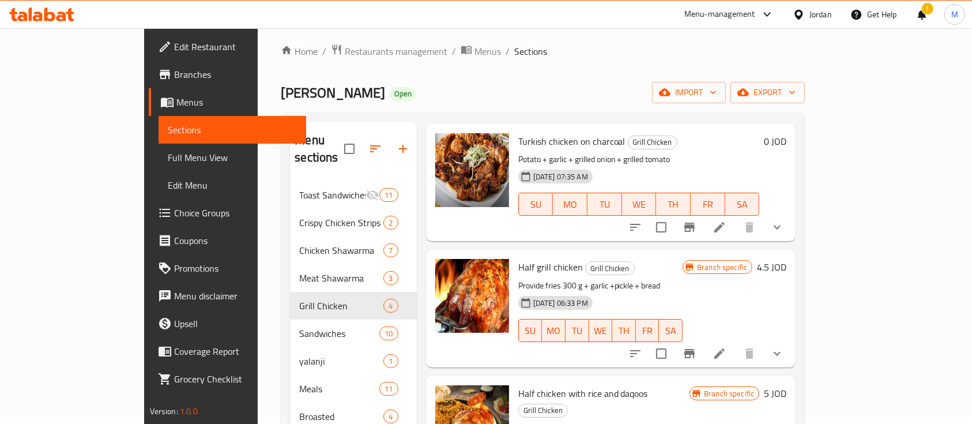
scroll to position [77, 0]
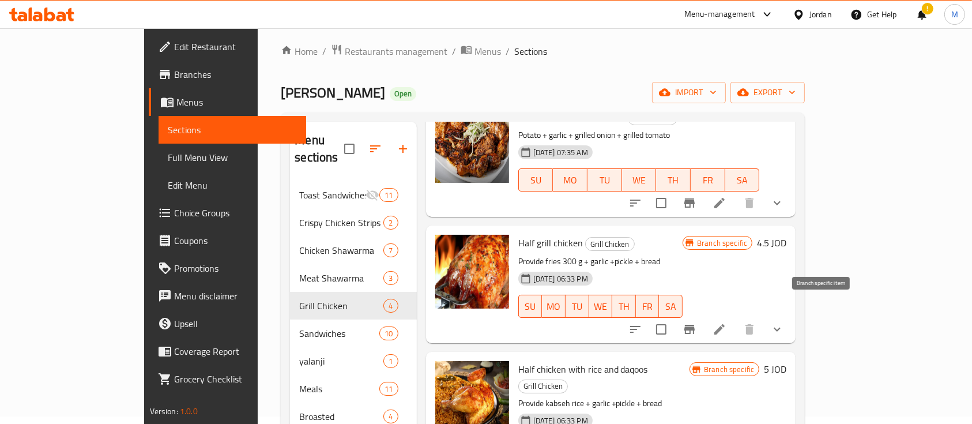
click at [696, 322] on icon "Branch-specific-item" at bounding box center [689, 329] width 14 height 14
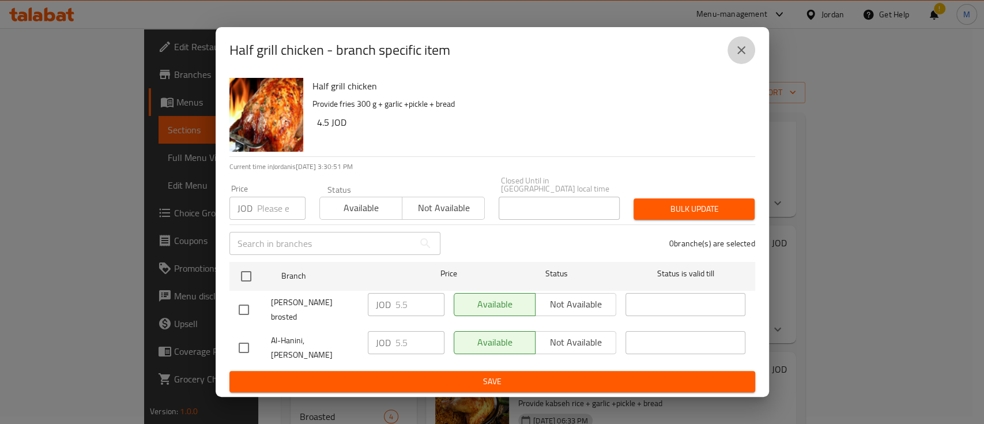
click at [749, 59] on button "close" at bounding box center [741, 50] width 28 height 28
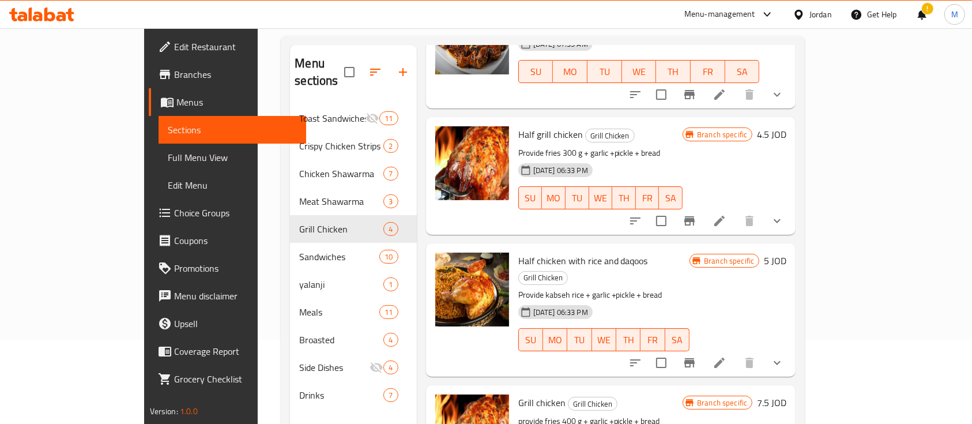
scroll to position [161, 0]
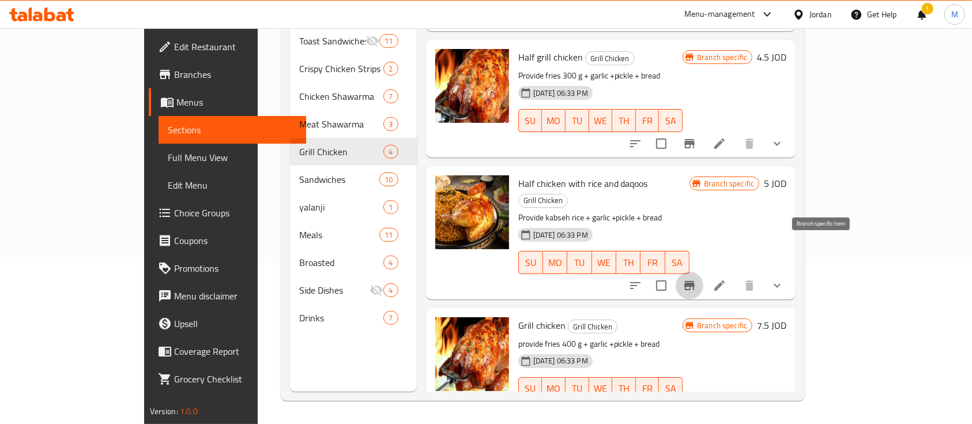
click at [695, 281] on icon "Branch-specific-item" at bounding box center [689, 285] width 10 height 9
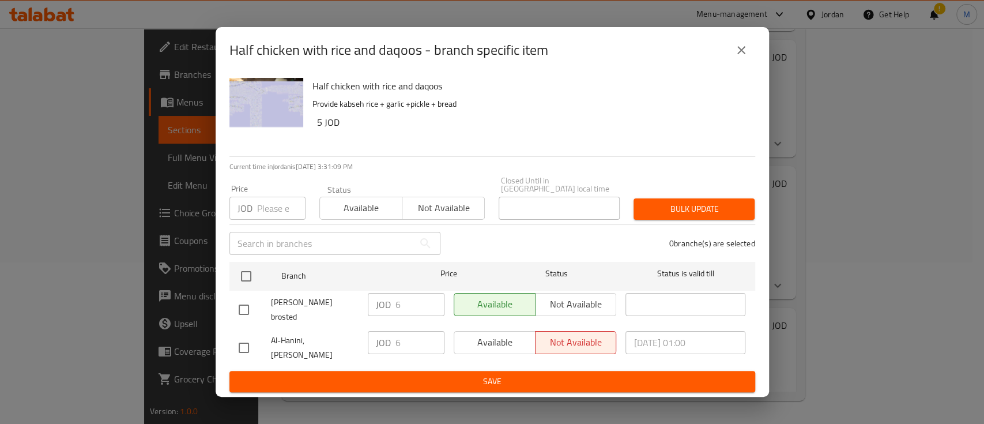
click at [737, 57] on icon "close" at bounding box center [741, 50] width 14 height 14
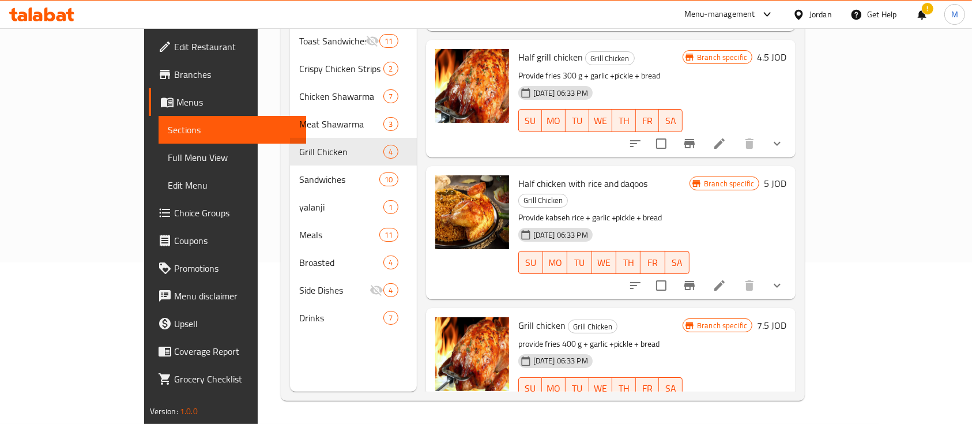
click at [696, 405] on icon "Branch-specific-item" at bounding box center [689, 412] width 14 height 14
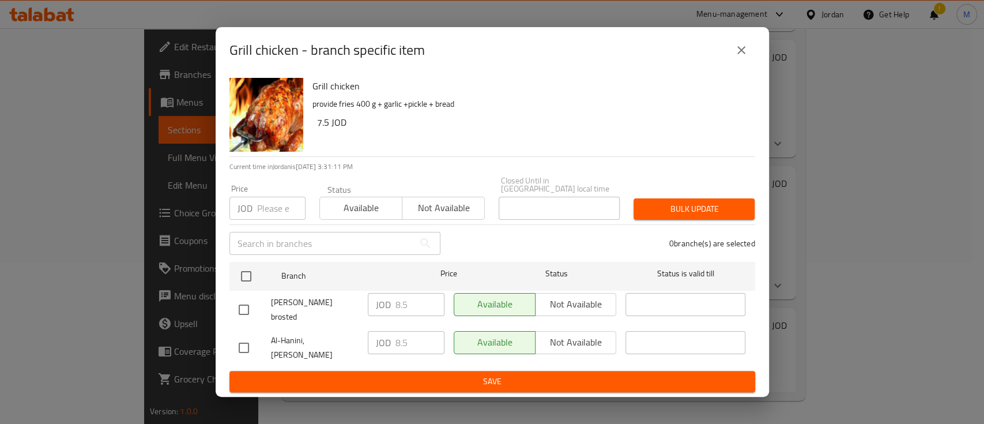
click at [741, 57] on icon "close" at bounding box center [741, 50] width 14 height 14
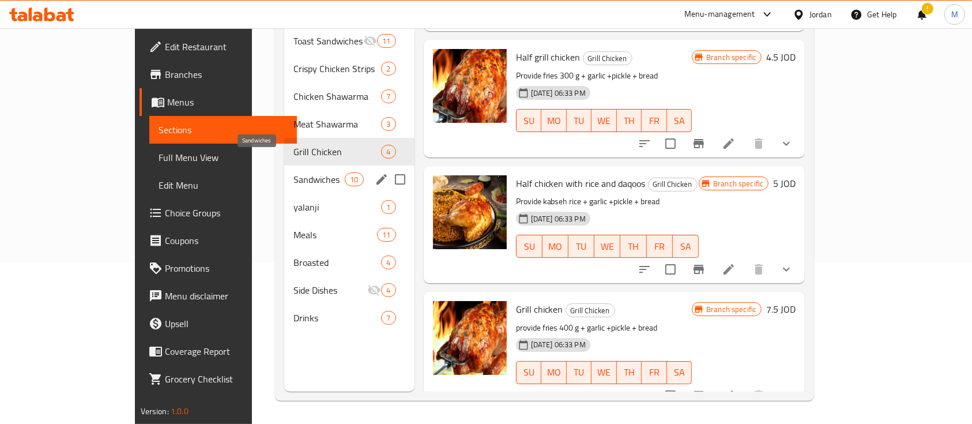
click at [284, 165] on div "Sandwiches 10" at bounding box center [349, 179] width 130 height 28
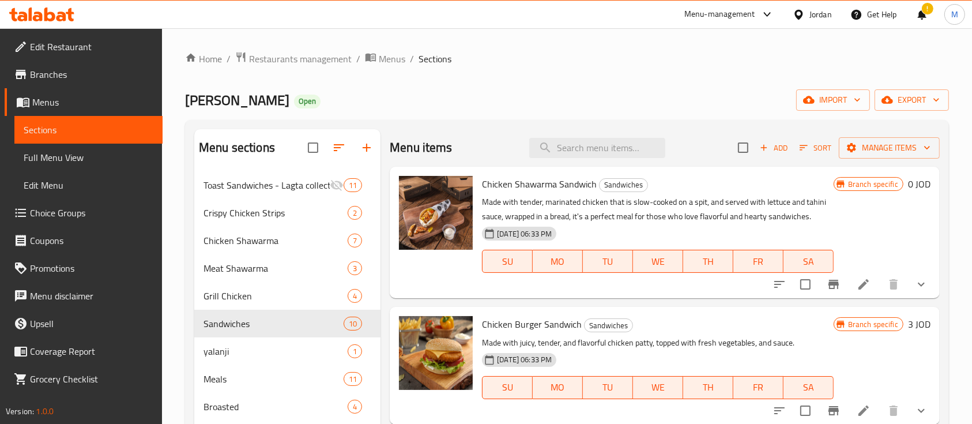
click at [918, 286] on button "show more" at bounding box center [921, 284] width 28 height 28
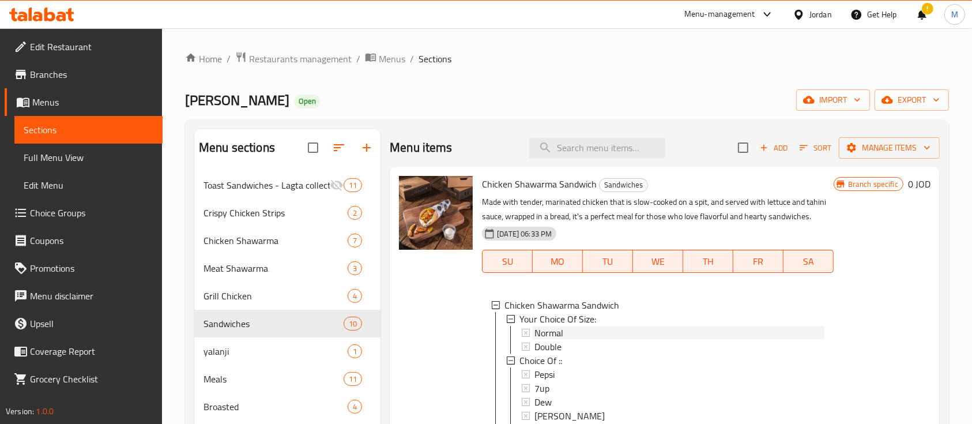
click at [607, 327] on div "Normal" at bounding box center [678, 333] width 289 height 14
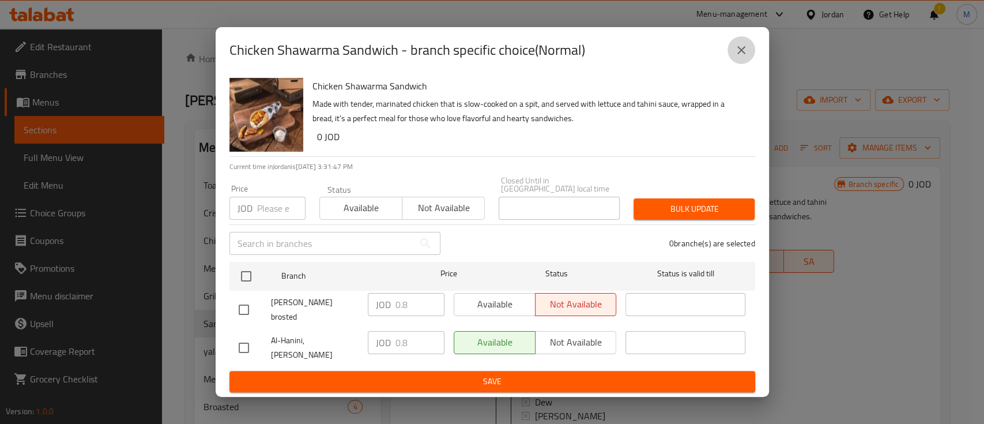
click at [739, 57] on icon "close" at bounding box center [741, 50] width 14 height 14
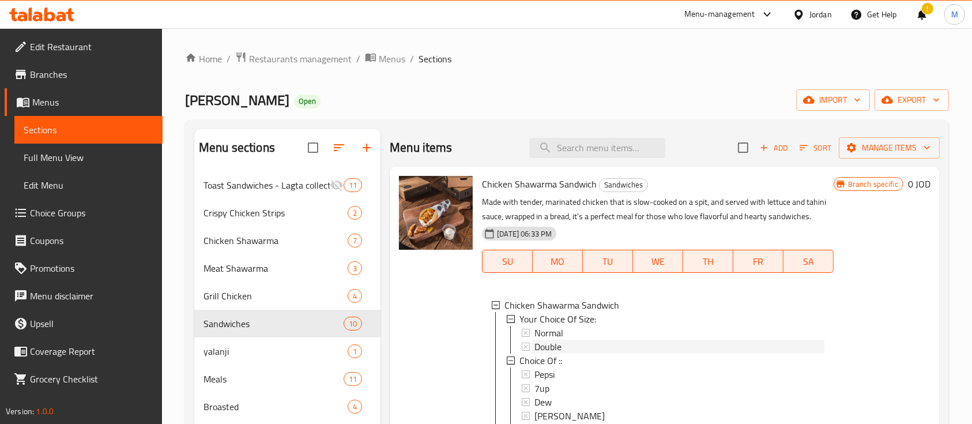
click at [541, 344] on span "Double" at bounding box center [547, 346] width 27 height 14
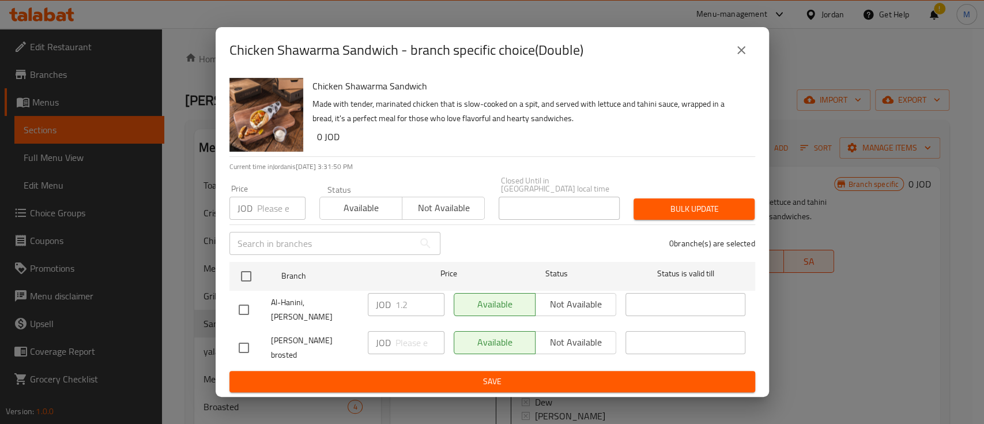
click at [734, 57] on icon "close" at bounding box center [741, 50] width 14 height 14
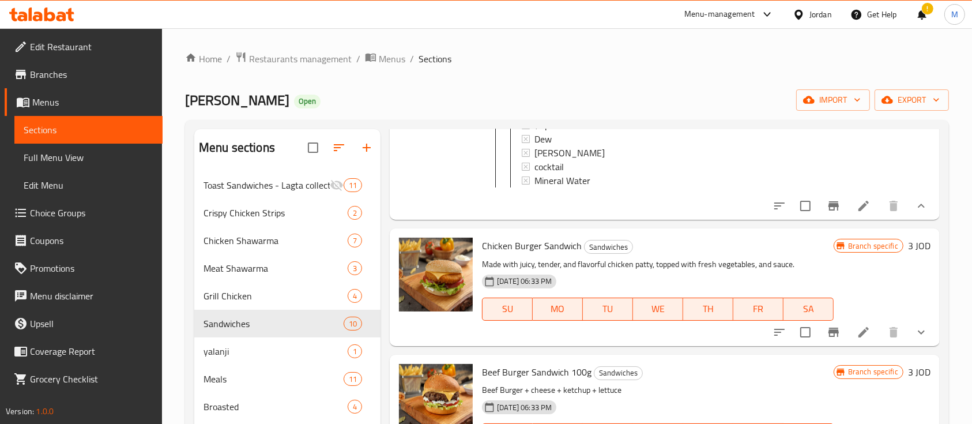
scroll to position [384, 0]
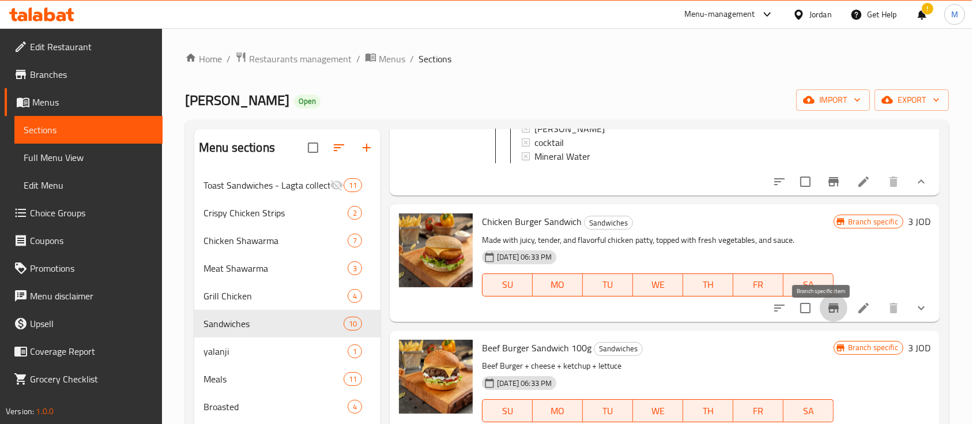
click at [827, 315] on icon "Branch-specific-item" at bounding box center [834, 308] width 14 height 14
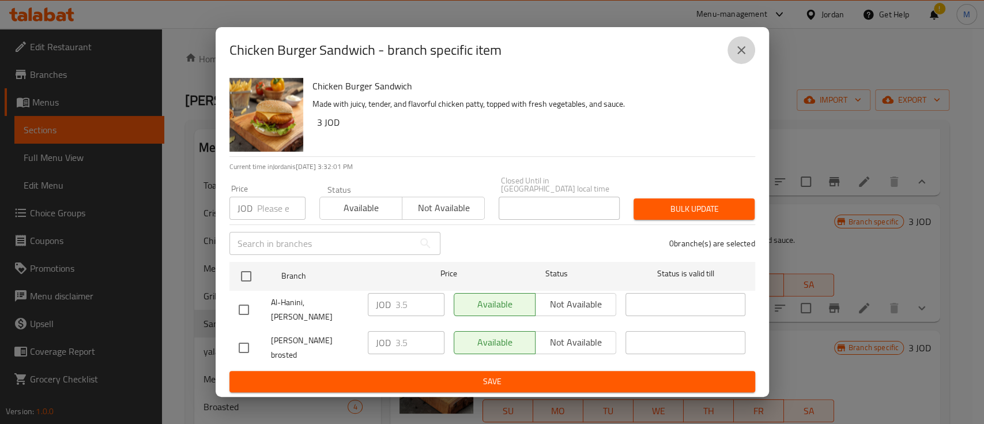
click at [744, 57] on icon "close" at bounding box center [741, 50] width 14 height 14
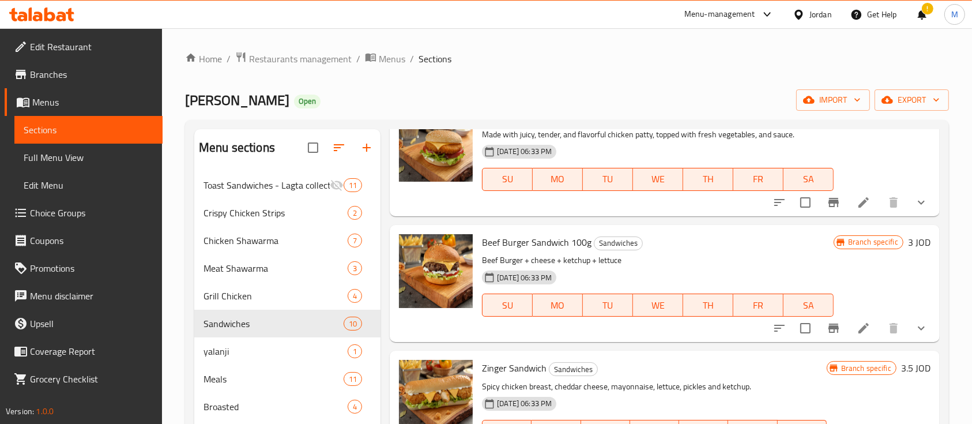
scroll to position [538, 0]
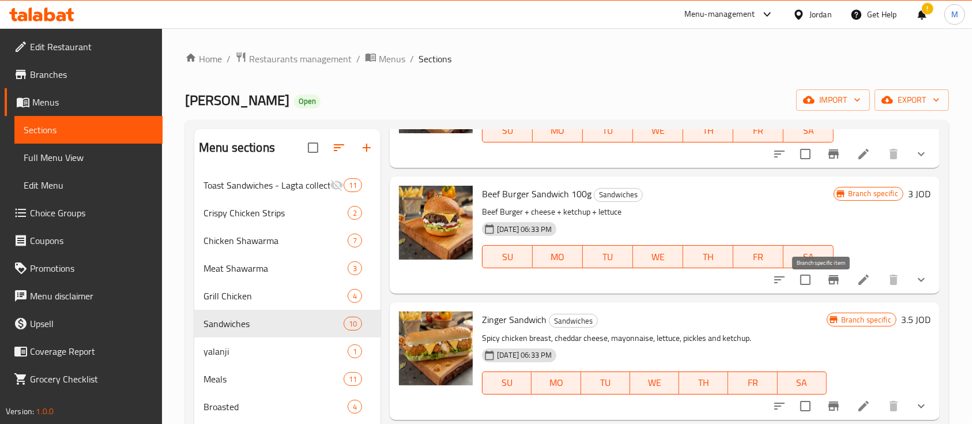
click at [827, 284] on icon "Branch-specific-item" at bounding box center [834, 280] width 14 height 14
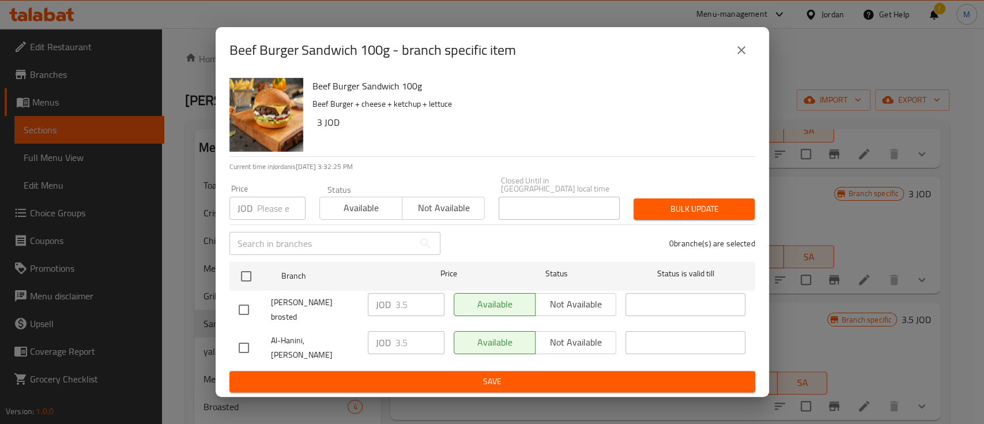
click at [740, 54] on icon "close" at bounding box center [741, 50] width 8 height 8
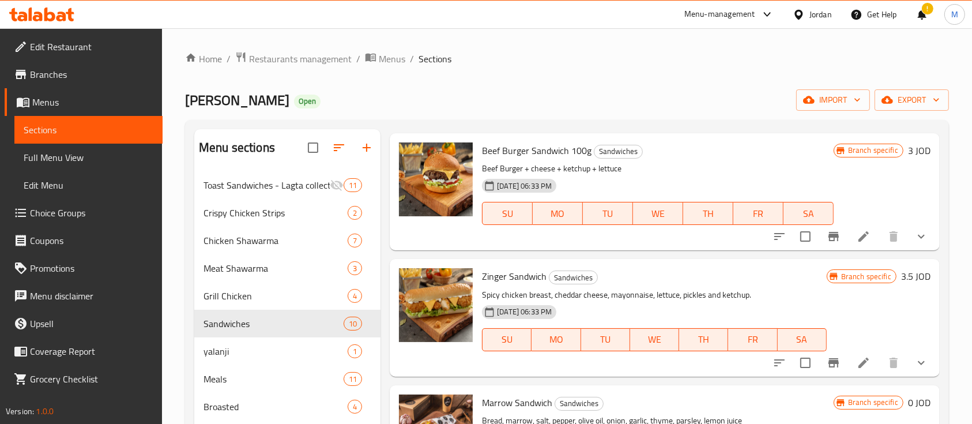
scroll to position [614, 0]
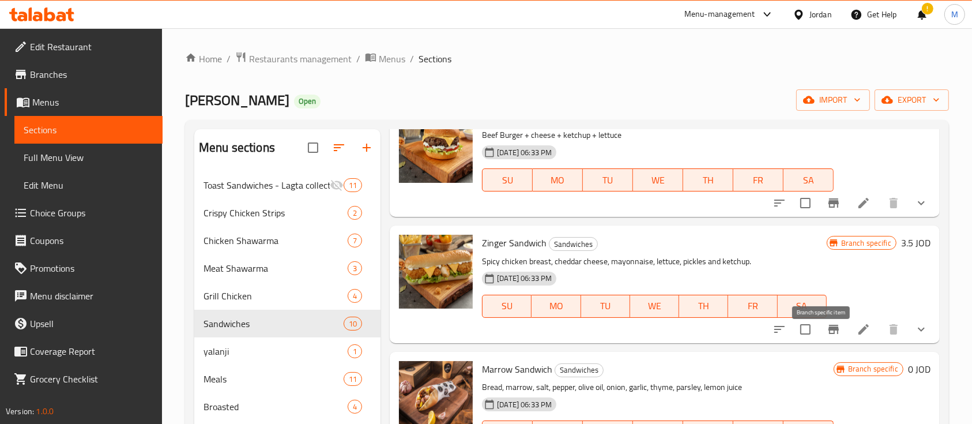
click at [828, 334] on icon "Branch-specific-item" at bounding box center [833, 329] width 10 height 9
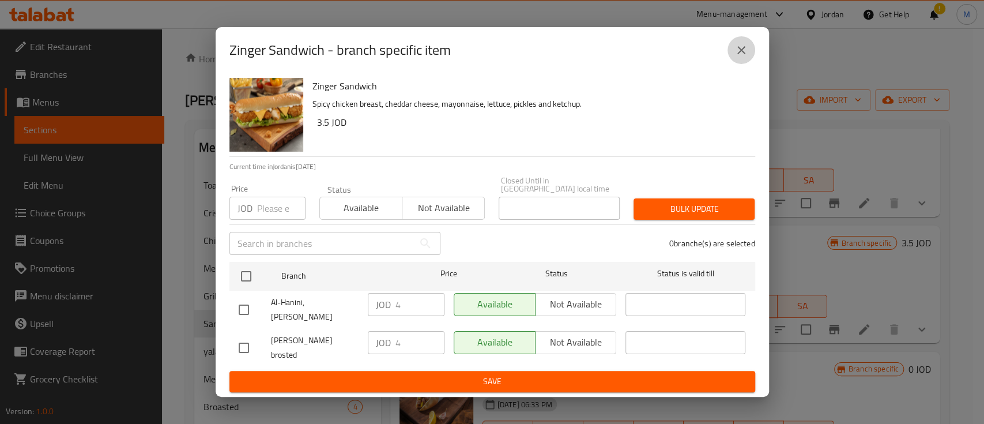
click at [746, 57] on icon "close" at bounding box center [741, 50] width 14 height 14
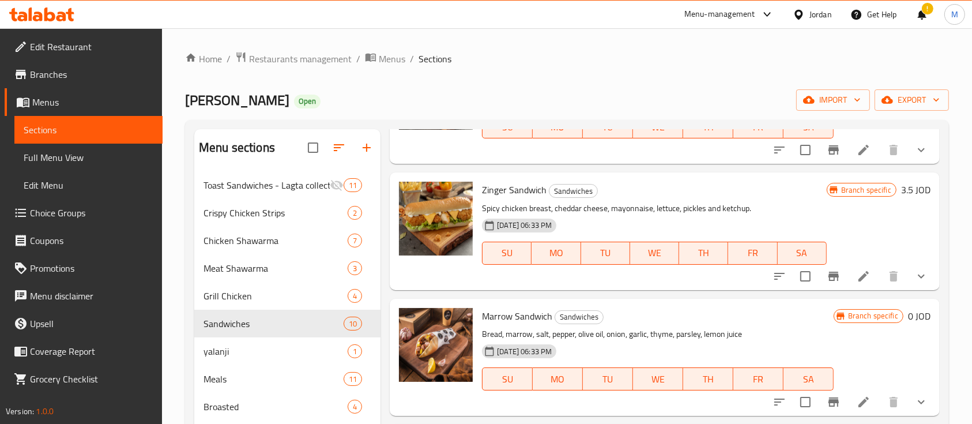
scroll to position [692, 0]
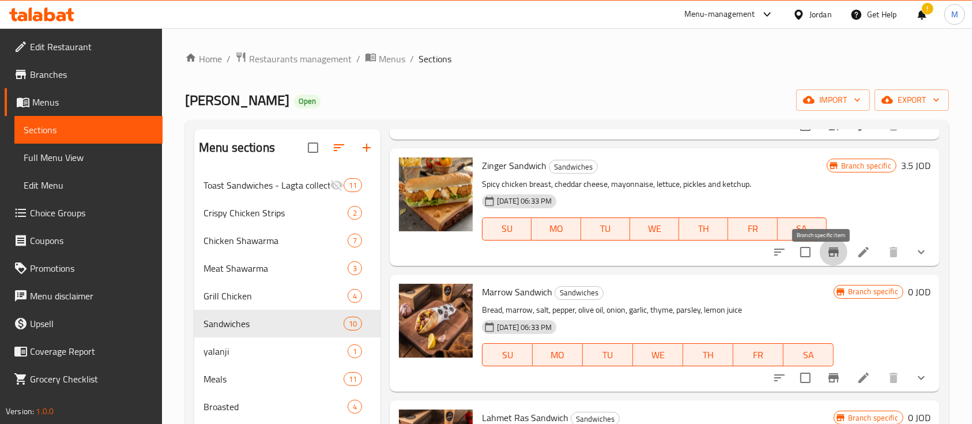
click at [827, 259] on icon "Branch-specific-item" at bounding box center [834, 252] width 14 height 14
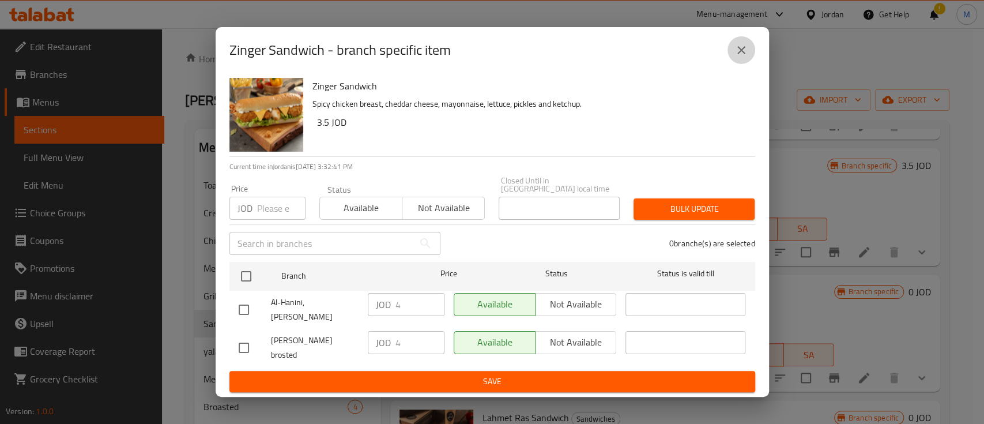
click at [743, 54] on icon "close" at bounding box center [741, 50] width 8 height 8
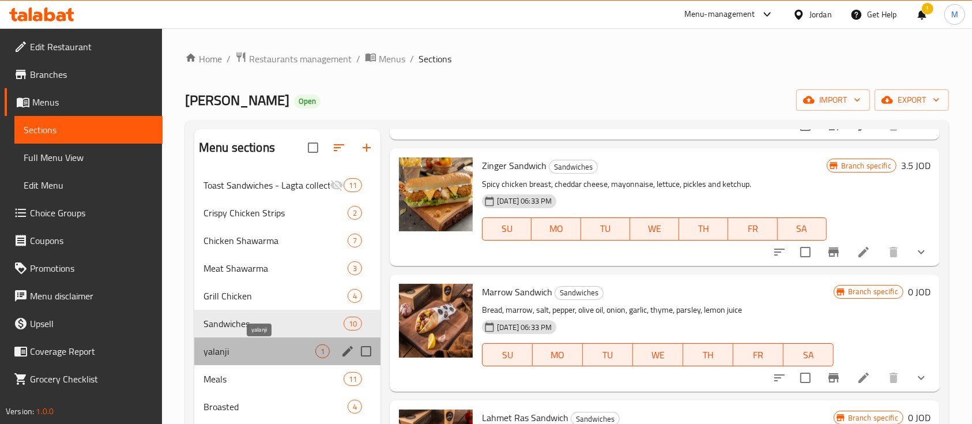
click at [254, 352] on span "yalanji" at bounding box center [259, 351] width 112 height 14
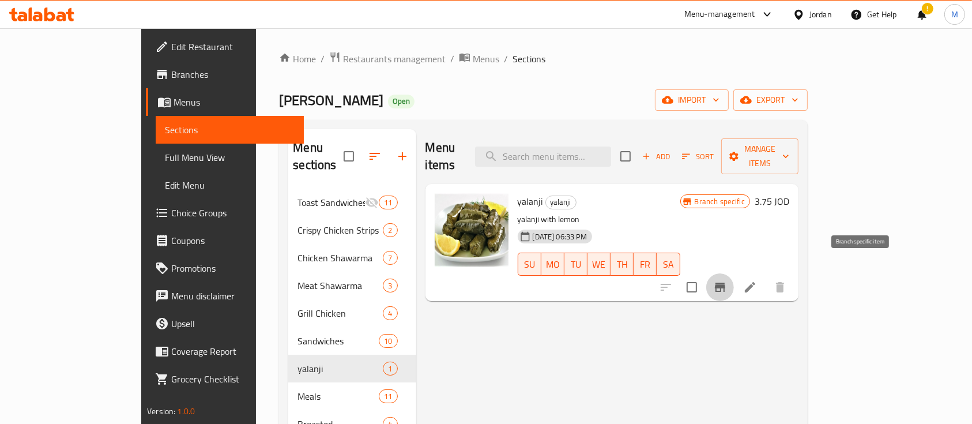
click at [734, 273] on button "Branch-specific-item" at bounding box center [720, 287] width 28 height 28
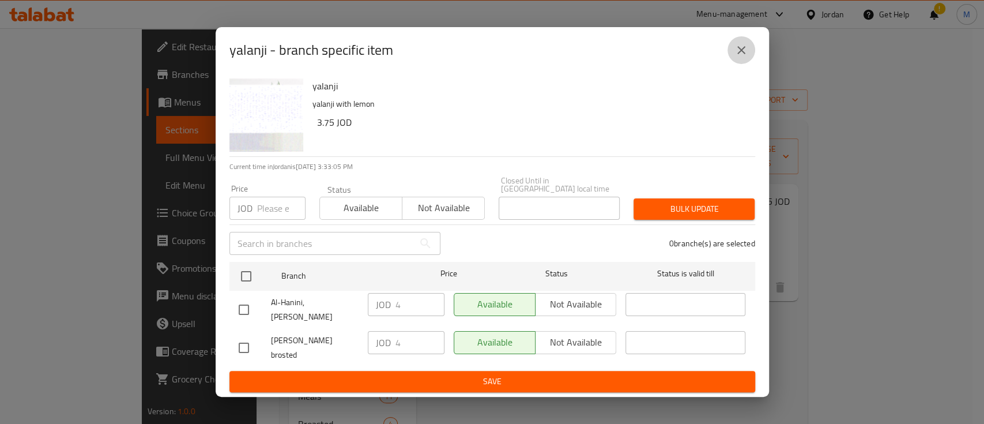
click at [737, 57] on icon "close" at bounding box center [741, 50] width 14 height 14
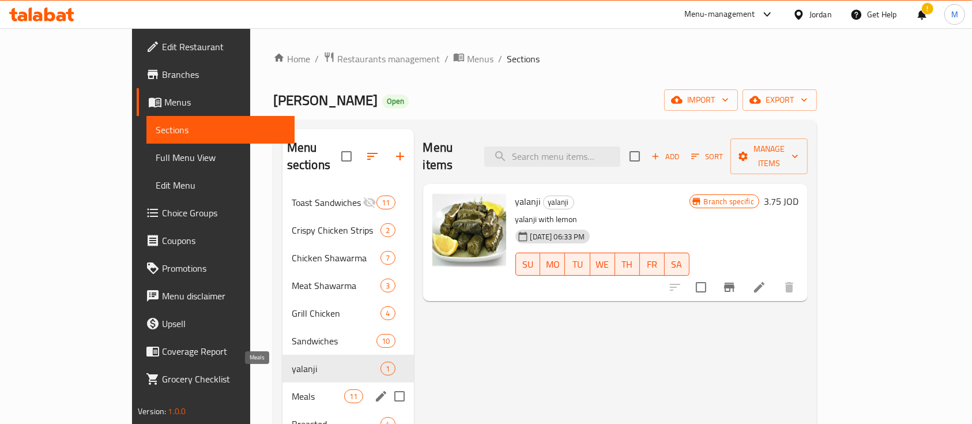
click at [292, 389] on span "Meals" at bounding box center [318, 396] width 52 height 14
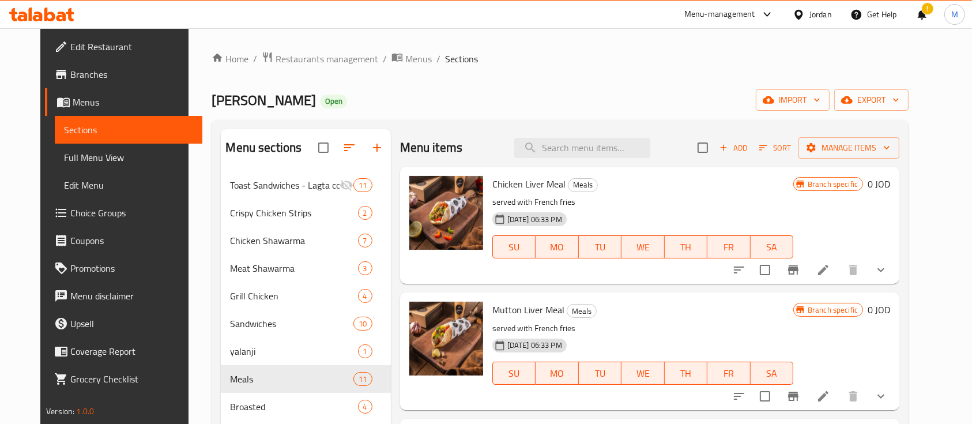
click at [888, 267] on icon "show more" at bounding box center [881, 270] width 14 height 14
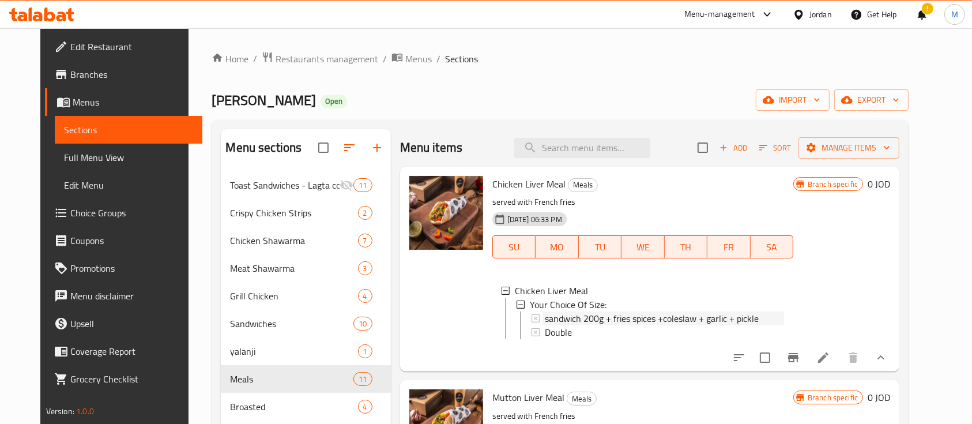
click at [559, 314] on span "sandwich 200g + fries spices +coleslaw + garlic + pickle" at bounding box center [652, 318] width 214 height 14
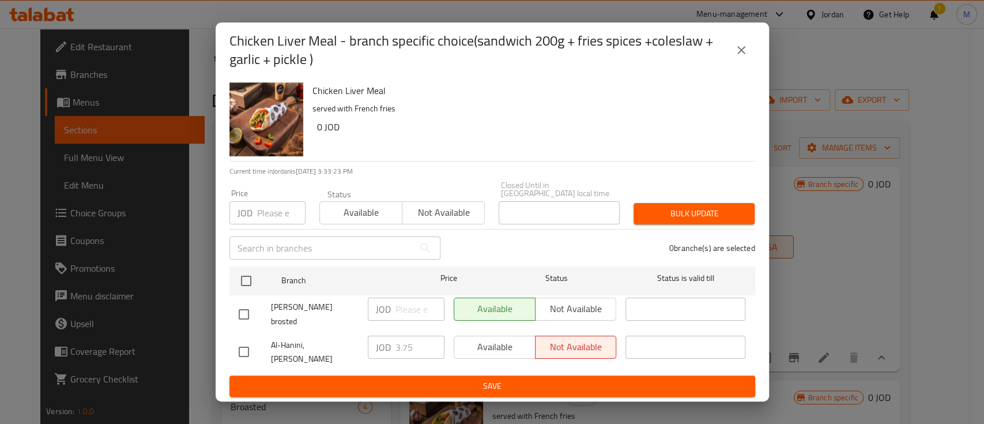
click at [735, 57] on icon "close" at bounding box center [741, 50] width 14 height 14
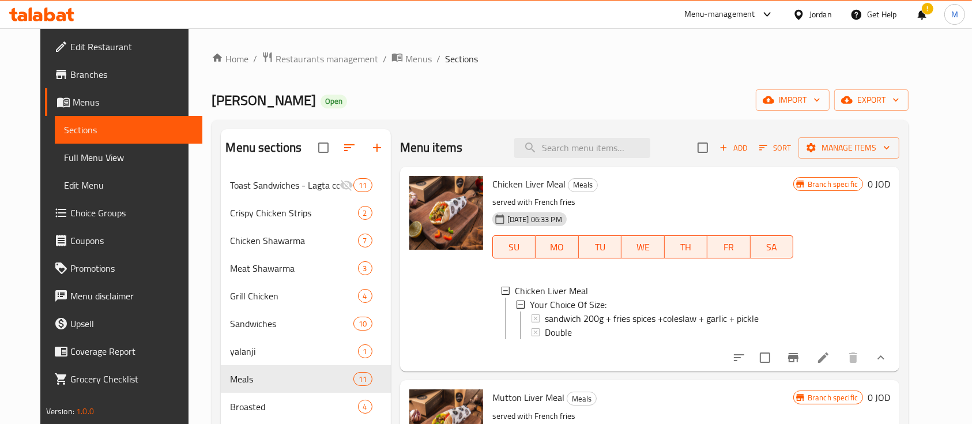
scroll to position [77, 0]
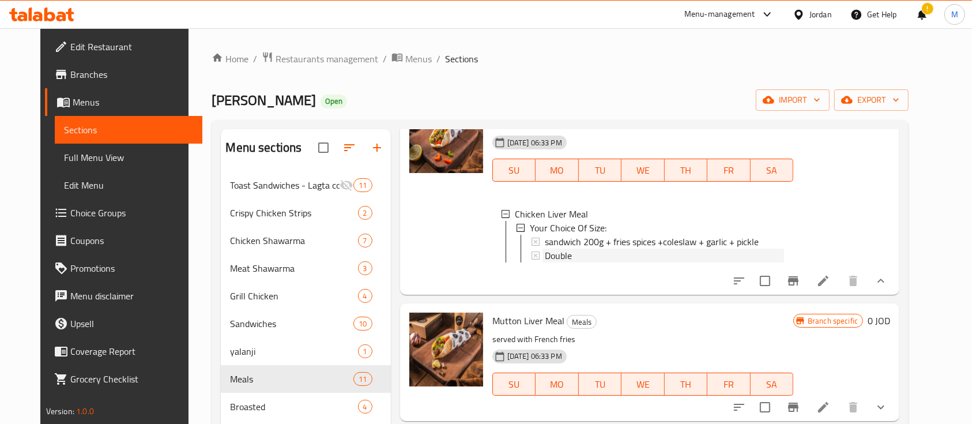
click at [593, 257] on div "Double" at bounding box center [664, 255] width 239 height 14
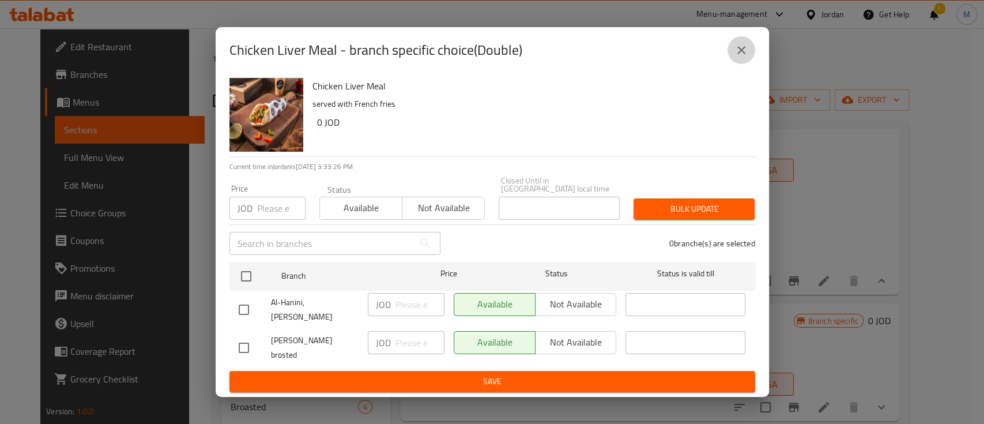
click at [739, 57] on icon "close" at bounding box center [741, 50] width 14 height 14
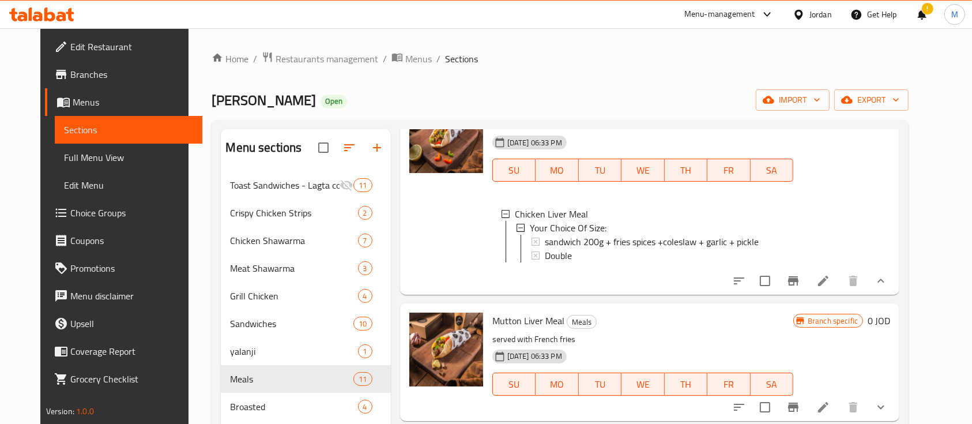
click at [830, 288] on icon at bounding box center [823, 281] width 14 height 14
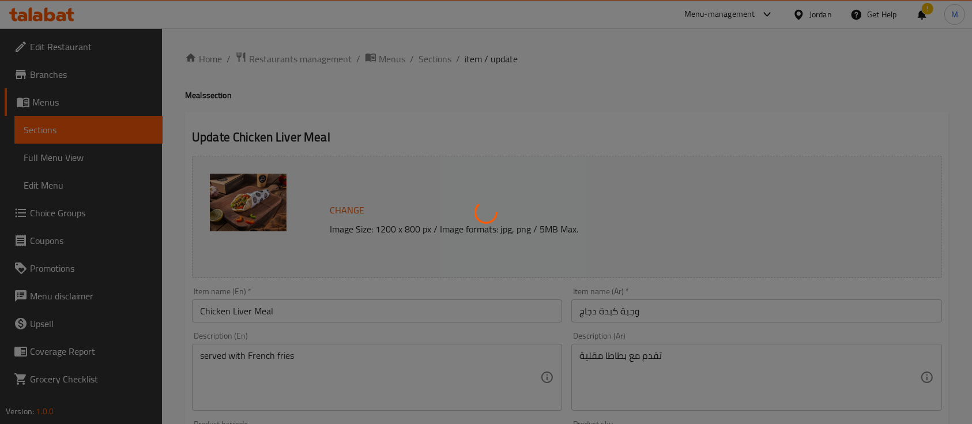
scroll to position [426, 0]
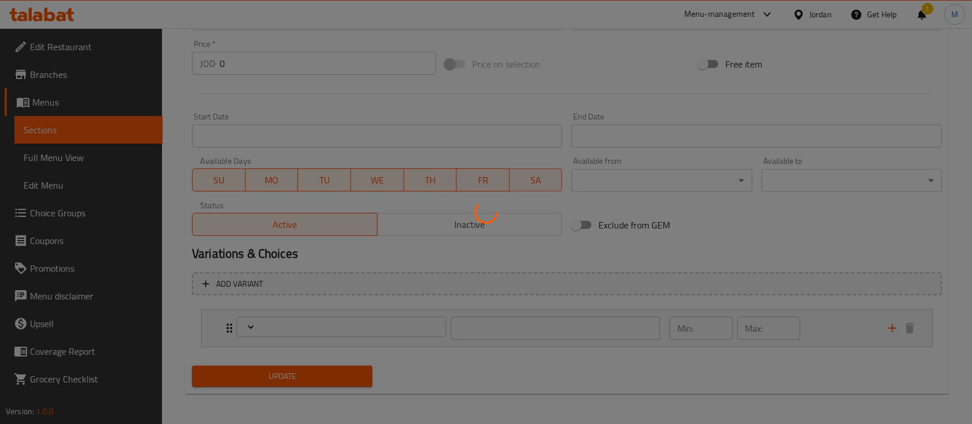
type input "إختيارك من الحجم:"
type input "1"
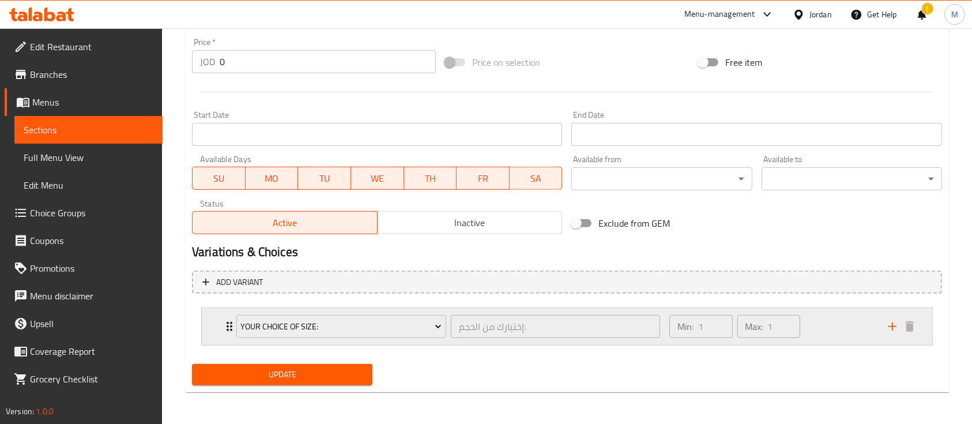
click at [826, 315] on div "Min: 1 ​ Max: 1 ​" at bounding box center [771, 326] width 219 height 37
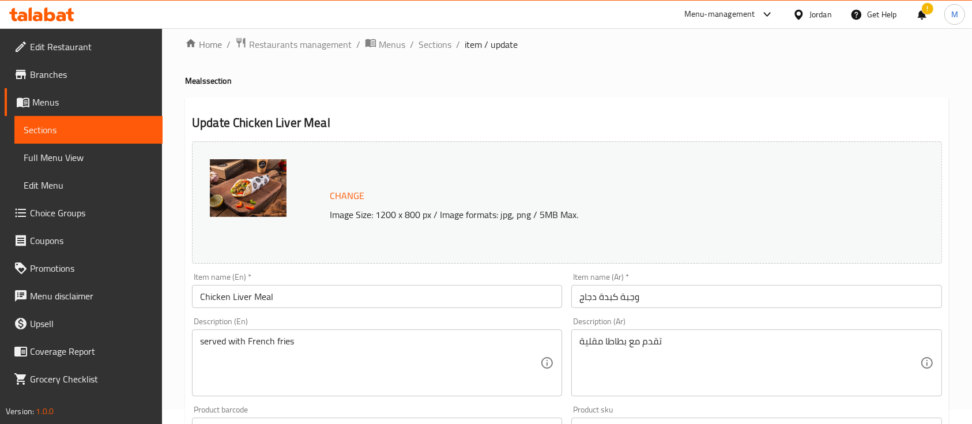
scroll to position [0, 0]
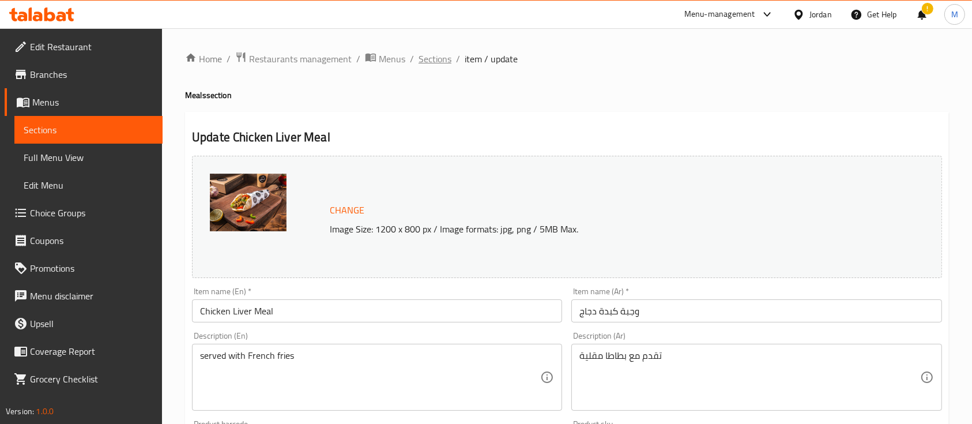
click at [447, 52] on span "Sections" at bounding box center [434, 59] width 33 height 14
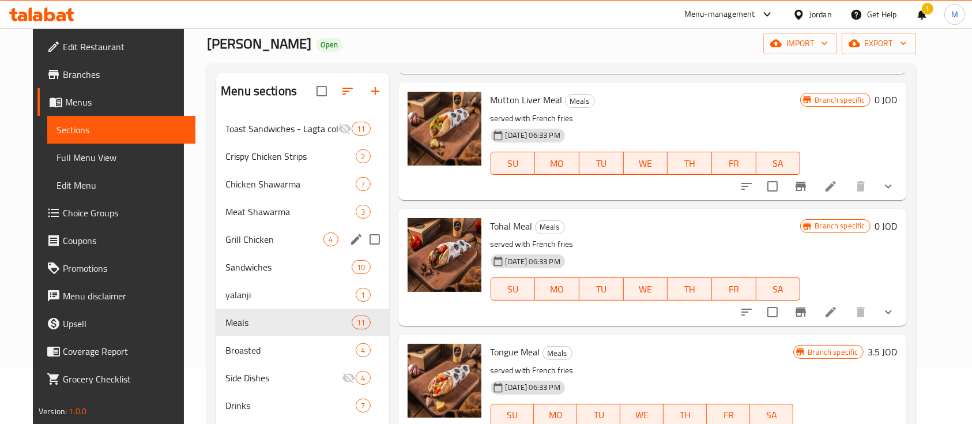
scroll to position [153, 0]
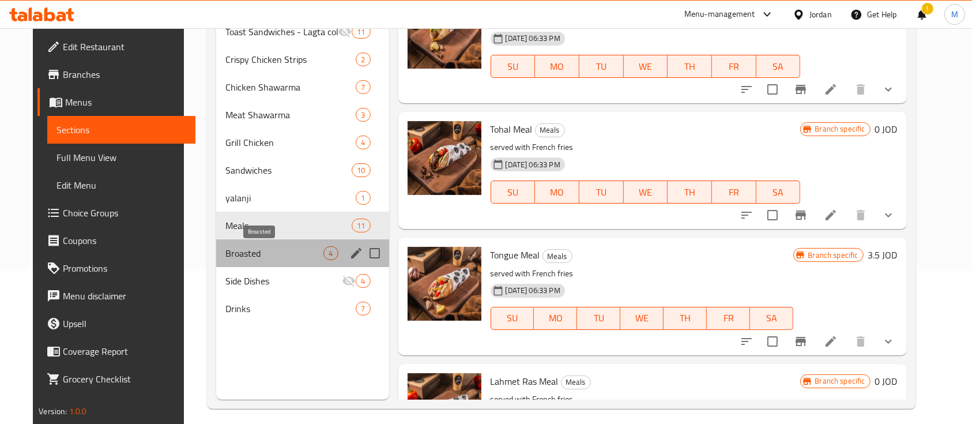
click at [231, 255] on span "Broasted" at bounding box center [274, 253] width 98 height 14
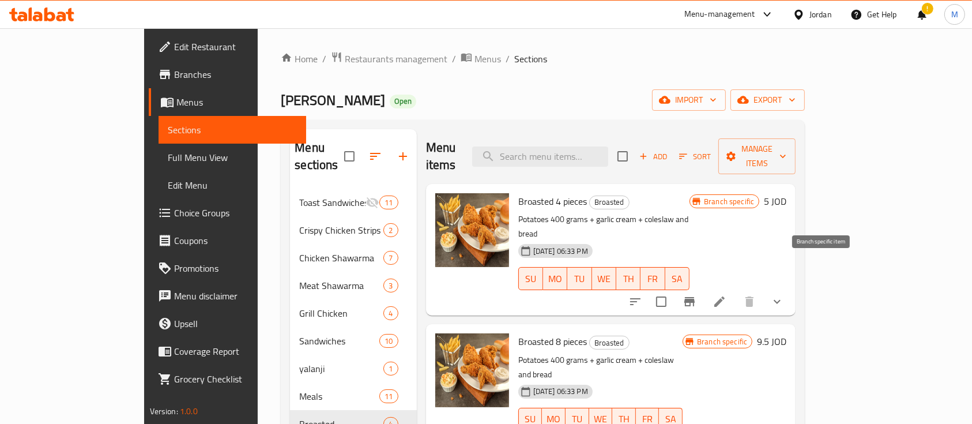
click at [695, 297] on icon "Branch-specific-item" at bounding box center [689, 301] width 10 height 9
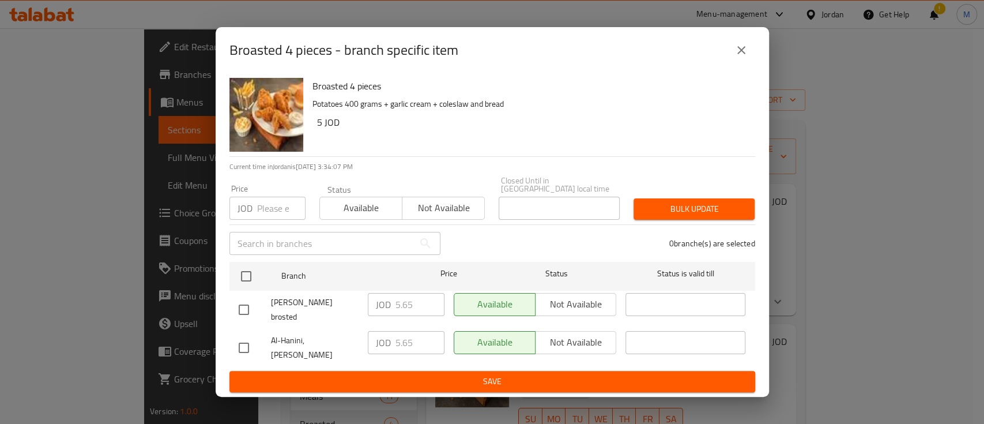
click at [735, 55] on button "close" at bounding box center [741, 50] width 28 height 28
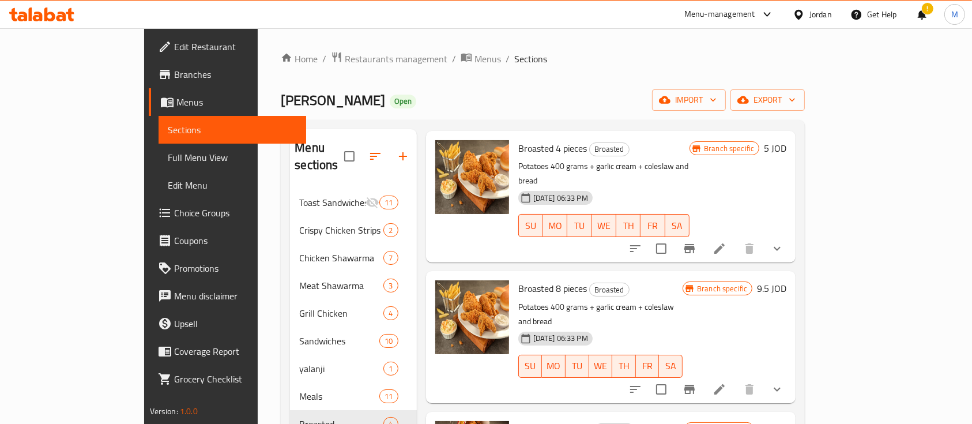
scroll to position [77, 0]
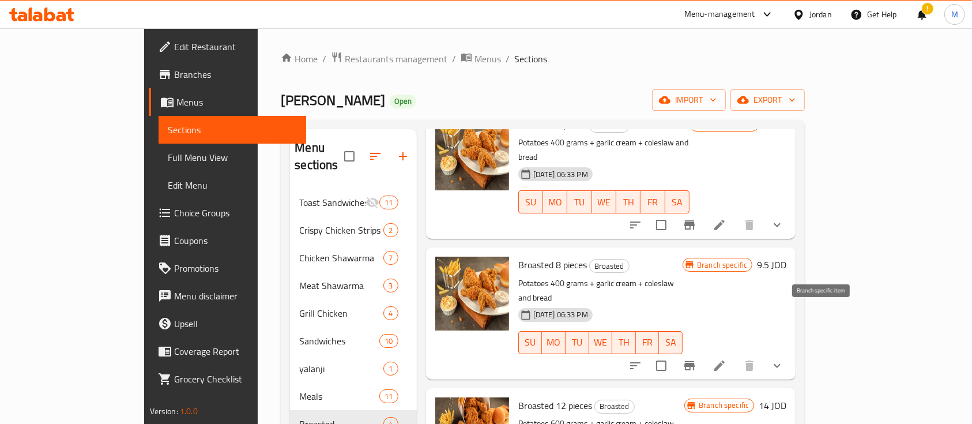
click at [695, 361] on icon "Branch-specific-item" at bounding box center [689, 365] width 10 height 9
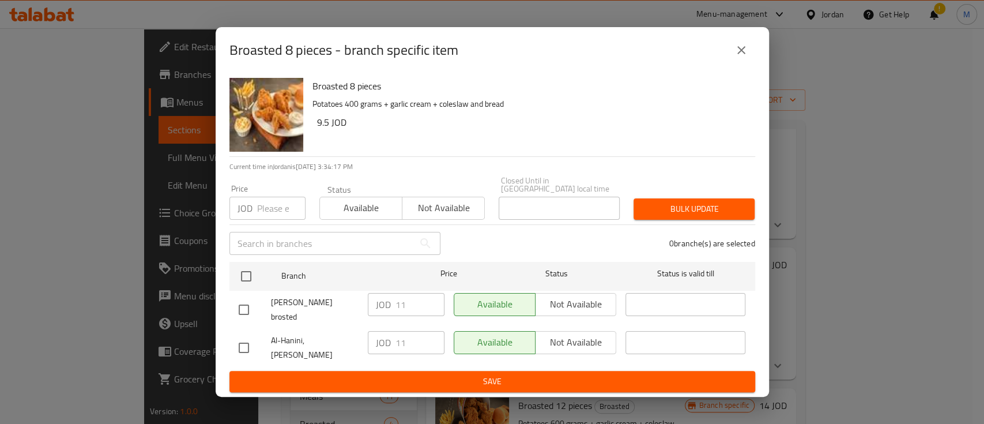
click at [738, 54] on icon "close" at bounding box center [741, 50] width 8 height 8
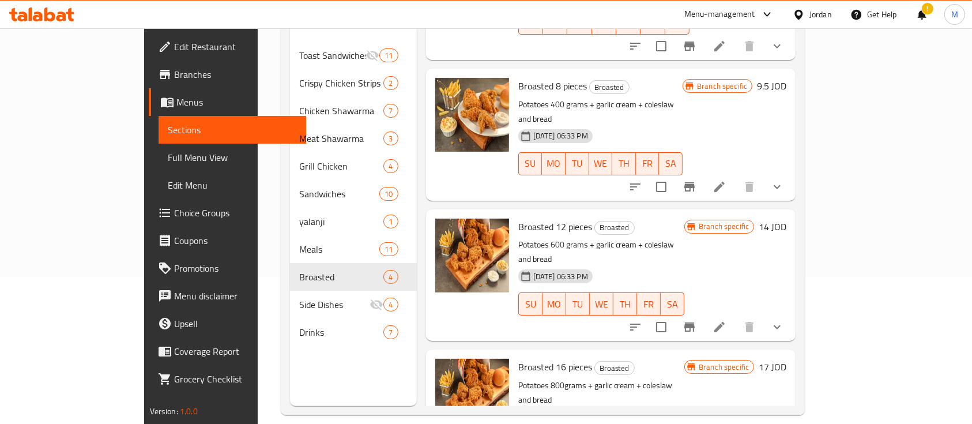
scroll to position [153, 0]
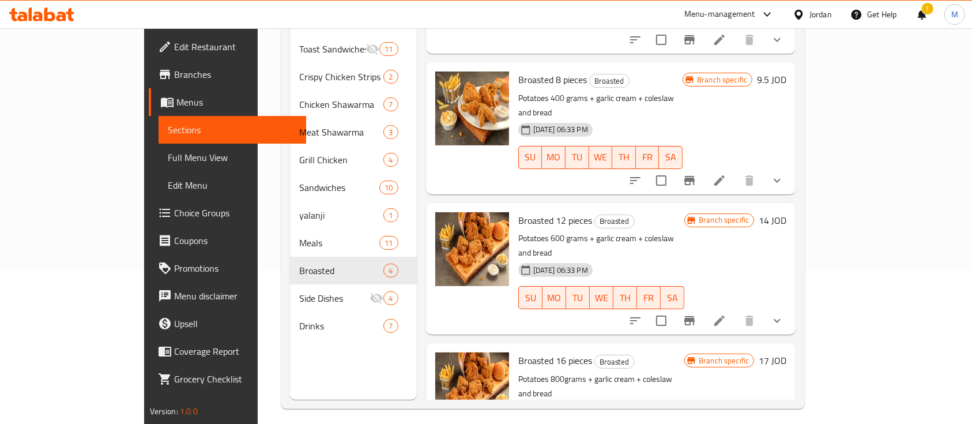
click at [695, 316] on icon "Branch-specific-item" at bounding box center [689, 320] width 10 height 9
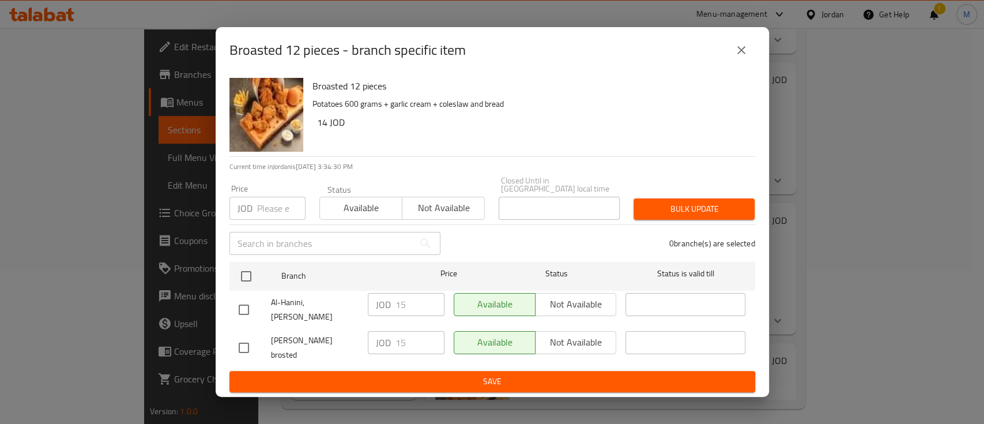
click at [742, 64] on button "close" at bounding box center [741, 50] width 28 height 28
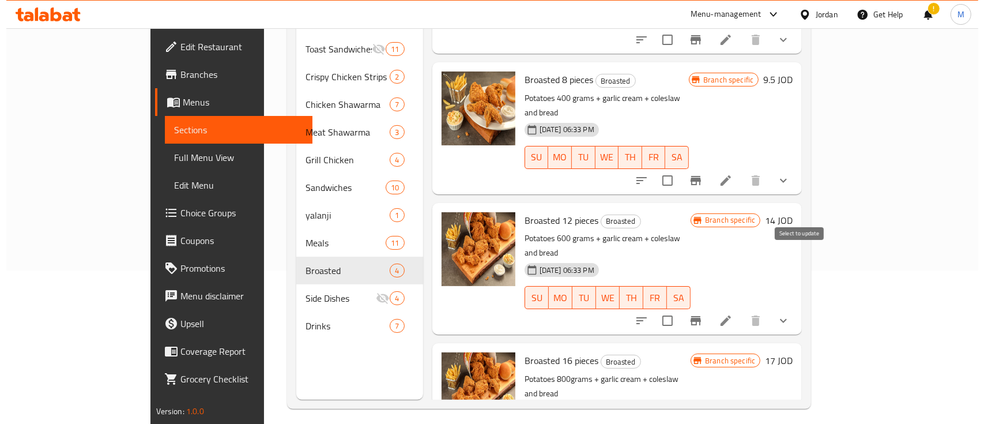
scroll to position [161, 0]
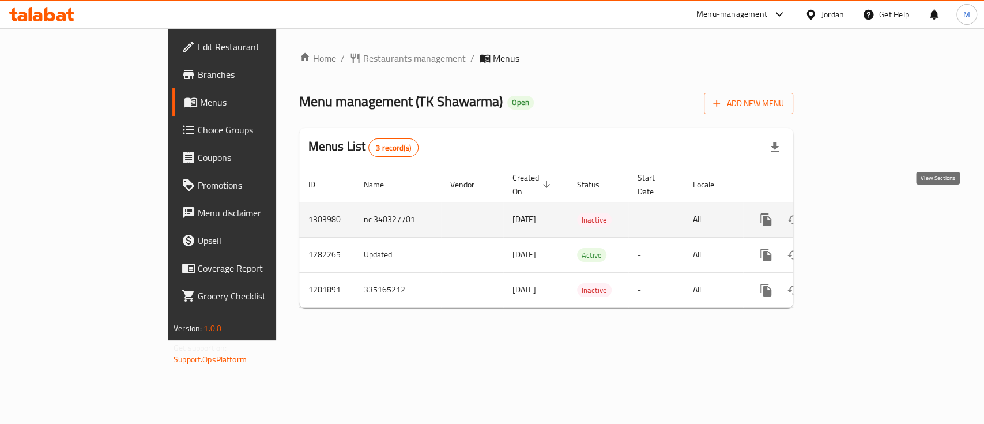
click at [854, 214] on icon "enhanced table" at bounding box center [849, 219] width 10 height 10
